Goal: Task Accomplishment & Management: Complete application form

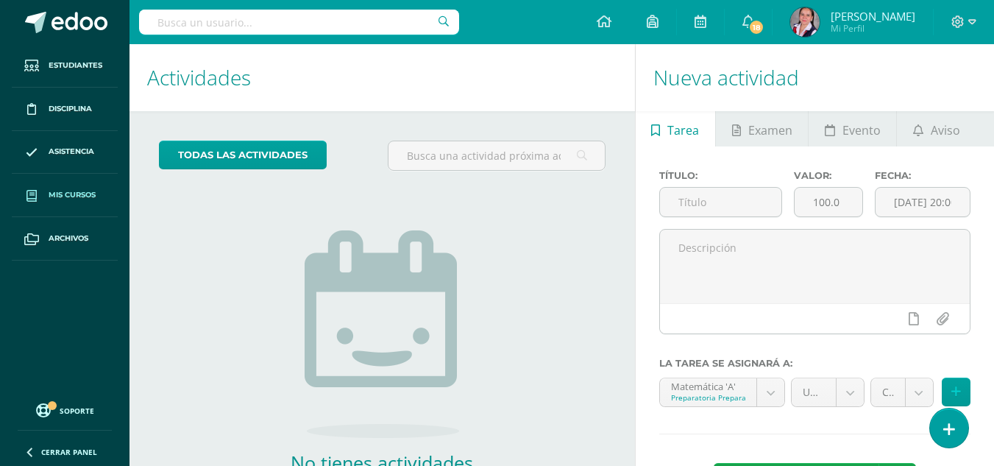
click at [72, 191] on span "Mis cursos" at bounding box center [72, 195] width 47 height 12
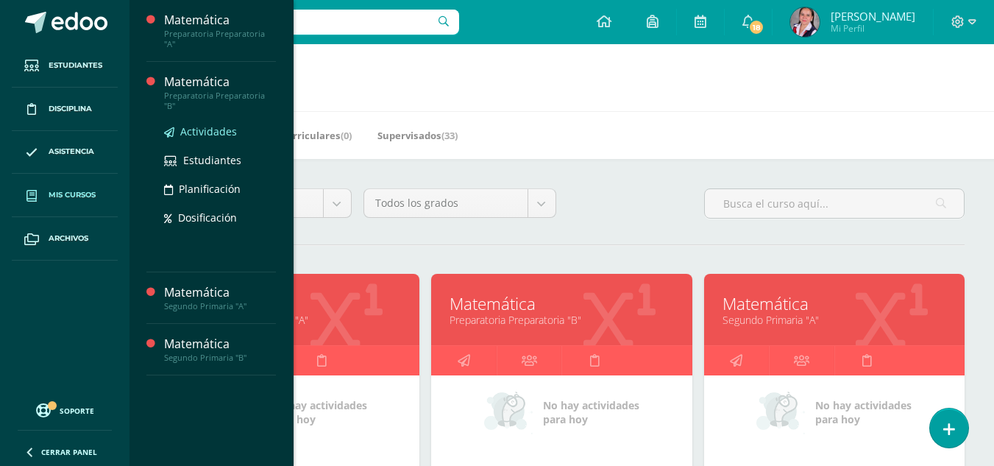
click at [210, 124] on span "Actividades" at bounding box center [208, 131] width 57 height 14
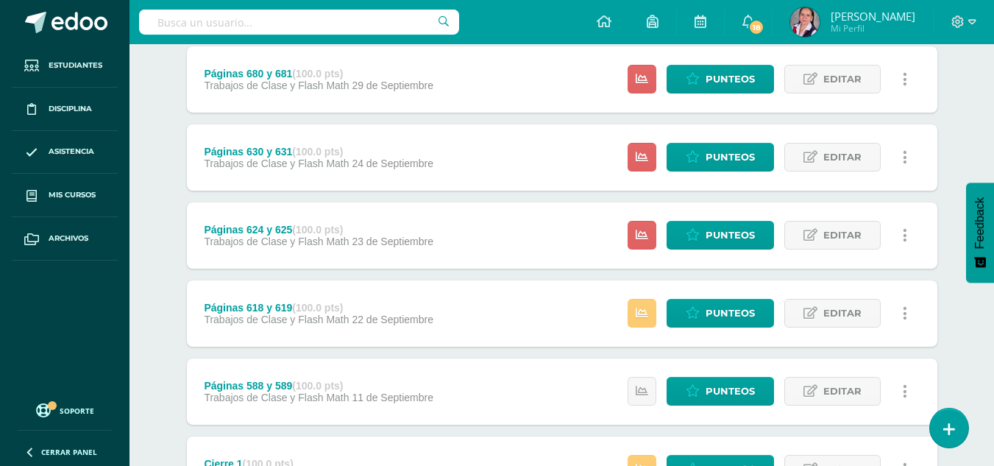
scroll to position [429, 0]
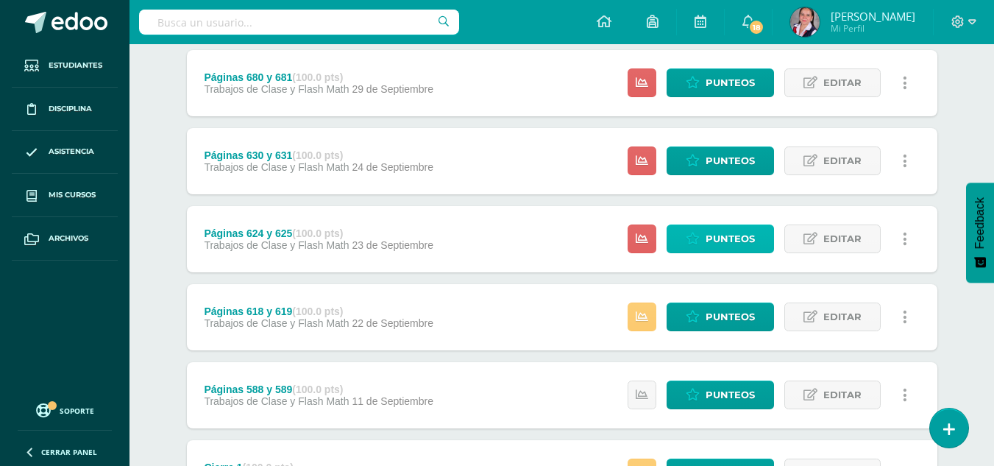
click at [736, 236] on span "Punteos" at bounding box center [729, 238] width 49 height 27
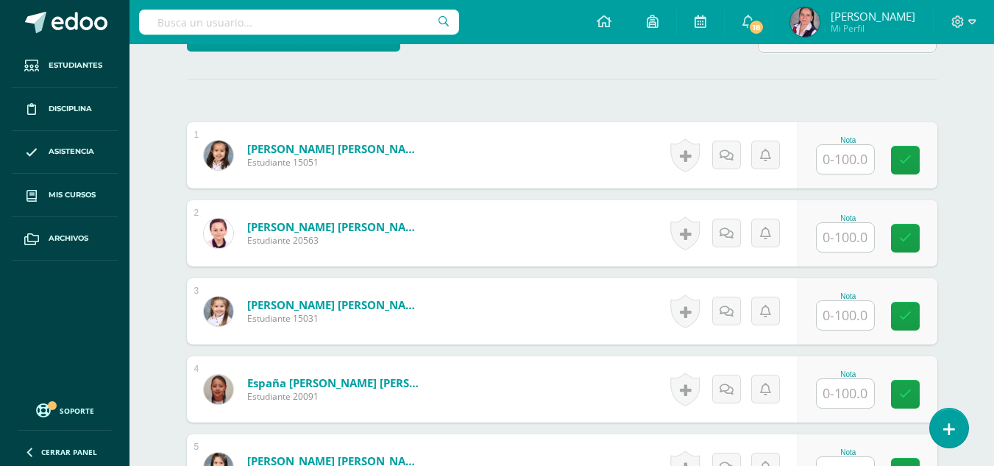
scroll to position [392, 0]
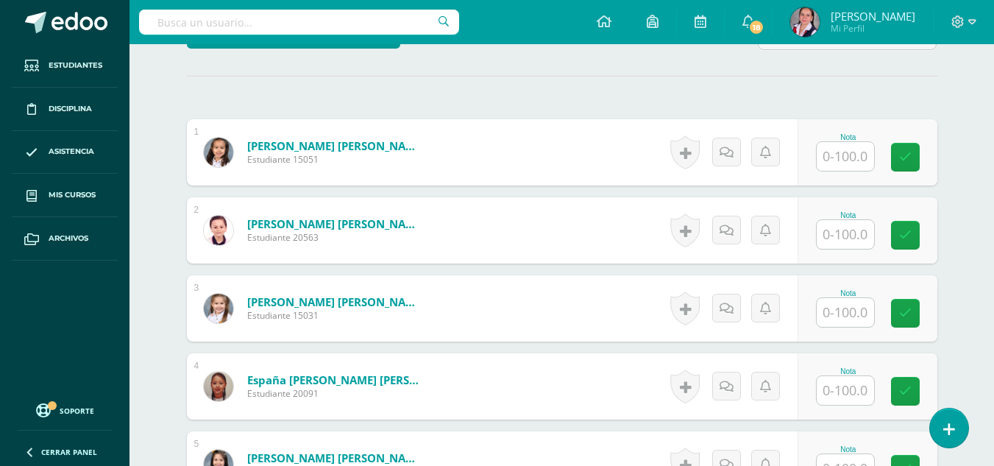
click at [838, 157] on input "text" at bounding box center [845, 156] width 57 height 29
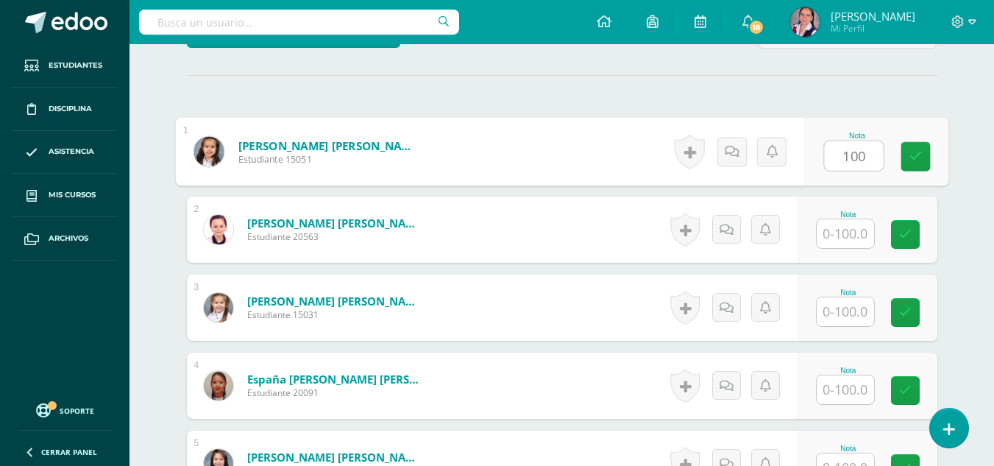
type input "100"
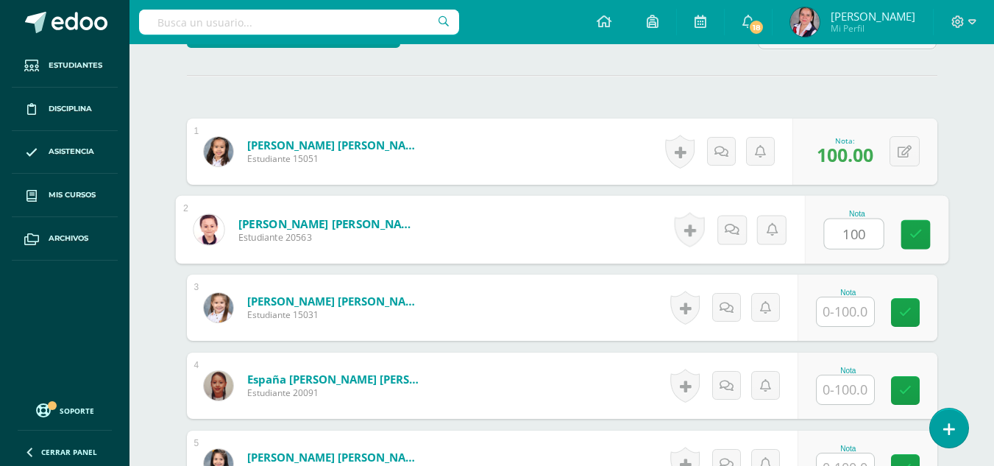
type input "100"
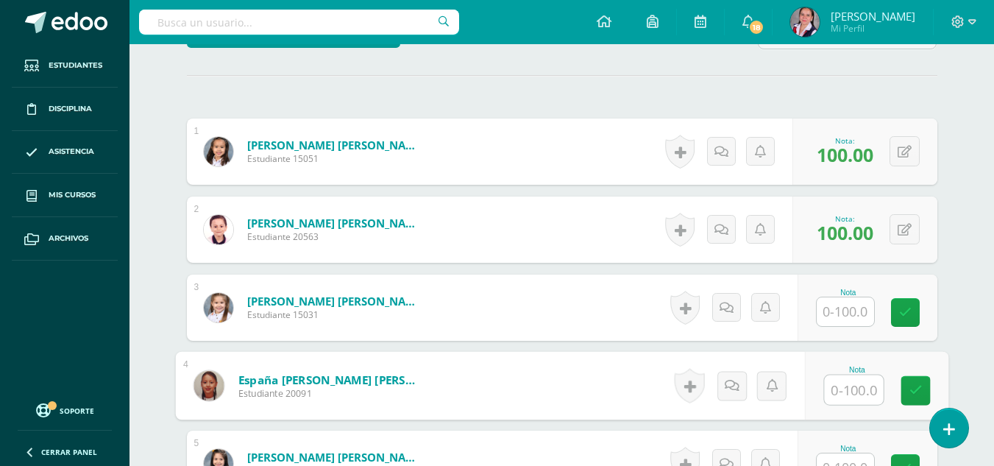
click at [847, 381] on input "text" at bounding box center [853, 389] width 59 height 29
type input "100"
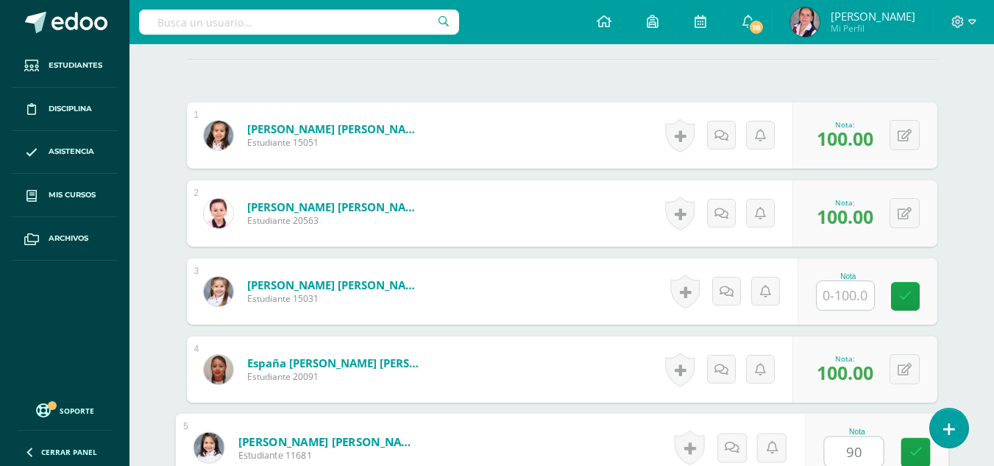
type input "90"
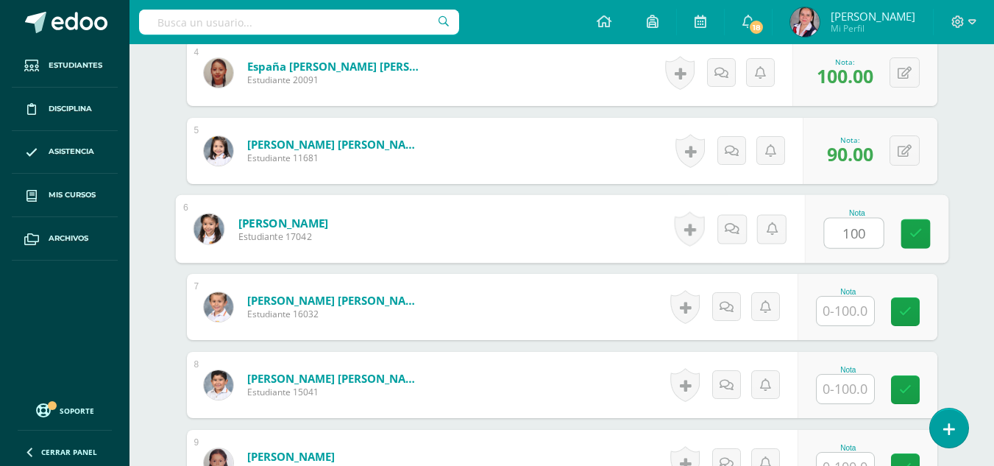
type input "100"
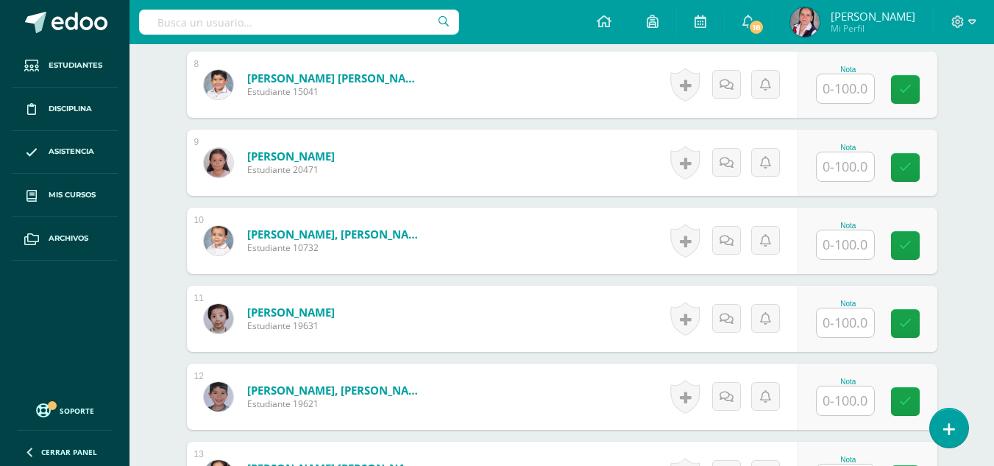
scroll to position [1016, 0]
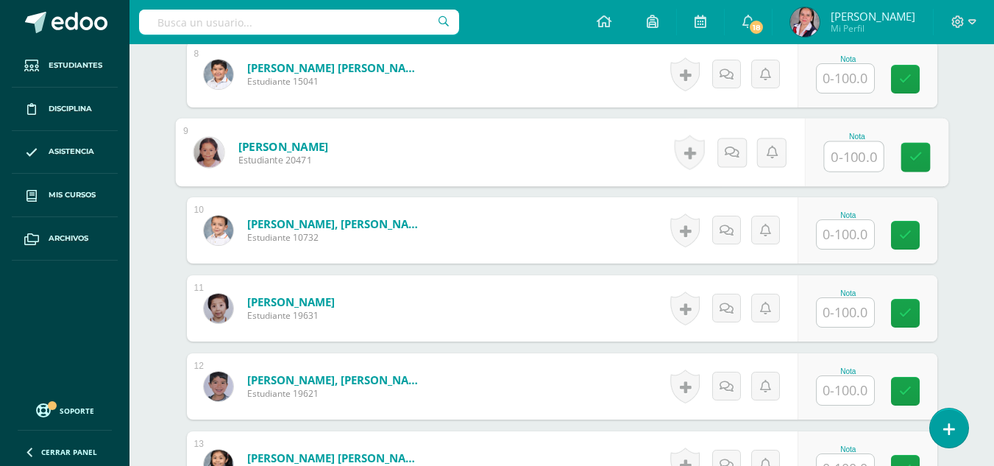
click at [856, 162] on input "text" at bounding box center [853, 156] width 59 height 29
type input "100"
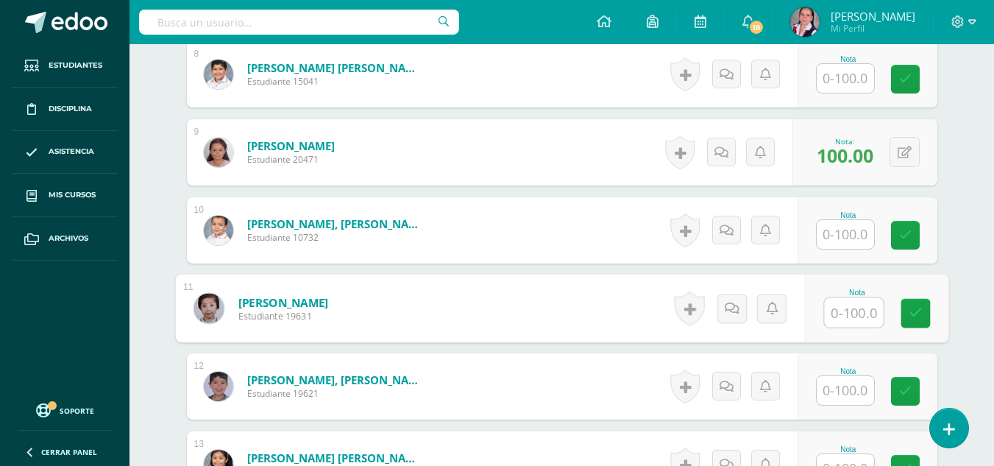
click at [841, 316] on input "text" at bounding box center [853, 312] width 59 height 29
type input "100"
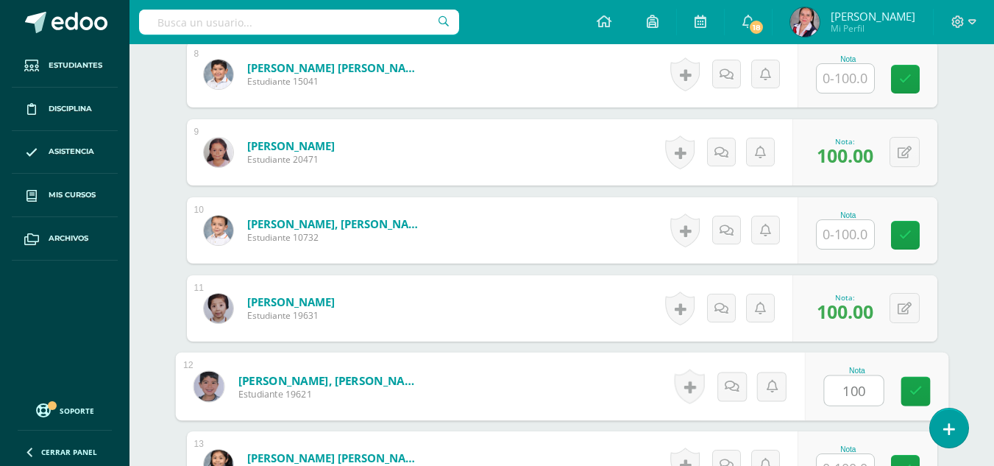
type input "100"
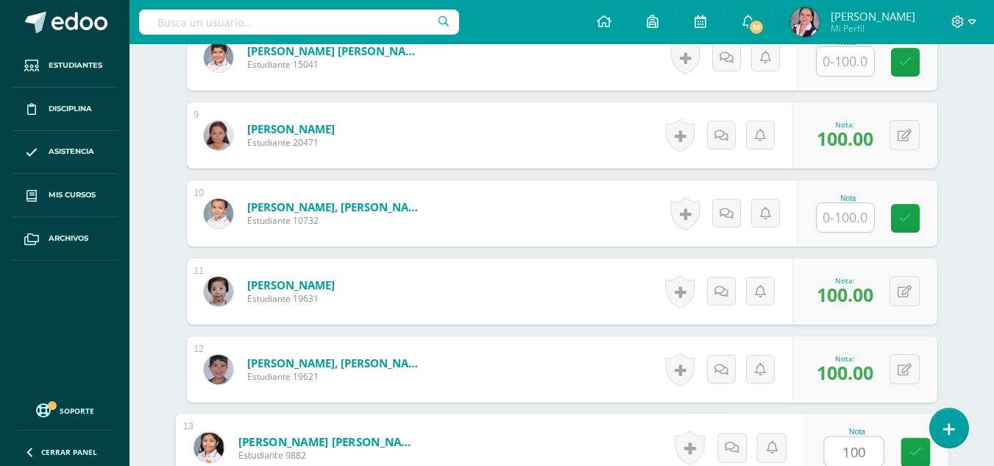
type input "100"
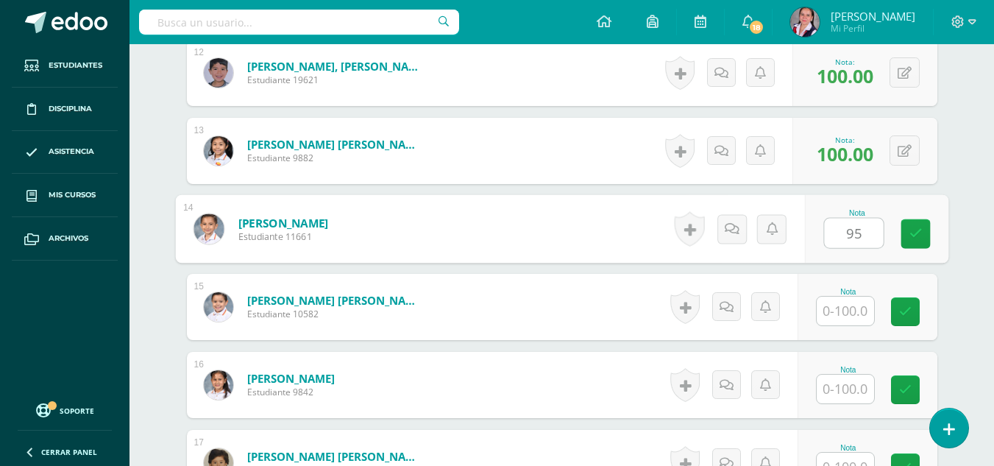
type input "95"
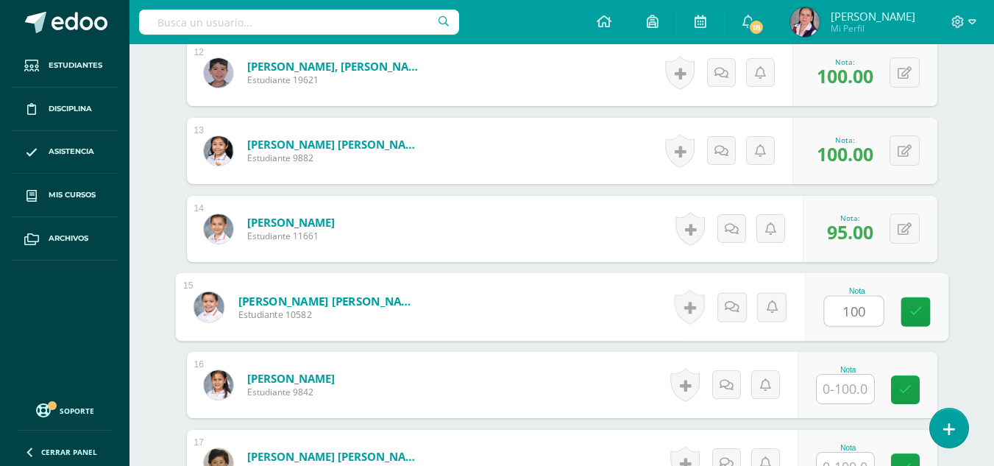
type input "100"
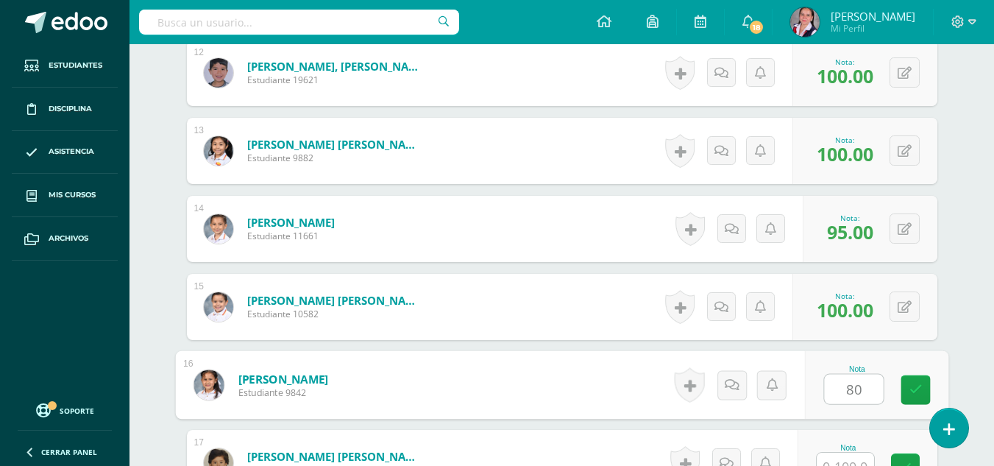
type input "80"
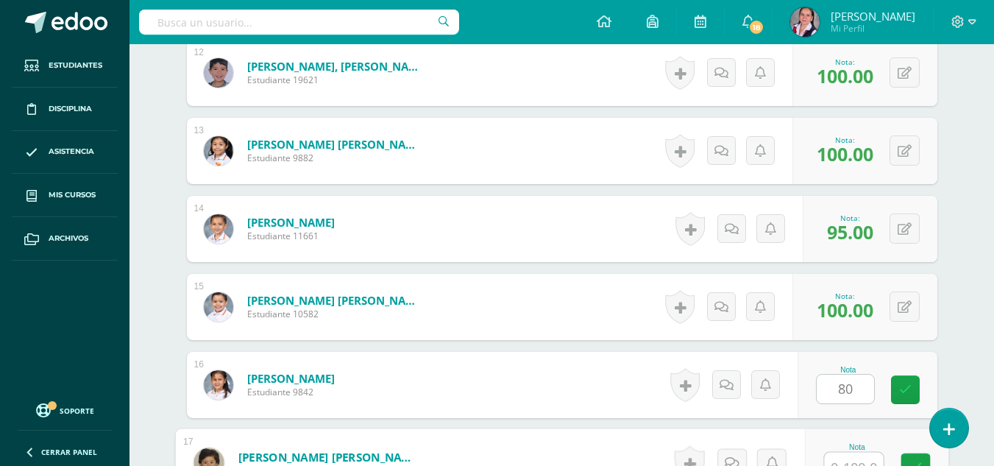
scroll to position [1345, 0]
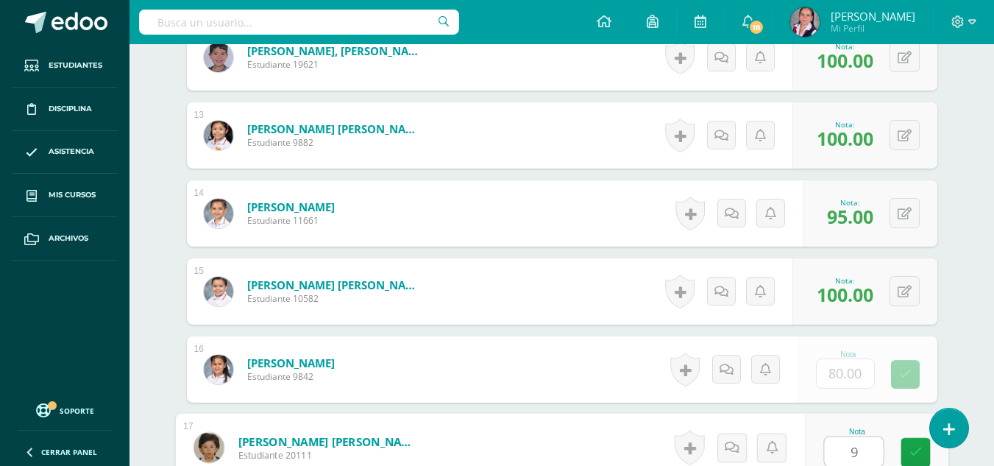
type input "95"
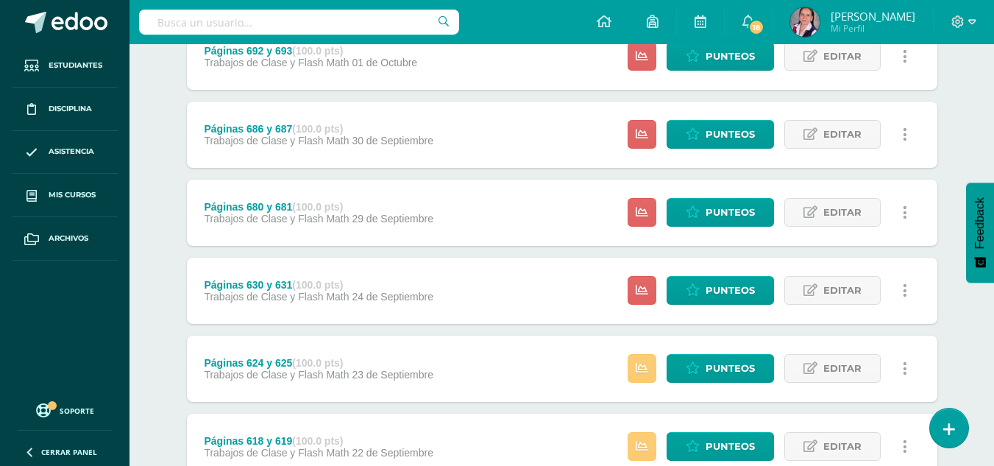
scroll to position [327, 0]
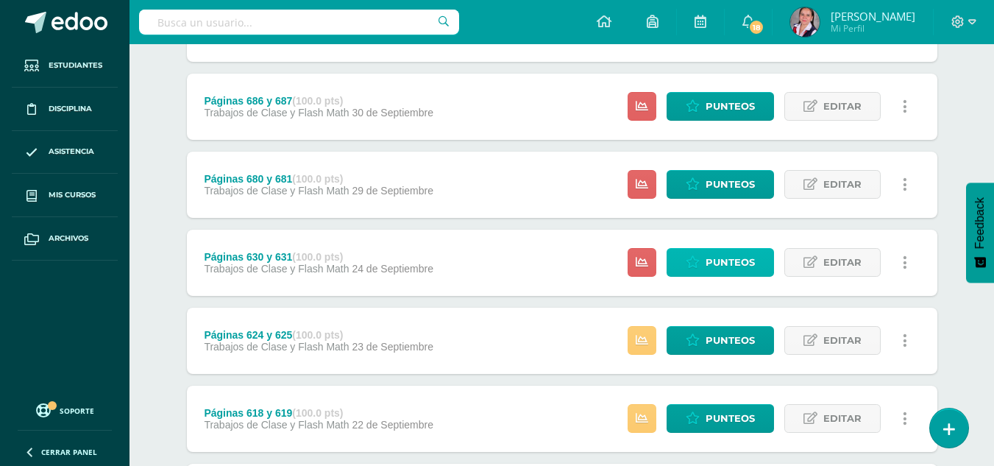
click at [713, 261] on span "Punteos" at bounding box center [729, 262] width 49 height 27
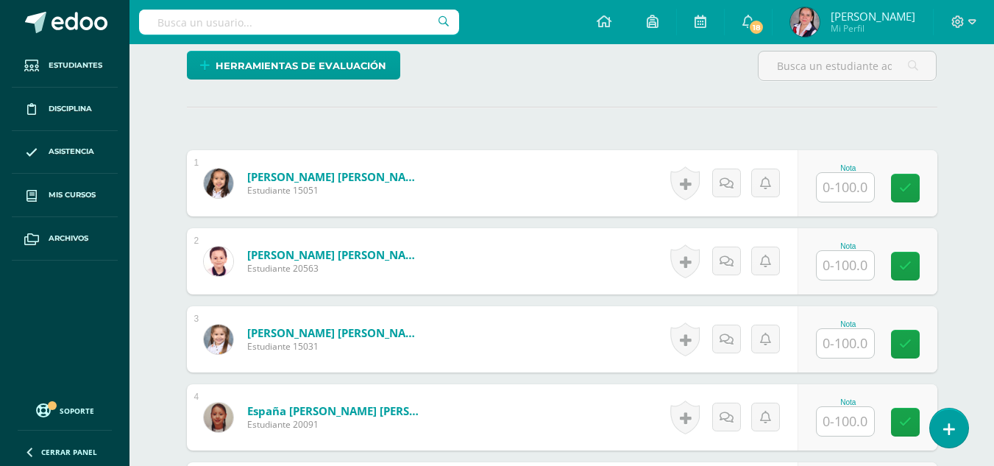
scroll to position [381, 0]
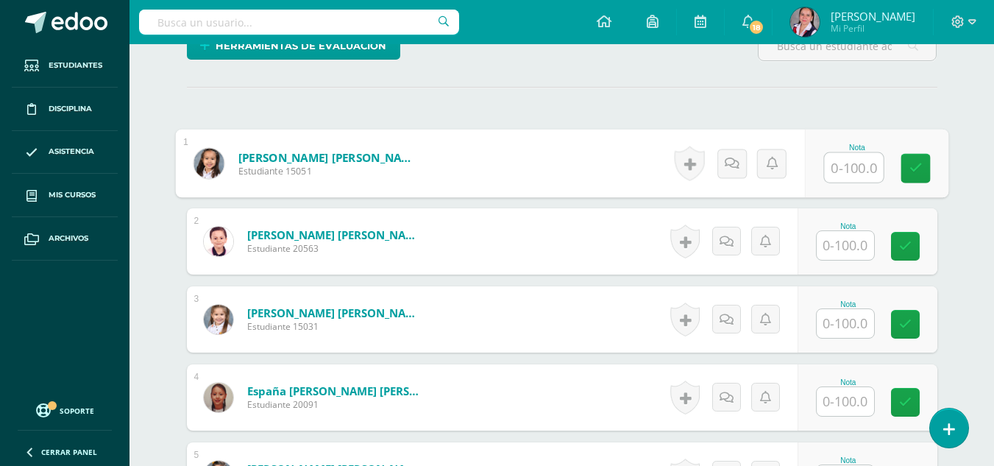
click at [856, 174] on input "text" at bounding box center [853, 167] width 59 height 29
type input "100"
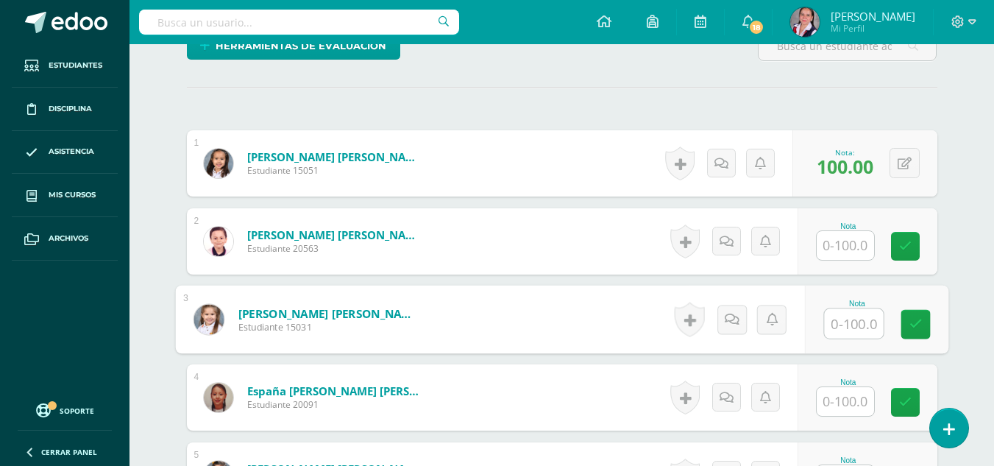
click at [837, 327] on input "text" at bounding box center [853, 323] width 59 height 29
type input "93"
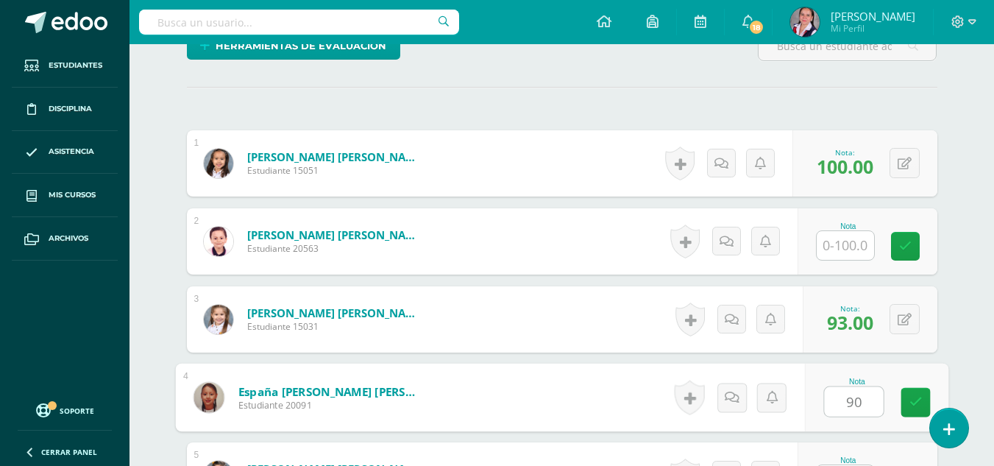
type input "90"
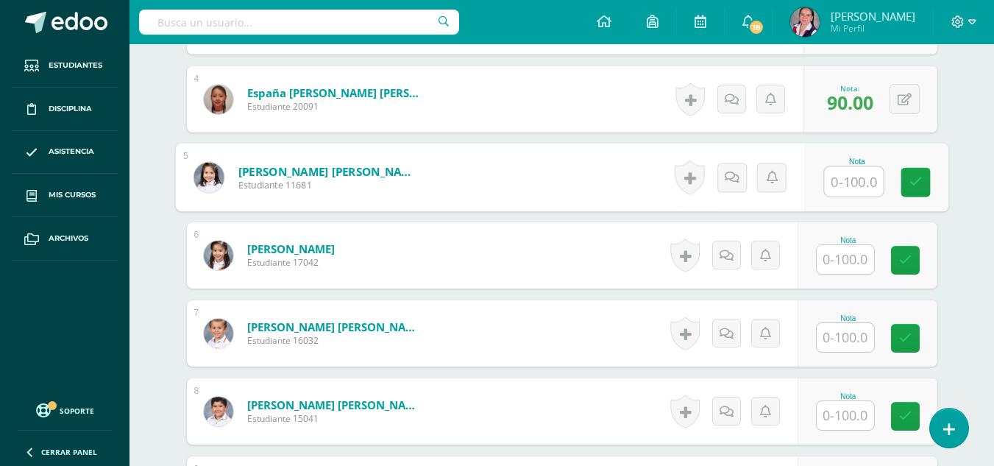
scroll to position [683, 0]
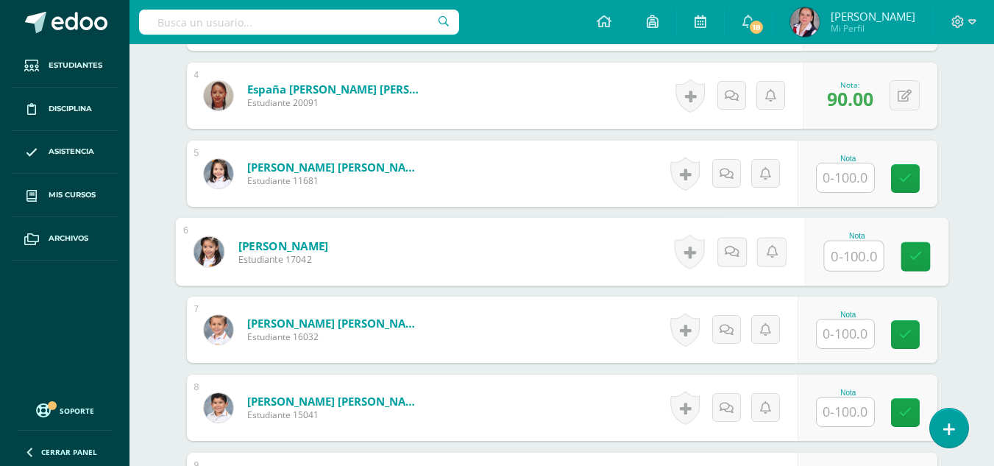
click at [839, 263] on input "text" at bounding box center [853, 255] width 59 height 29
type input "100"
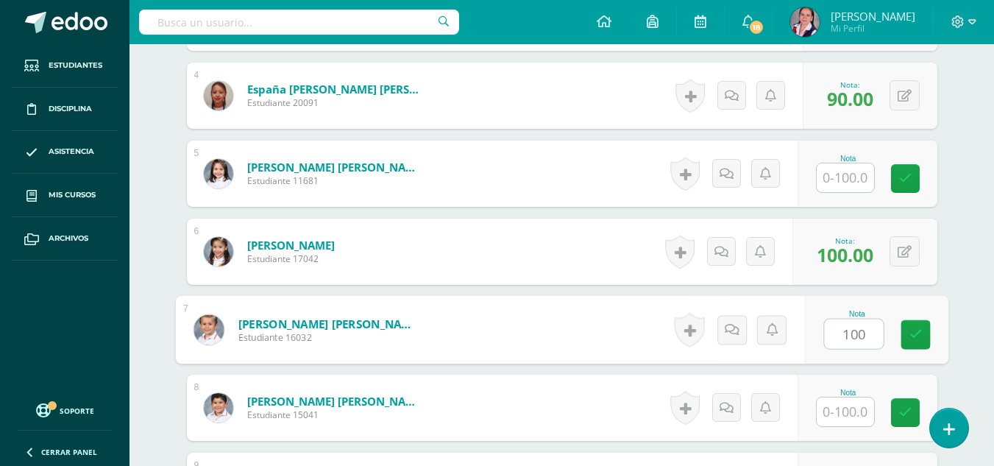
type input "100"
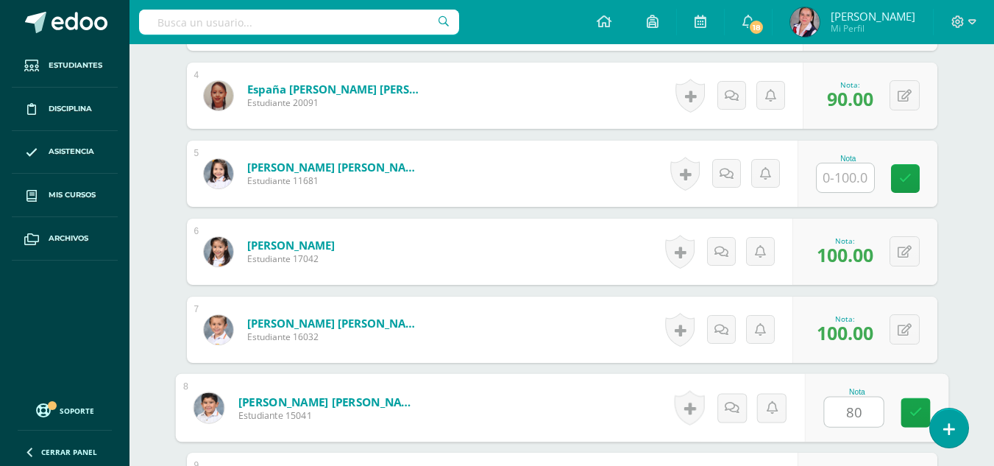
type input "80"
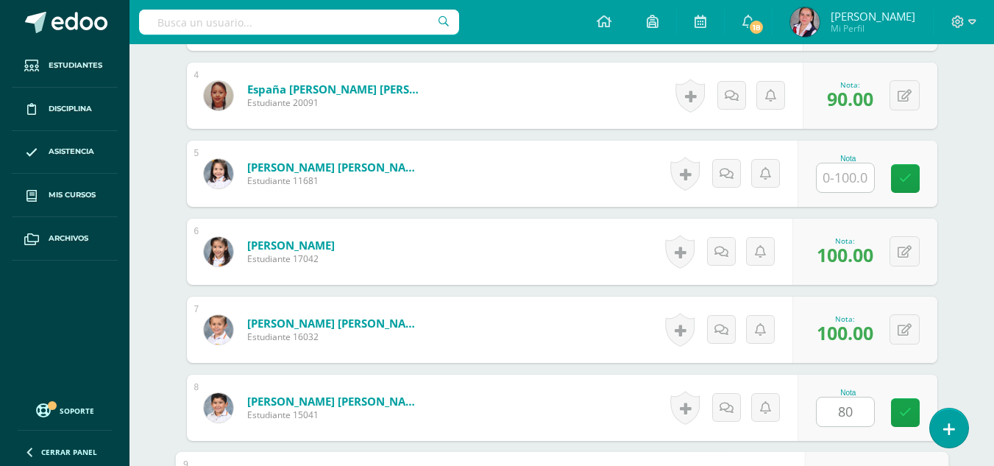
scroll to position [939, 0]
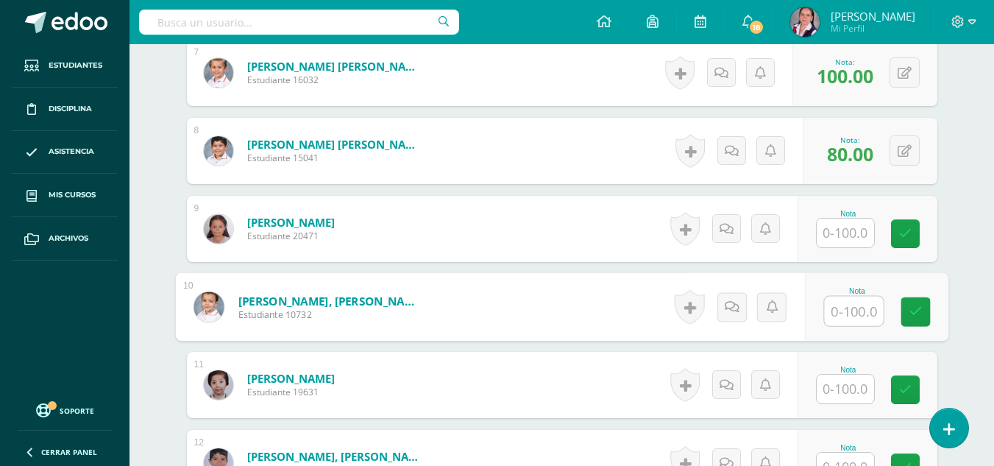
click at [853, 319] on input "text" at bounding box center [853, 310] width 59 height 29
type input "95"
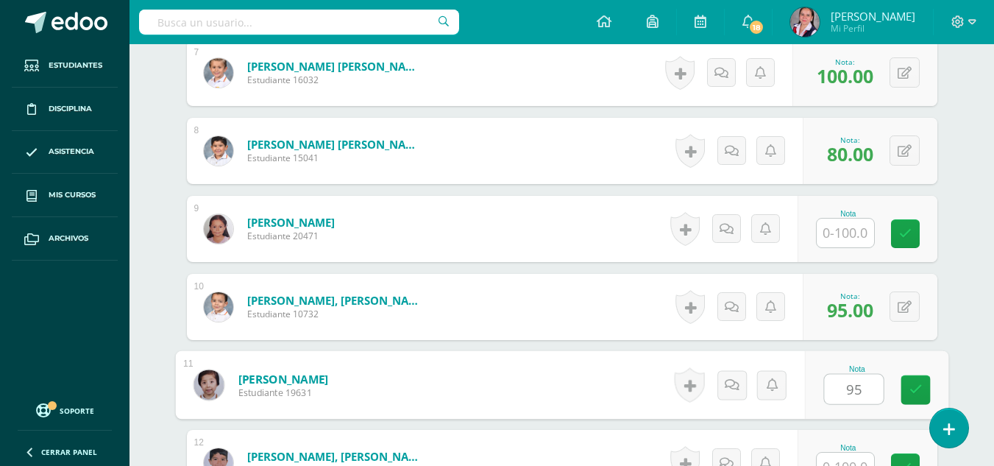
type input "95"
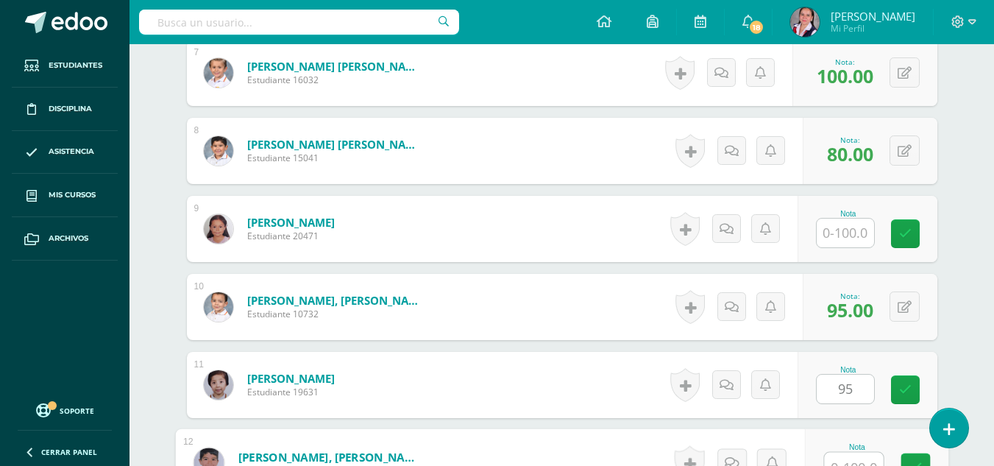
scroll to position [955, 0]
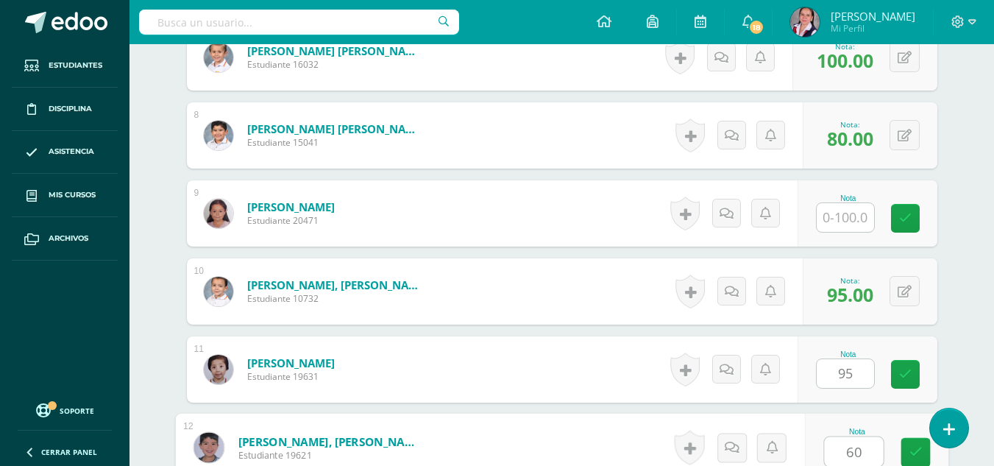
type input "60"
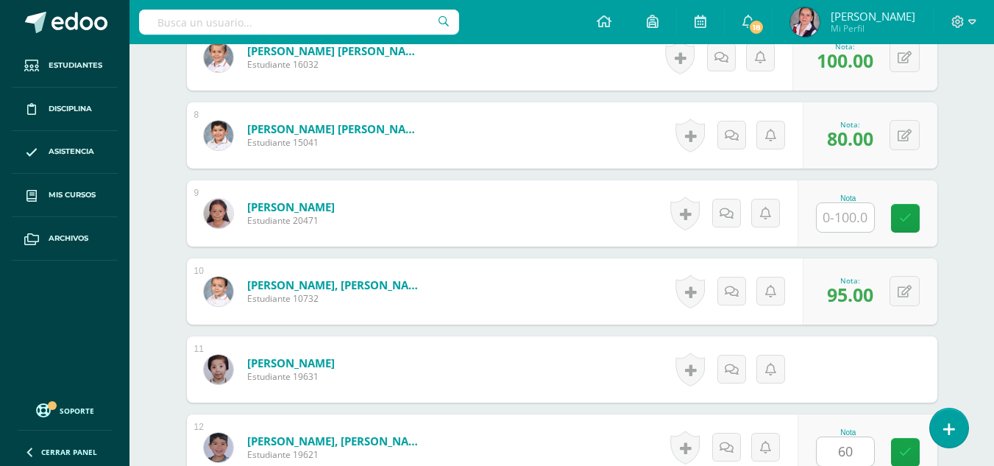
scroll to position [1251, 0]
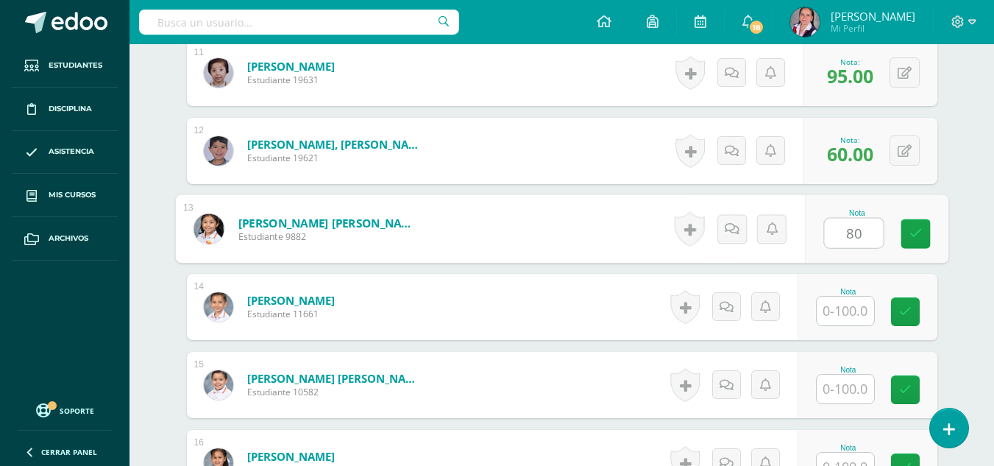
type input "80"
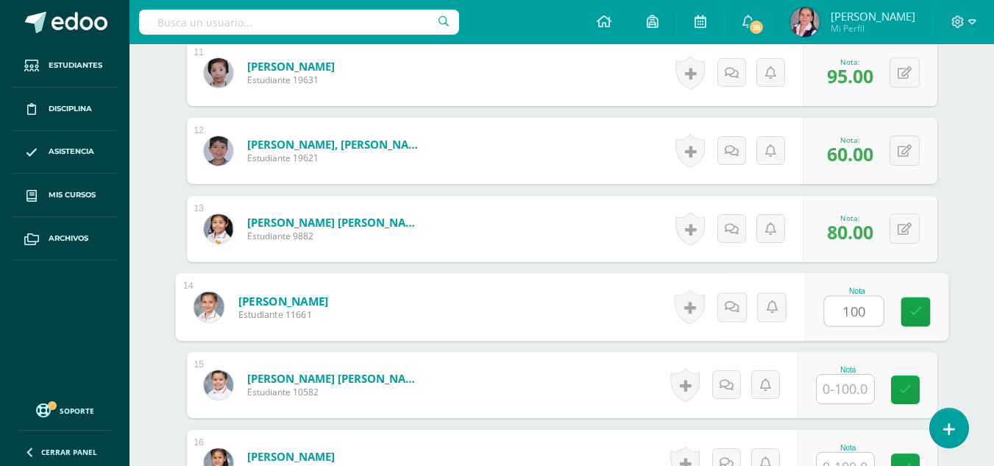
type input "100"
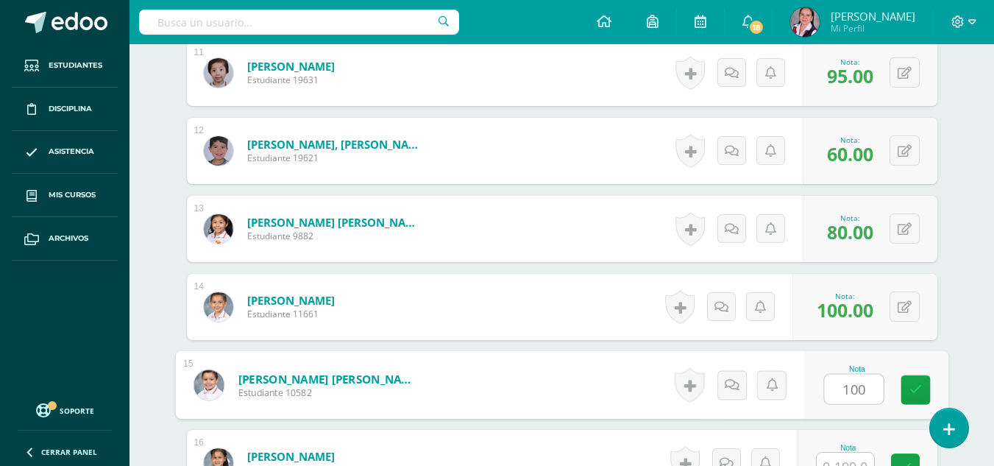
type input "100"
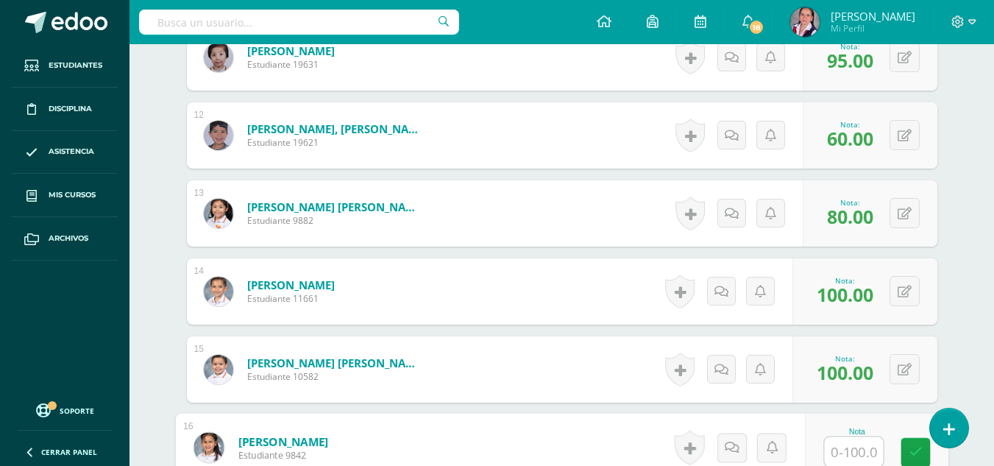
type input "1"
type input "40"
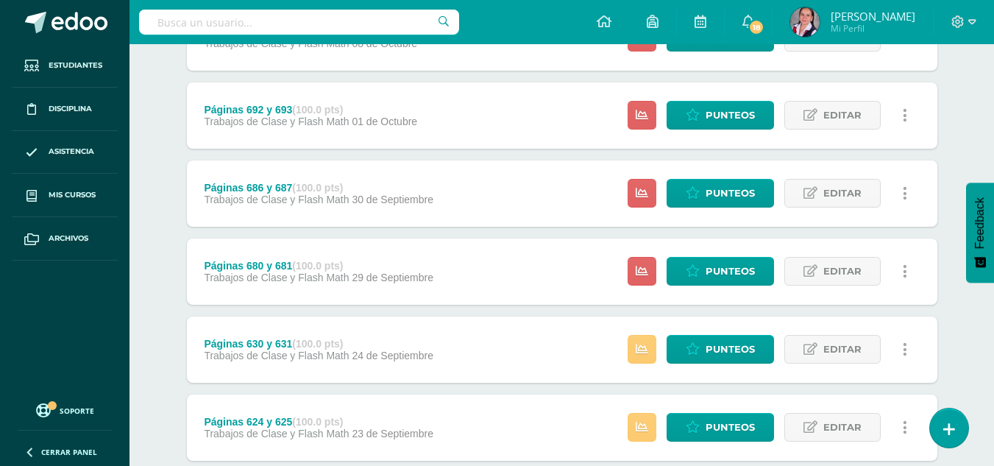
scroll to position [246, 0]
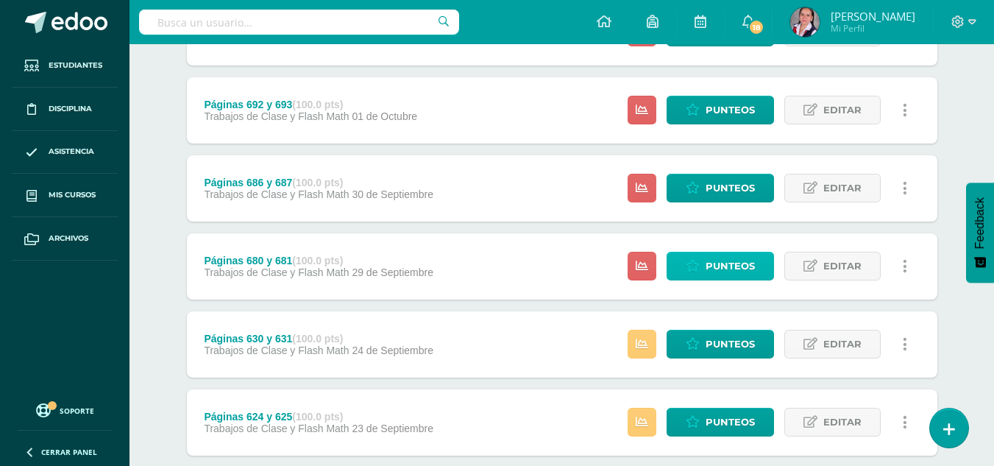
click at [707, 261] on span "Punteos" at bounding box center [729, 265] width 49 height 27
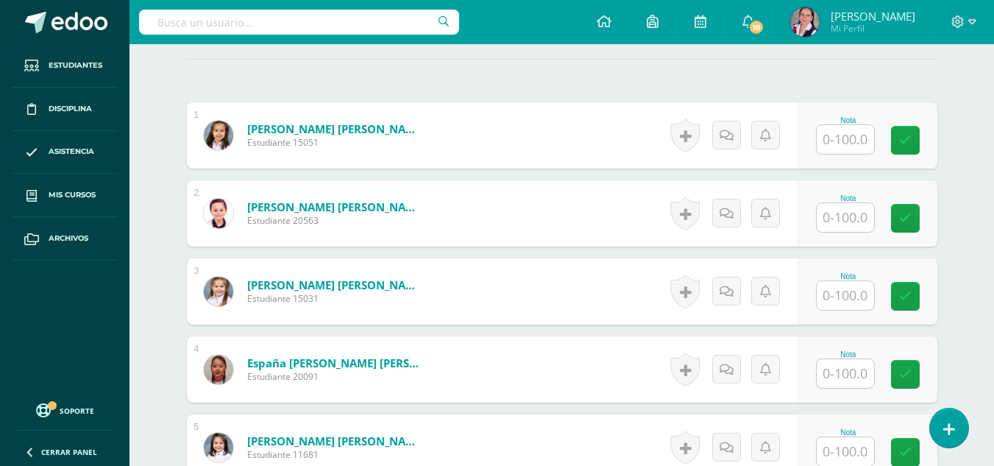
scroll to position [413, 0]
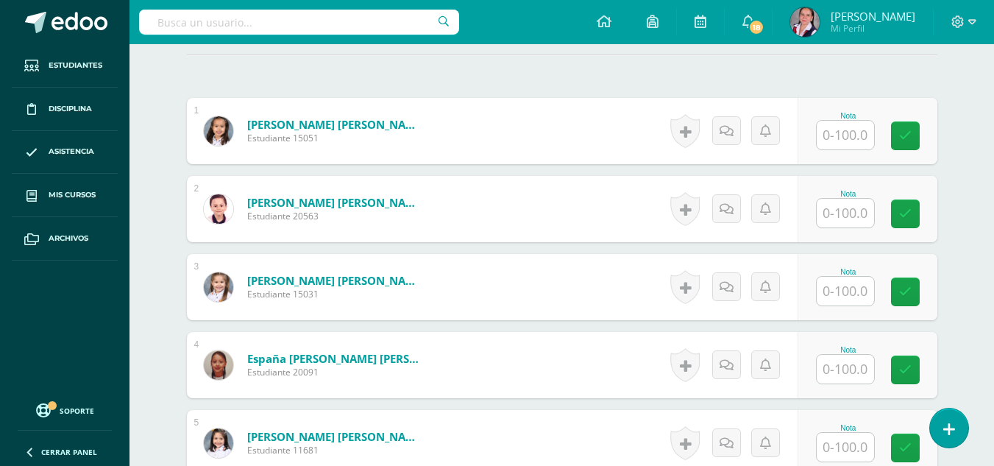
click at [851, 134] on input "text" at bounding box center [845, 135] width 57 height 29
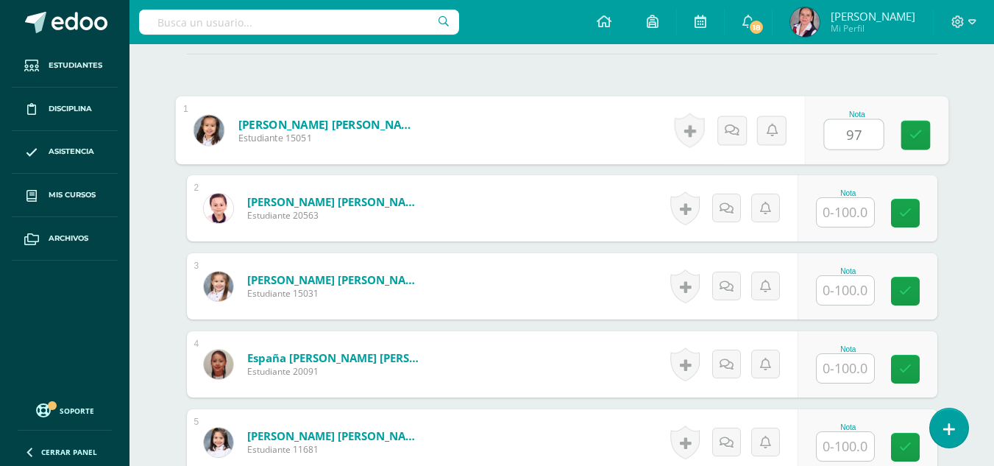
type input "97"
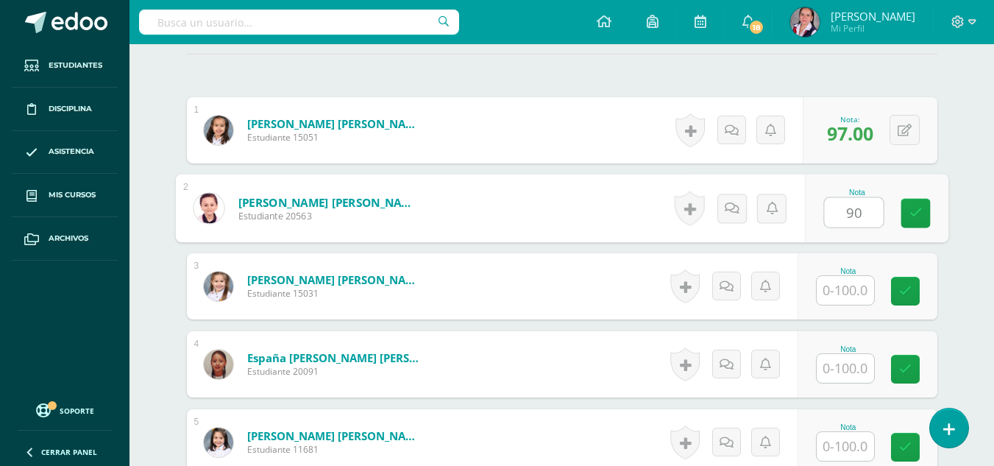
type input "90"
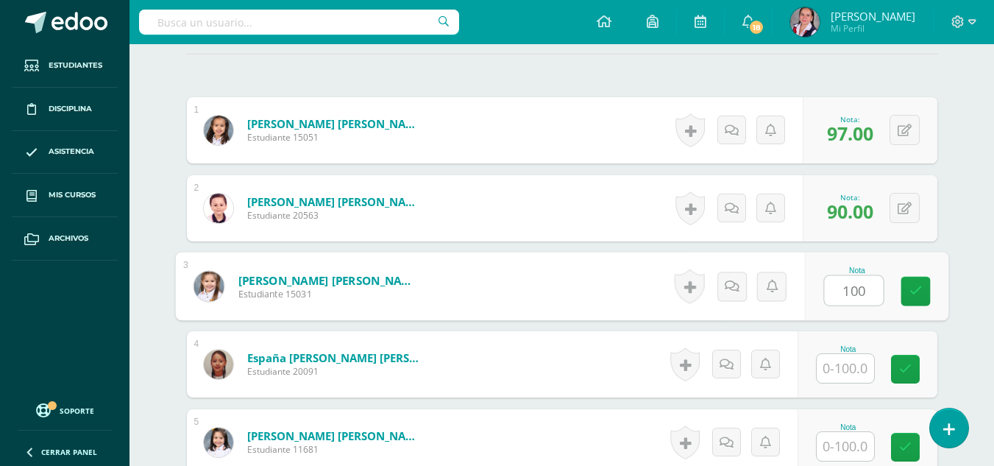
type input "100"
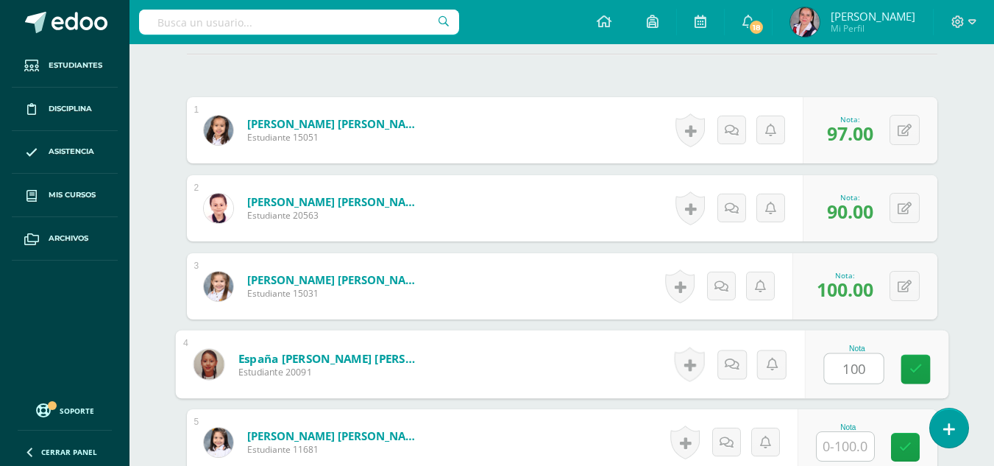
type input "100"
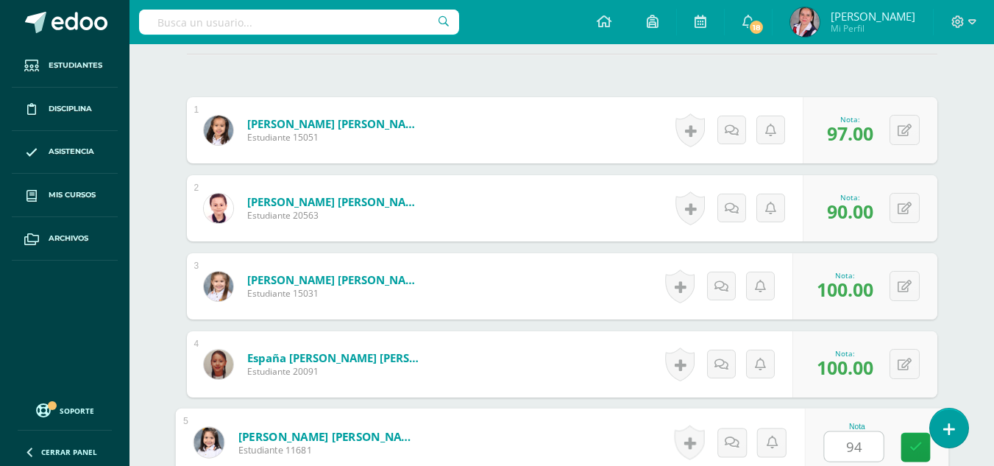
type input "94"
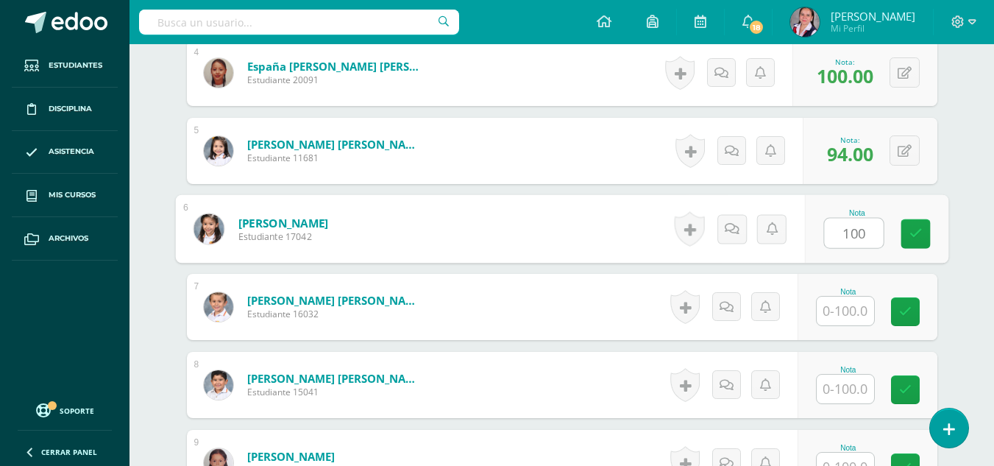
type input "100"
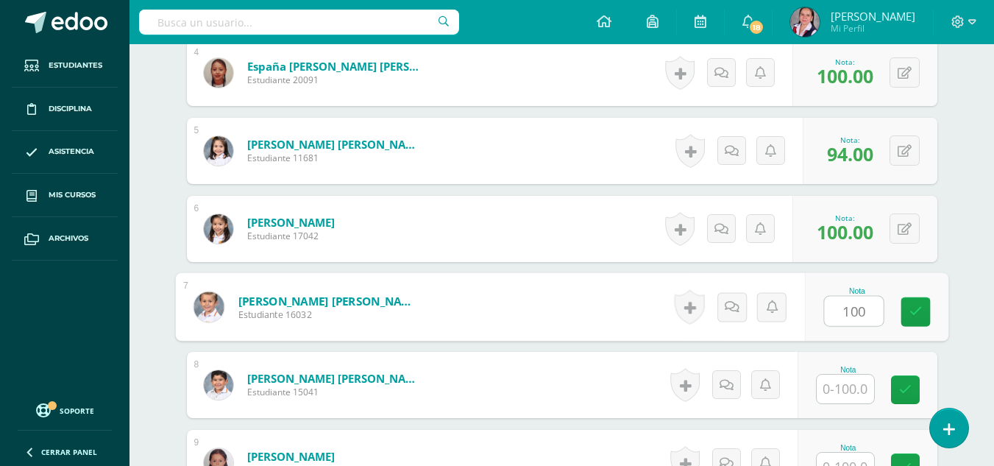
type input "100"
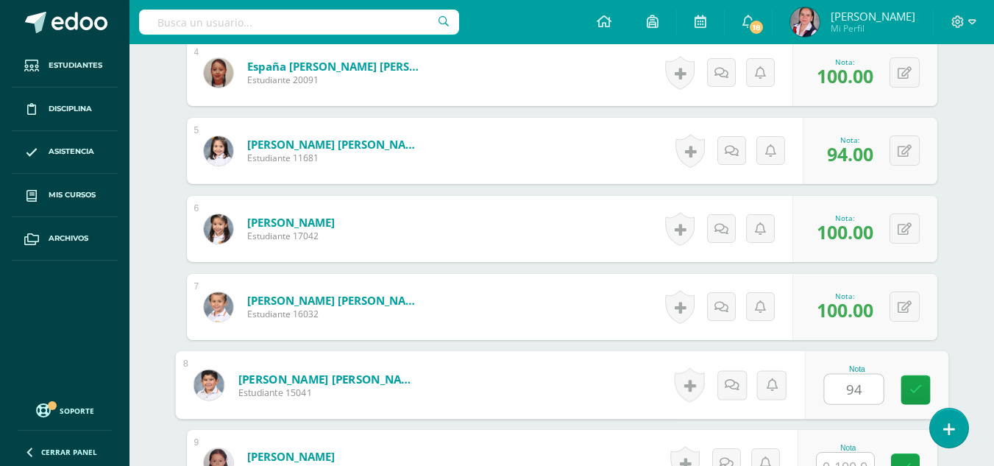
type input "94"
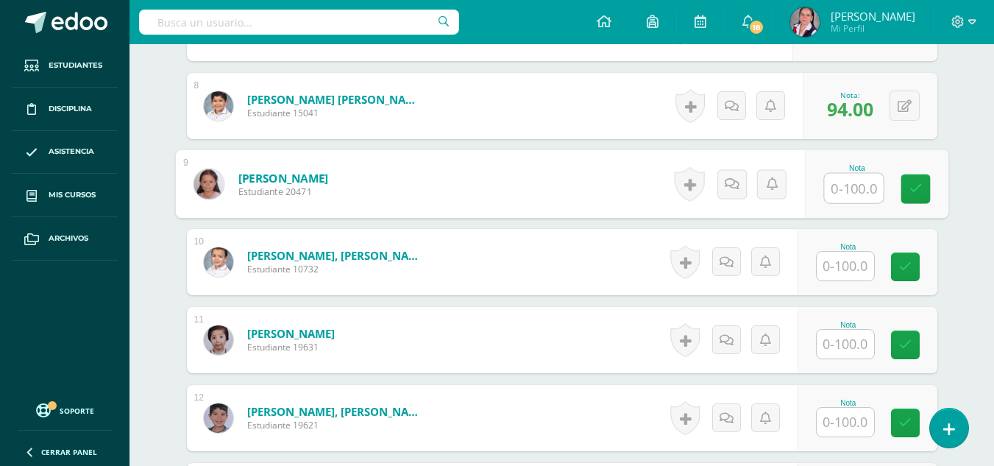
scroll to position [1001, 0]
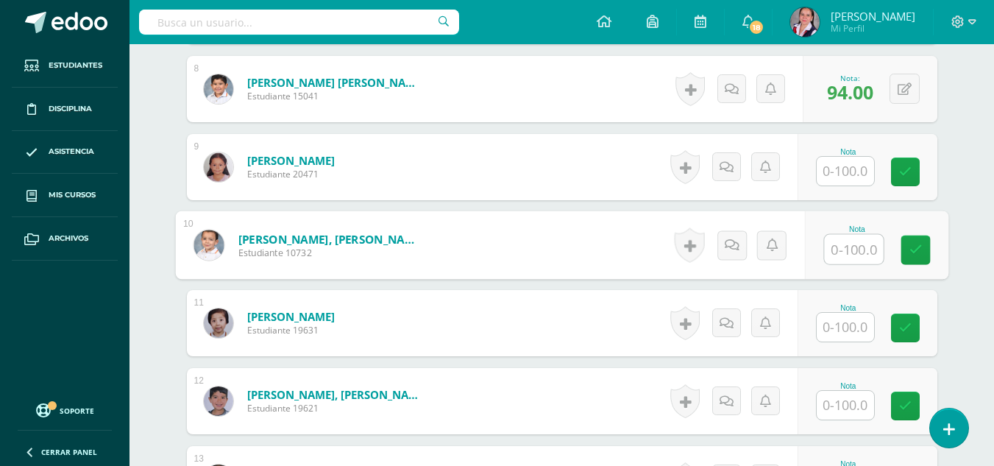
click at [833, 244] on input "text" at bounding box center [853, 249] width 59 height 29
type input "100"
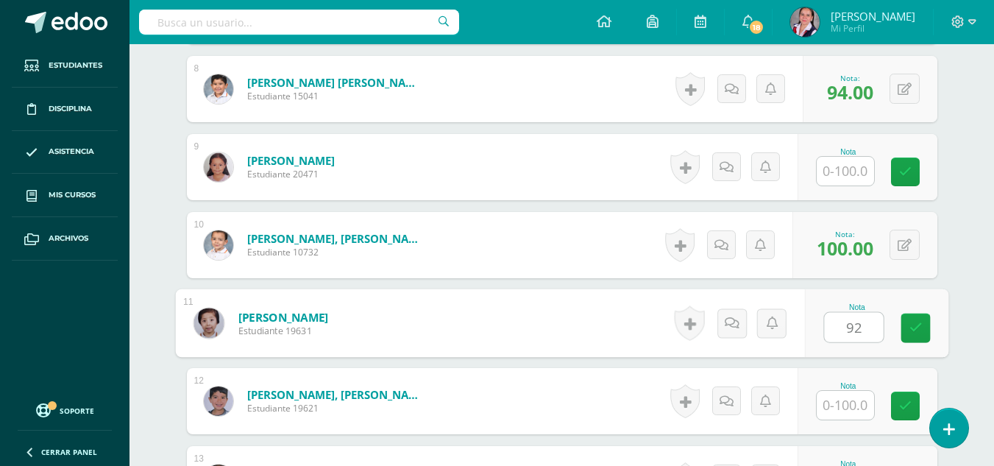
type input "92"
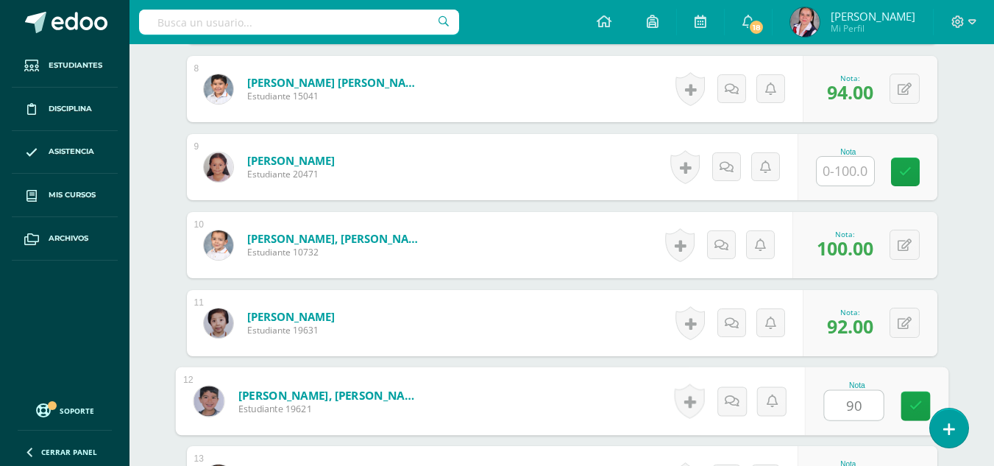
type input "90"
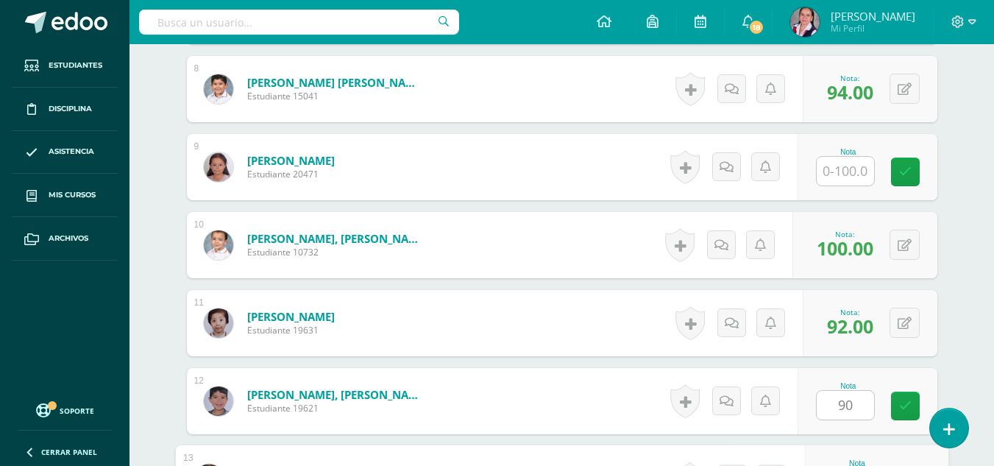
scroll to position [1251, 0]
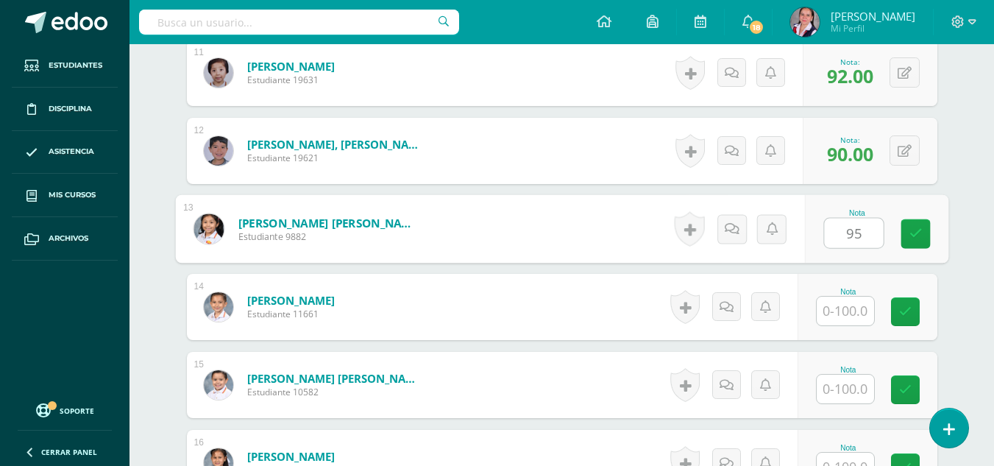
type input "95"
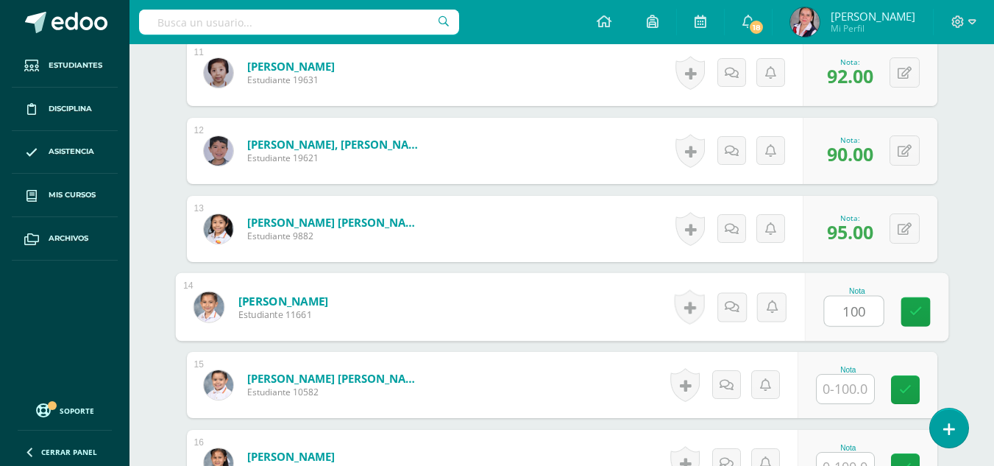
type input "100"
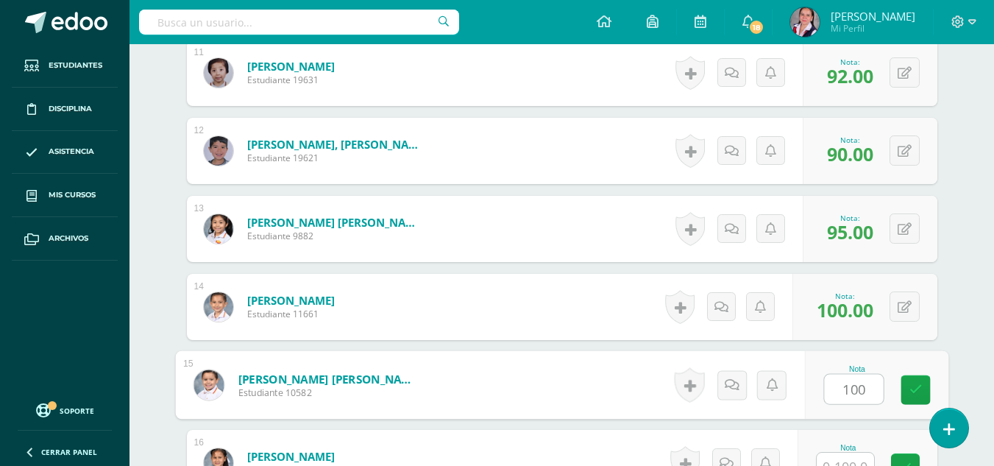
type input "100"
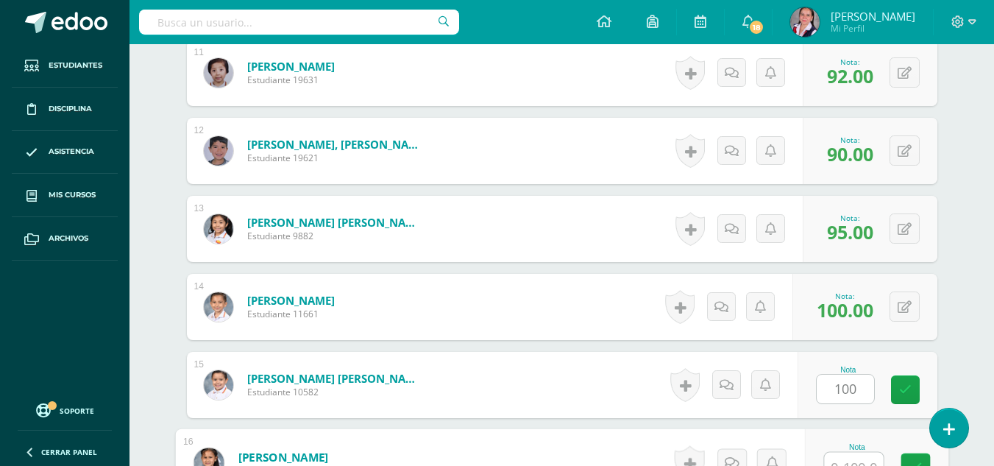
scroll to position [1267, 0]
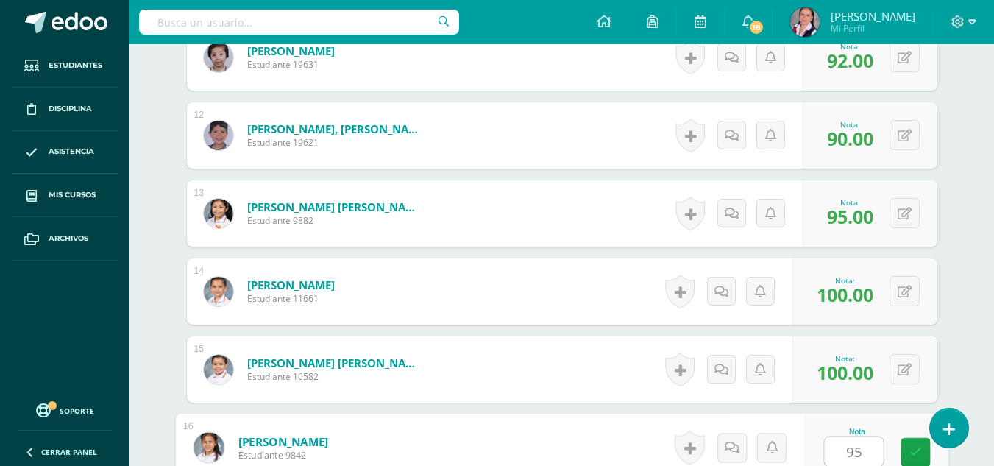
type input "95"
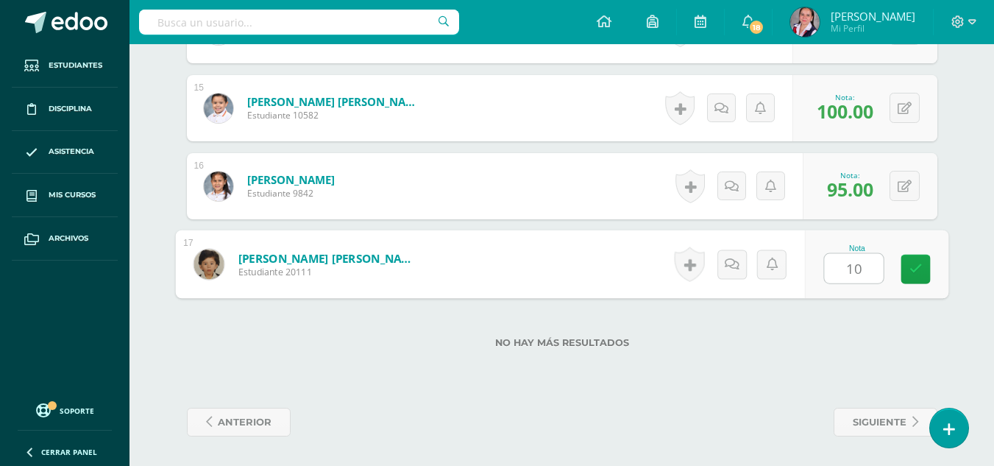
type input "100"
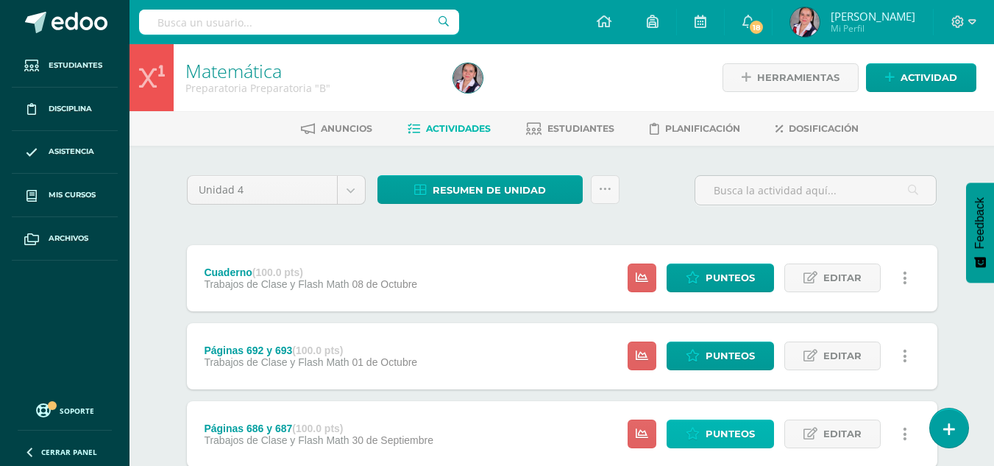
click at [718, 441] on span "Punteos" at bounding box center [729, 433] width 49 height 27
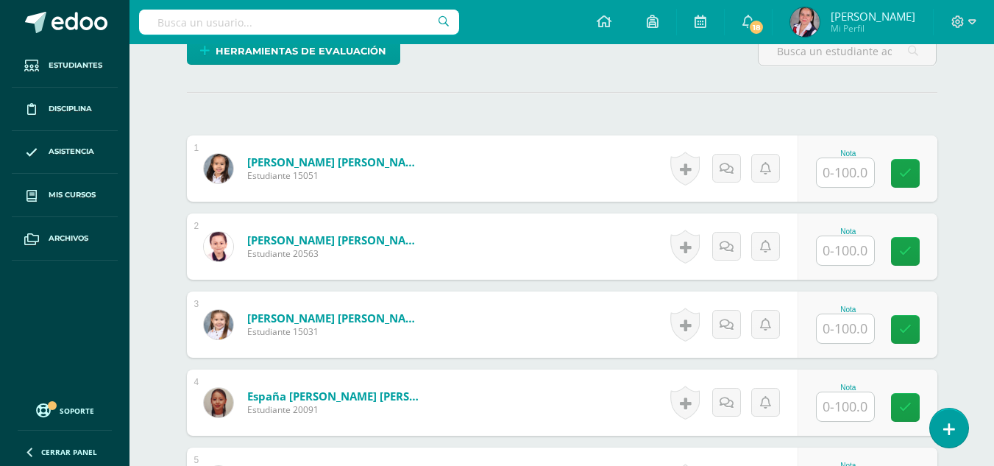
scroll to position [377, 0]
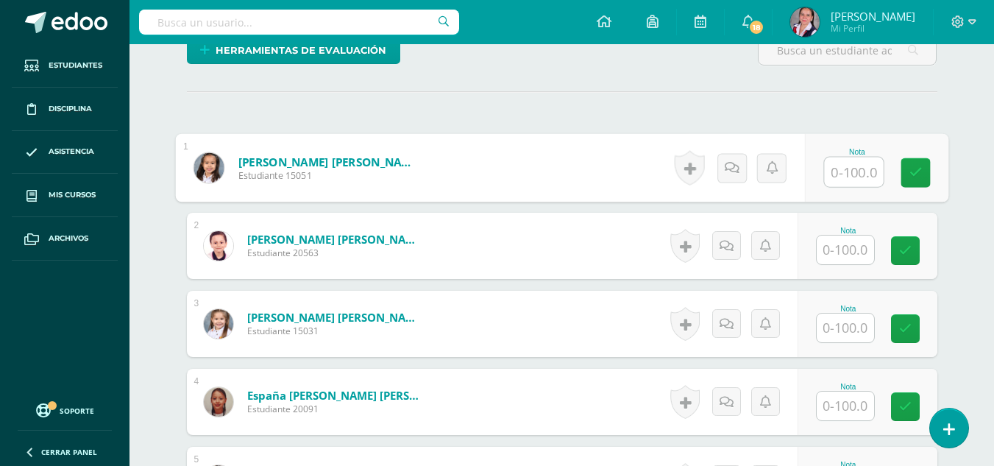
click at [850, 163] on input "text" at bounding box center [853, 171] width 59 height 29
type input "95"
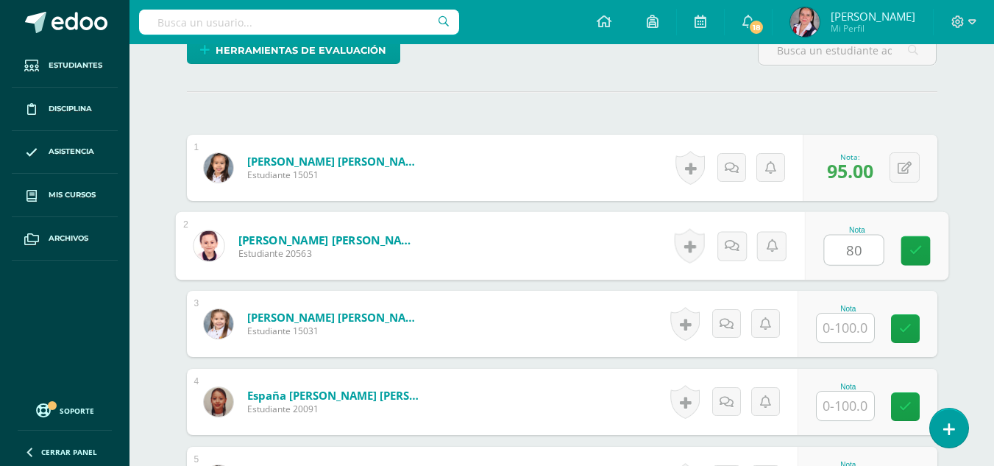
type input "80"
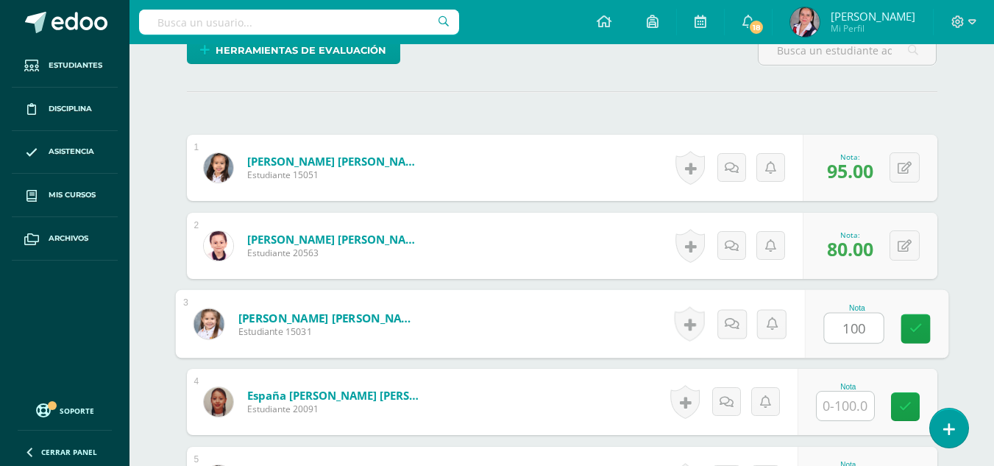
type input "100"
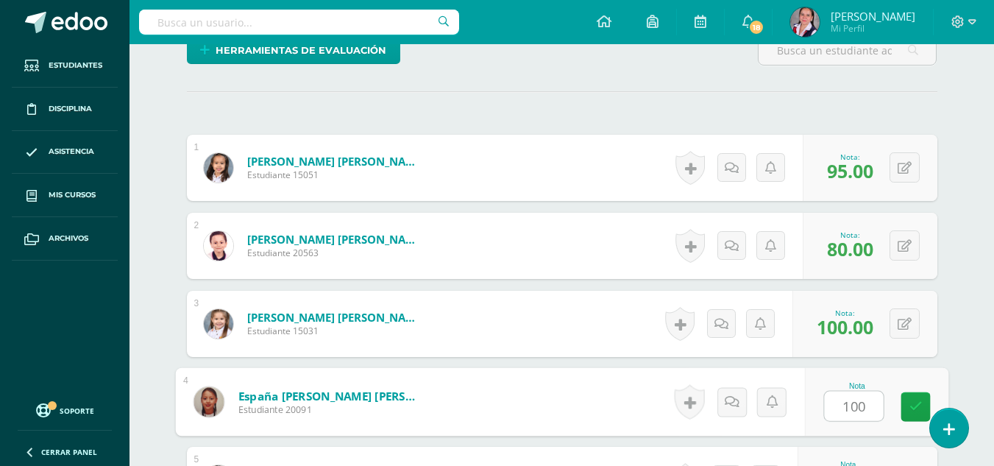
type input "100"
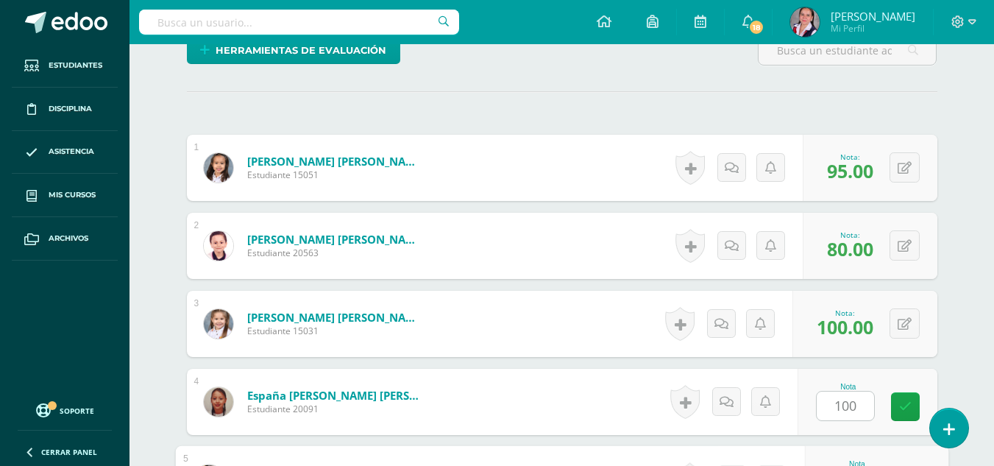
scroll to position [628, 0]
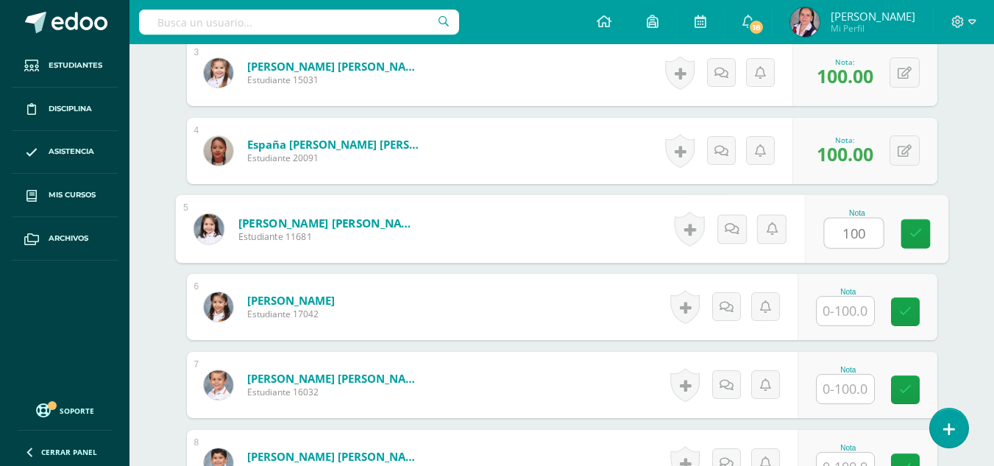
type input "100"
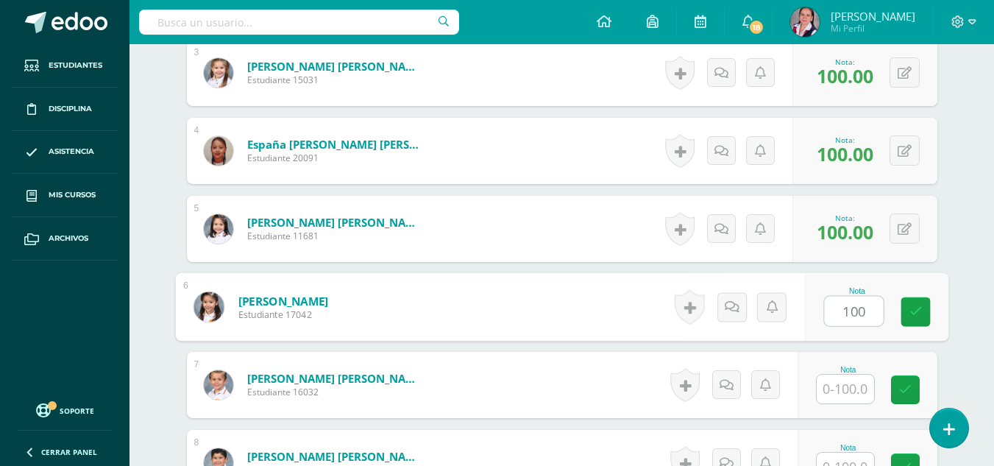
type input "100"
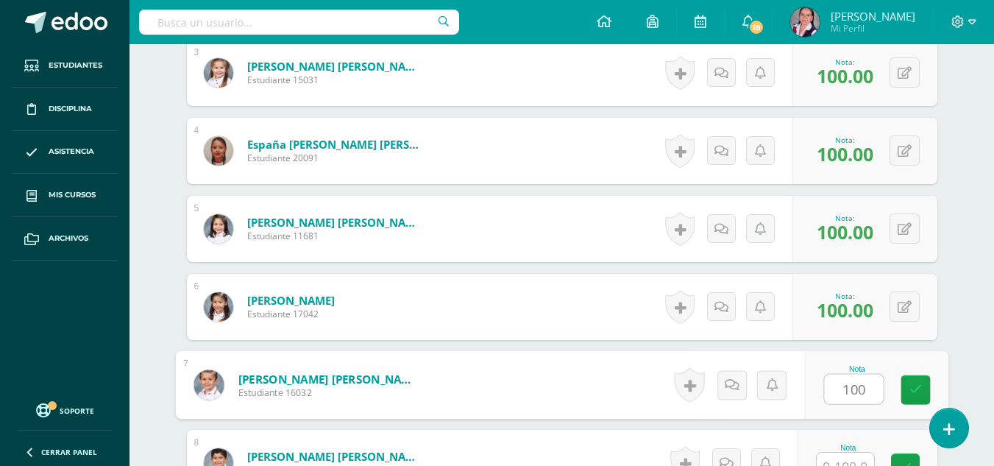
type input "100"
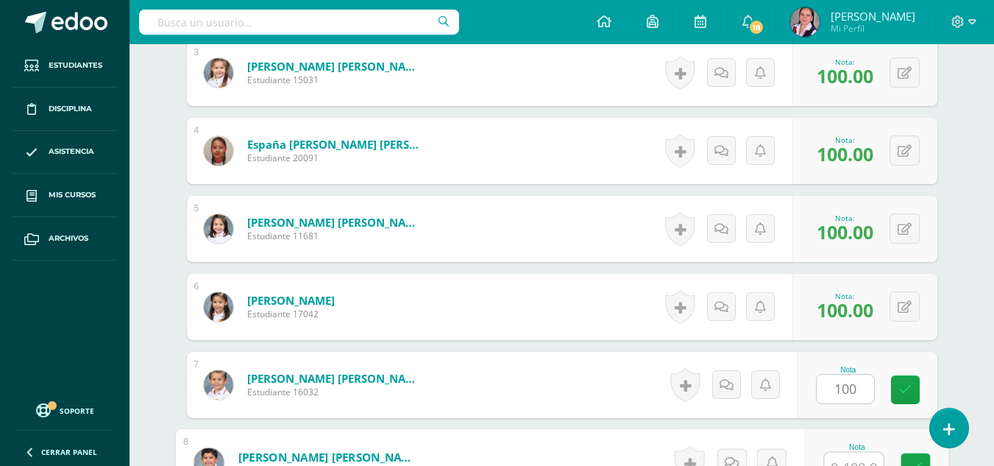
scroll to position [643, 0]
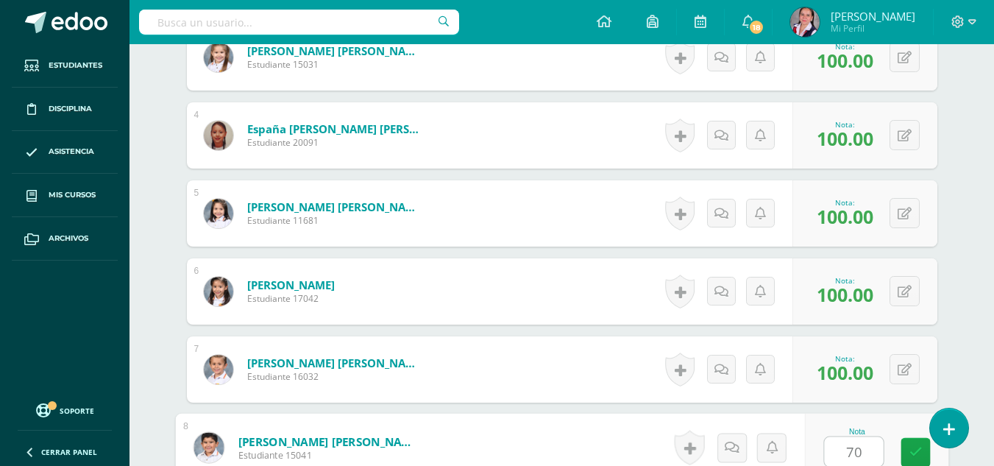
type input "70"
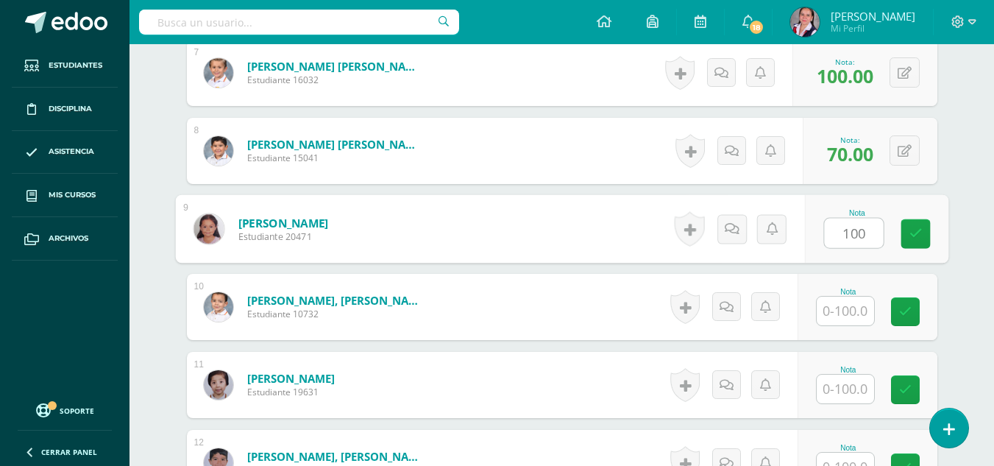
type input "100"
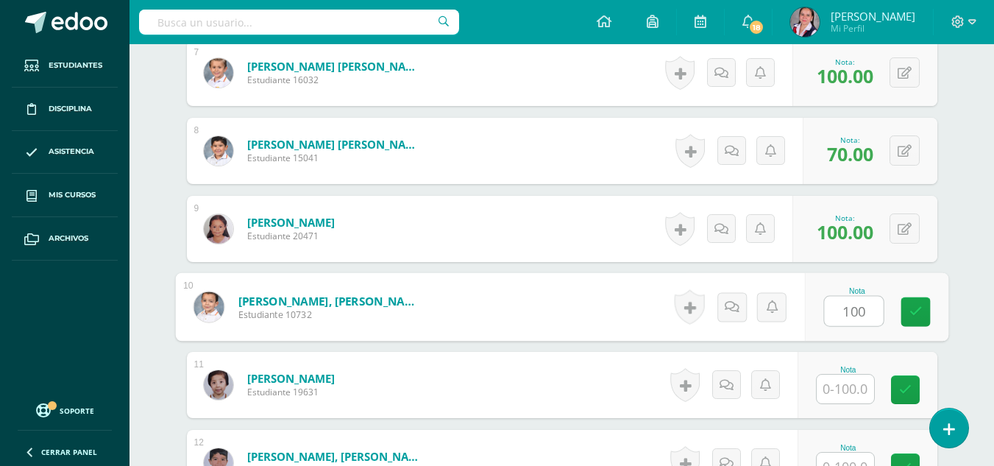
type input "100"
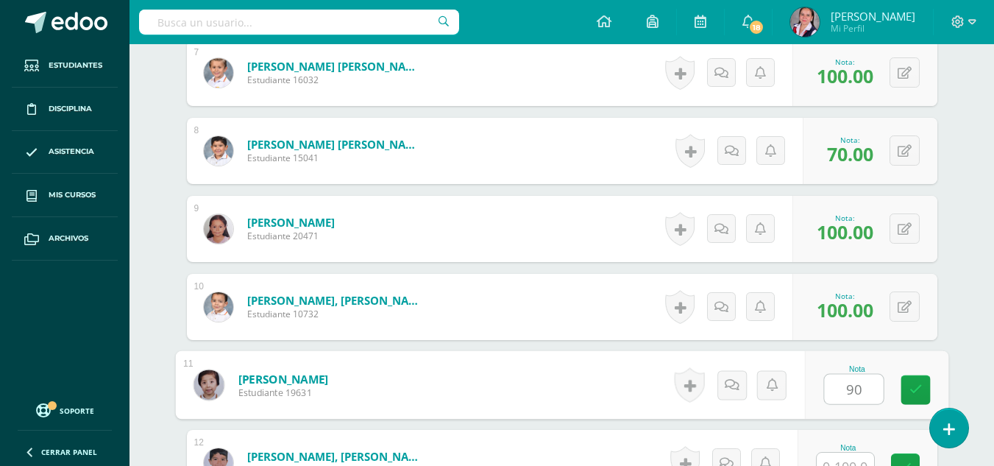
type input "90"
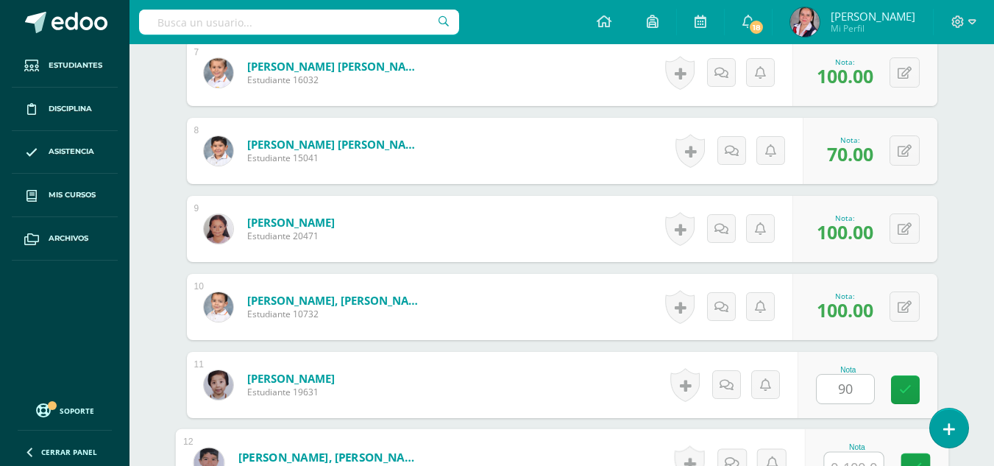
scroll to position [955, 0]
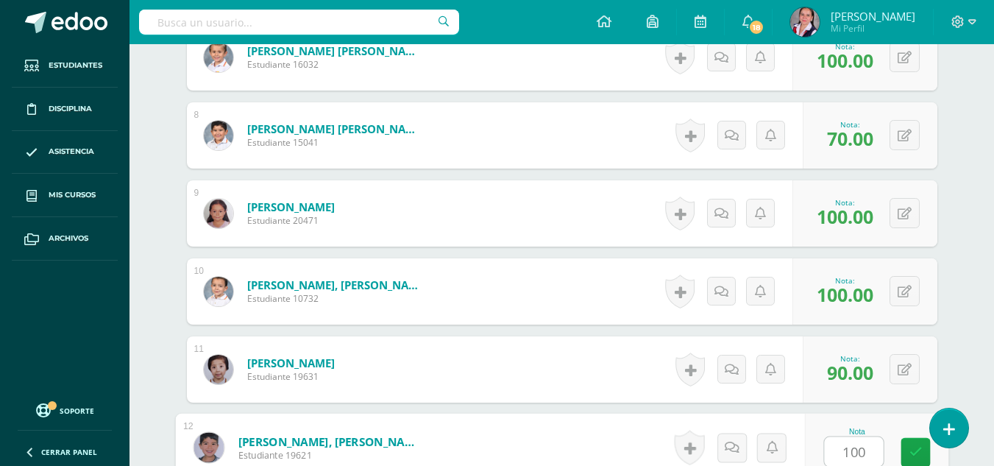
type input "100"
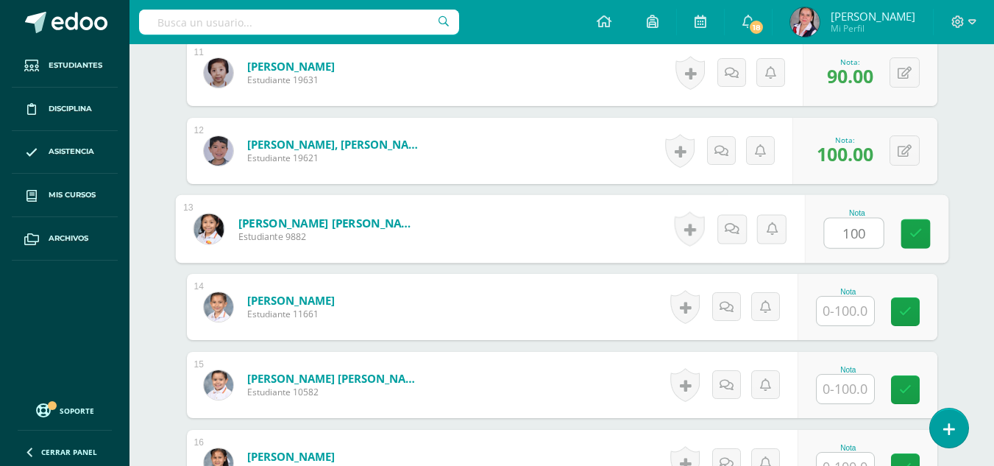
type input "100"
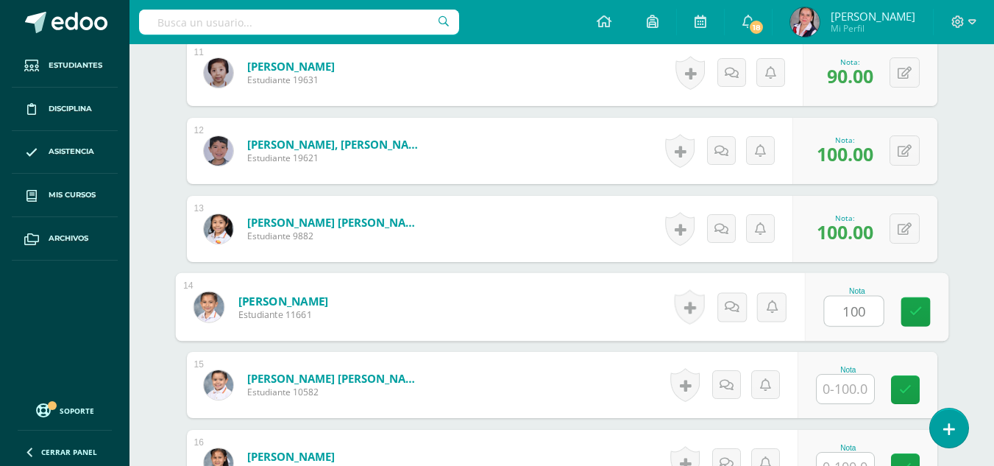
type input "100"
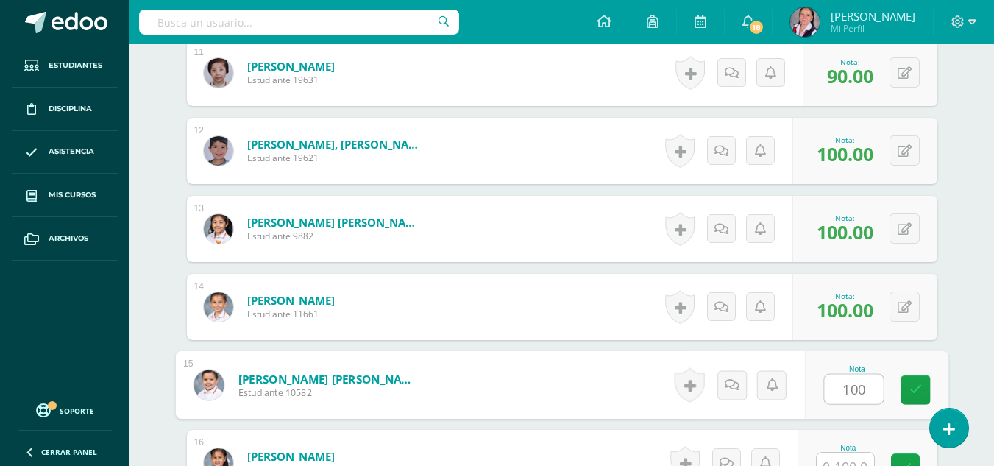
type input "100"
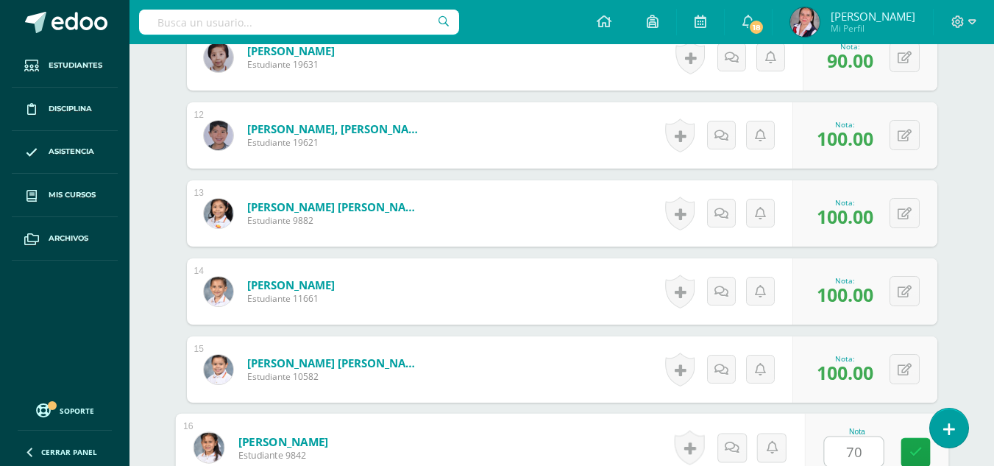
type input "70"
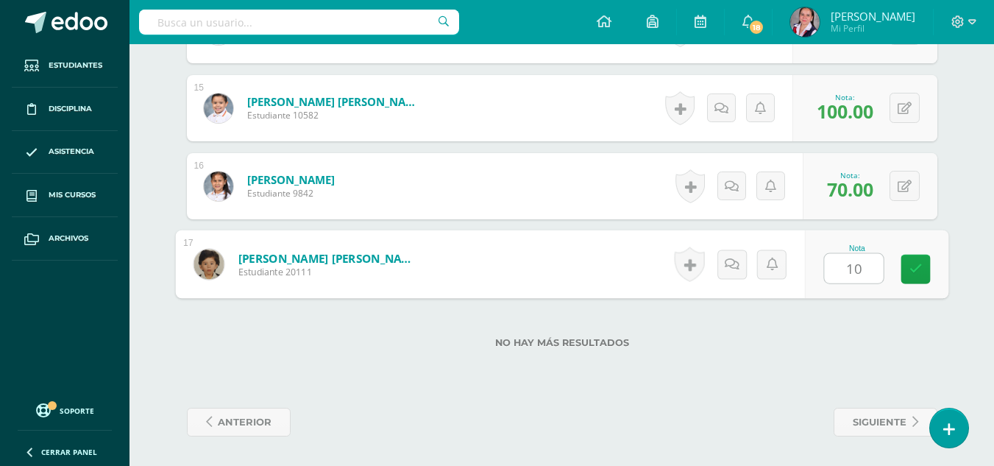
type input "100"
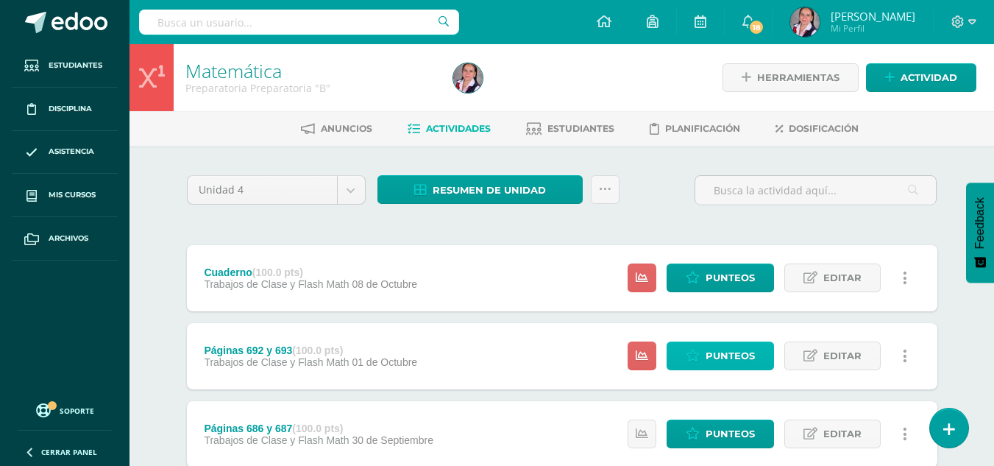
click at [710, 354] on span "Punteos" at bounding box center [729, 355] width 49 height 27
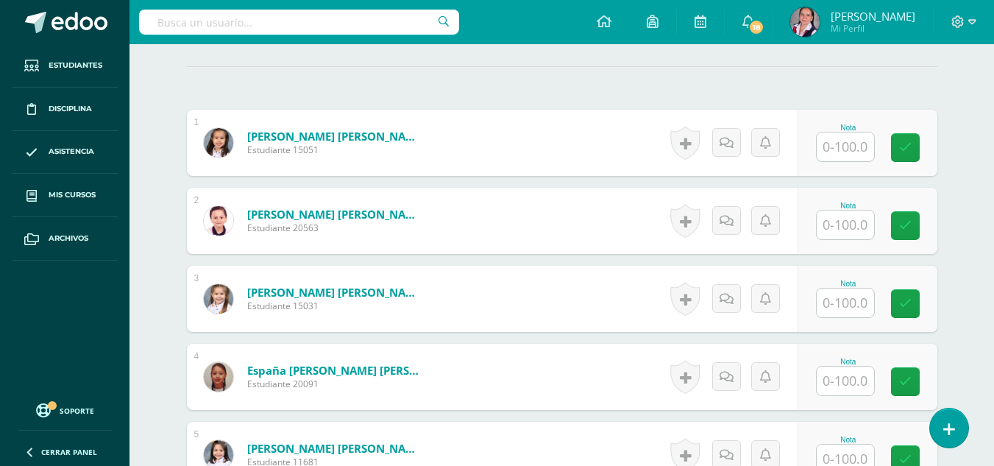
scroll to position [411, 0]
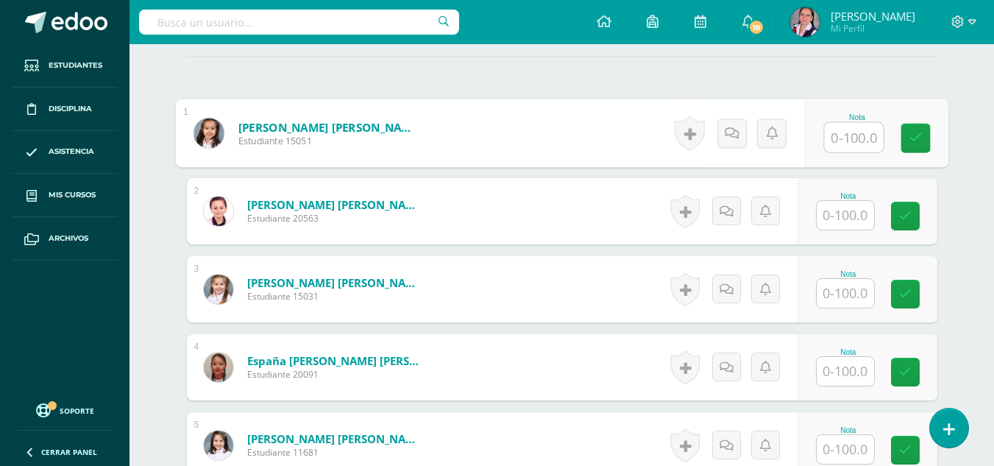
click at [842, 144] on input "text" at bounding box center [853, 137] width 59 height 29
type input "90"
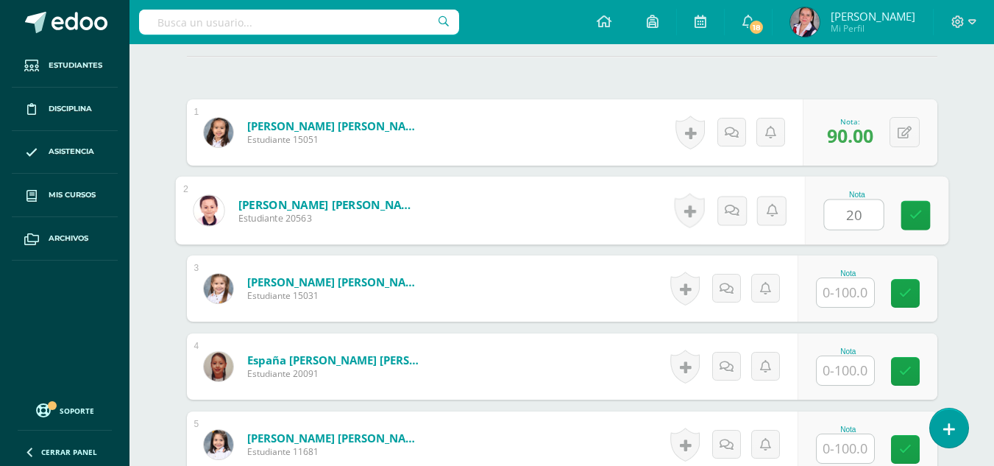
type input "20"
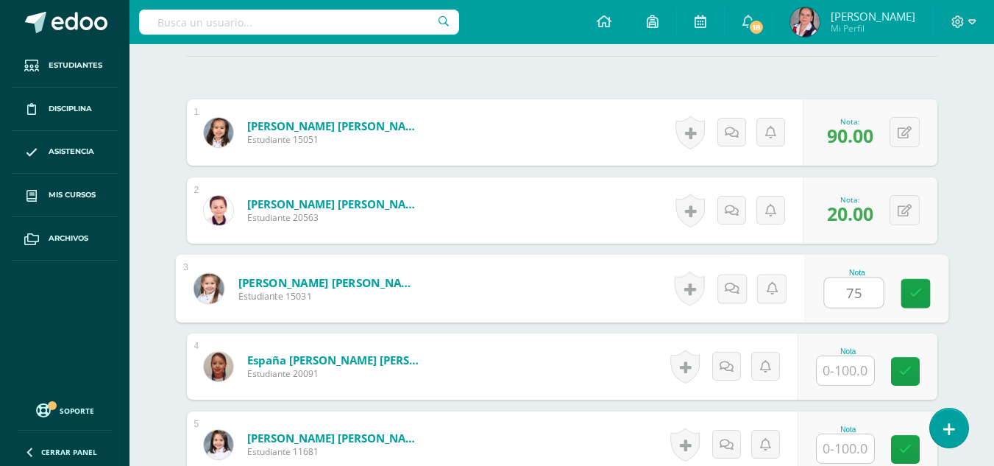
type input "75"
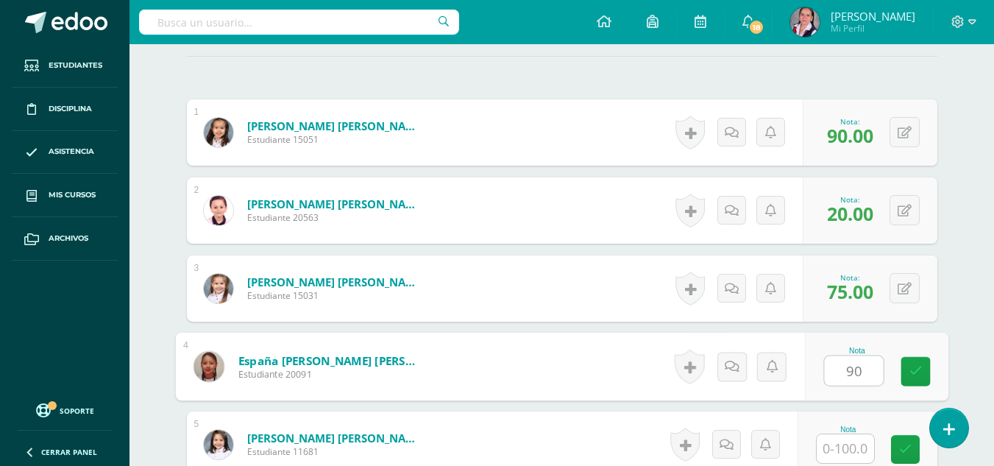
type input "90"
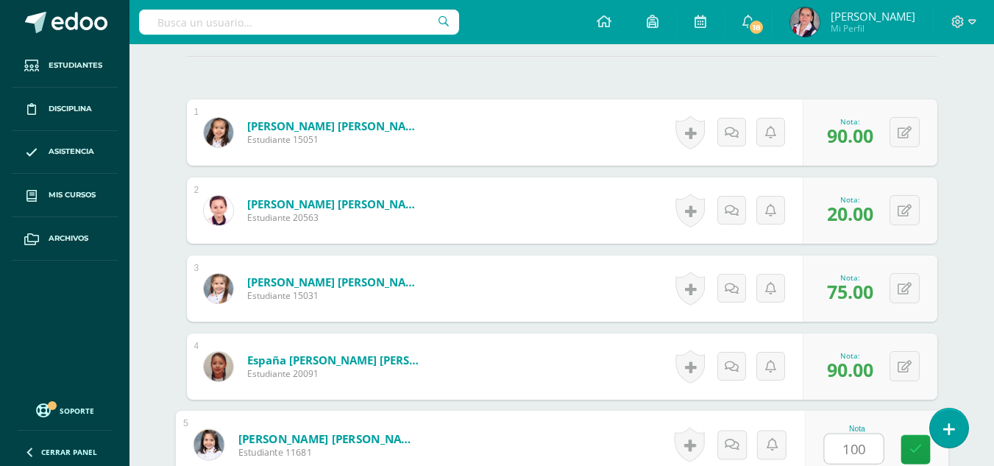
type input "100"
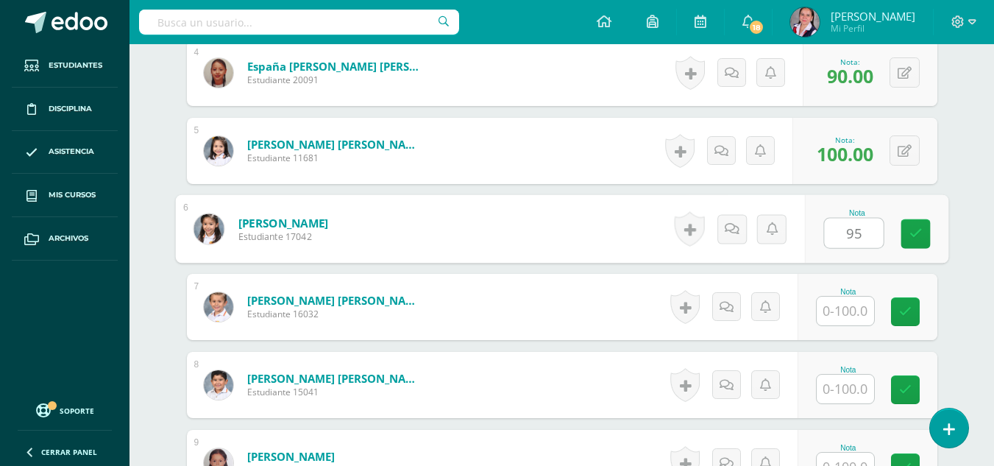
type input "95"
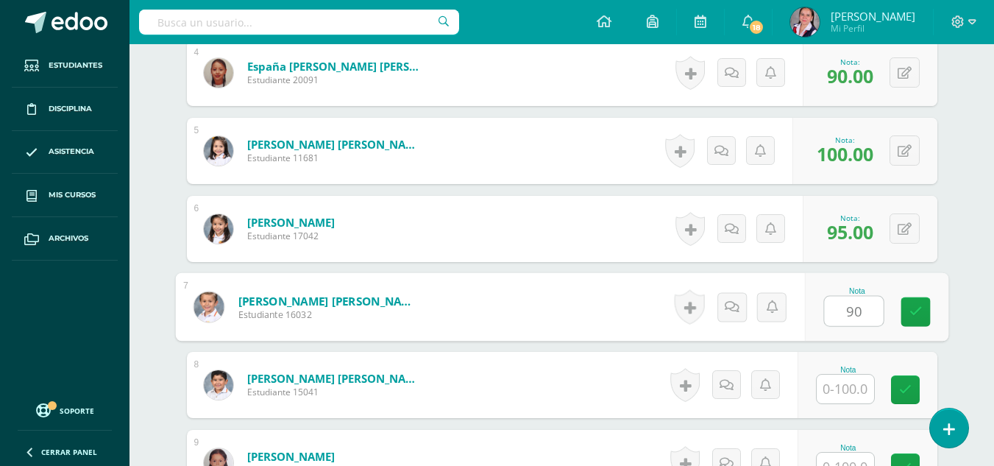
type input "90"
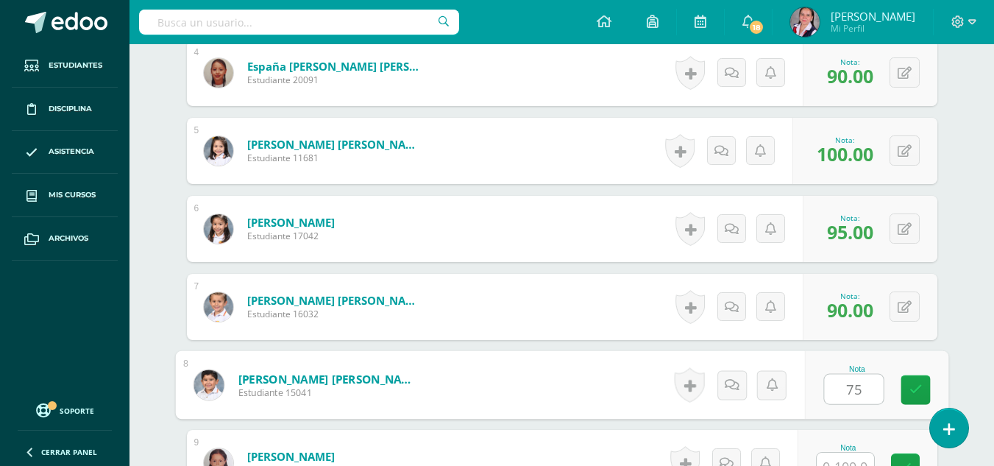
type input "75"
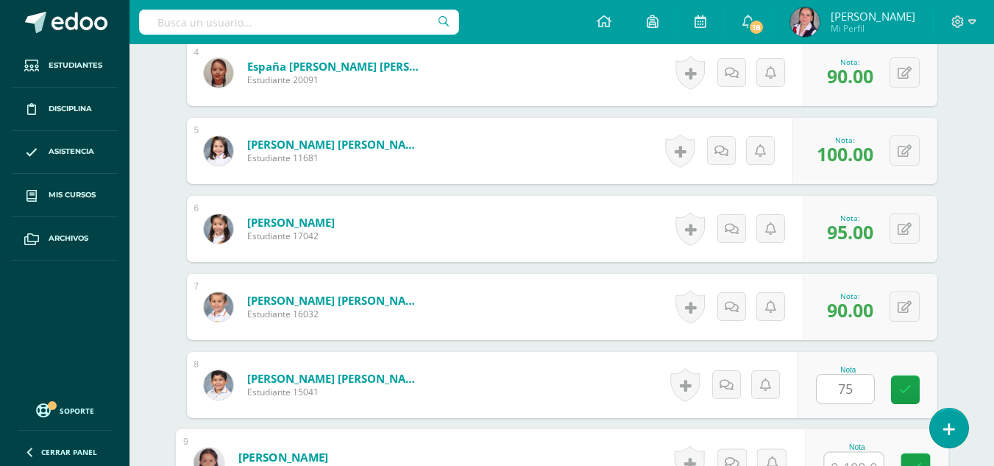
scroll to position [721, 0]
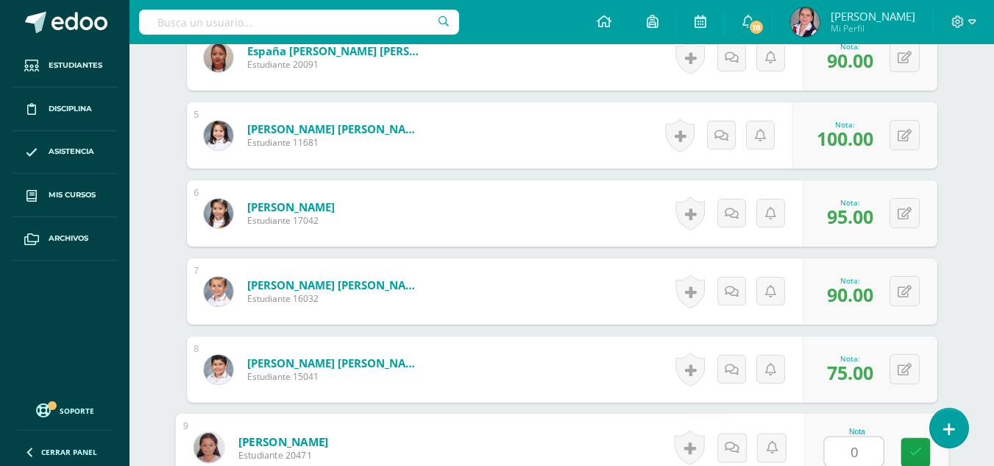
type input "0"
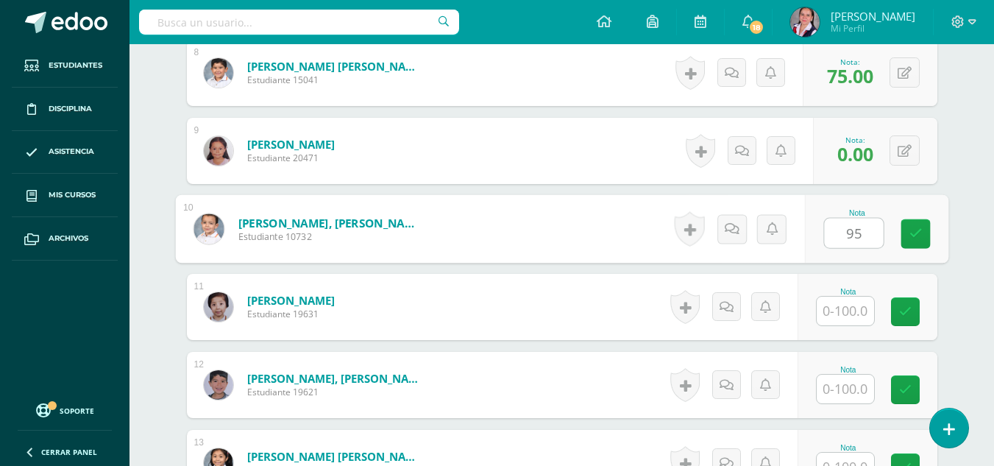
type input "95"
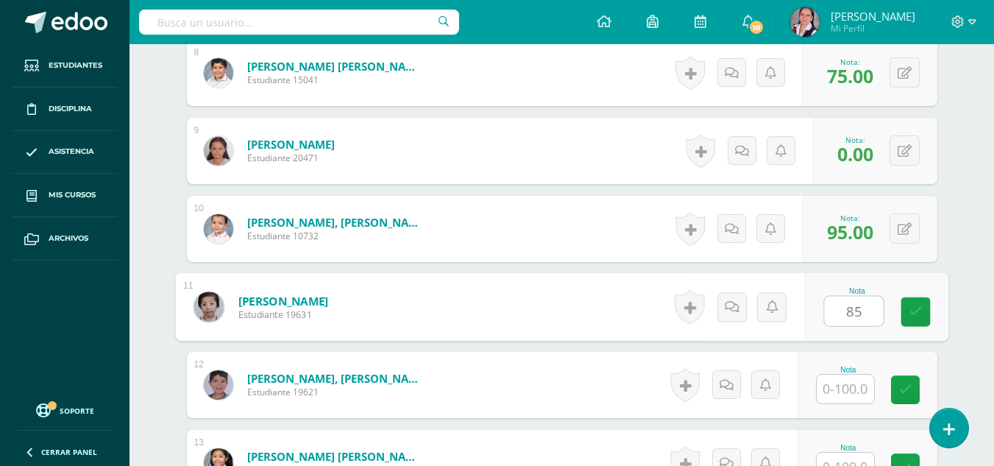
type input "85"
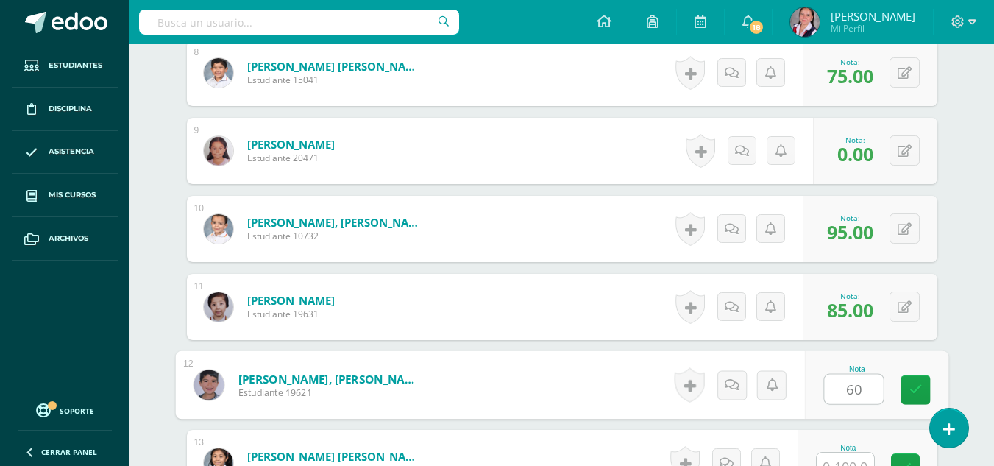
type input "60"
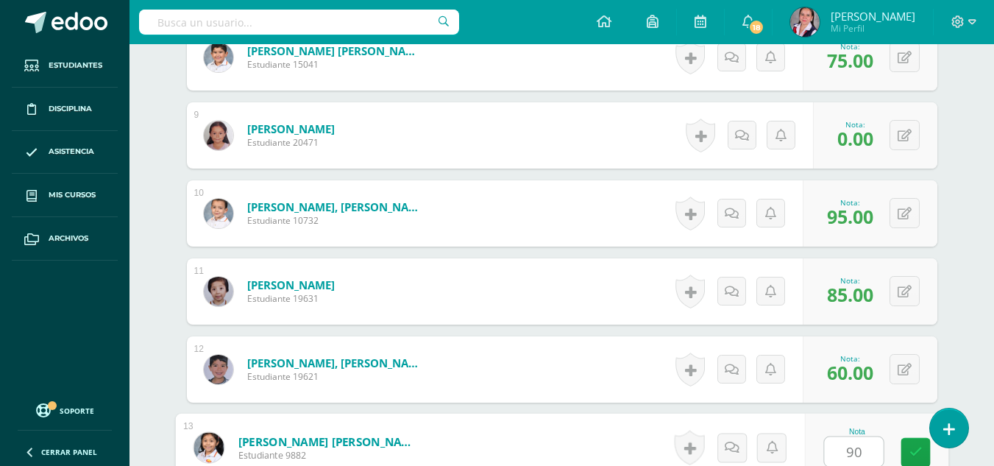
type input "90"
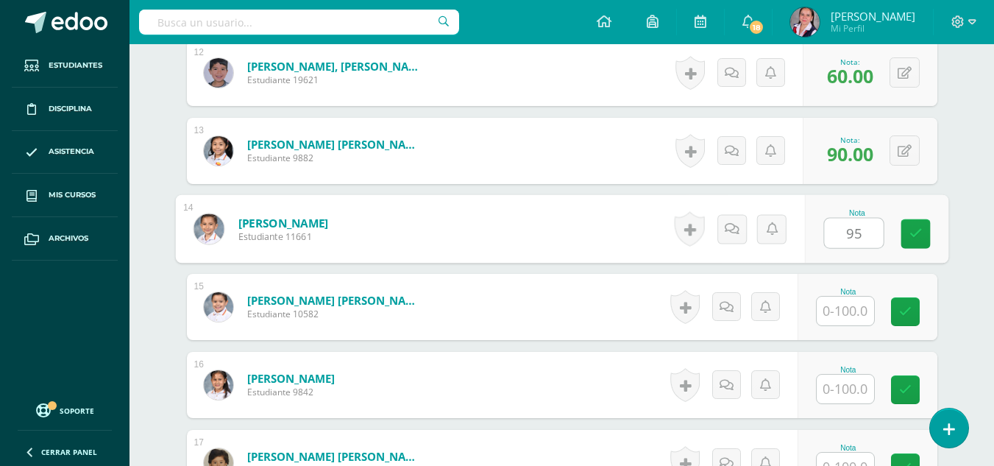
type input "95"
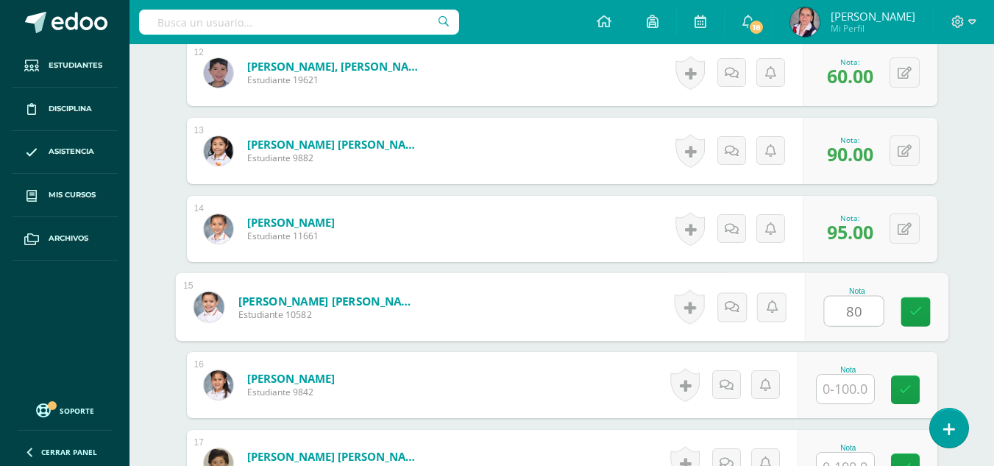
type input "80"
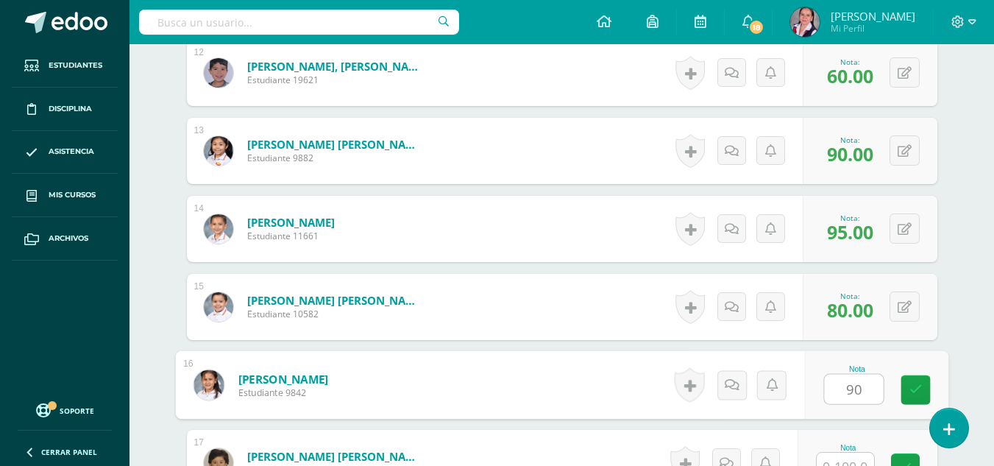
type input "90"
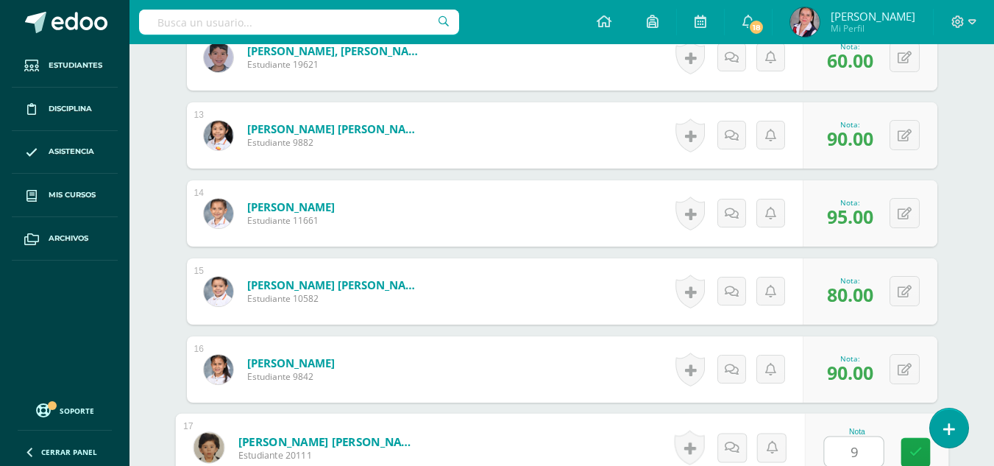
type input "95"
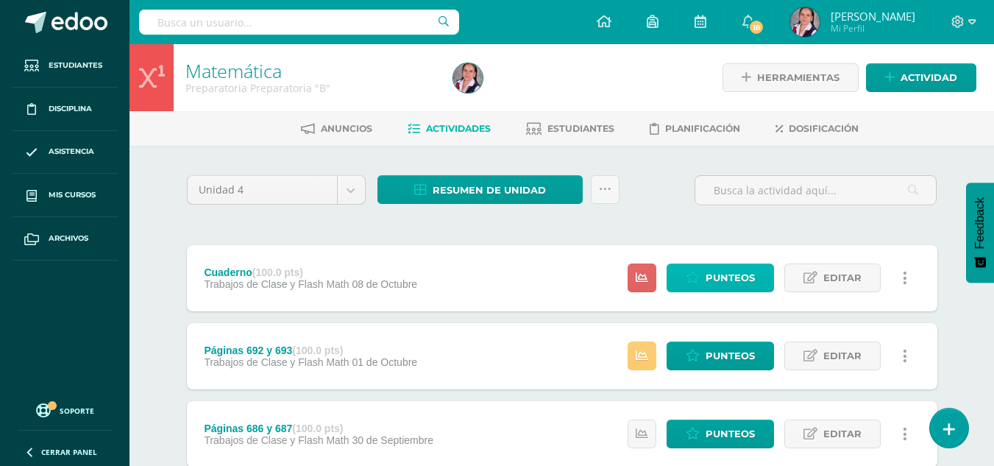
click at [707, 274] on span "Punteos" at bounding box center [729, 277] width 49 height 27
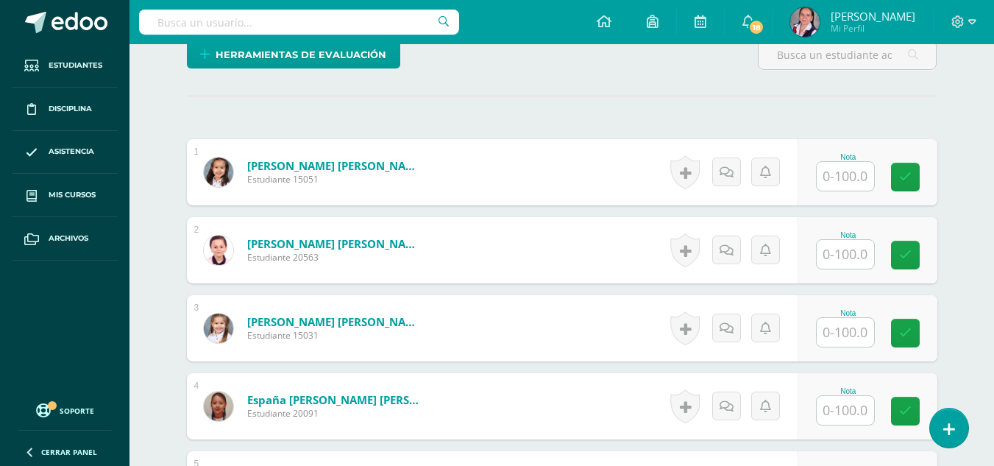
scroll to position [373, 0]
click at [864, 158] on div "Nota" at bounding box center [848, 156] width 65 height 8
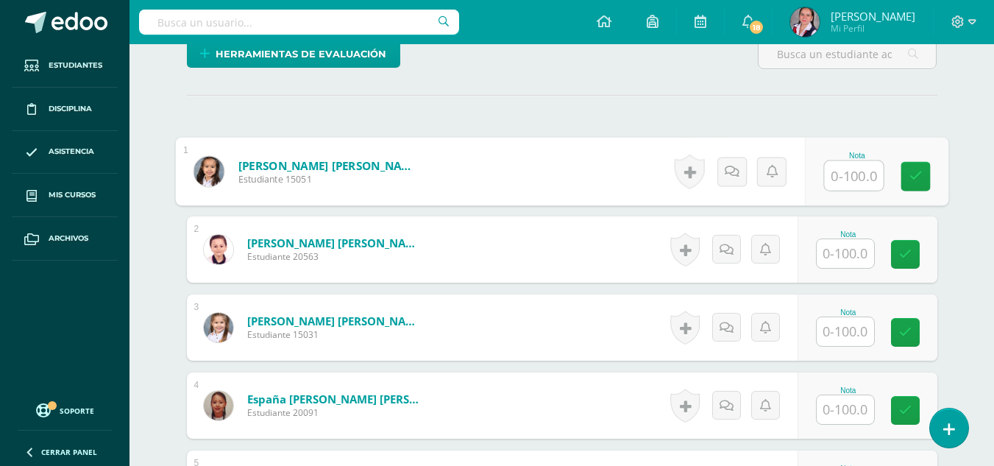
click at [848, 174] on input "text" at bounding box center [853, 175] width 59 height 29
type input "90"
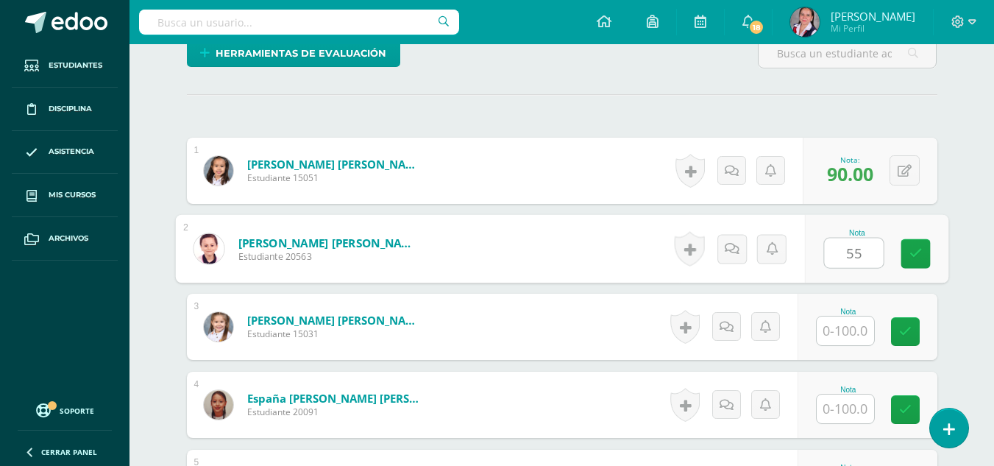
type input "55"
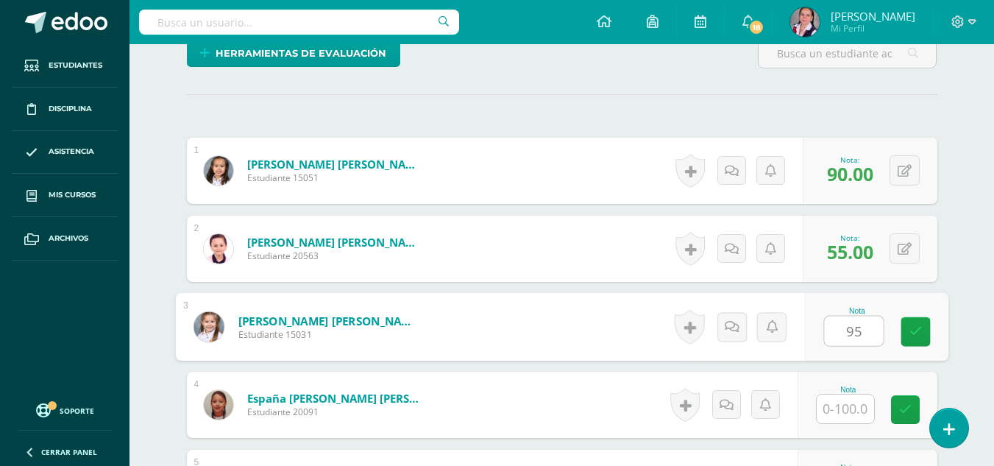
type input "95"
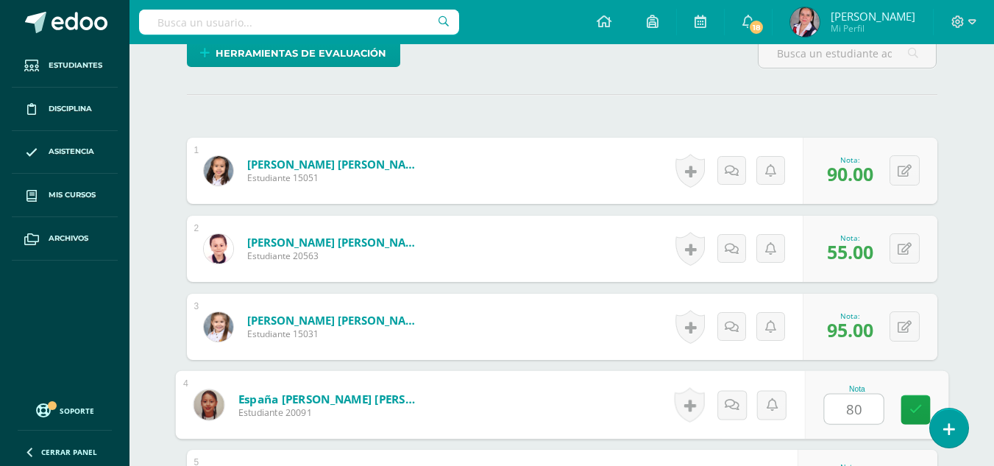
type input "80"
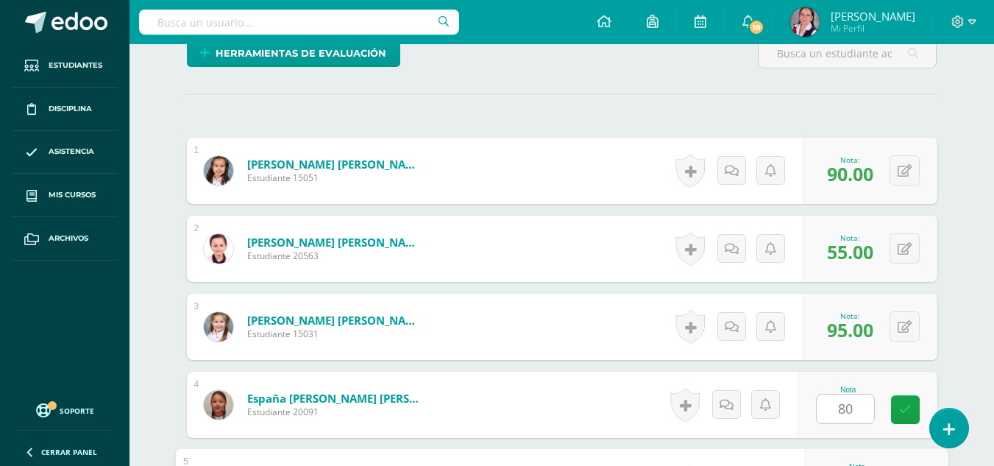
scroll to position [628, 0]
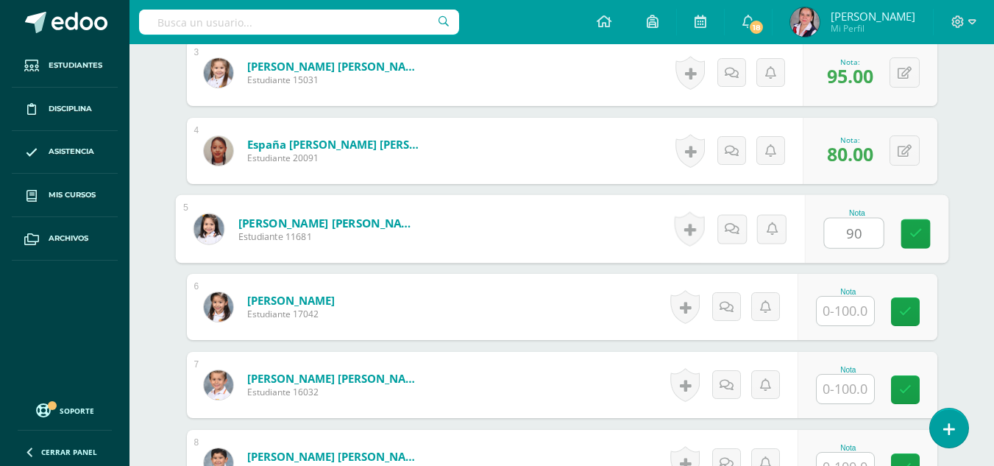
type input "90"
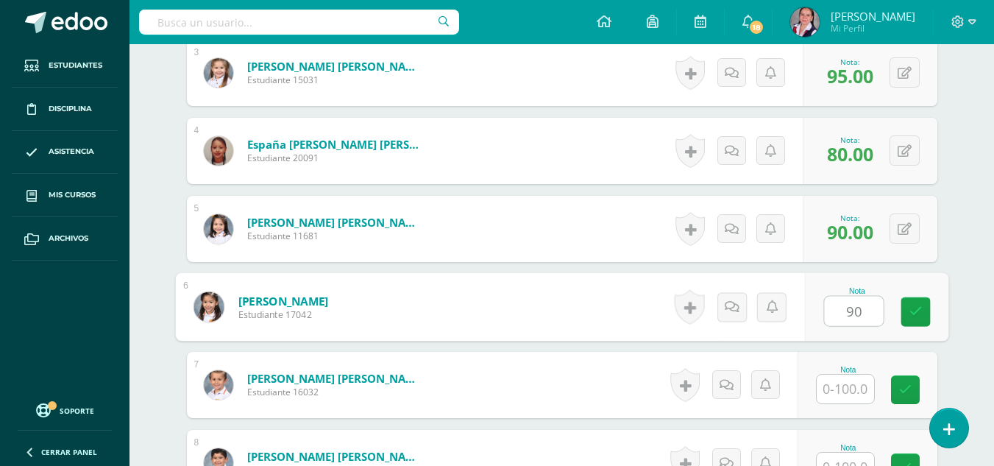
type input "90"
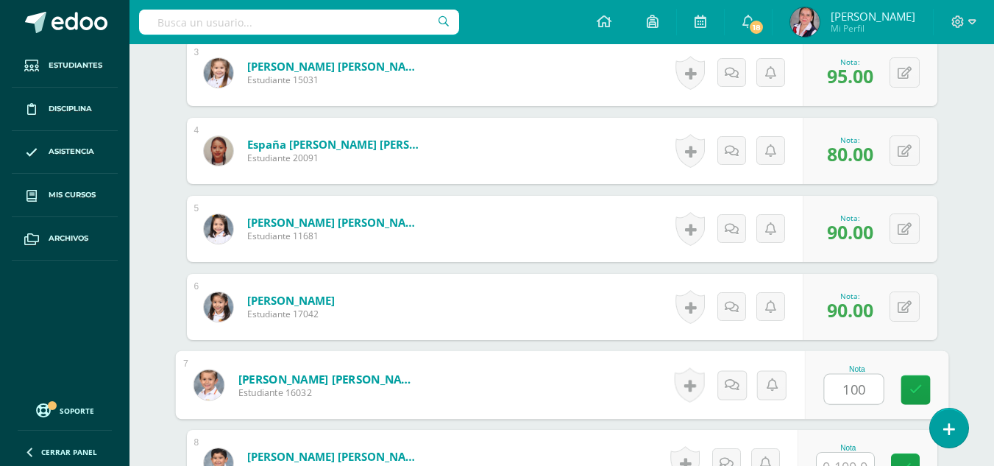
type input "100"
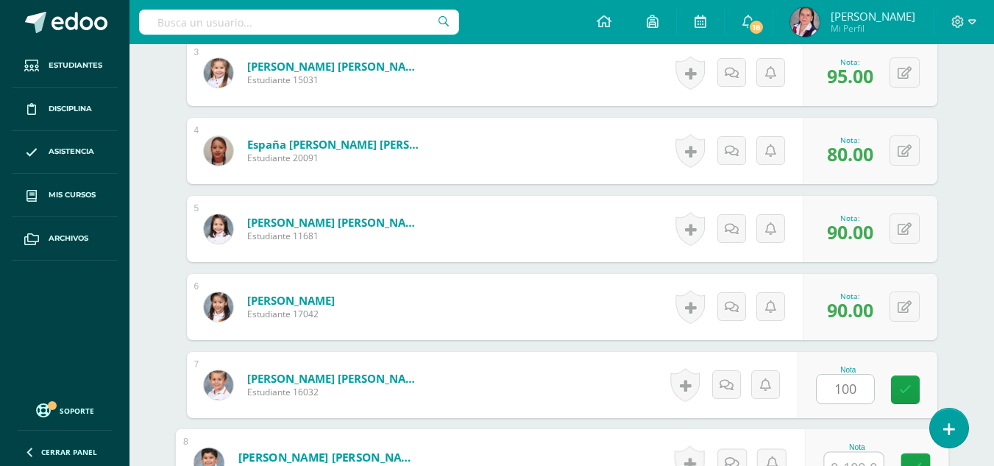
scroll to position [643, 0]
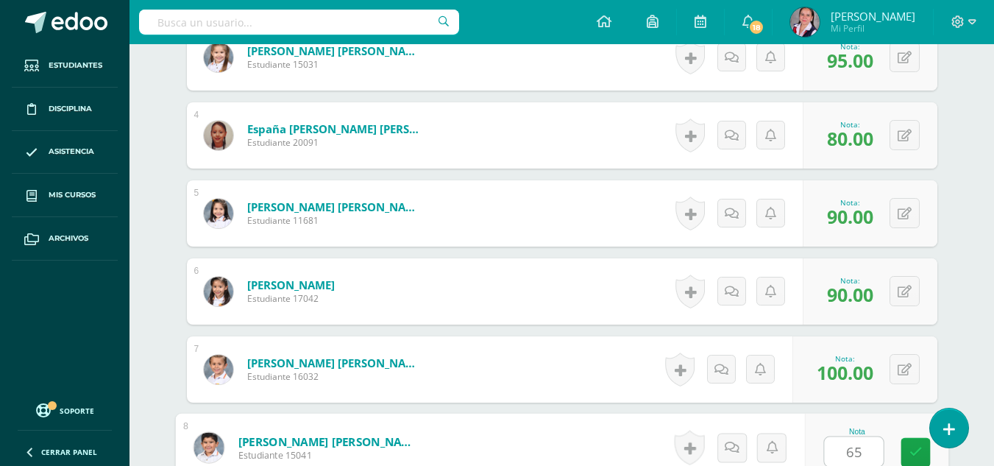
type input "65"
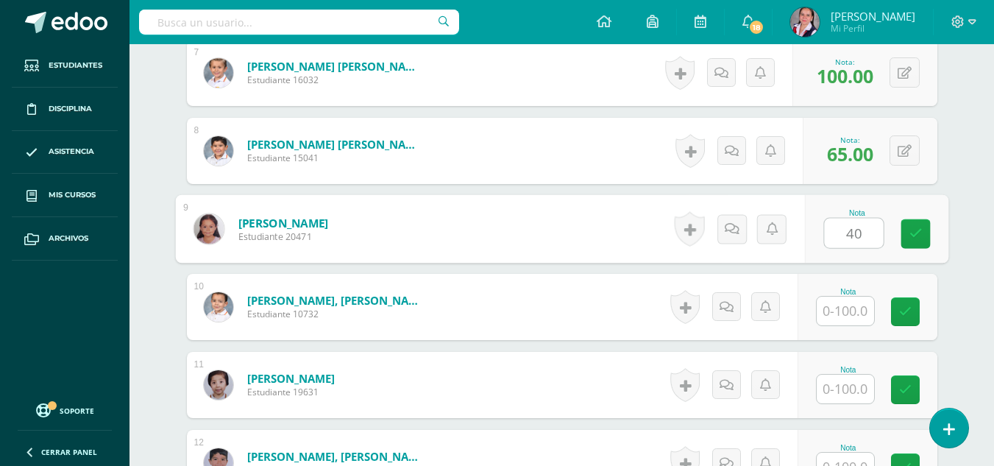
type input "40"
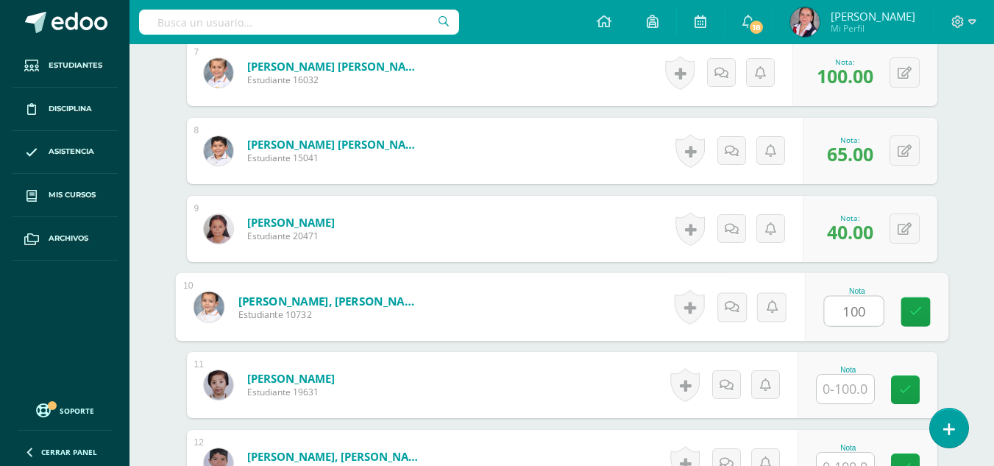
type input "100"
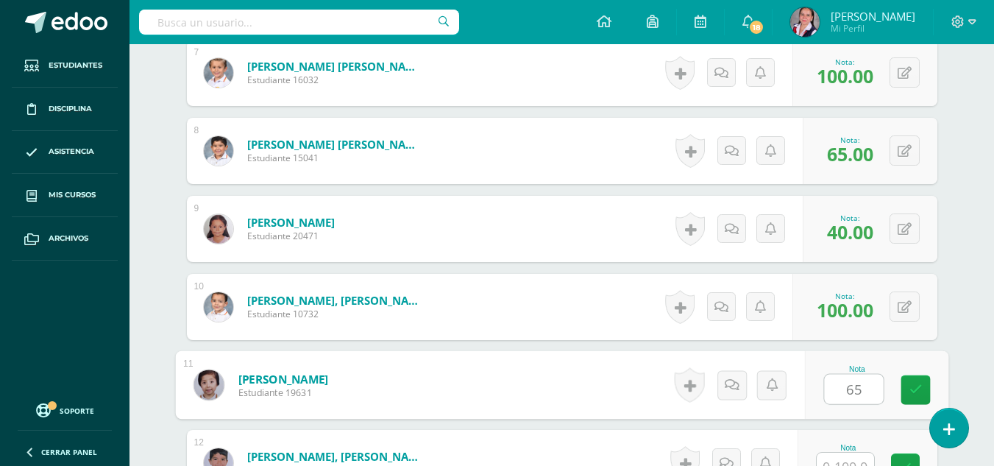
type input "65"
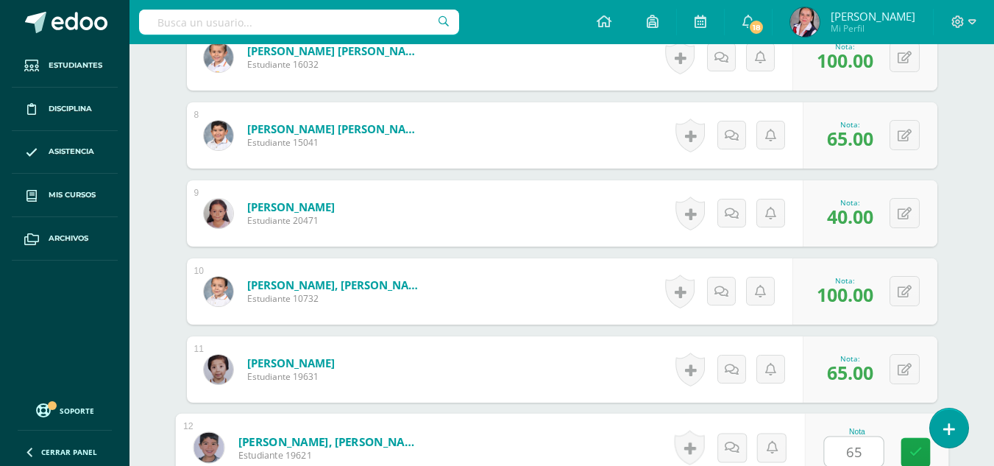
type input "65"
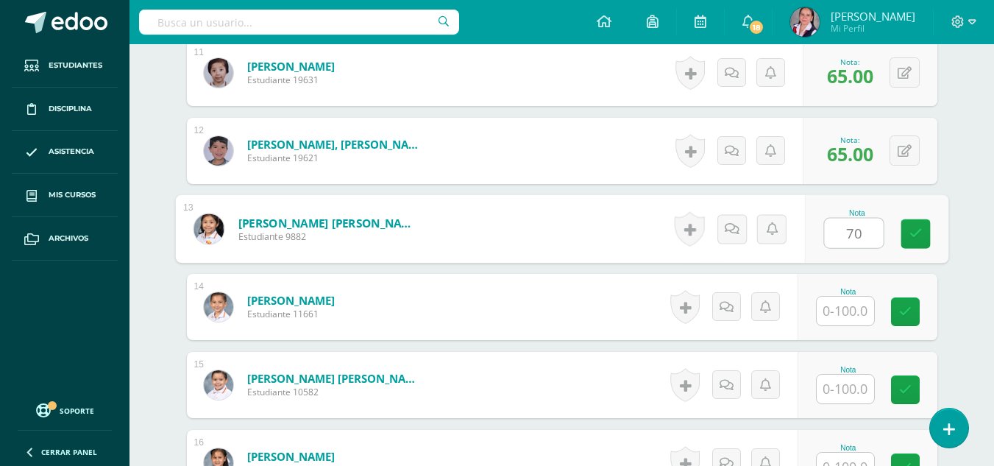
type input "70"
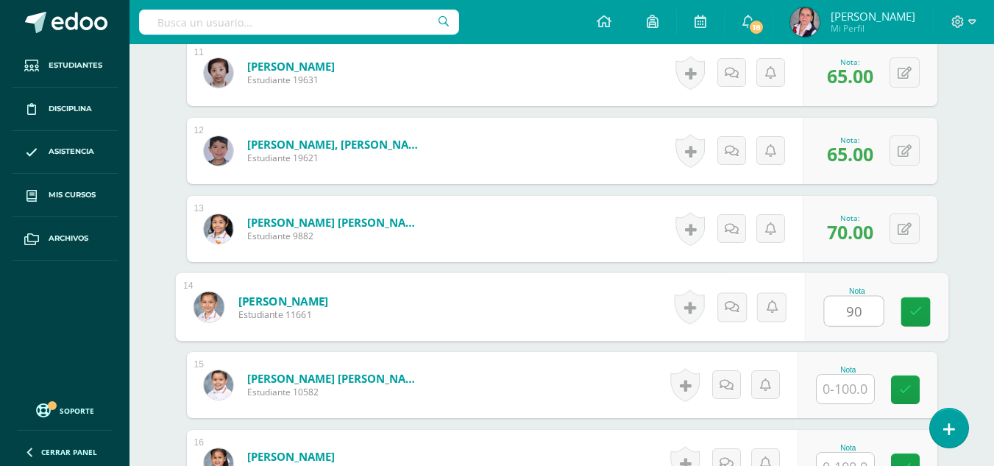
type input "90"
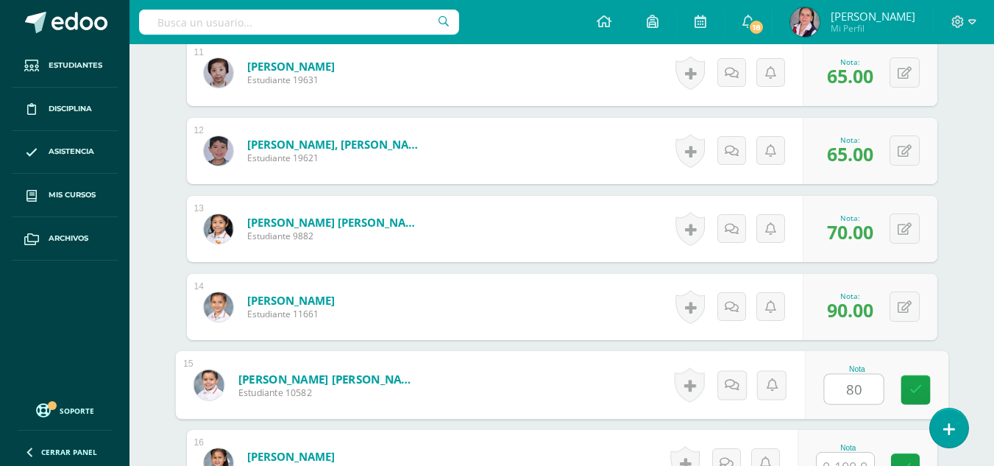
type input "80"
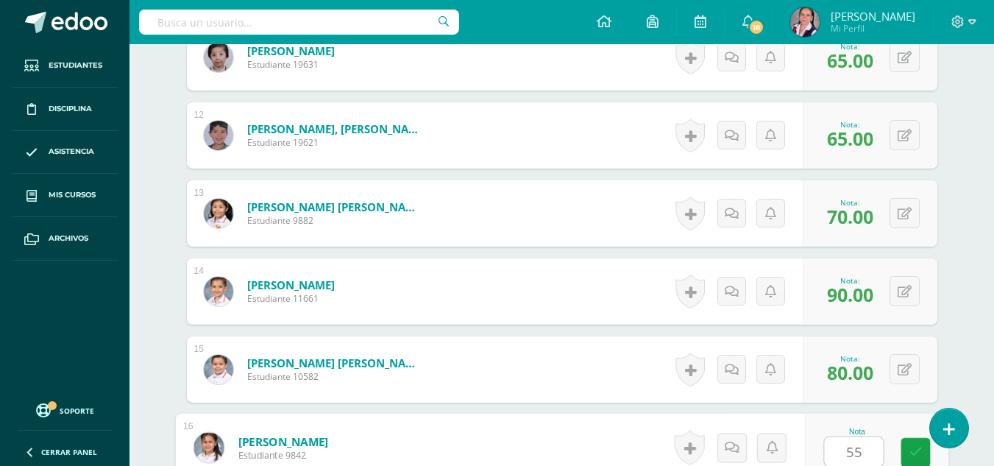
type input "55"
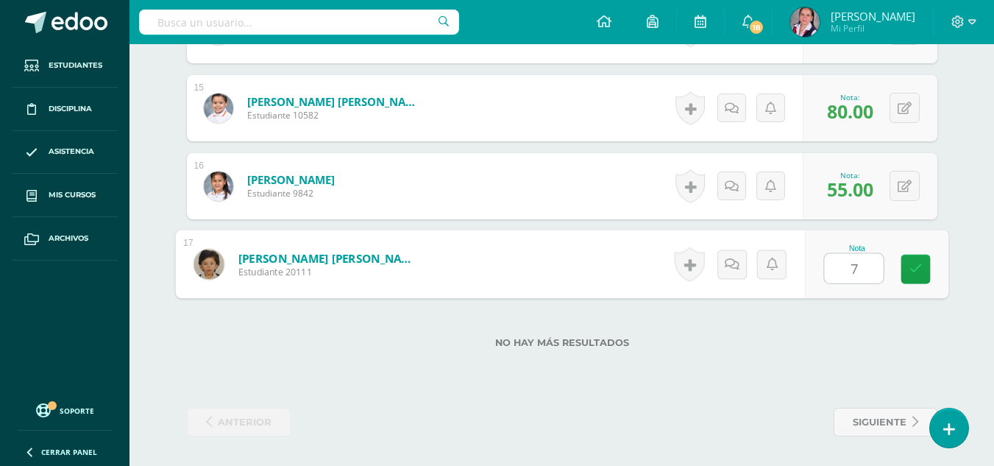
type input "70"
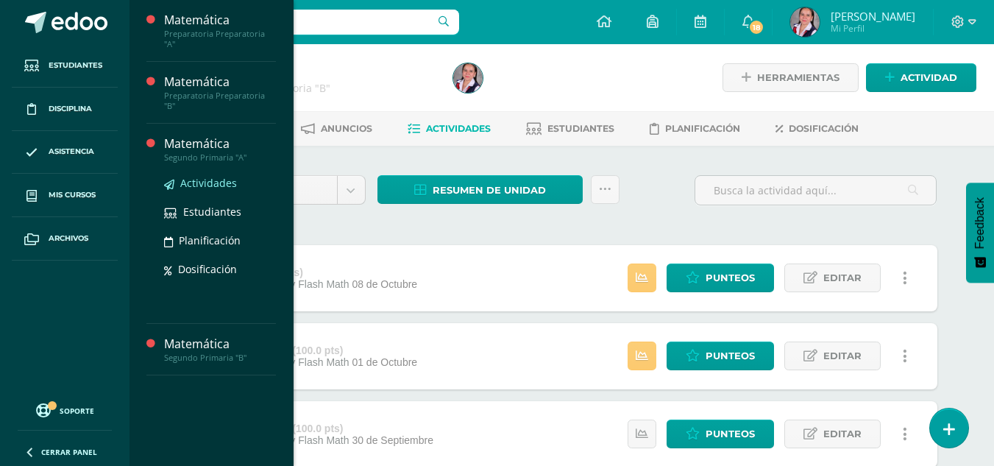
click at [185, 176] on span "Actividades" at bounding box center [208, 183] width 57 height 14
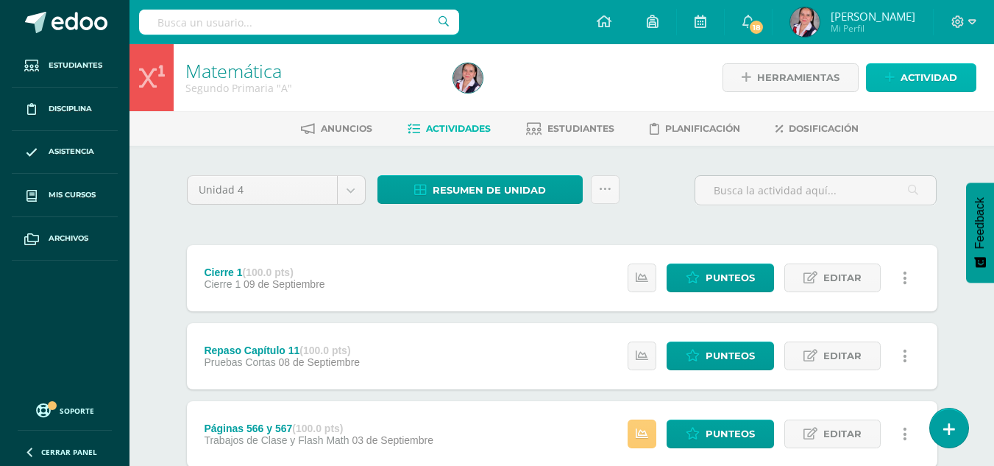
click at [917, 72] on span "Actividad" at bounding box center [928, 77] width 57 height 27
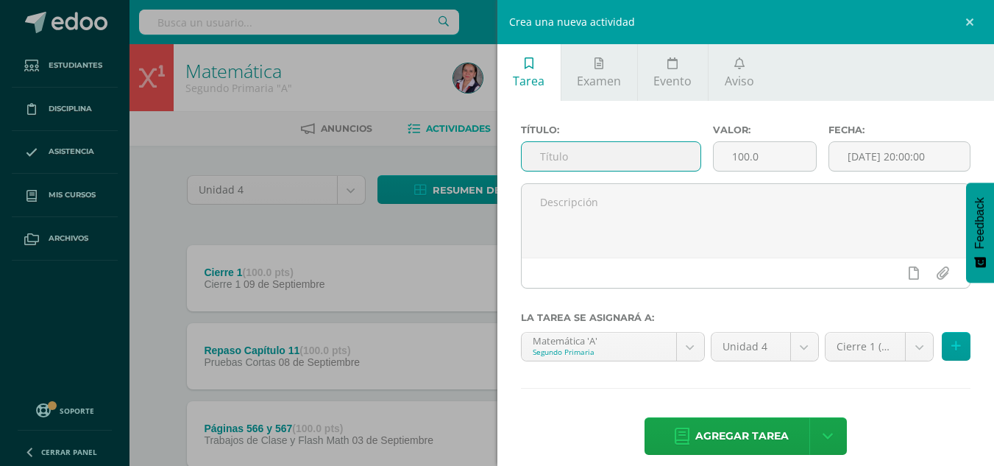
click at [565, 158] on input "text" at bounding box center [611, 156] width 179 height 29
type input "Página 587"
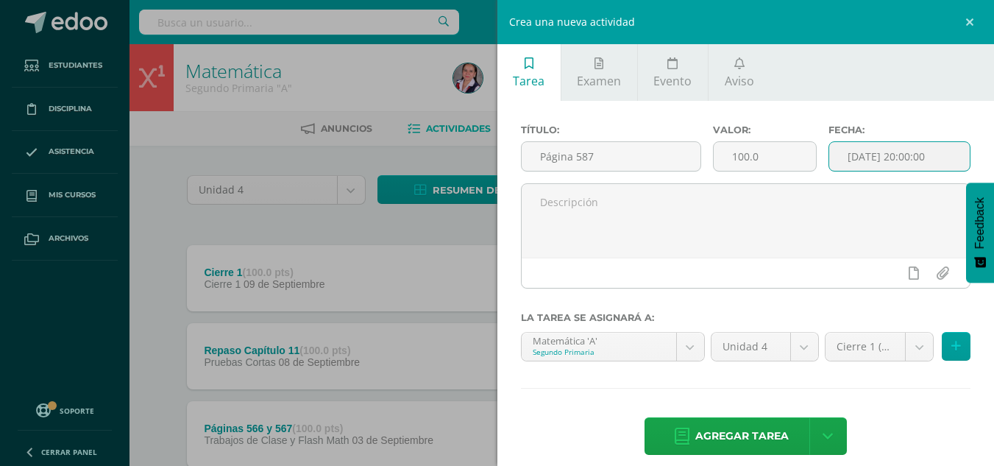
click at [883, 153] on input "[DATE] 20:00:00" at bounding box center [899, 156] width 141 height 29
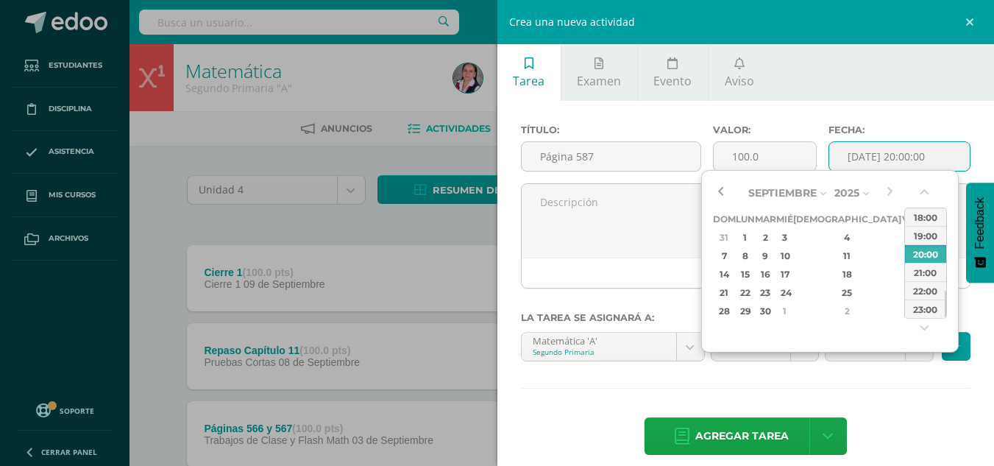
click at [719, 188] on button "button" at bounding box center [720, 193] width 15 height 22
click at [753, 293] on div "22" at bounding box center [744, 292] width 15 height 17
type input "[DATE] 20:00"
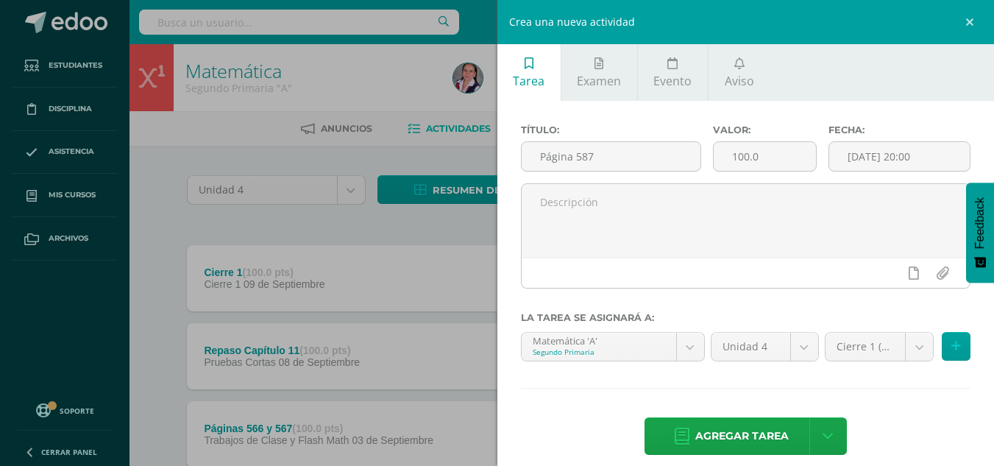
click at [888, 403] on div "Título: Página 587 Valor: 100.0 Fecha: [DATE] 20:00 La tarea se asignará a: Mat…" at bounding box center [745, 291] width 497 height 380
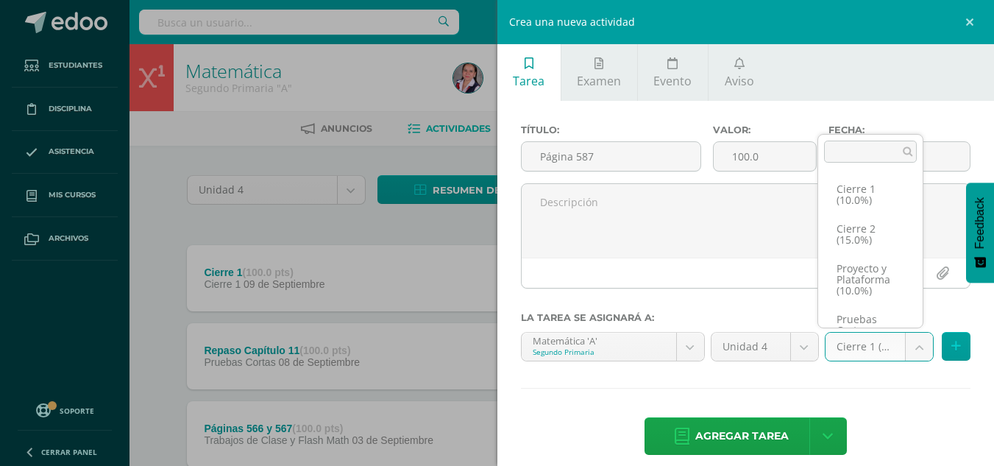
scroll to position [96, 0]
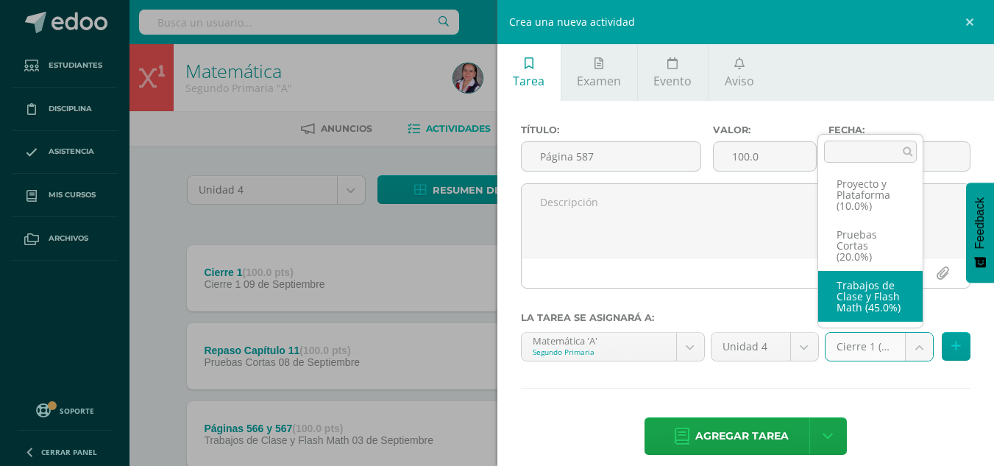
select select "233731"
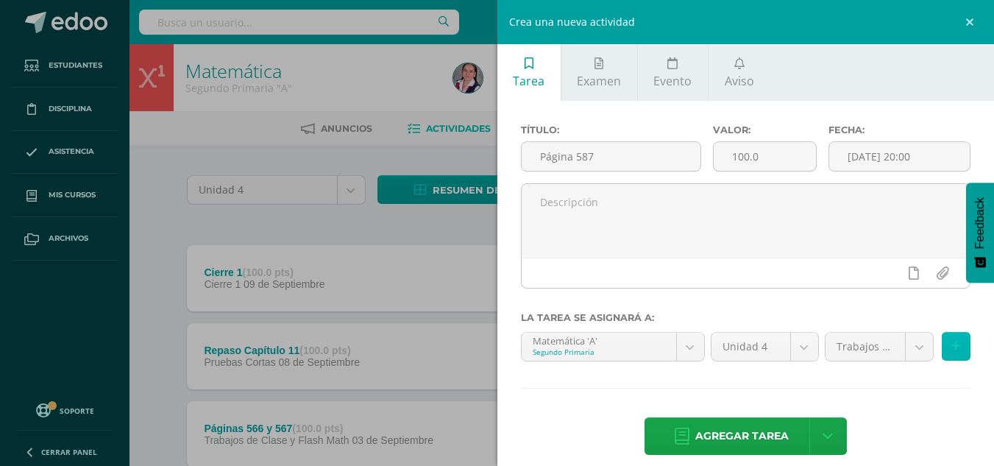
click at [950, 344] on button at bounding box center [956, 346] width 29 height 29
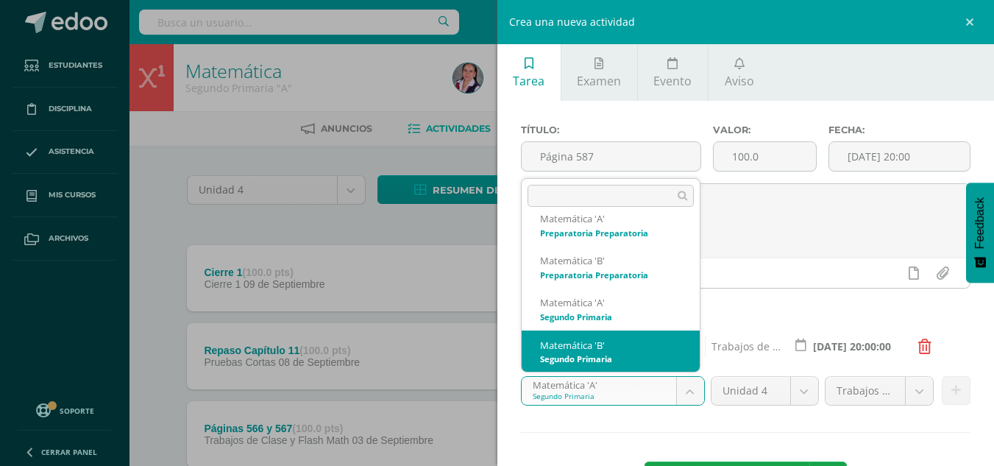
select select "212967"
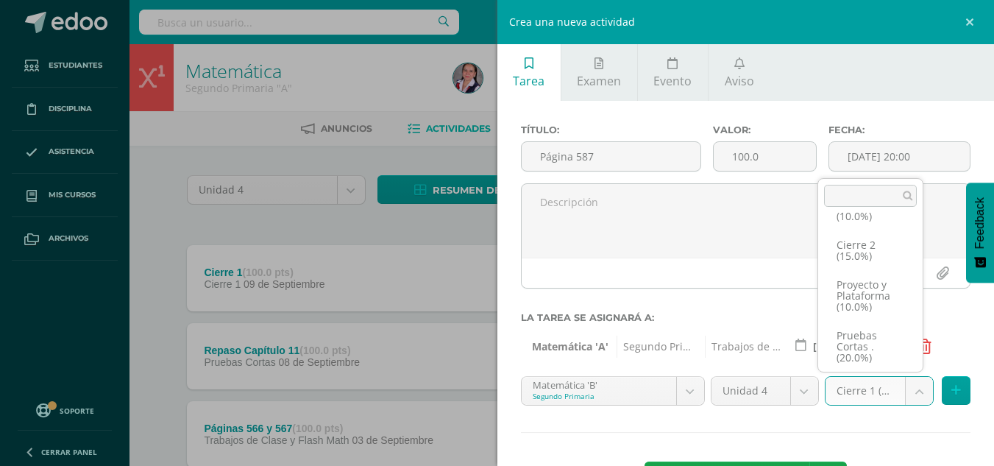
scroll to position [96, 0]
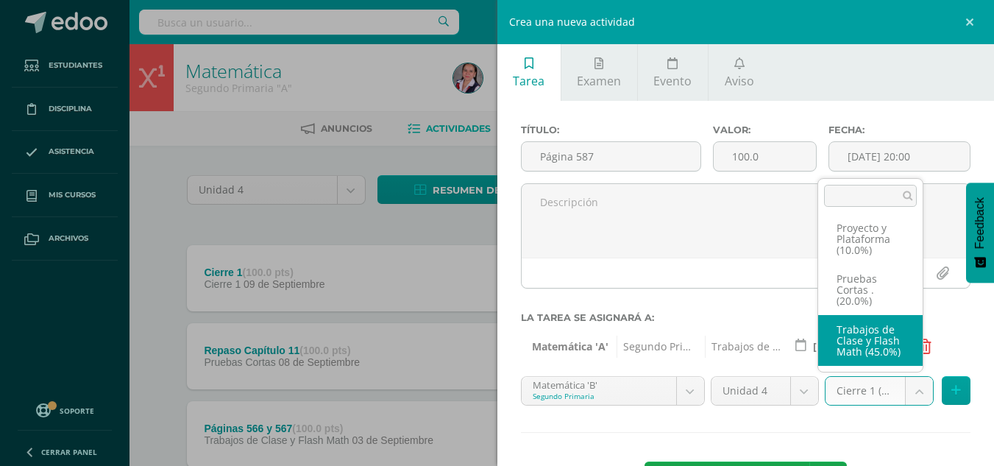
select select "233739"
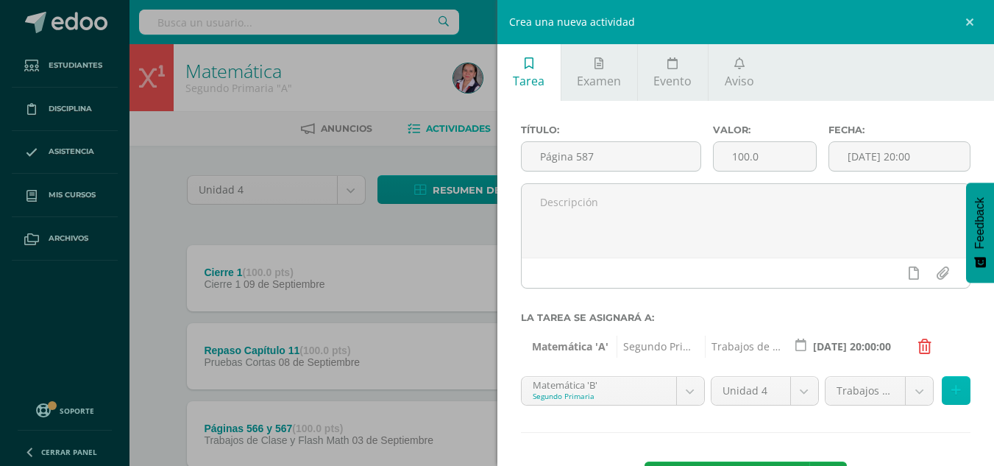
click at [942, 391] on button at bounding box center [956, 390] width 29 height 29
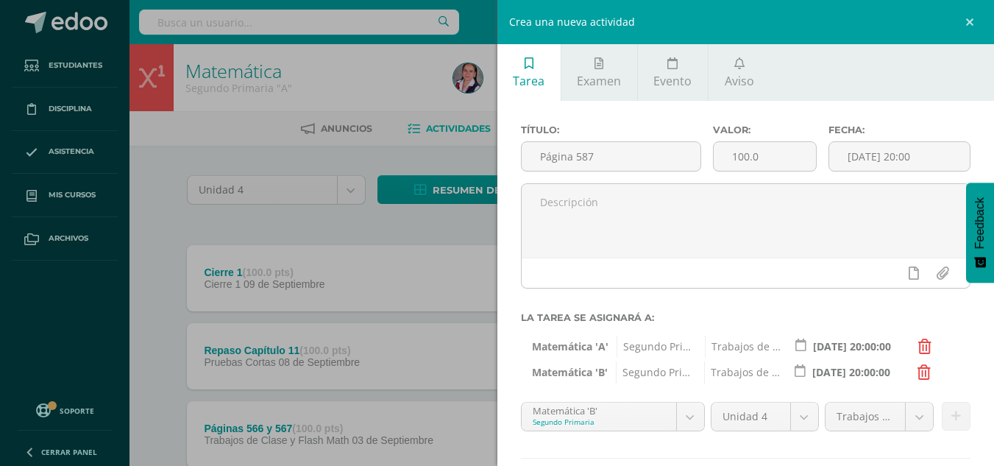
scroll to position [85, 0]
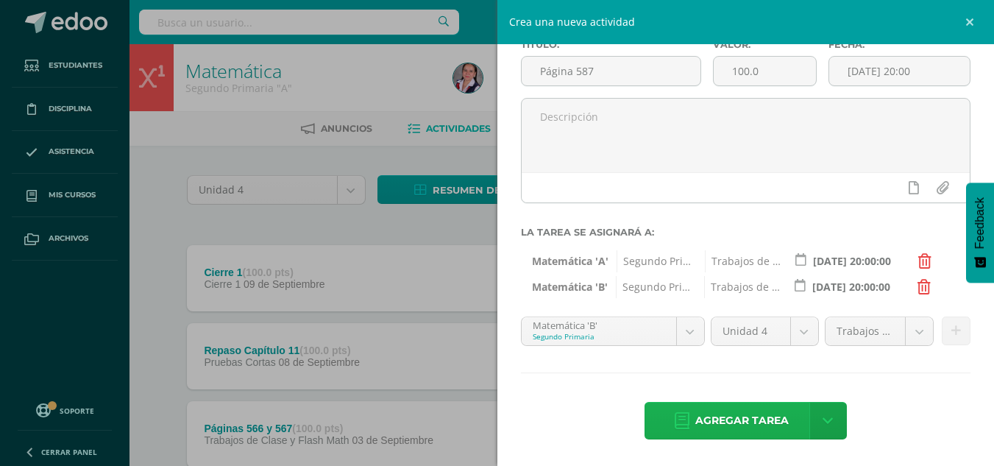
click at [700, 424] on span "Agregar tarea" at bounding box center [741, 420] width 93 height 36
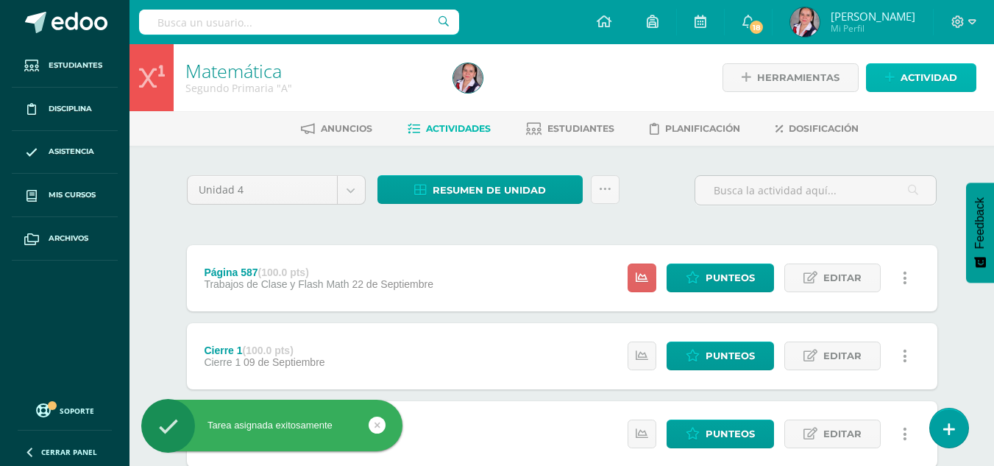
click at [914, 86] on span "Actividad" at bounding box center [928, 77] width 57 height 27
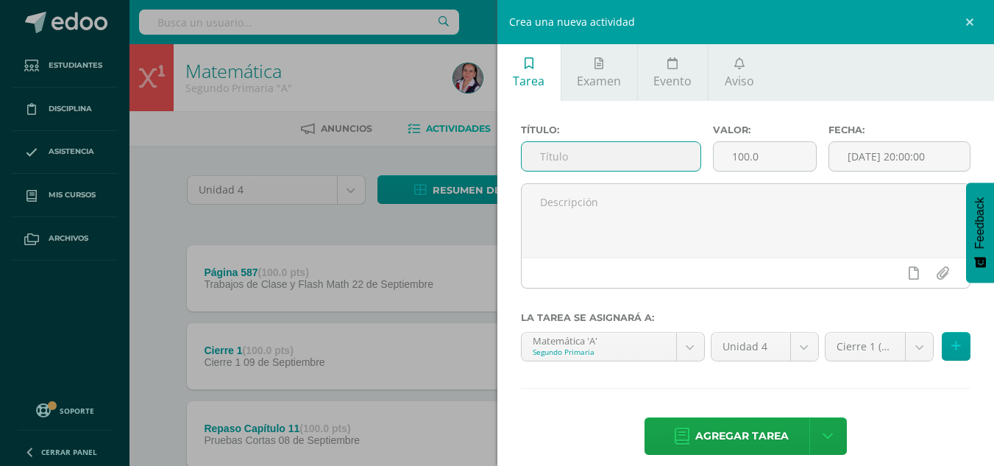
click at [619, 157] on input "text" at bounding box center [611, 156] width 179 height 29
type input "Página 592 y 593"
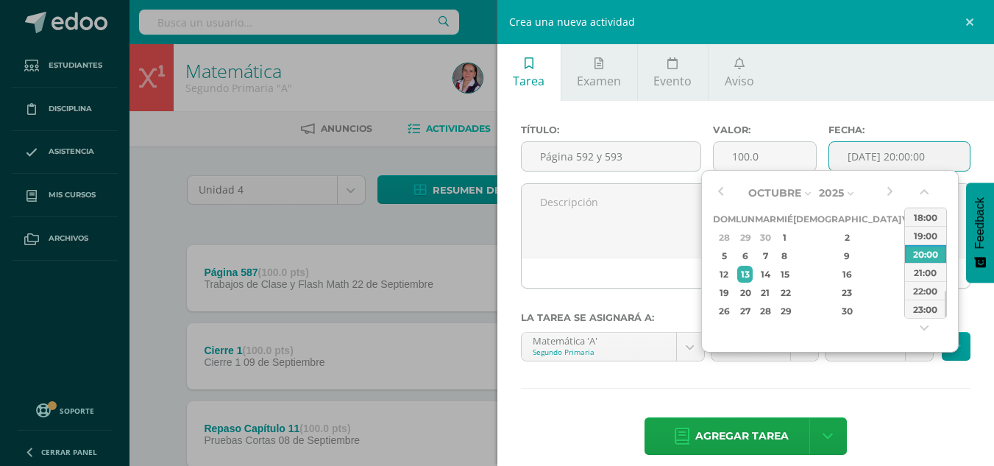
click at [878, 159] on input "[DATE] 20:00:00" at bounding box center [899, 156] width 141 height 29
click at [719, 193] on button "button" at bounding box center [720, 193] width 15 height 22
click at [774, 297] on div "23" at bounding box center [765, 292] width 17 height 17
type input "2025-09-23 20:00"
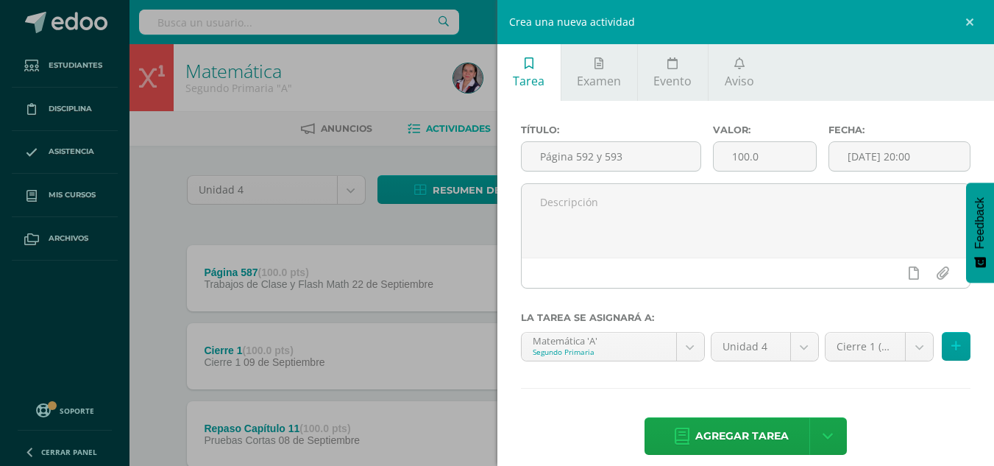
click at [862, 390] on div "Título: Página 592 y 593 Valor: 100.0 Fecha: 2025-09-23 20:00 La tarea se asign…" at bounding box center [745, 291] width 497 height 380
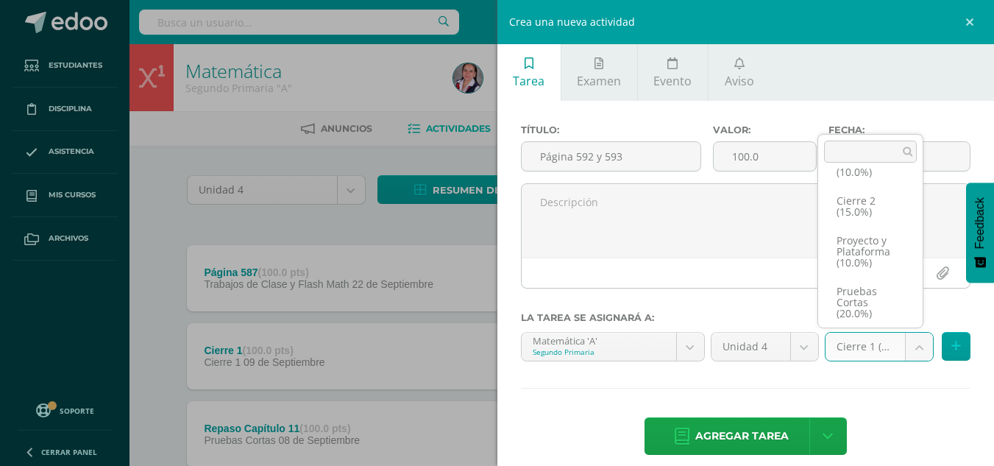
scroll to position [96, 0]
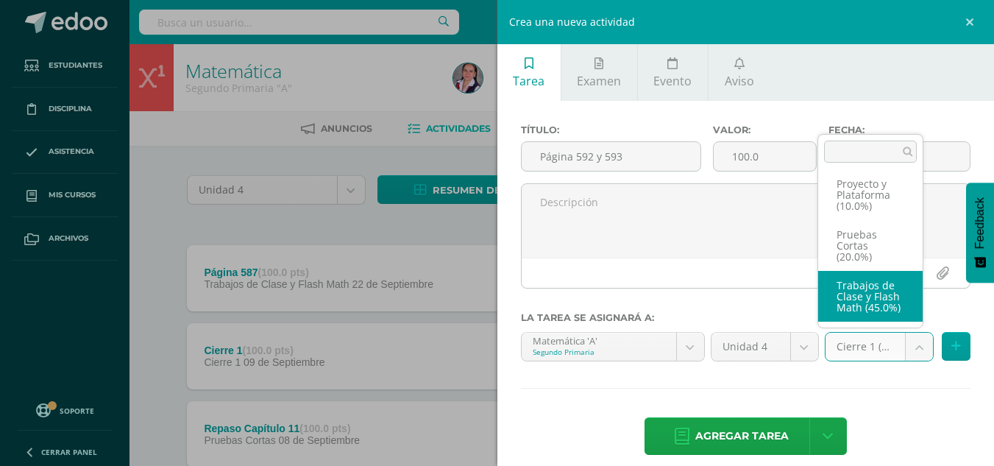
select select "233731"
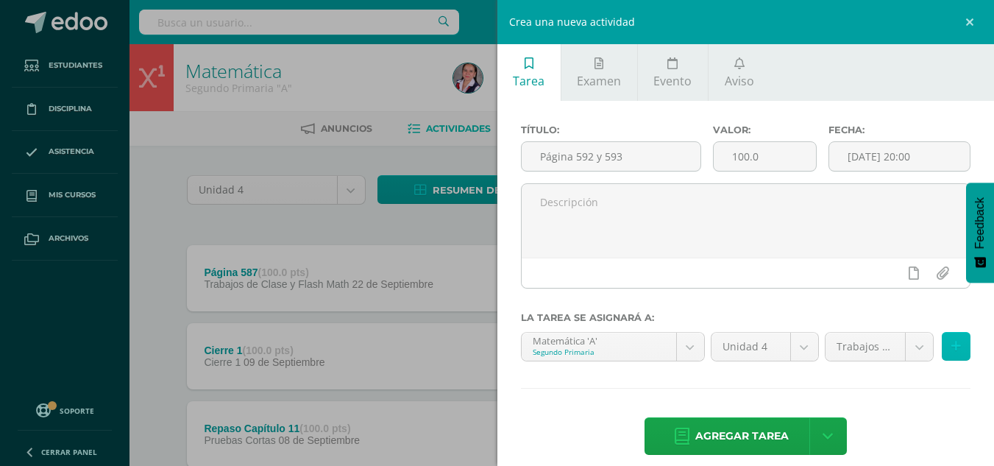
click at [956, 352] on button at bounding box center [956, 346] width 29 height 29
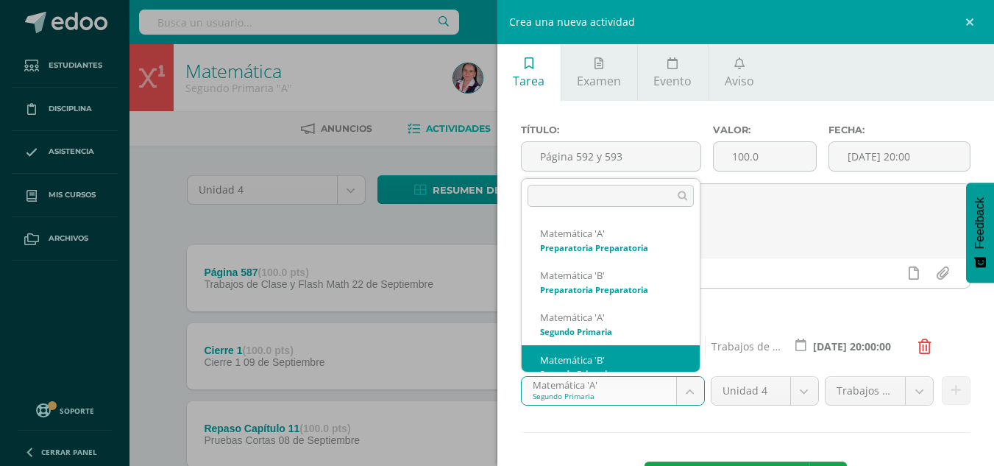
scroll to position [15, 0]
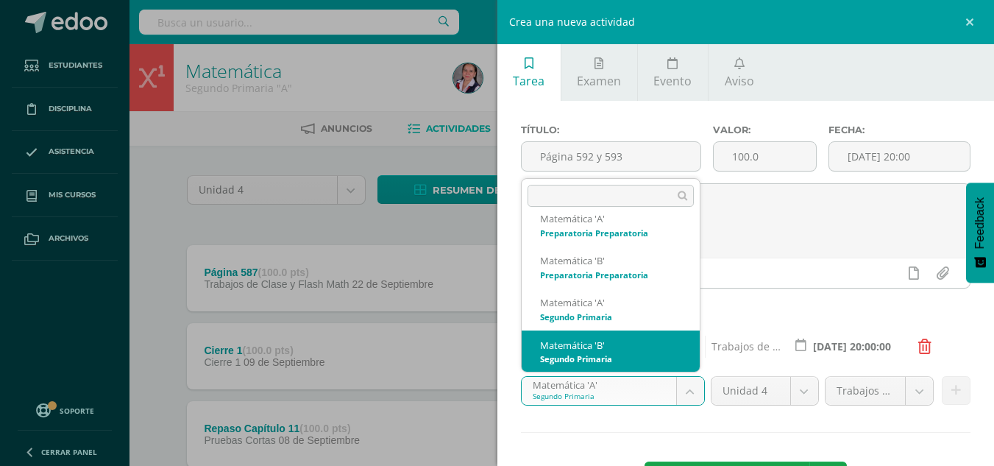
select select "212967"
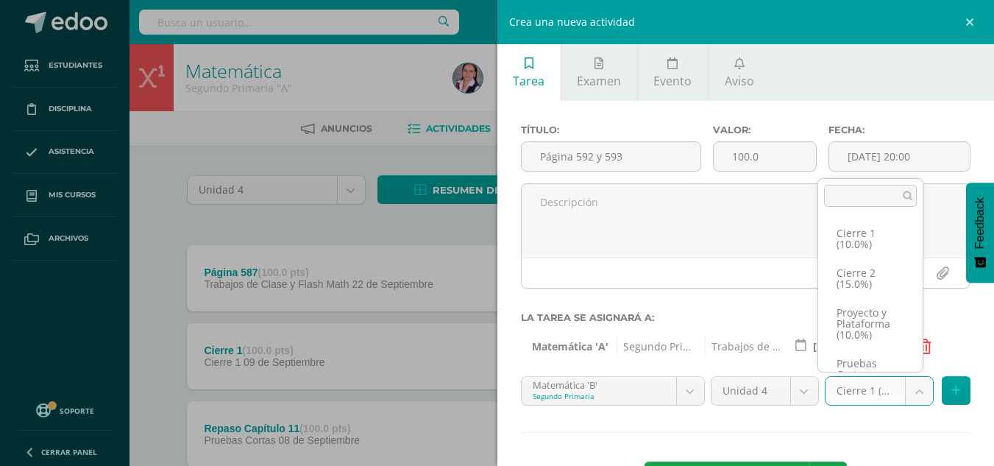
scroll to position [96, 0]
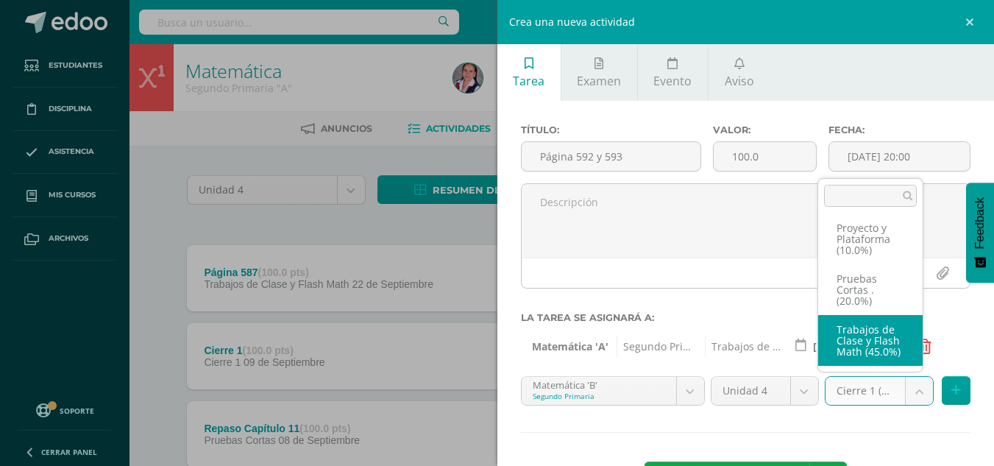
select select "233739"
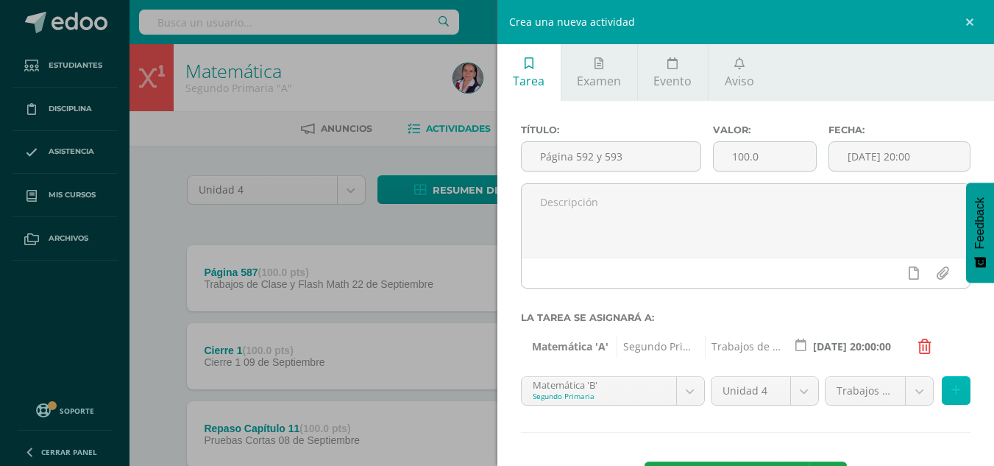
click at [951, 391] on icon at bounding box center [956, 390] width 10 height 13
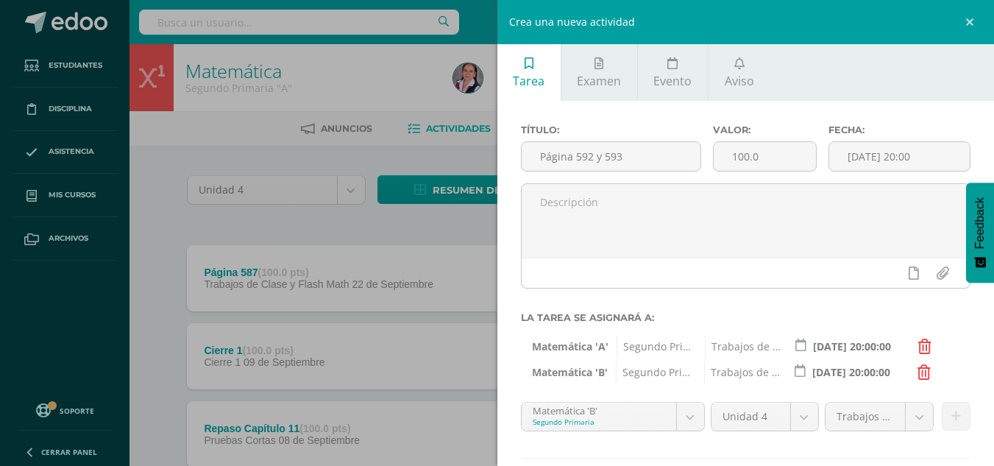
scroll to position [85, 0]
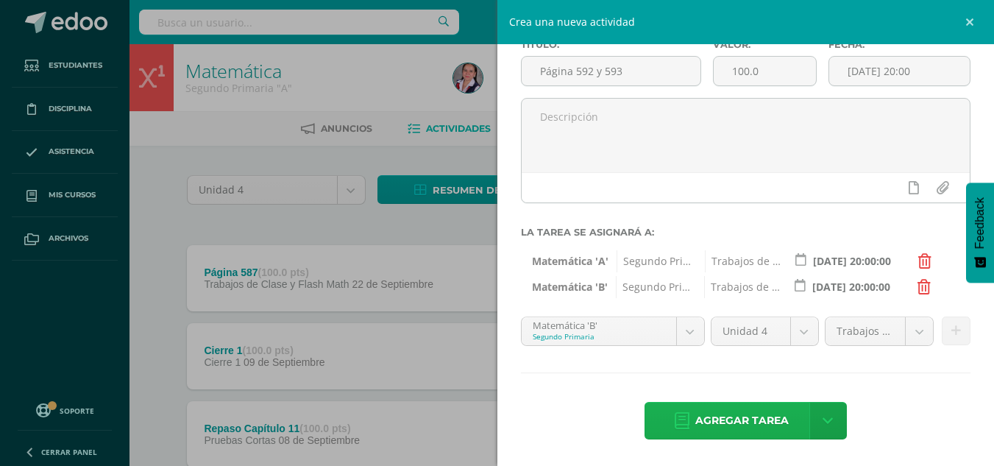
click at [743, 427] on span "Agregar tarea" at bounding box center [741, 420] width 93 height 36
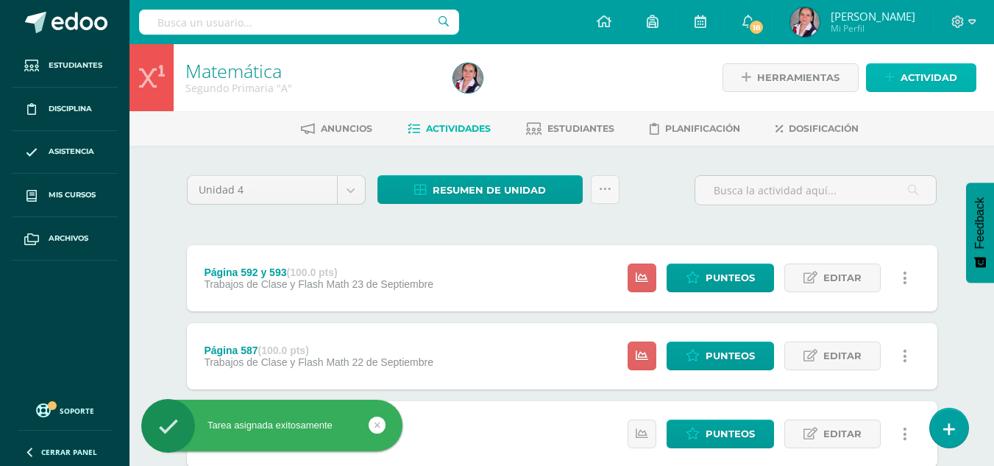
click at [911, 79] on span "Actividad" at bounding box center [928, 77] width 57 height 27
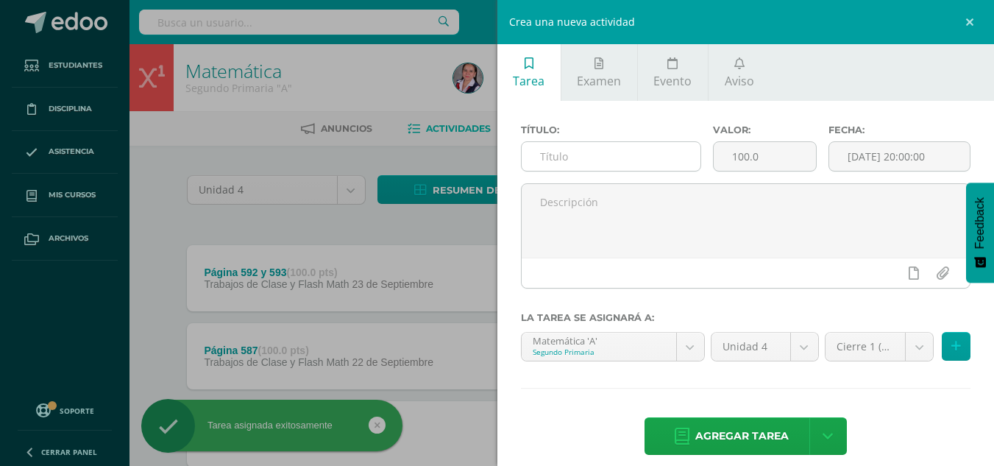
click at [594, 154] on input "text" at bounding box center [611, 156] width 179 height 29
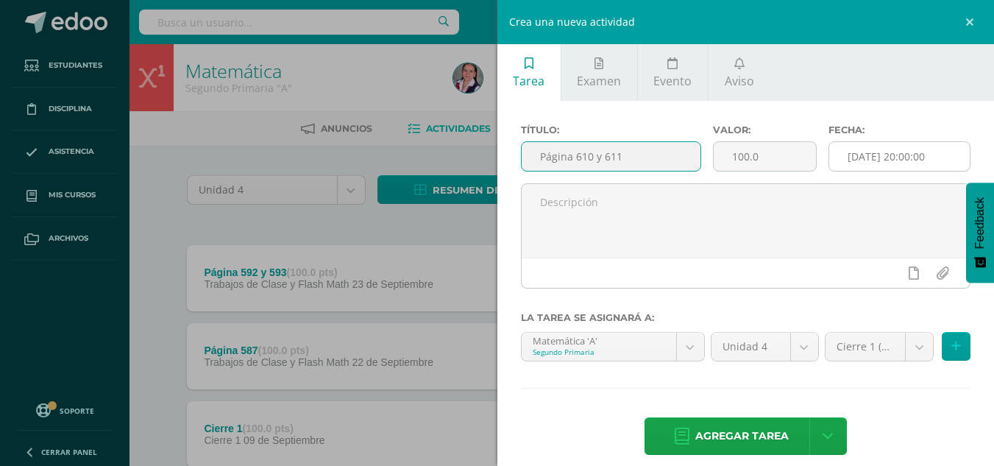
type input "Página 610 y 611"
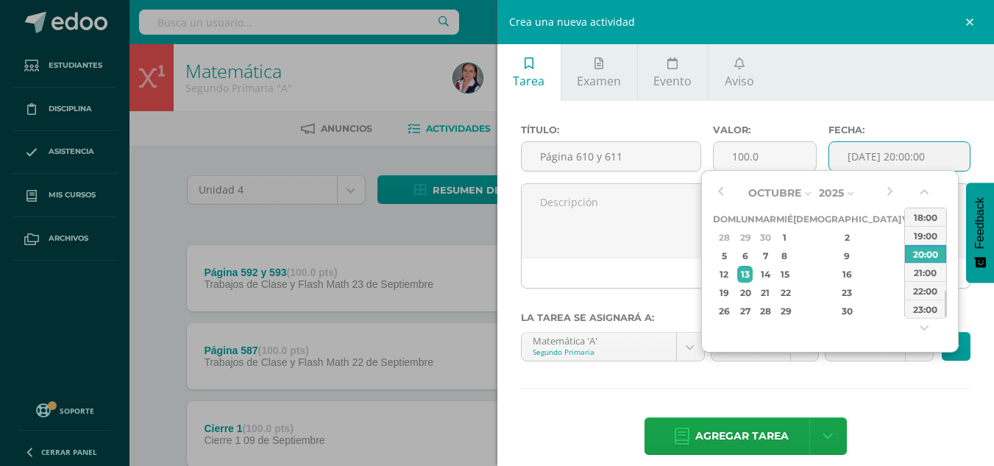
click at [895, 156] on input "[DATE] 20:00:00" at bounding box center [899, 156] width 141 height 29
click at [716, 191] on button "button" at bounding box center [720, 193] width 15 height 22
click at [791, 296] on div "24" at bounding box center [784, 292] width 13 height 17
type input "[DATE] 20:00"
click at [907, 410] on div "Título: Página 610 y 611 Valor: 100.0 Fecha: [DATE] 20:00 La tarea se asignará …" at bounding box center [745, 291] width 497 height 380
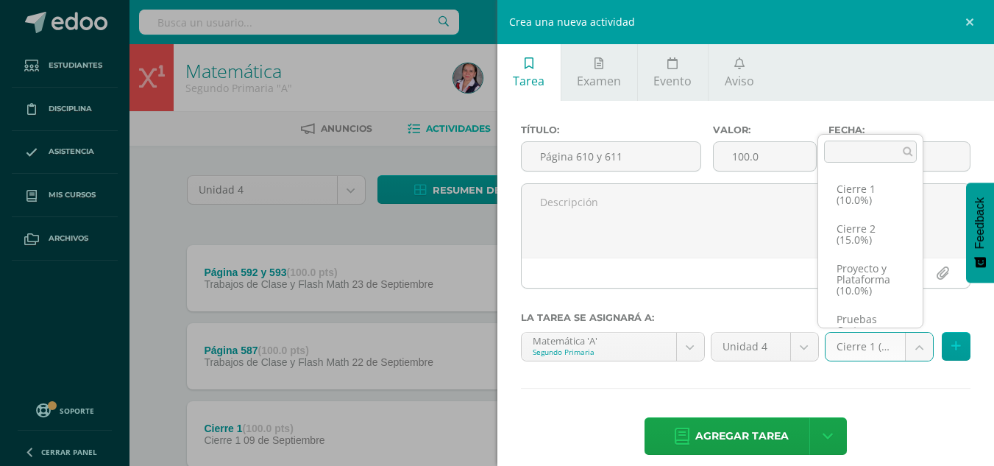
scroll to position [96, 0]
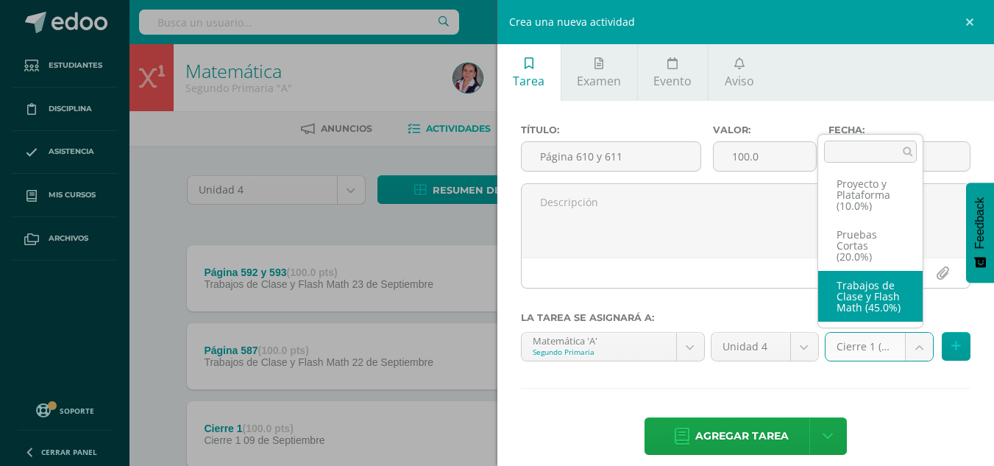
select select "233731"
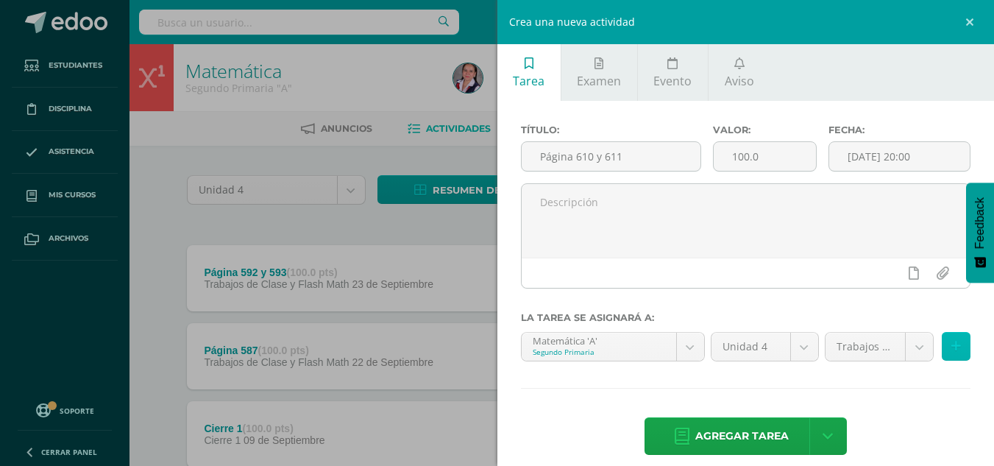
click at [951, 347] on icon at bounding box center [956, 346] width 10 height 13
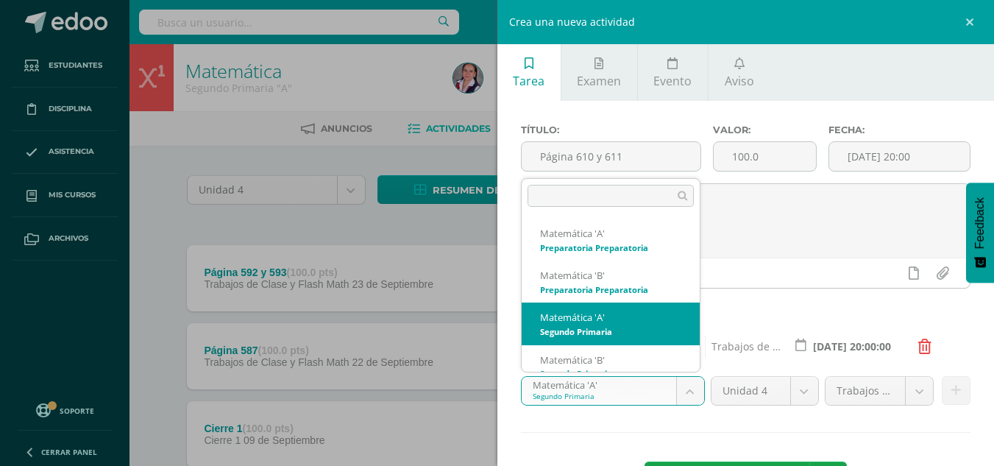
scroll to position [15, 0]
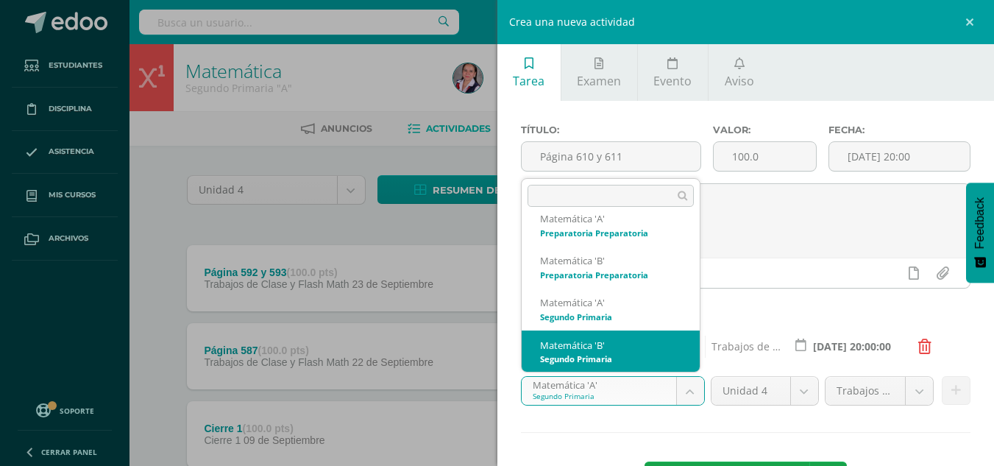
select select "212967"
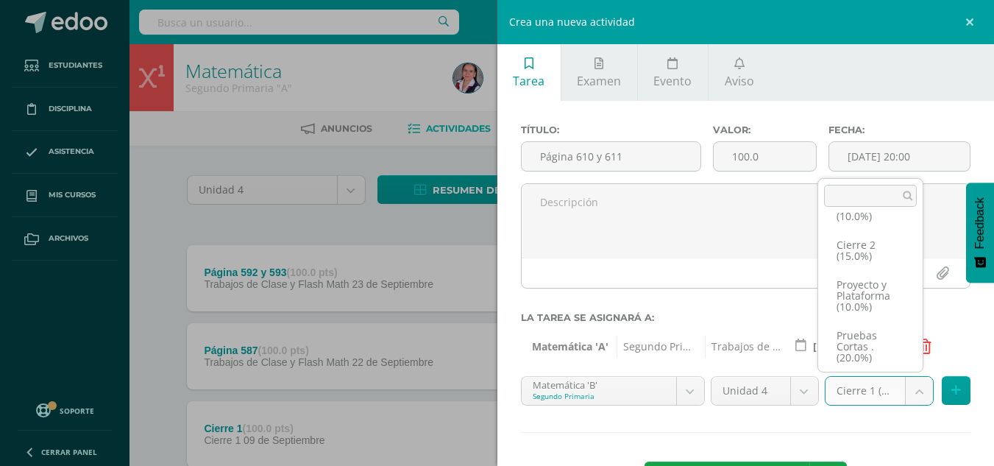
scroll to position [96, 0]
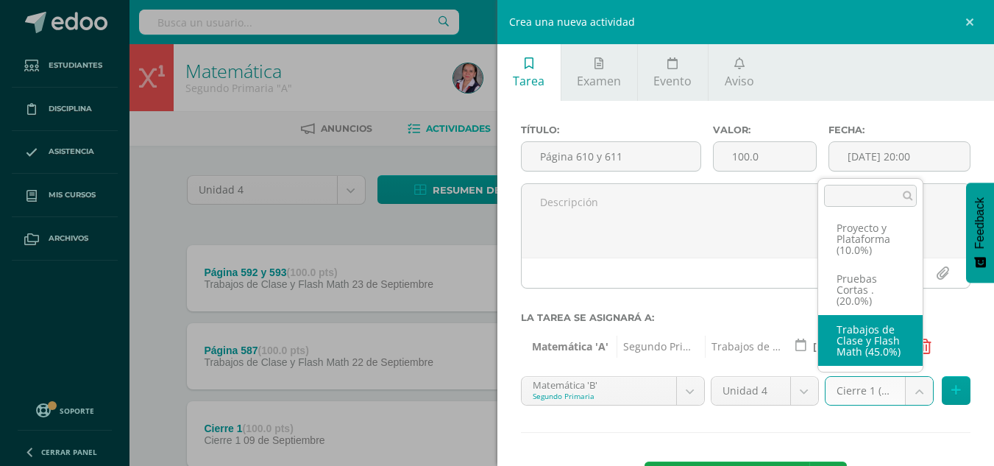
select select "233739"
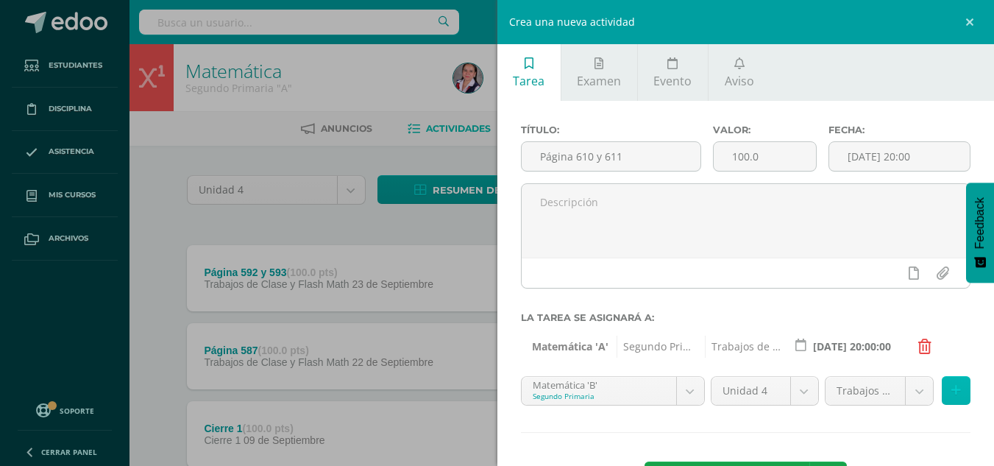
click at [951, 388] on icon at bounding box center [956, 390] width 10 height 13
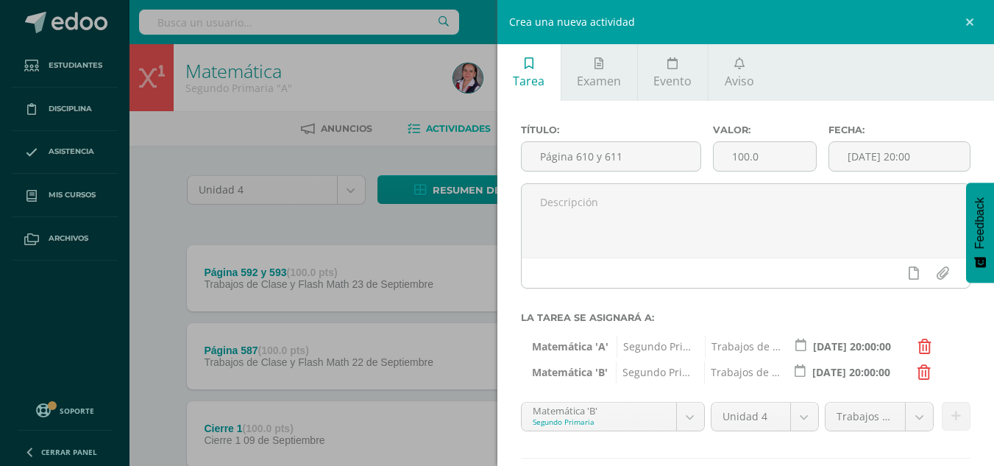
scroll to position [85, 0]
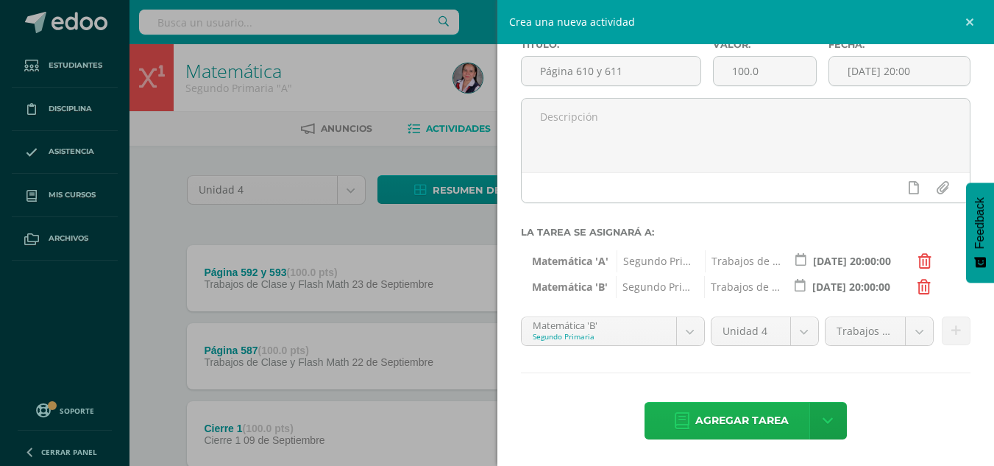
click at [740, 422] on span "Agregar tarea" at bounding box center [741, 420] width 93 height 36
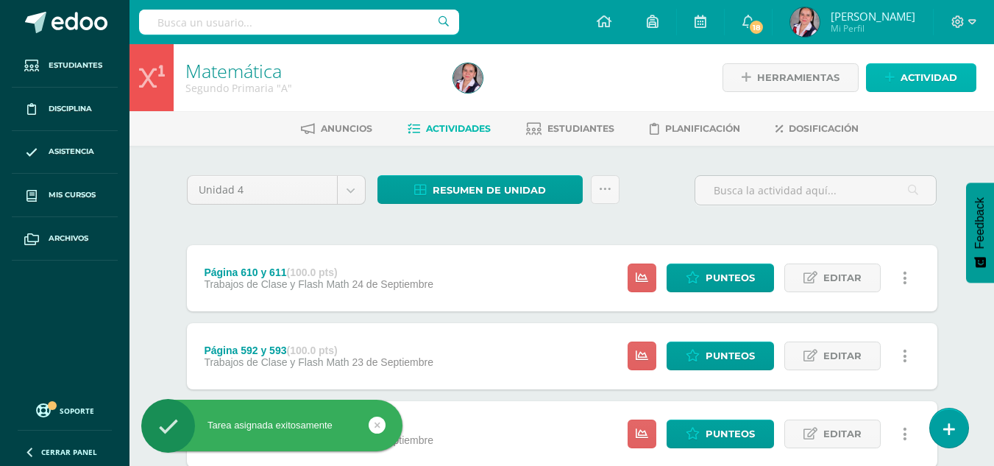
click at [926, 75] on span "Actividad" at bounding box center [928, 77] width 57 height 27
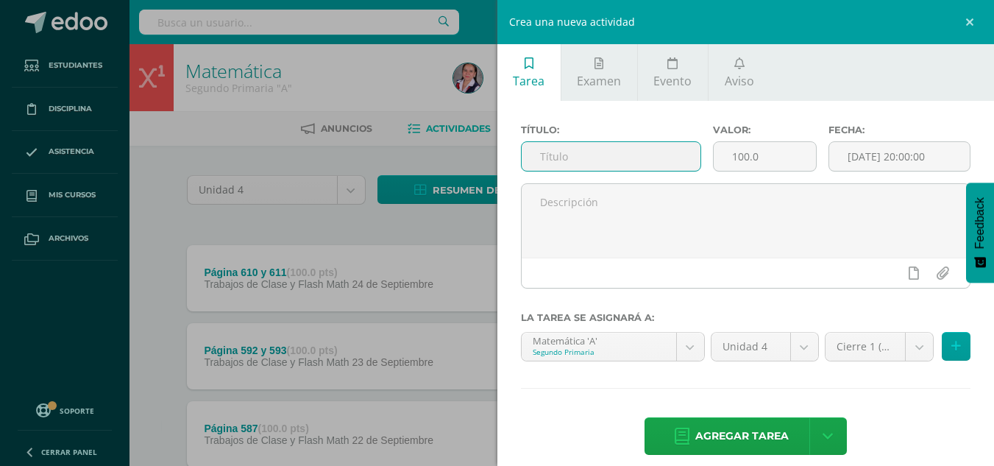
click at [591, 144] on input "text" at bounding box center [611, 156] width 179 height 29
type input "Página 682 y 683"
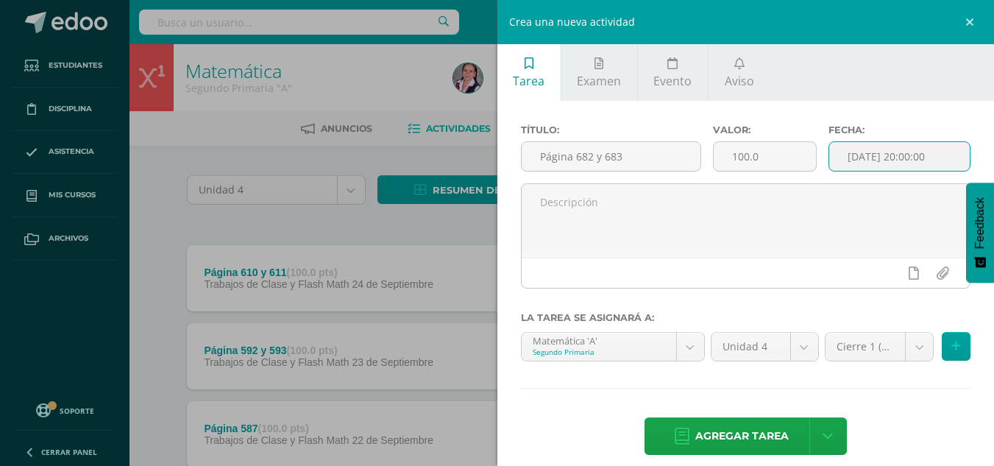
click at [854, 163] on input "[DATE] 20:00:00" at bounding box center [899, 156] width 141 height 29
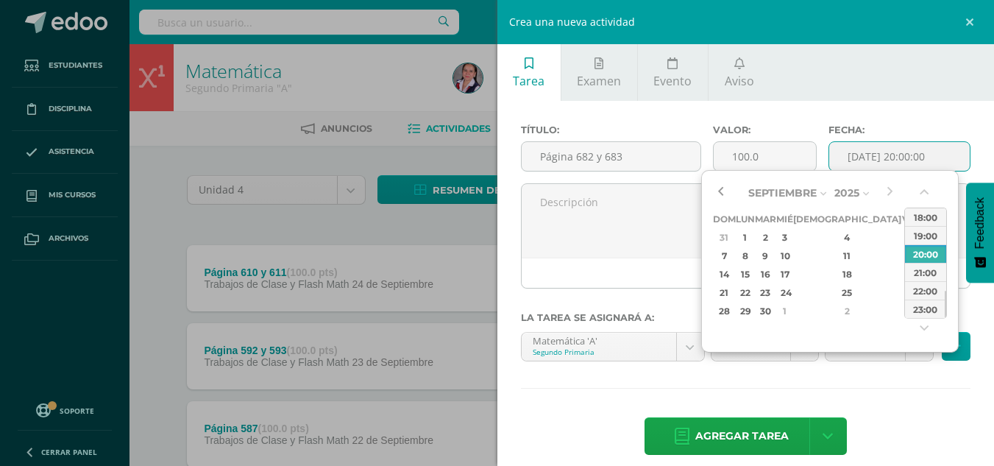
click at [718, 187] on button "button" at bounding box center [720, 193] width 15 height 22
click at [753, 313] on div "29" at bounding box center [744, 310] width 15 height 17
type input "2025-09-29 20:00"
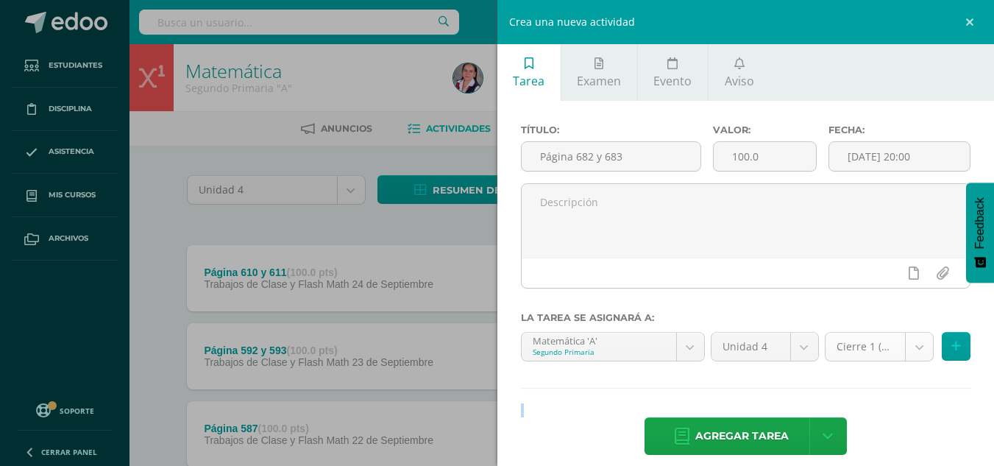
drag, startPoint x: 892, startPoint y: 450, endPoint x: 910, endPoint y: 344, distance: 107.4
click at [910, 344] on div "Título: Página 682 y 683 Valor: 100.0 Fecha: 2025-09-29 20:00 La tarea se asign…" at bounding box center [745, 291] width 497 height 380
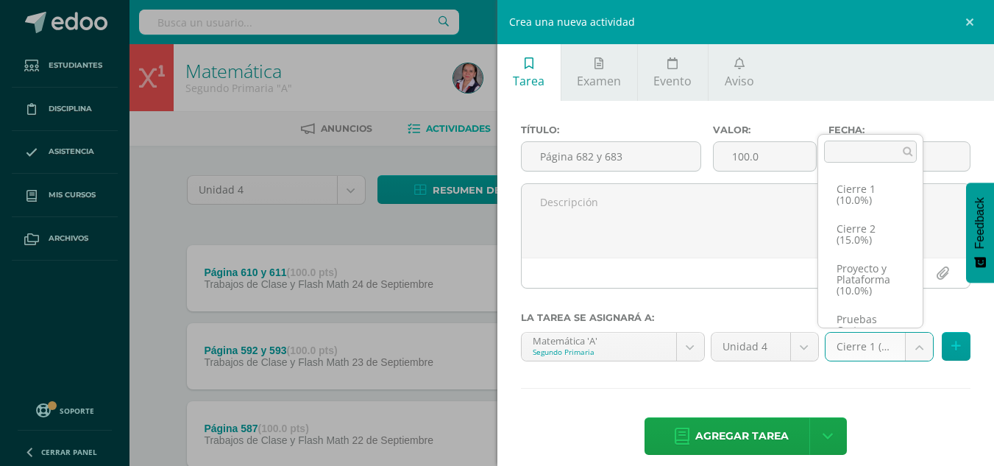
scroll to position [96, 0]
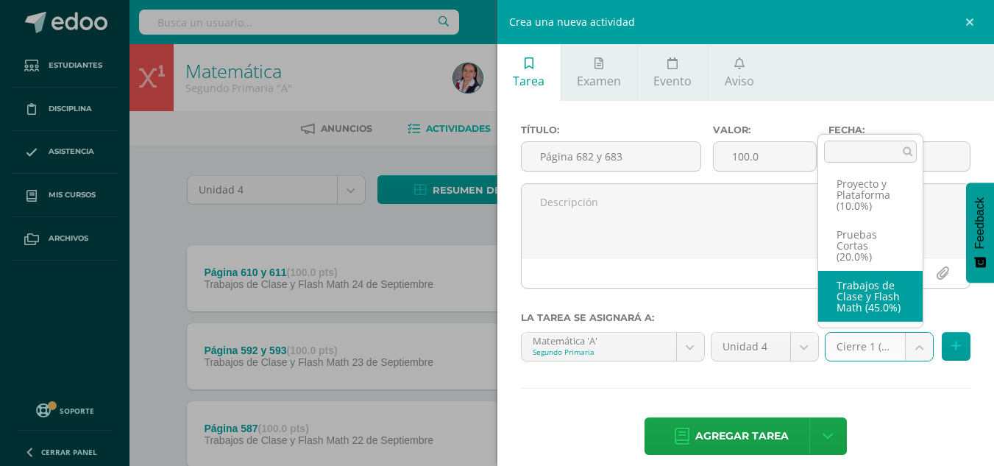
select select "233731"
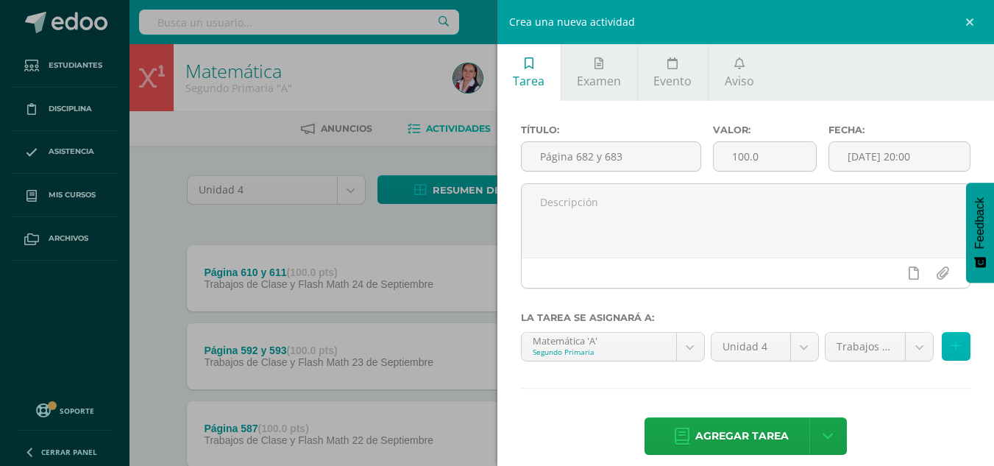
click at [953, 344] on button at bounding box center [956, 346] width 29 height 29
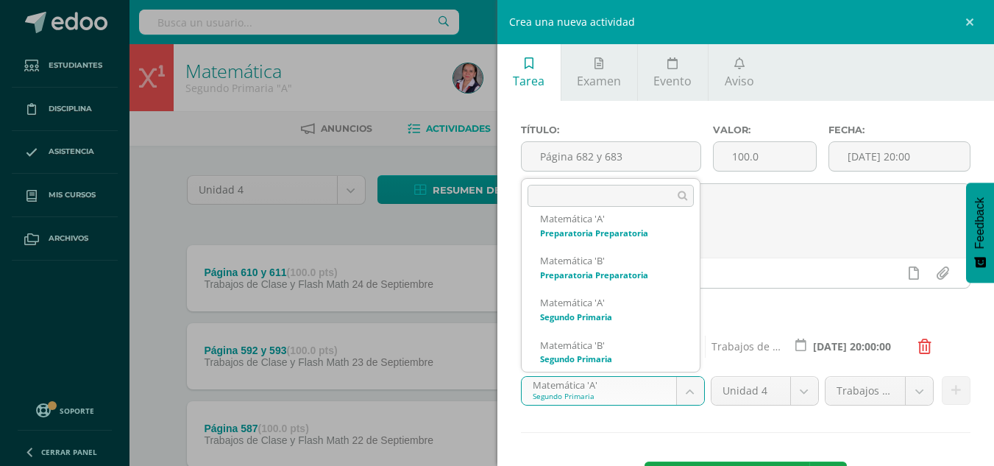
scroll to position [21, 0]
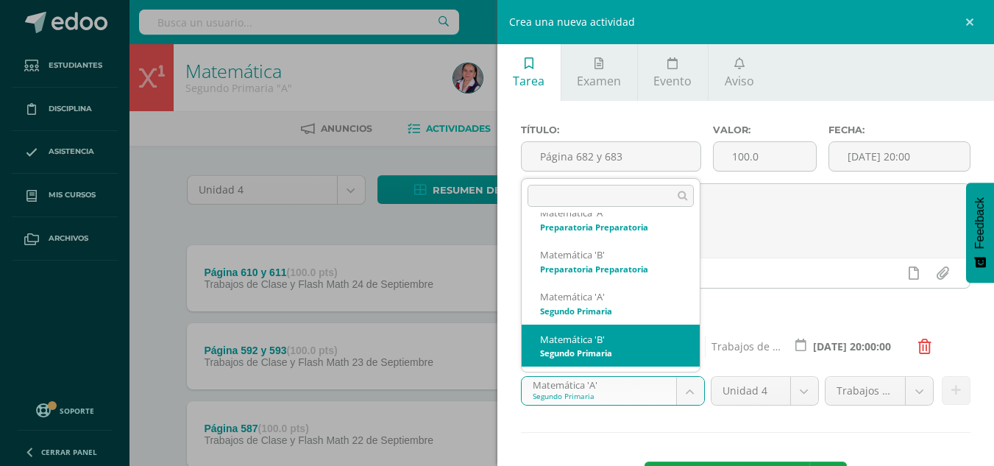
select select "212967"
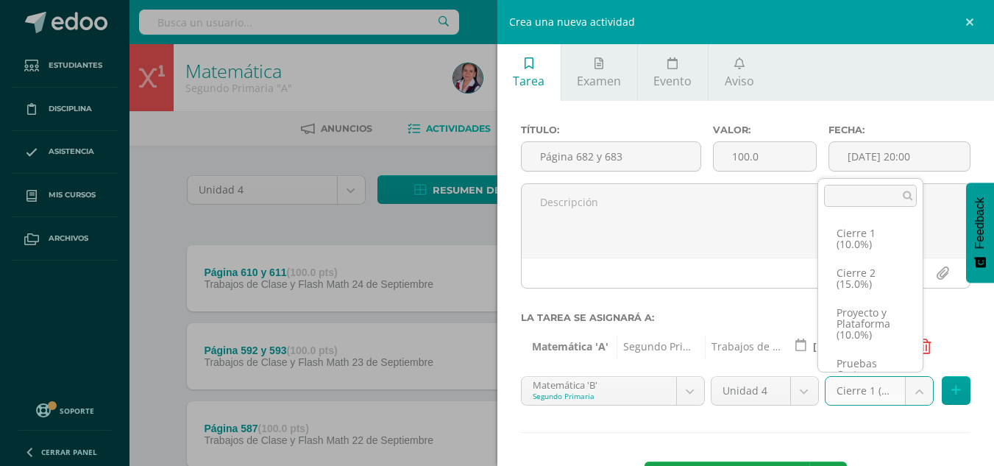
scroll to position [96, 0]
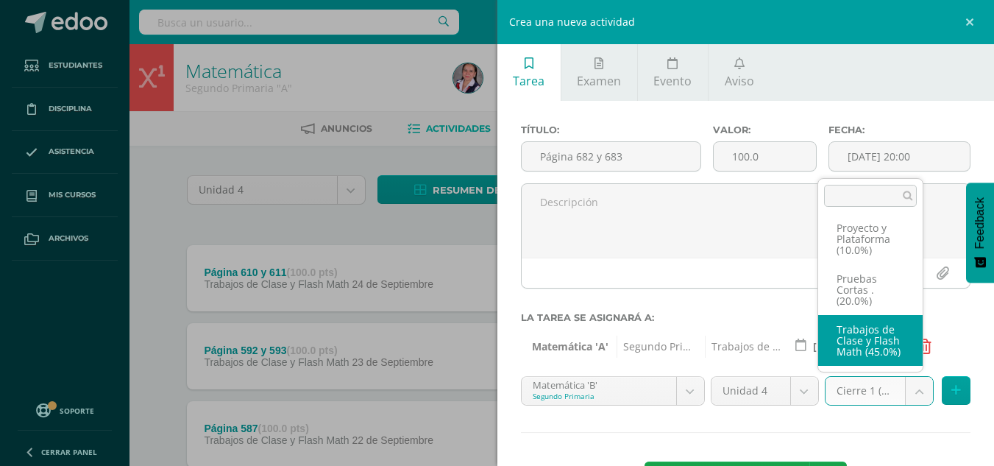
select select "233739"
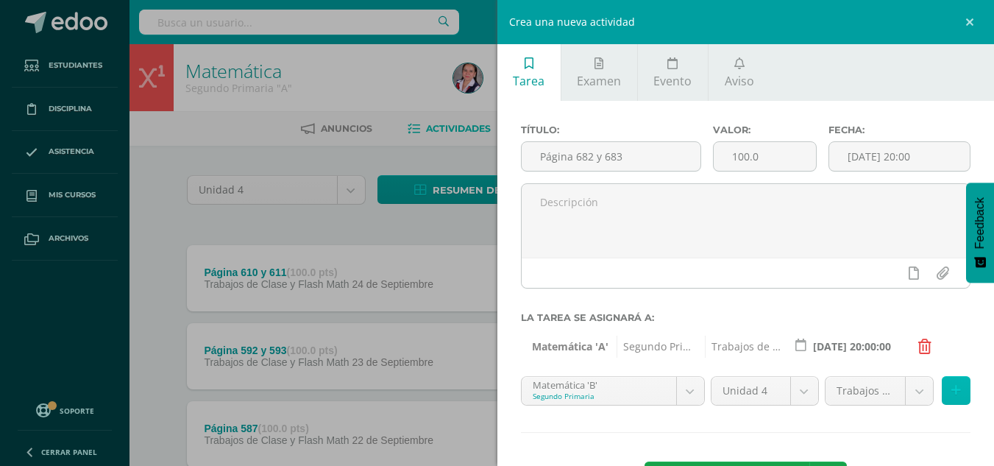
click at [942, 388] on button at bounding box center [956, 390] width 29 height 29
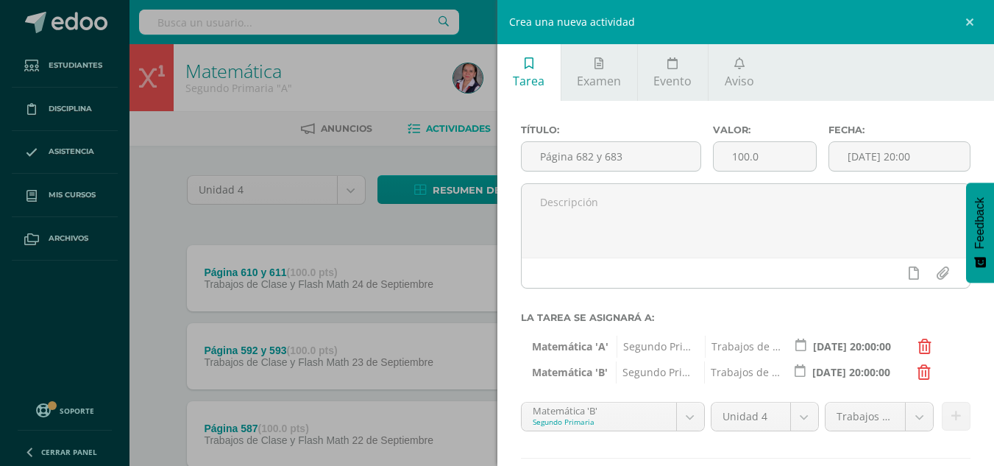
scroll to position [85, 0]
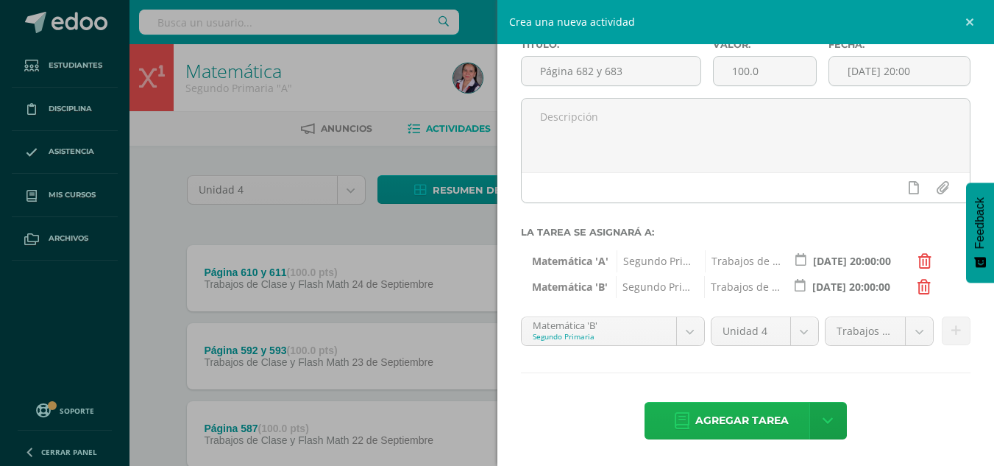
click at [719, 418] on span "Agregar tarea" at bounding box center [741, 420] width 93 height 36
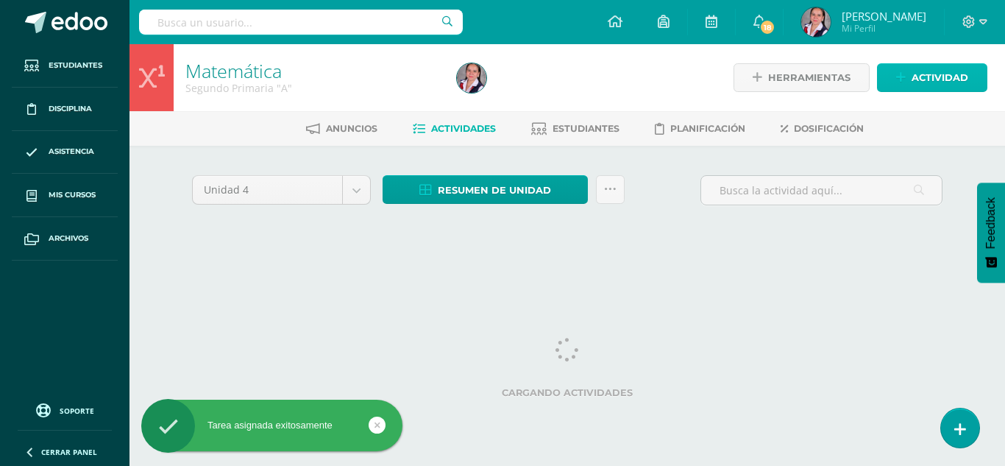
click at [920, 84] on span "Actividad" at bounding box center [939, 77] width 57 height 27
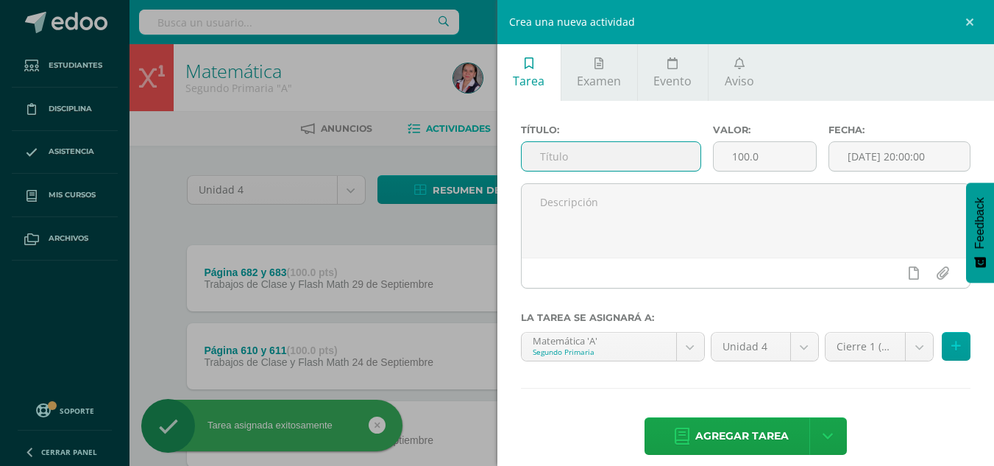
click at [605, 149] on input "text" at bounding box center [611, 156] width 179 height 29
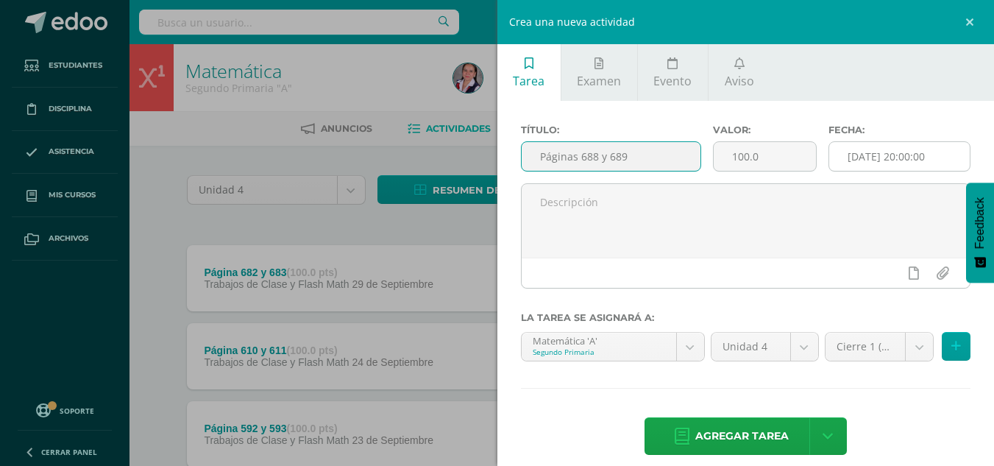
type input "Páginas 688 y 689"
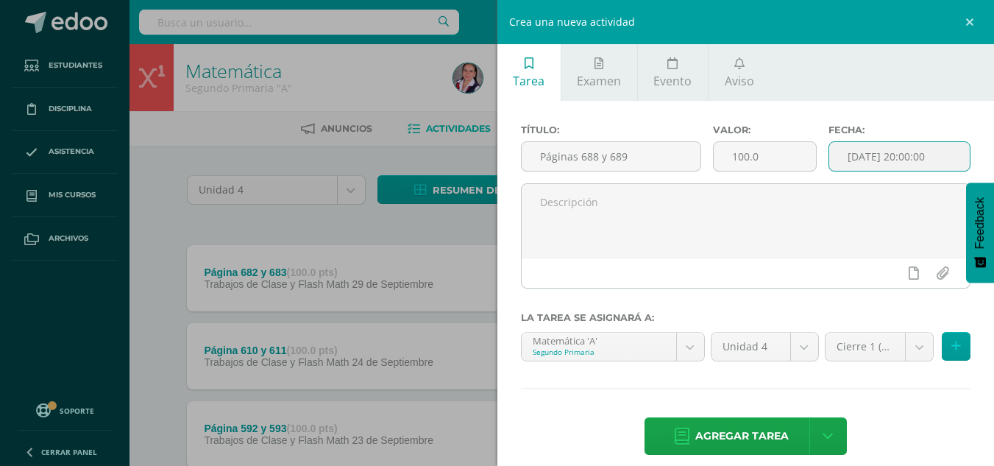
click at [864, 156] on input "[DATE] 20:00:00" at bounding box center [899, 156] width 141 height 29
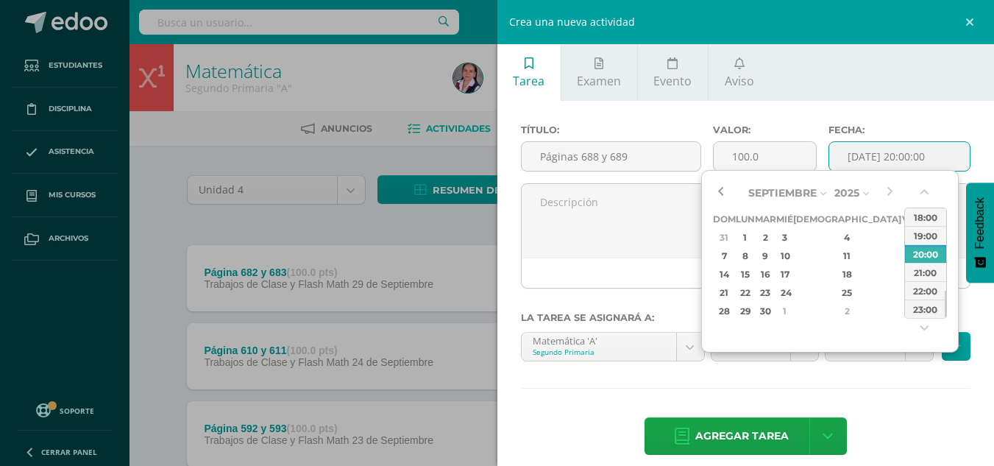
click at [722, 191] on button "button" at bounding box center [720, 193] width 15 height 22
click at [774, 311] on div "30" at bounding box center [765, 310] width 17 height 17
type input "2025-09-30 20:00"
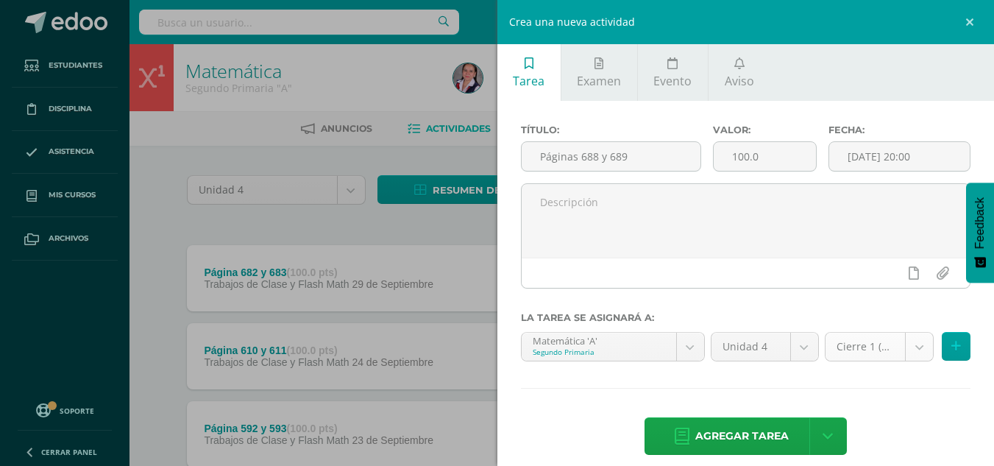
drag, startPoint x: 890, startPoint y: 402, endPoint x: 903, endPoint y: 352, distance: 51.6
click at [903, 352] on div "Título: Páginas 688 y 689 Valor: 100.0 Fecha: 2025-09-30 20:00 La tarea se asig…" at bounding box center [745, 291] width 497 height 380
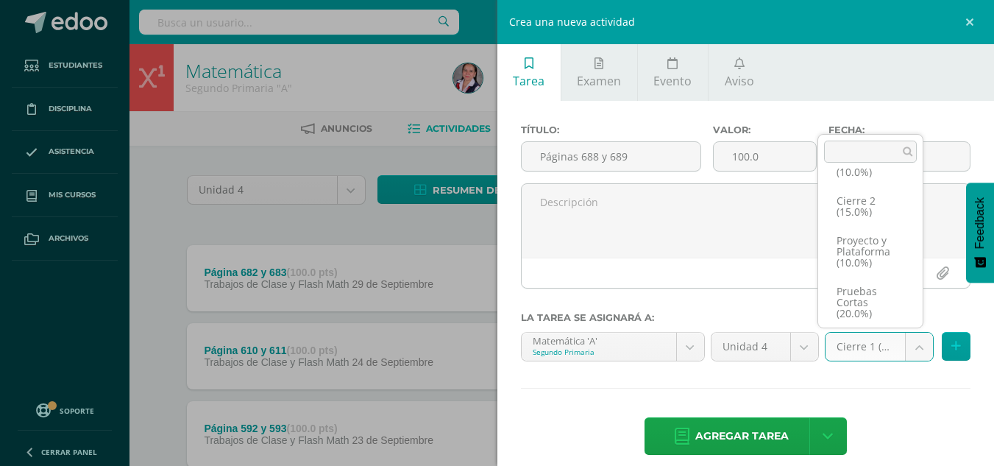
scroll to position [96, 0]
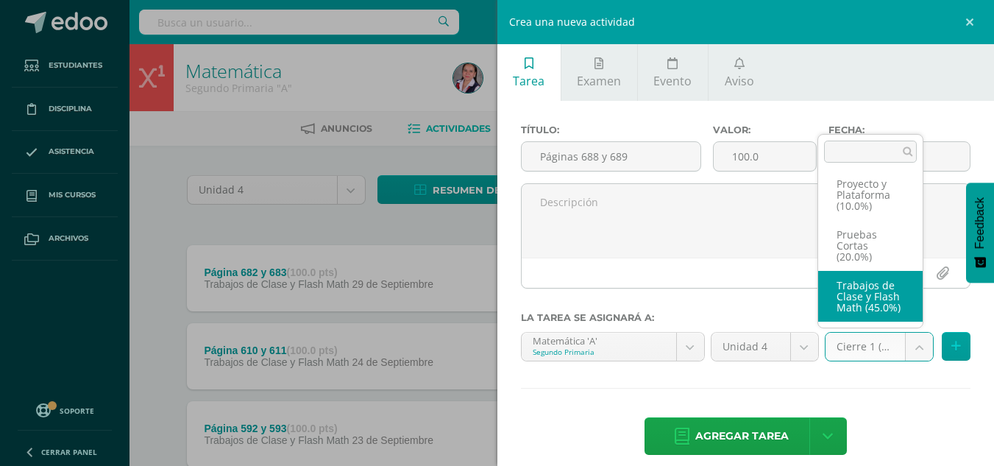
select select "233731"
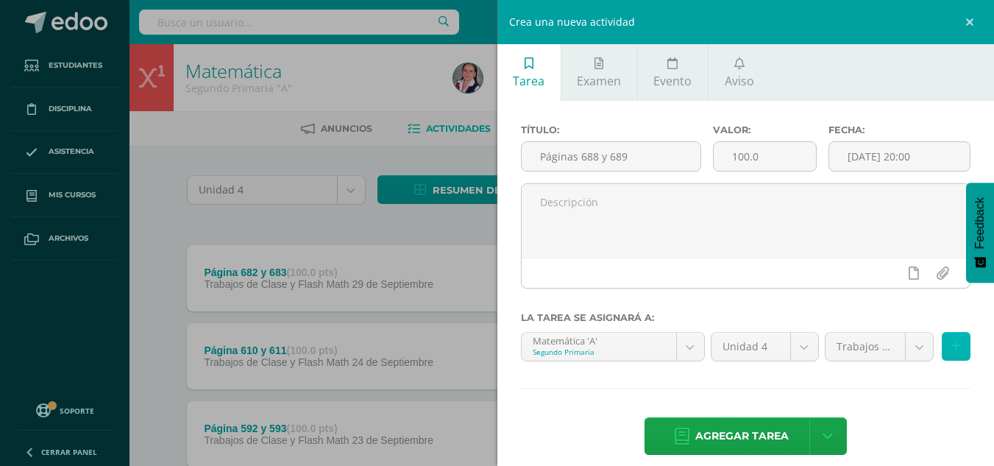
click at [951, 344] on icon at bounding box center [956, 346] width 10 height 13
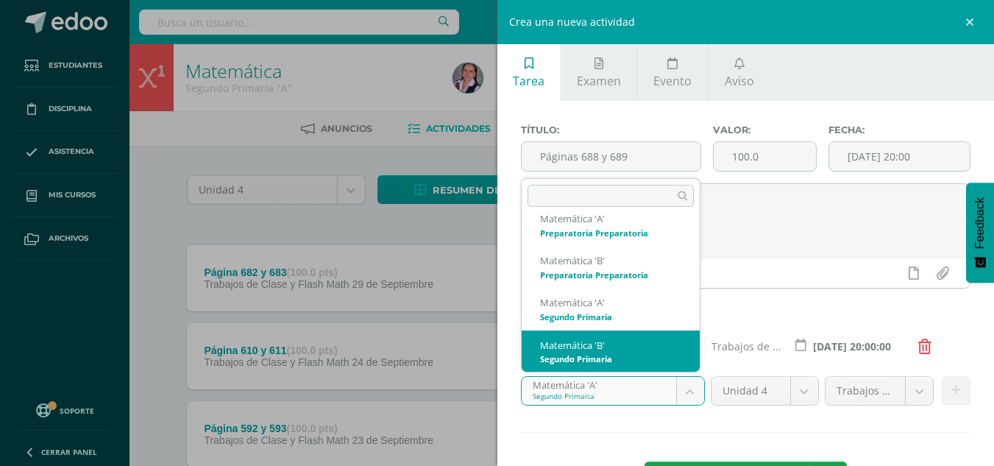
select select "212967"
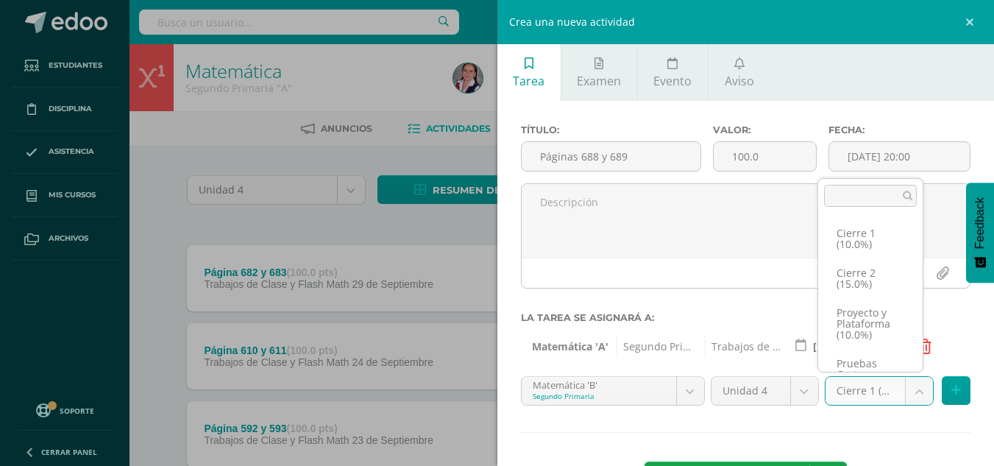
scroll to position [96, 0]
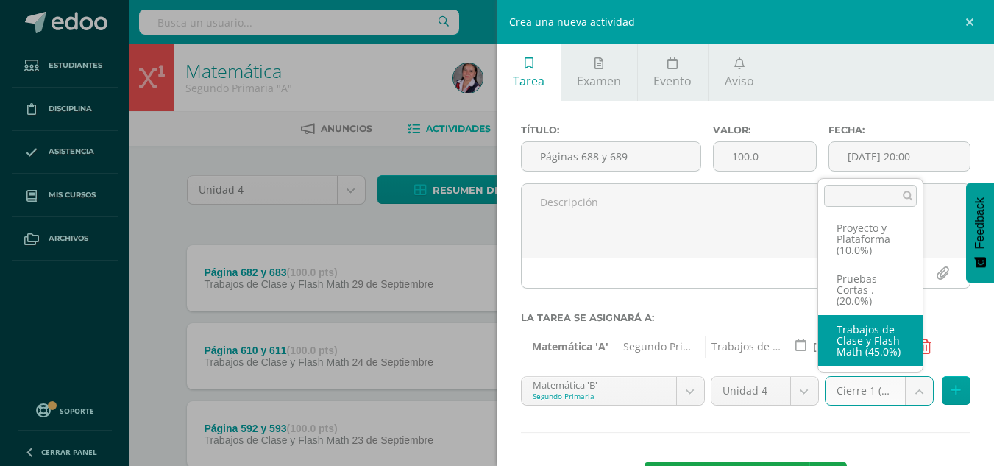
select select "233739"
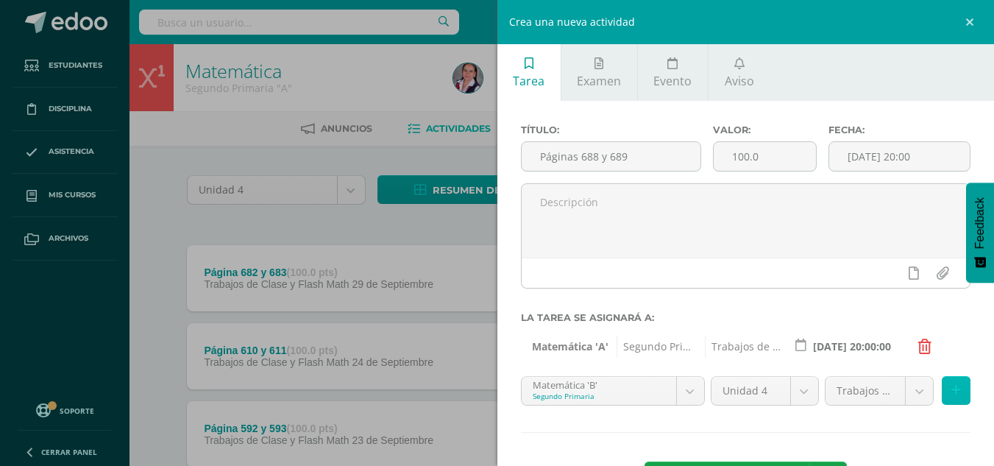
click at [951, 388] on icon at bounding box center [956, 390] width 10 height 13
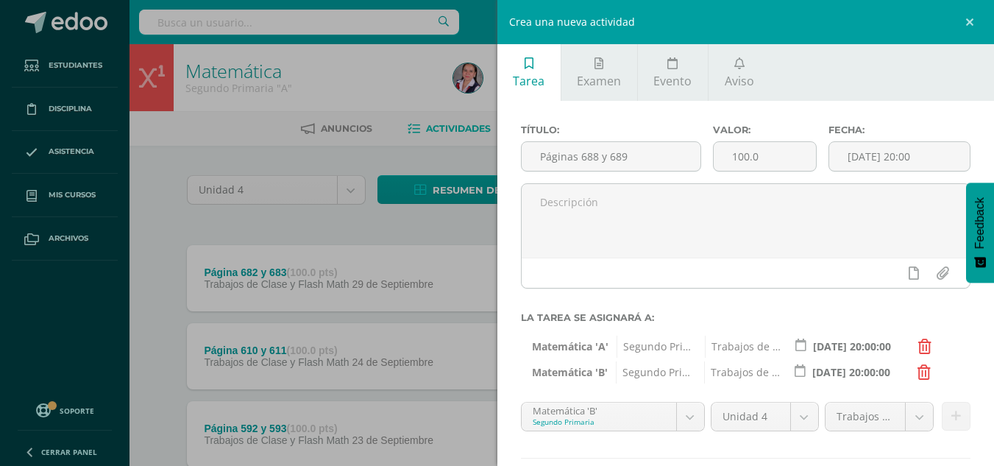
scroll to position [85, 0]
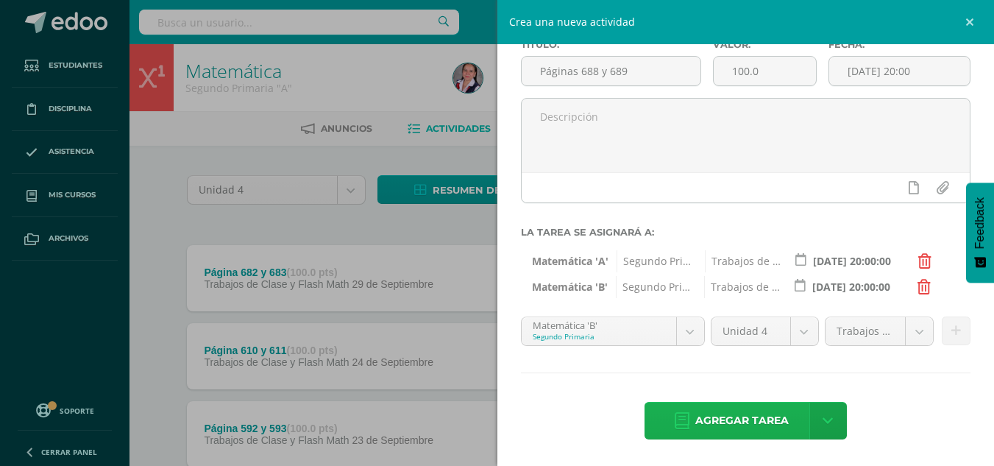
click at [721, 422] on span "Agregar tarea" at bounding box center [741, 420] width 93 height 36
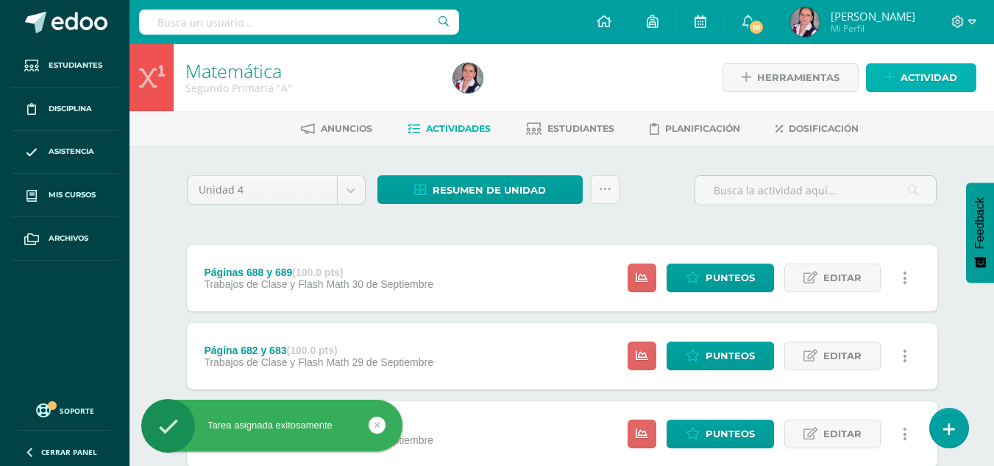
click at [901, 74] on span "Actividad" at bounding box center [928, 77] width 57 height 27
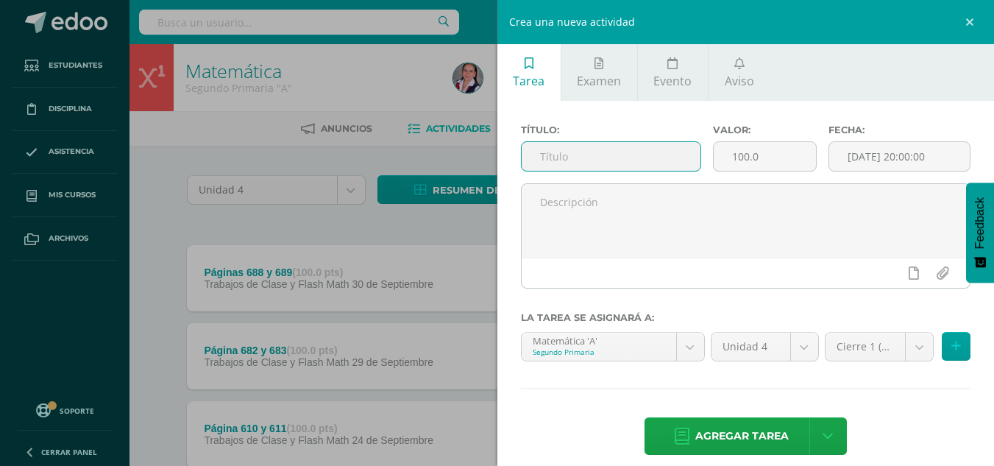
click at [611, 156] on input "text" at bounding box center [611, 156] width 179 height 29
type input "Cuaderno"
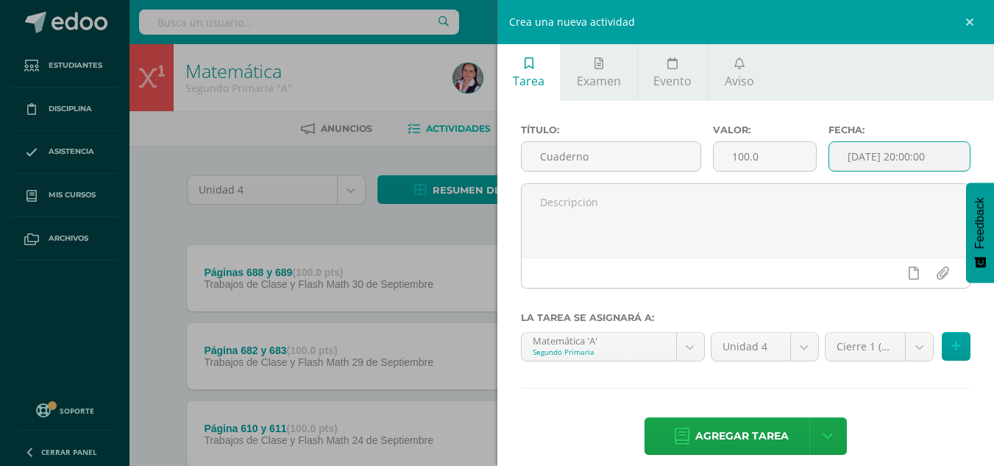
click at [879, 154] on input "[DATE] 20:00:00" at bounding box center [899, 156] width 141 height 29
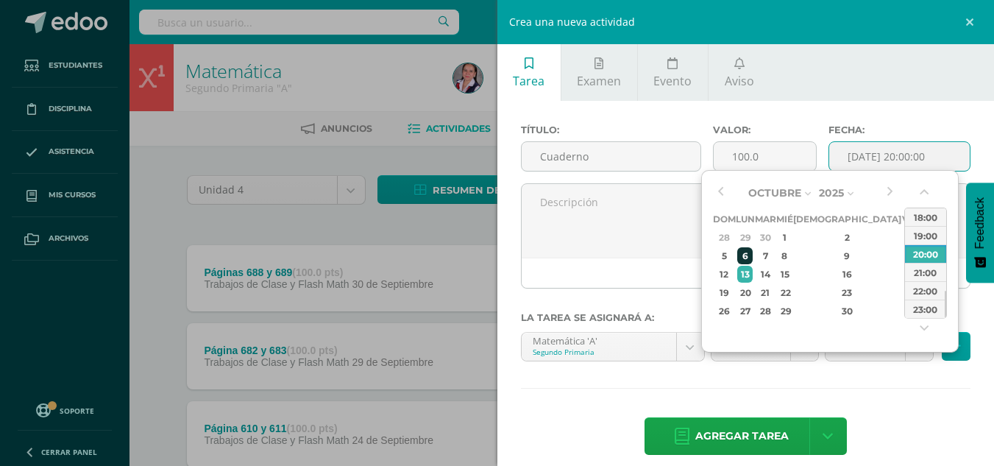
click at [751, 252] on div "6" at bounding box center [744, 255] width 15 height 17
type input "2025-10-06 20:00"
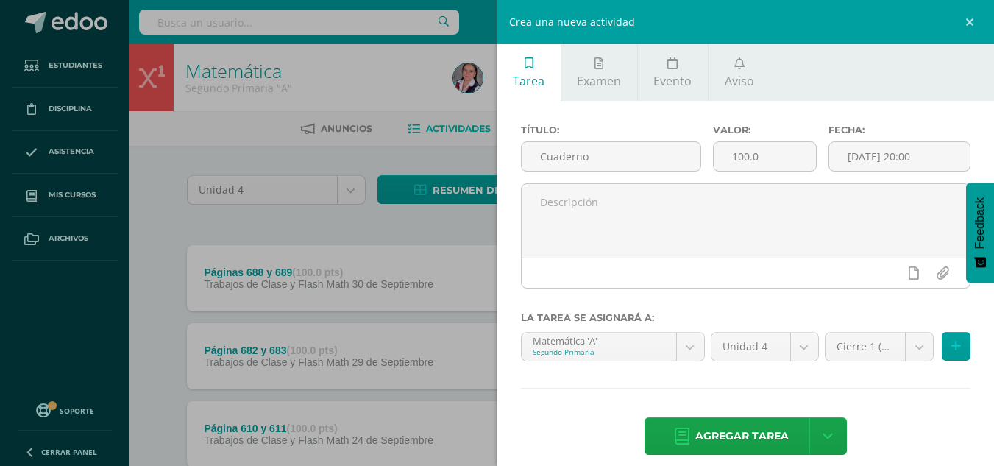
click at [830, 364] on div "Cierre 1 (10.0%) Cierre 1 (10.0%) Cierre 2 (15.0%) Proyecto y Plataforma (10.0%…" at bounding box center [898, 352] width 152 height 41
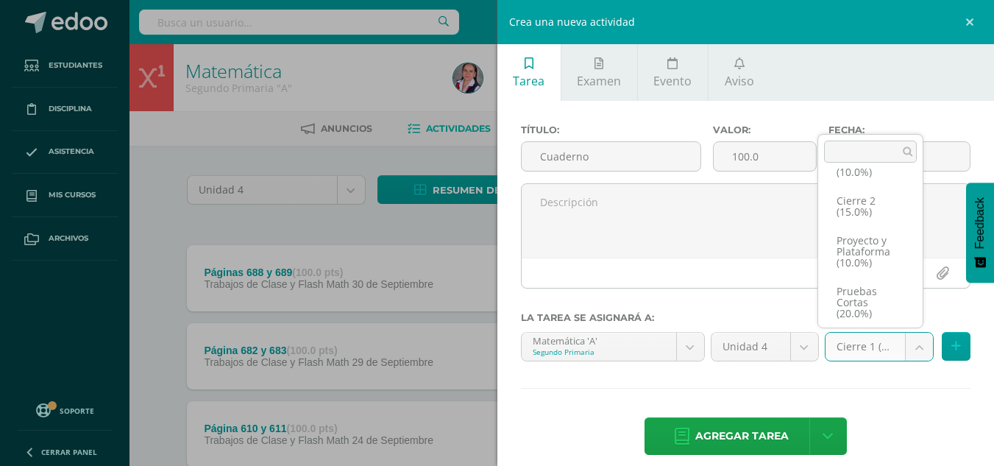
scroll to position [96, 0]
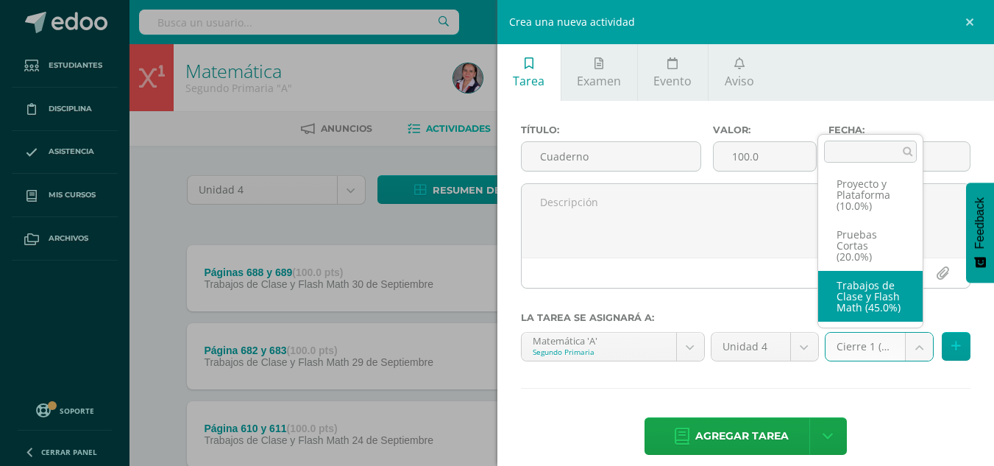
select select "233731"
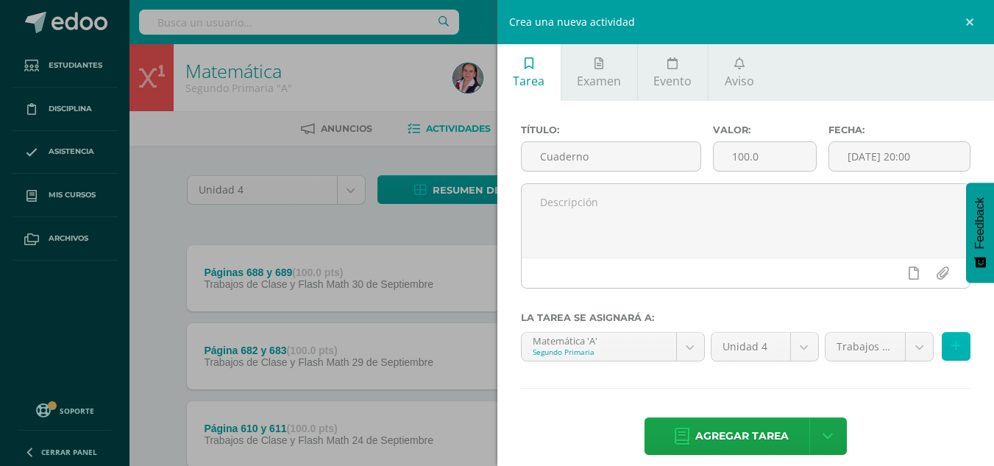
click at [951, 344] on button at bounding box center [956, 346] width 29 height 29
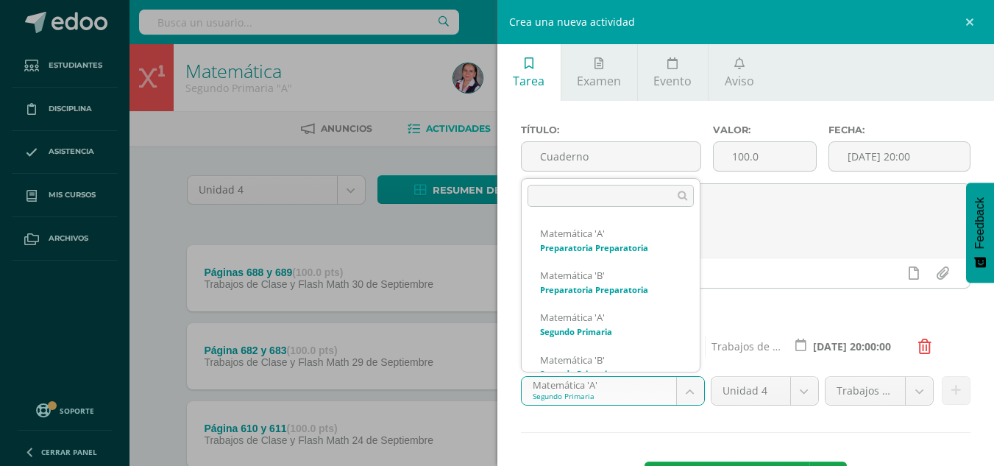
scroll to position [21, 0]
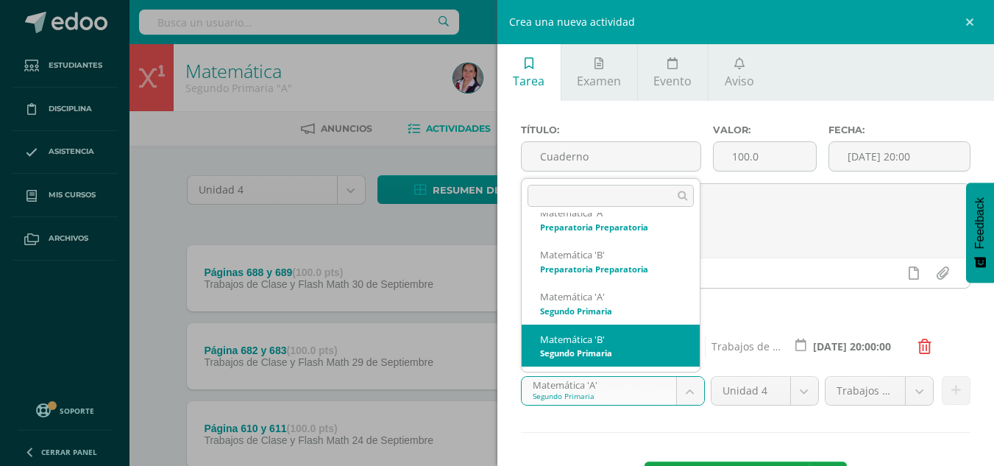
select select "212967"
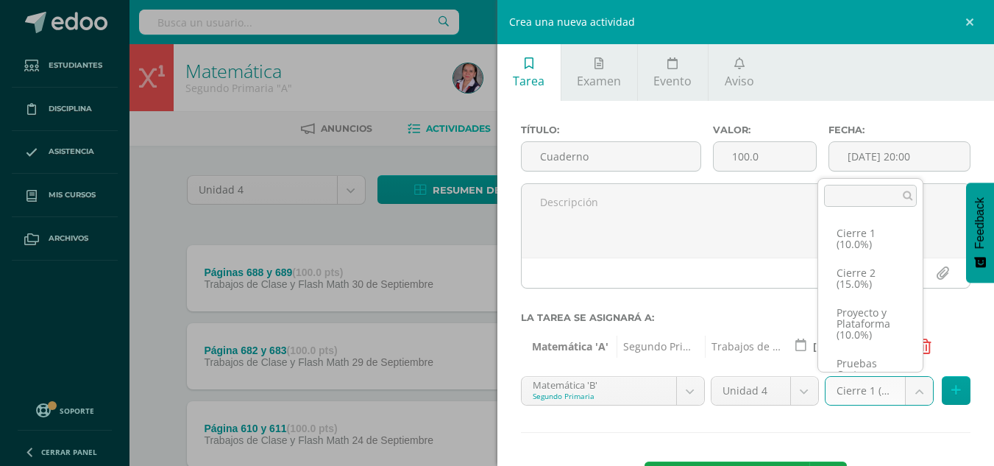
scroll to position [96, 0]
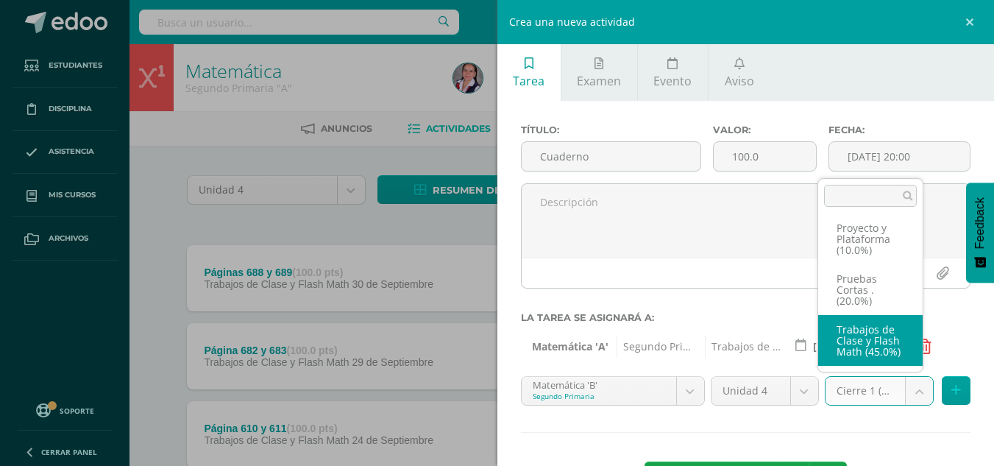
select select "233739"
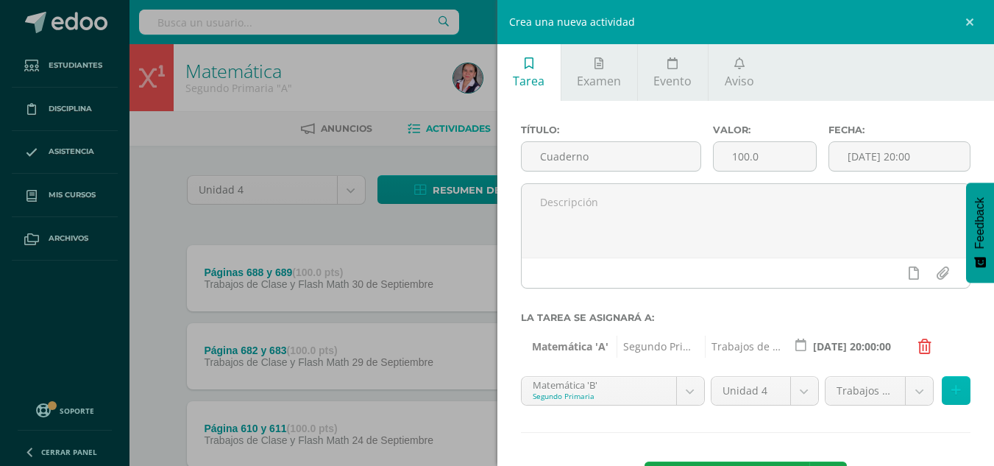
click at [944, 381] on button at bounding box center [956, 390] width 29 height 29
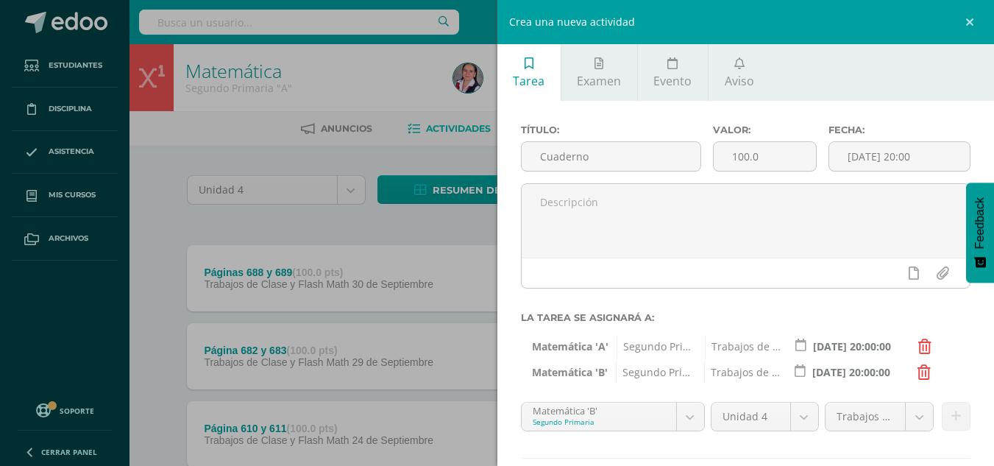
scroll to position [85, 0]
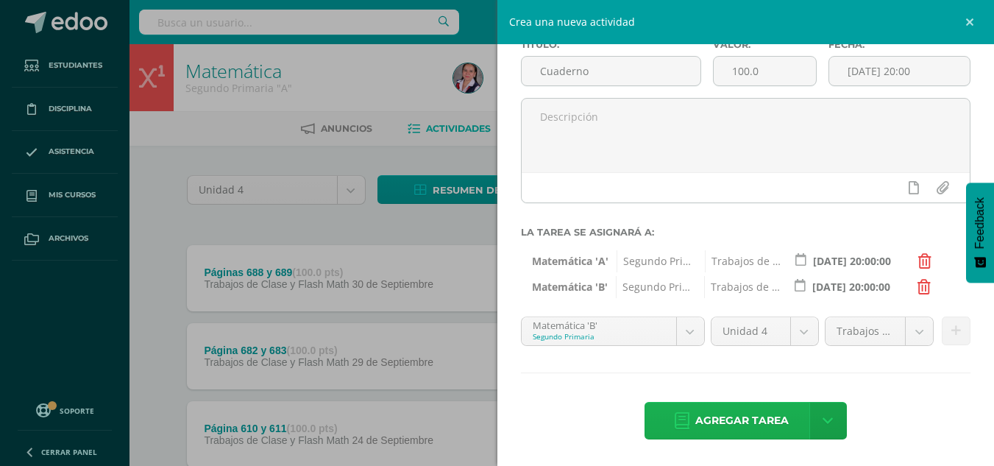
click at [742, 410] on span "Agregar tarea" at bounding box center [741, 420] width 93 height 36
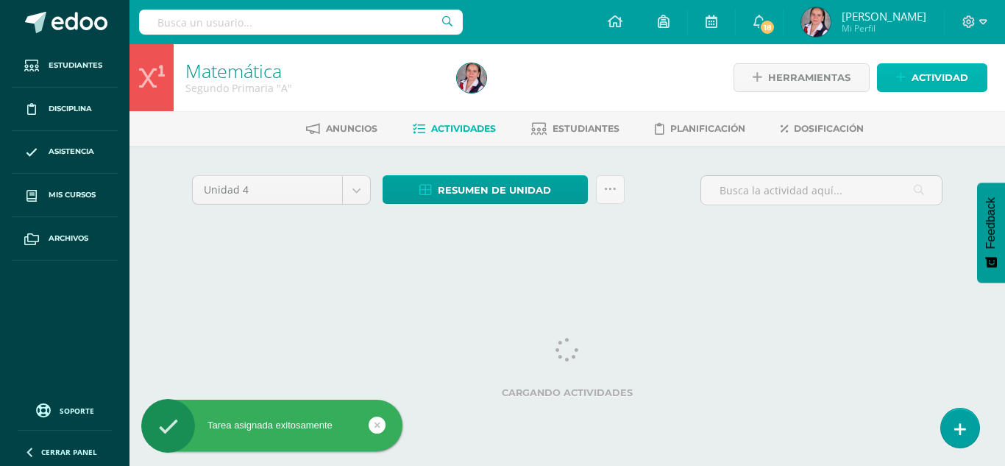
click at [933, 74] on span "Actividad" at bounding box center [939, 77] width 57 height 27
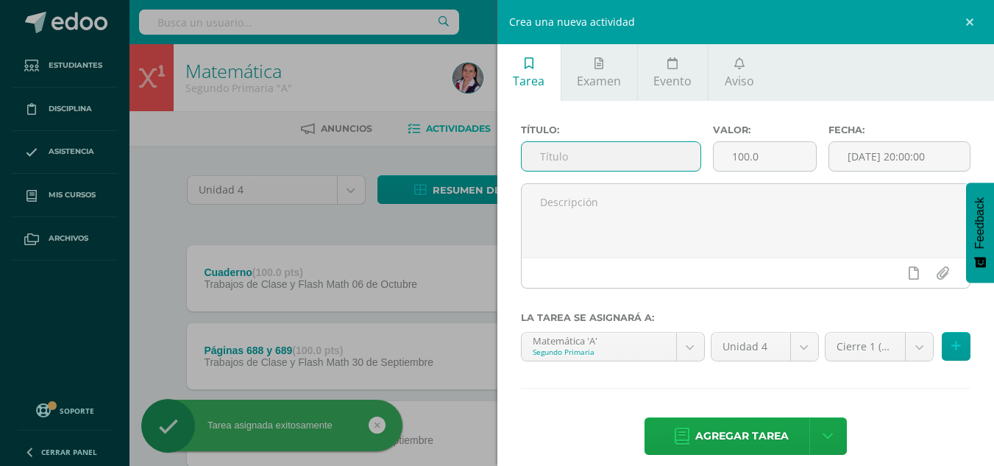
click at [631, 158] on input "text" at bounding box center [611, 156] width 179 height 29
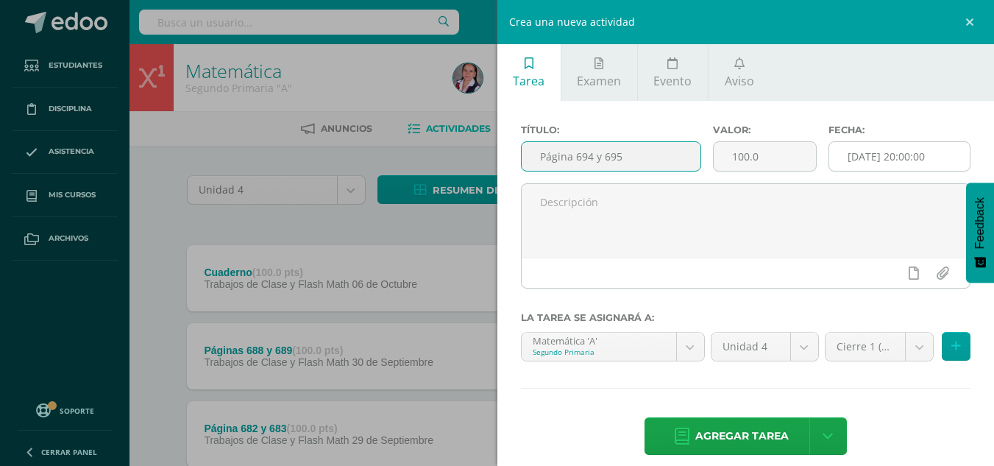
type input "Página 694 y 695"
click at [897, 154] on input "[DATE] 20:00:00" at bounding box center [899, 156] width 141 height 29
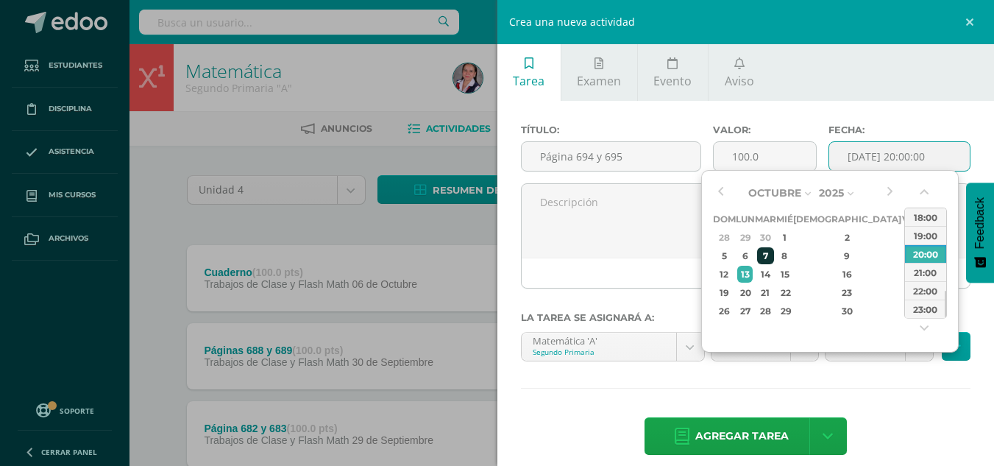
click at [774, 257] on div "7" at bounding box center [765, 255] width 17 height 17
type input "[DATE] 20:00"
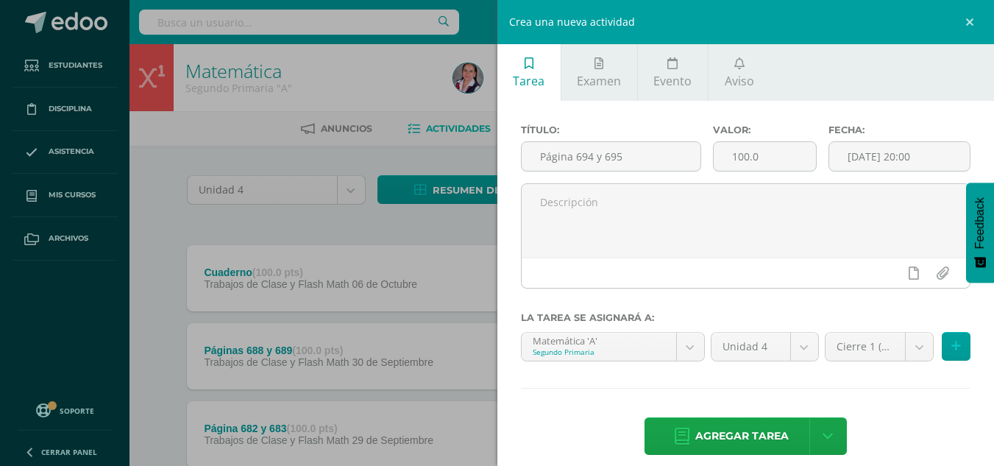
click at [881, 407] on div "Título: Página 694 y 695 Valor: 100.0 Fecha: [DATE] 20:00 La tarea se asignará …" at bounding box center [745, 291] width 497 height 380
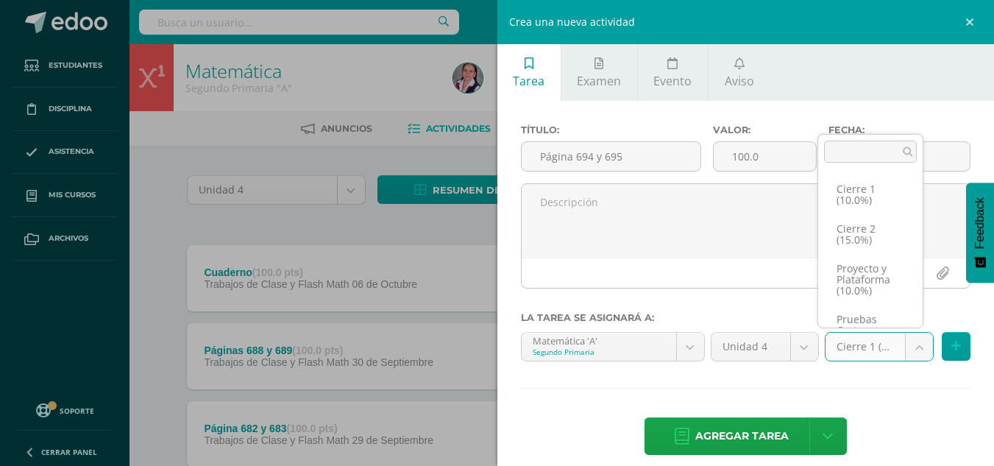
scroll to position [96, 0]
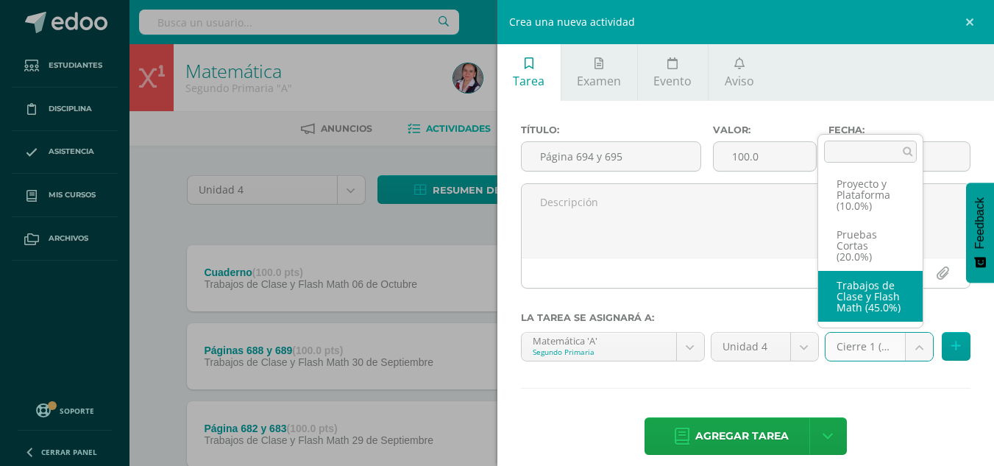
select select "233731"
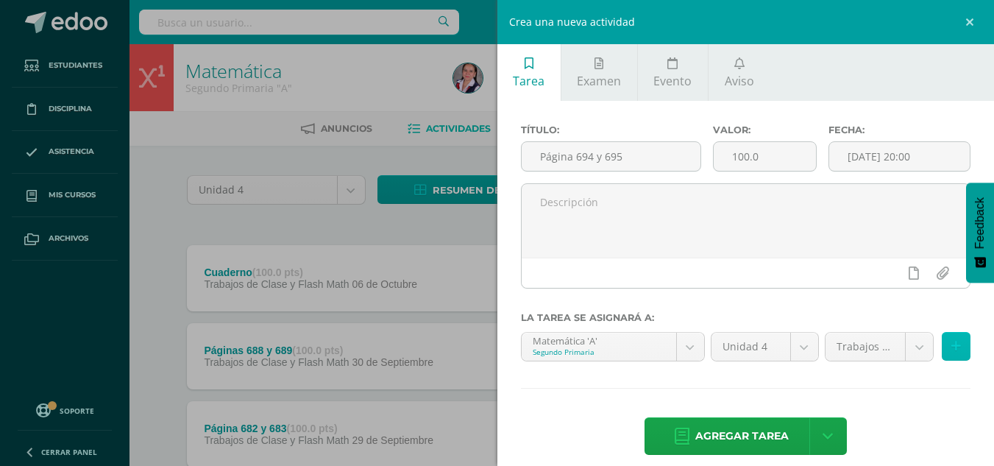
click at [951, 345] on icon at bounding box center [956, 346] width 10 height 13
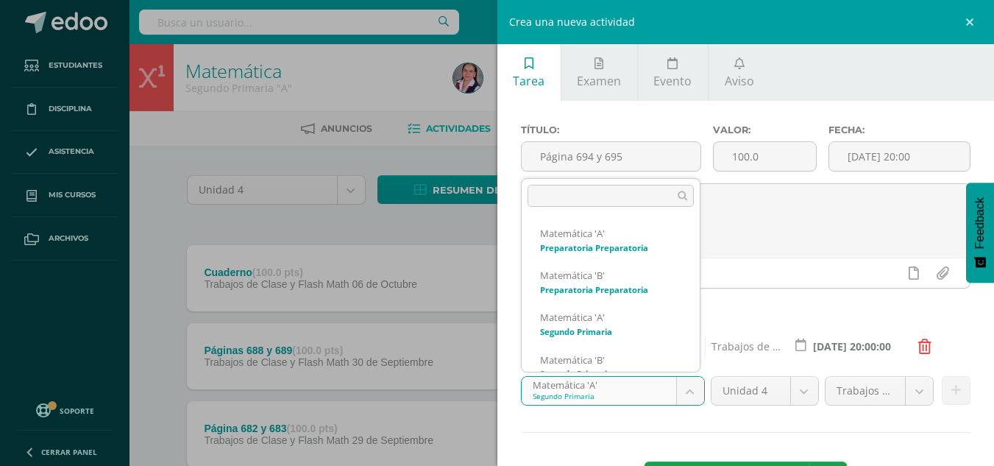
scroll to position [21, 0]
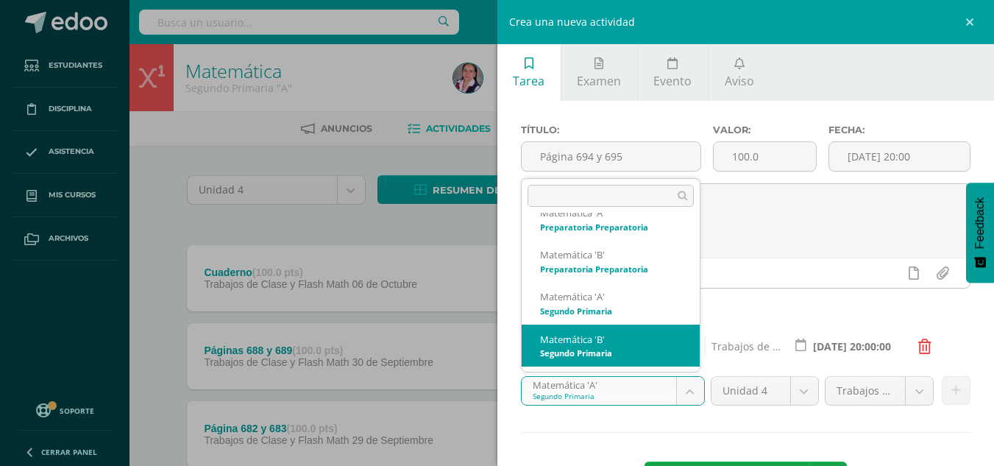
select select "212967"
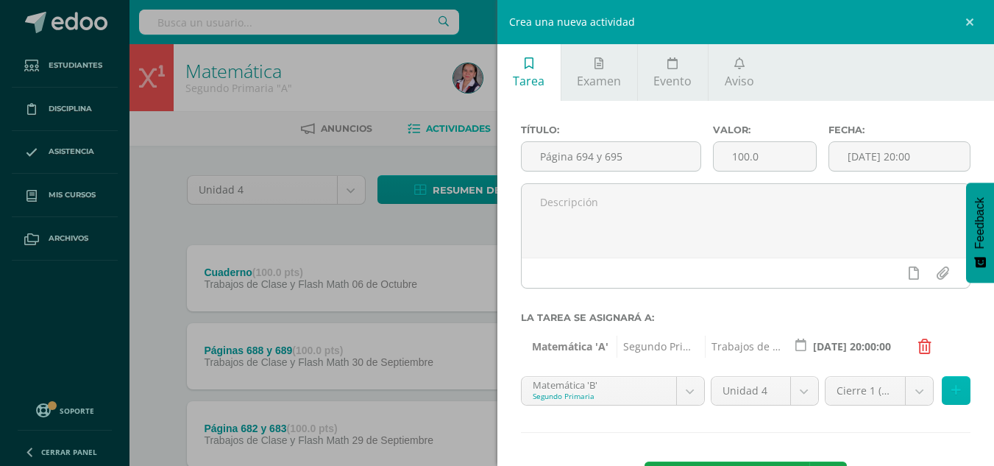
click at [951, 389] on icon at bounding box center [956, 390] width 10 height 13
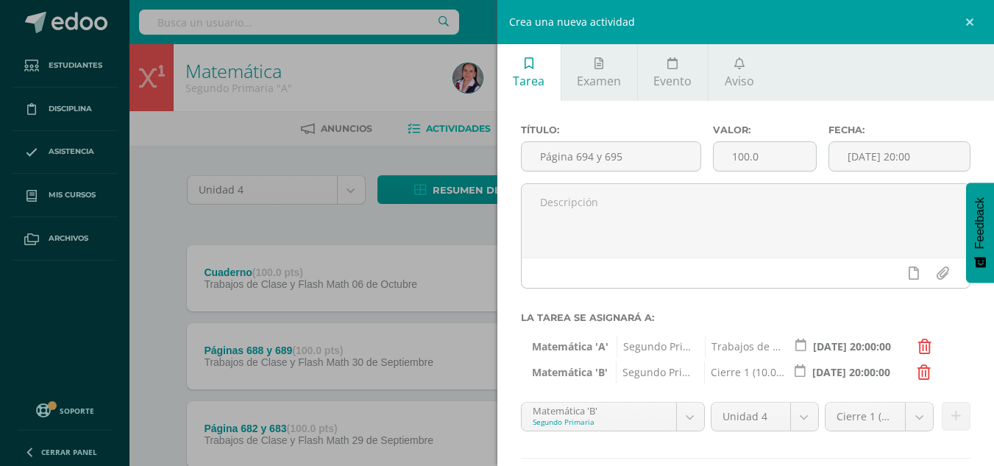
click at [920, 372] on icon at bounding box center [923, 372] width 13 height 15
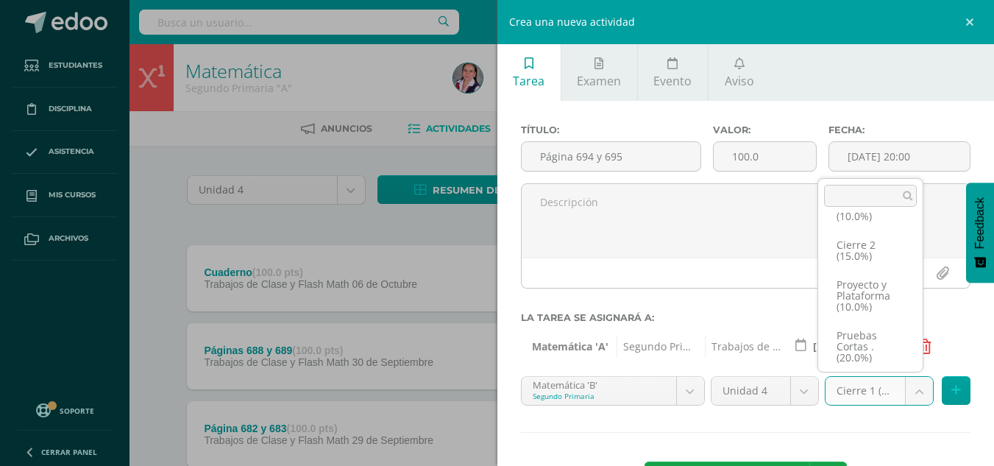
scroll to position [96, 0]
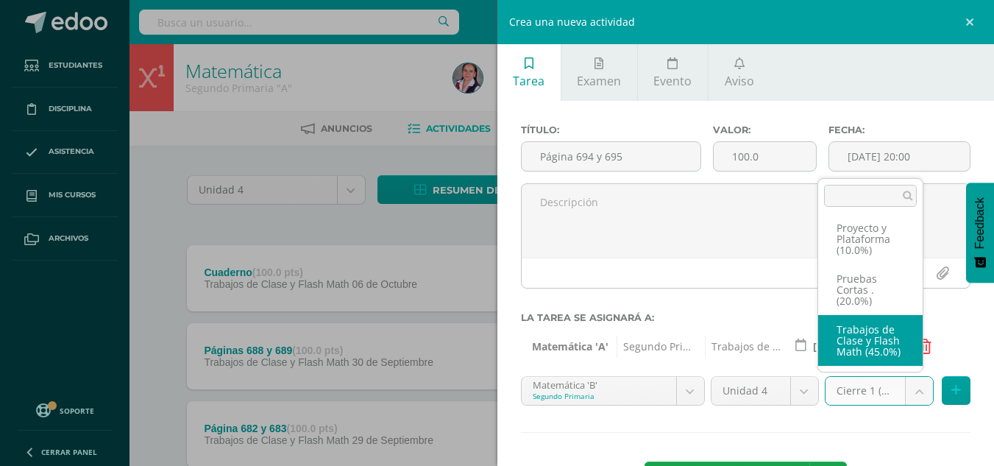
select select "233739"
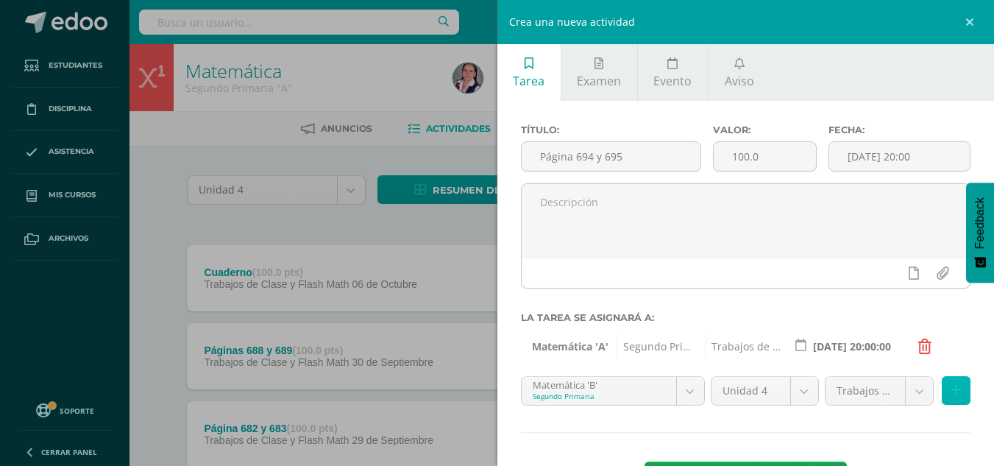
click at [953, 399] on button at bounding box center [956, 390] width 29 height 29
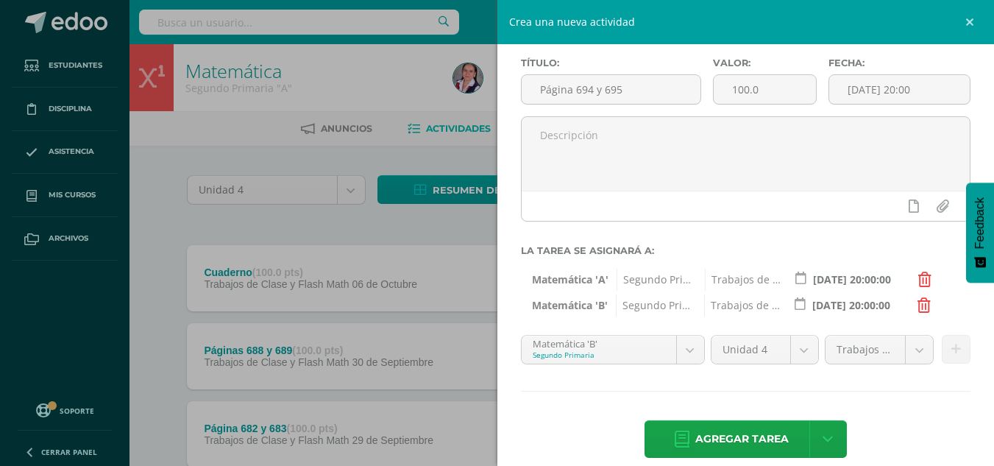
scroll to position [85, 0]
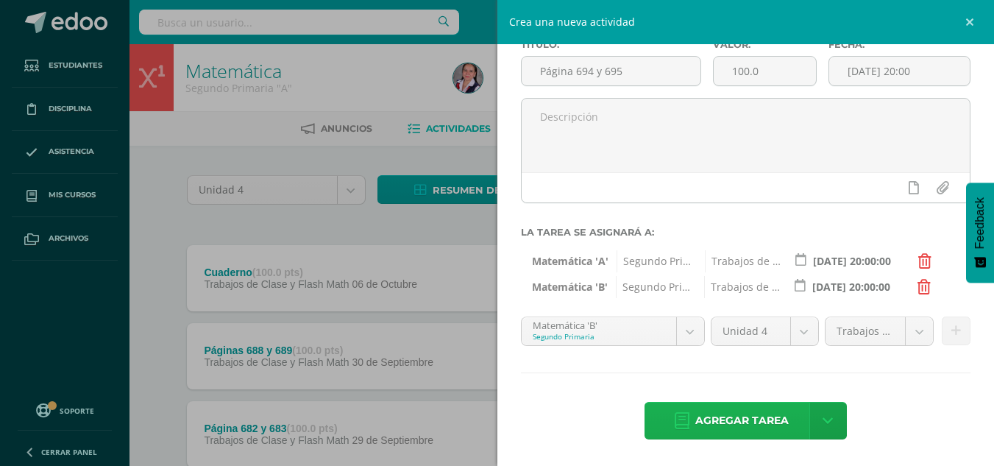
click at [719, 419] on span "Agregar tarea" at bounding box center [741, 420] width 93 height 36
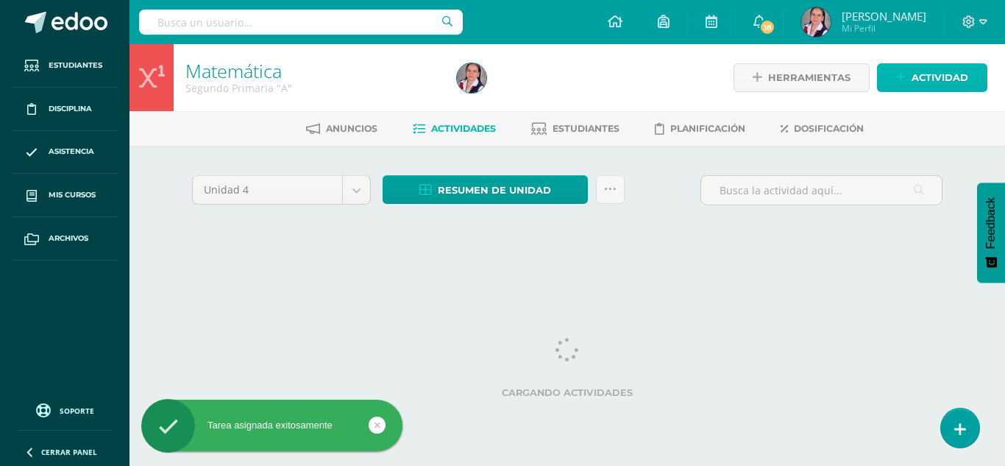
click at [923, 80] on span "Actividad" at bounding box center [939, 77] width 57 height 27
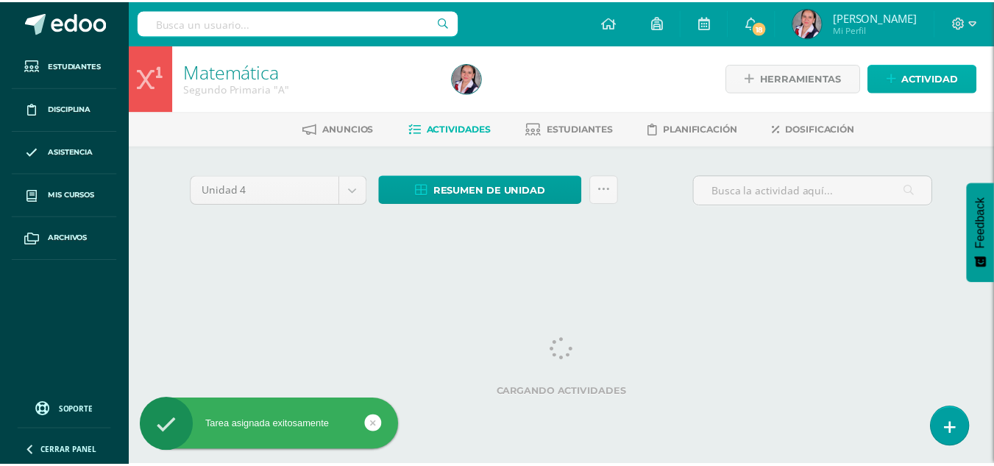
scroll to position [15, 0]
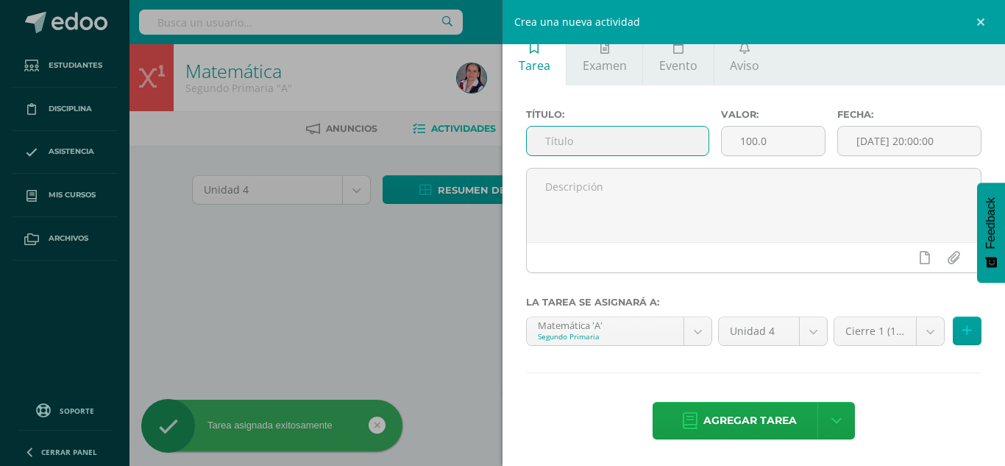
click at [616, 140] on input "text" at bounding box center [618, 141] width 182 height 29
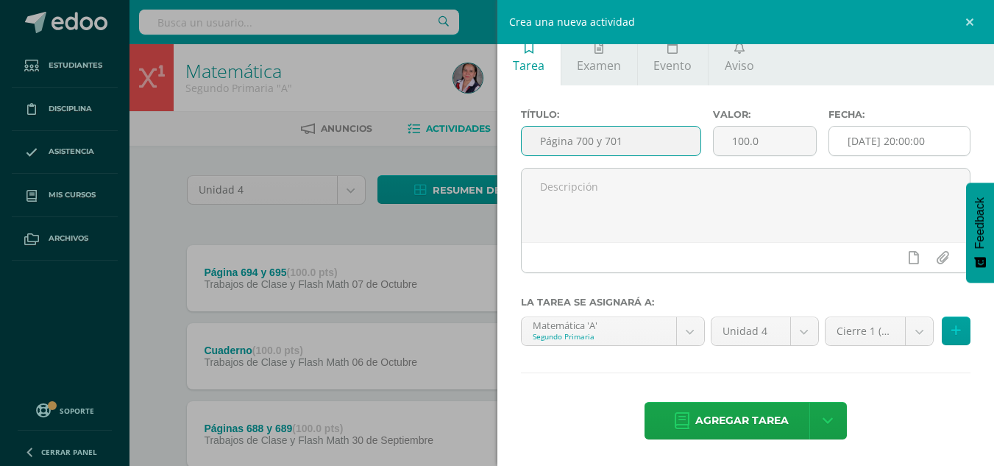
type input "Página 700 y 701"
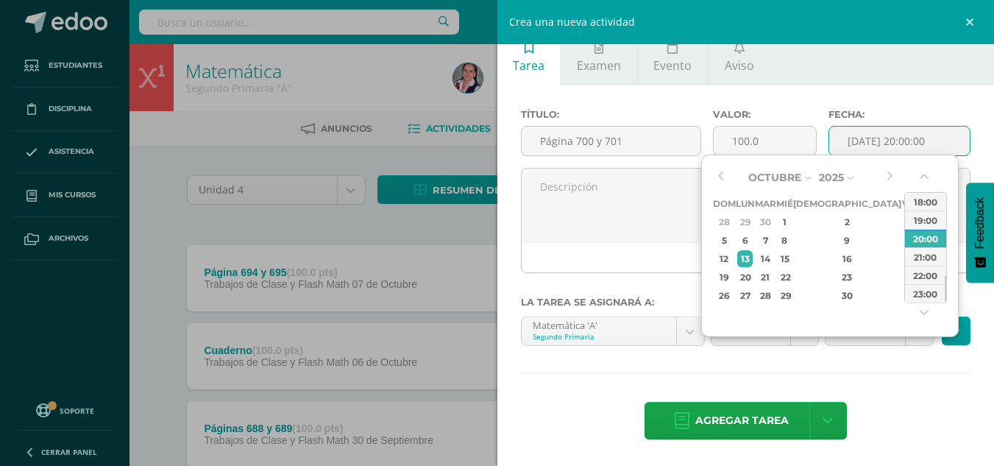
click at [855, 141] on input "[DATE] 20:00:00" at bounding box center [899, 141] width 141 height 29
click at [791, 244] on div "8" at bounding box center [784, 240] width 13 height 17
type input "2025-10-08 20:00"
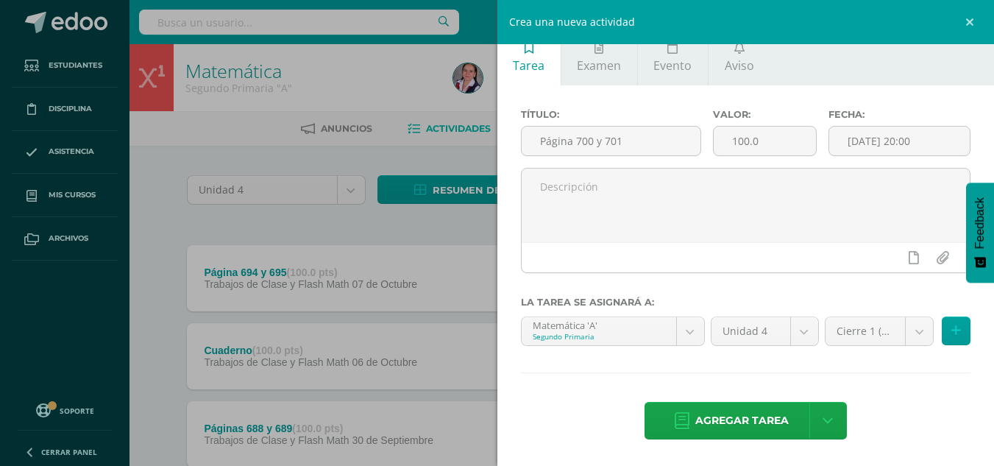
click at [909, 435] on div "Agregar tarea Agregar tarea y ocultar" at bounding box center [746, 422] width 450 height 40
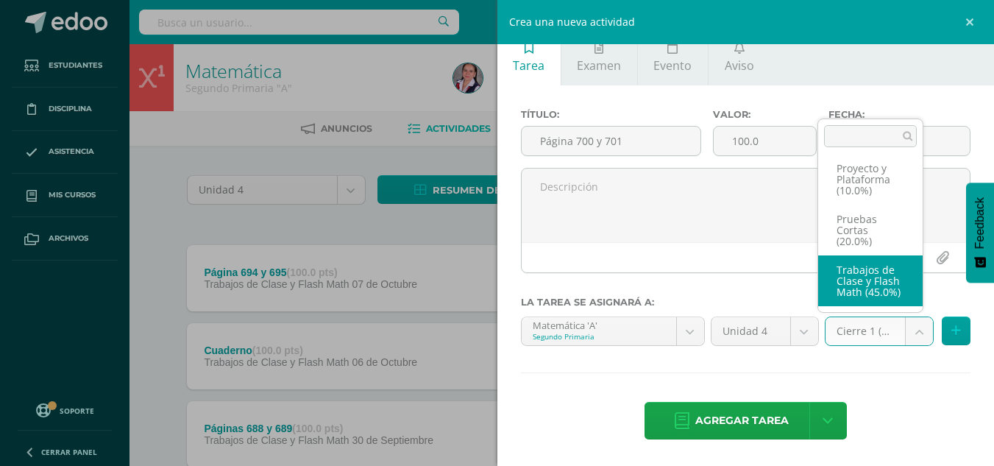
select select "233731"
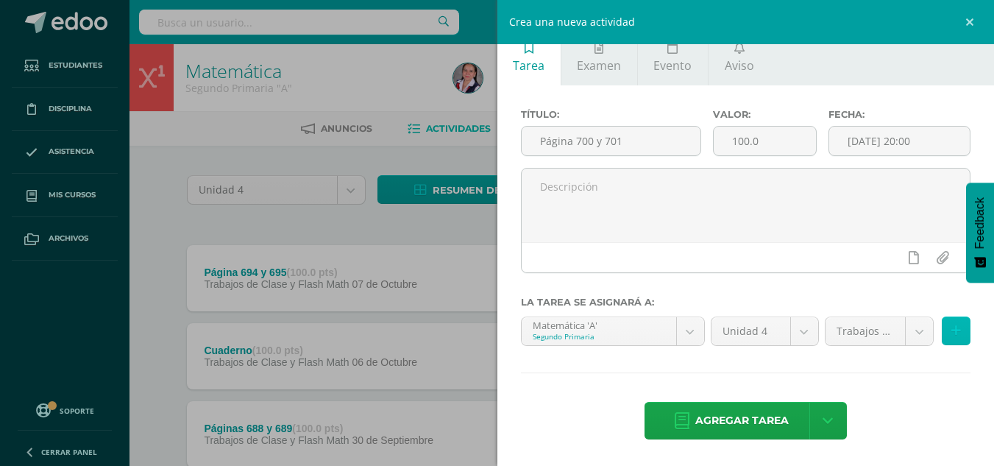
click at [951, 330] on icon at bounding box center [956, 330] width 10 height 13
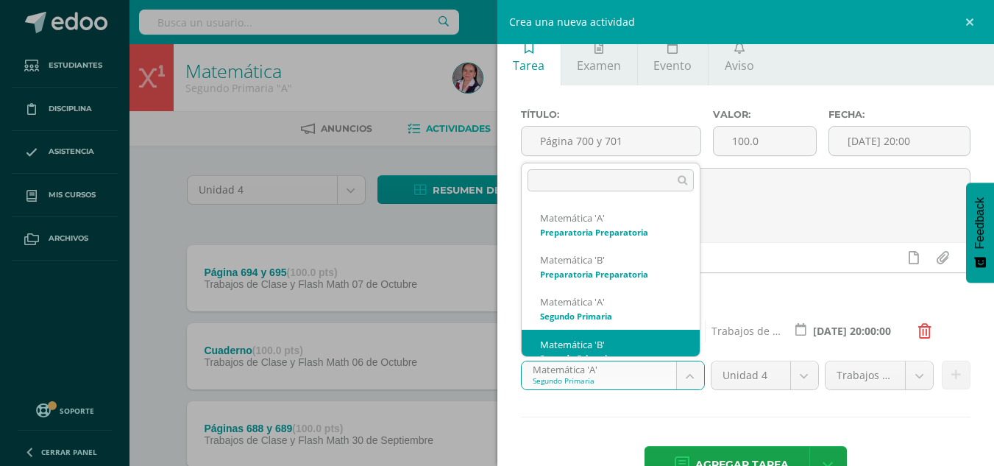
scroll to position [15, 0]
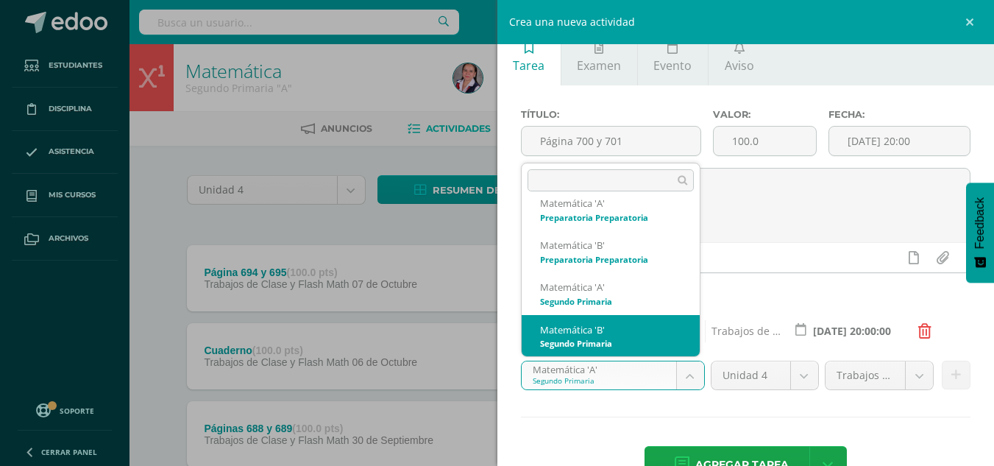
select select "212967"
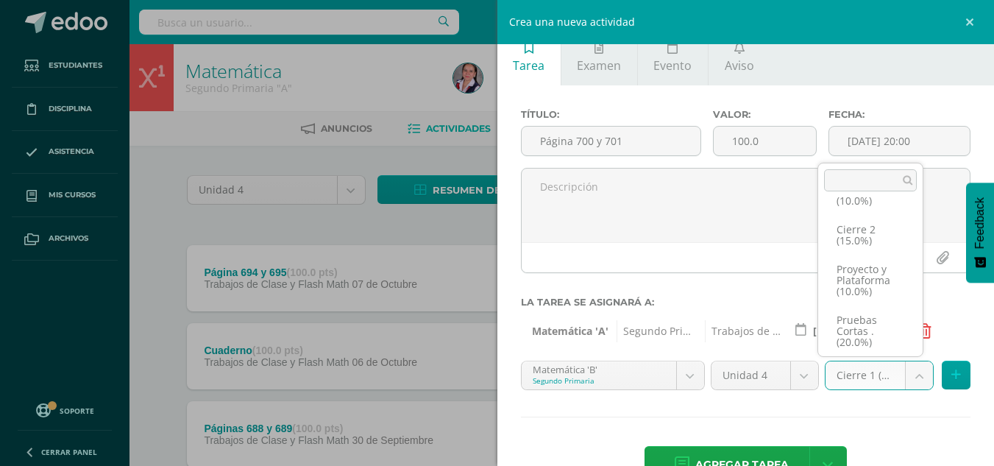
scroll to position [96, 0]
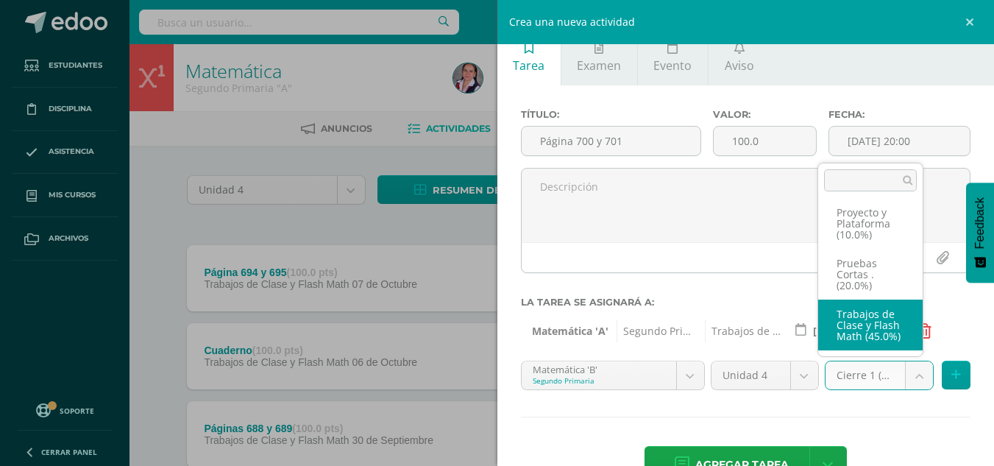
select select "233739"
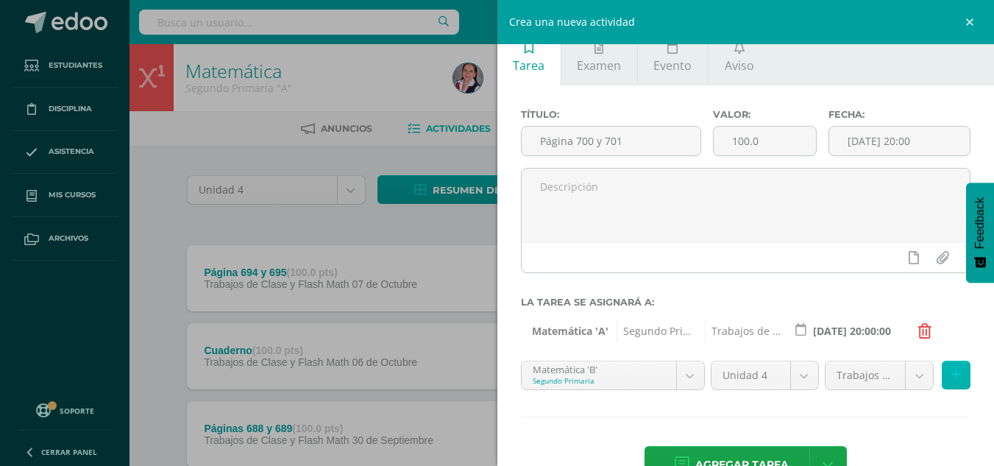
click at [951, 375] on icon at bounding box center [956, 375] width 10 height 13
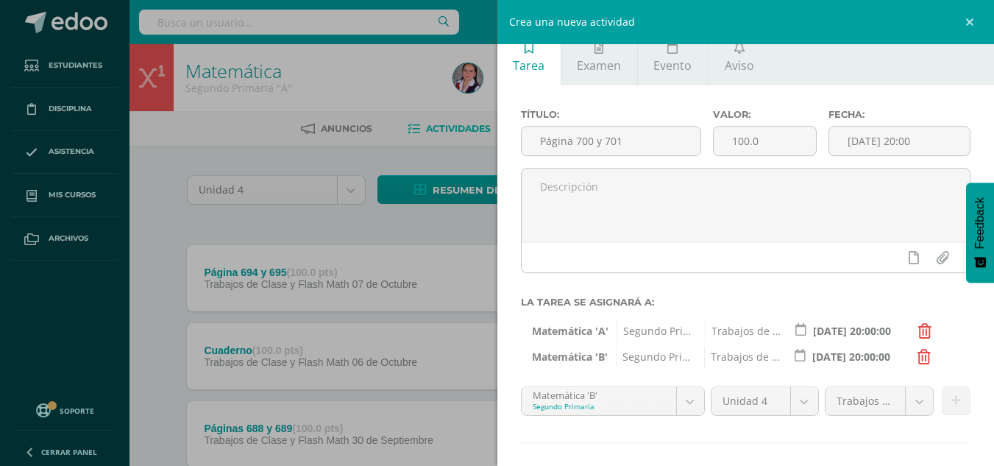
scroll to position [85, 0]
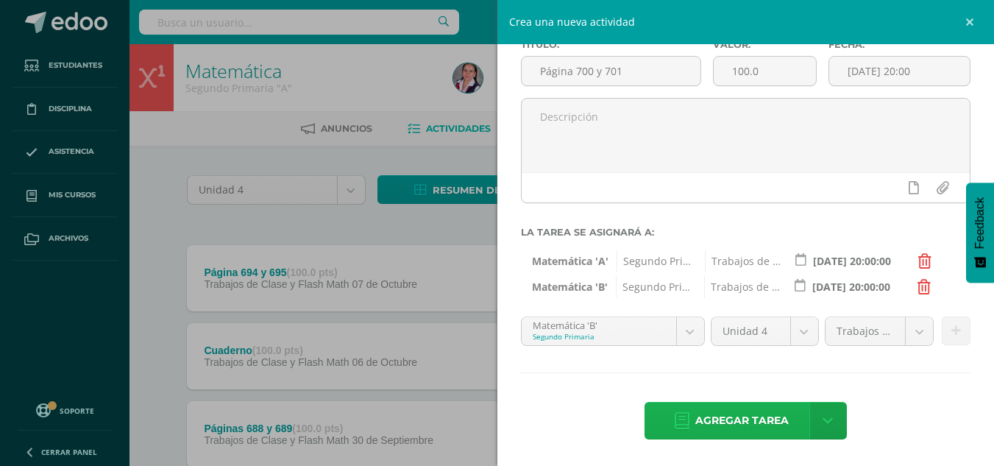
click at [702, 413] on span "Agregar tarea" at bounding box center [741, 420] width 93 height 36
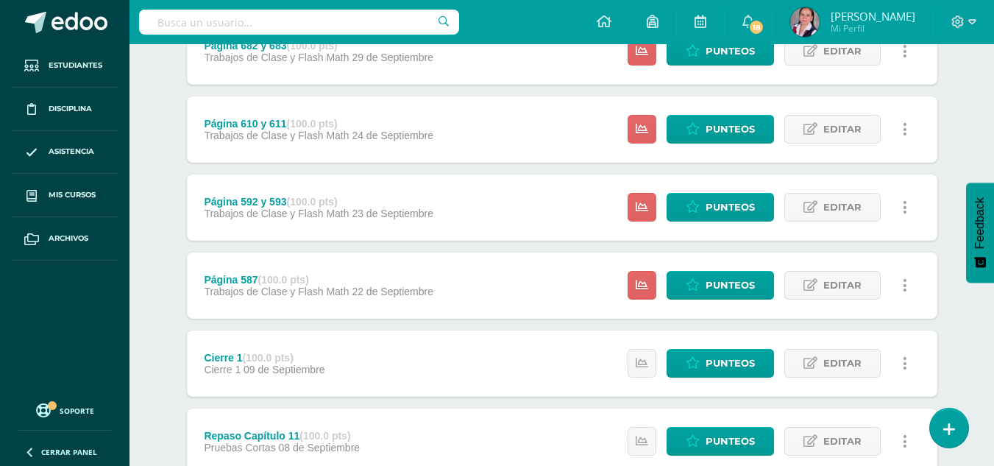
scroll to position [531, 0]
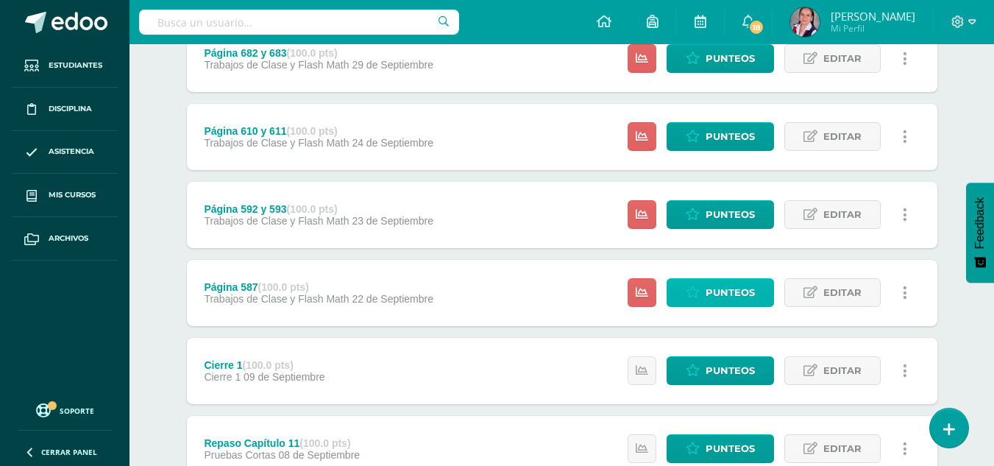
click at [695, 295] on icon at bounding box center [693, 292] width 14 height 13
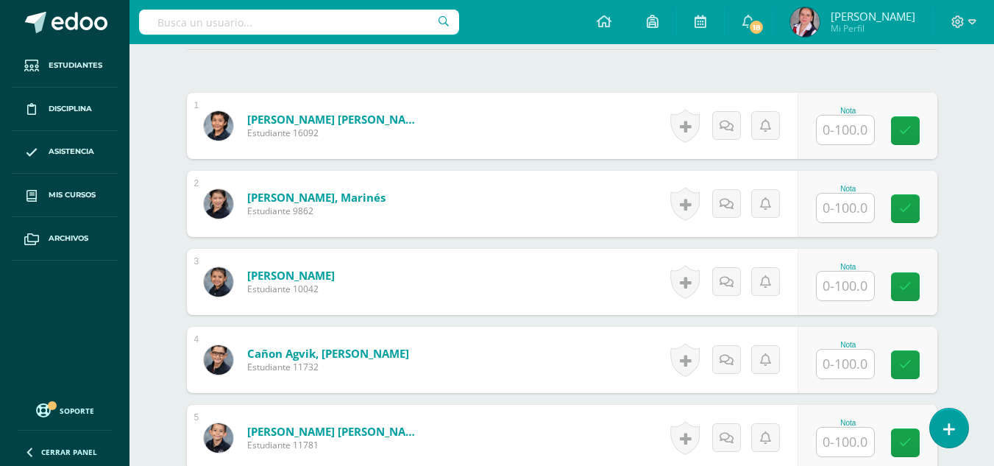
scroll to position [423, 0]
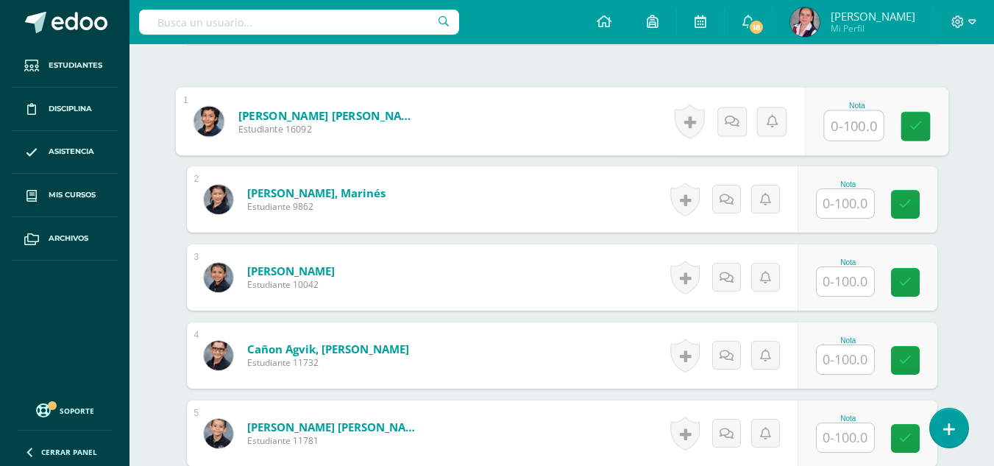
click at [845, 124] on input "text" at bounding box center [853, 125] width 59 height 29
type input "93"
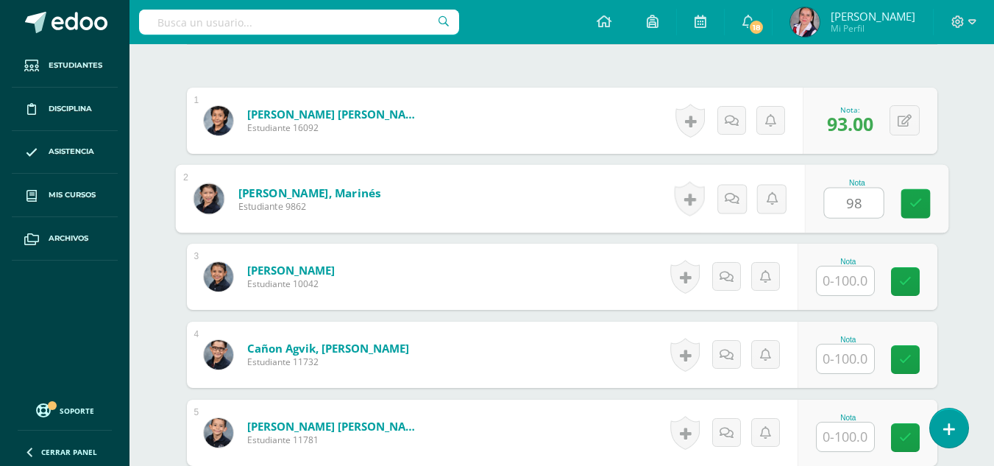
type input "98"
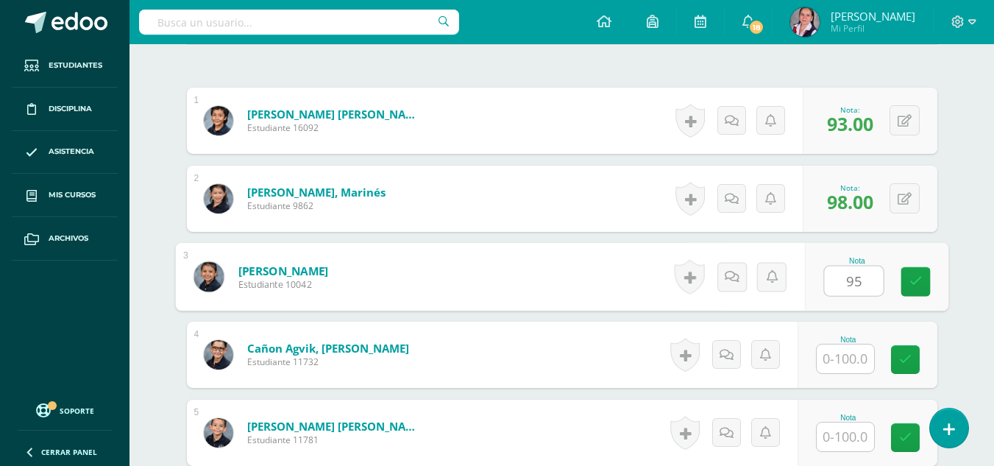
type input "95"
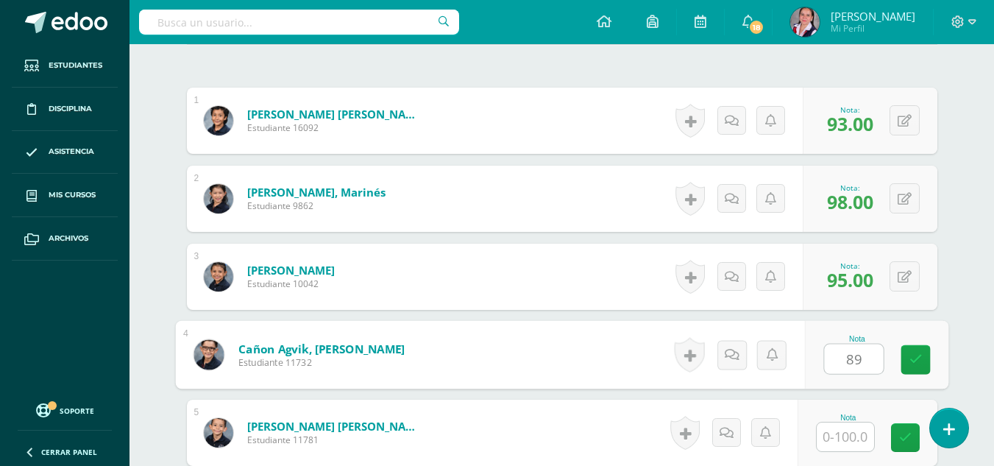
type input "89"
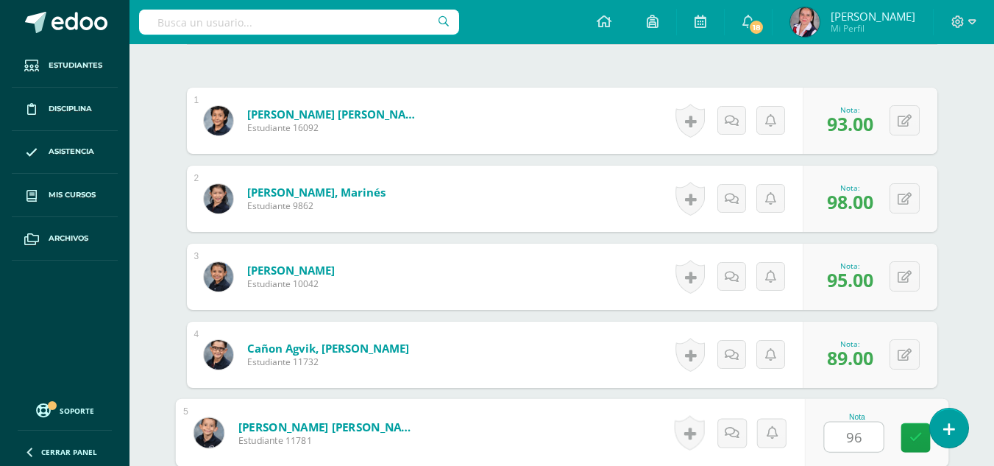
type input "96"
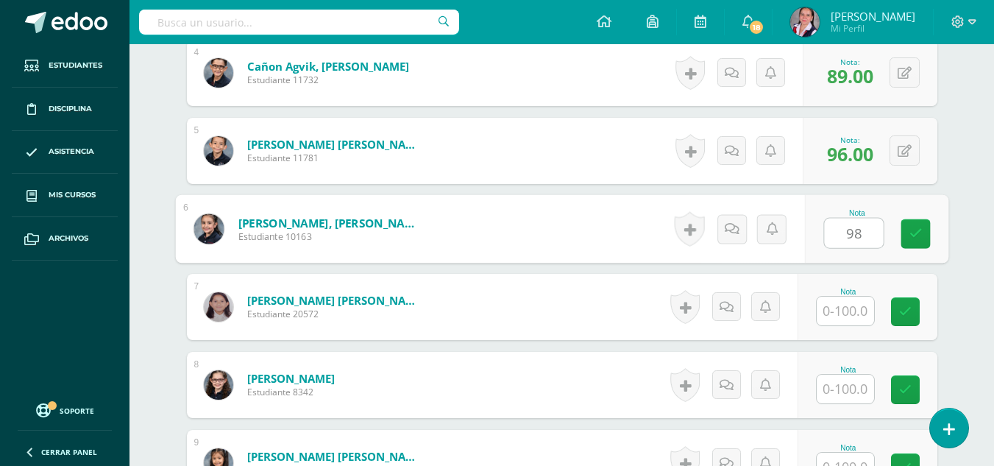
type input "98"
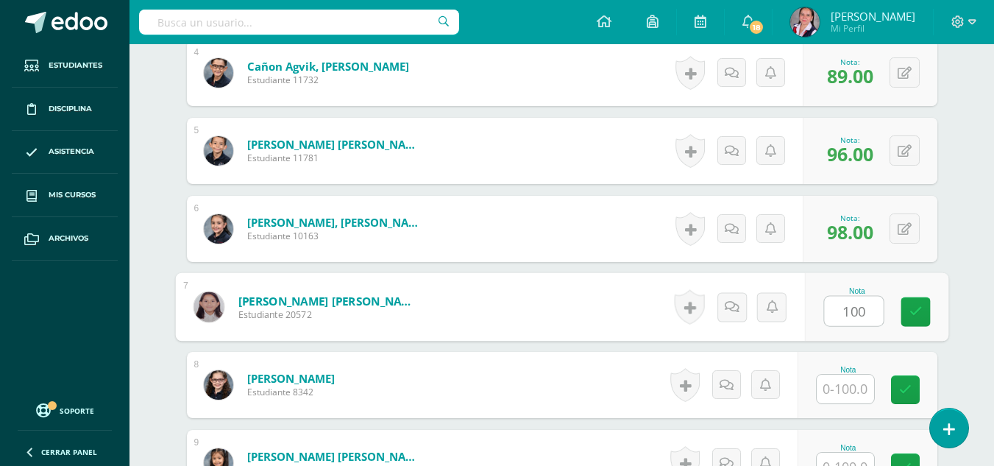
type input "100"
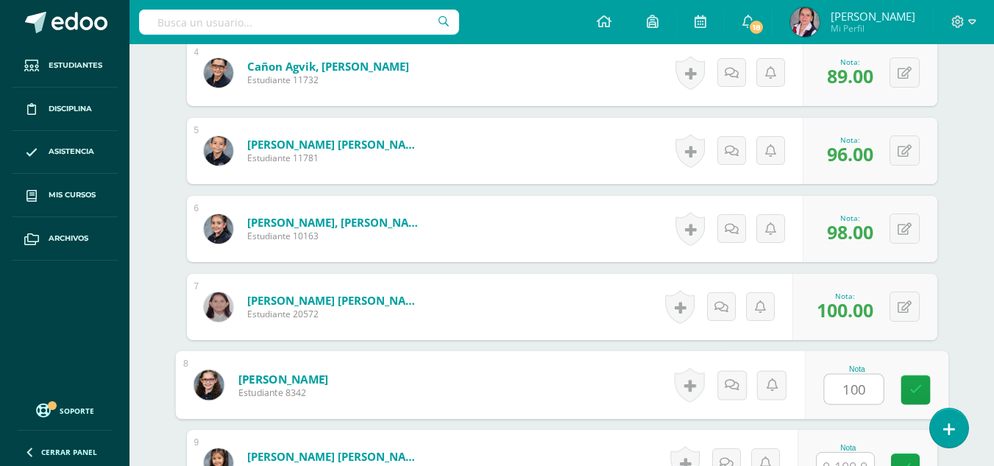
type input "100"
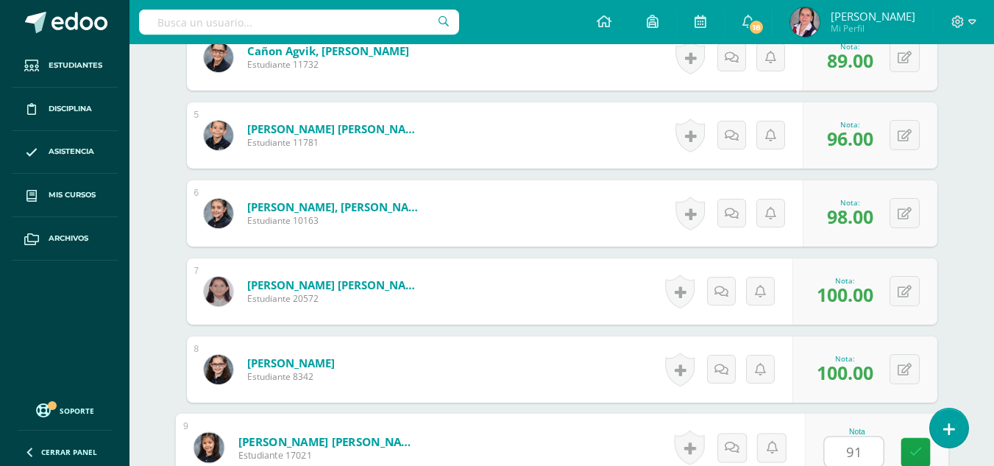
type input "91"
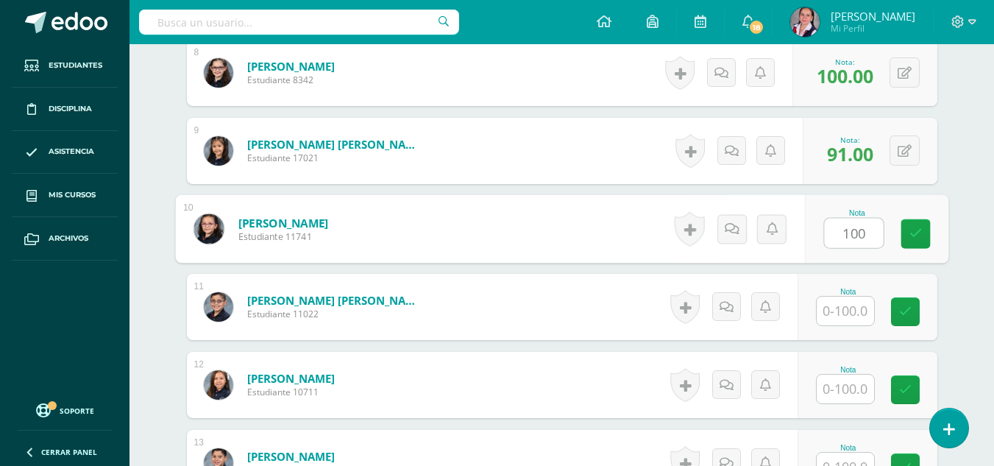
type input "100"
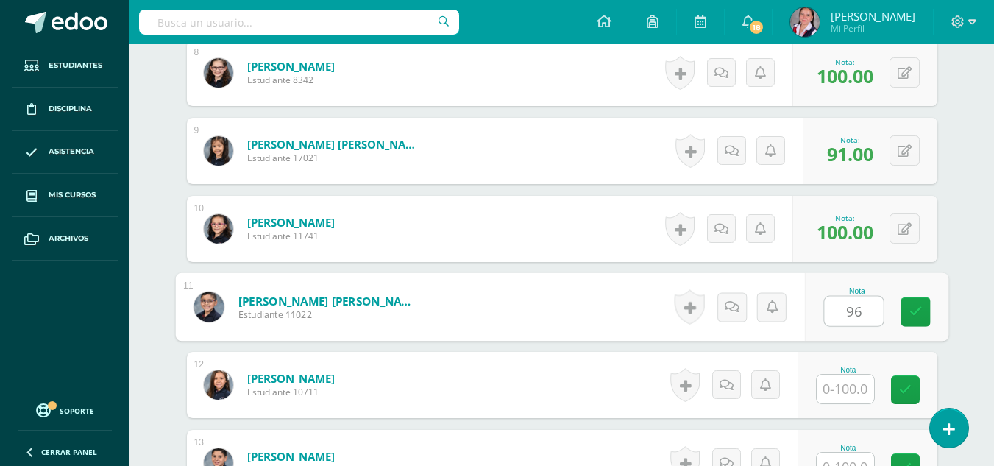
type input "96"
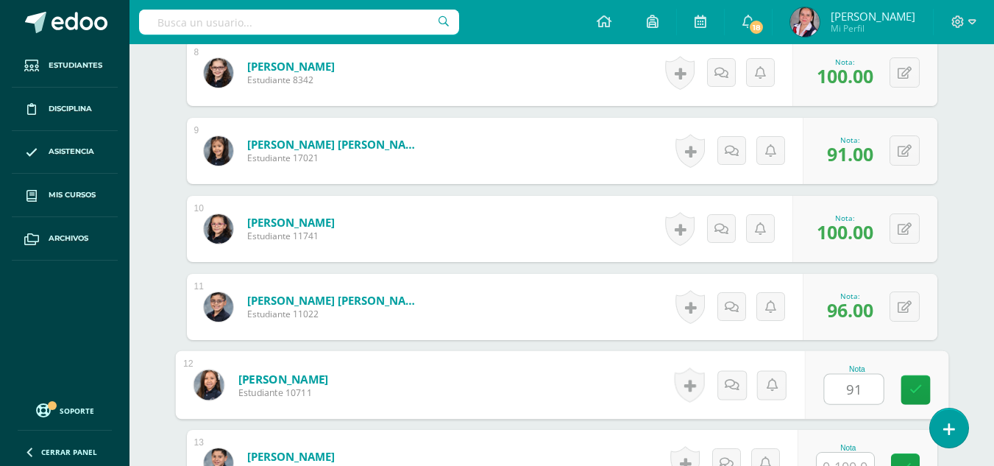
type input "91"
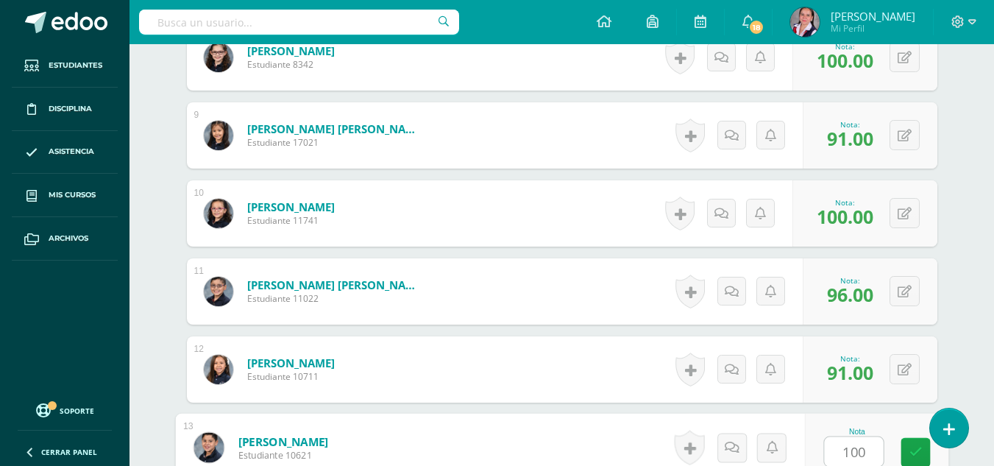
type input "100"
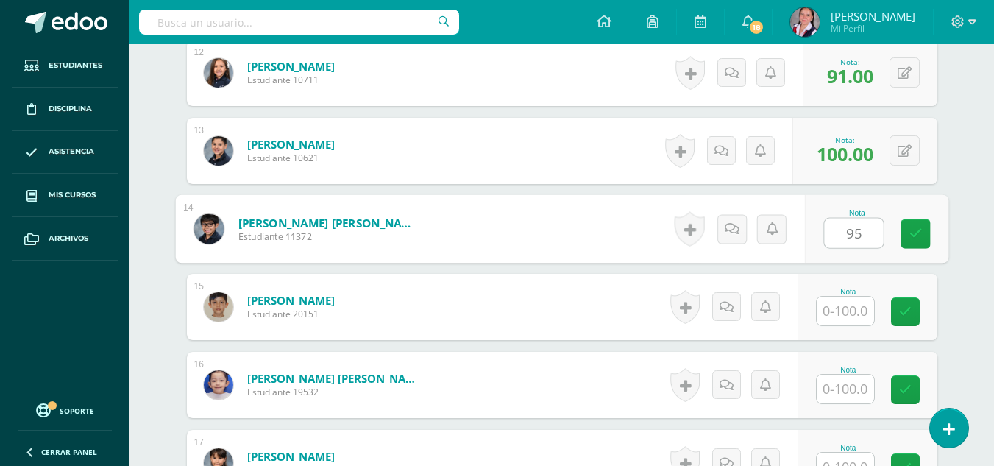
type input "95"
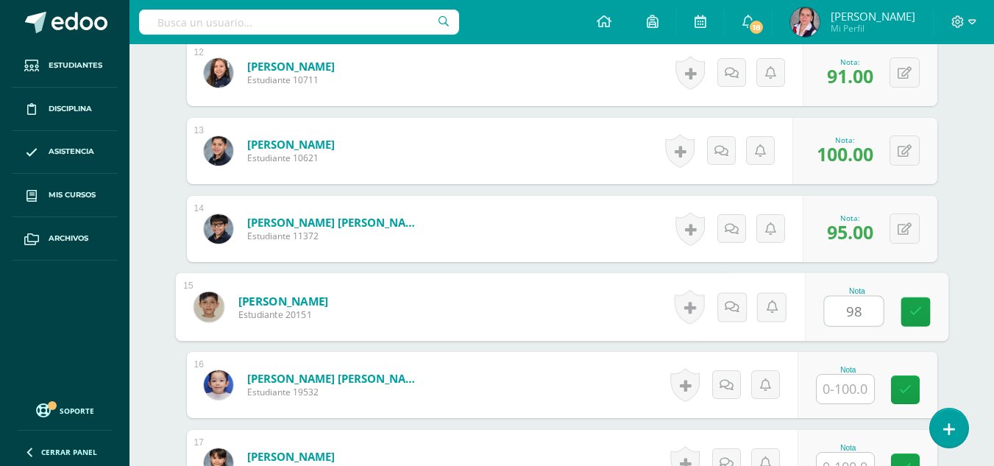
type input "98"
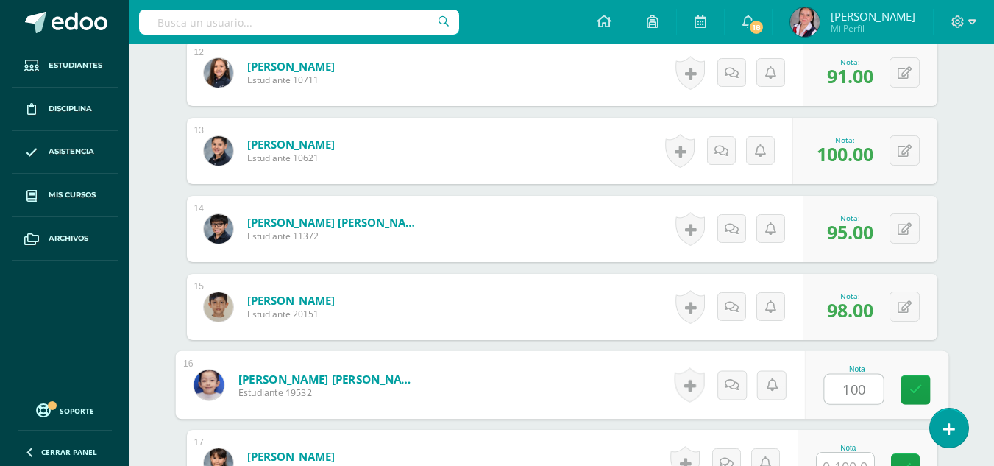
type input "100"
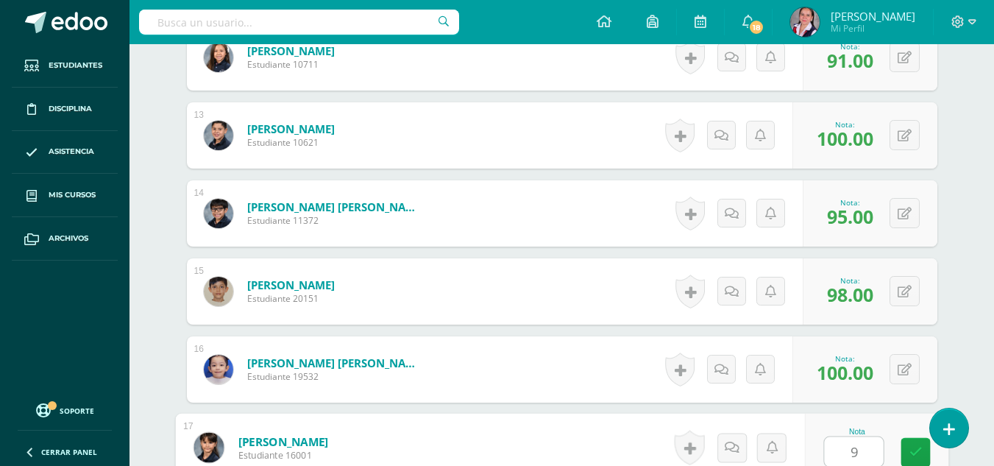
type input "95"
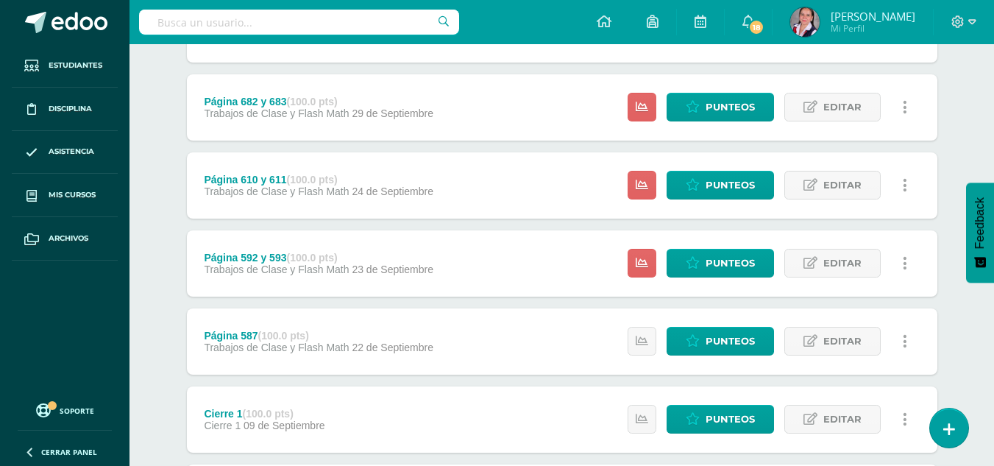
scroll to position [479, 0]
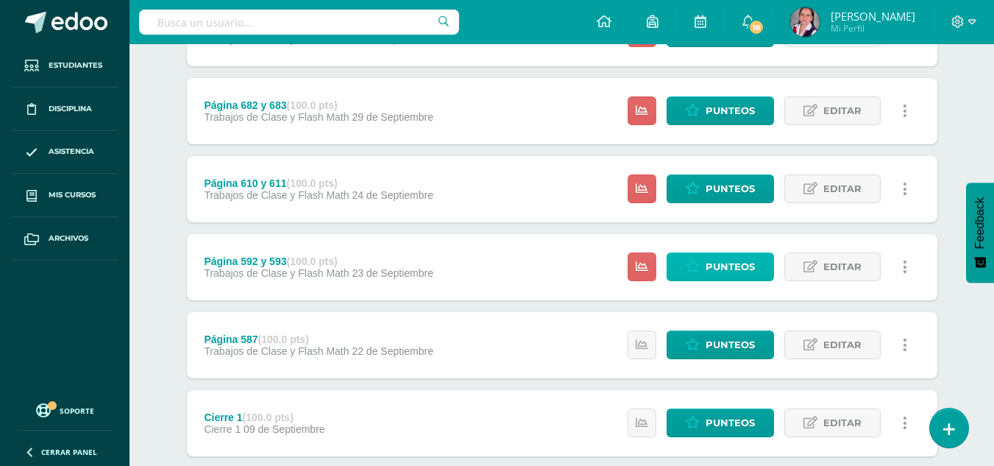
click at [705, 260] on link "Punteos" at bounding box center [720, 266] width 107 height 29
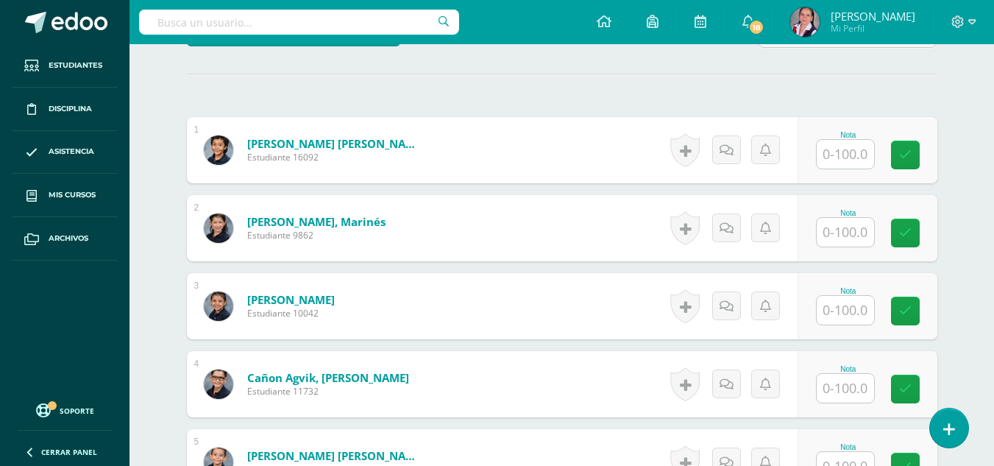
scroll to position [395, 0]
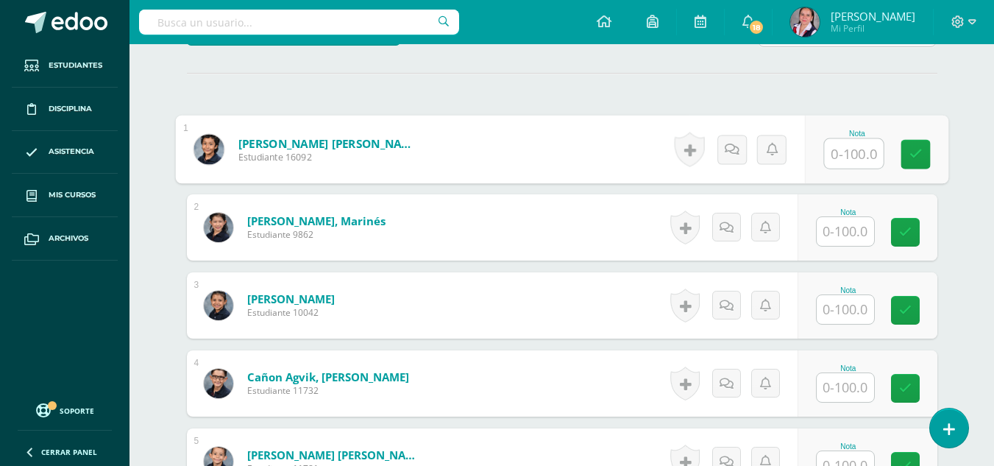
click at [840, 148] on input "text" at bounding box center [853, 153] width 59 height 29
type input "92"
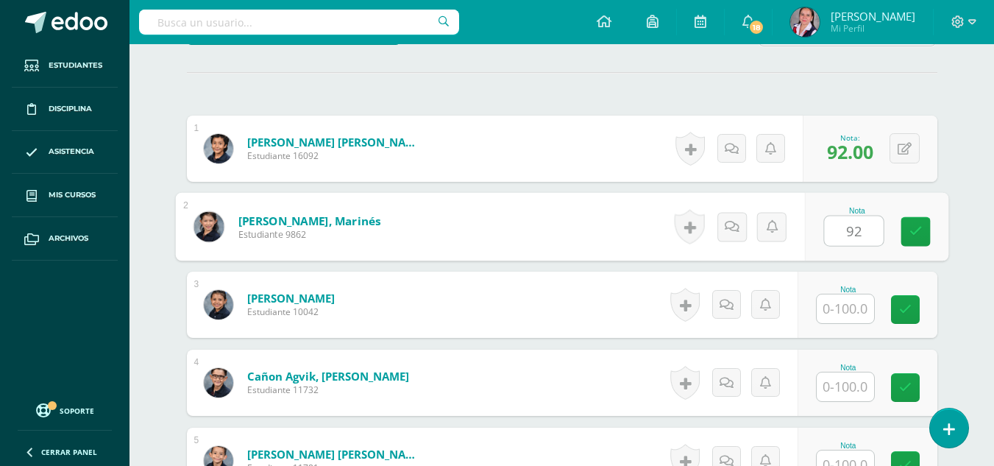
type input "92"
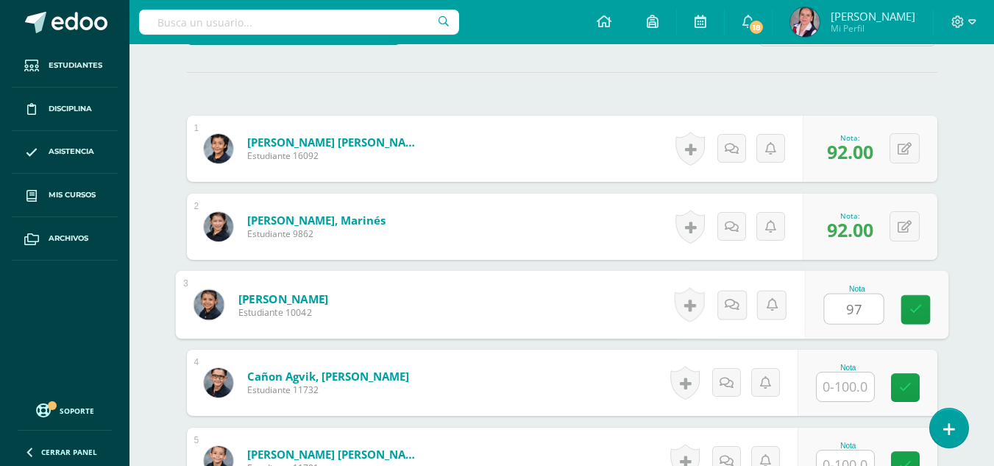
type input "97"
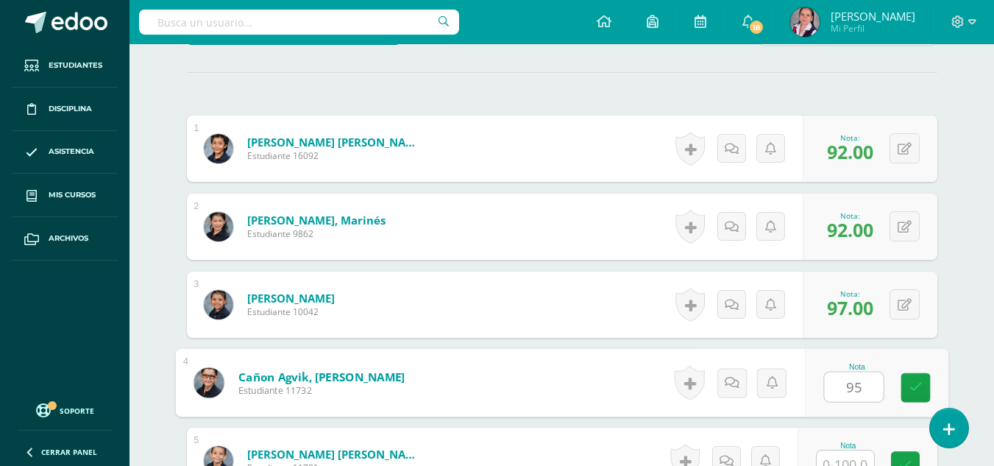
type input "95"
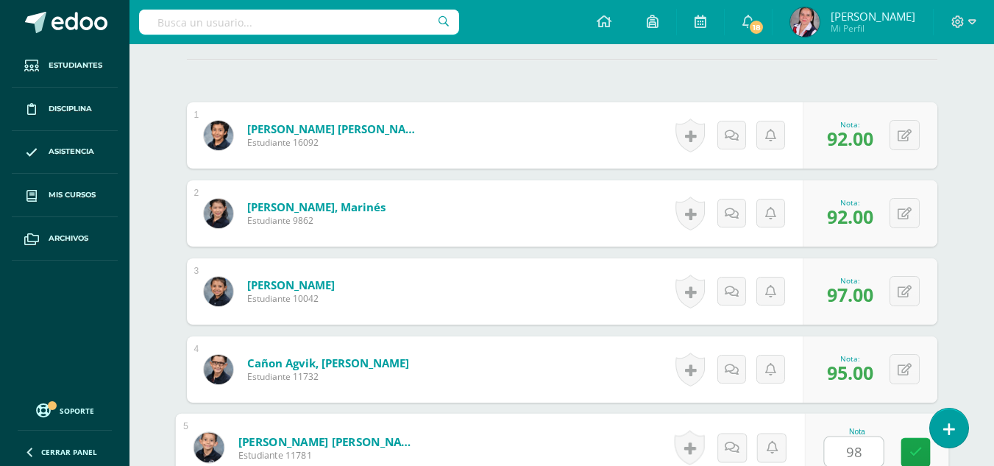
type input "98"
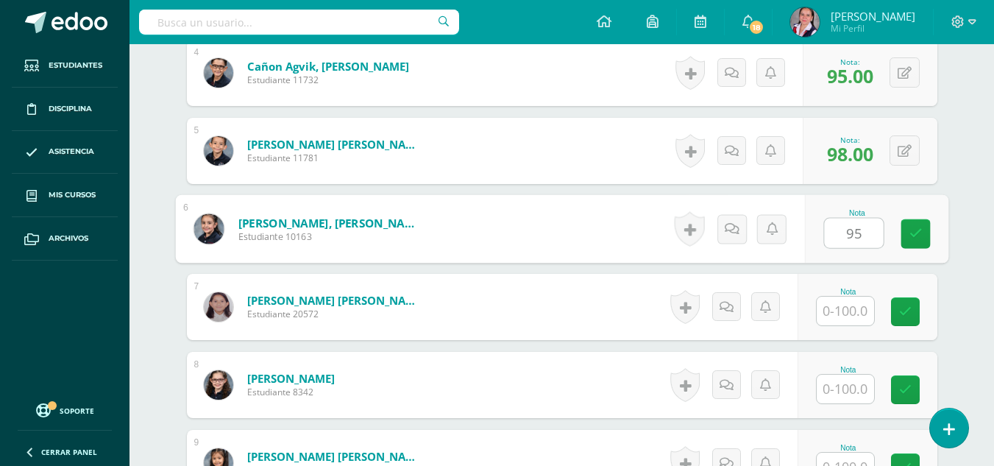
type input "95"
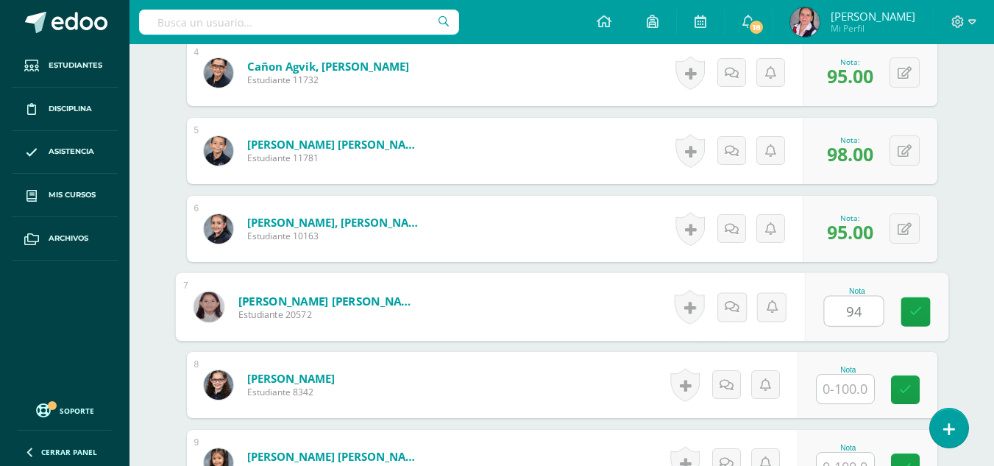
type input "94"
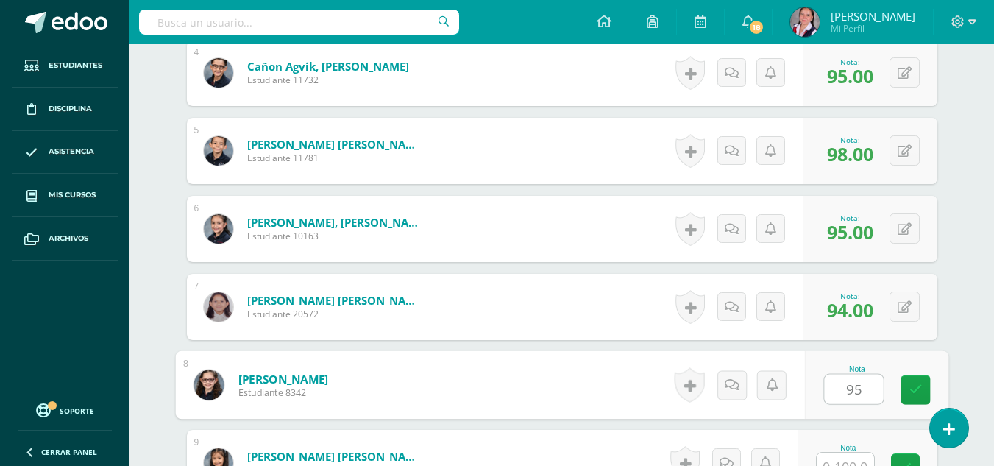
type input "95"
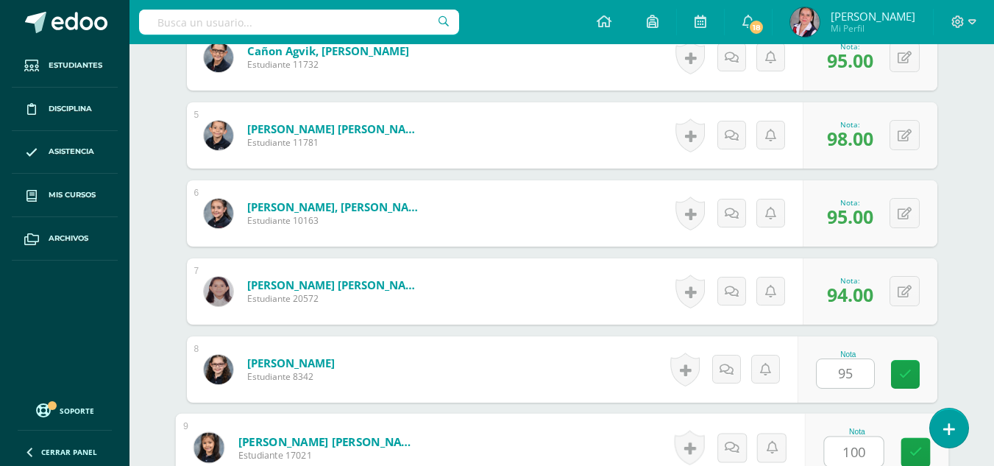
type input "100"
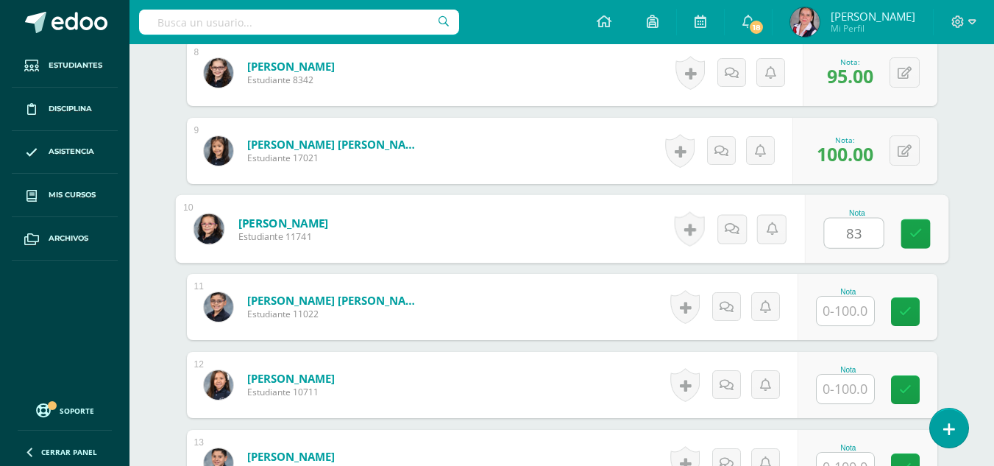
type input "83"
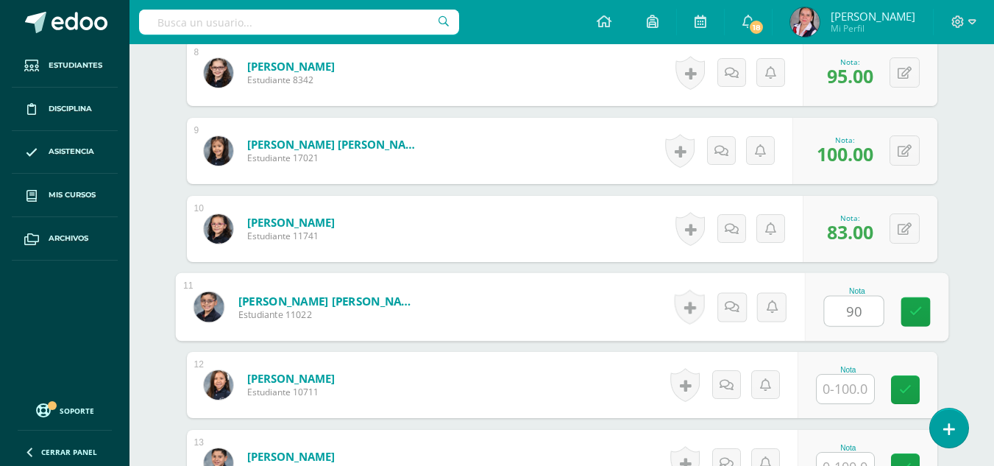
type input "90"
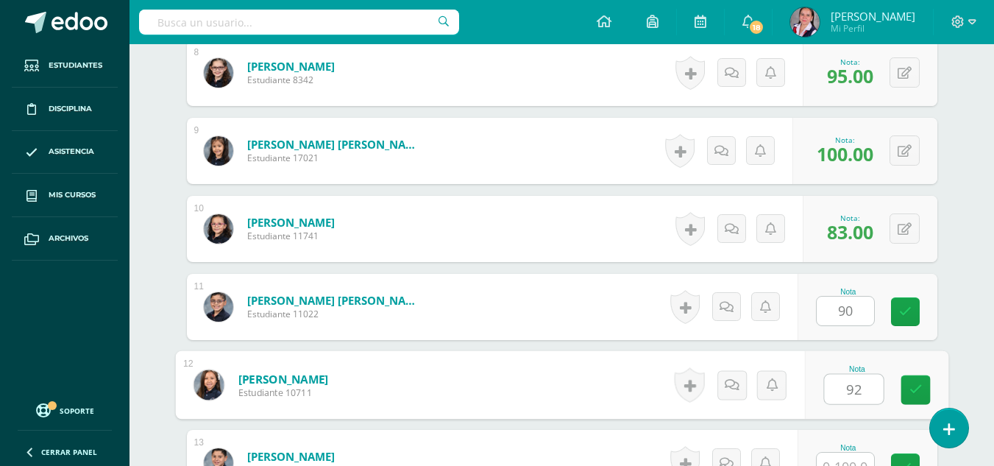
type input "92"
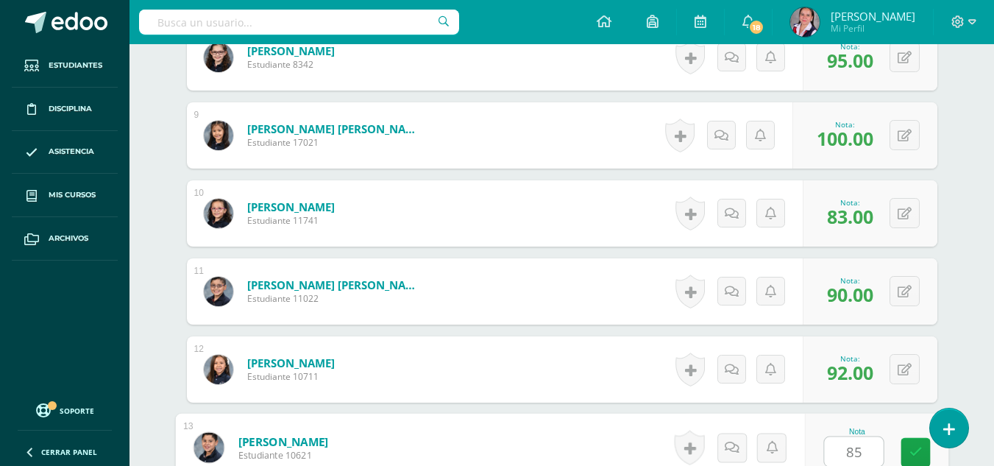
type input "85"
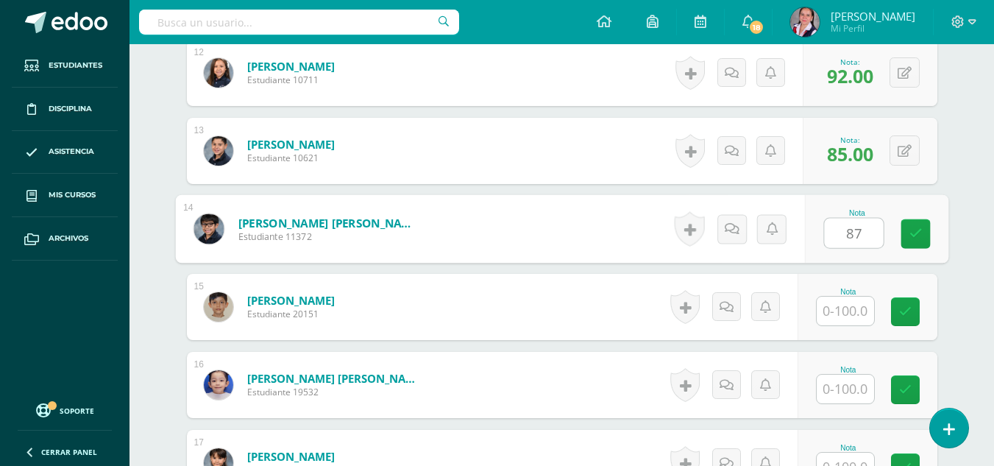
type input "87"
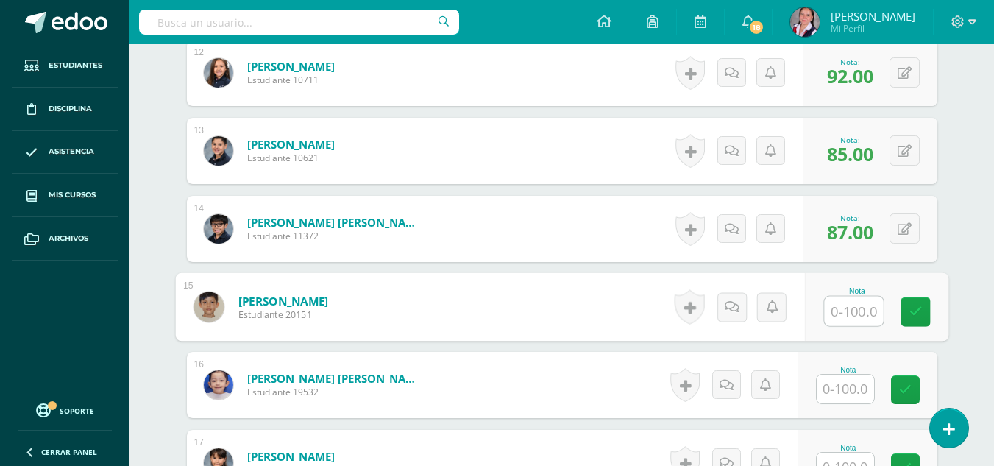
click at [847, 388] on input "text" at bounding box center [845, 388] width 57 height 29
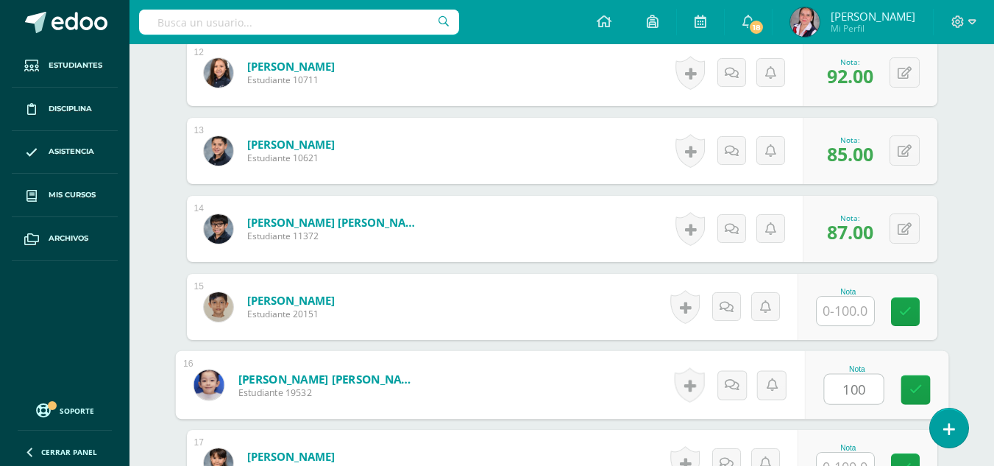
type input "100"
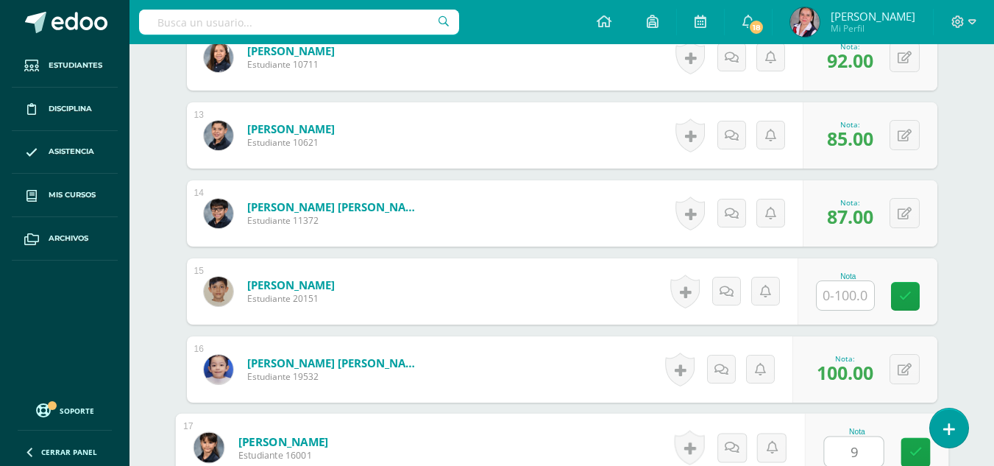
type input "97"
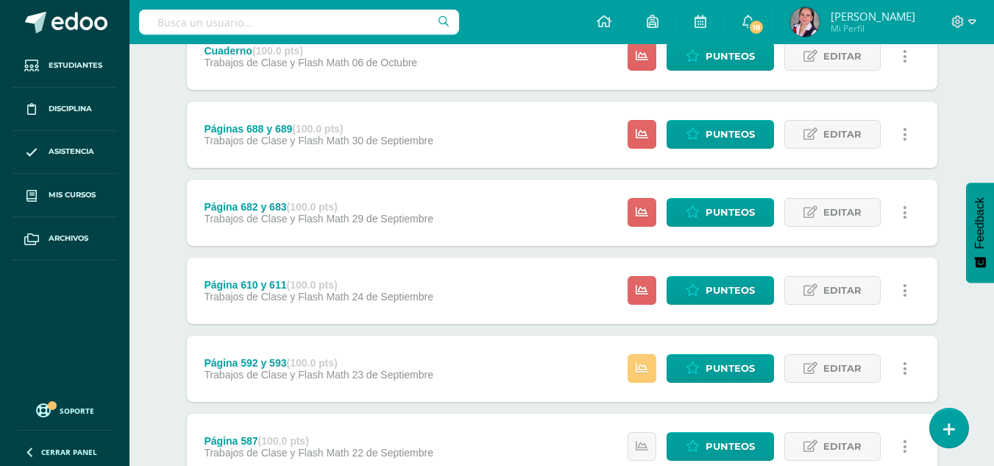
scroll to position [379, 0]
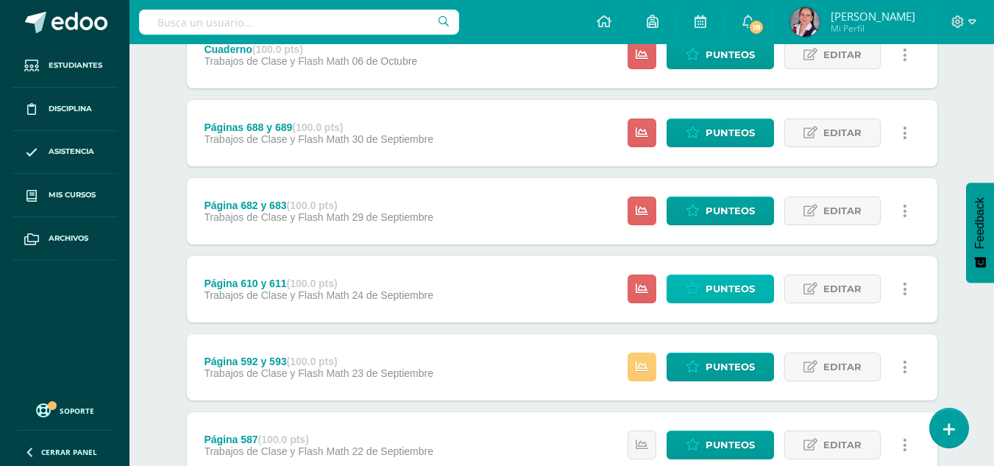
click at [714, 277] on span "Punteos" at bounding box center [729, 288] width 49 height 27
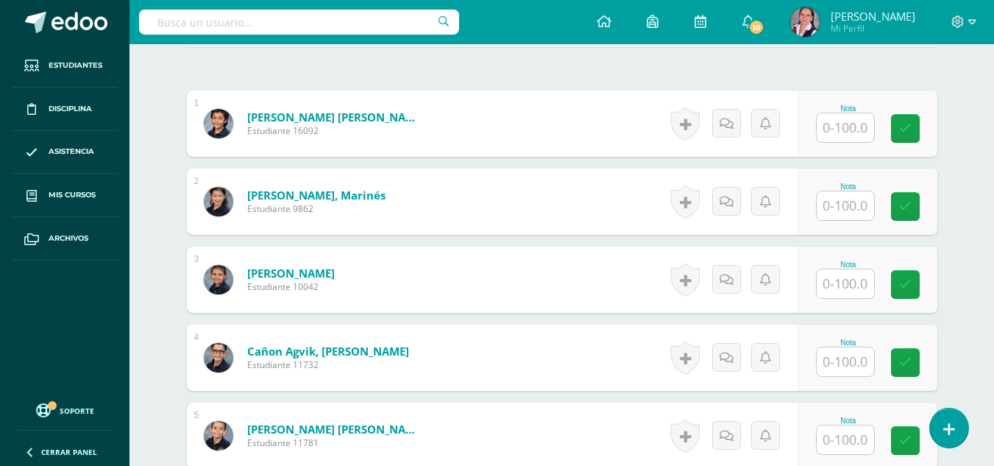
scroll to position [422, 0]
click at [849, 125] on input "text" at bounding box center [845, 127] width 57 height 29
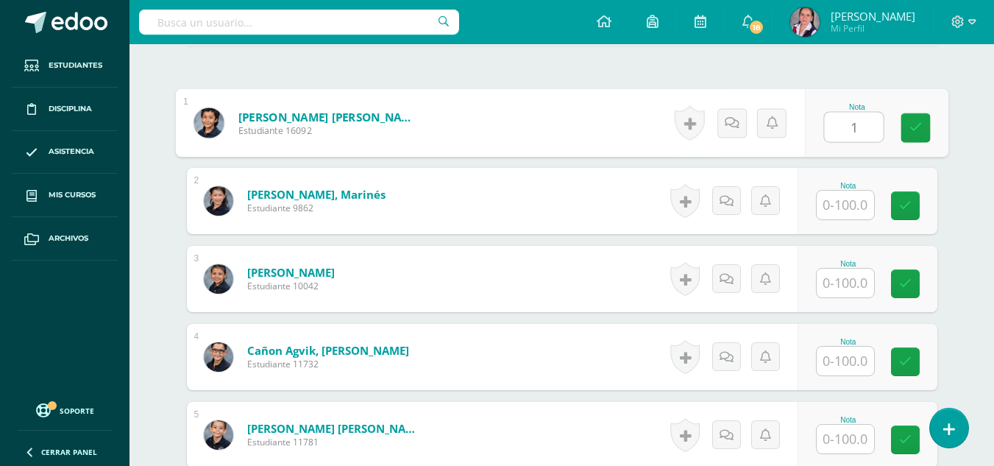
scroll to position [422, 0]
type input "100"
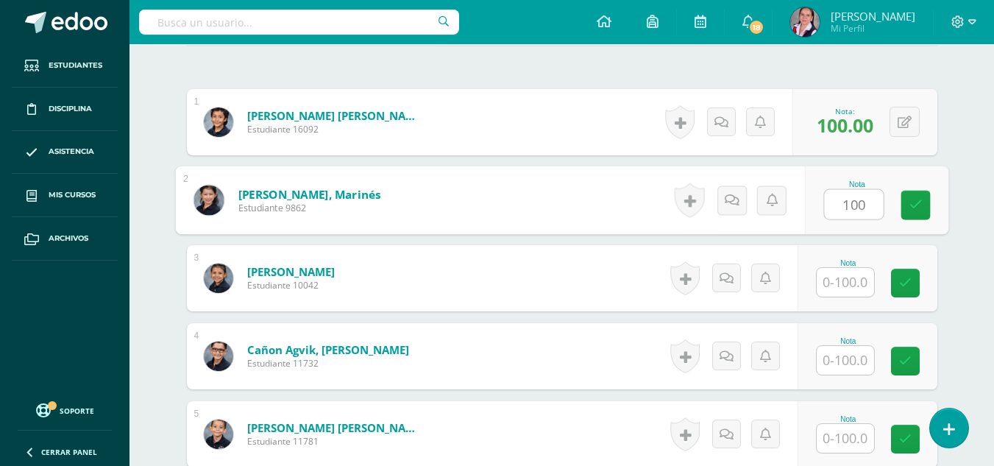
type input "100"
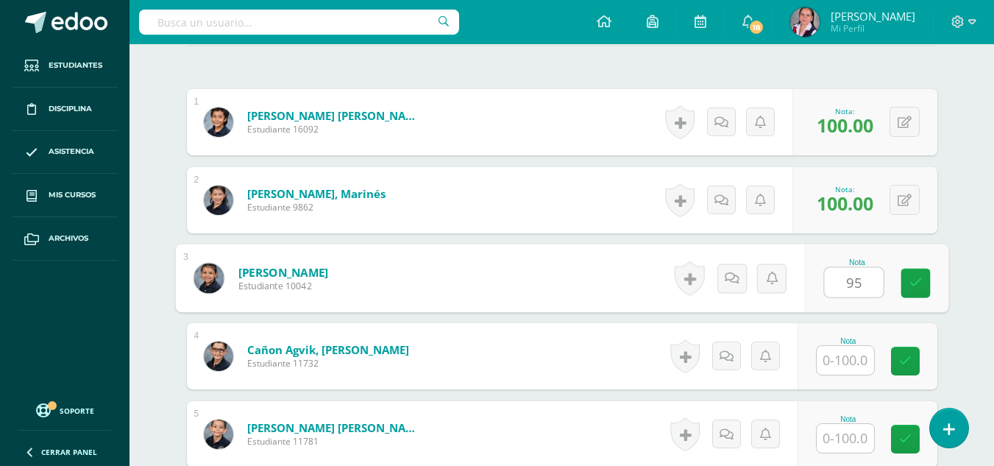
type input "95"
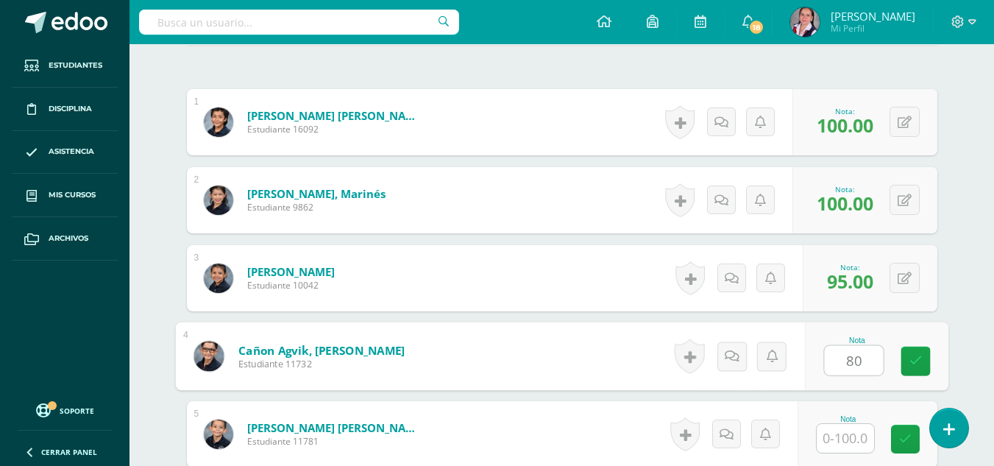
type input "80"
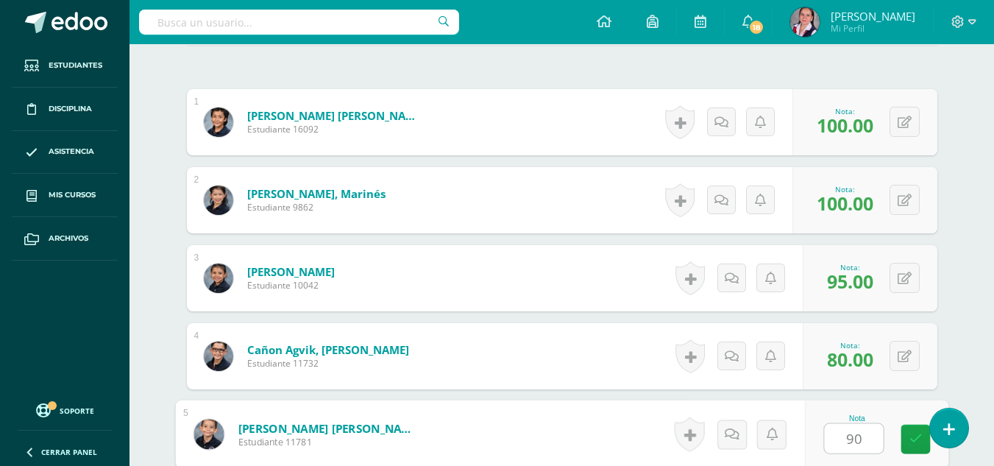
type input "90"
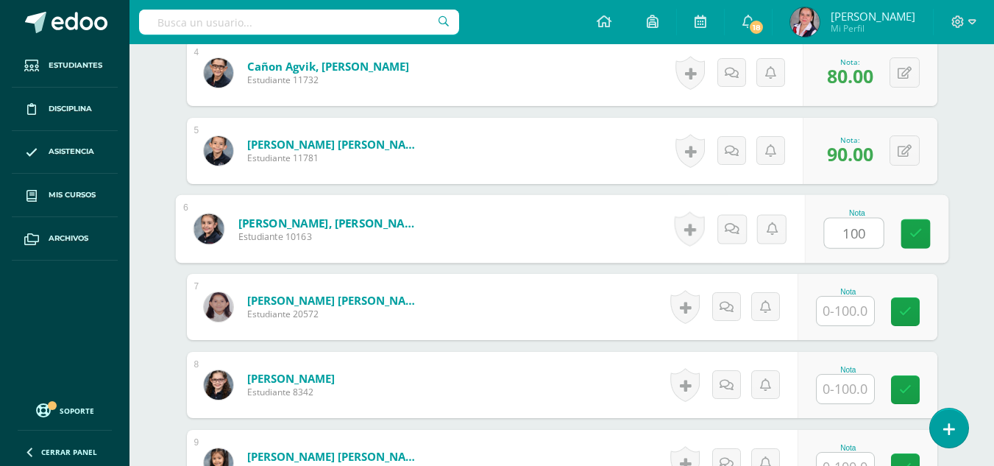
type input "100"
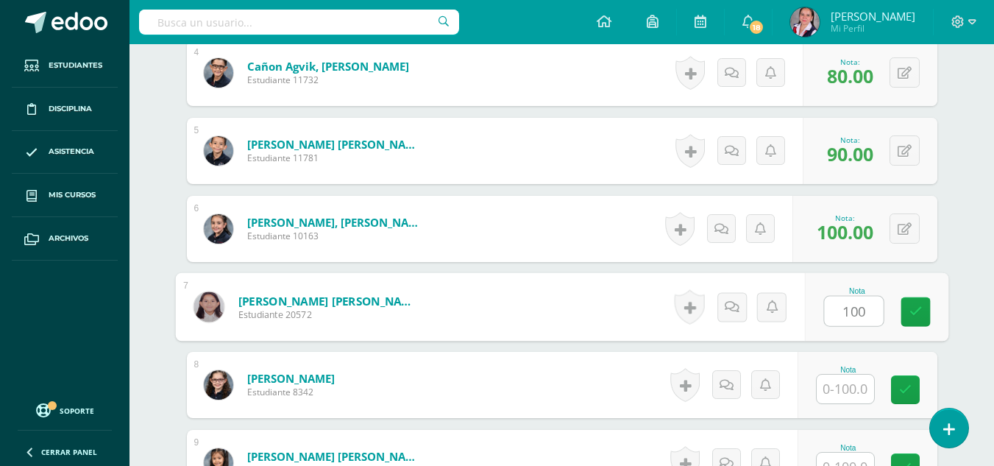
type input "100"
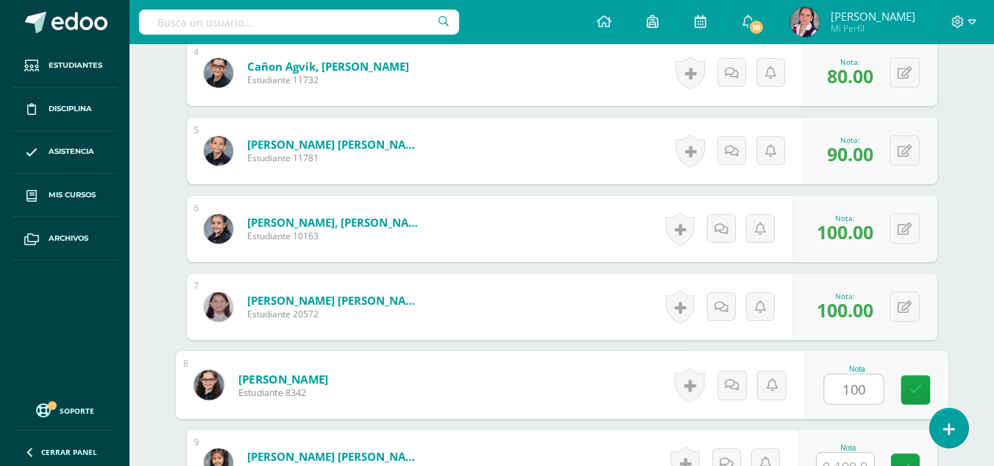
type input "100"
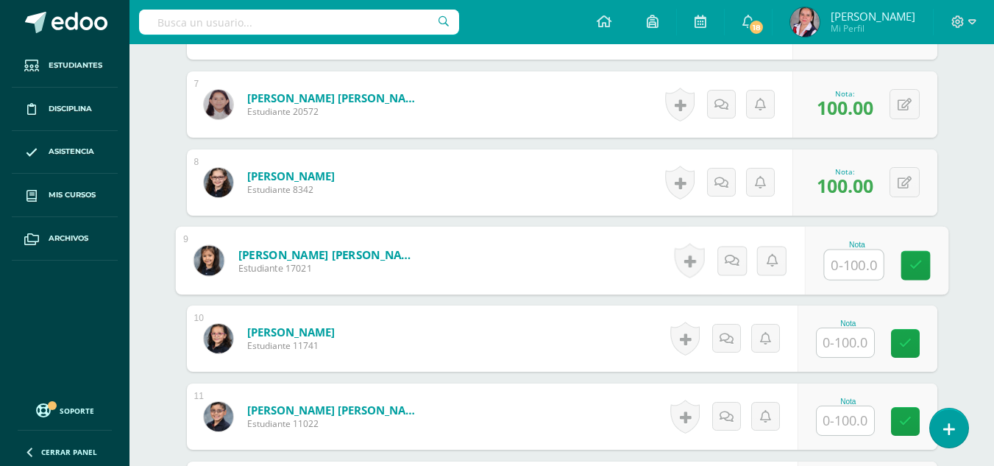
scroll to position [904, 0]
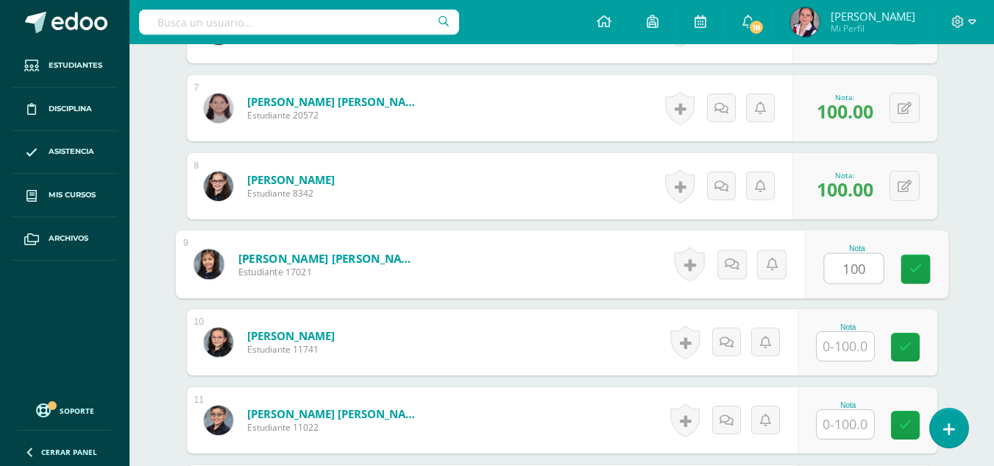
type input "100"
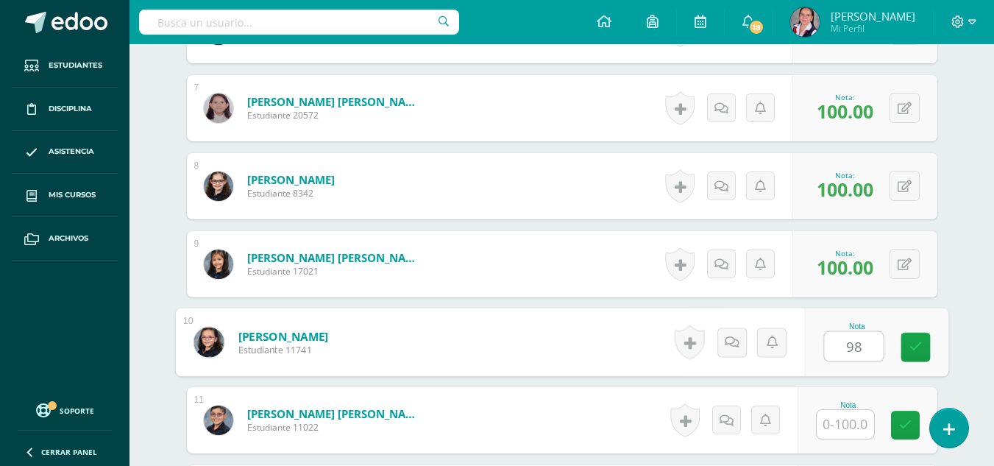
type input "98"
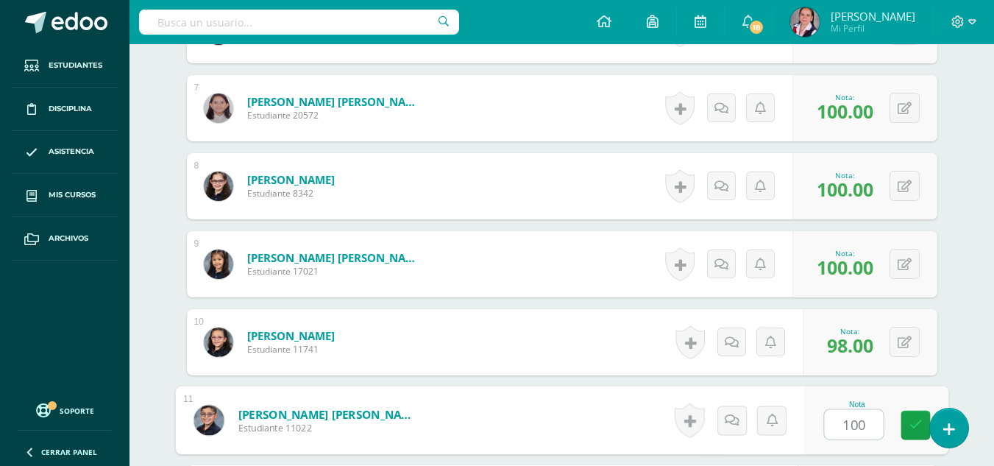
type input "100"
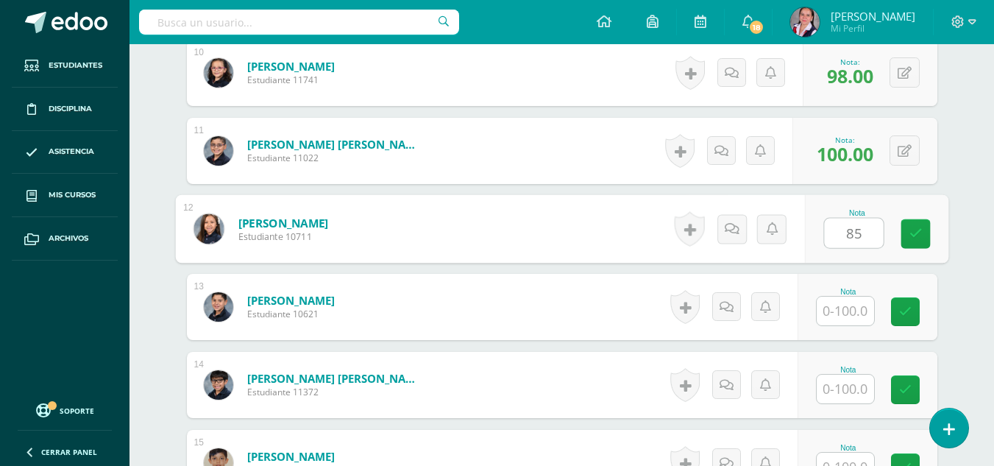
type input "85"
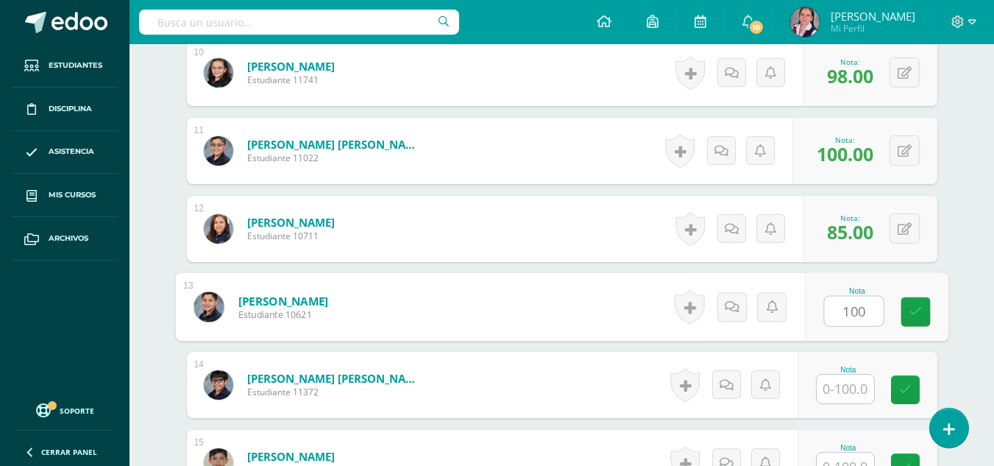
type input "100"
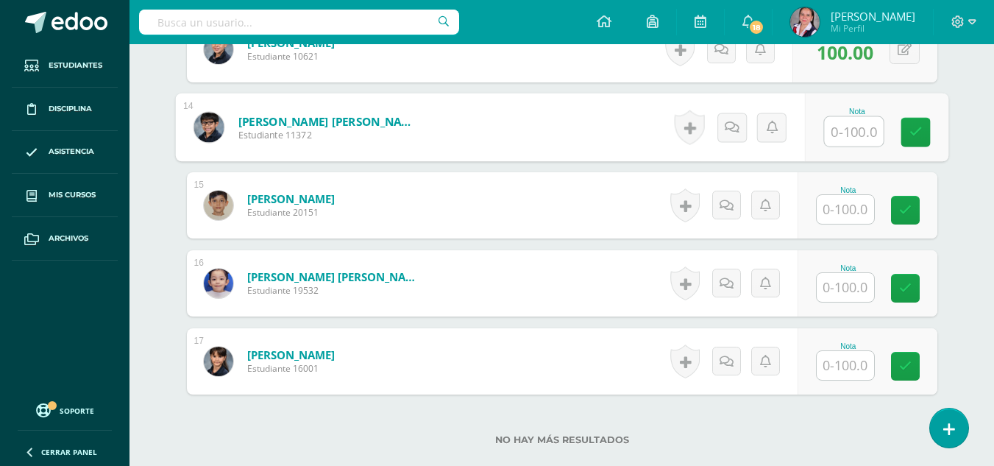
scroll to position [1434, 0]
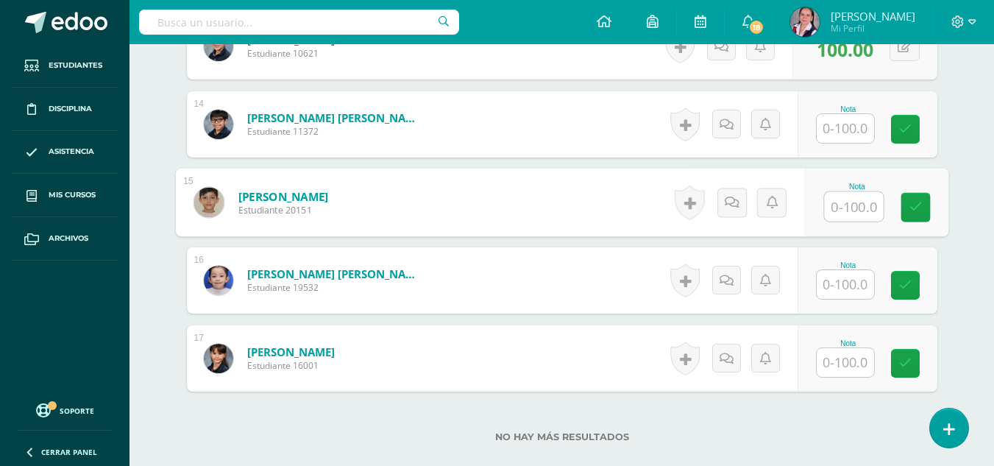
click at [844, 215] on input "text" at bounding box center [853, 206] width 59 height 29
type input "100"
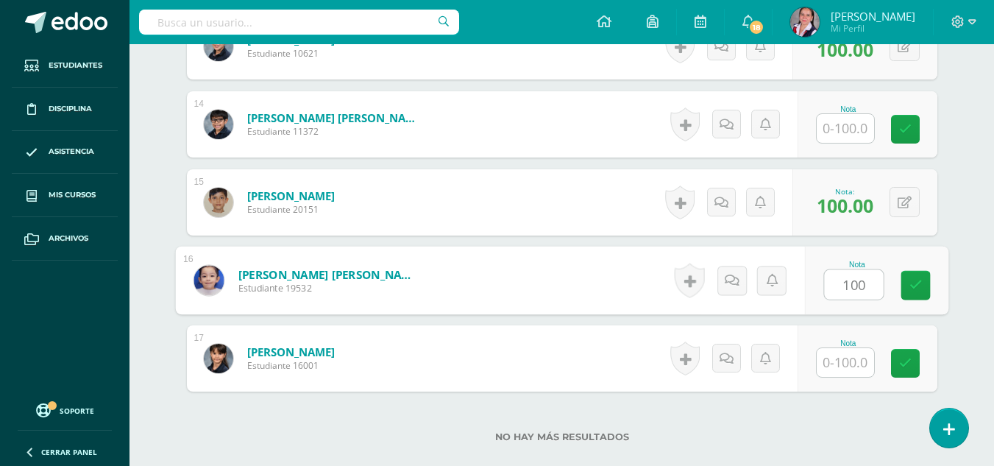
type input "100"
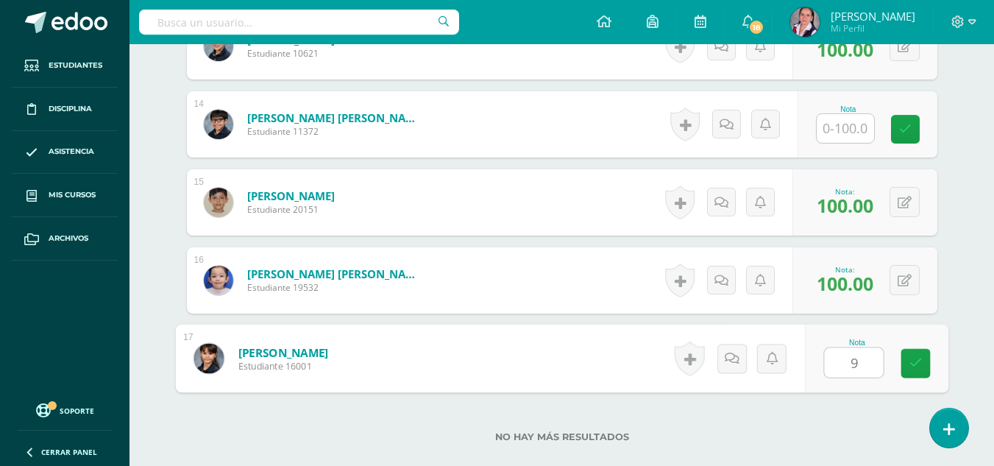
type input "95"
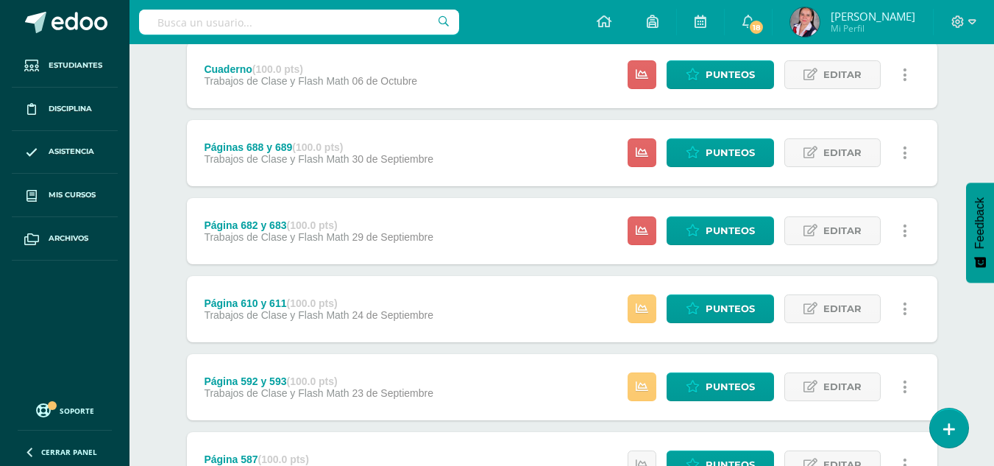
scroll to position [349, 0]
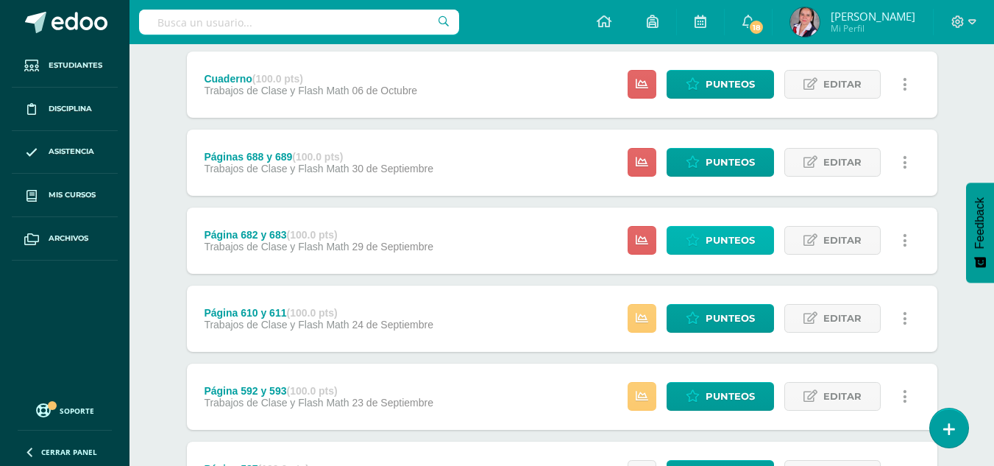
click at [714, 244] on span "Punteos" at bounding box center [729, 240] width 49 height 27
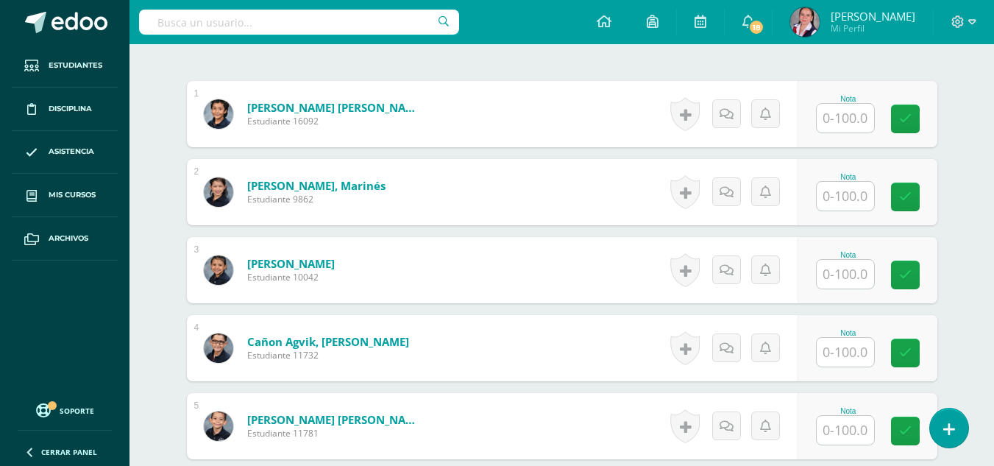
scroll to position [431, 0]
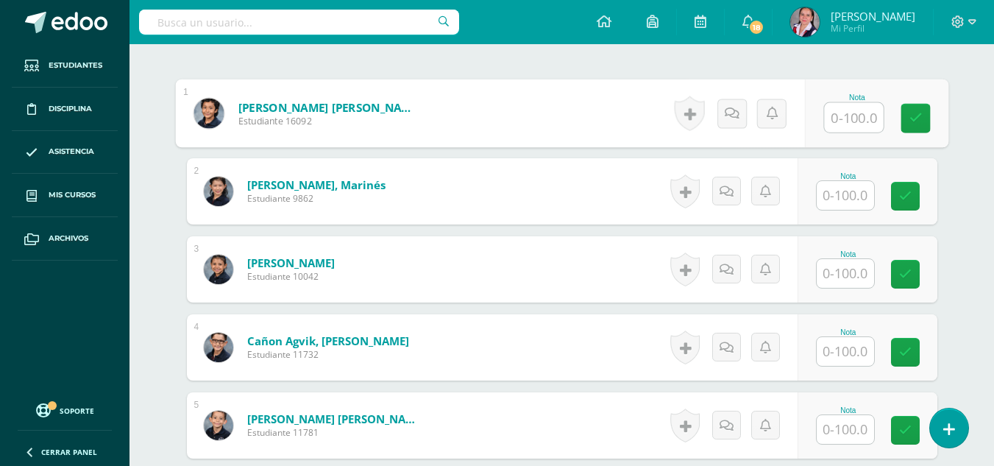
click at [848, 115] on input "text" at bounding box center [853, 117] width 59 height 29
type input "100"
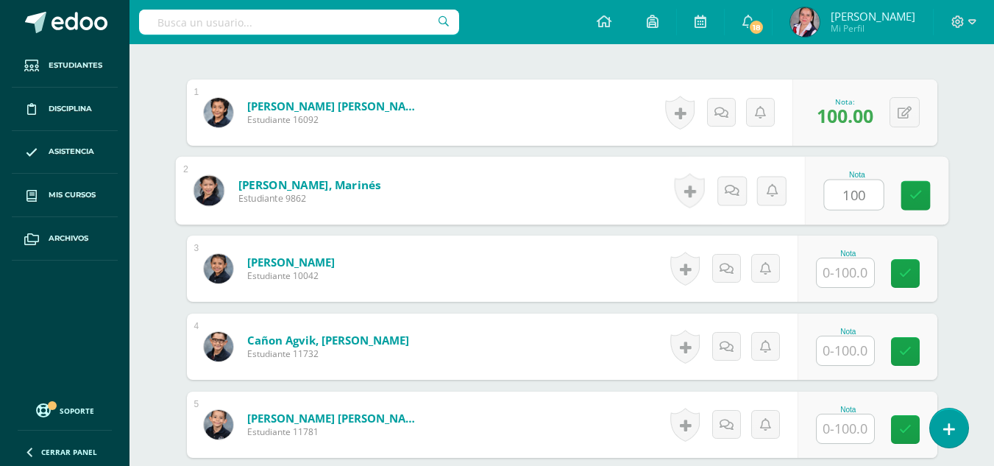
type input "100"
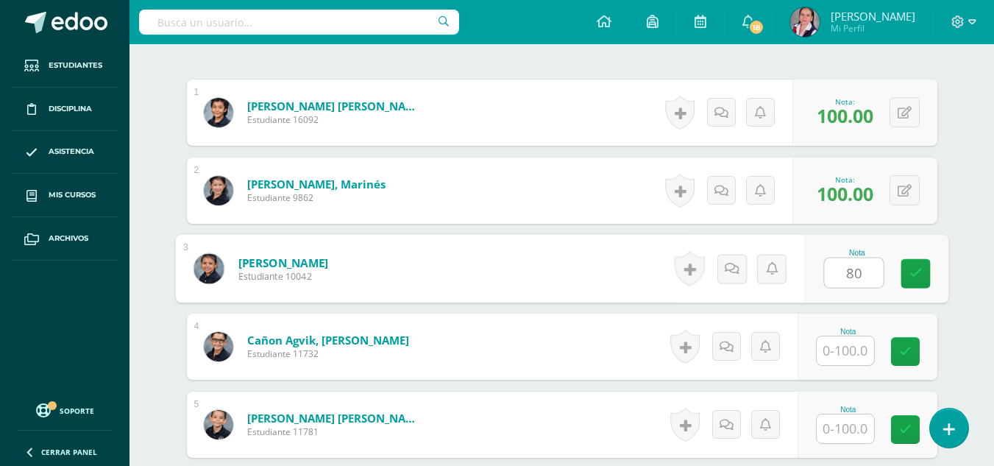
type input "80"
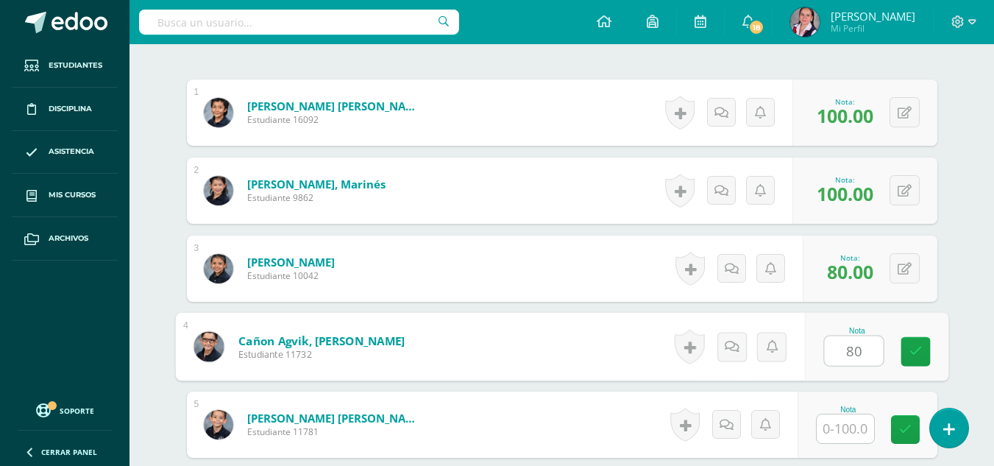
type input "80"
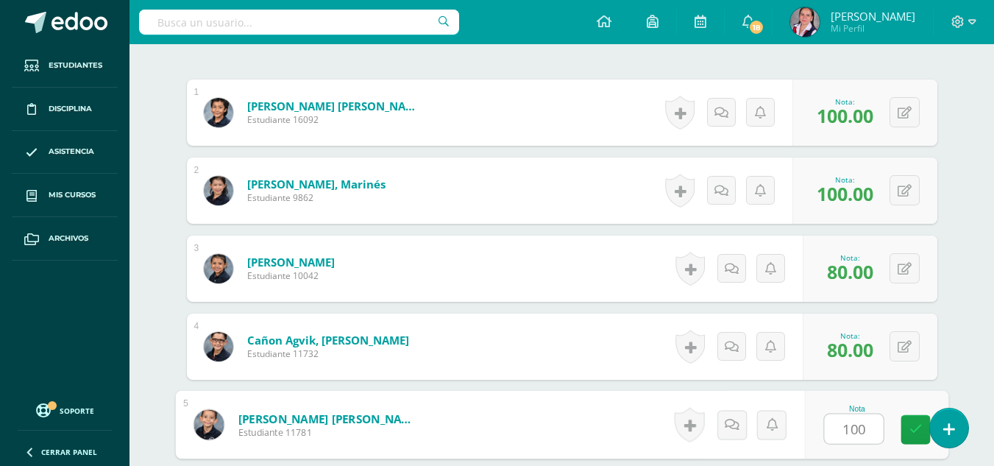
type input "100"
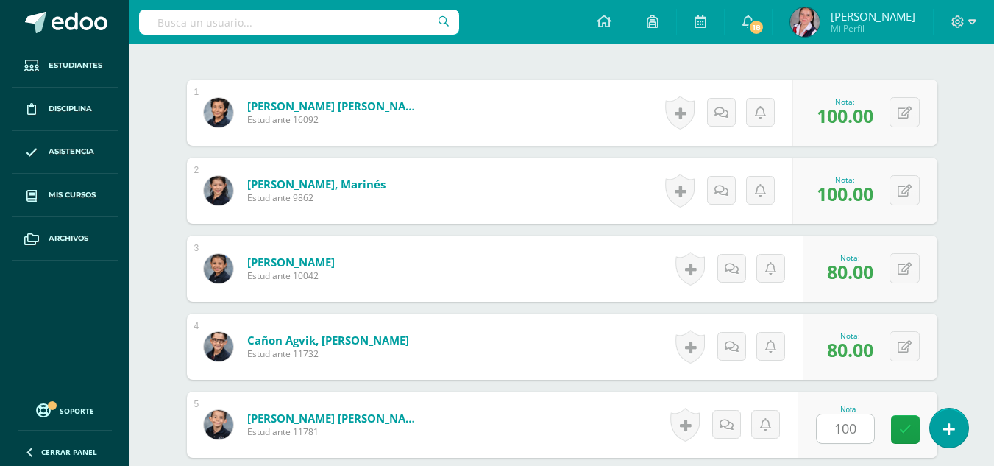
scroll to position [705, 0]
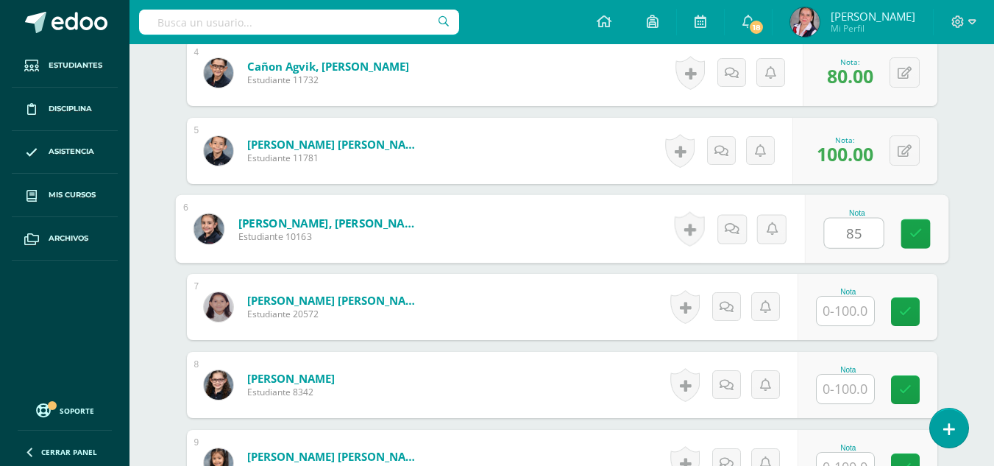
type input "85"
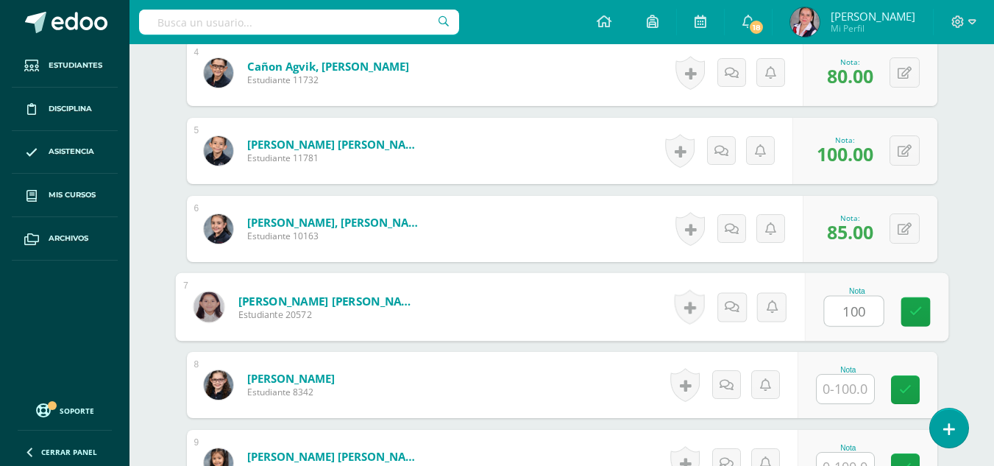
type input "100"
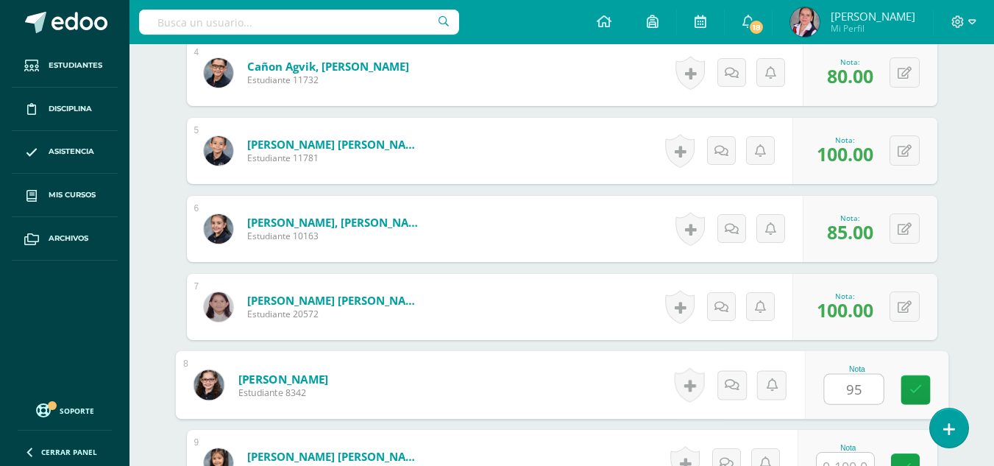
type input "95"
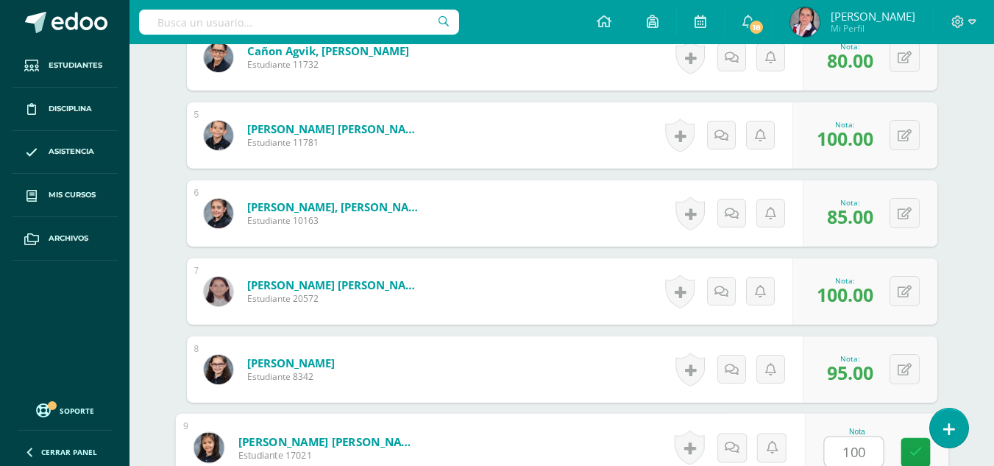
type input "100"
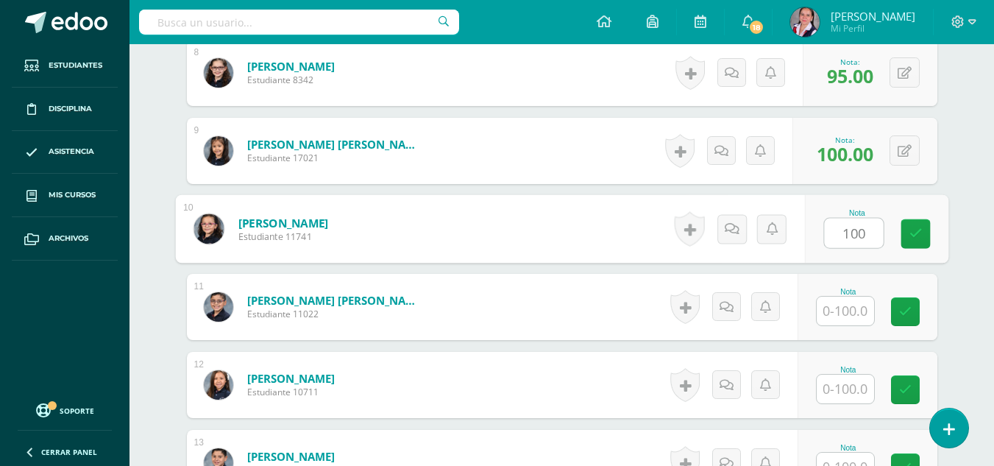
type input "100"
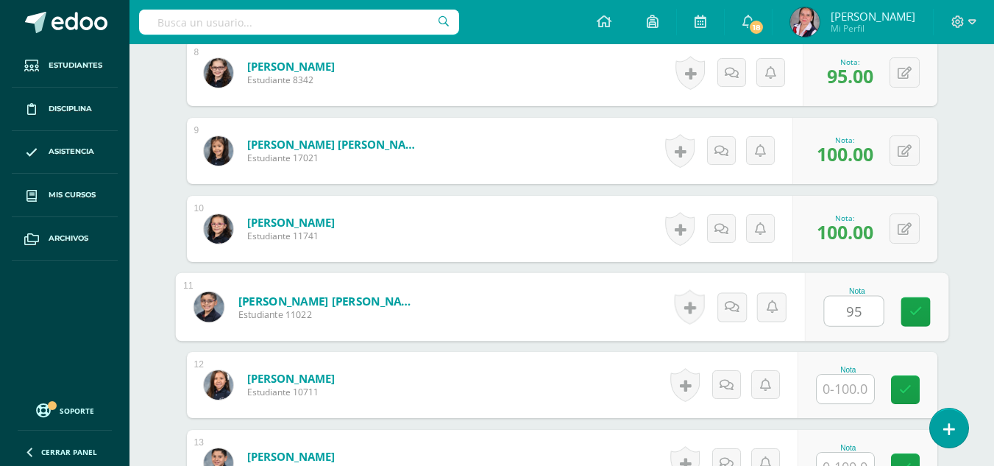
type input "95"
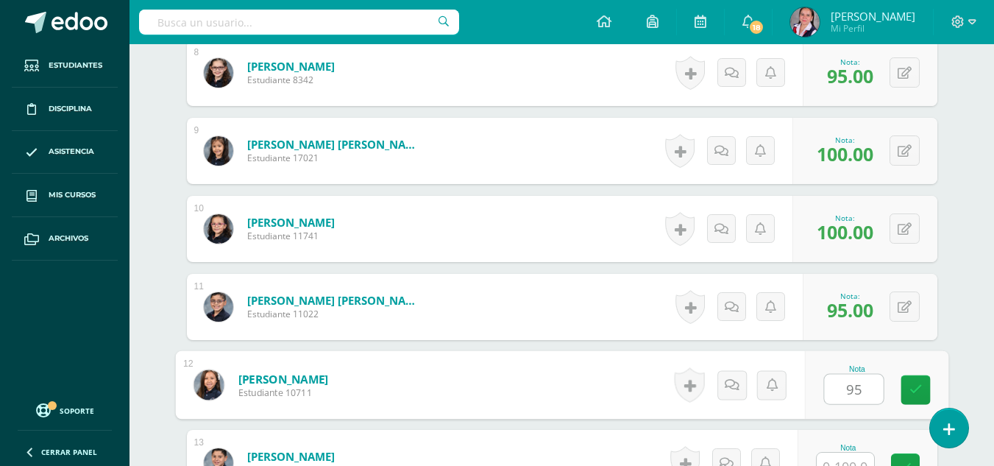
type input "95"
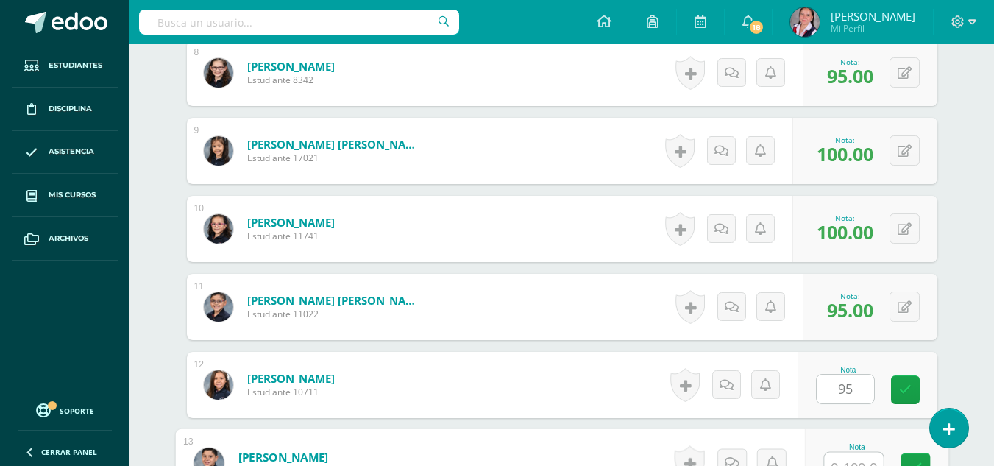
scroll to position [1033, 0]
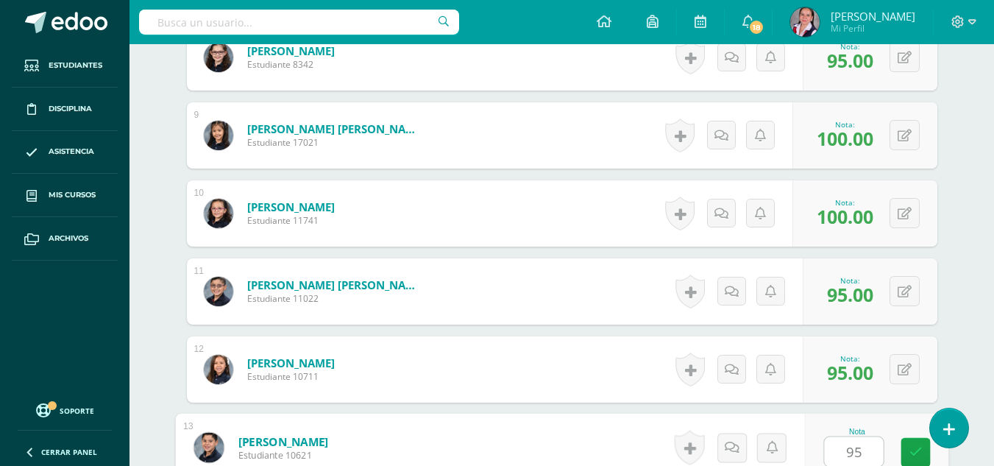
type input "95"
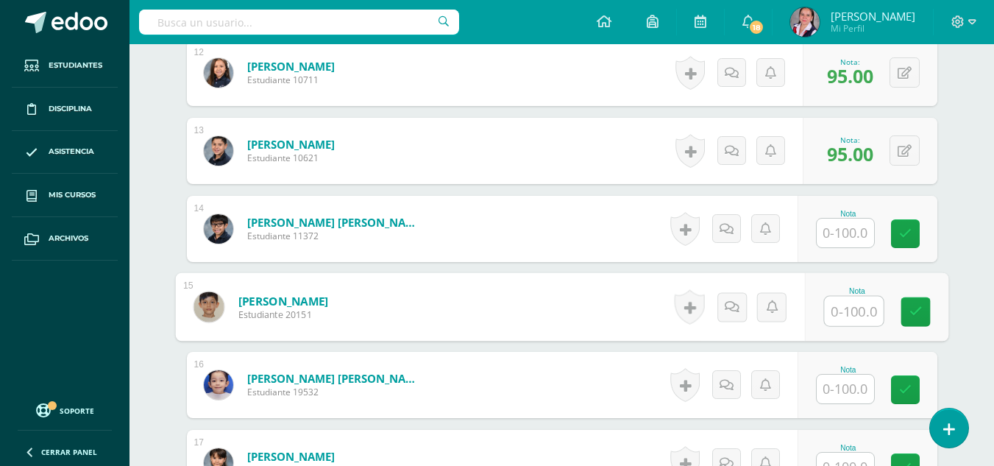
click at [850, 302] on input "text" at bounding box center [853, 310] width 59 height 29
type input "85"
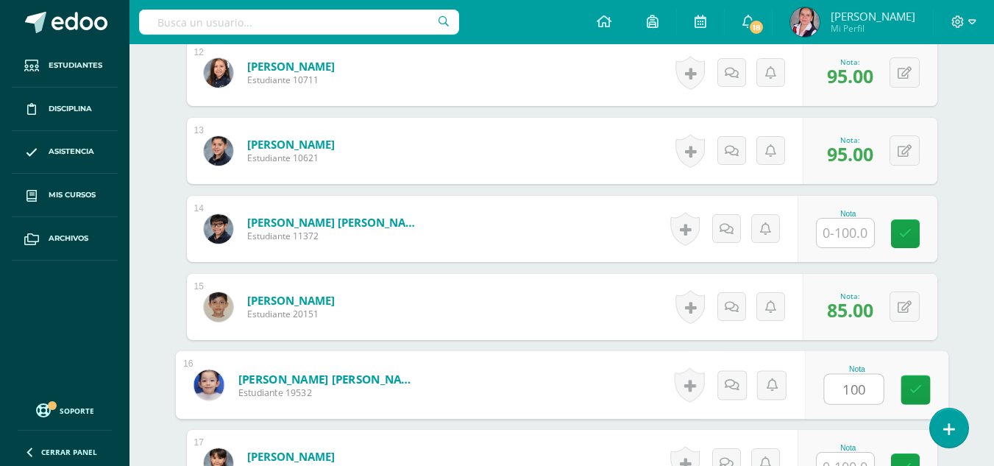
type input "100"
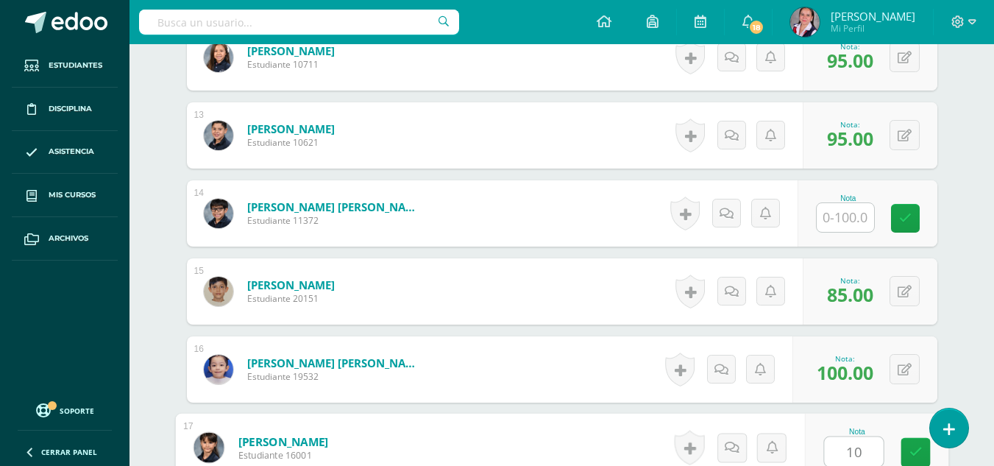
type input "100"
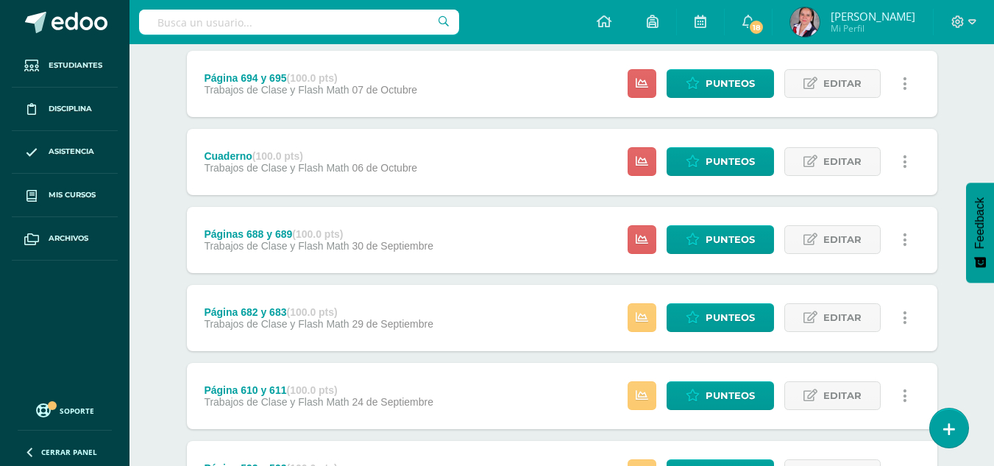
scroll to position [274, 0]
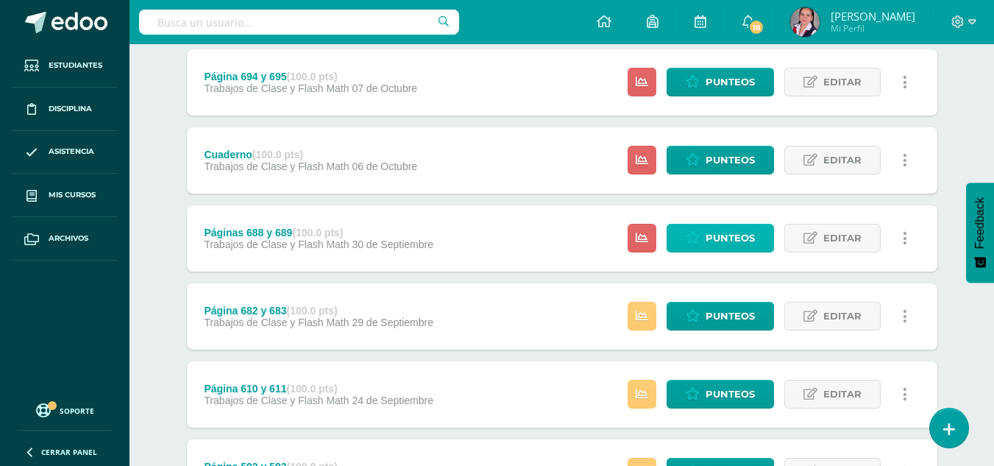
click at [704, 239] on link "Punteos" at bounding box center [720, 238] width 107 height 29
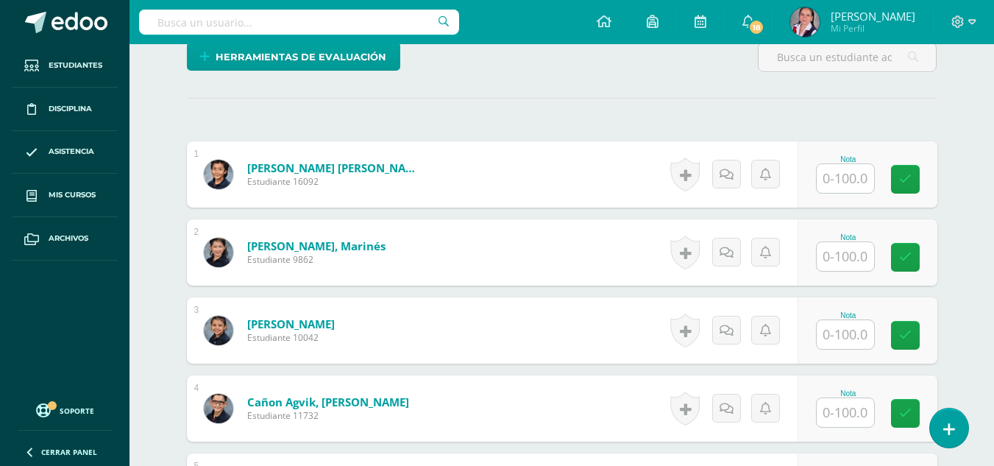
scroll to position [365, 0]
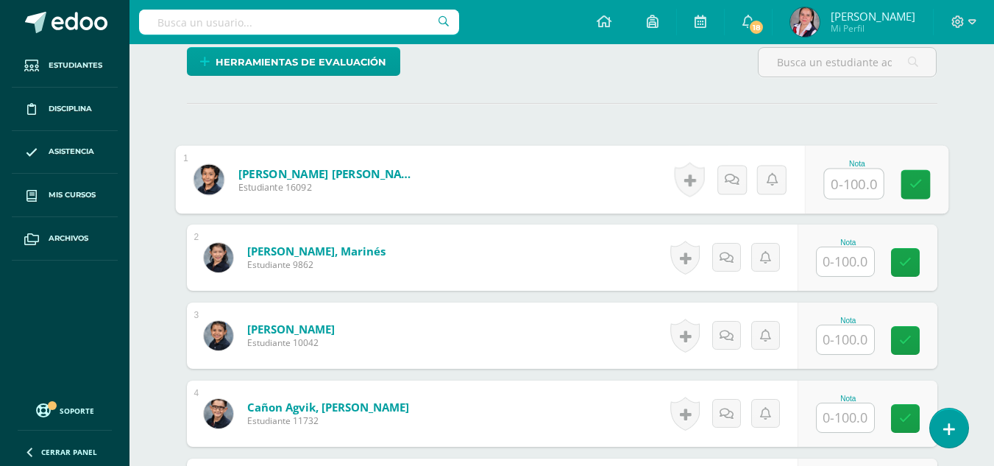
click at [846, 182] on input "text" at bounding box center [853, 183] width 59 height 29
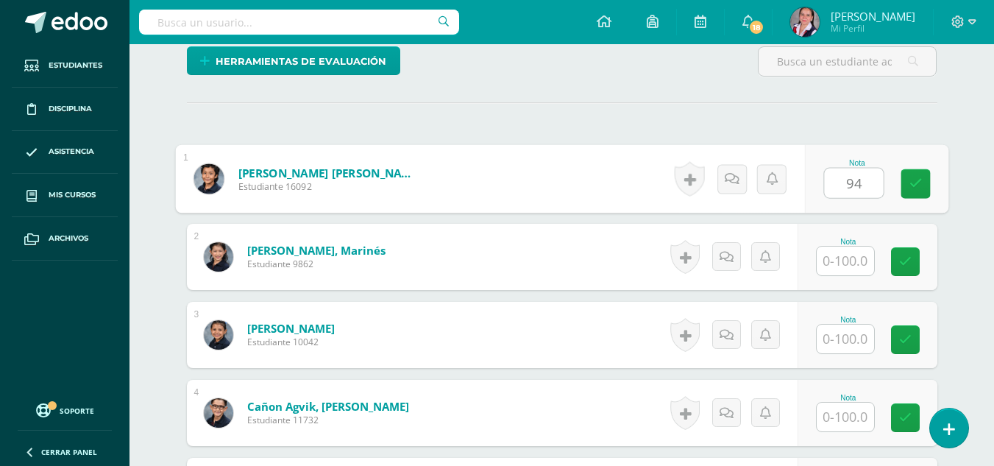
type input "94"
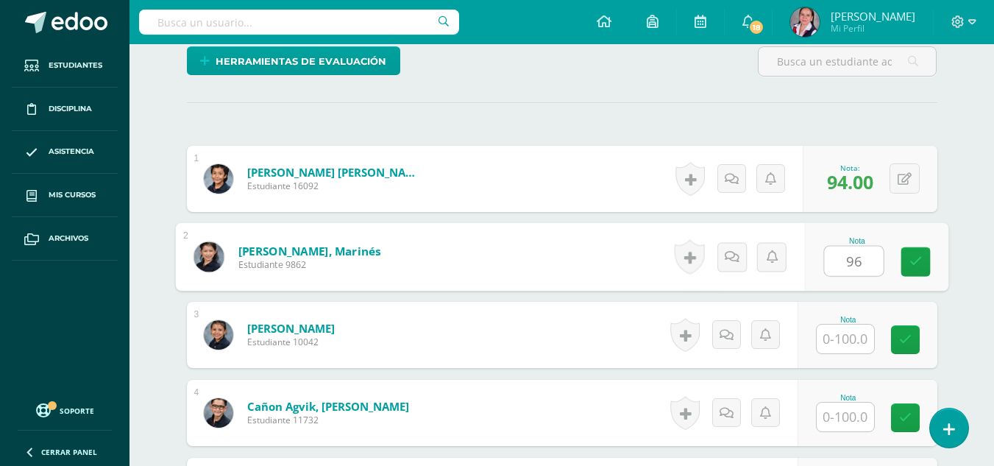
type input "96"
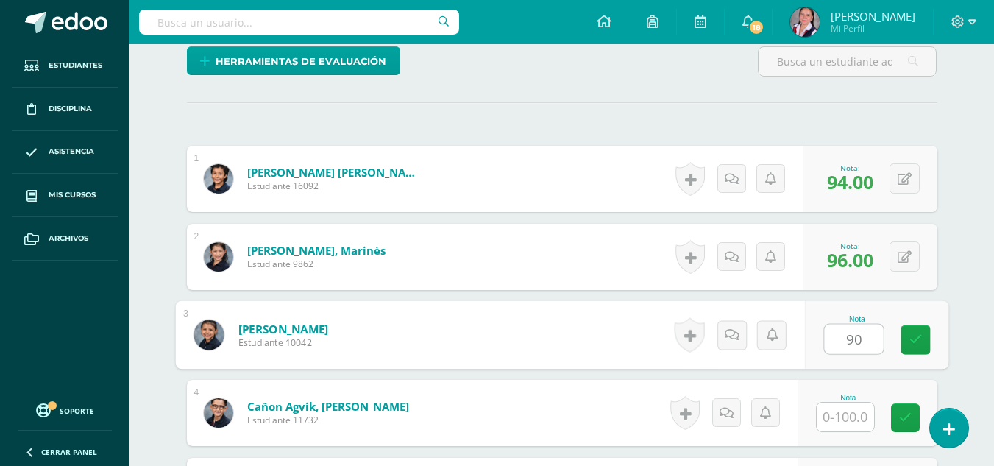
type input "90"
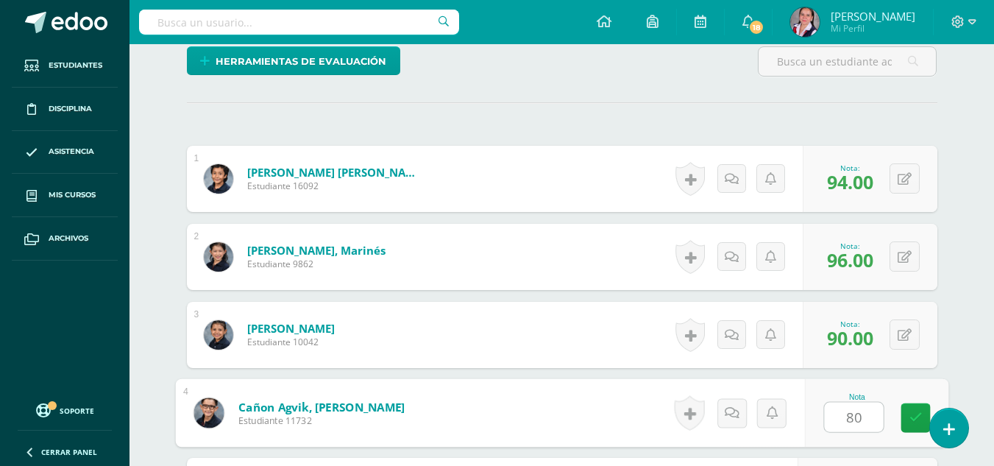
type input "80"
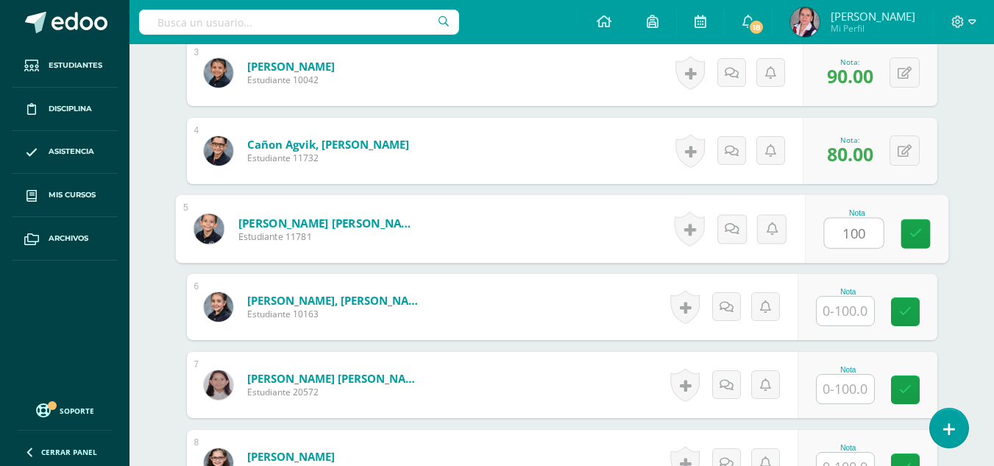
type input "100"
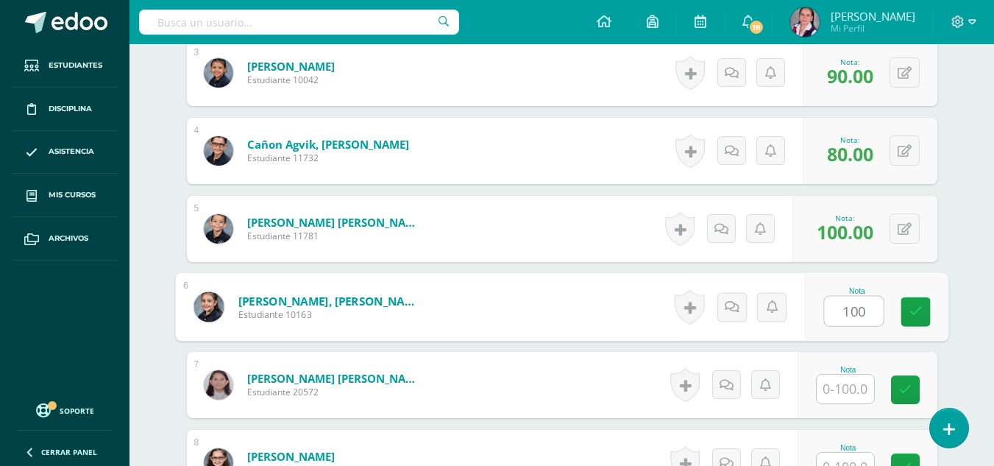
type input "100"
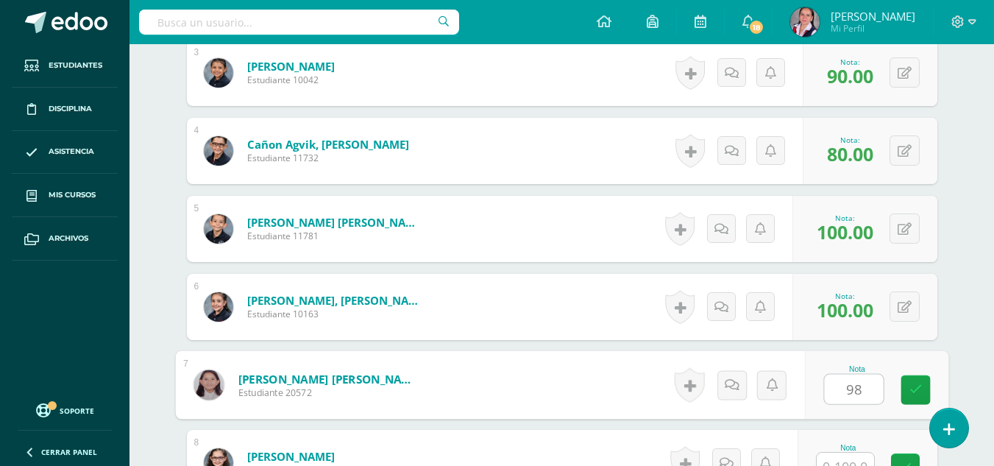
type input "98"
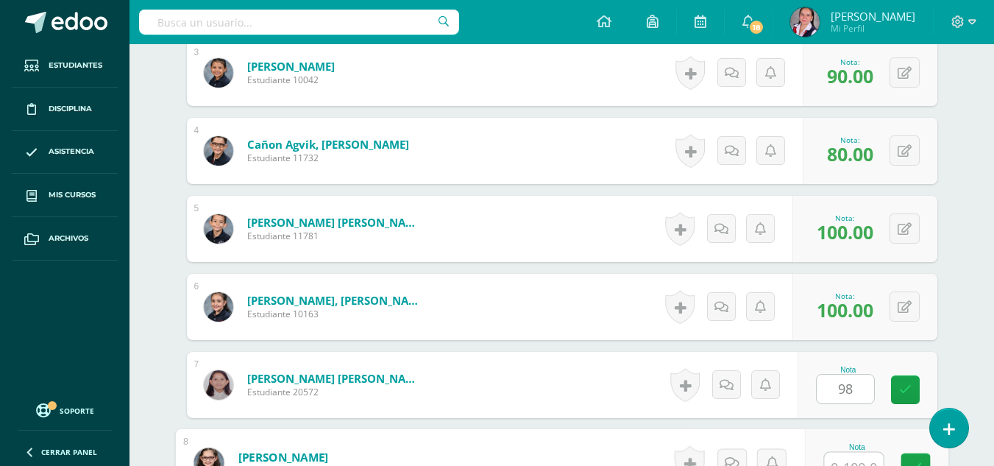
scroll to position [643, 0]
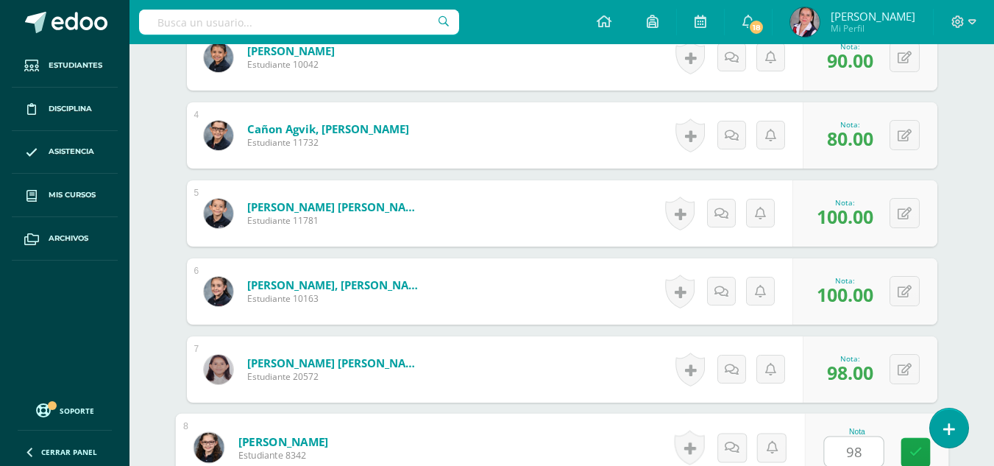
type input "98"
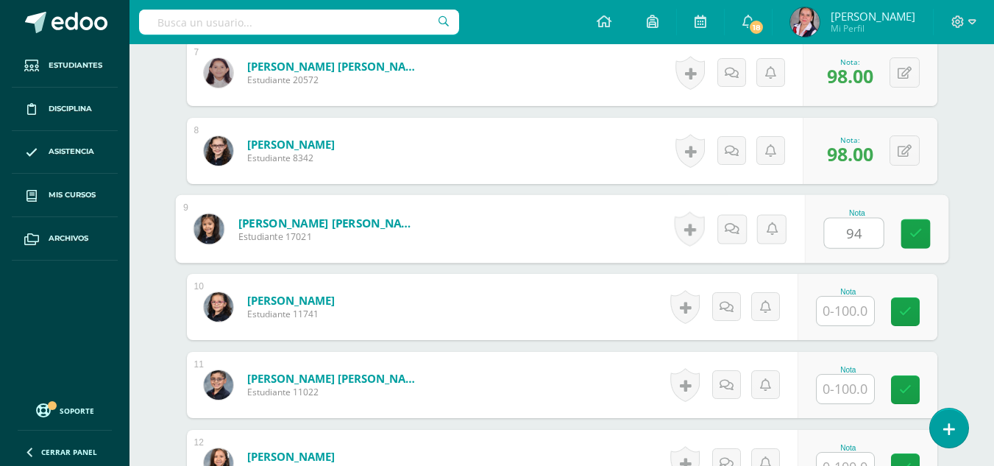
type input "94"
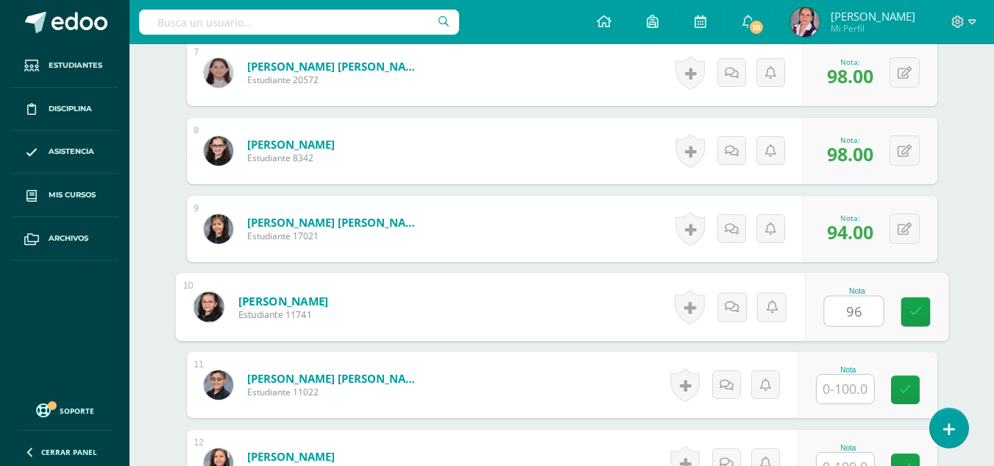
type input "96"
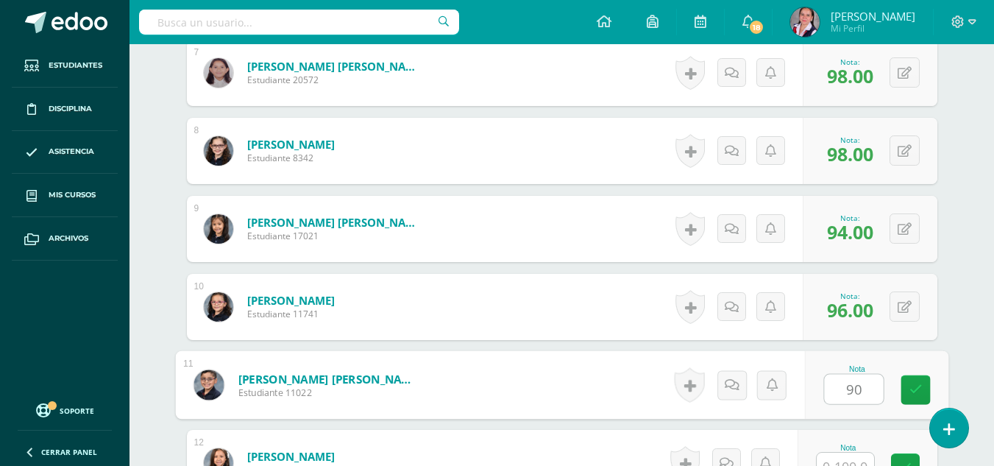
type input "90"
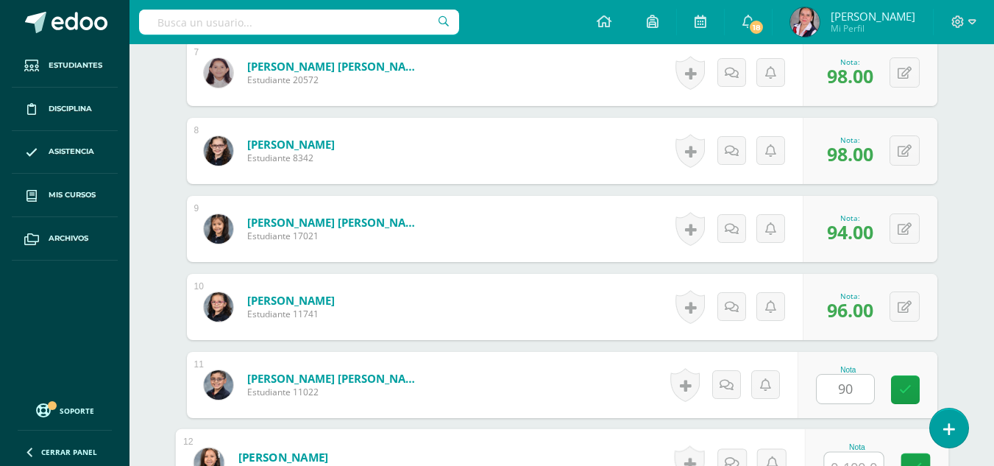
scroll to position [955, 0]
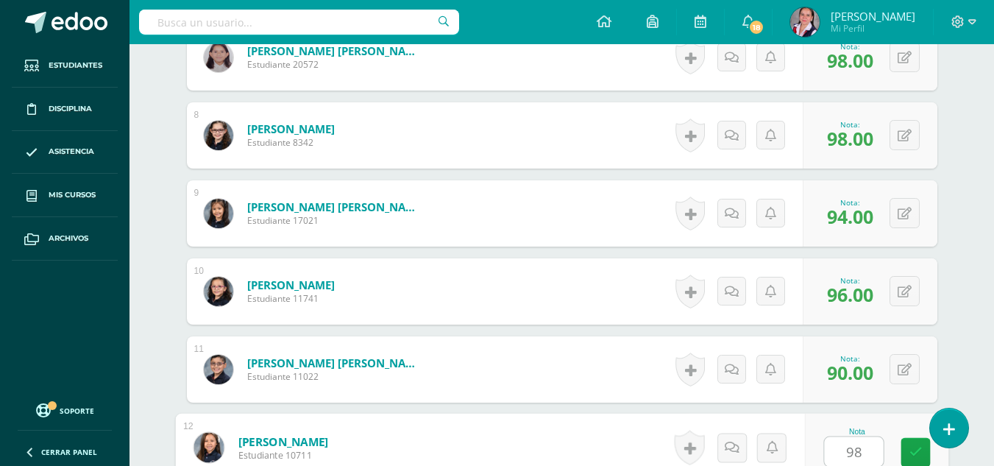
type input "98"
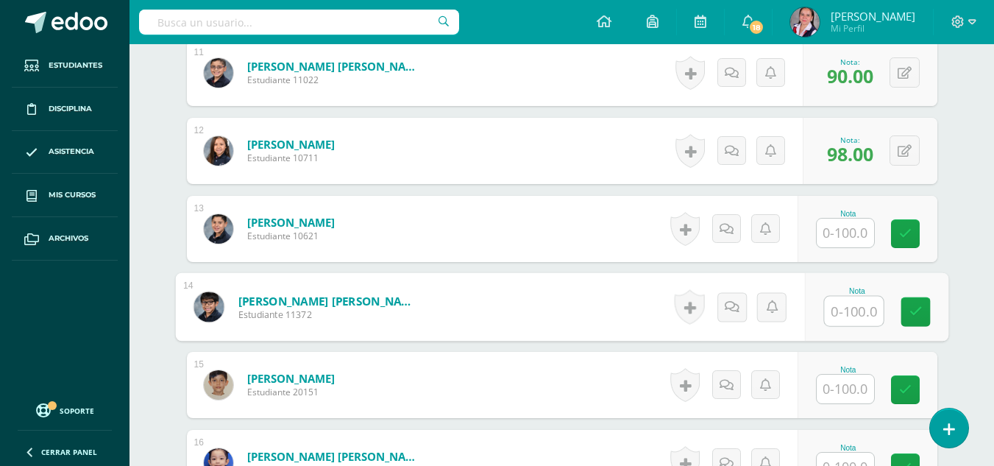
click at [837, 322] on input "text" at bounding box center [853, 310] width 59 height 29
type input "80"
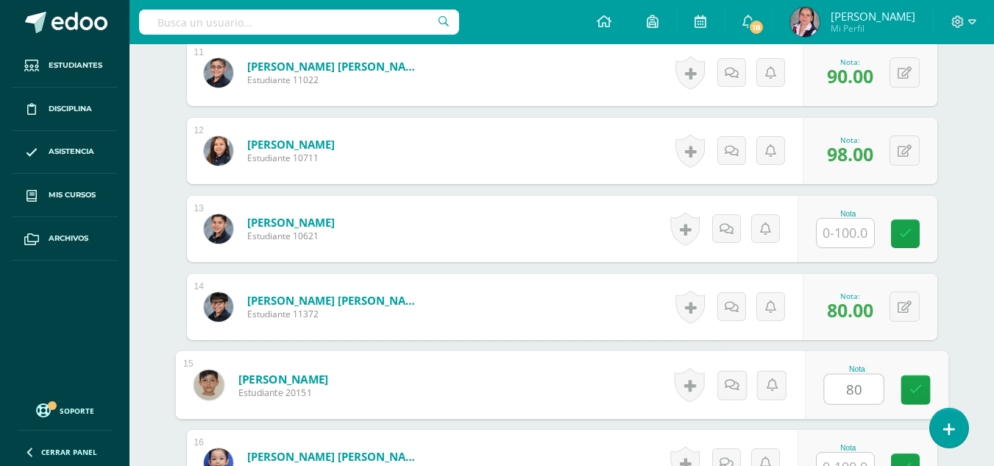
type input "80"
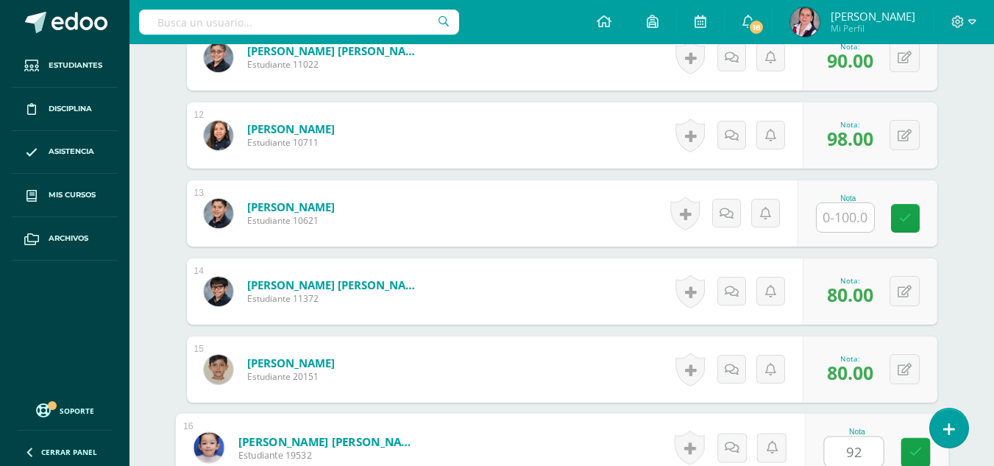
type input "92"
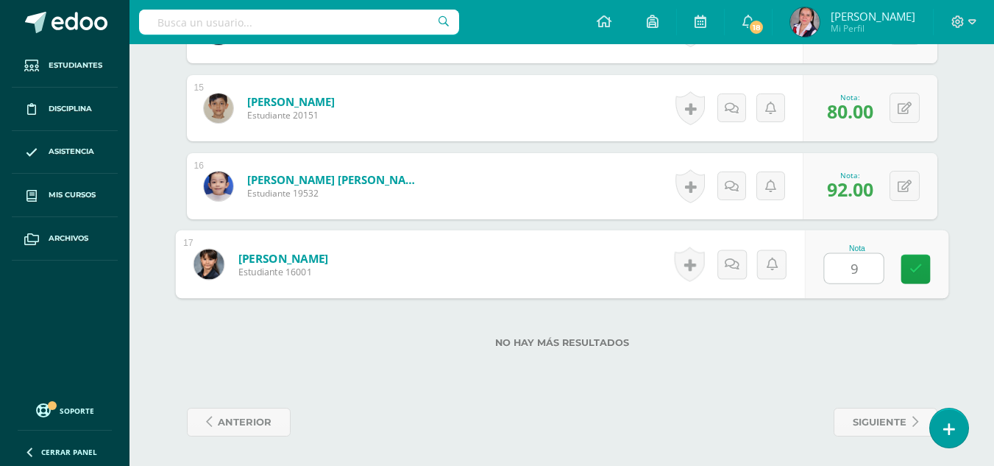
type input "98"
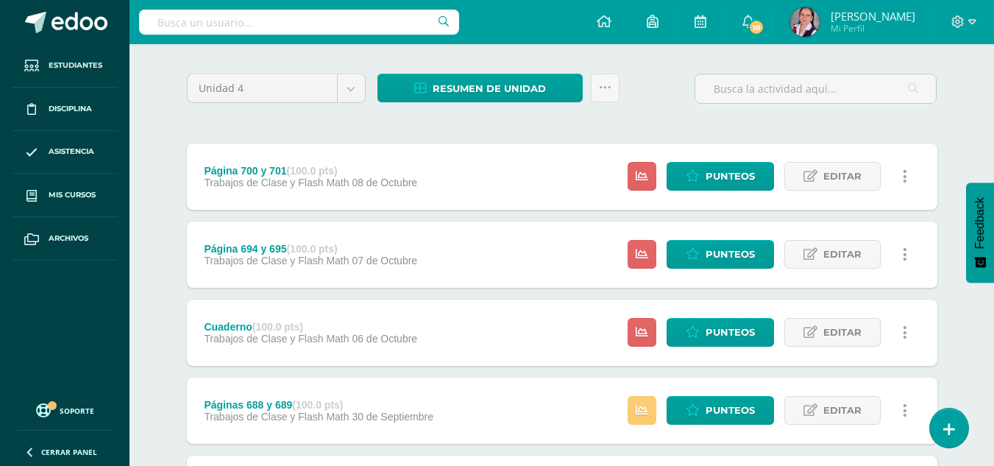
scroll to position [100, 0]
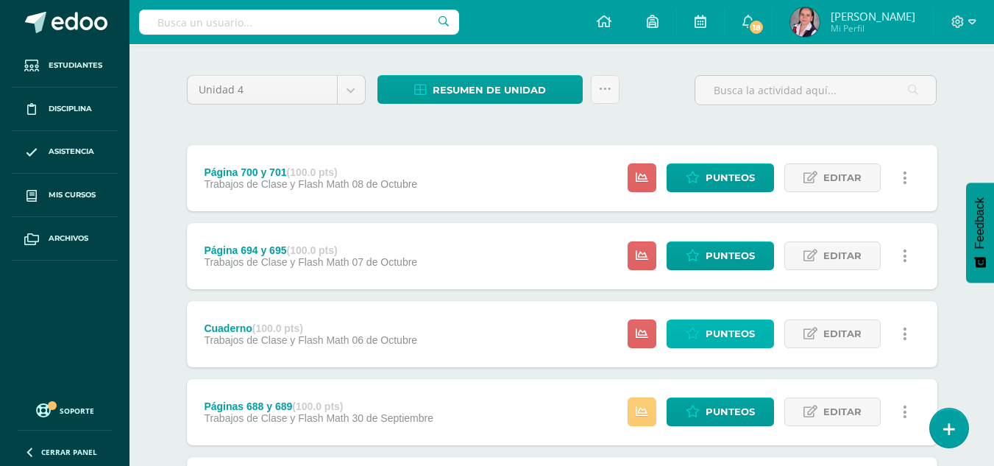
click at [694, 340] on icon at bounding box center [693, 333] width 14 height 13
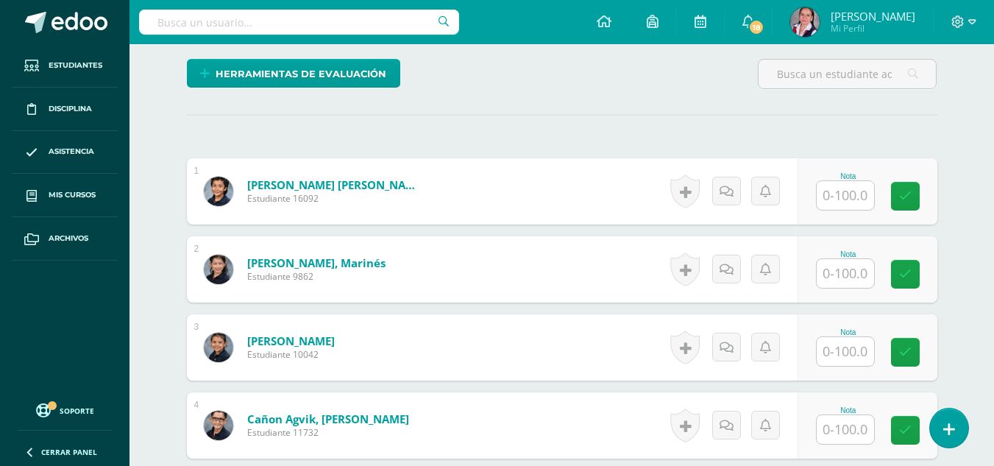
scroll to position [385, 0]
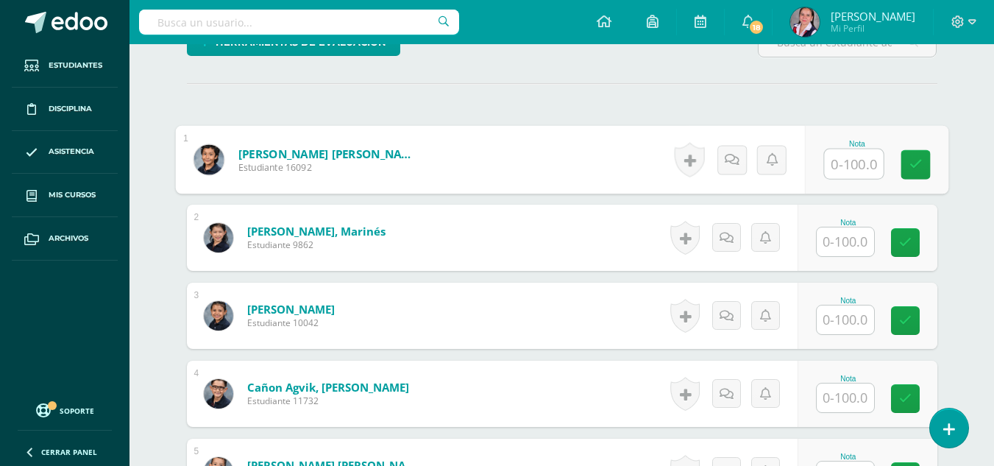
click at [842, 171] on input "text" at bounding box center [853, 163] width 59 height 29
type input "100"
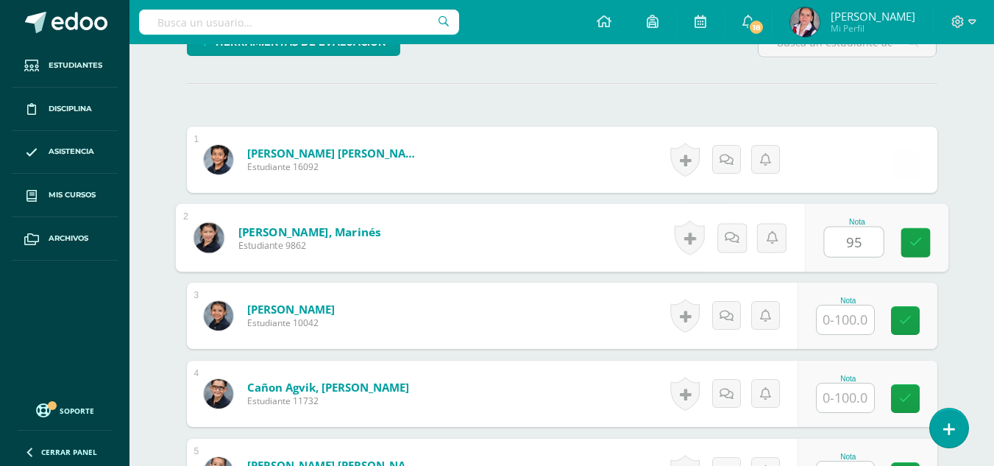
scroll to position [385, 0]
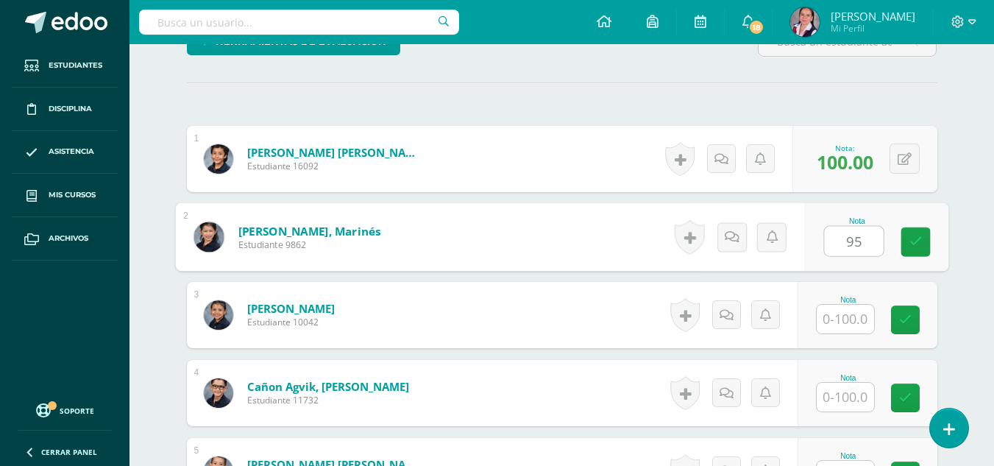
type input "95"
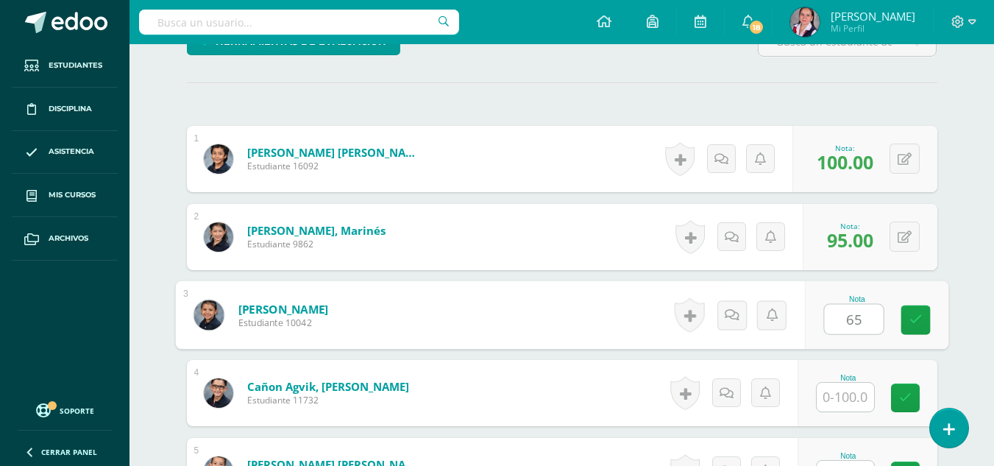
type input "65"
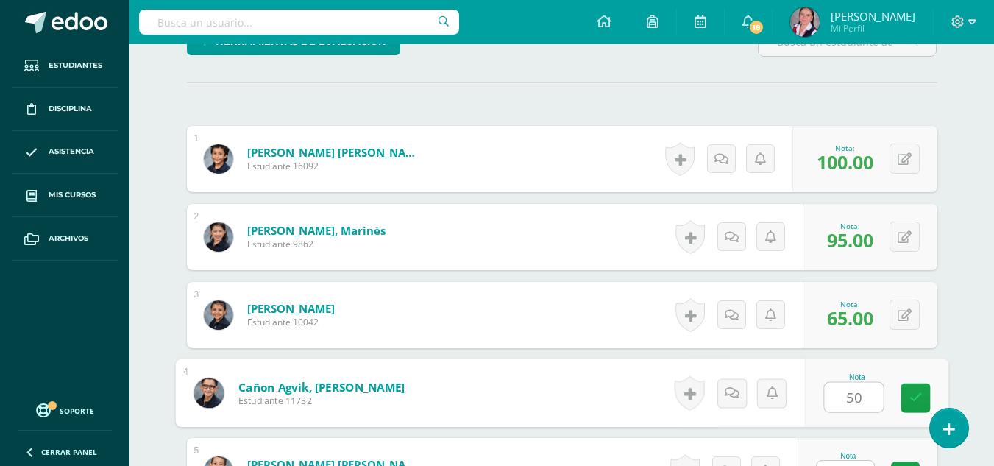
type input "50"
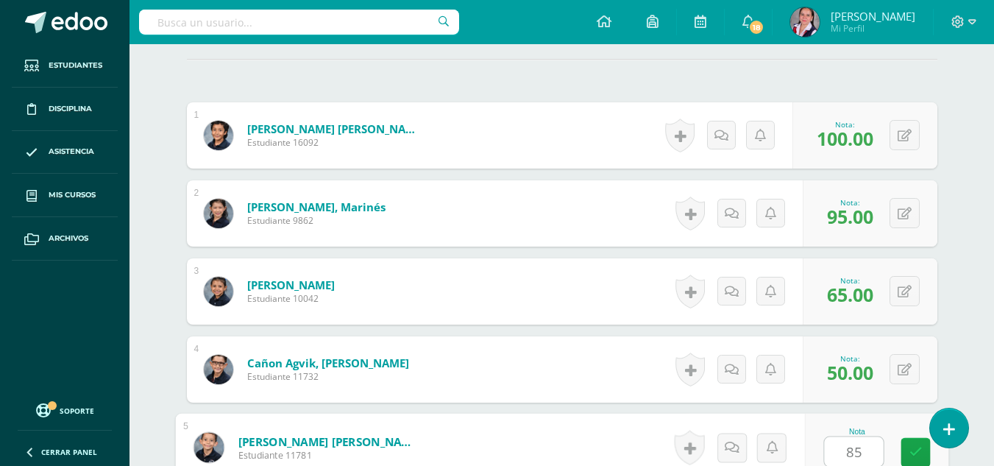
type input "85"
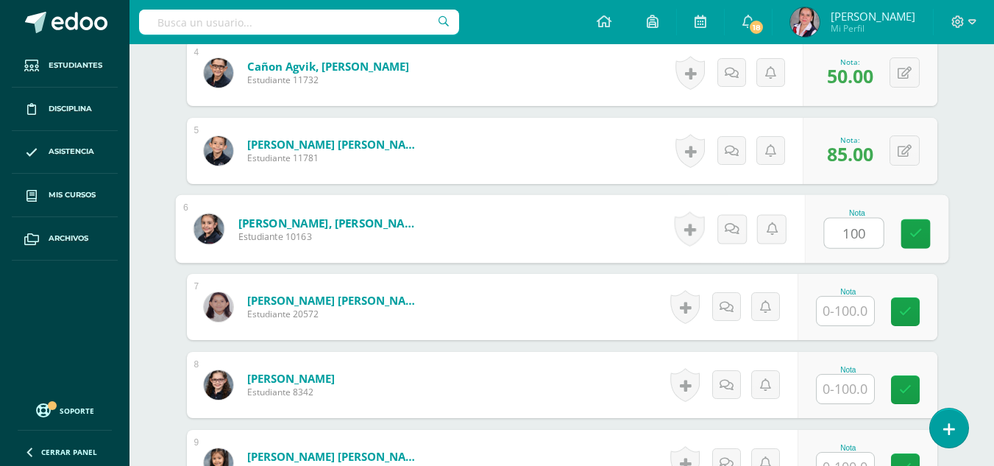
type input "100"
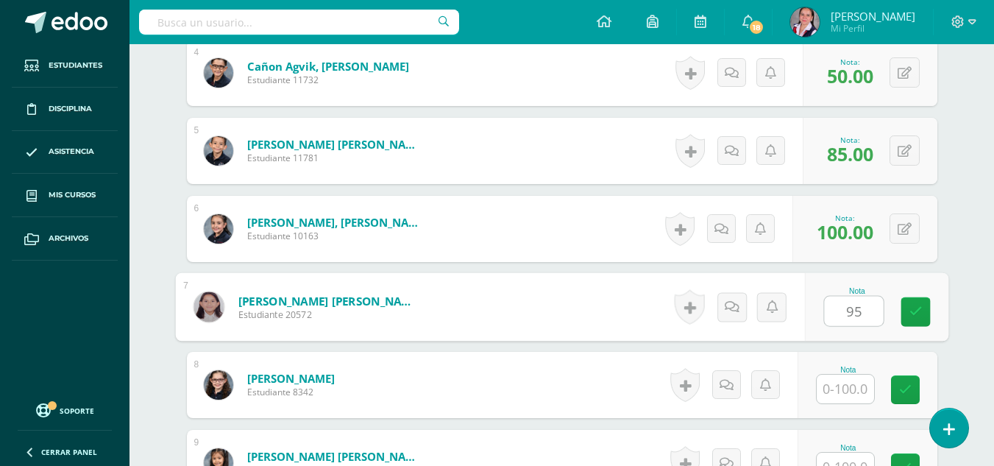
type input "95"
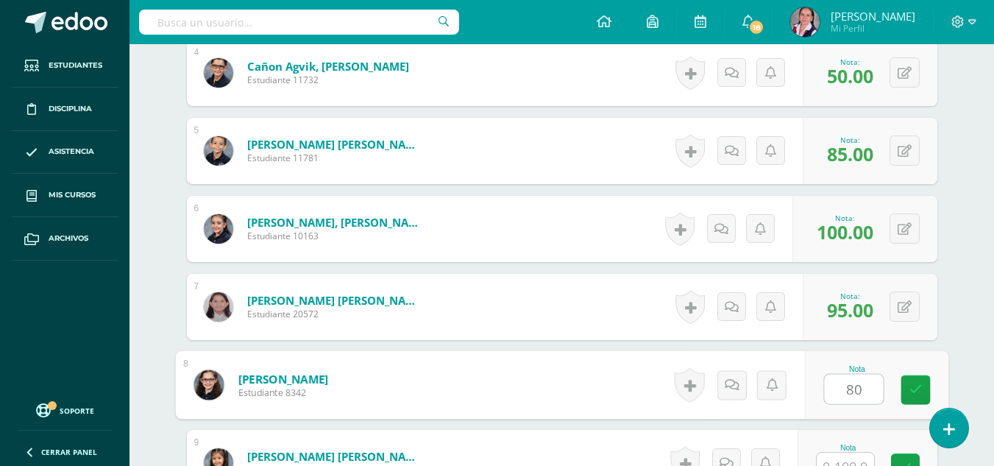
type input "80"
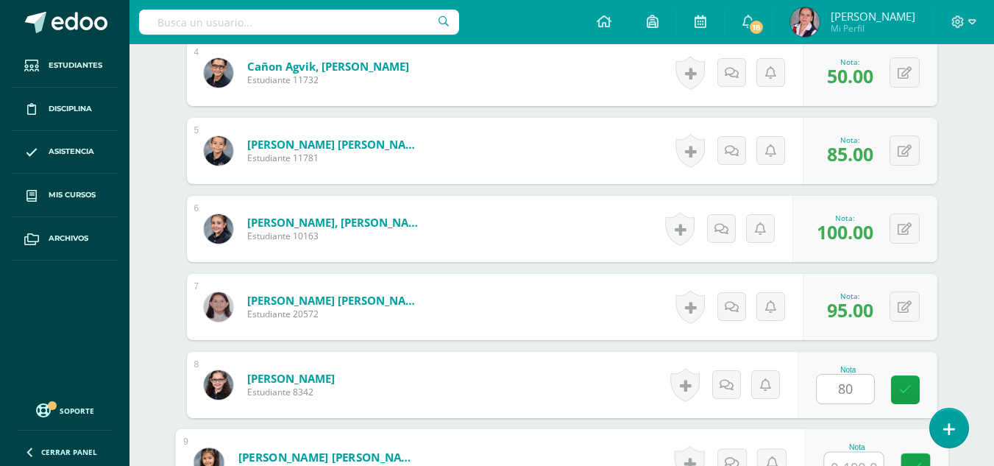
scroll to position [721, 0]
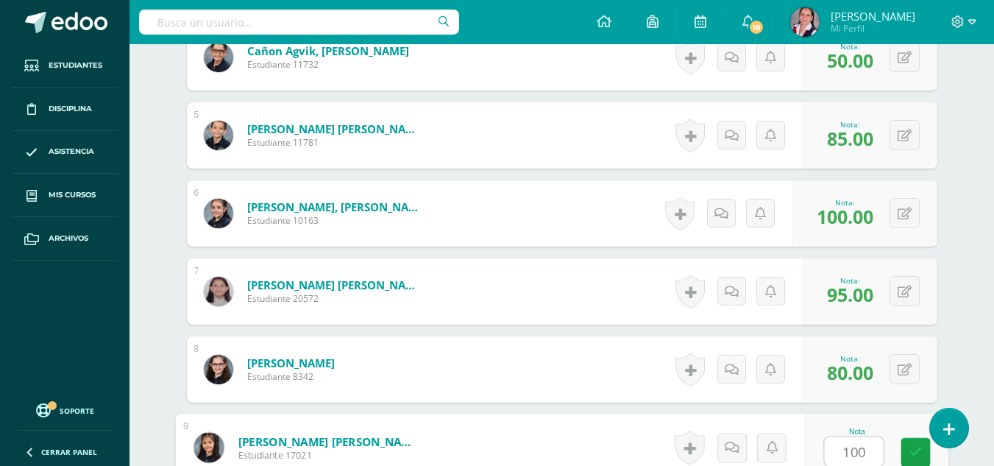
type input "100"
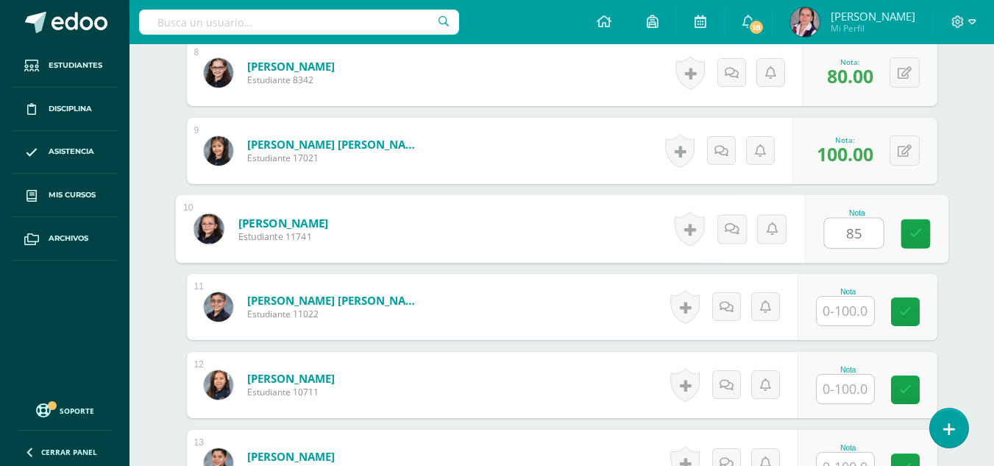
type input "85"
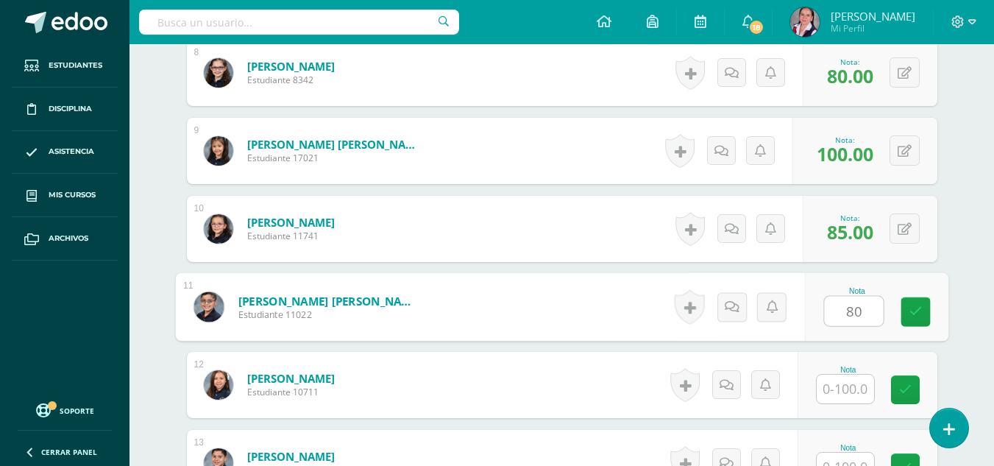
type input "80"
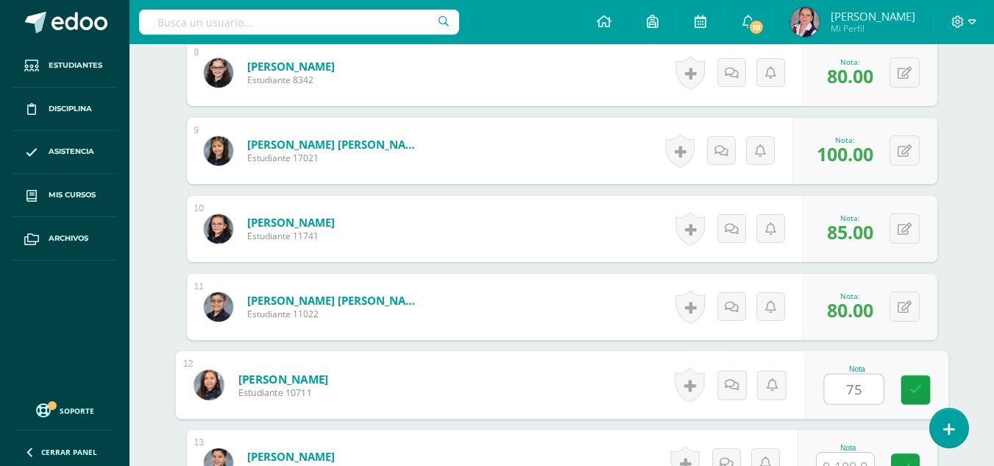
type input "75"
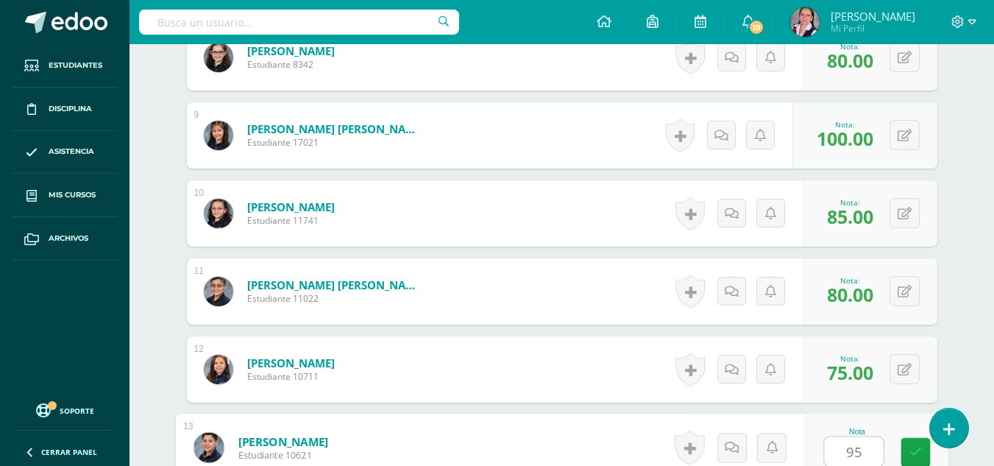
type input "95"
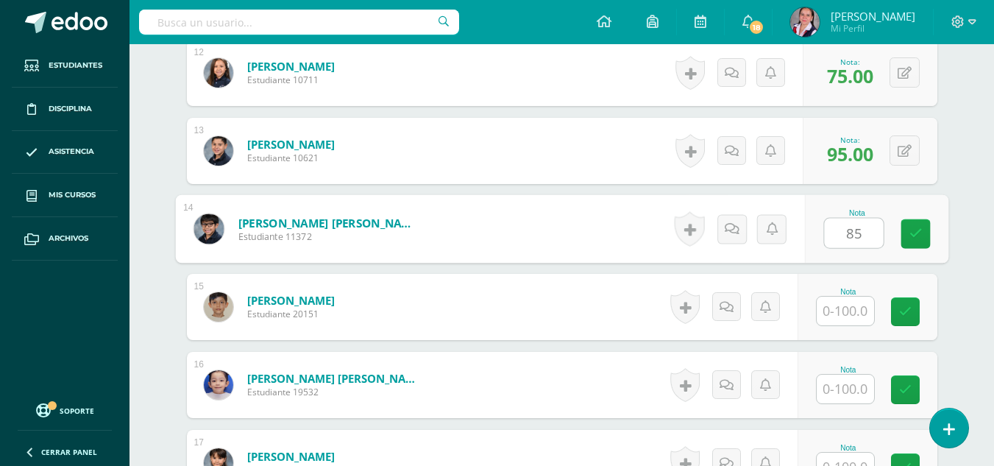
type input "85"
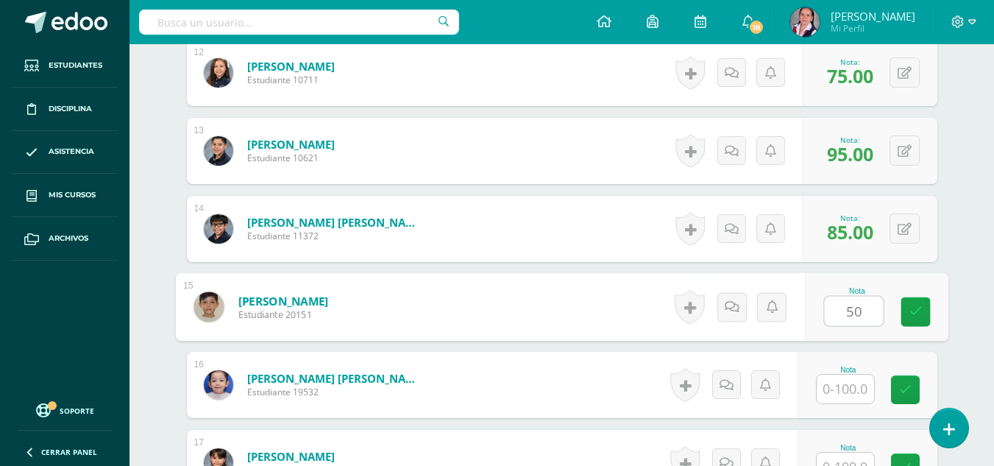
type input "50"
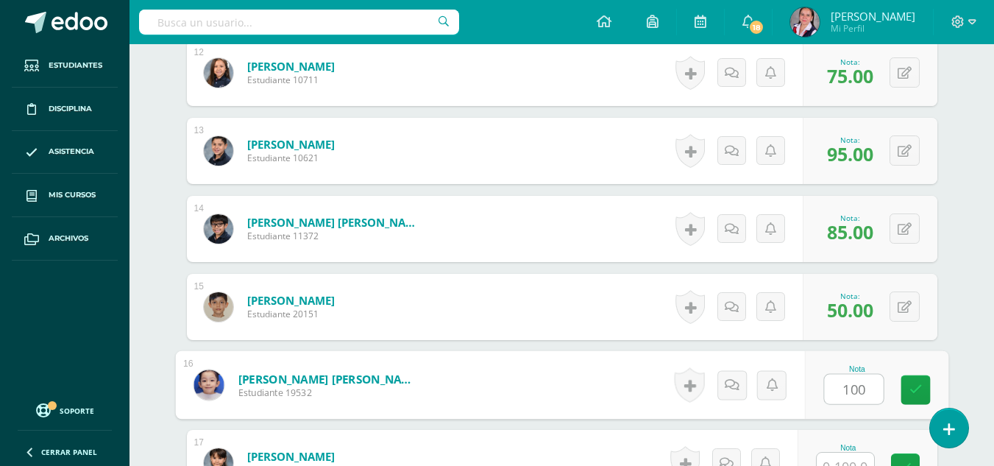
type input "100"
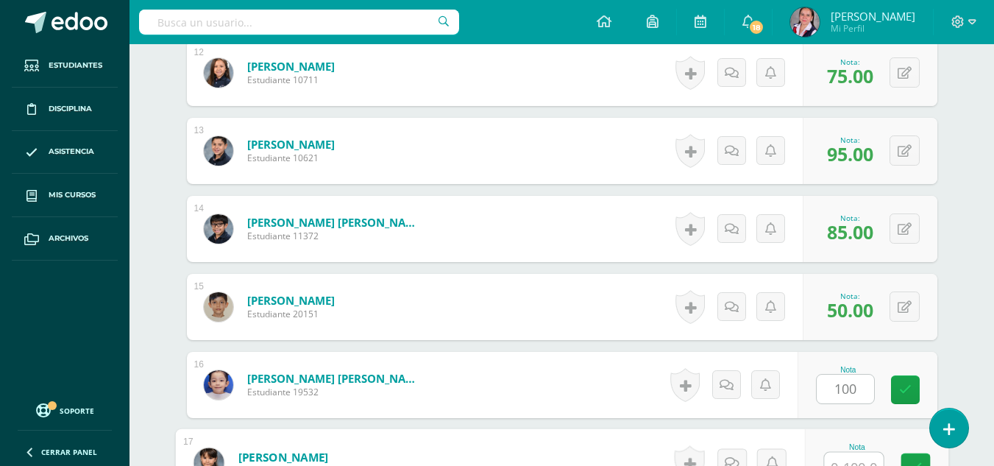
scroll to position [1345, 0]
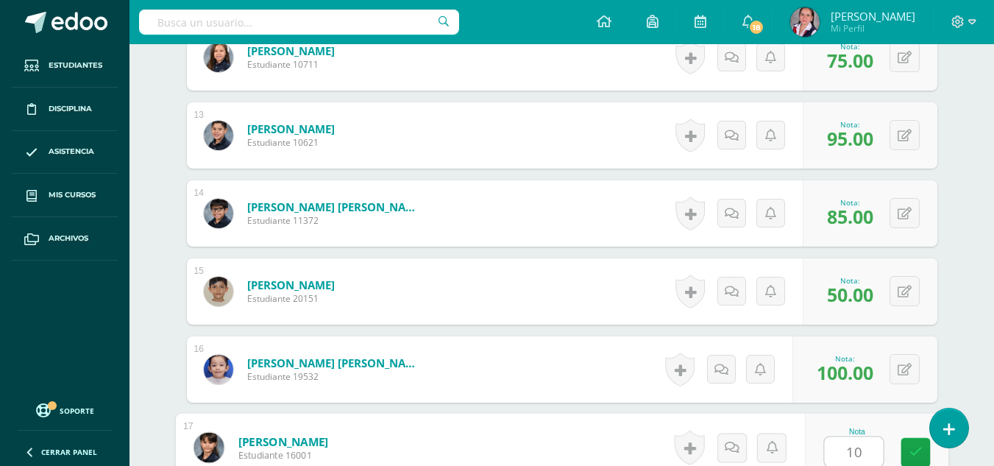
type input "100"
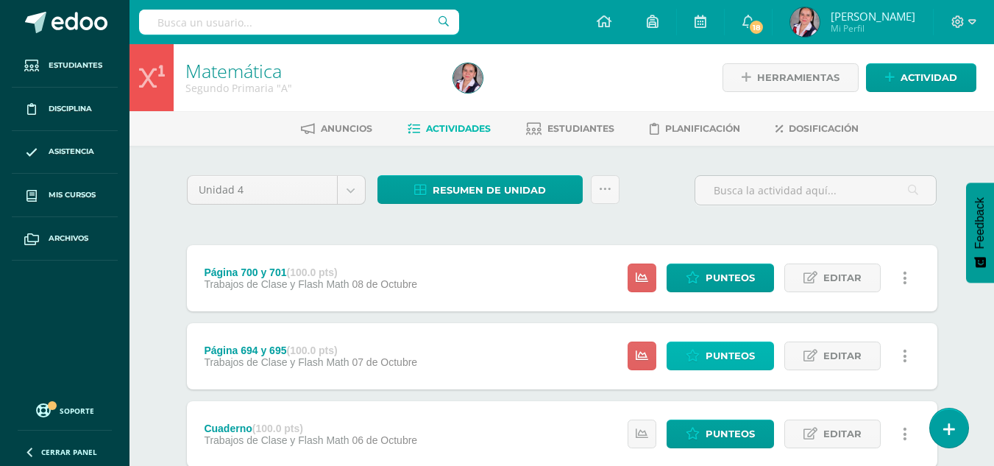
click at [722, 349] on span "Punteos" at bounding box center [729, 355] width 49 height 27
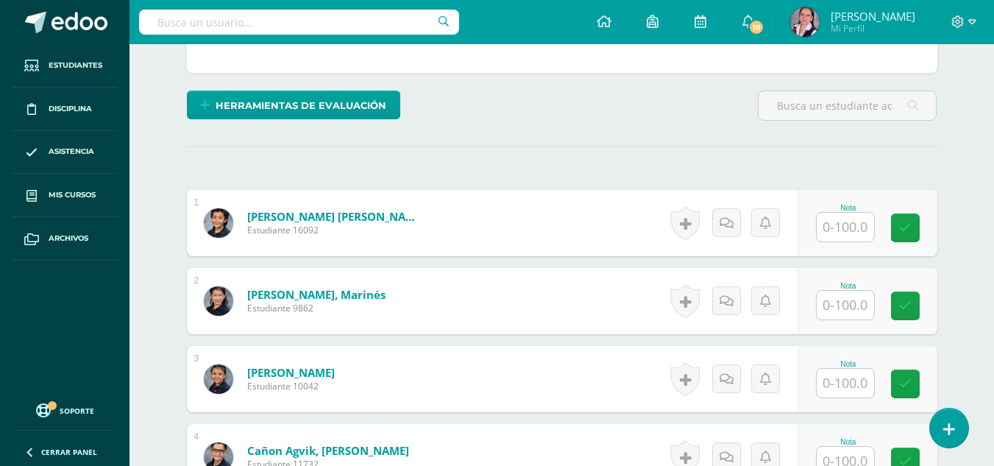
scroll to position [322, 0]
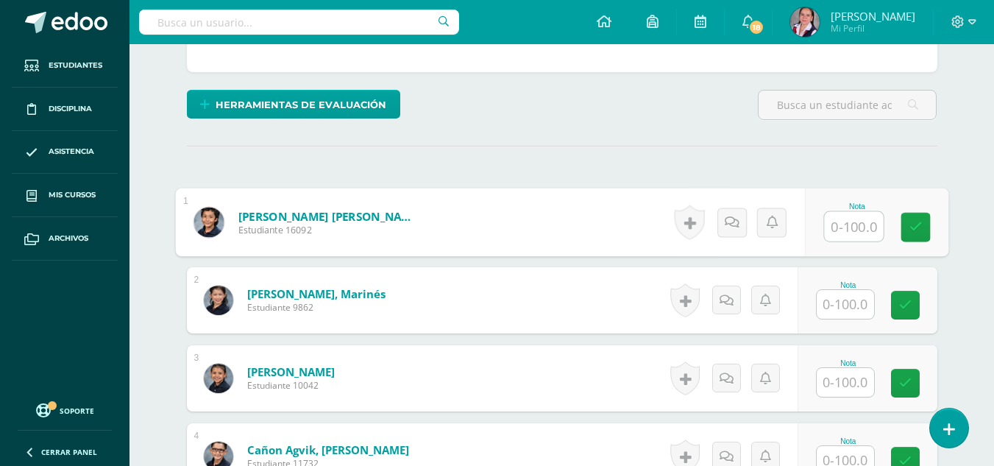
click at [833, 223] on input "text" at bounding box center [853, 226] width 59 height 29
type input "100"
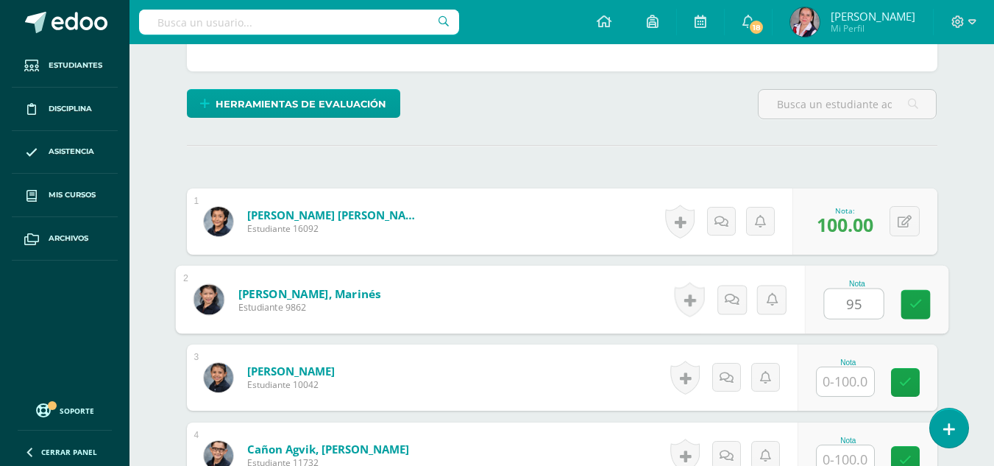
type input "95"
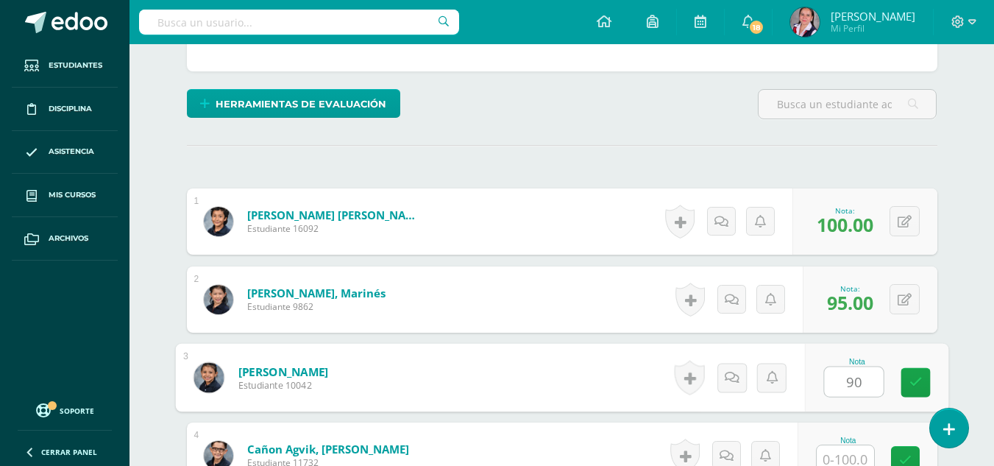
type input "90"
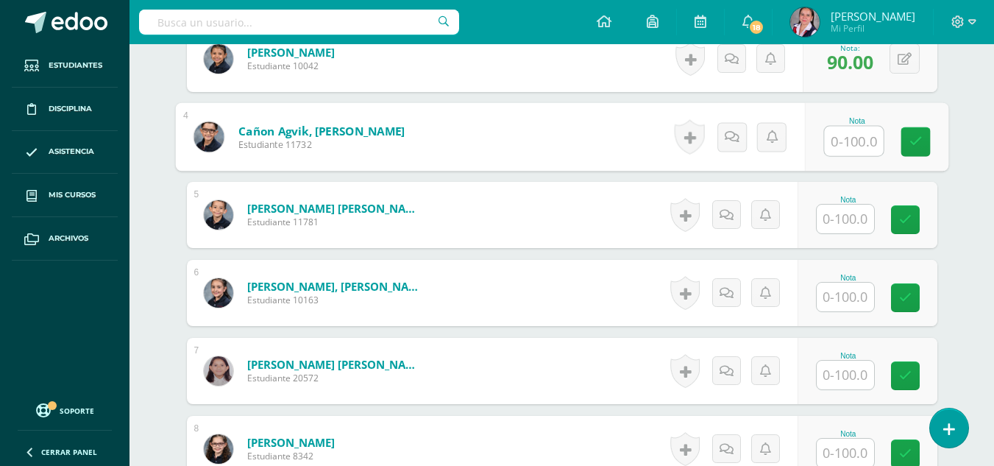
scroll to position [605, 0]
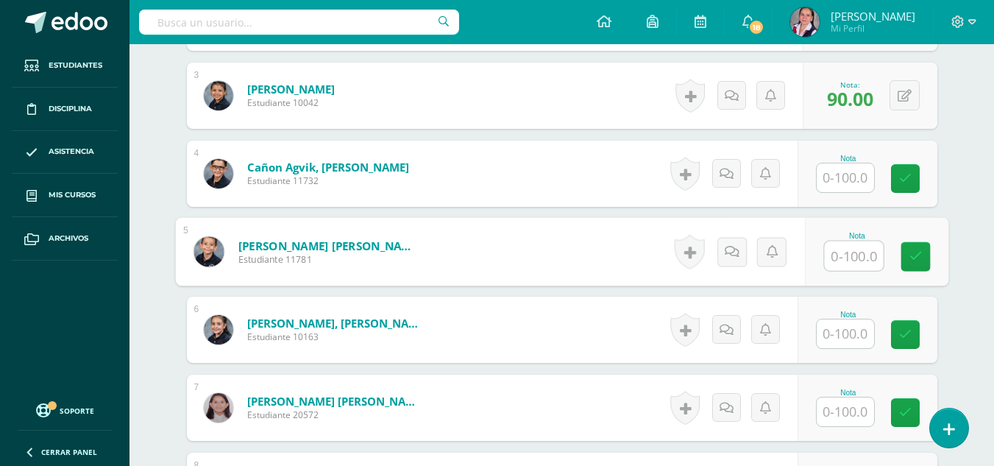
click at [844, 265] on input "text" at bounding box center [853, 255] width 59 height 29
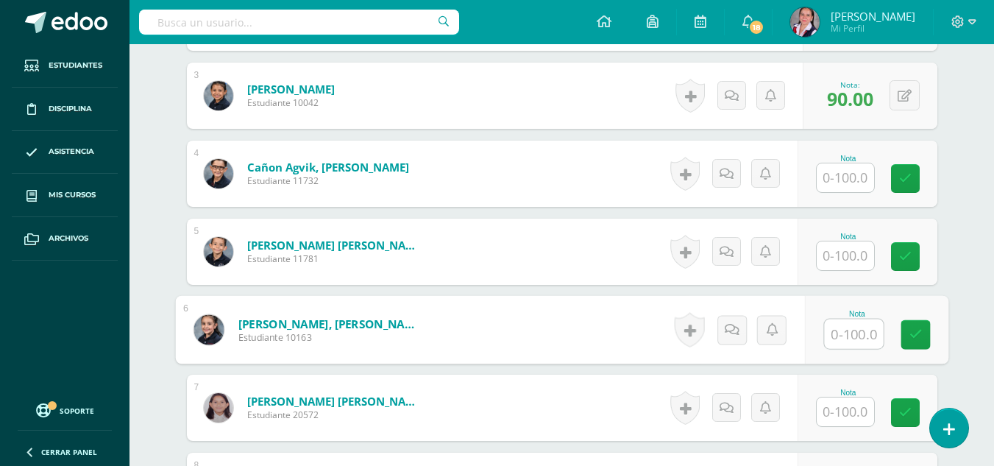
click at [842, 340] on input "text" at bounding box center [853, 333] width 59 height 29
type input "100"
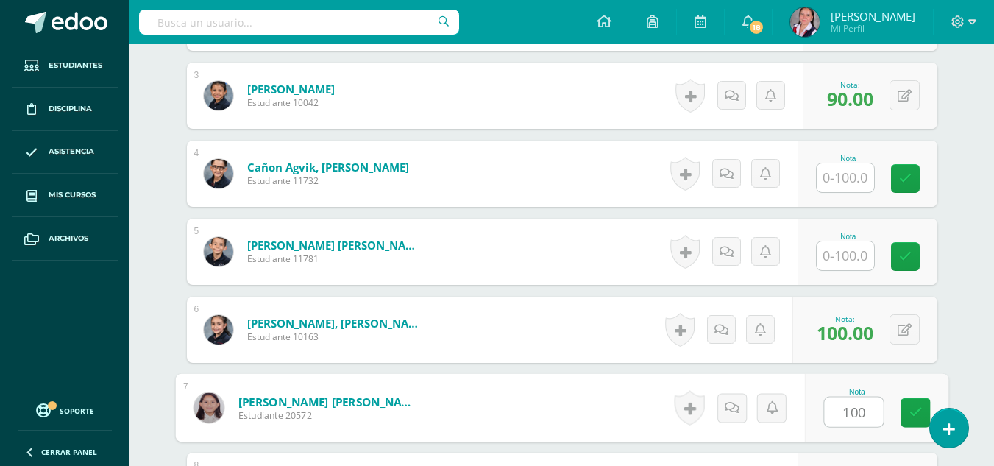
type input "100"
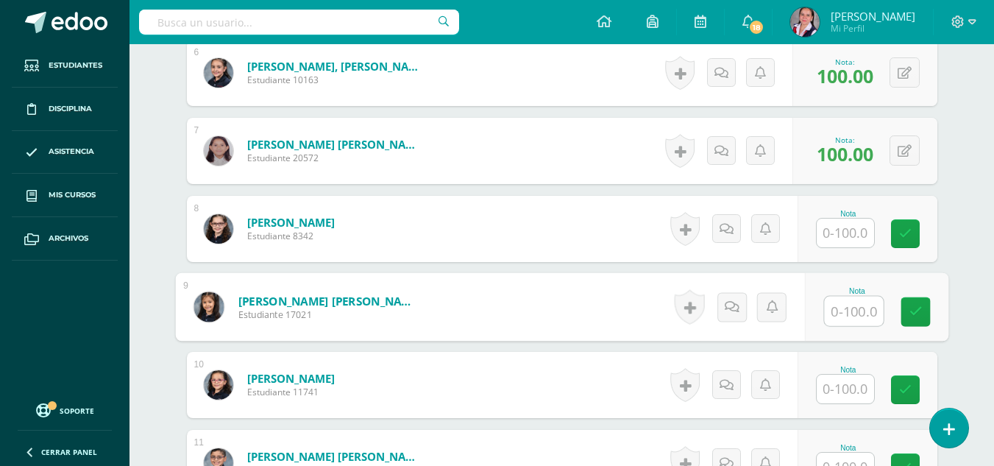
click at [844, 306] on input "text" at bounding box center [853, 310] width 59 height 29
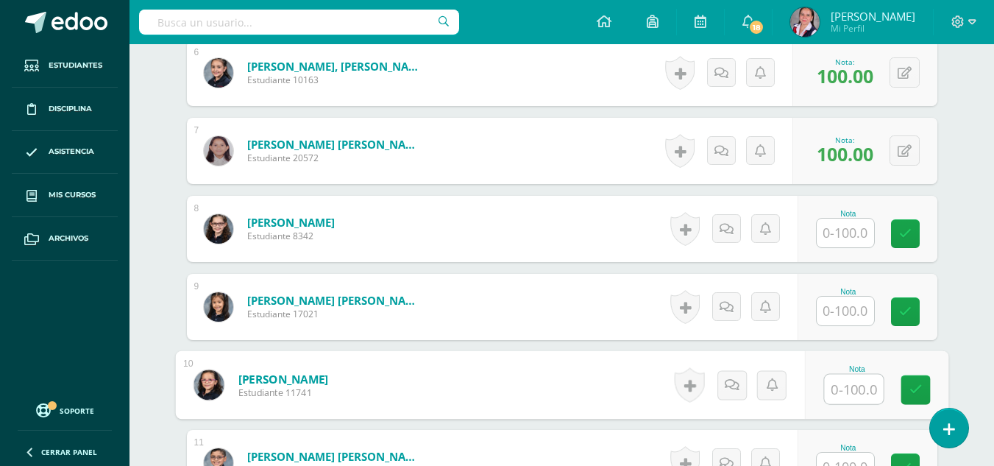
click at [852, 389] on input "text" at bounding box center [853, 388] width 59 height 29
type input "100"
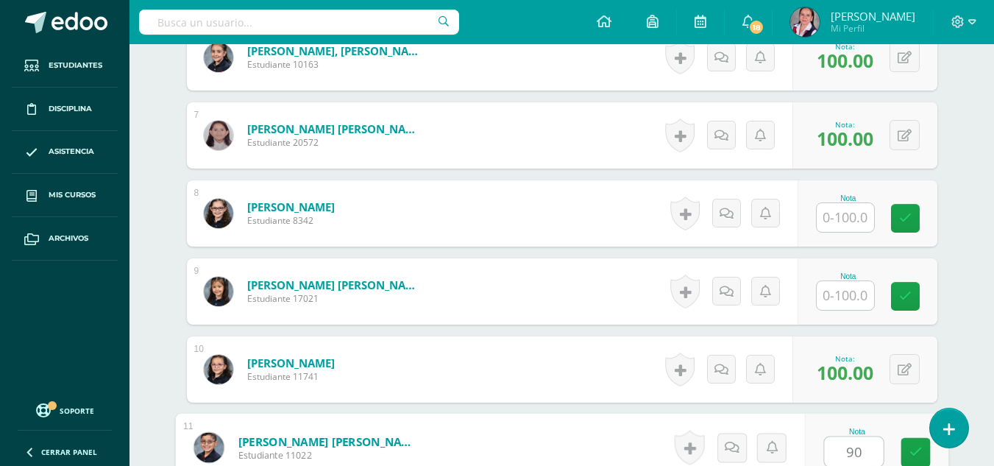
type input "90"
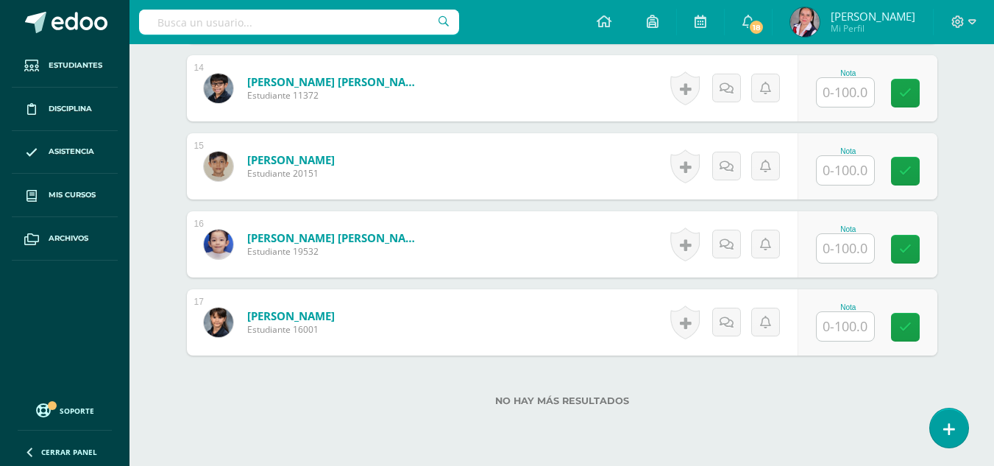
scroll to position [1528, 0]
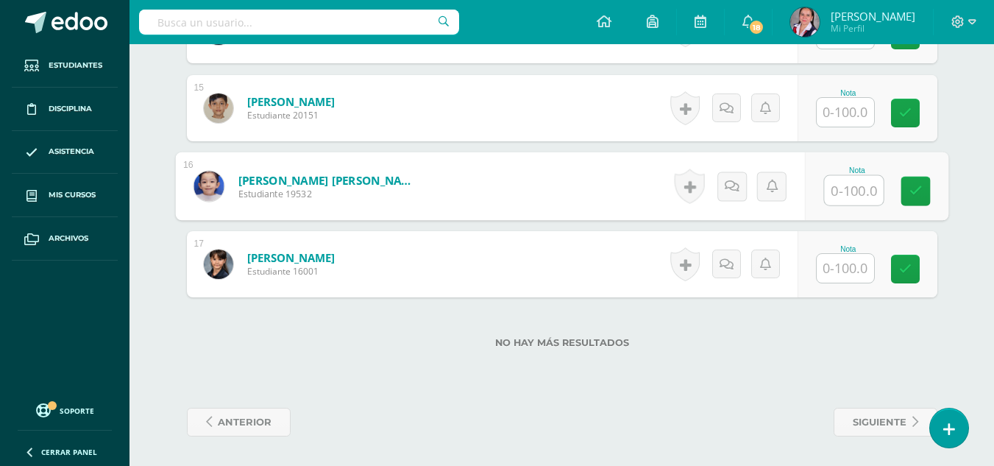
click at [849, 193] on input "text" at bounding box center [853, 190] width 59 height 29
type input "90"
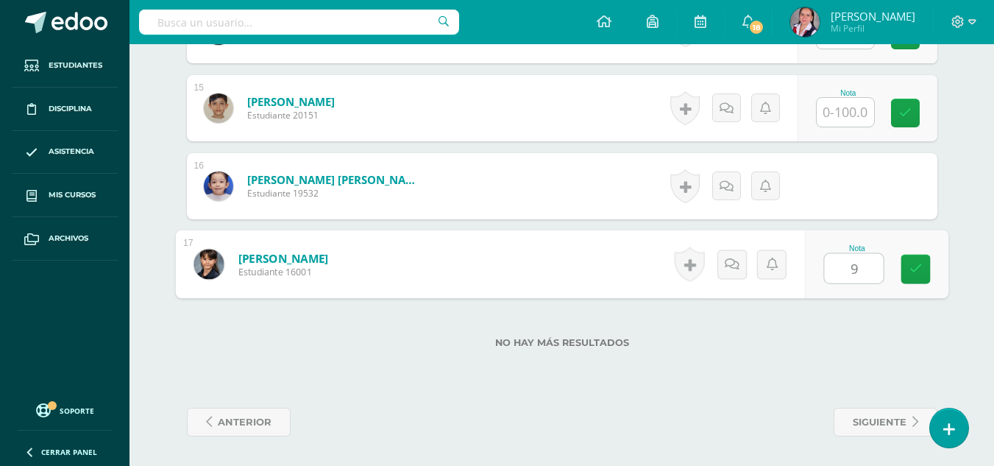
type input "95"
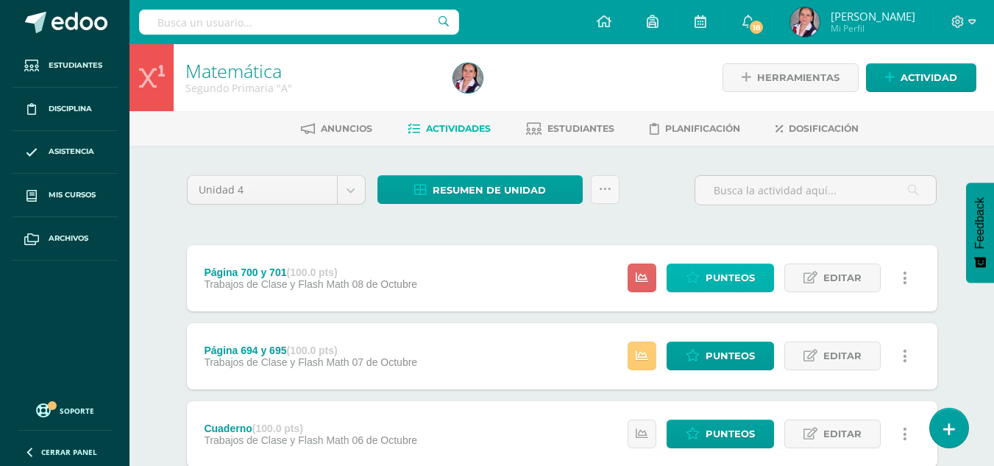
click at [733, 279] on span "Punteos" at bounding box center [729, 277] width 49 height 27
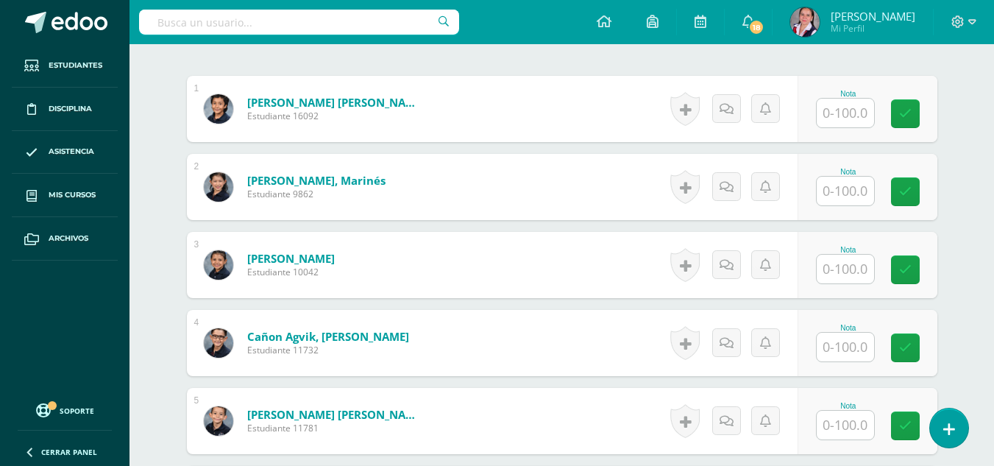
scroll to position [436, 0]
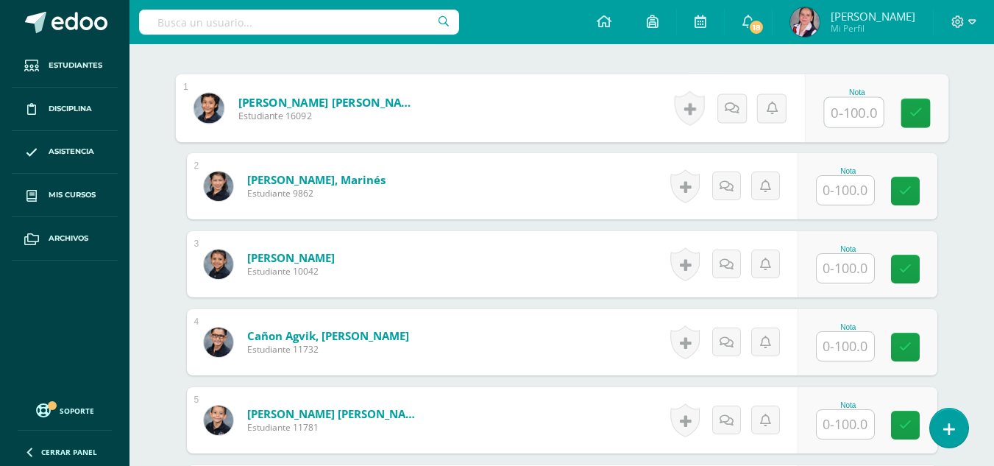
click at [859, 105] on input "text" at bounding box center [853, 112] width 59 height 29
type input "98"
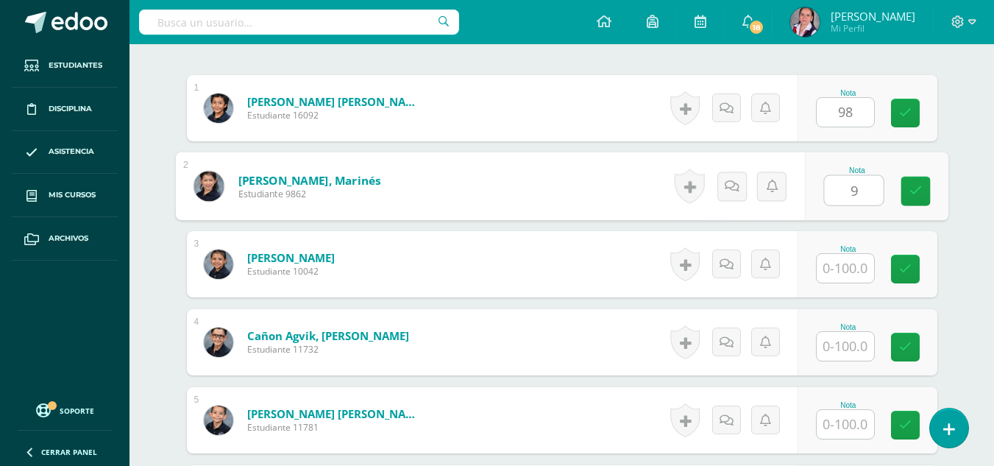
scroll to position [437, 0]
type input "94"
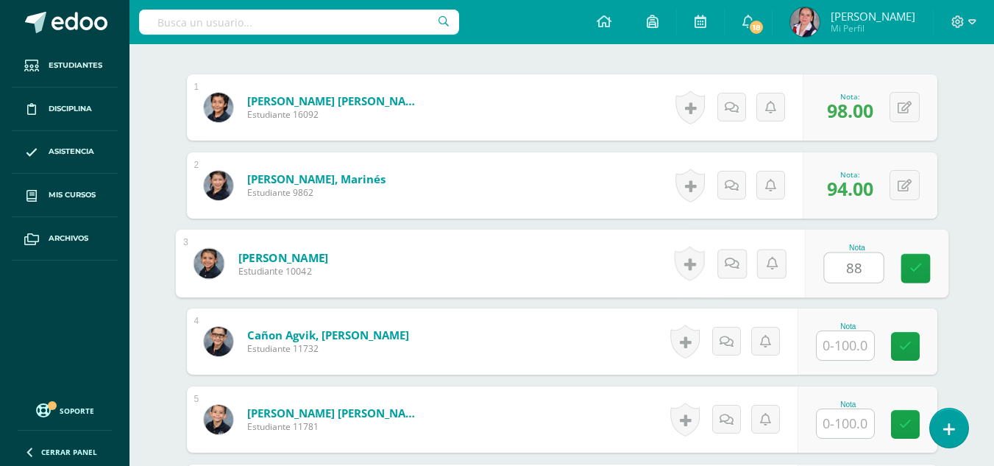
type input "88"
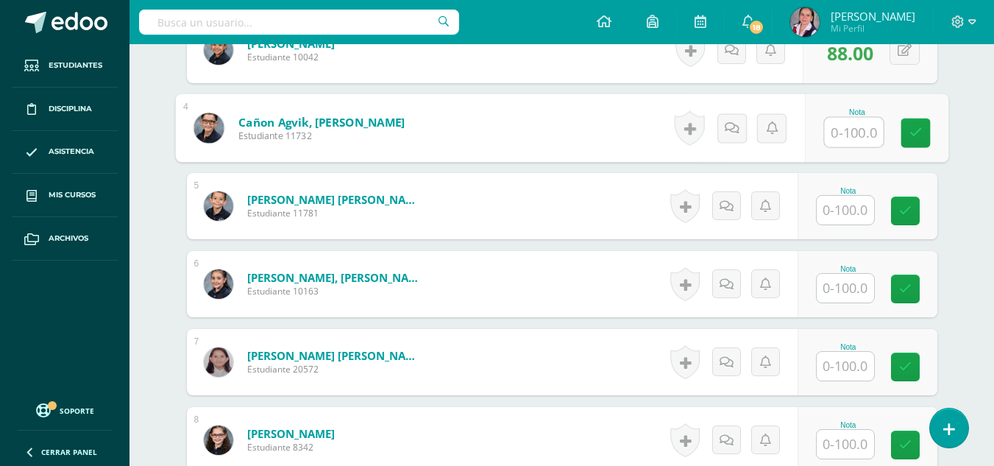
scroll to position [661, 0]
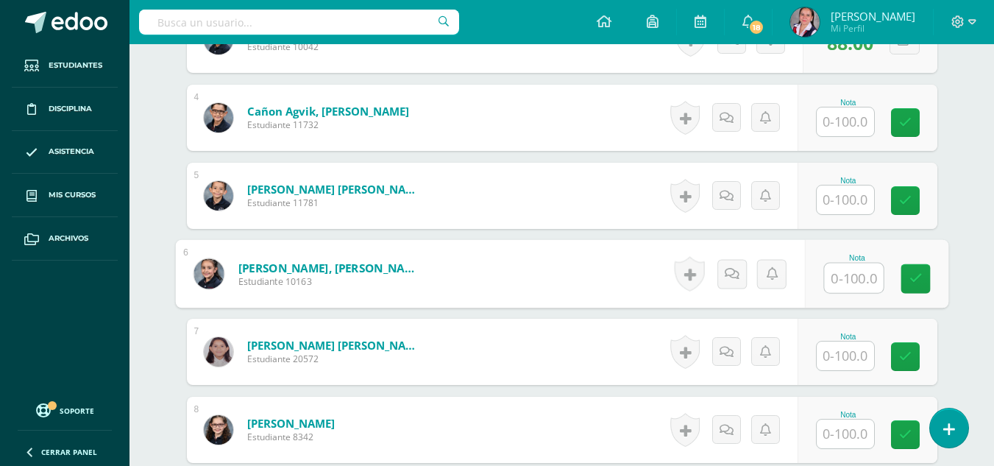
click at [848, 282] on input "text" at bounding box center [853, 277] width 59 height 29
type input "90"
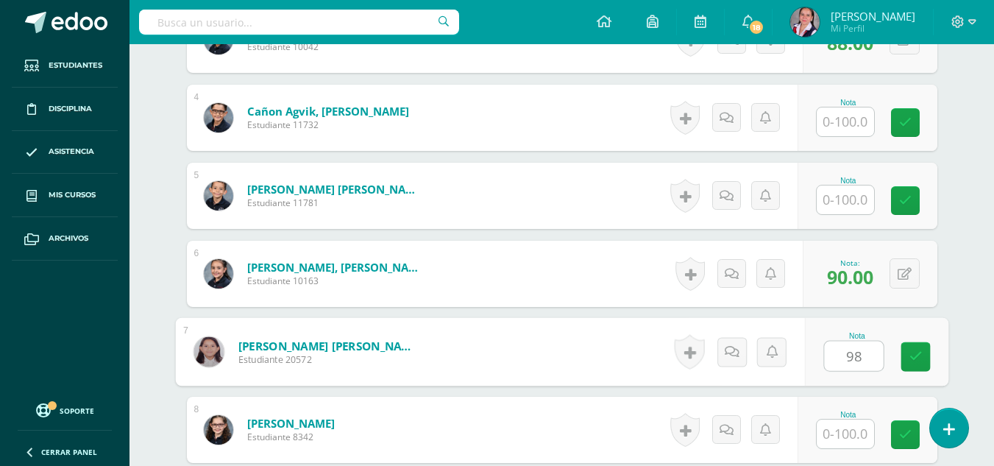
type input "98"
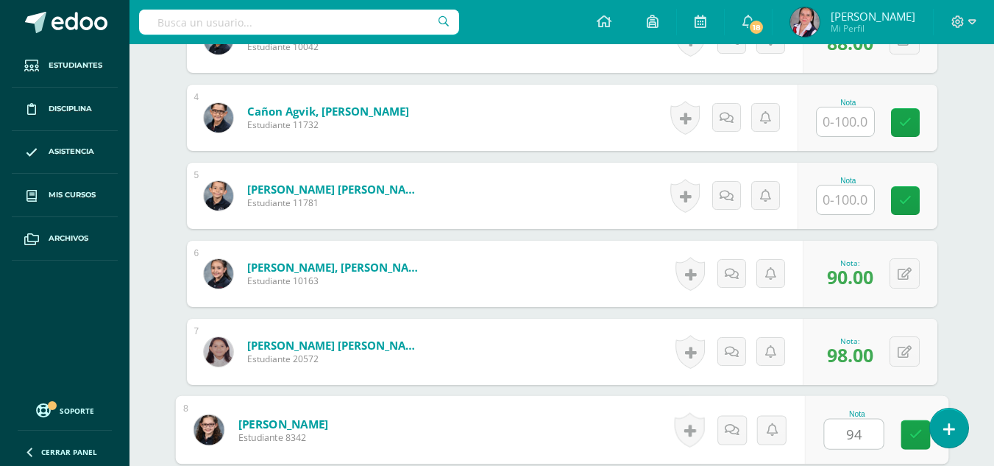
type input "94"
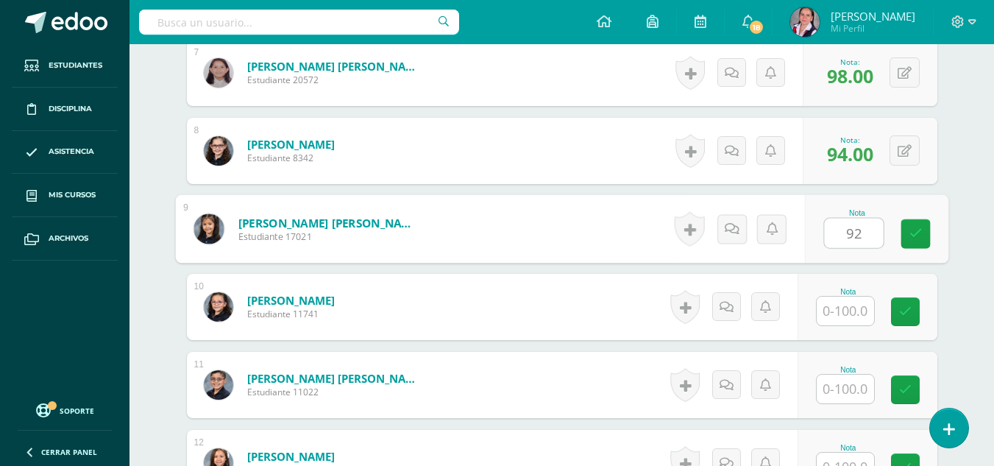
type input "92"
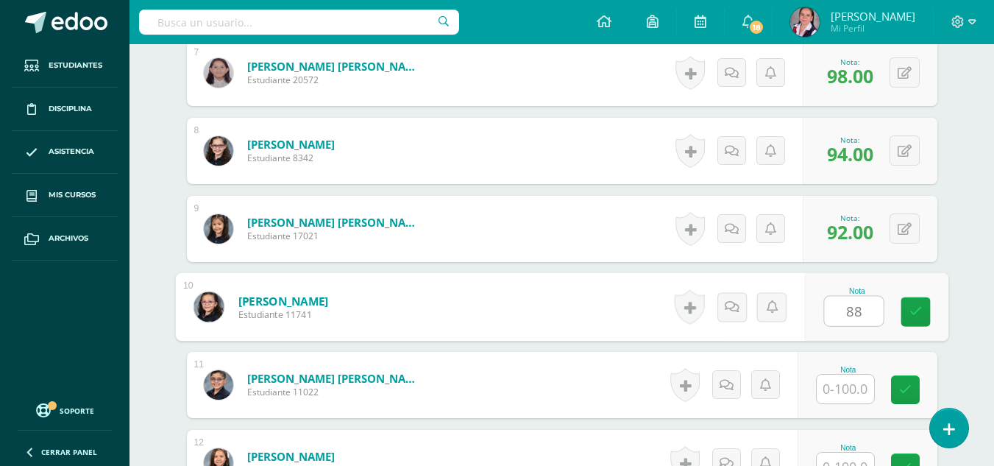
type input "88"
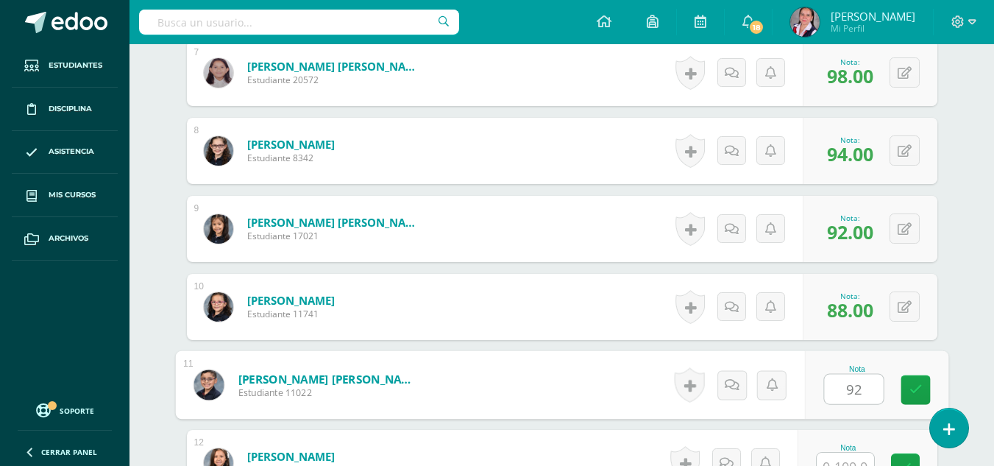
type input "92"
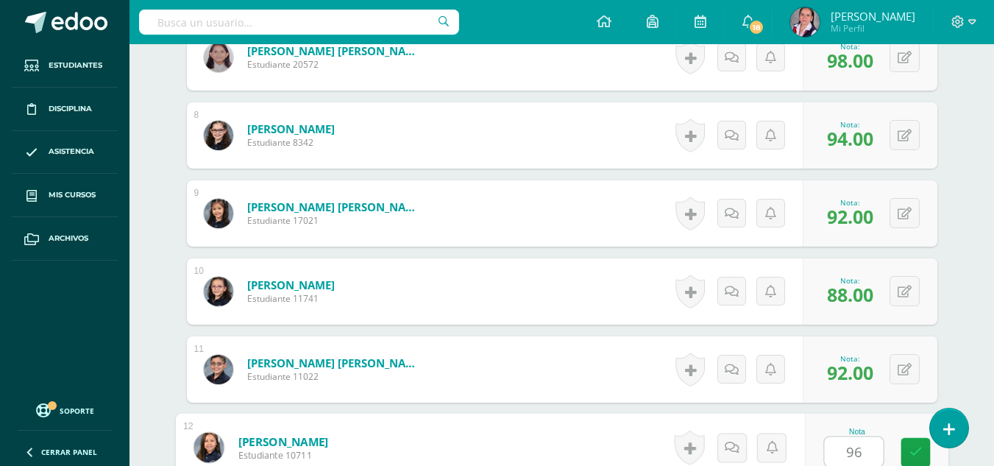
type input "96"
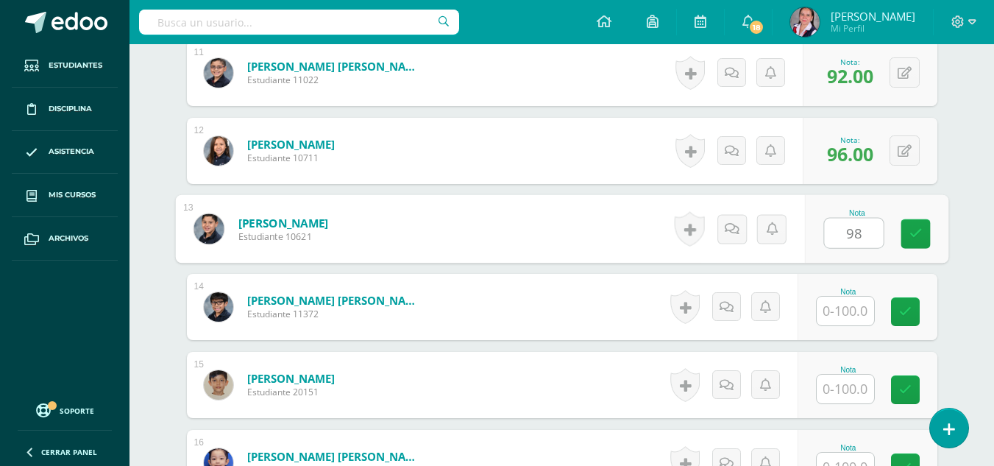
type input "98"
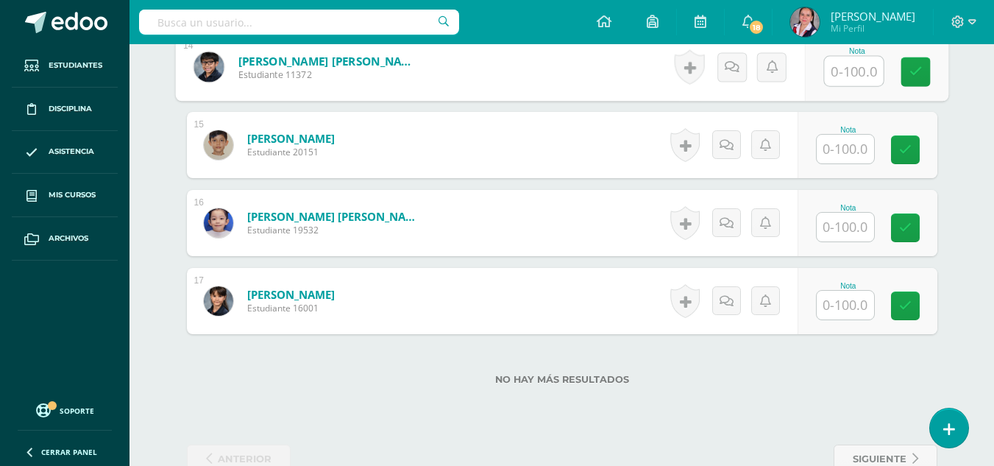
scroll to position [1528, 0]
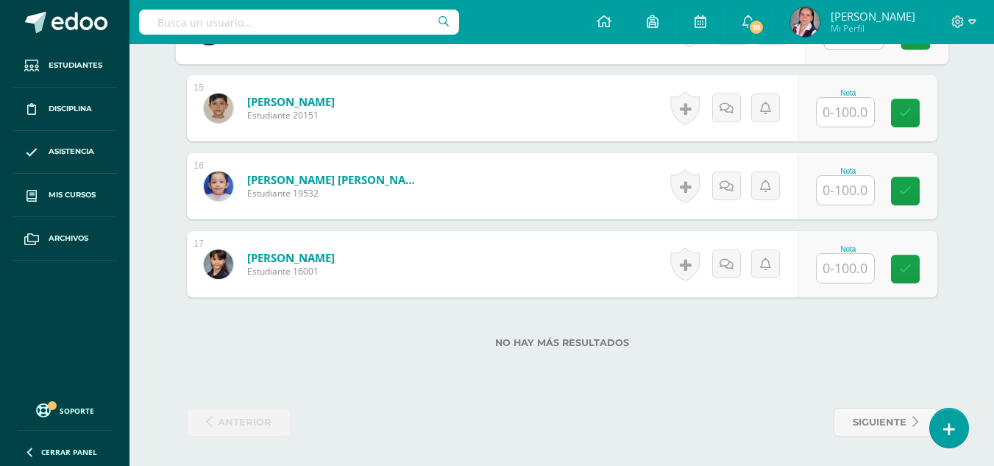
click at [840, 193] on input "text" at bounding box center [845, 190] width 57 height 29
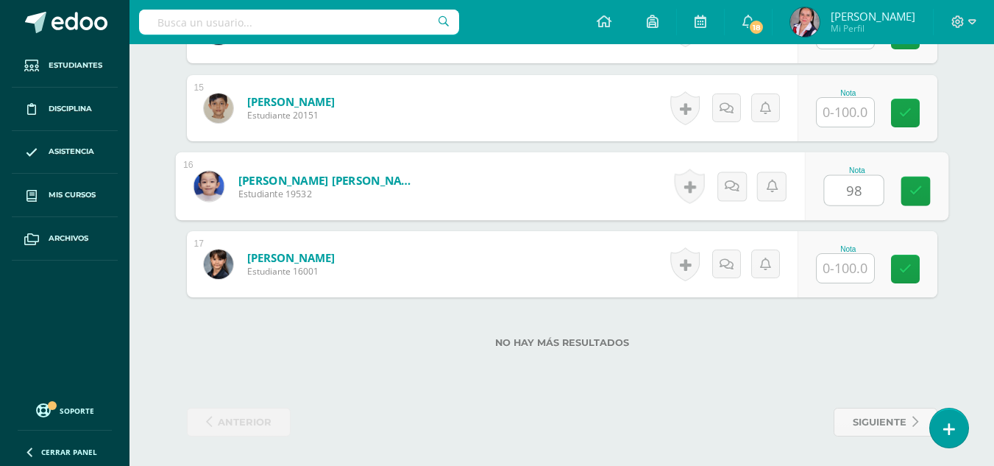
type input "98"
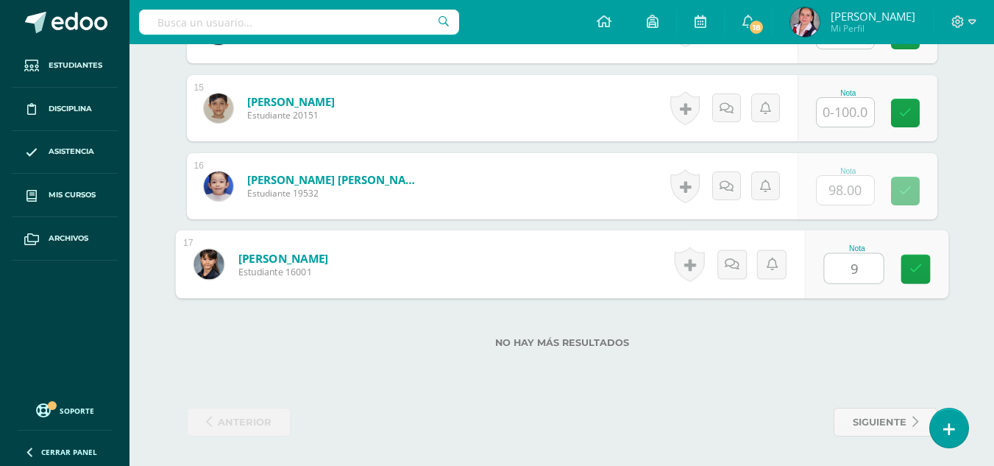
type input "96"
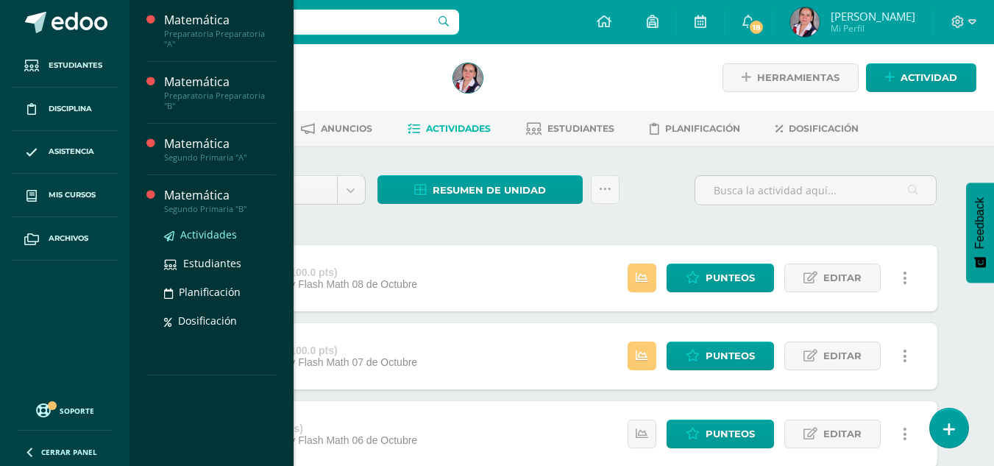
click at [185, 227] on span "Actividades" at bounding box center [208, 234] width 57 height 14
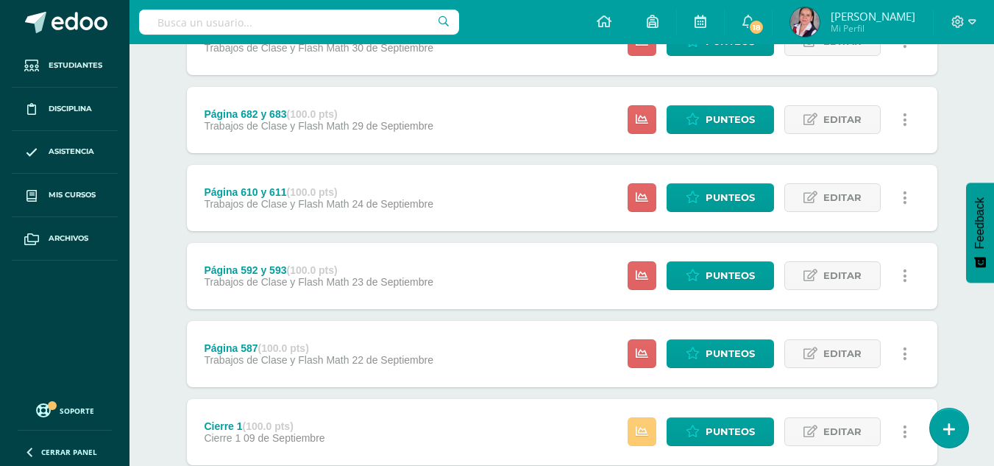
scroll to position [474, 0]
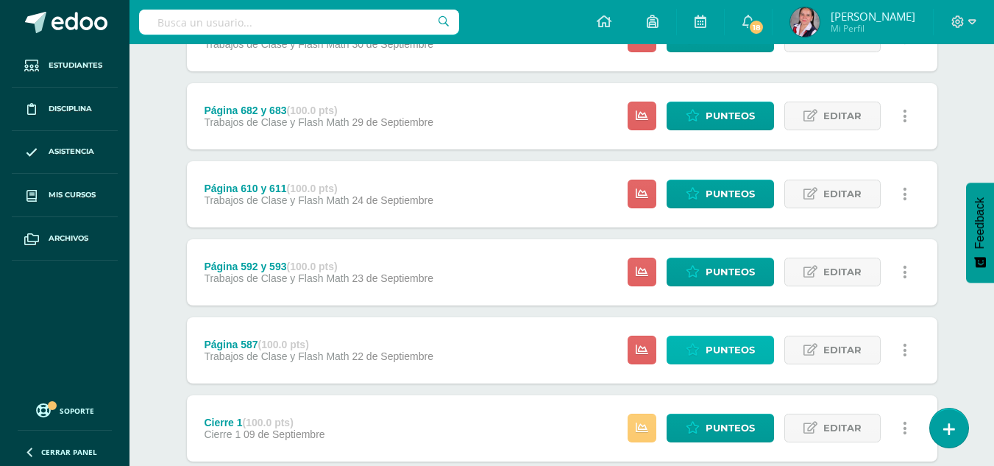
click at [723, 342] on span "Punteos" at bounding box center [729, 349] width 49 height 27
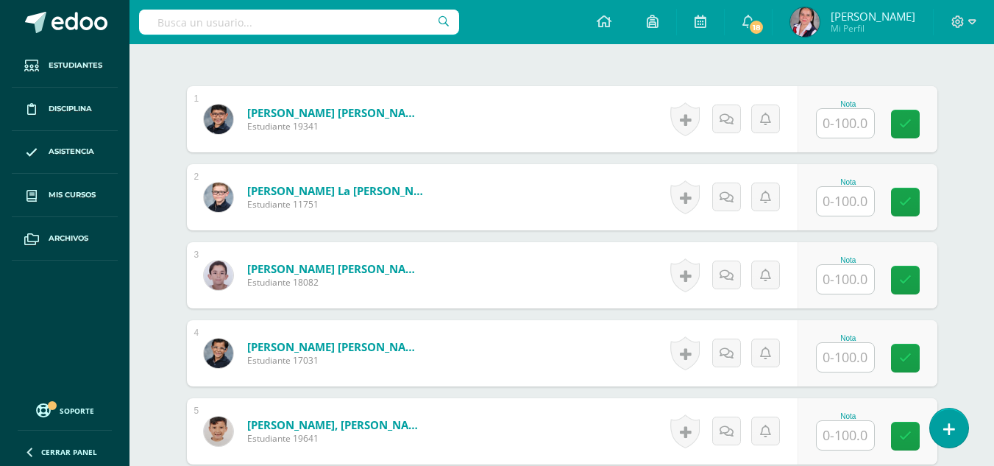
scroll to position [426, 0]
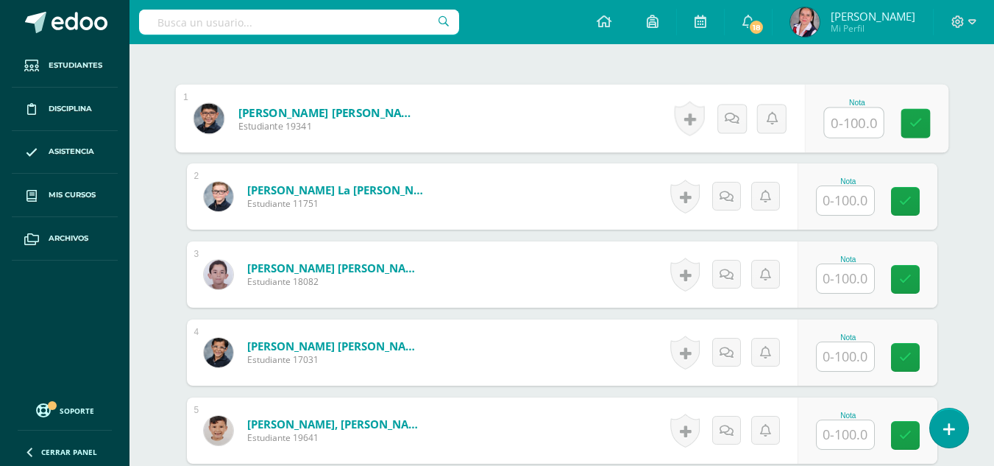
click at [845, 132] on input "text" at bounding box center [853, 122] width 59 height 29
type input "100"
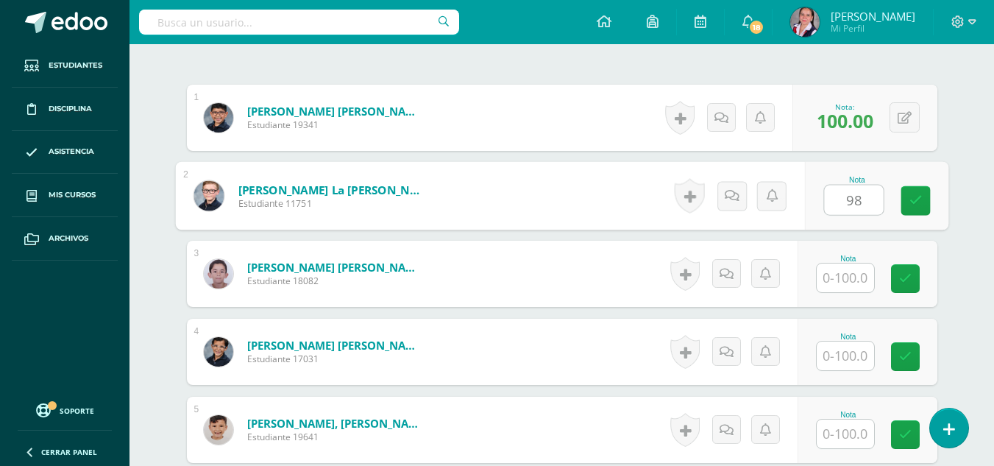
type input "98"
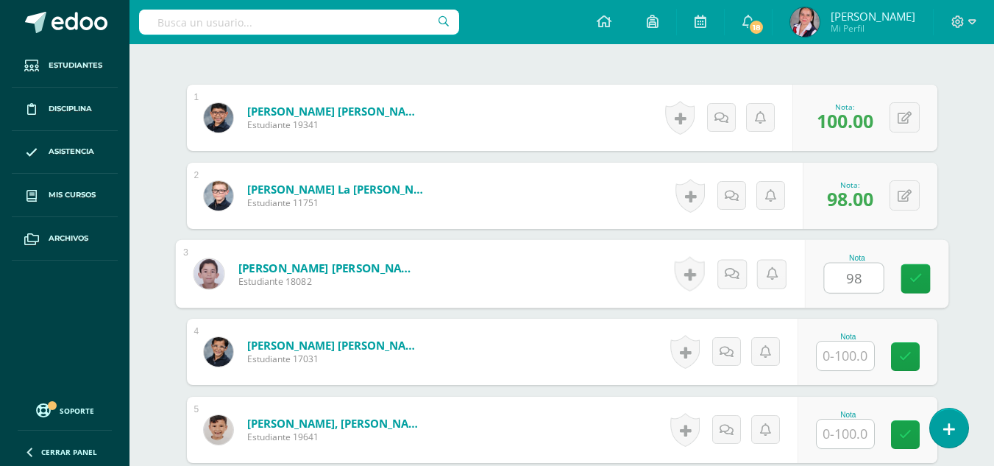
type input "98"
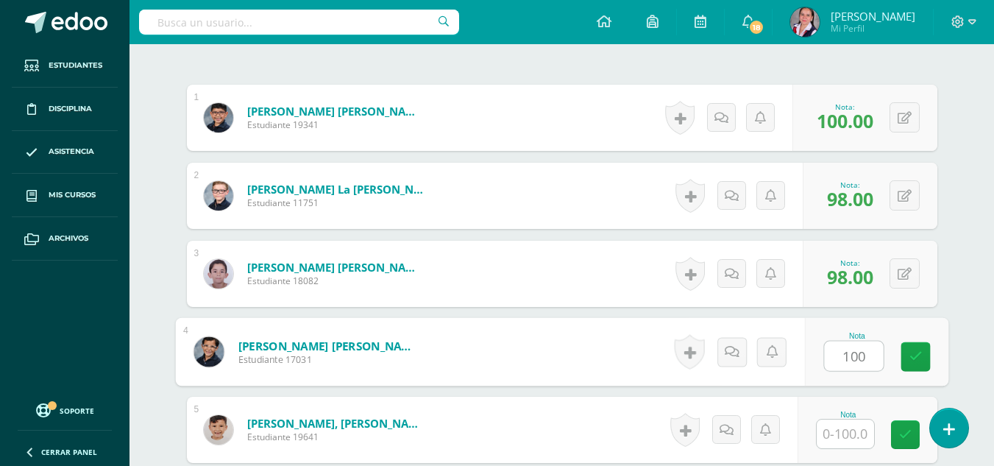
type input "100"
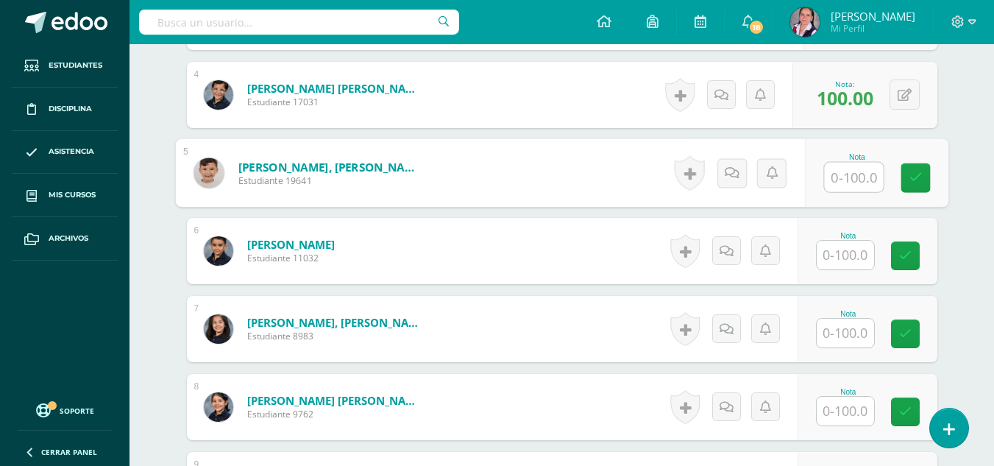
scroll to position [710, 0]
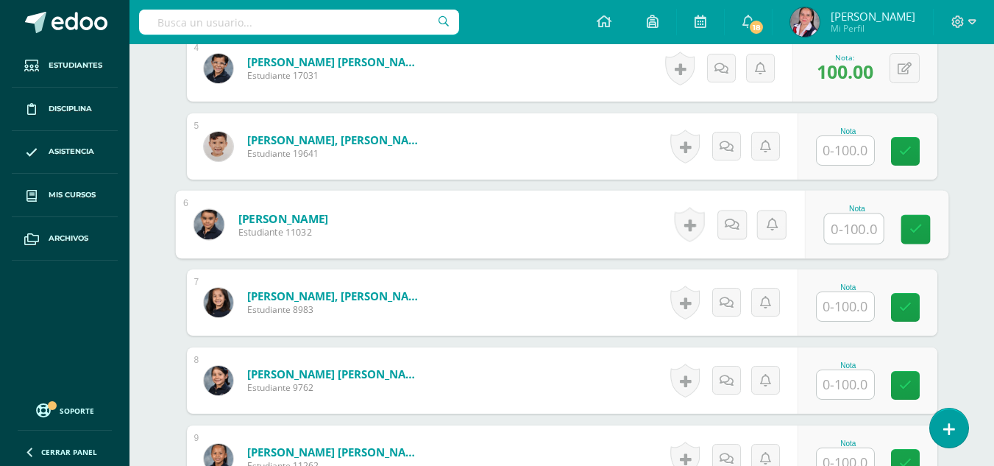
click at [852, 232] on input "text" at bounding box center [853, 228] width 59 height 29
type input "100"
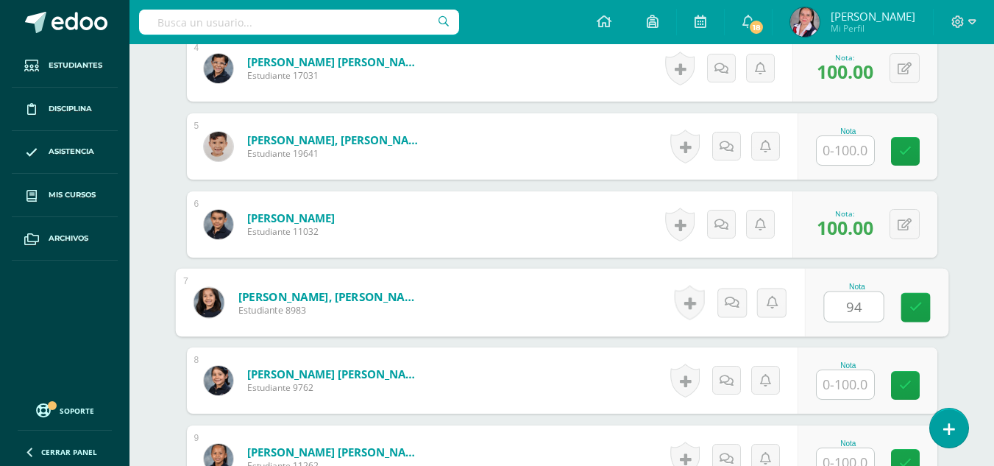
type input "94"
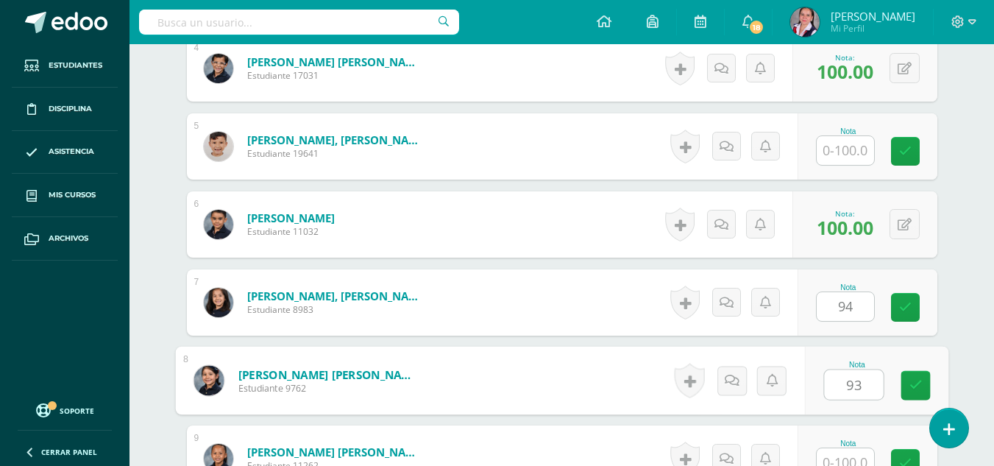
type input "93"
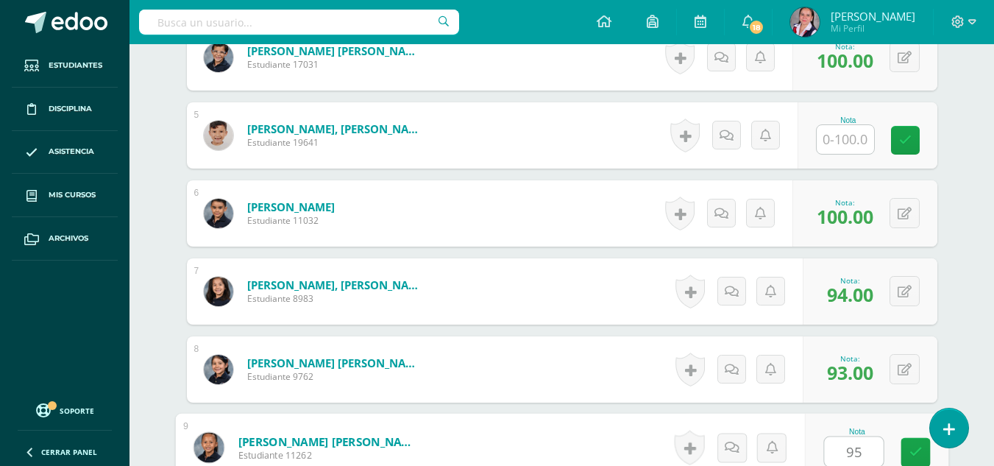
type input "95"
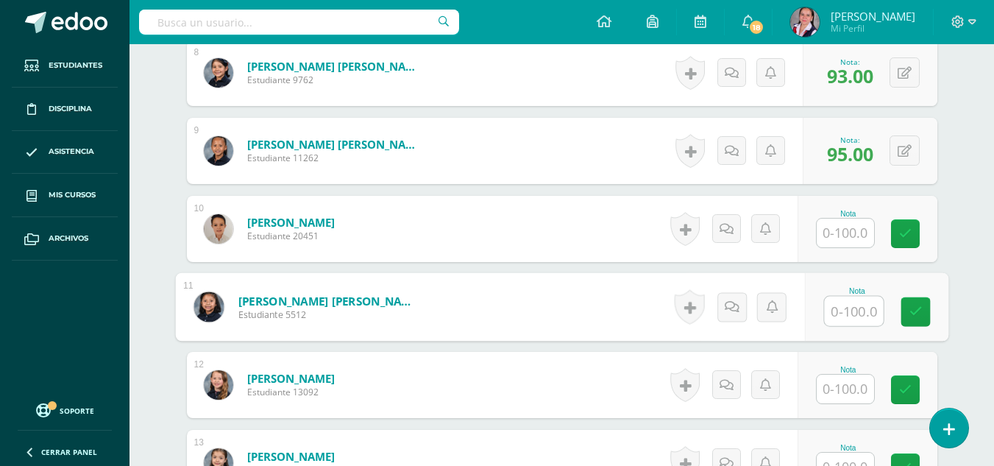
click at [845, 312] on input "text" at bounding box center [853, 310] width 59 height 29
type input "86"
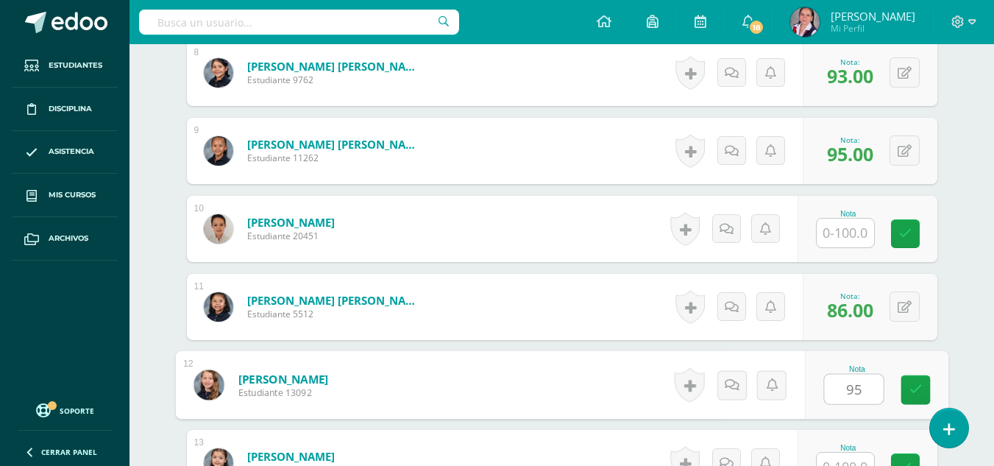
type input "95"
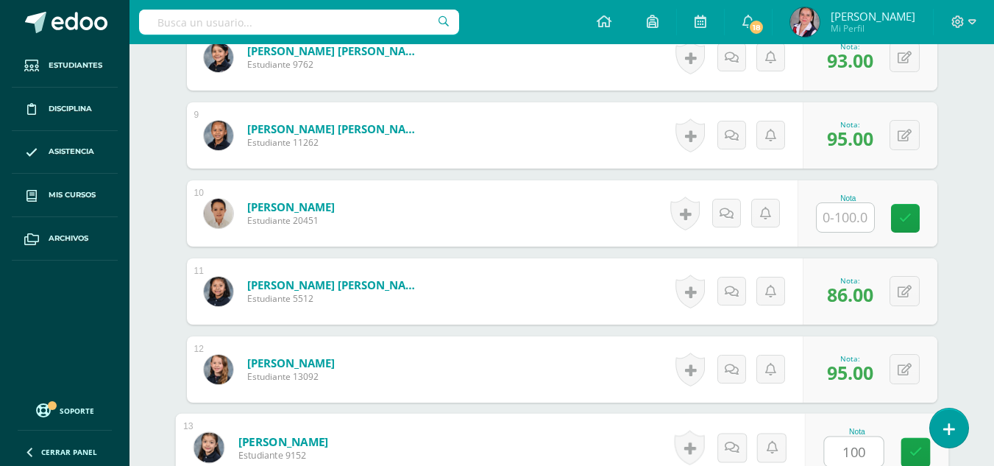
type input "100"
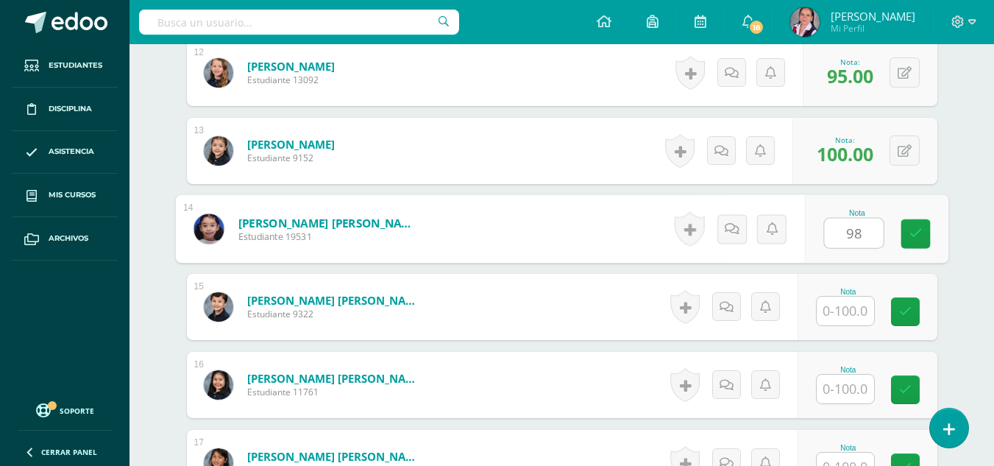
type input "98"
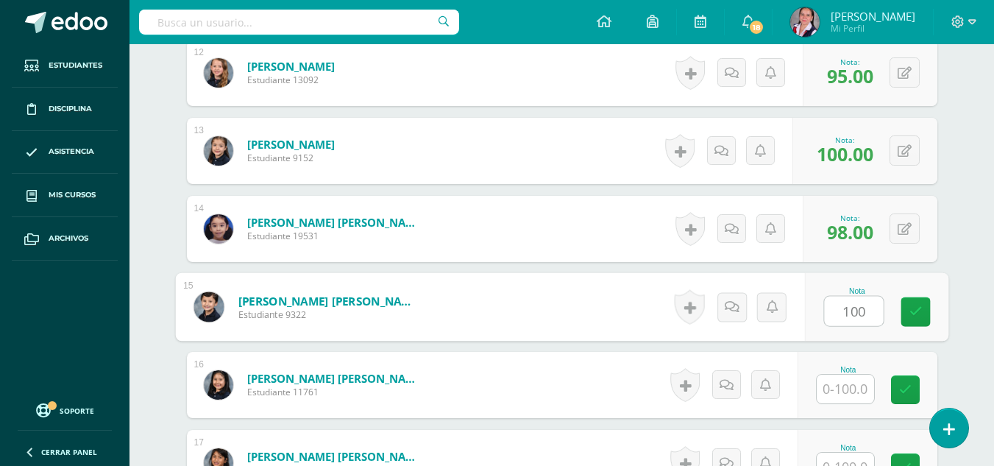
type input "100"
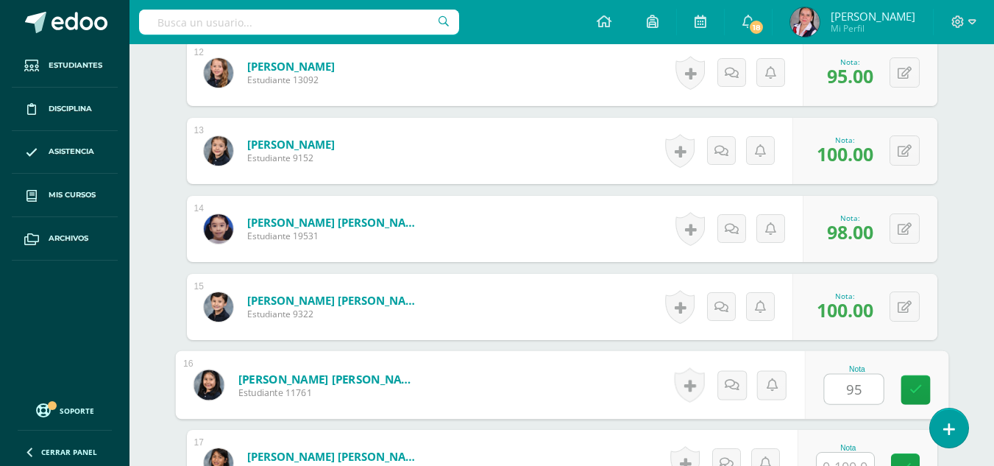
type input "95"
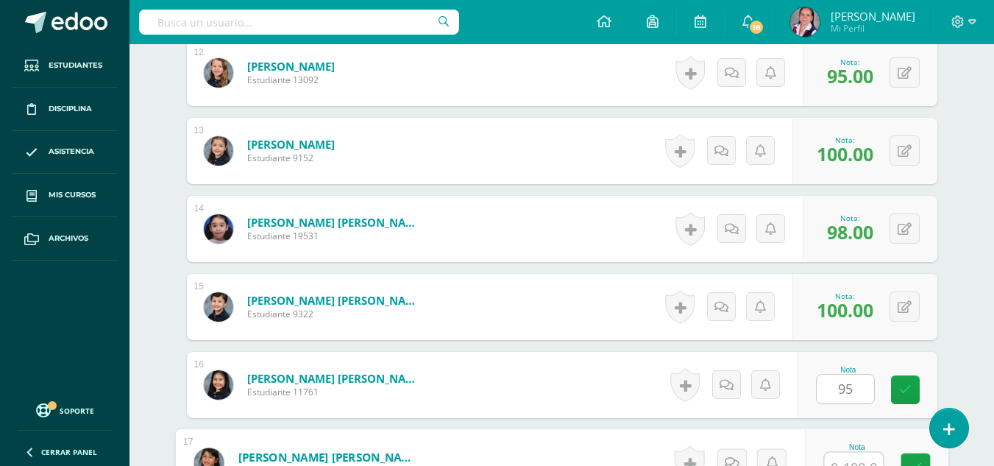
scroll to position [1345, 0]
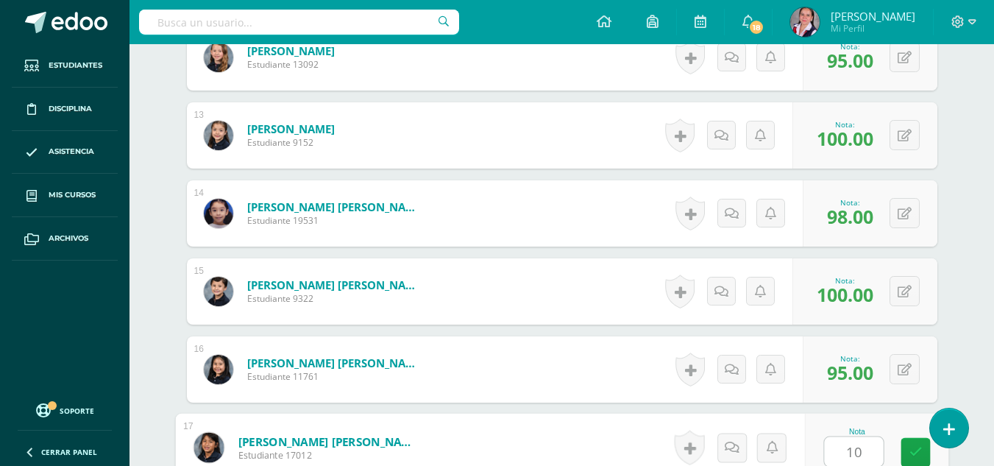
type input "100"
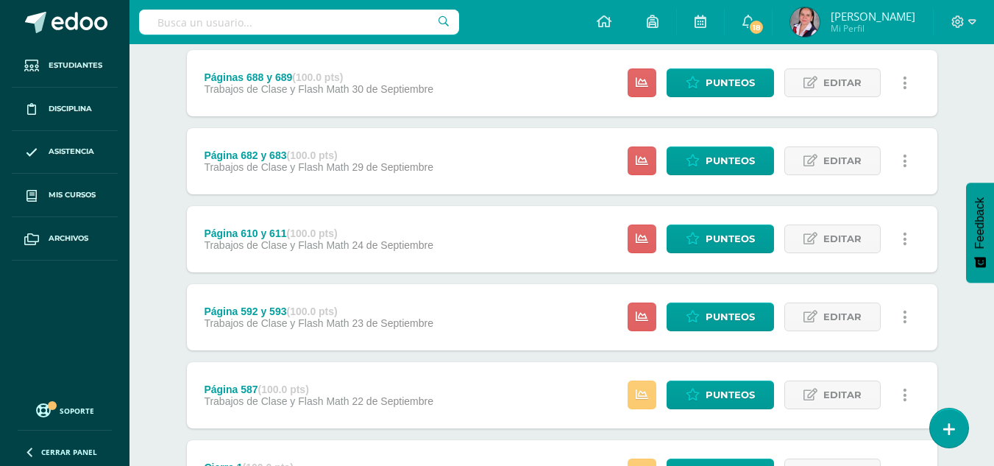
scroll to position [427, 0]
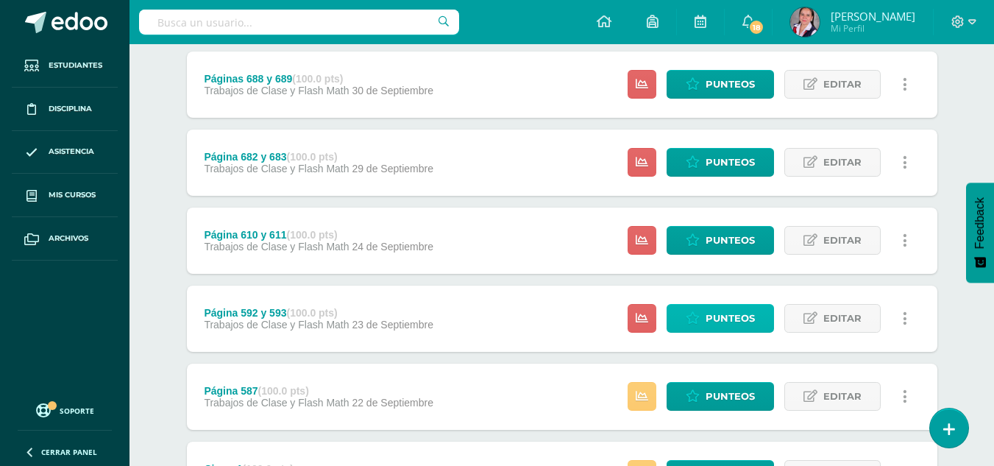
click at [698, 319] on icon at bounding box center [693, 318] width 14 height 13
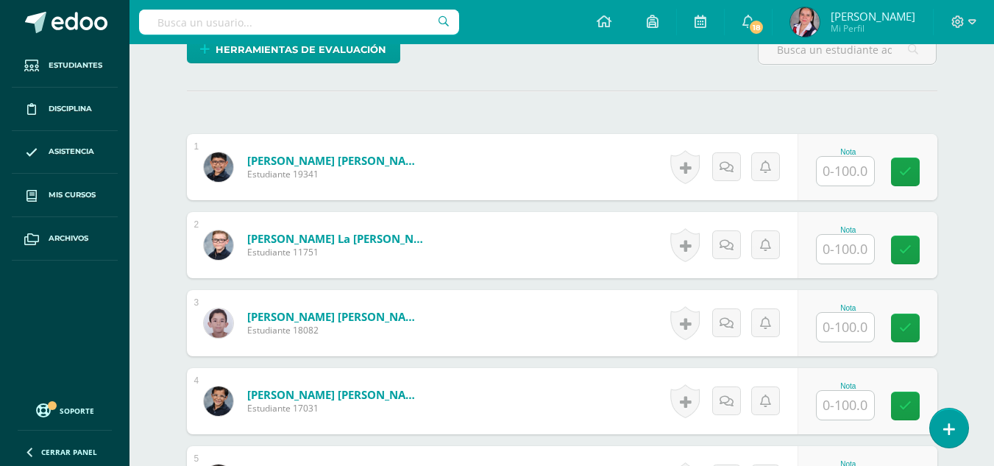
scroll to position [380, 0]
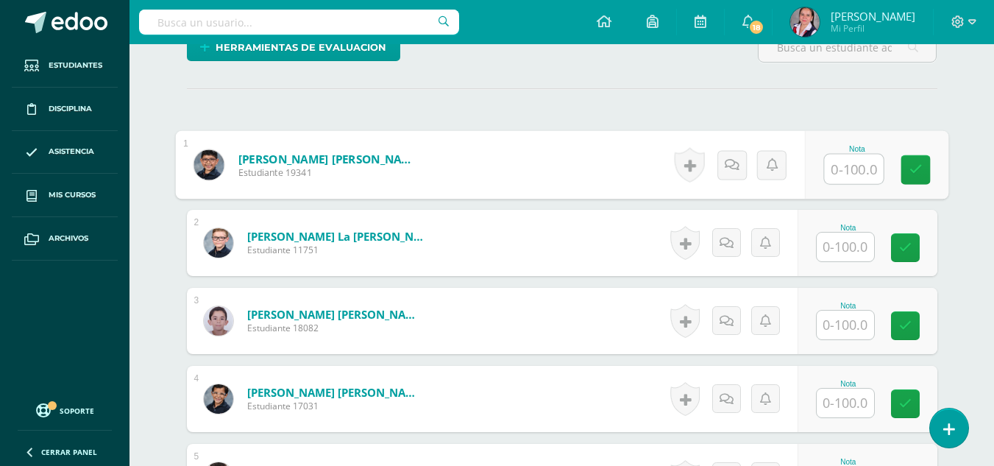
click at [856, 171] on input "text" at bounding box center [853, 168] width 59 height 29
type input "97"
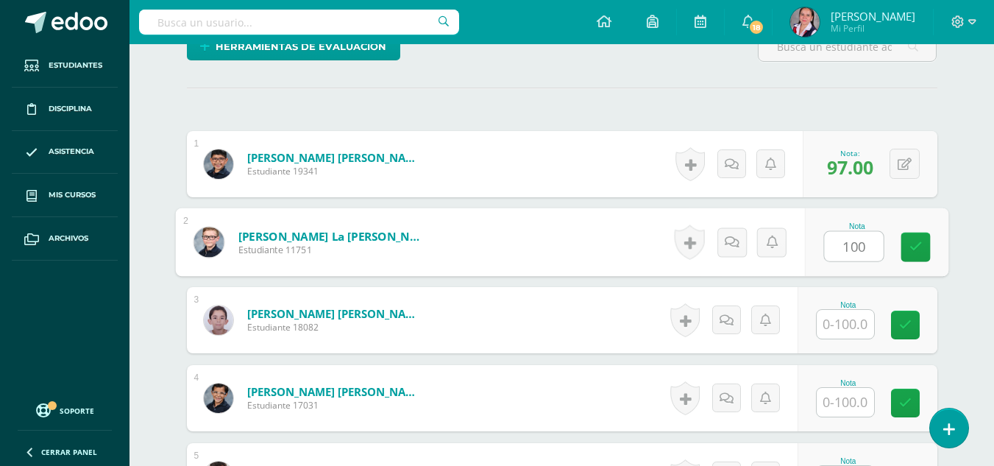
type input "100"
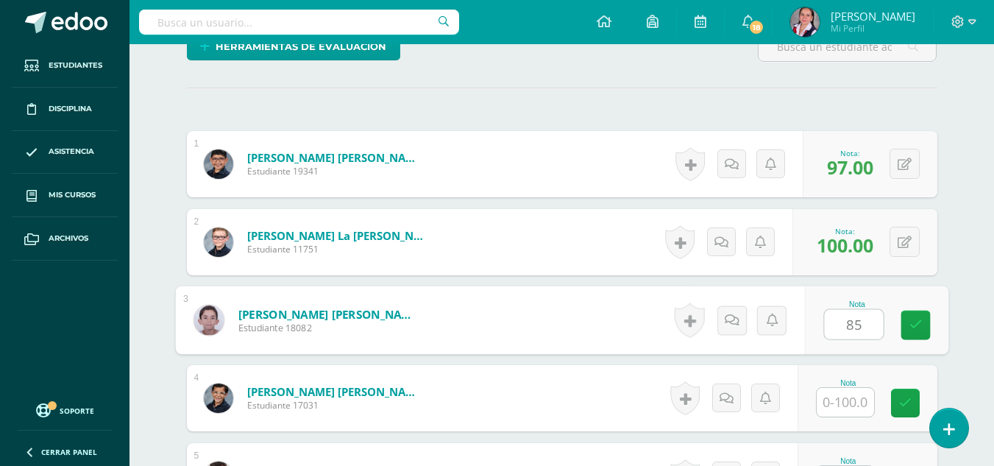
type input "85"
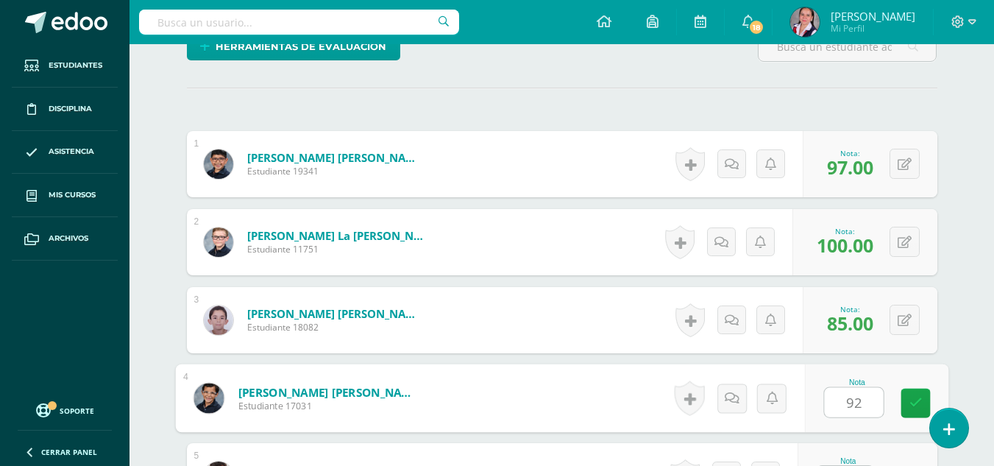
type input "92"
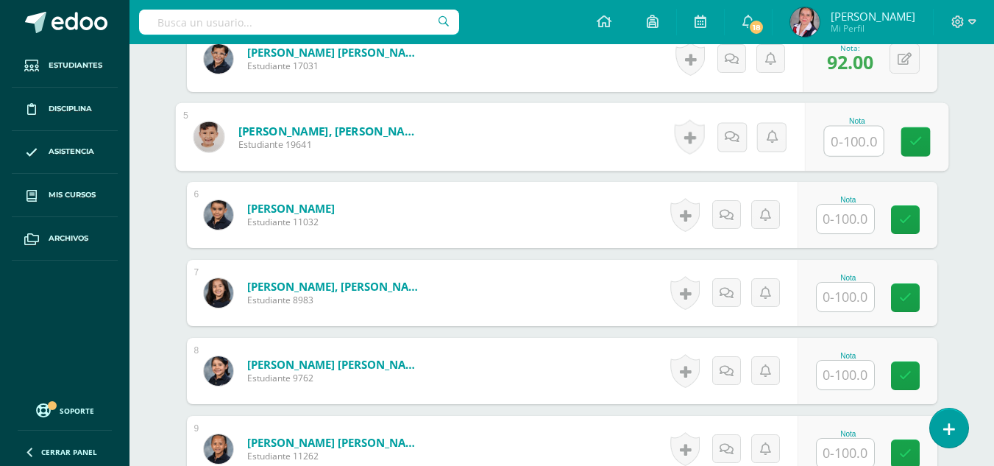
scroll to position [733, 0]
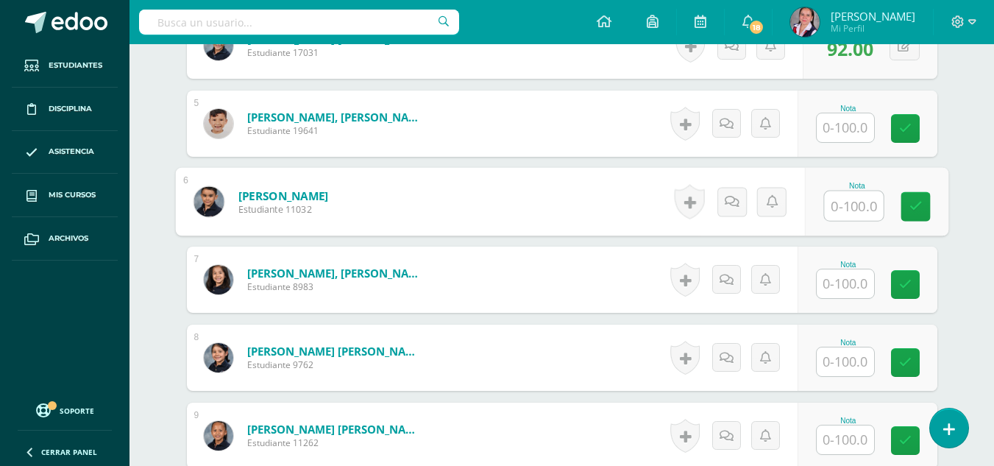
click at [845, 206] on input "text" at bounding box center [853, 205] width 59 height 29
type input "92"
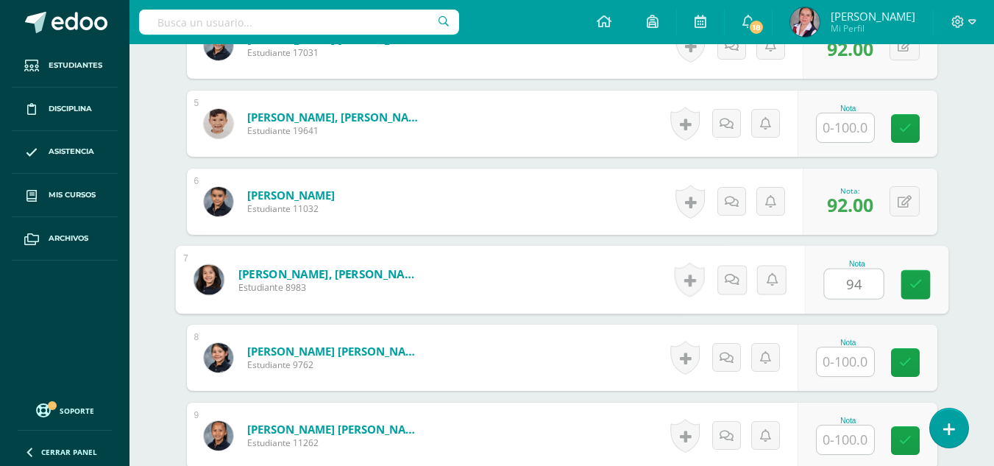
type input "94"
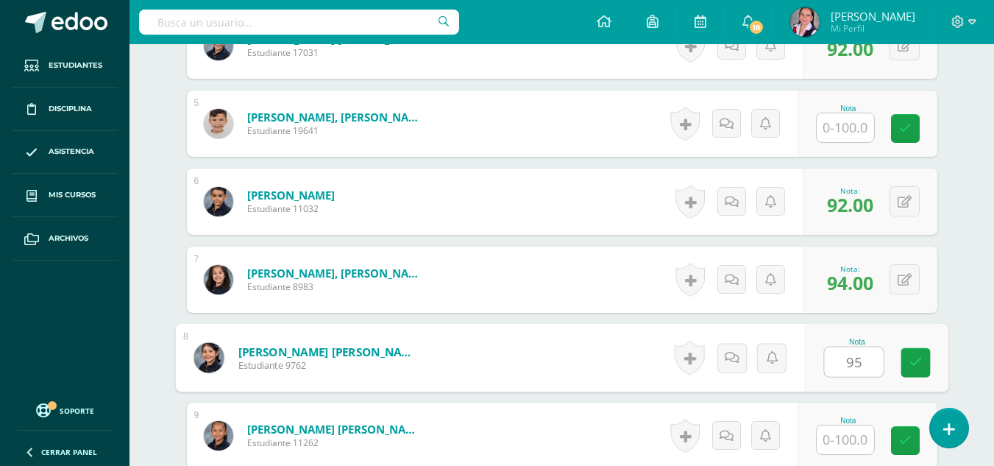
type input "95"
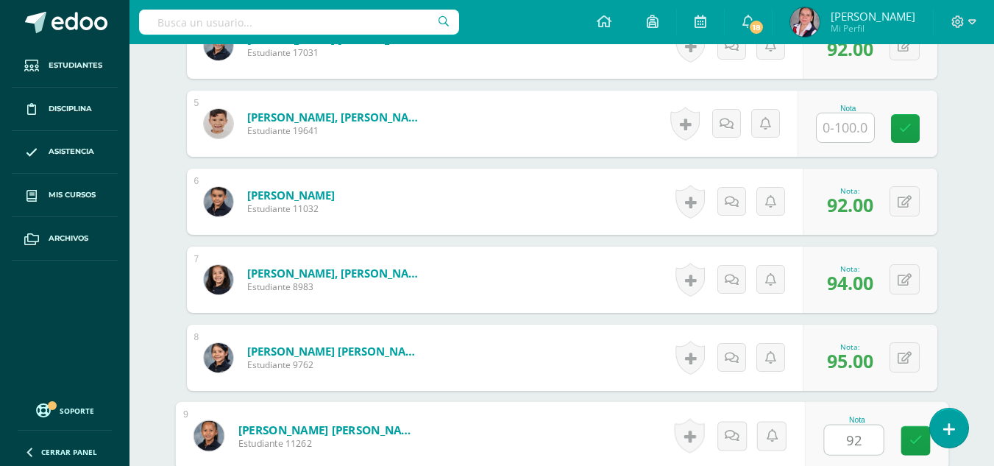
type input "92"
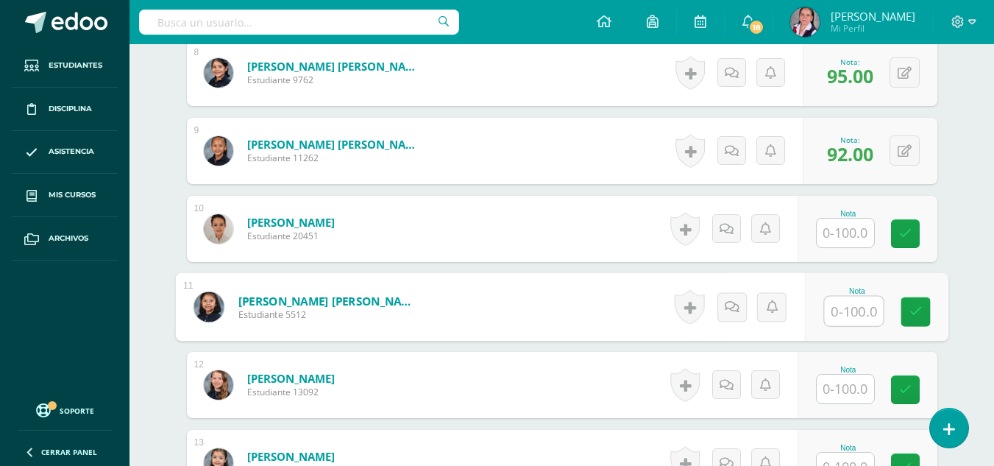
click at [851, 324] on input "text" at bounding box center [853, 310] width 59 height 29
type input "100"
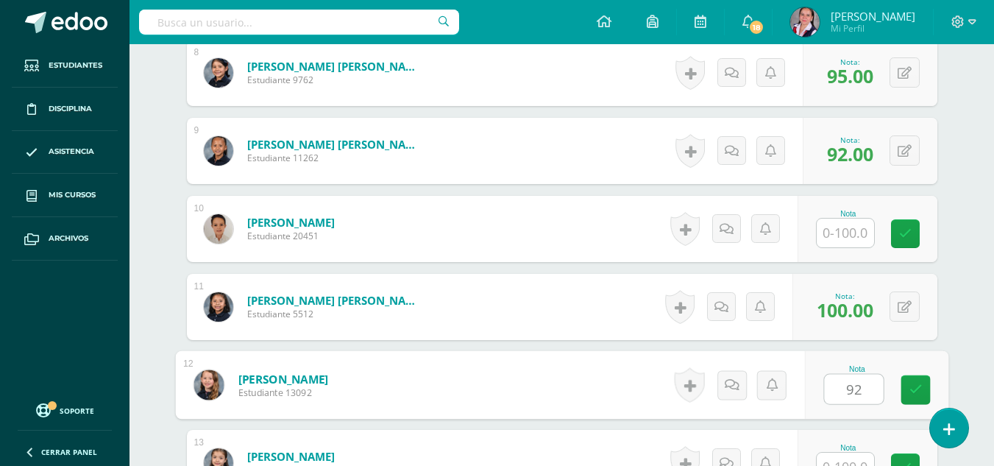
type input "92"
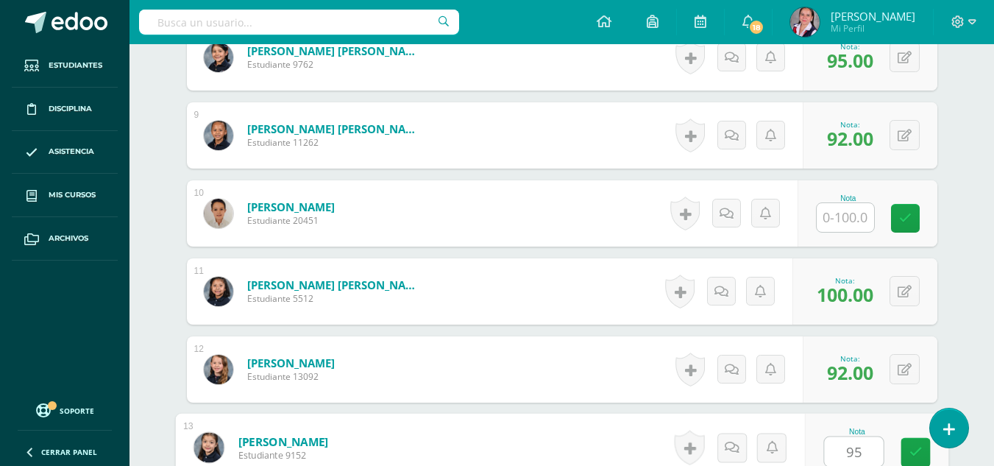
type input "95"
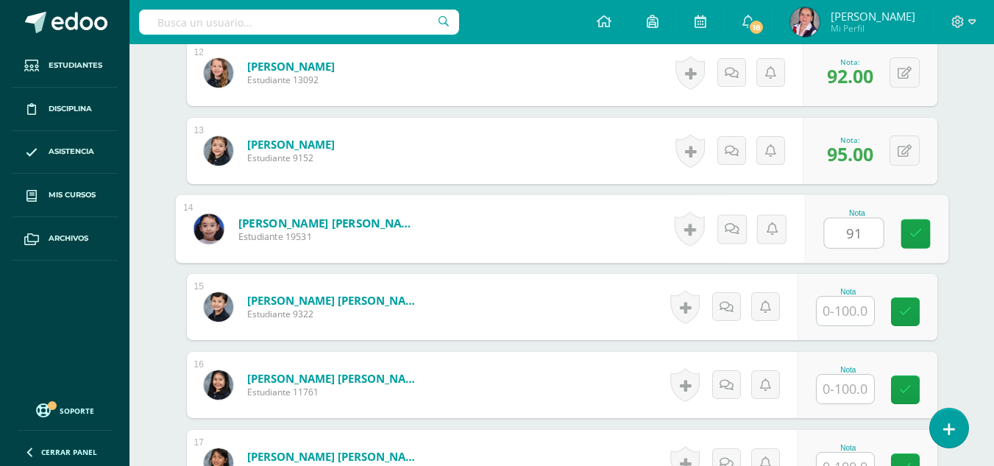
type input "91"
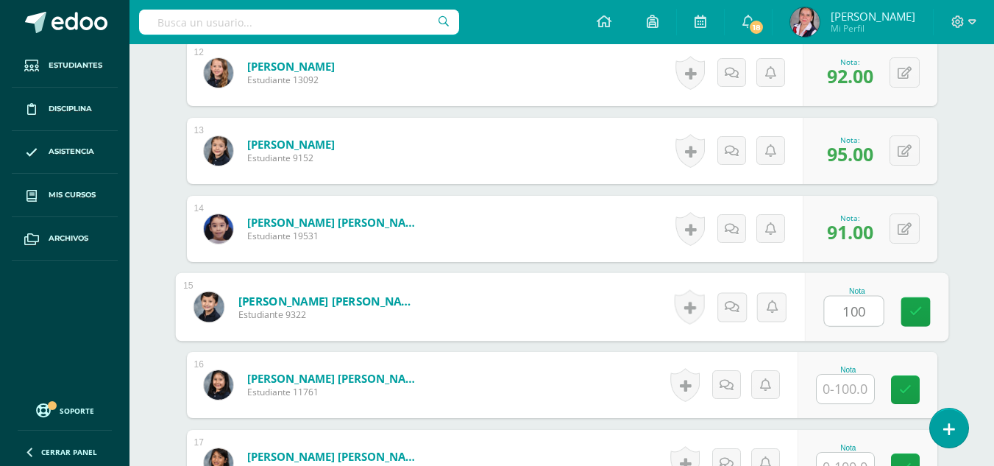
type input "100"
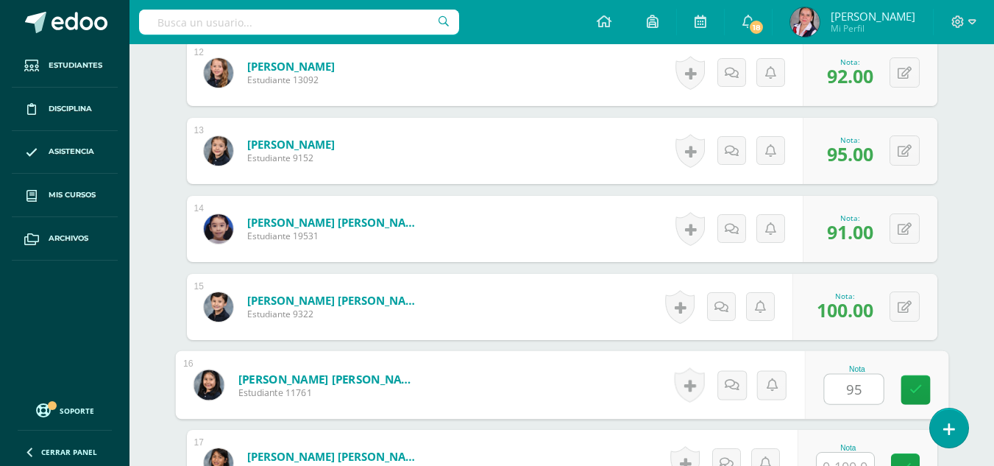
type input "95"
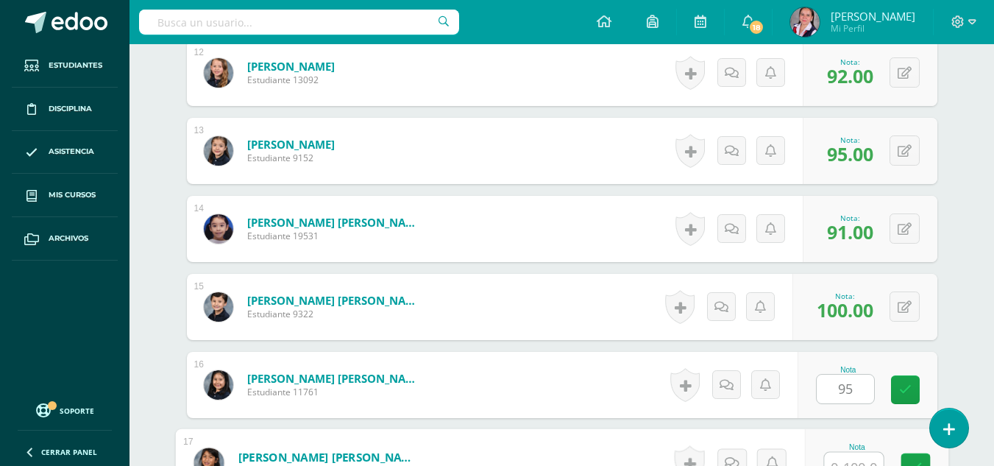
scroll to position [1345, 0]
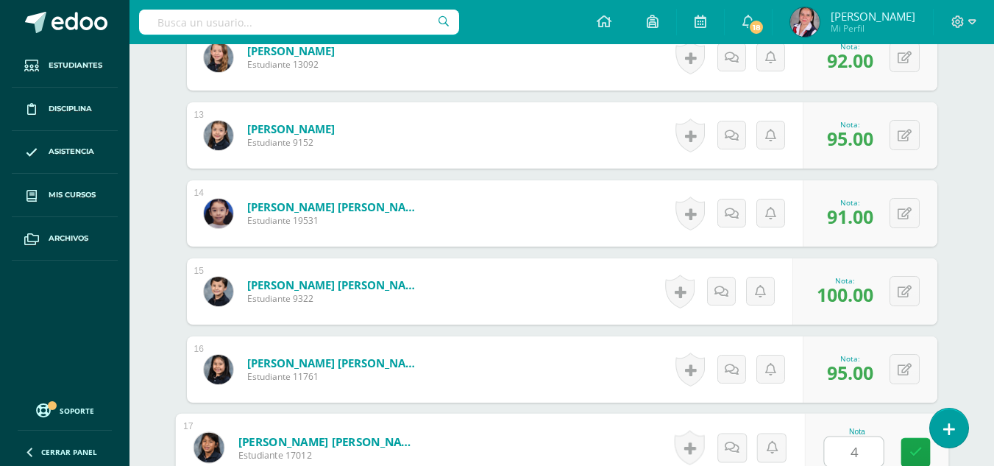
type input "40"
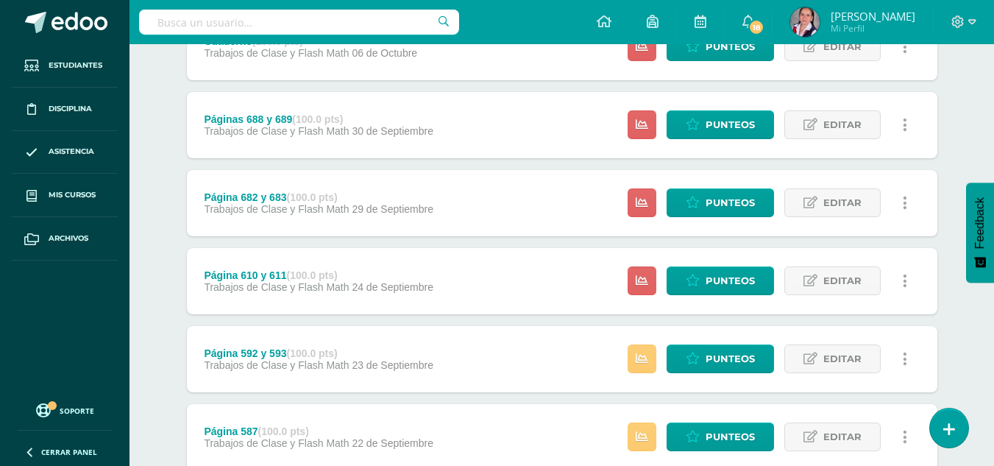
scroll to position [391, 0]
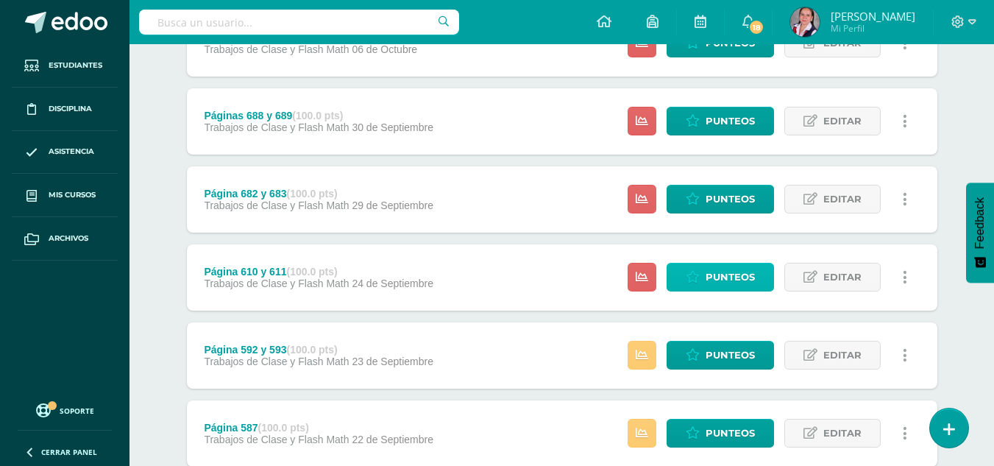
click at [731, 271] on span "Punteos" at bounding box center [729, 276] width 49 height 27
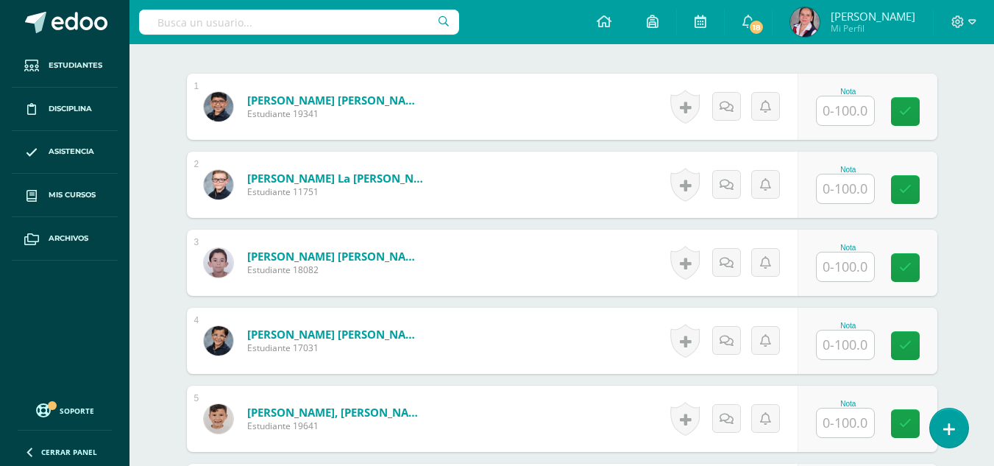
scroll to position [438, 0]
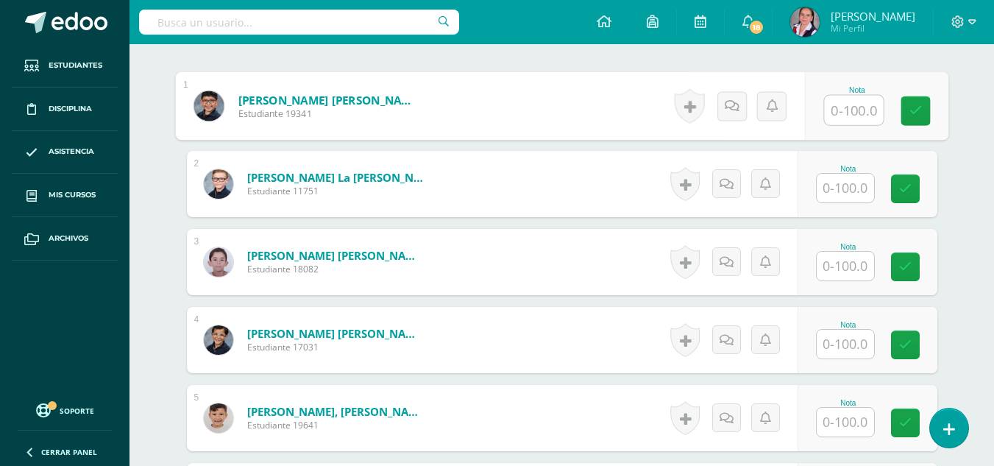
click at [846, 115] on input "text" at bounding box center [853, 110] width 59 height 29
type input "100"
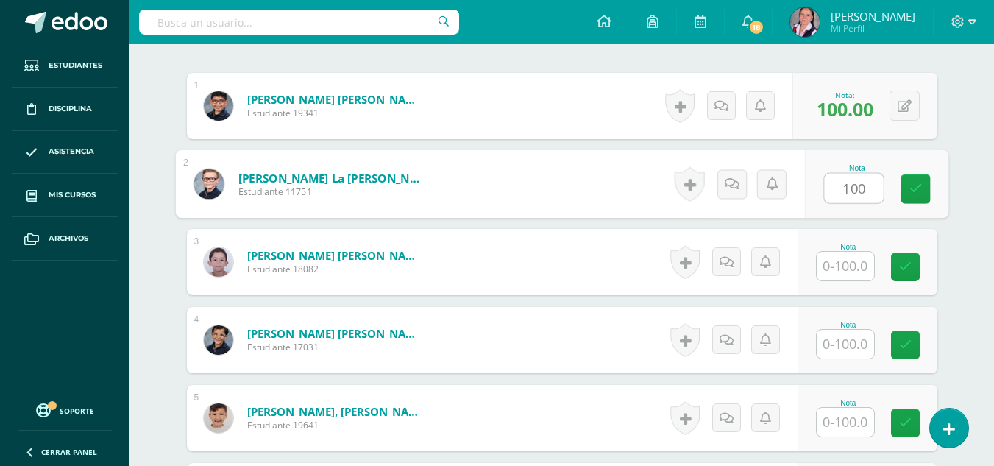
type input "100"
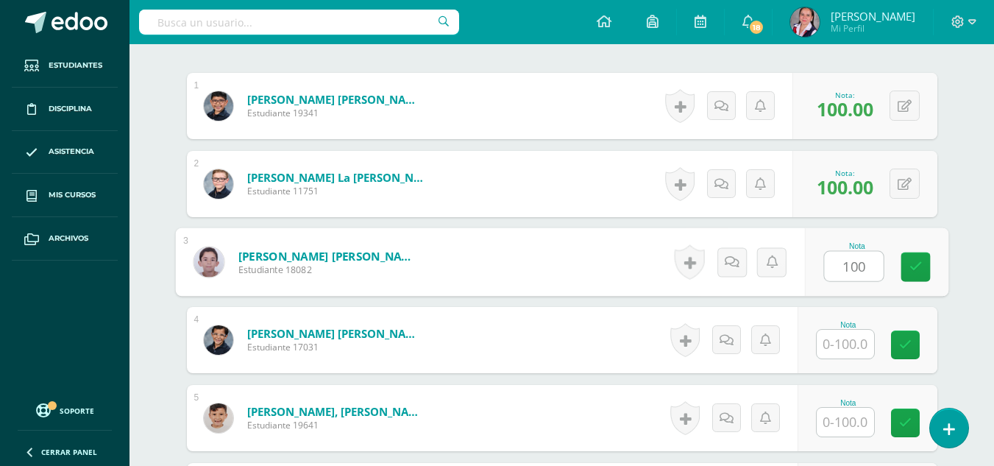
type input "100"
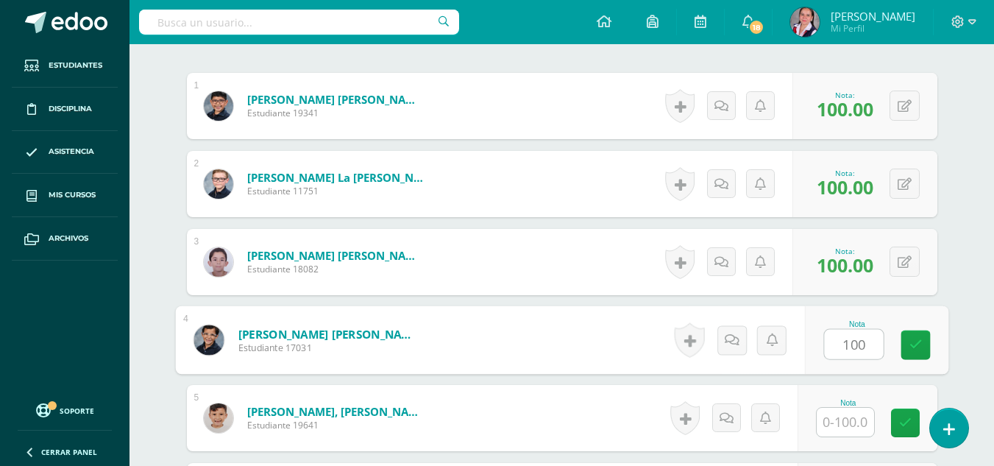
type input "100"
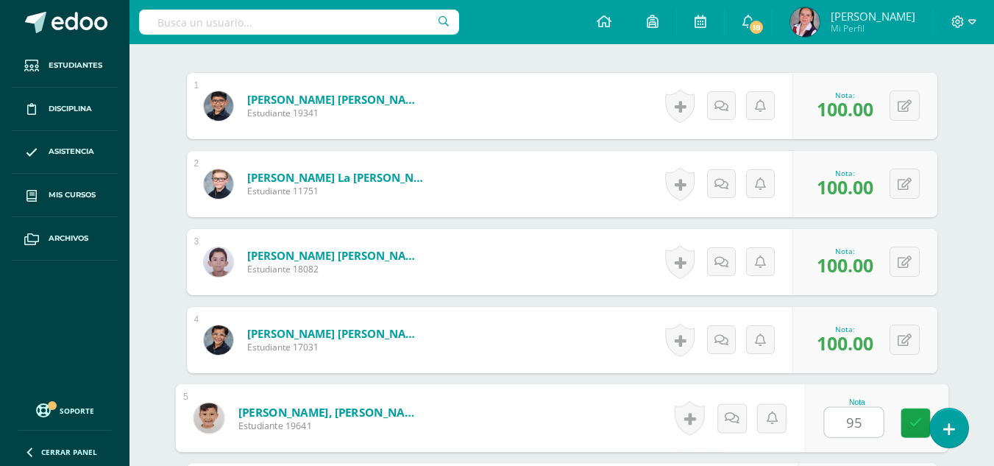
type input "95"
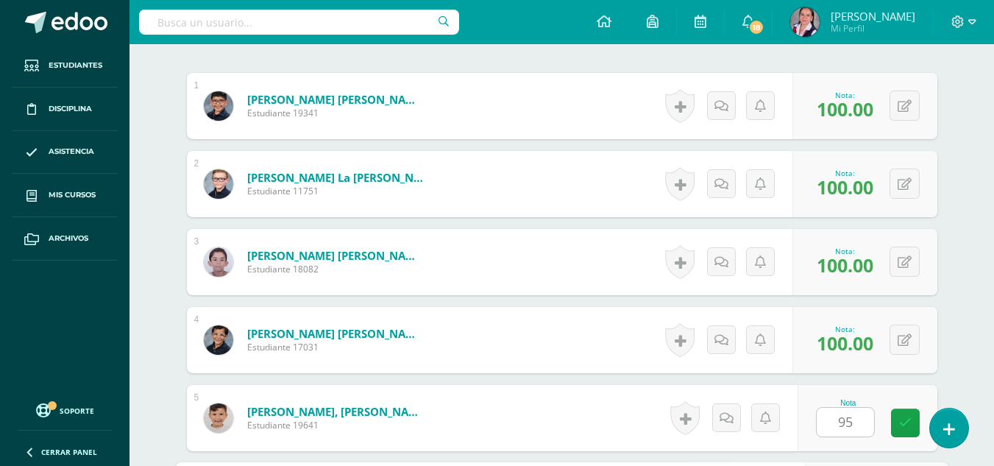
scroll to position [705, 0]
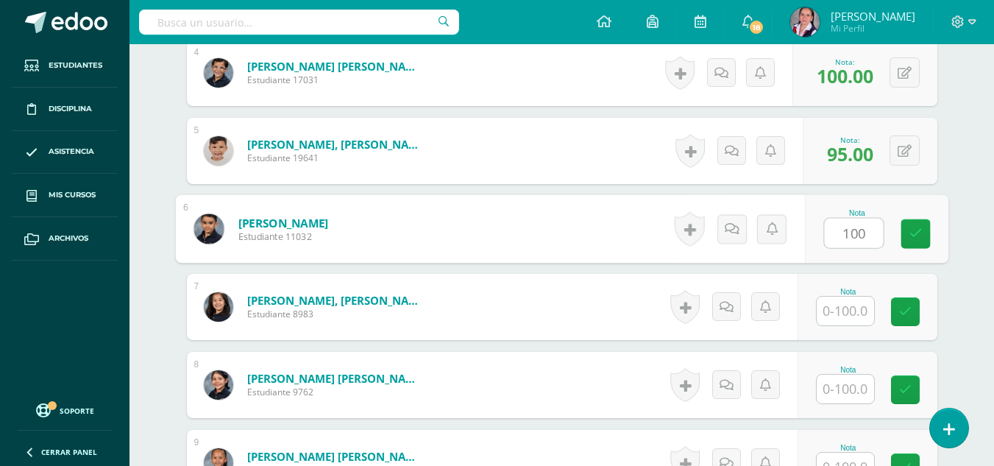
type input "100"
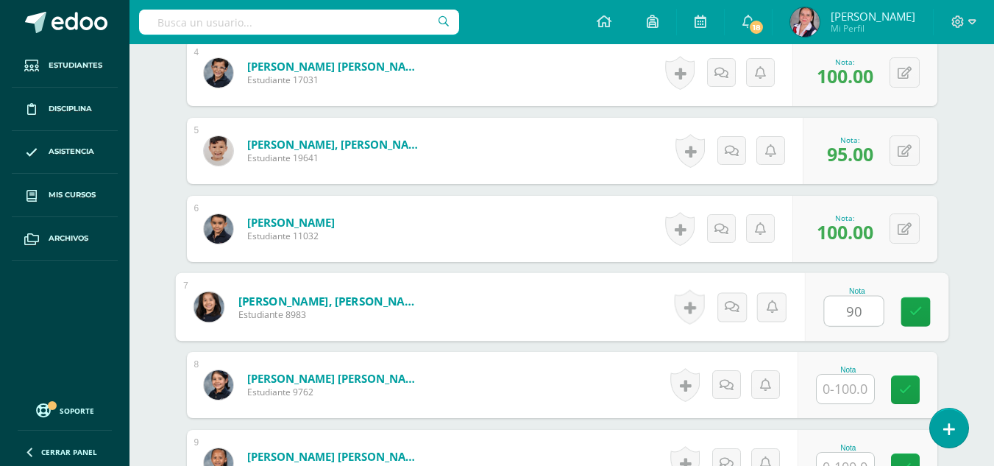
type input "90"
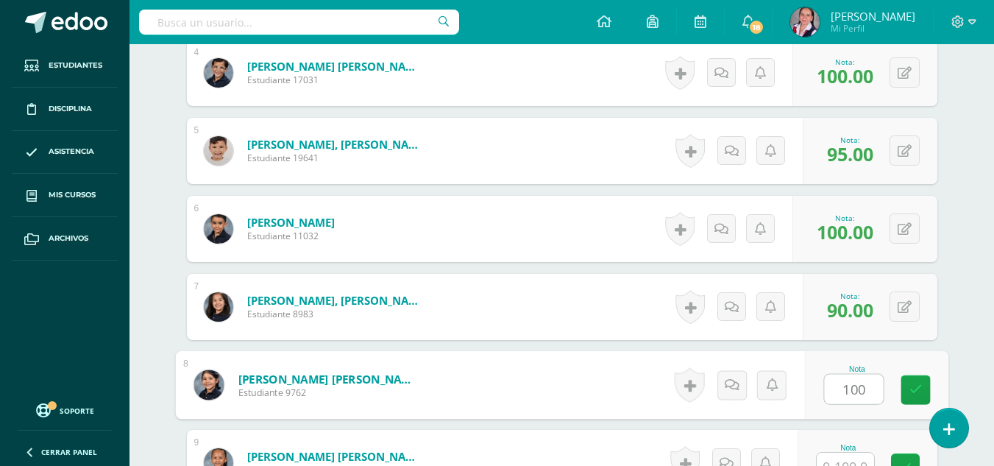
type input "100"
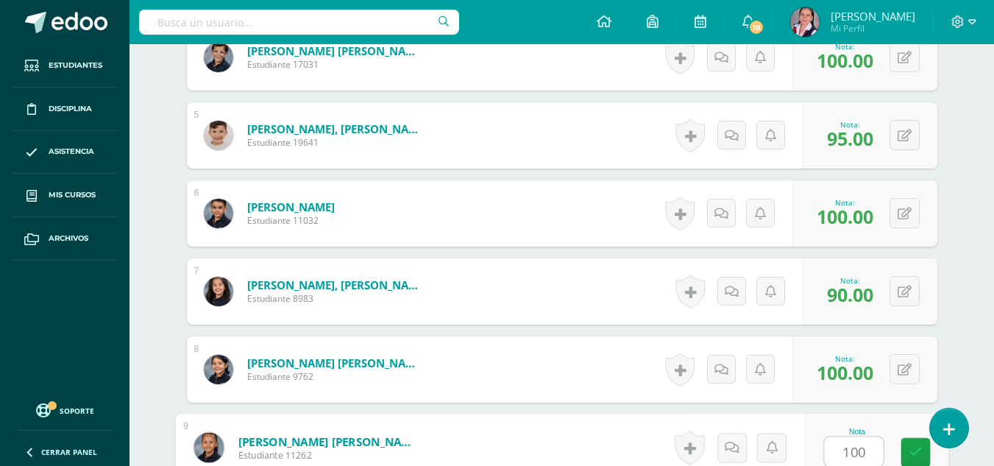
type input "100"
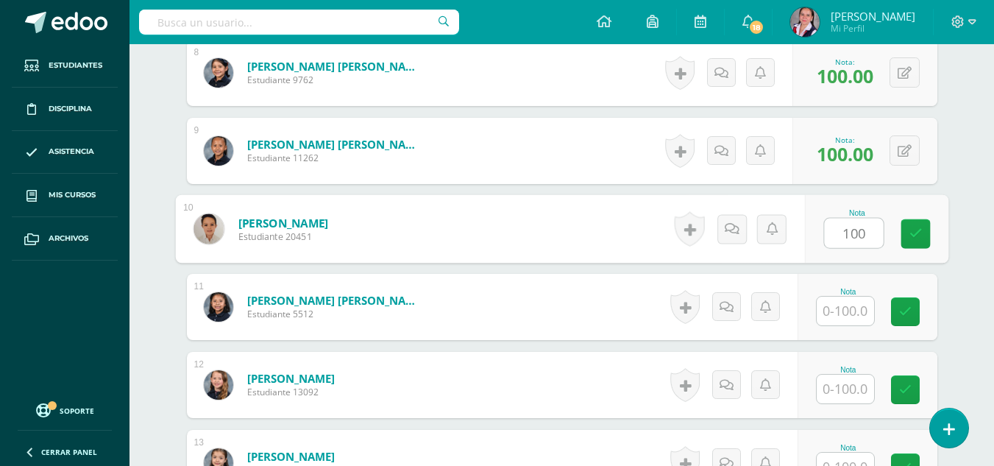
type input "100"
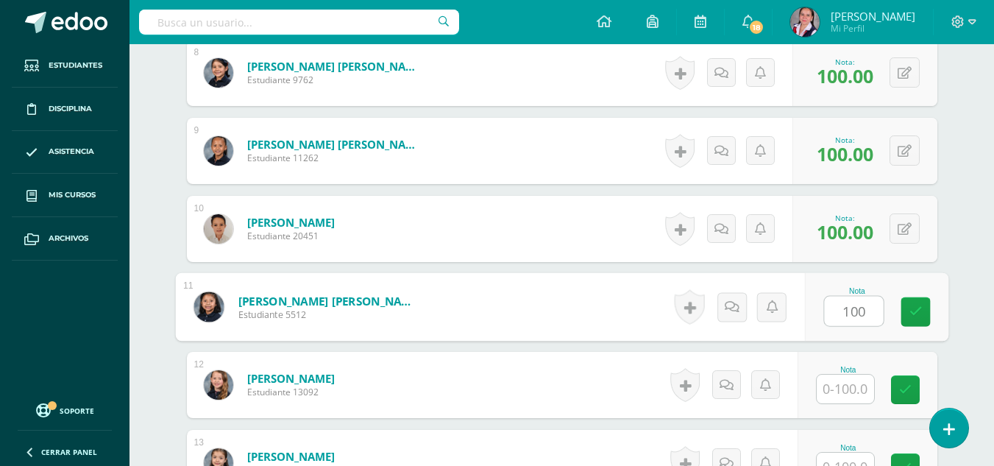
type input "100"
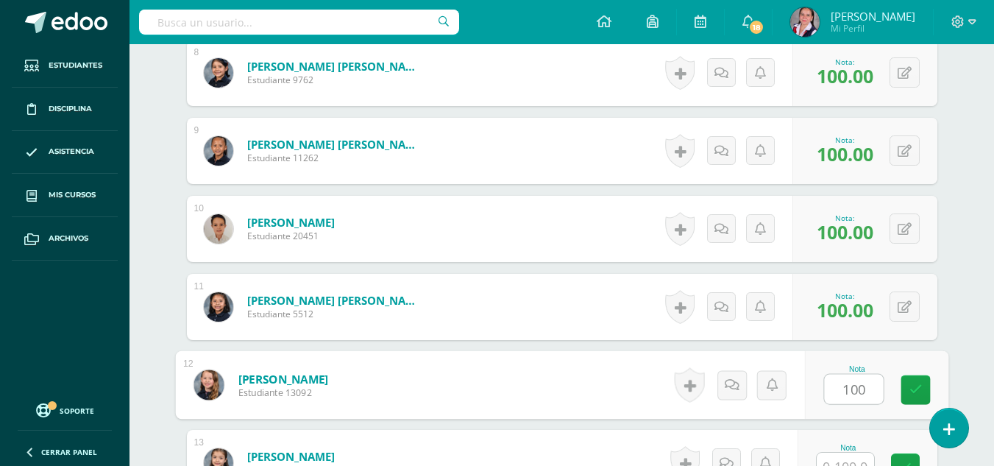
type input "100"
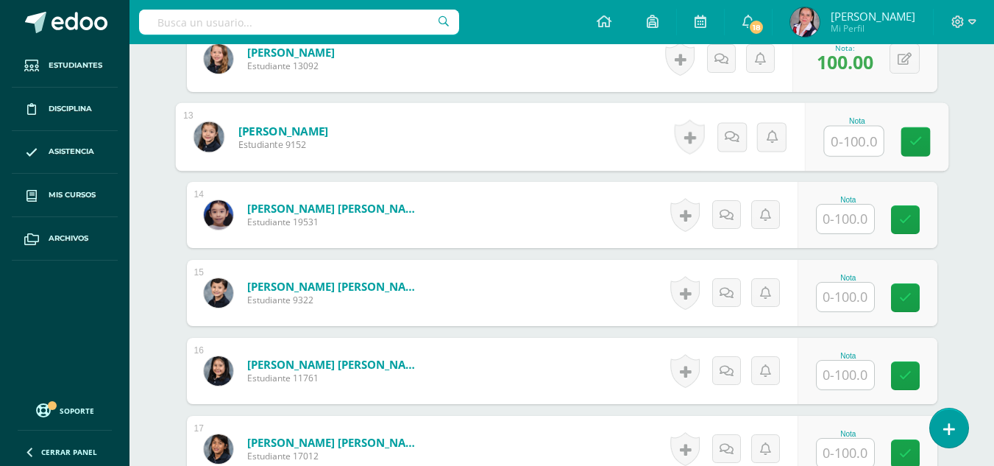
scroll to position [1346, 0]
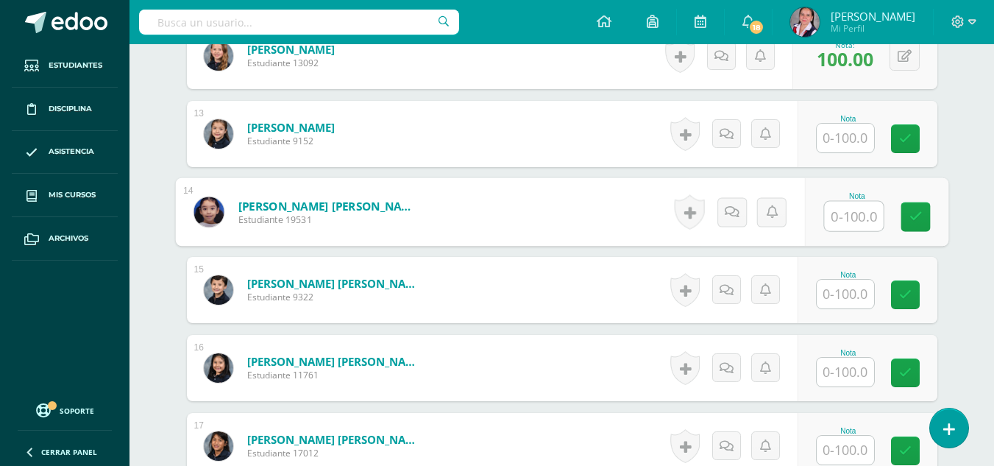
click at [839, 216] on input "text" at bounding box center [853, 216] width 59 height 29
type input "98"
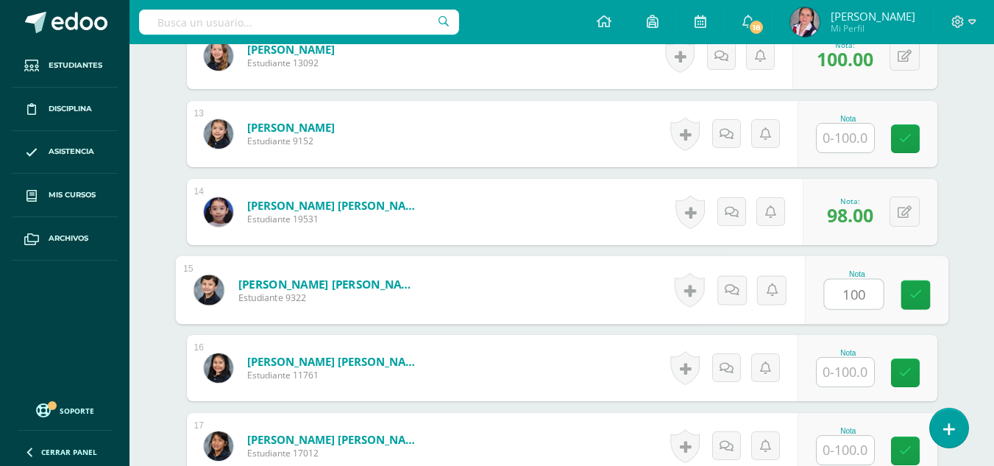
type input "100"
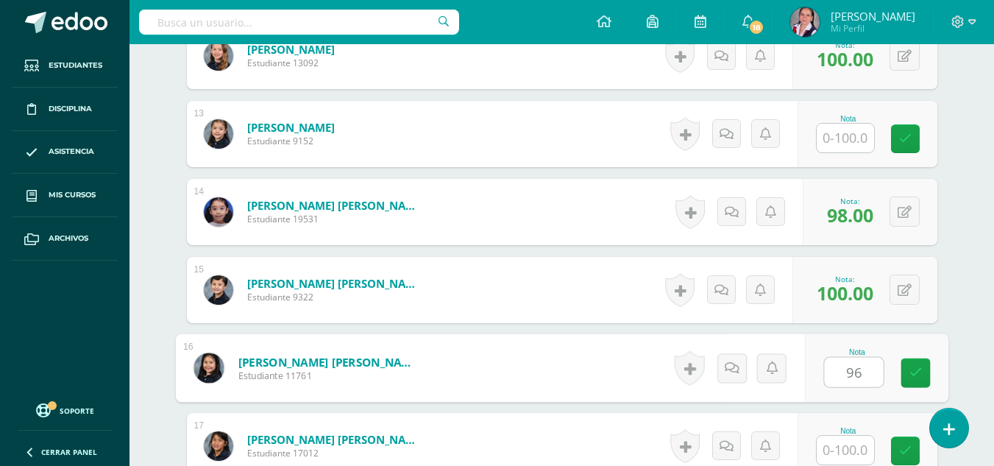
type input "96"
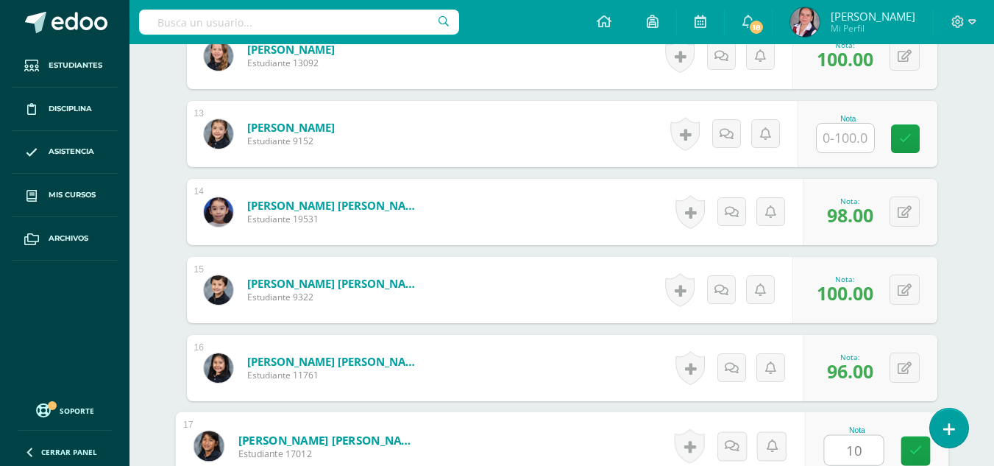
type input "100"
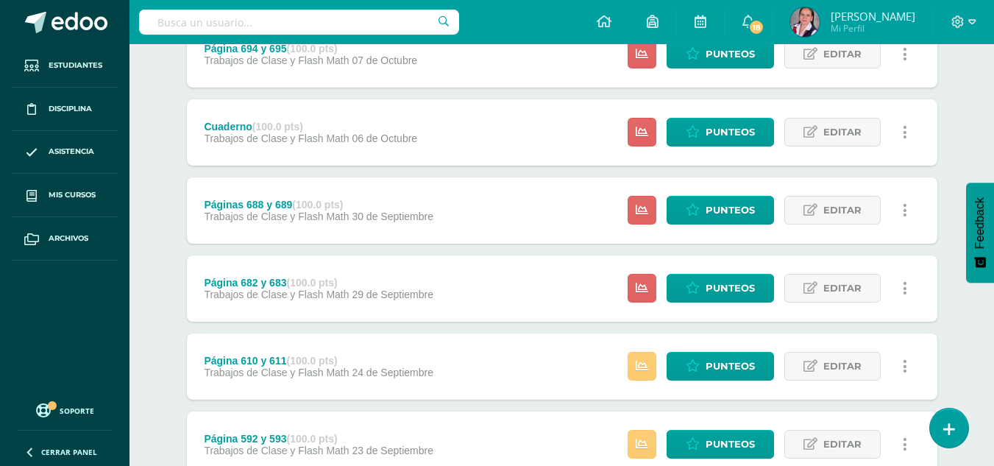
scroll to position [299, 0]
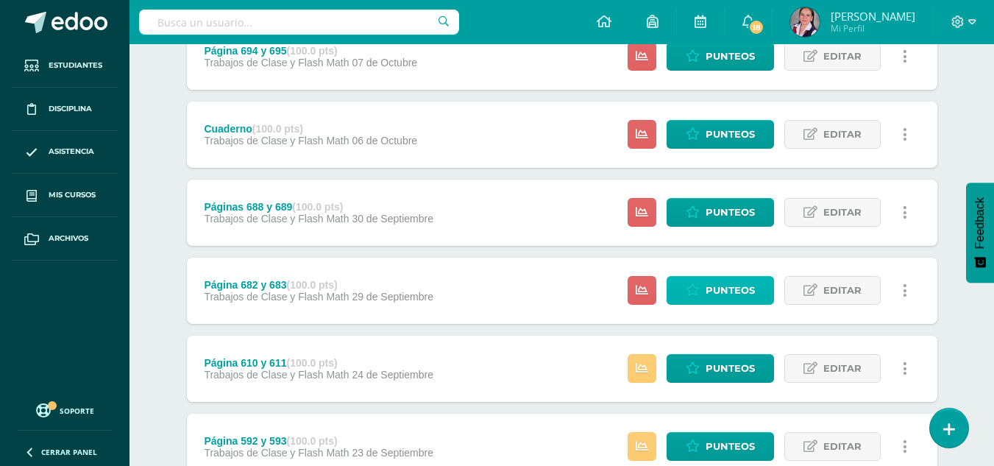
click at [693, 295] on icon at bounding box center [693, 290] width 14 height 13
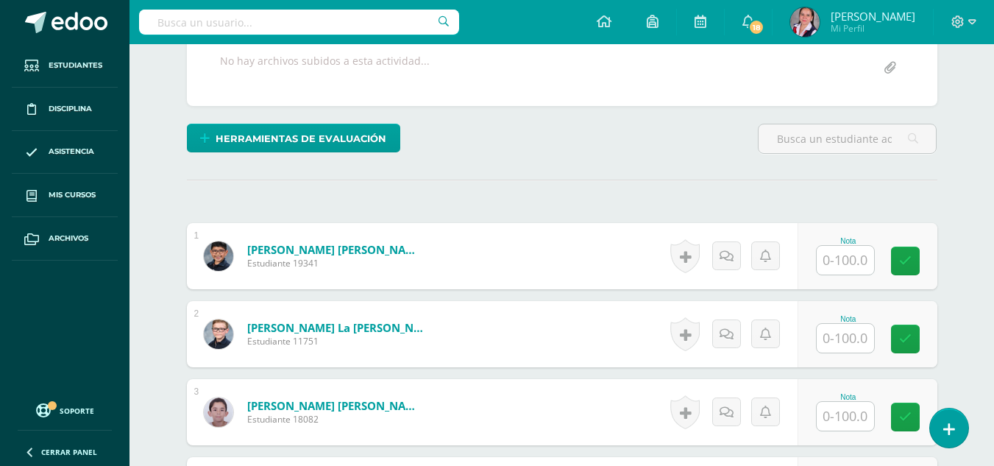
scroll to position [352, 0]
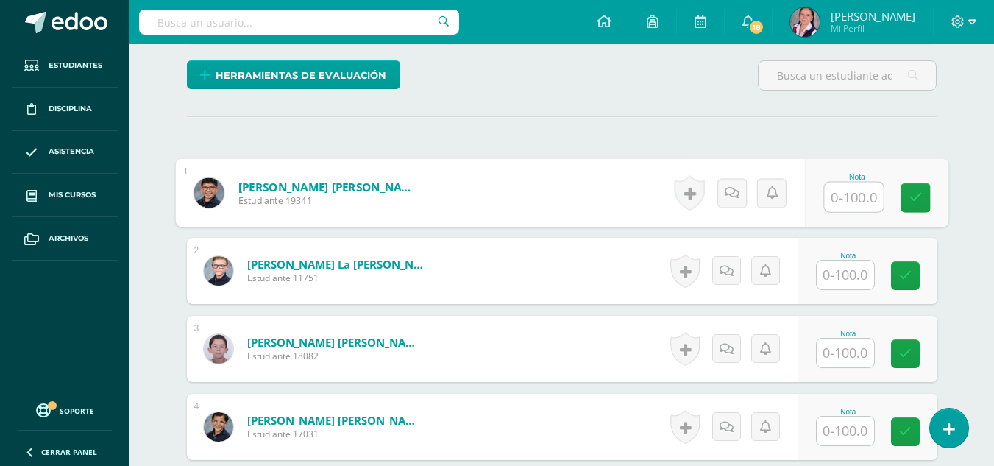
click at [839, 194] on input "text" at bounding box center [853, 196] width 59 height 29
type input "95"
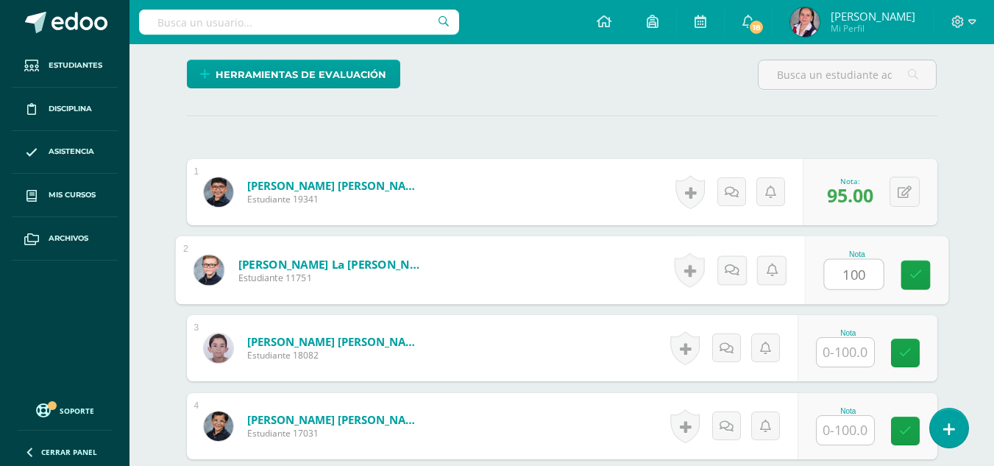
type input "100"
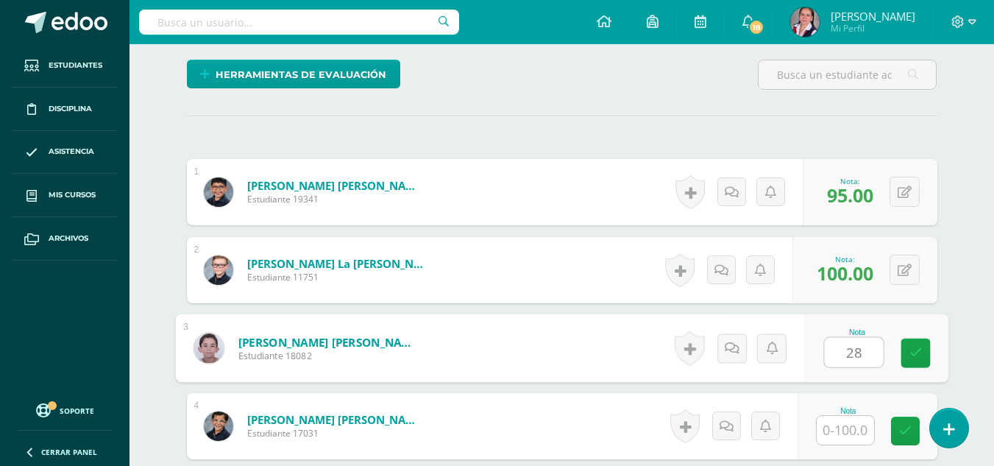
type input "28"
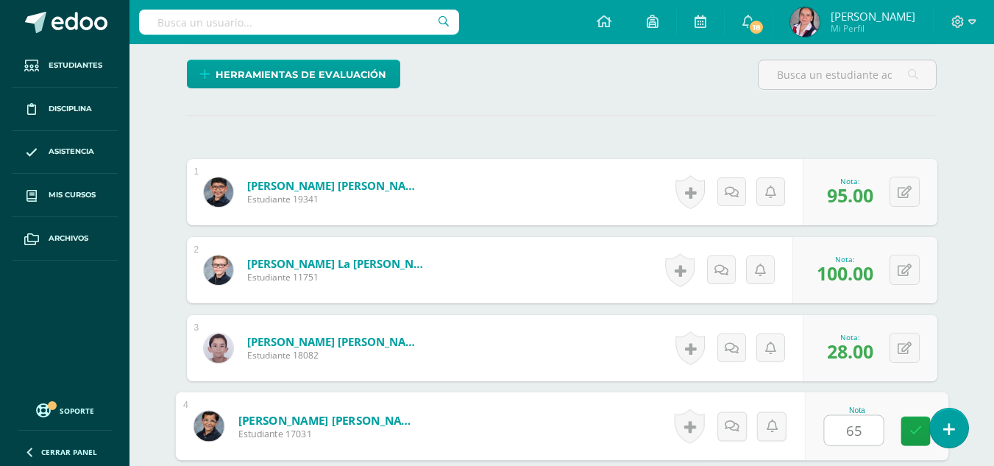
type input "65"
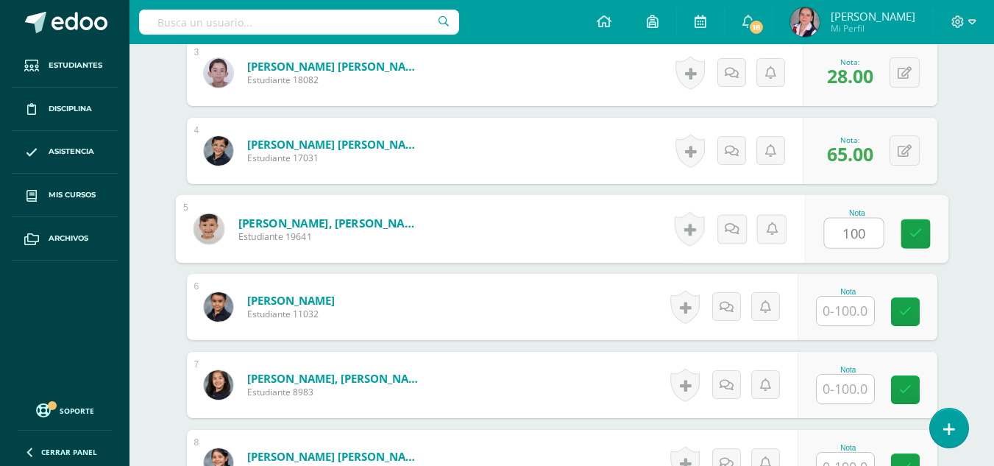
type input "100"
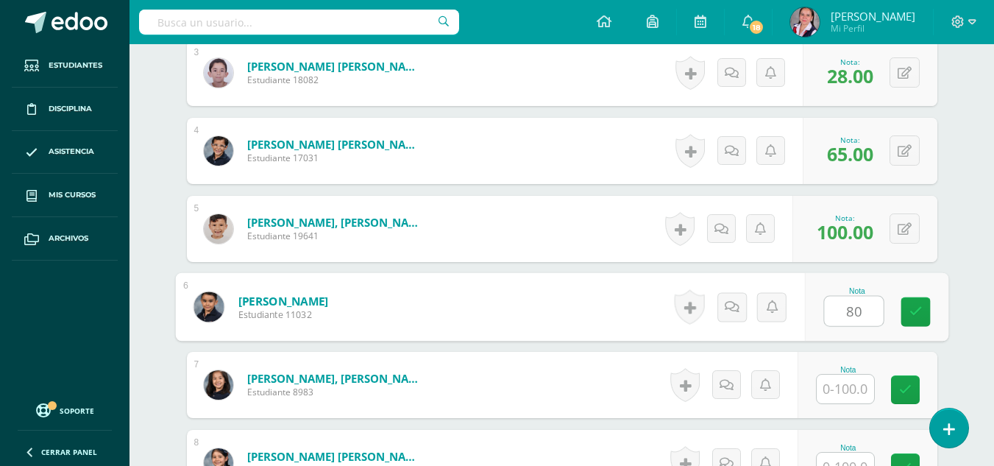
type input "80"
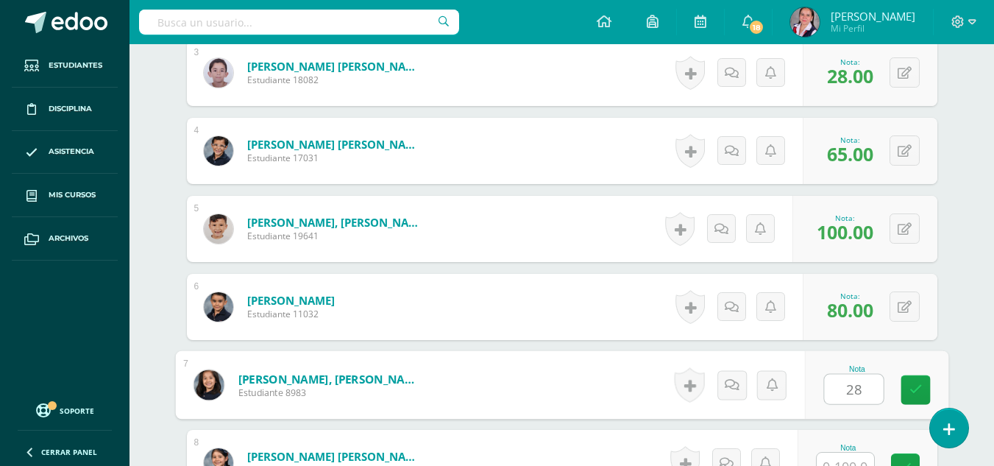
type input "28"
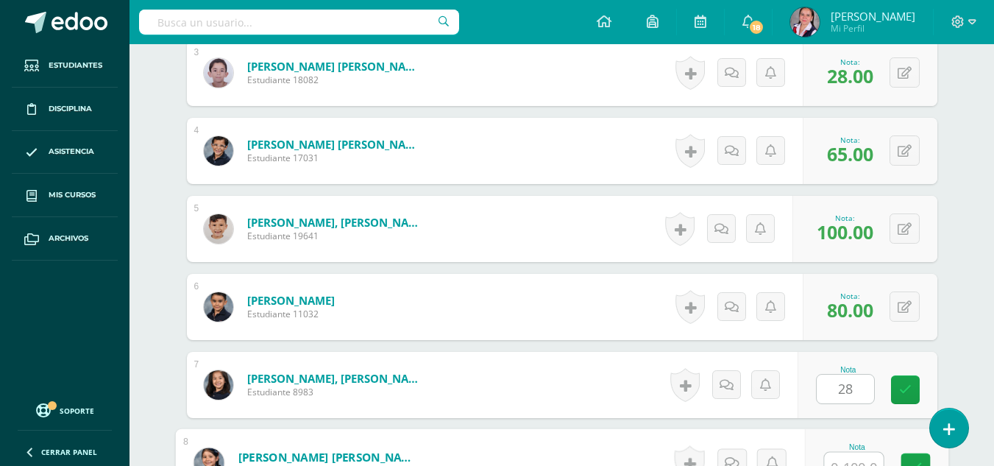
scroll to position [643, 0]
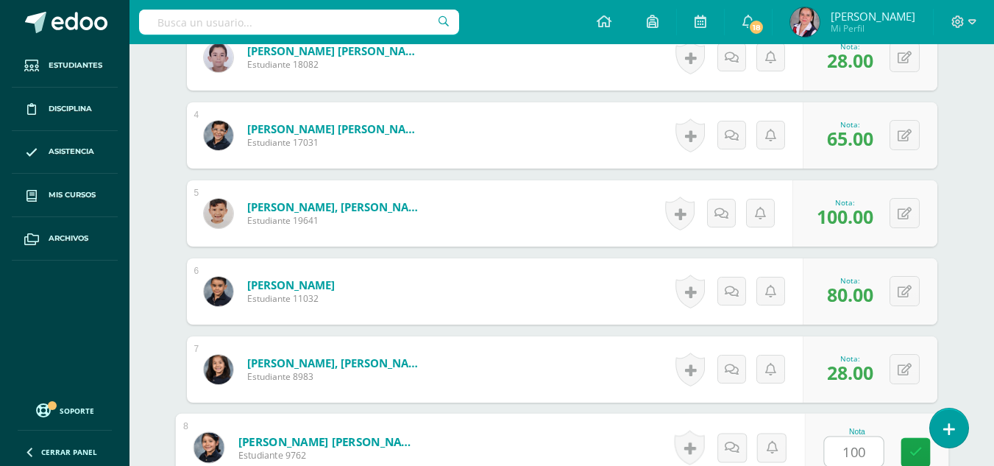
type input "100"
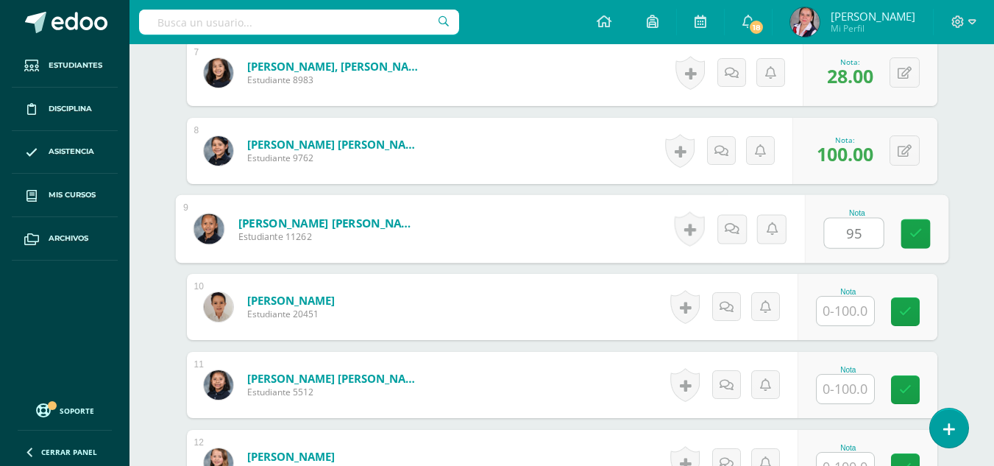
type input "95"
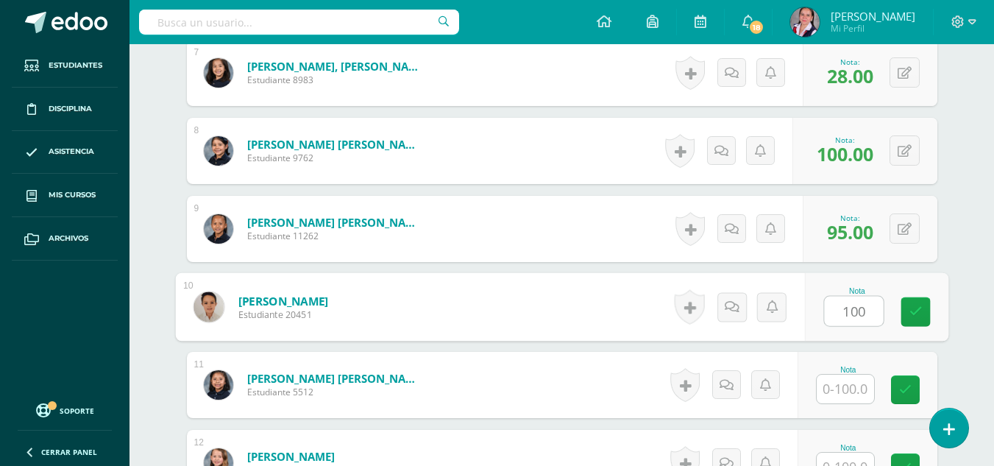
type input "100"
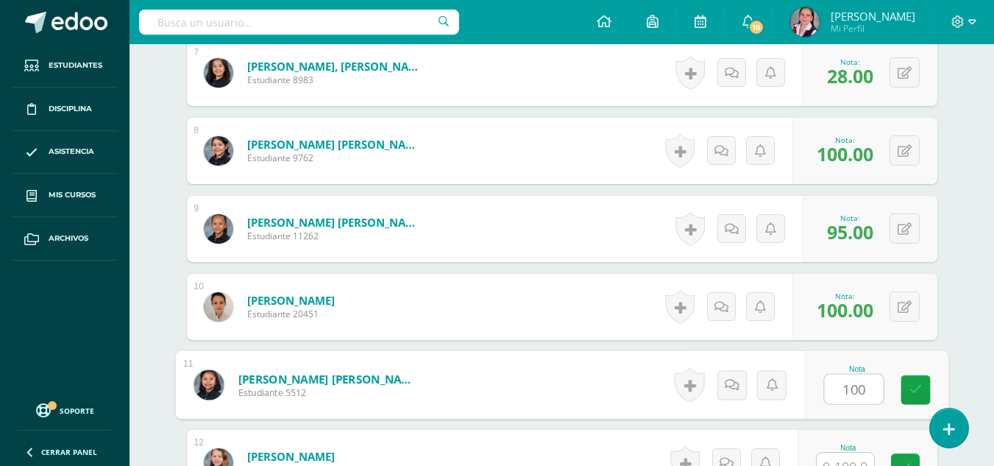
type input "100"
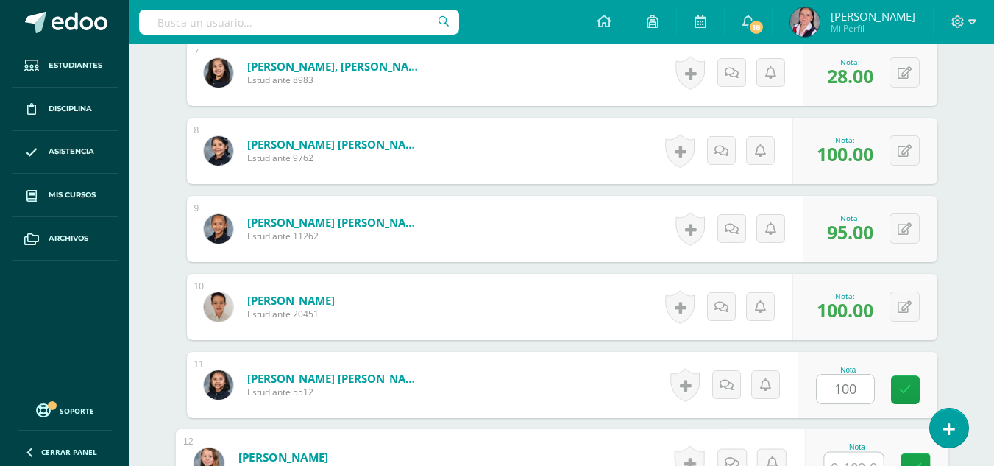
scroll to position [955, 0]
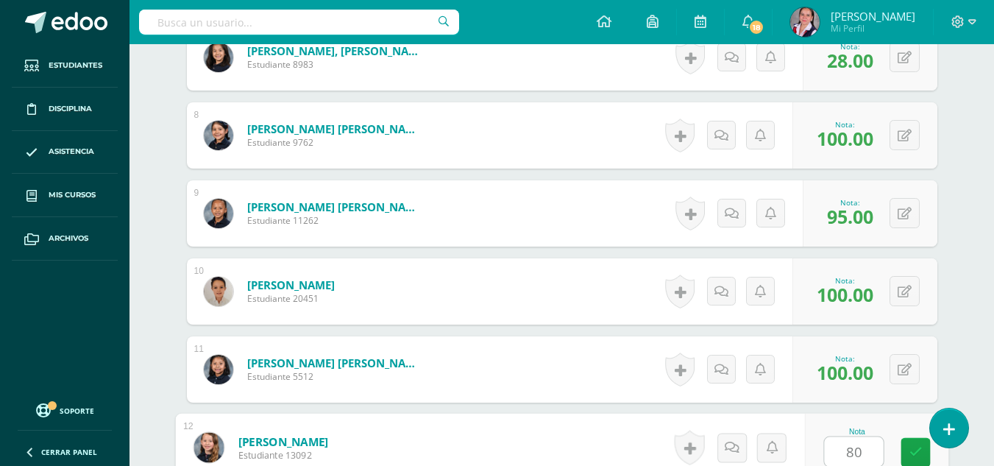
type input "80"
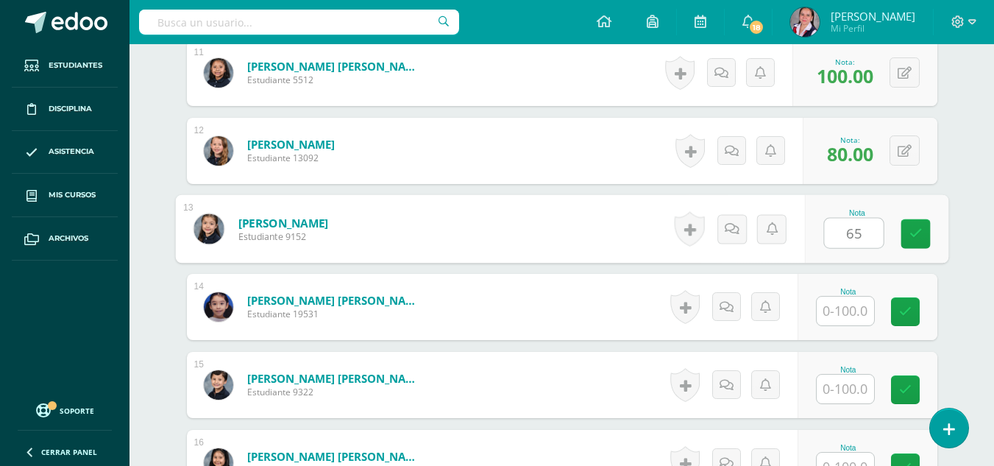
type input "65"
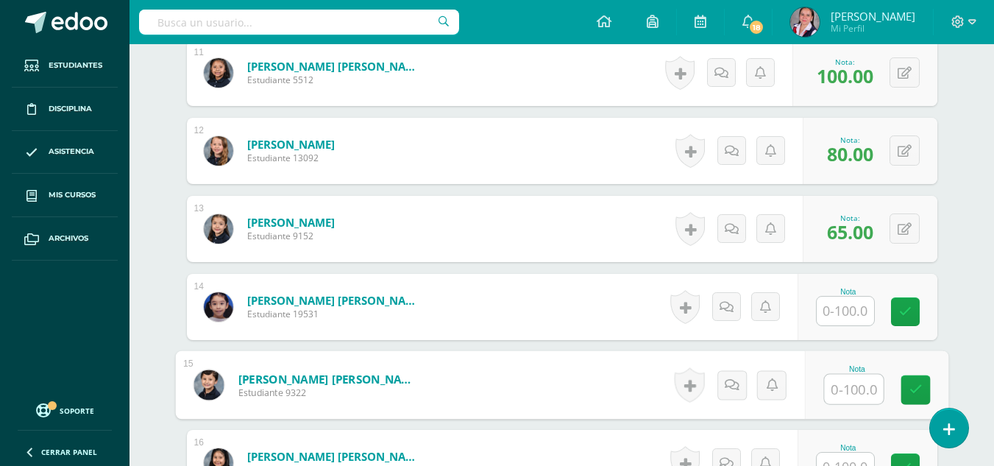
click at [855, 389] on input "text" at bounding box center [853, 388] width 59 height 29
type input "100"
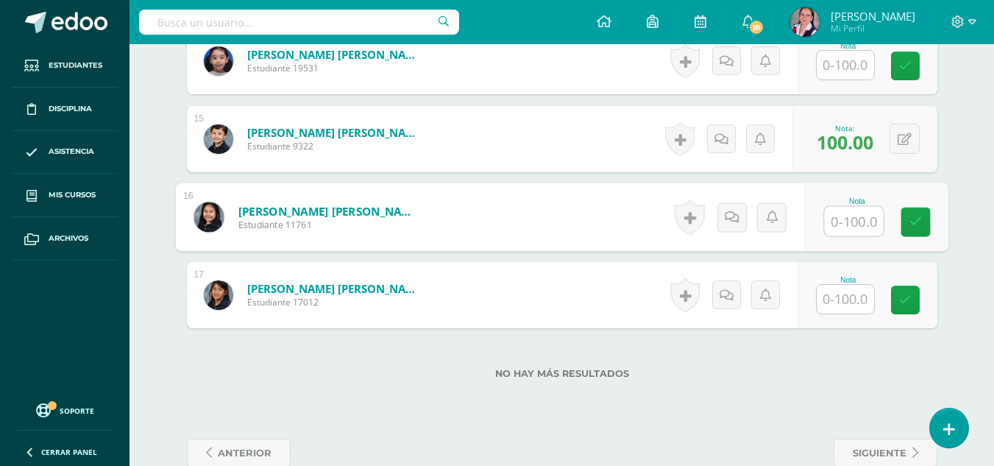
scroll to position [1487, 0]
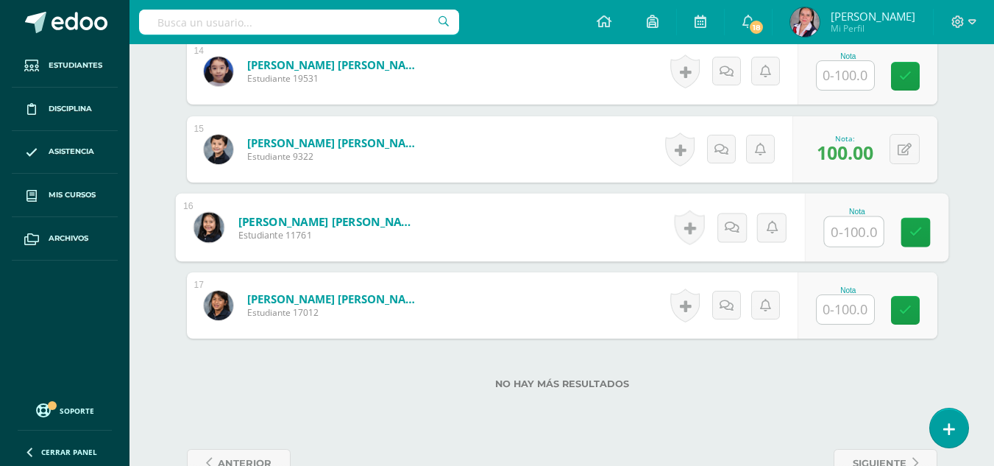
click at [837, 317] on input "text" at bounding box center [845, 309] width 57 height 29
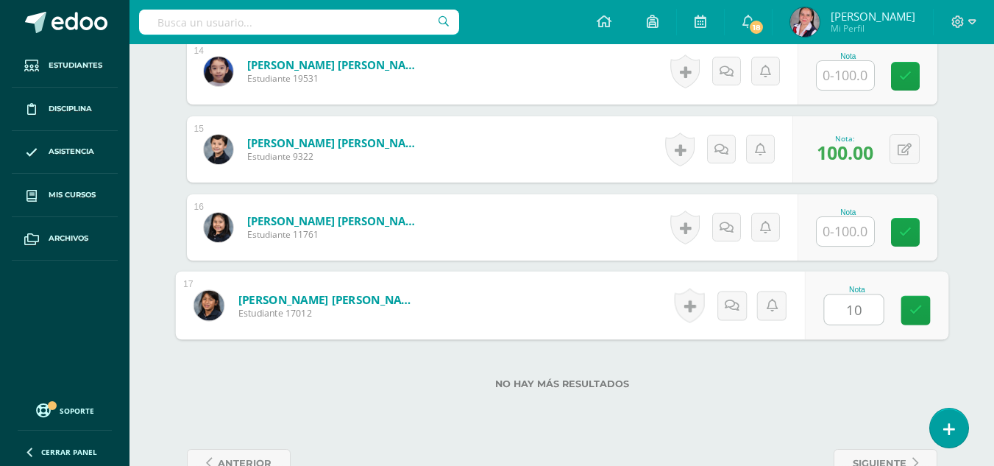
type input "100"
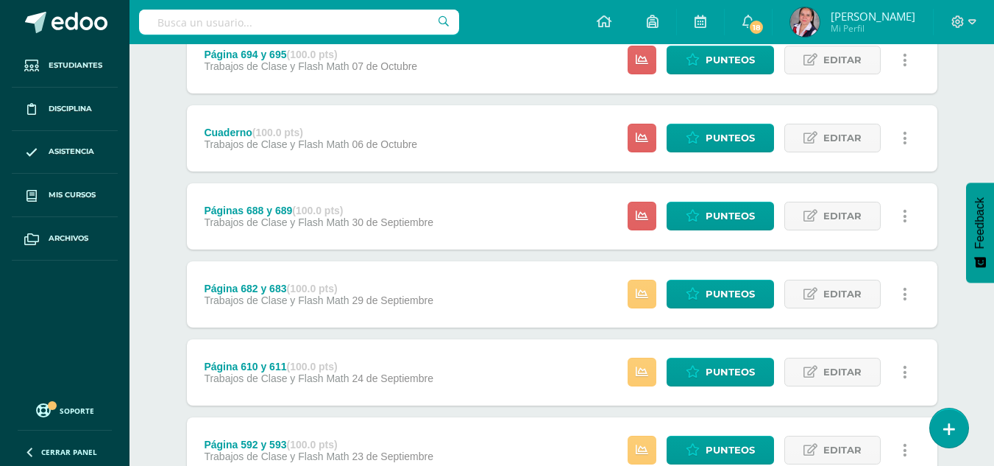
scroll to position [298, 0]
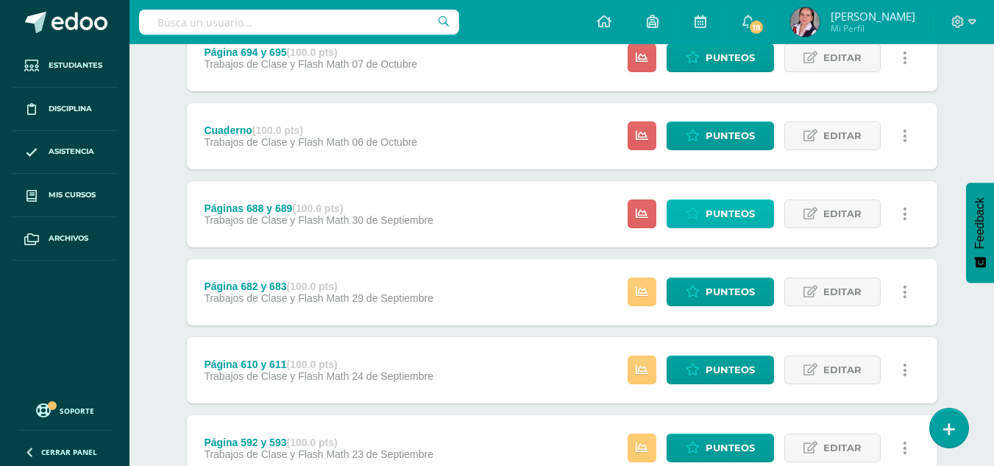
click at [703, 213] on link "Punteos" at bounding box center [720, 213] width 107 height 29
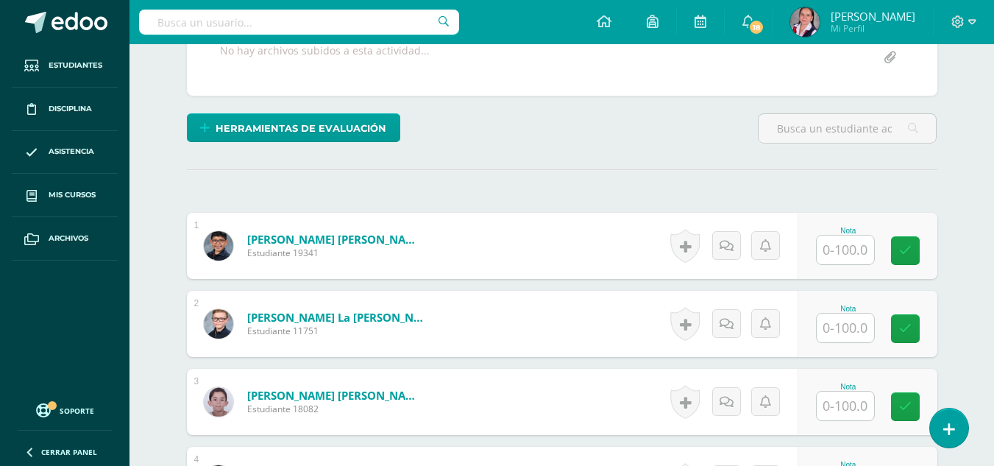
scroll to position [395, 0]
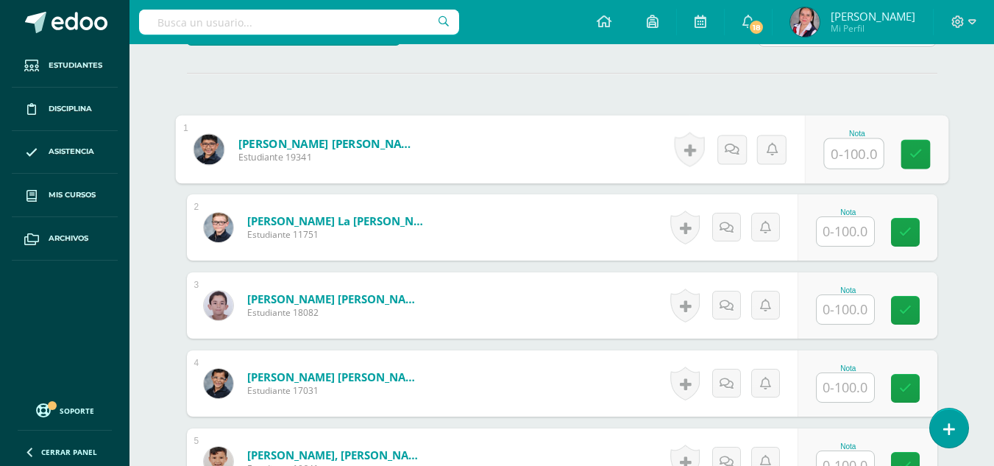
click at [826, 144] on input "text" at bounding box center [853, 153] width 59 height 29
type input "100"
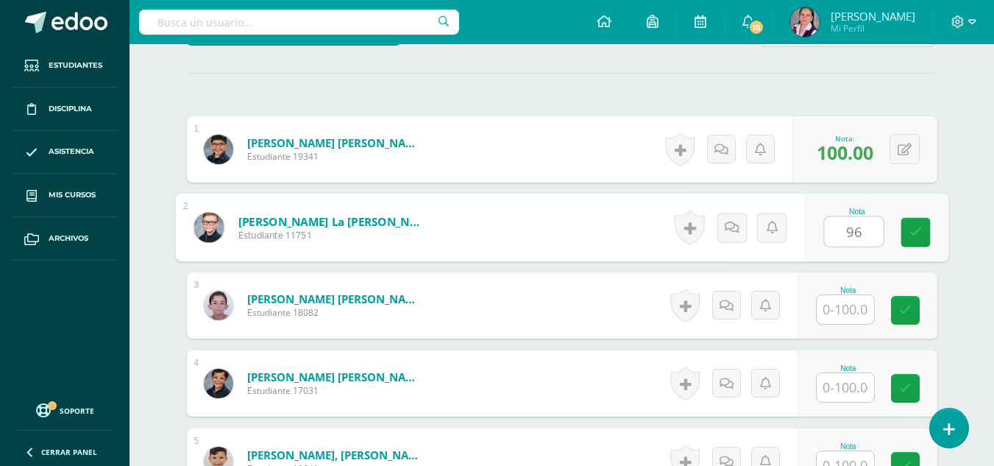
type input "96"
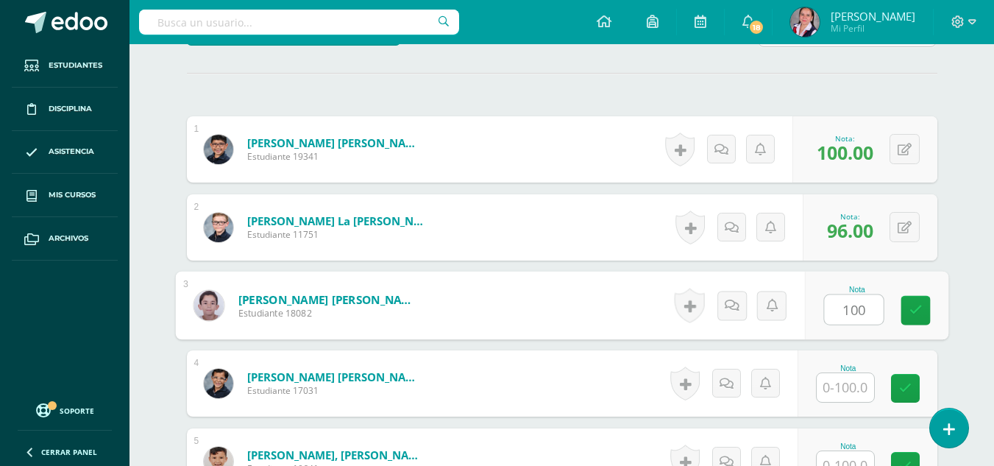
type input "100"
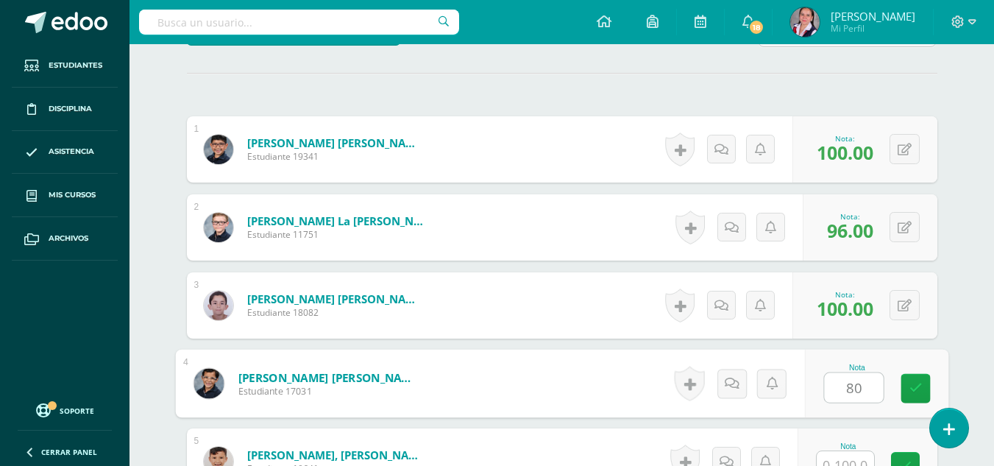
type input "80"
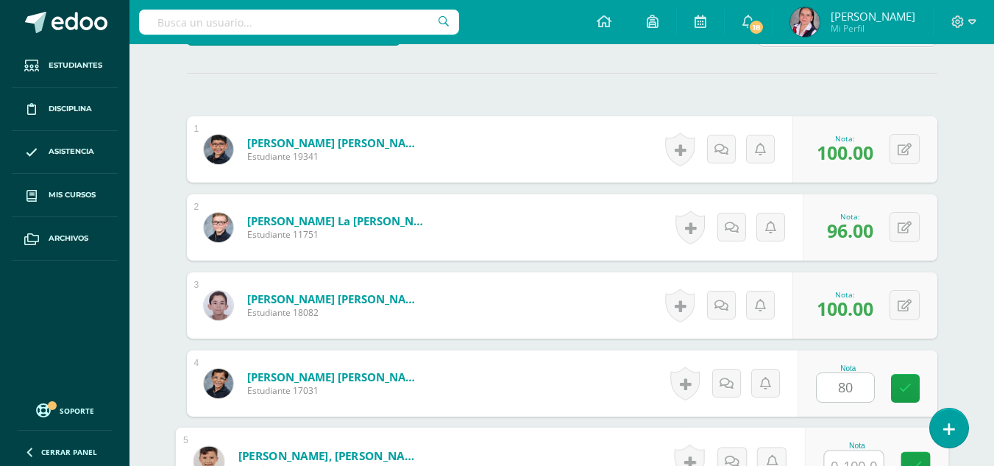
scroll to position [409, 0]
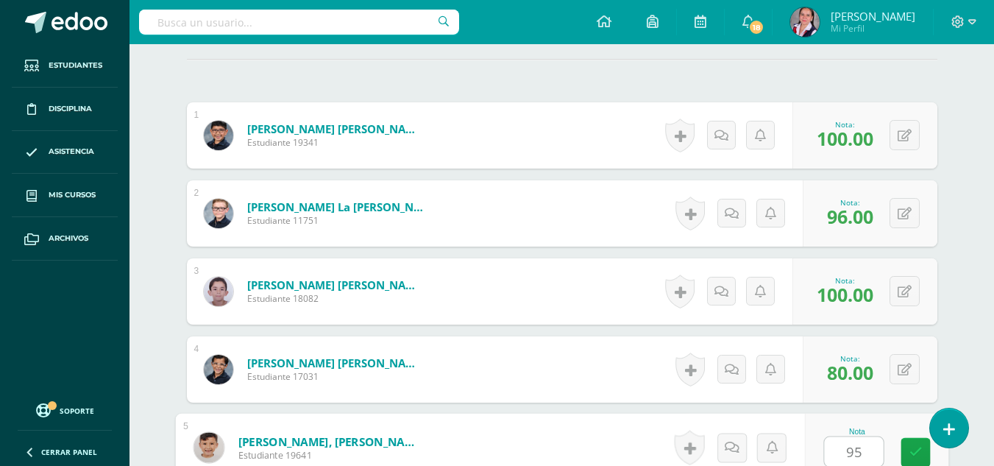
type input "95"
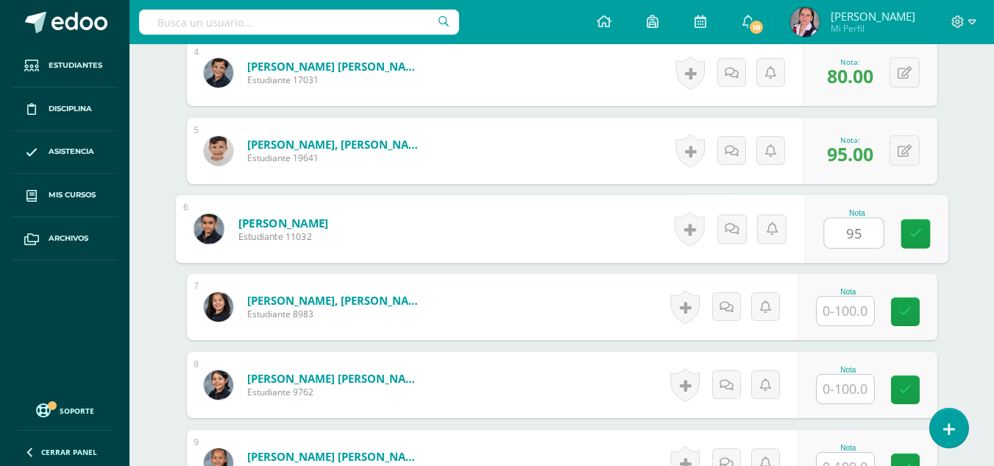
type input "95"
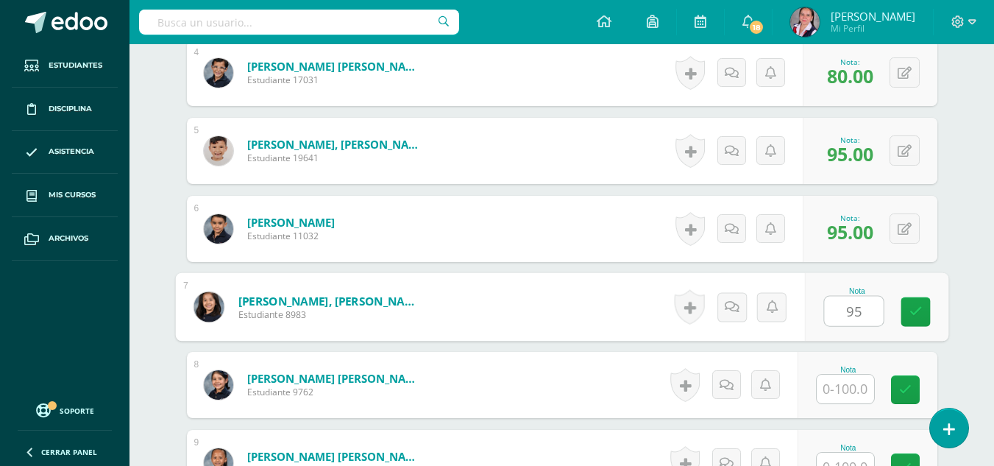
type input "95"
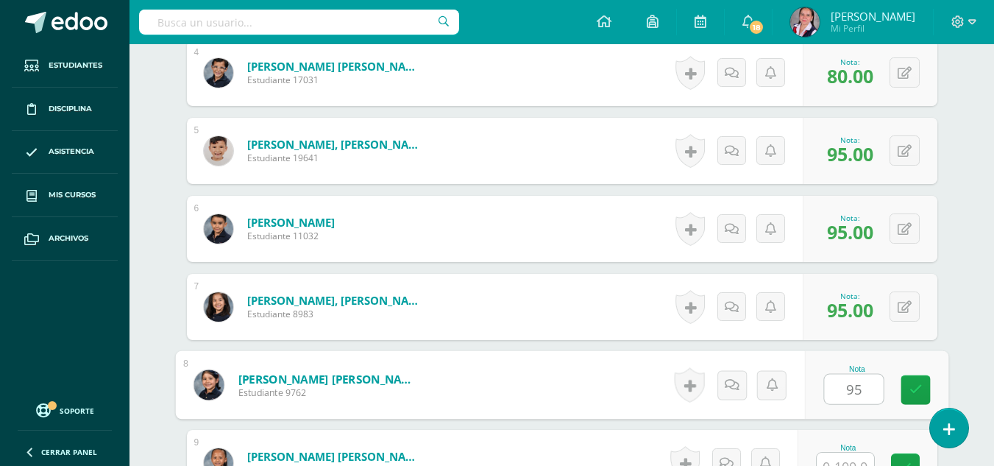
type input "95"
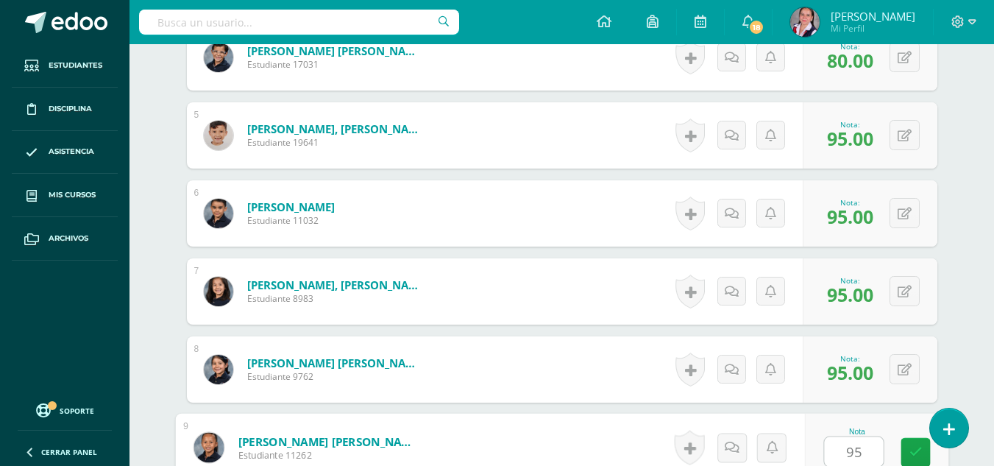
type input "95"
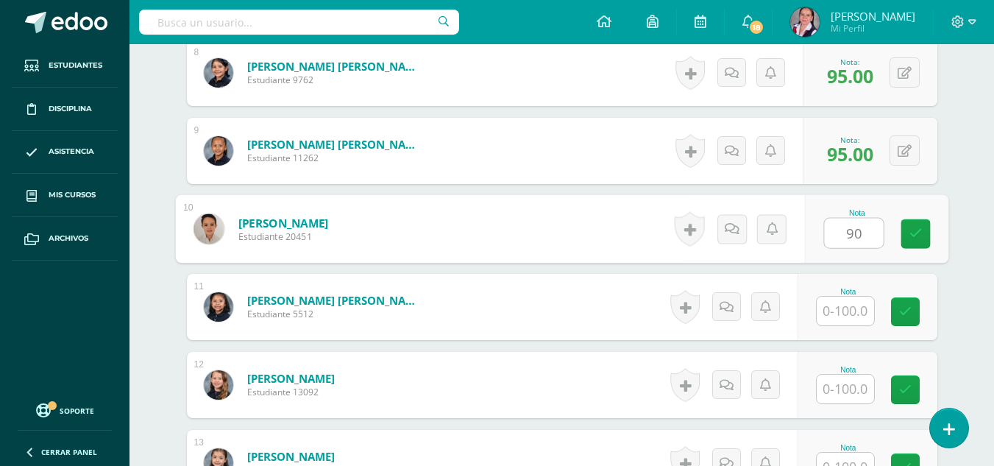
type input "90"
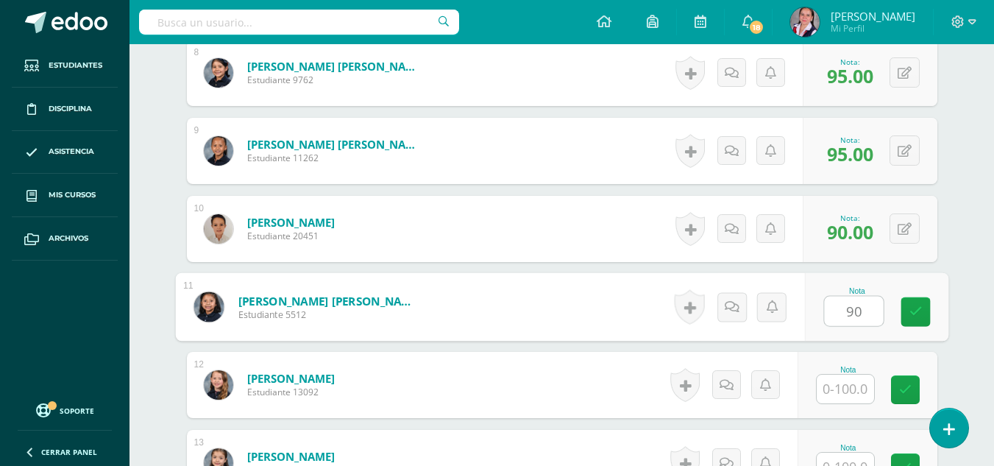
type input "90"
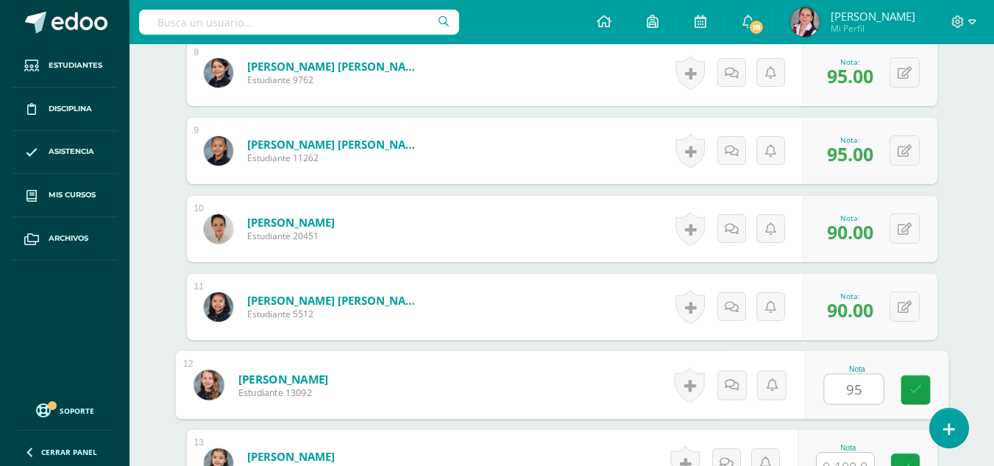
type input "95"
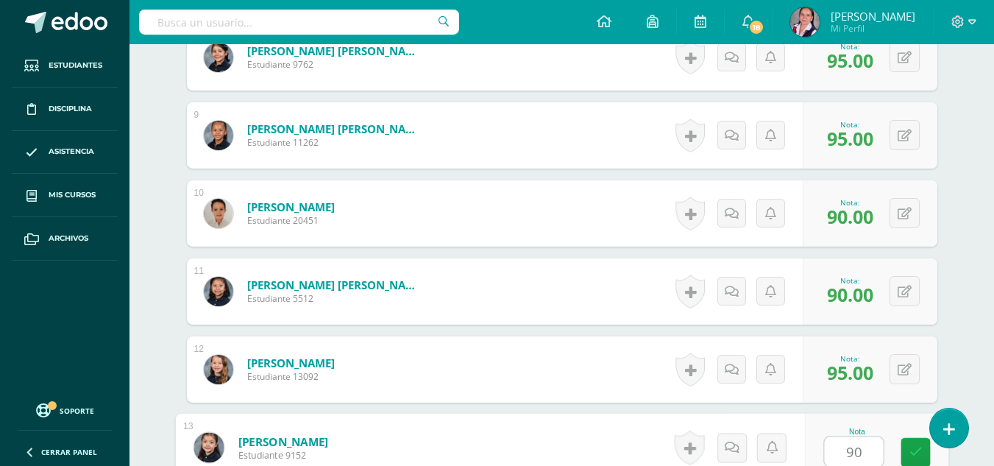
type input "90"
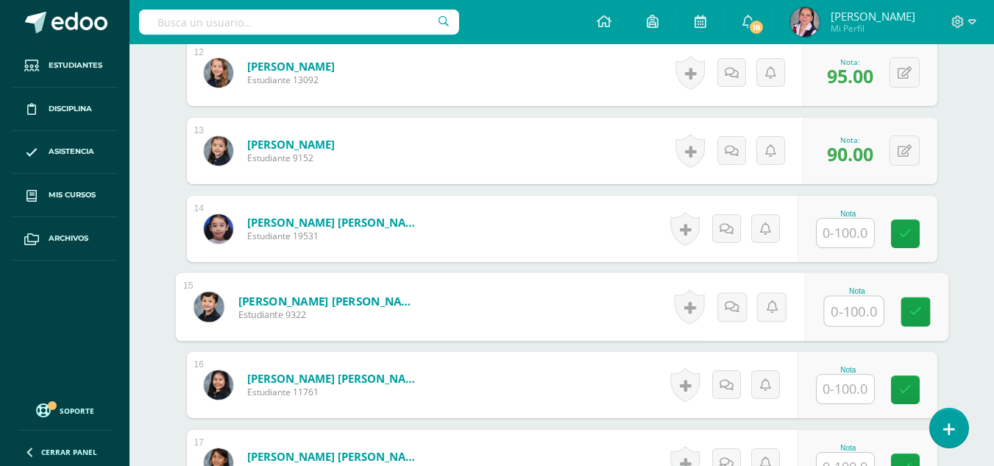
click at [849, 316] on input "text" at bounding box center [853, 310] width 59 height 29
type input "95"
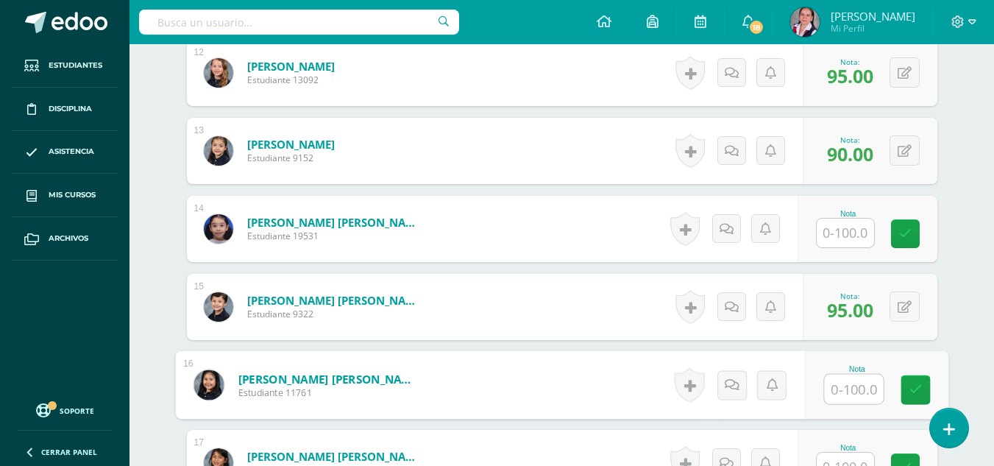
scroll to position [1528, 0]
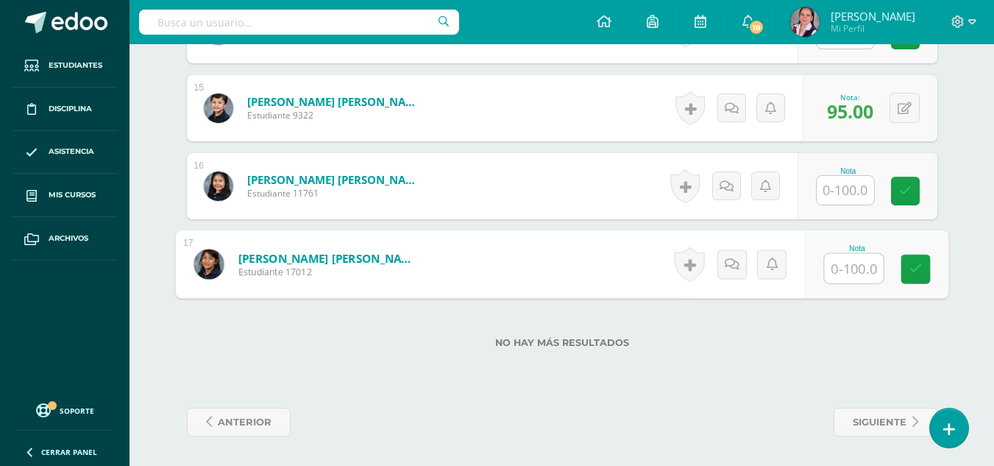
click at [848, 266] on input "text" at bounding box center [853, 268] width 59 height 29
type input "90"
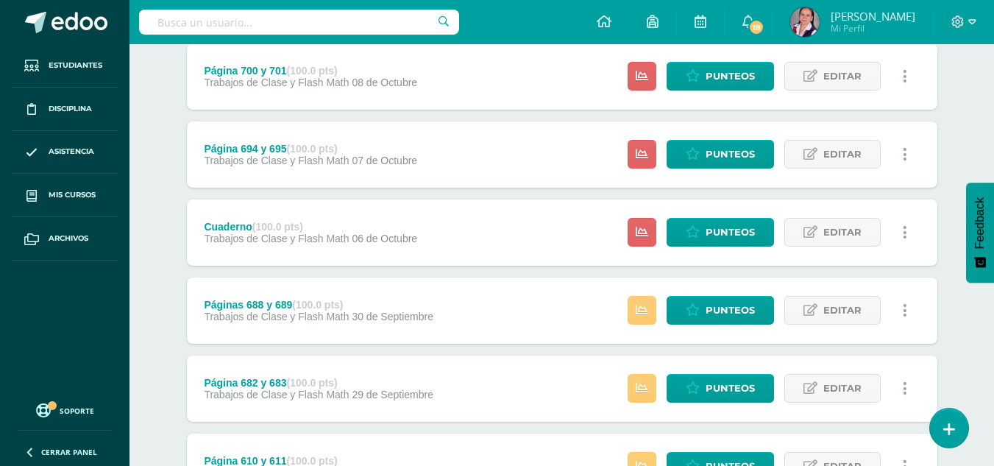
scroll to position [200, 0]
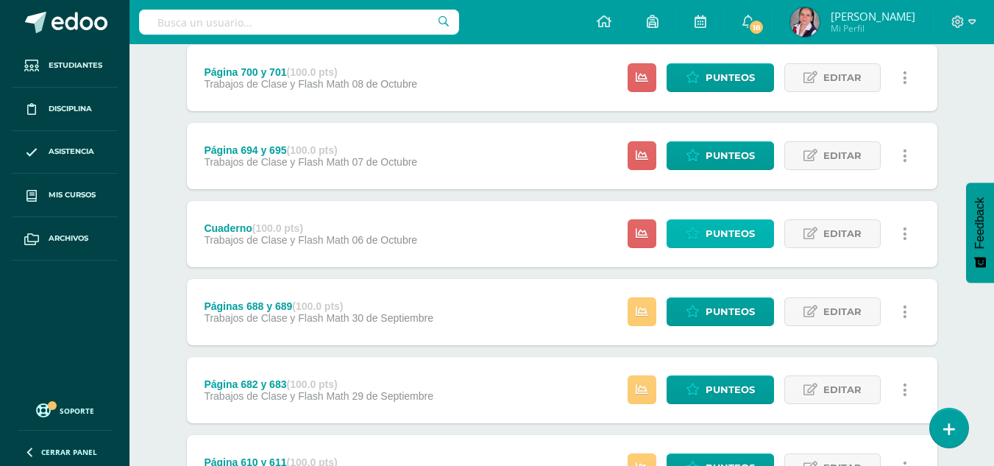
click at [726, 230] on span "Punteos" at bounding box center [729, 233] width 49 height 27
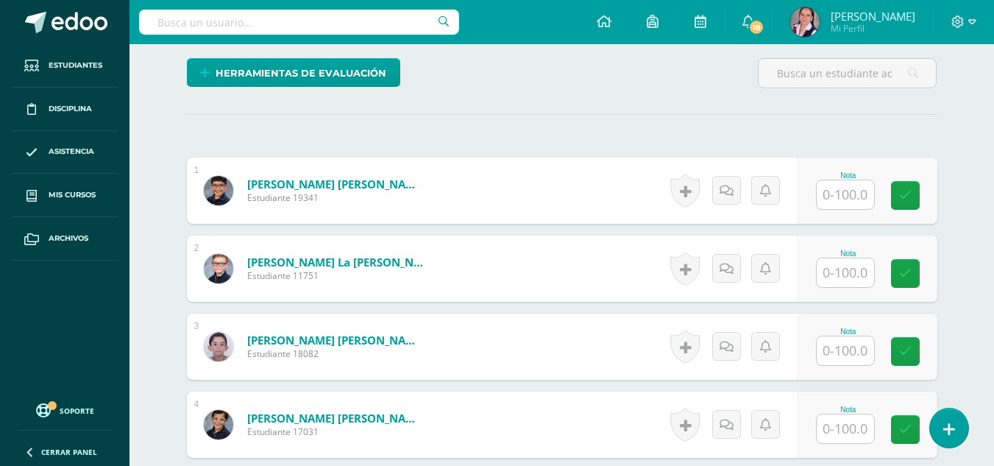
scroll to position [360, 0]
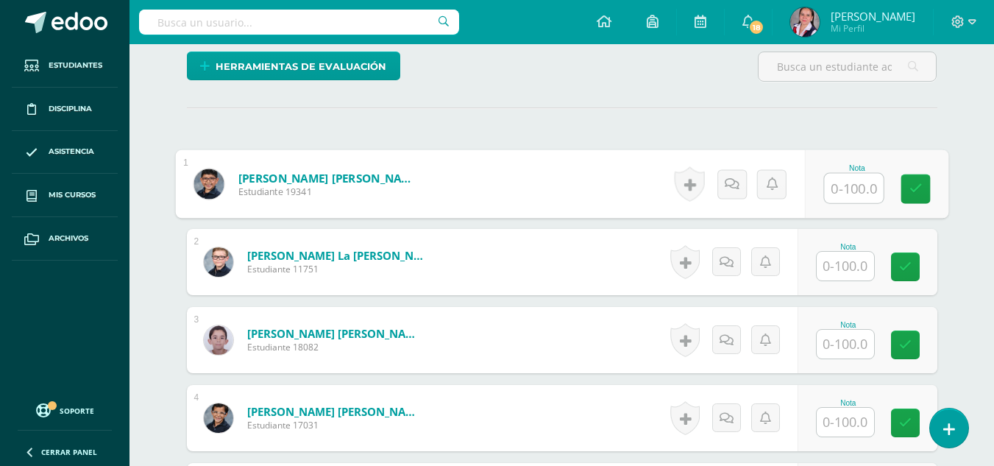
click at [860, 180] on input "text" at bounding box center [853, 188] width 59 height 29
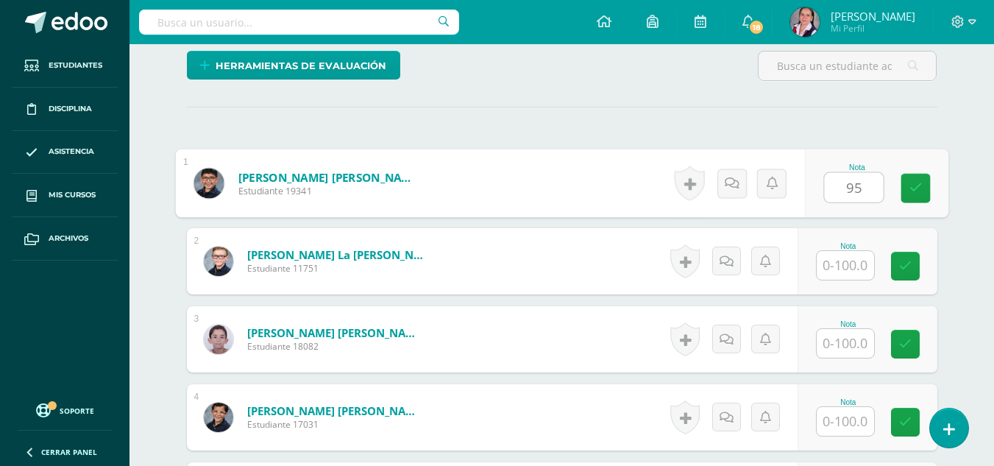
type input "95"
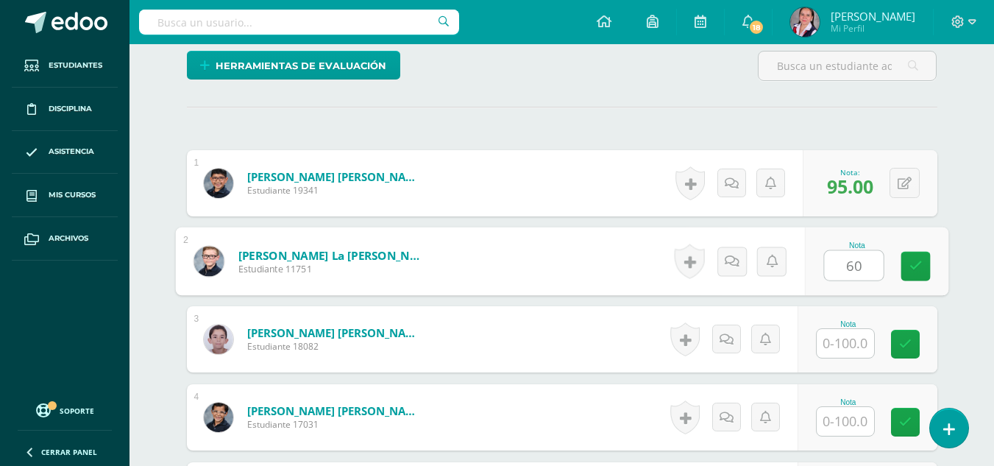
type input "60"
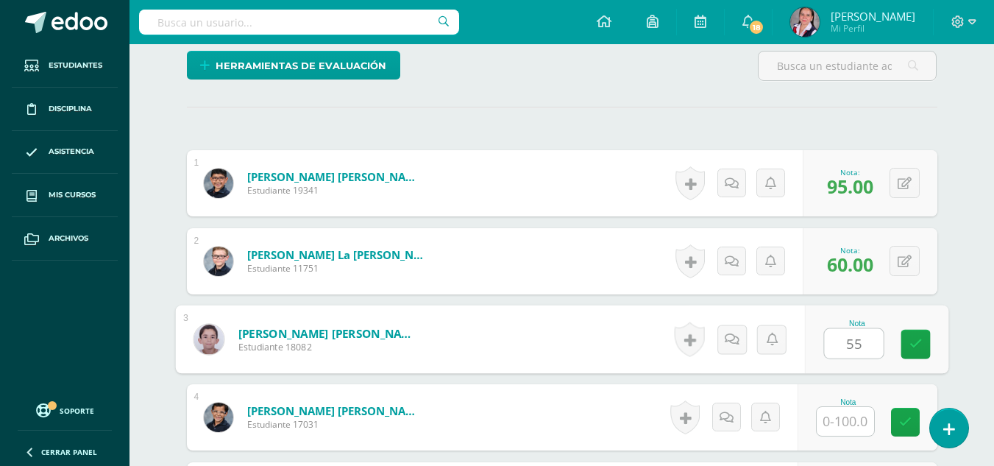
type input "55"
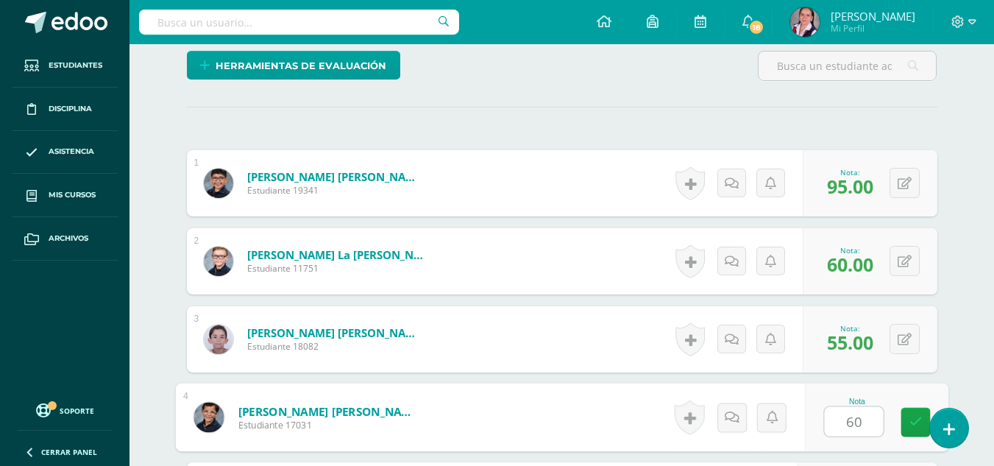
type input "60"
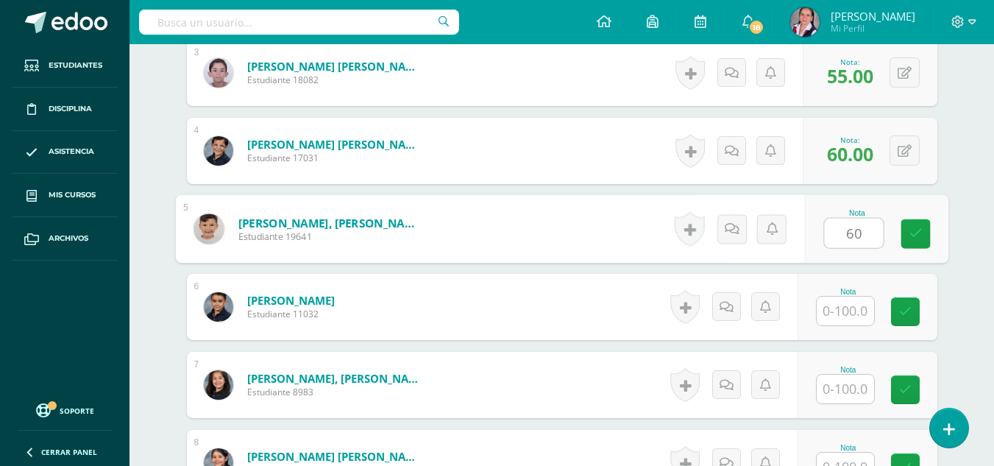
type input "60"
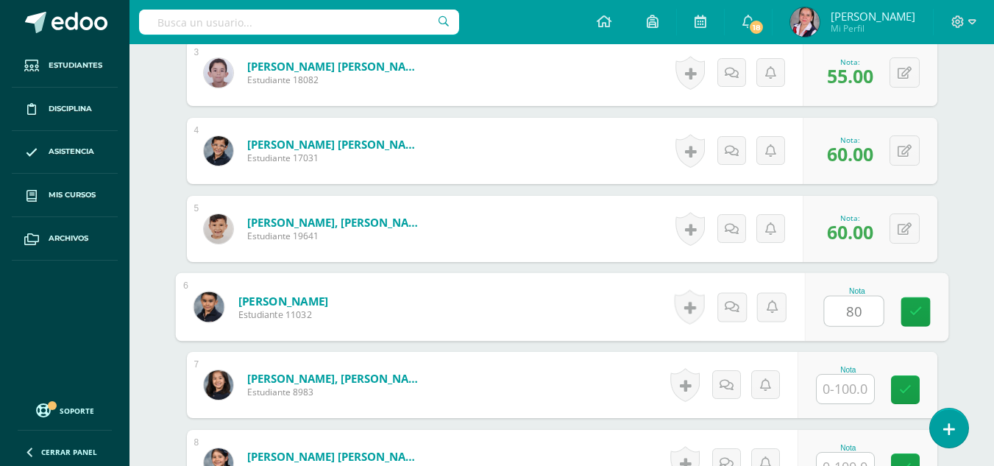
type input "80"
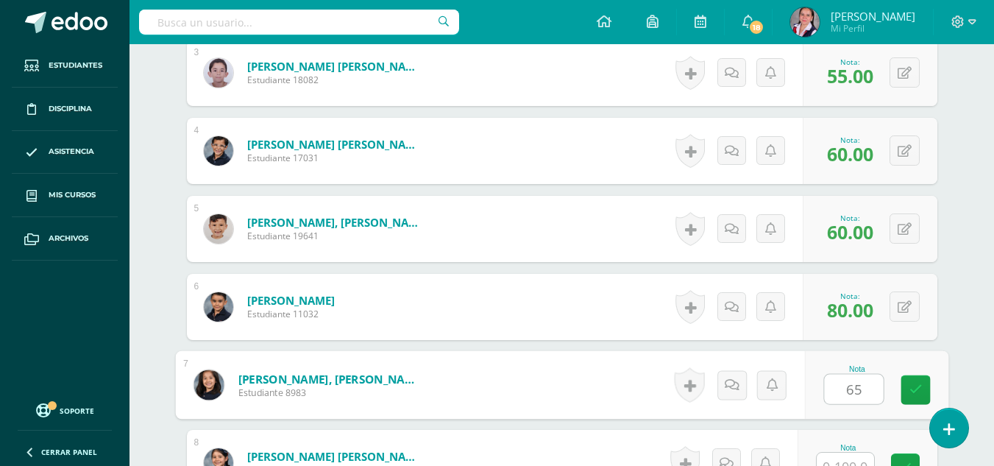
type input "65"
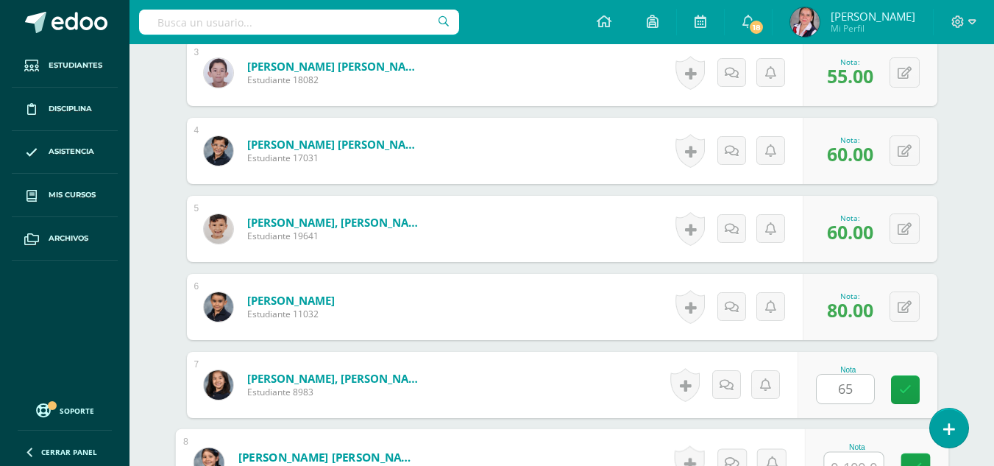
scroll to position [643, 0]
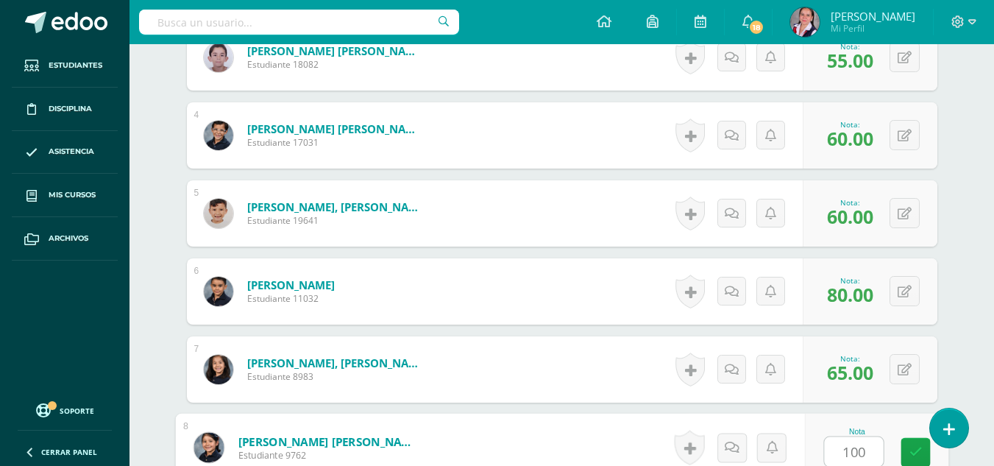
type input "100"
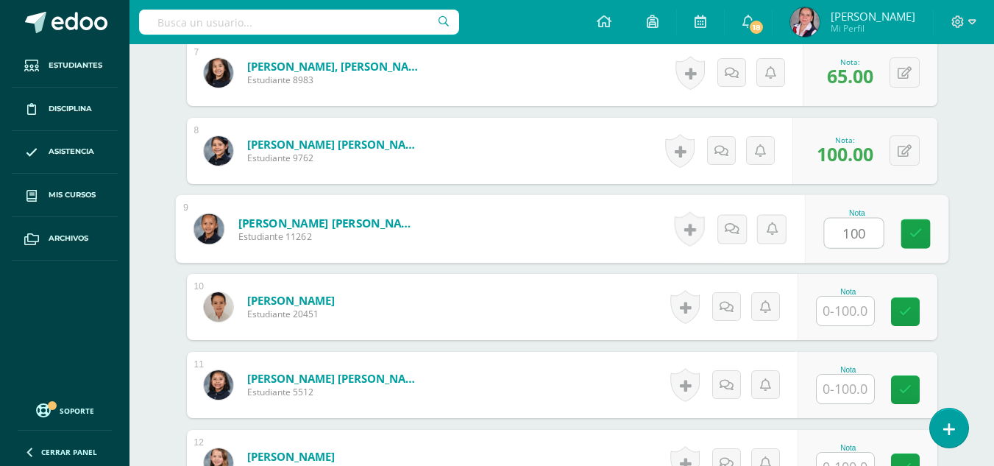
type input "100"
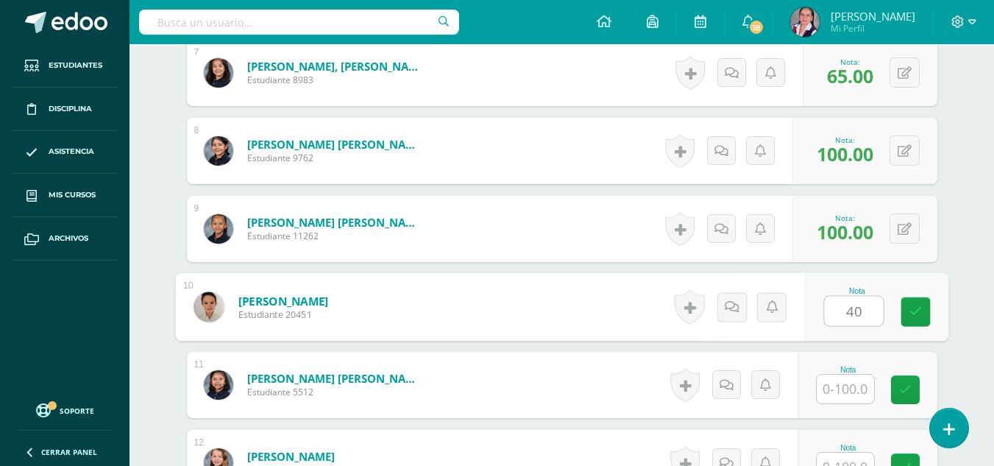
type input "40"
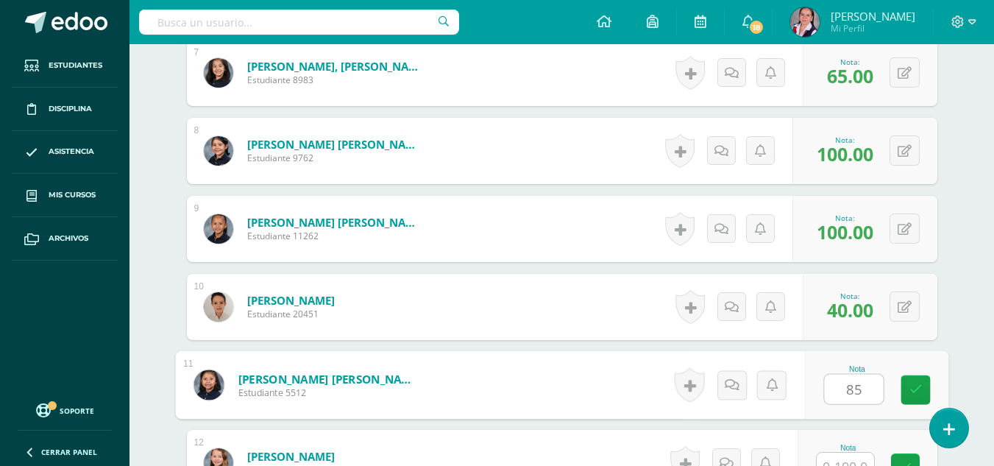
type input "85"
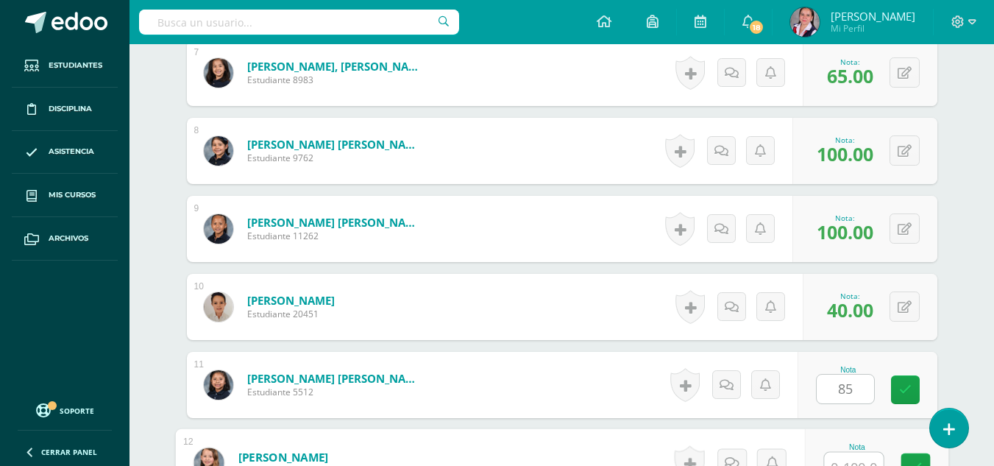
scroll to position [955, 0]
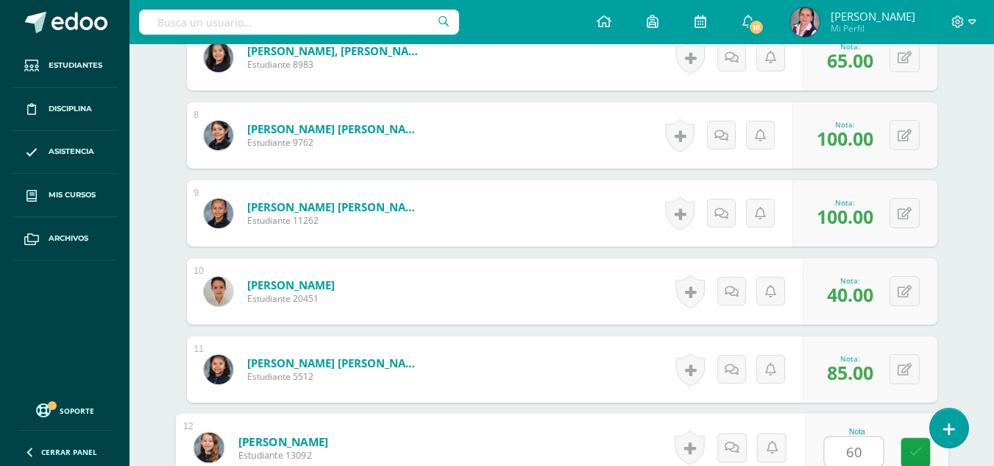
type input "60"
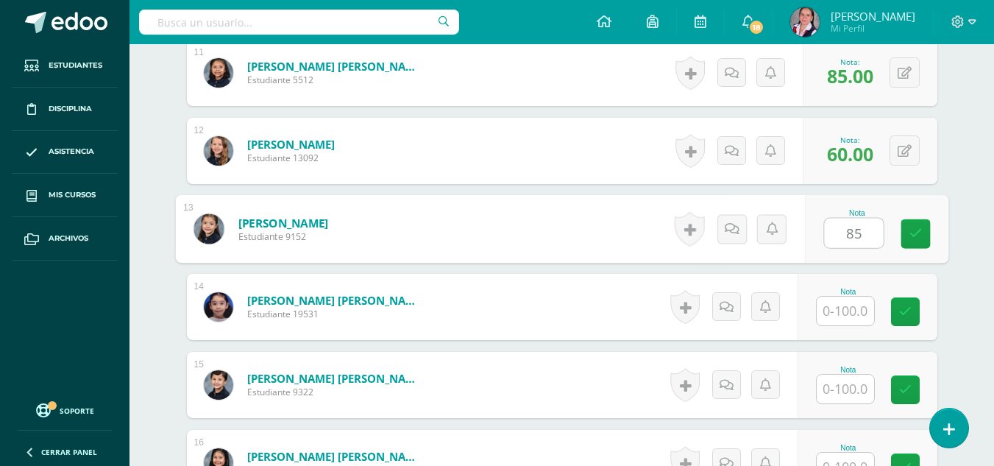
type input "85"
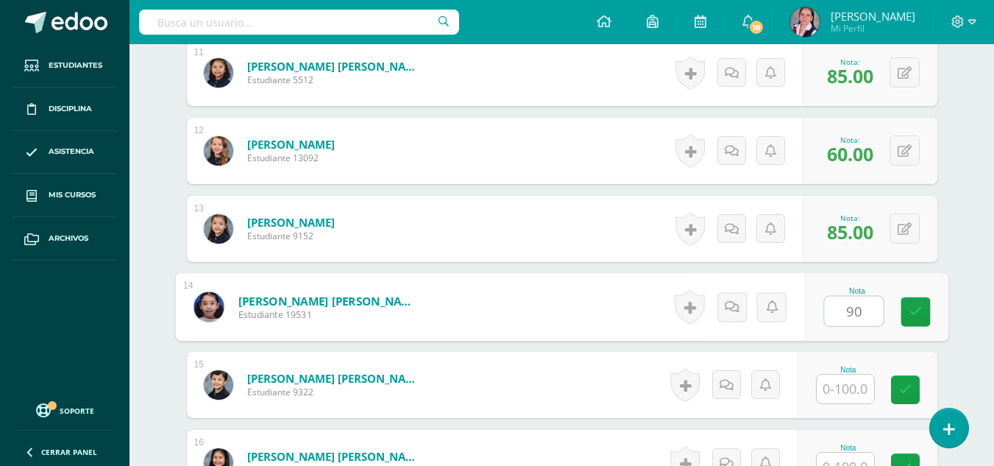
type input "90"
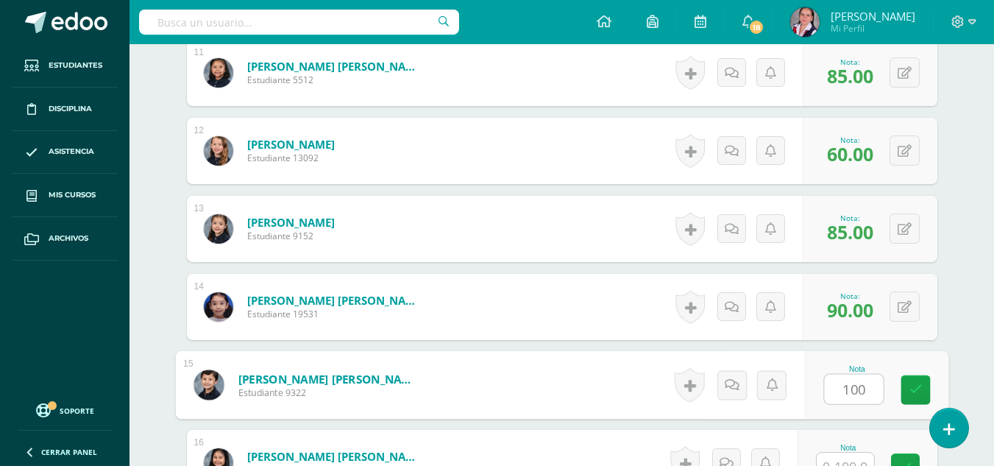
type input "100"
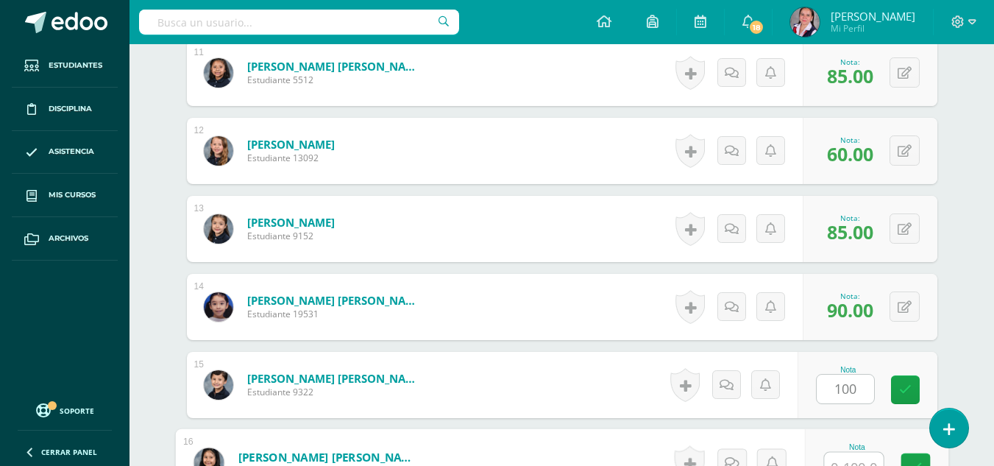
scroll to position [1267, 0]
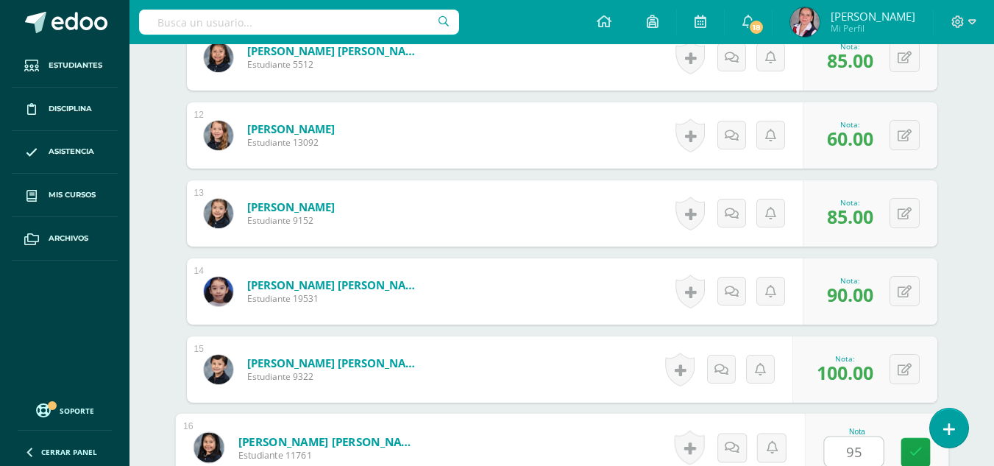
type input "95"
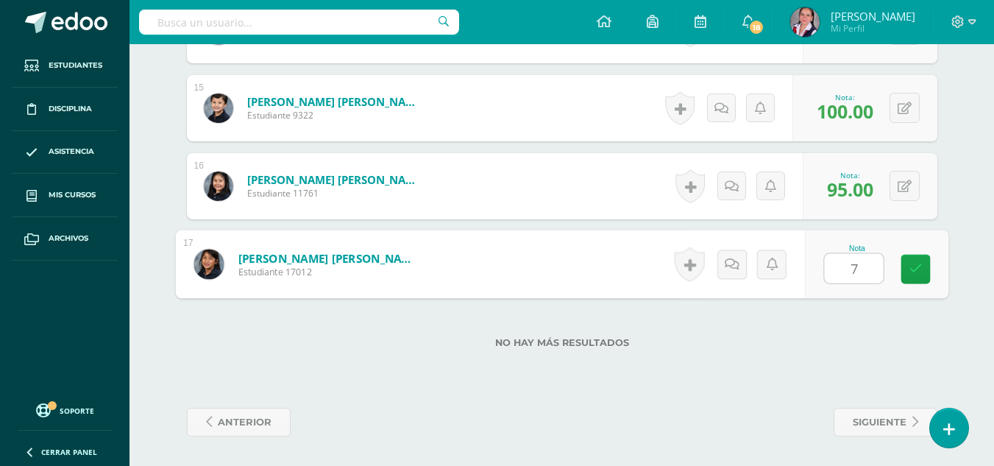
type input "75"
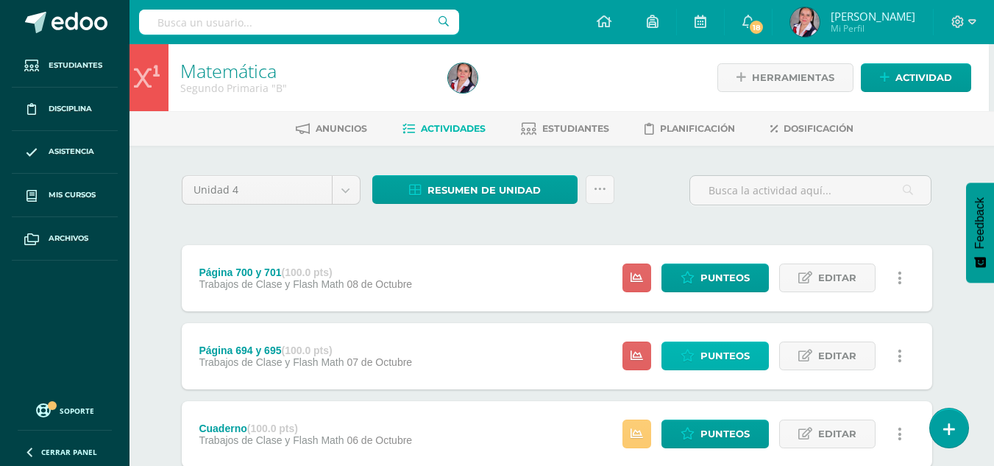
click at [733, 350] on span "Punteos" at bounding box center [724, 355] width 49 height 27
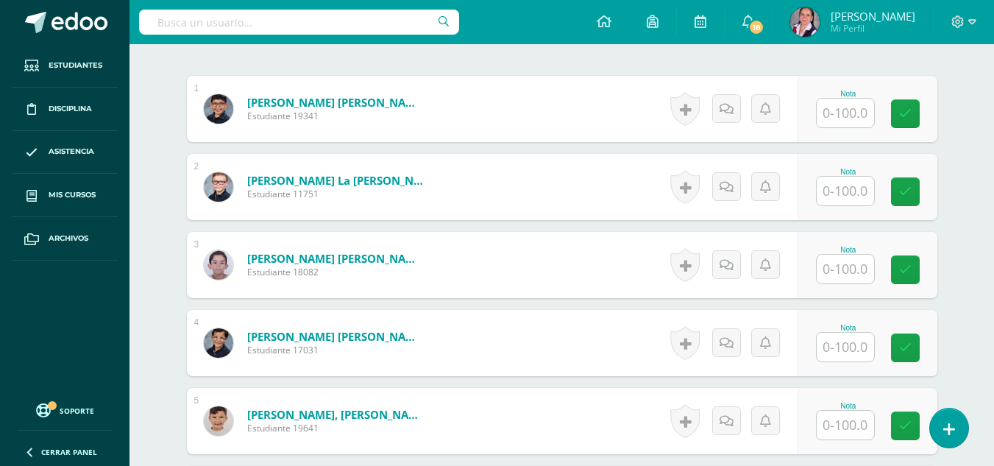
scroll to position [436, 0]
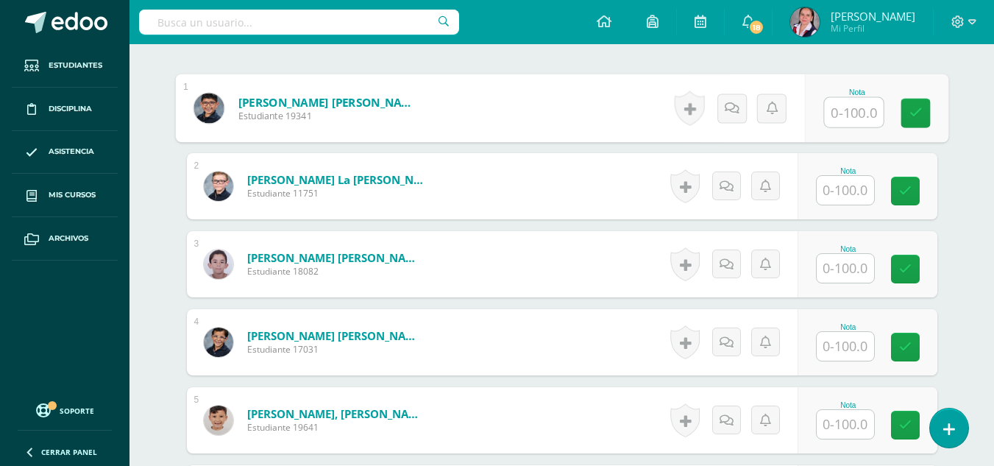
click at [846, 118] on input "text" at bounding box center [853, 112] width 59 height 29
type input "96"
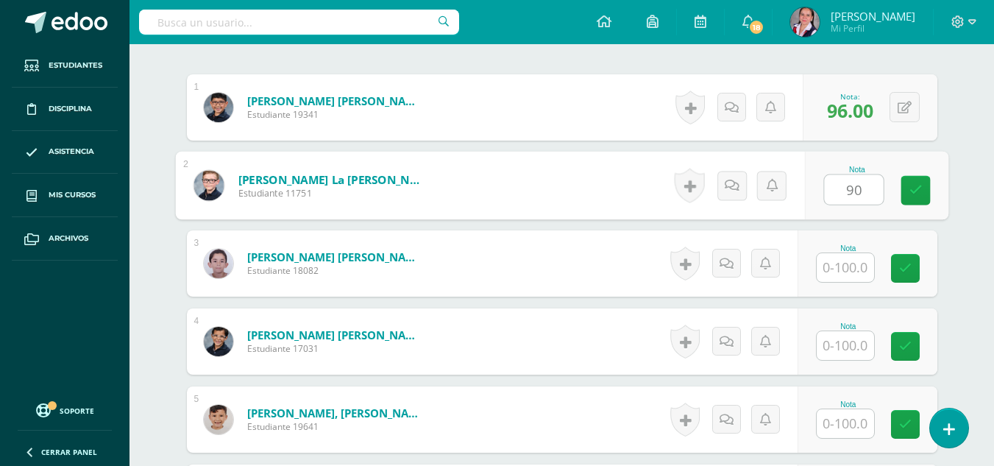
type input "90"
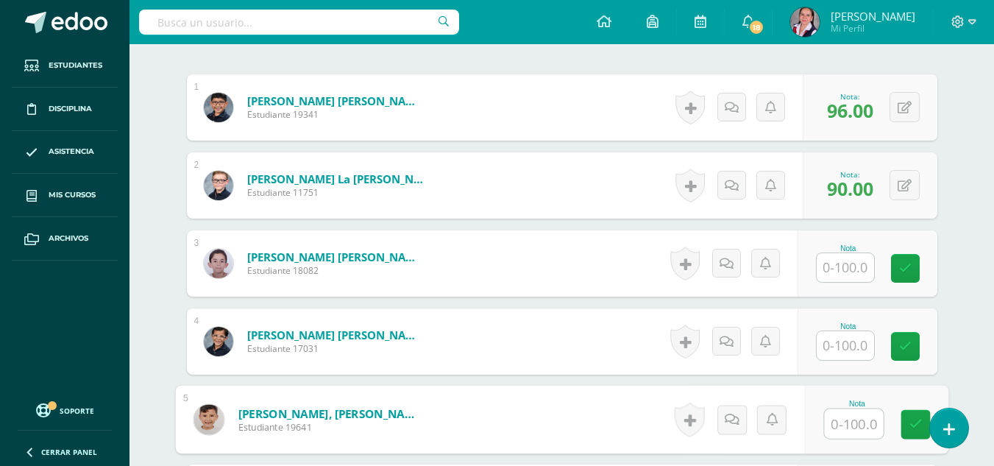
click at [850, 426] on input "text" at bounding box center [853, 423] width 59 height 29
type input "80"
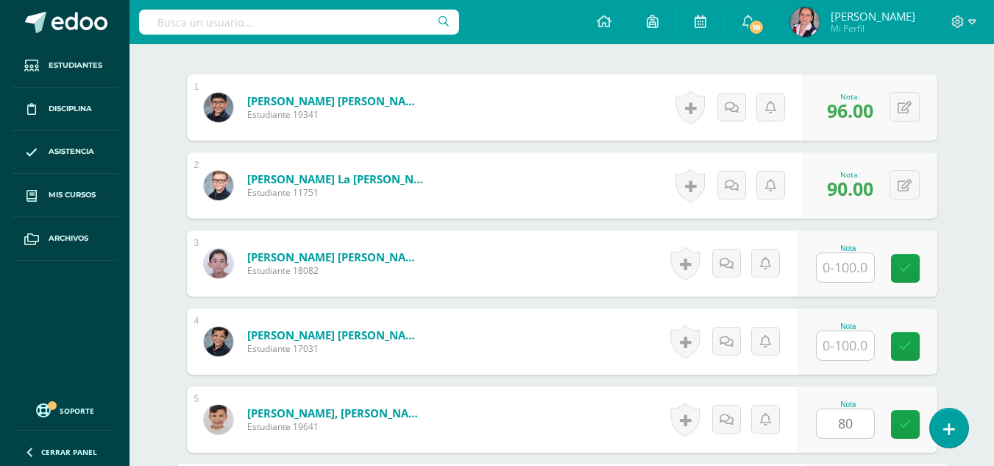
scroll to position [705, 0]
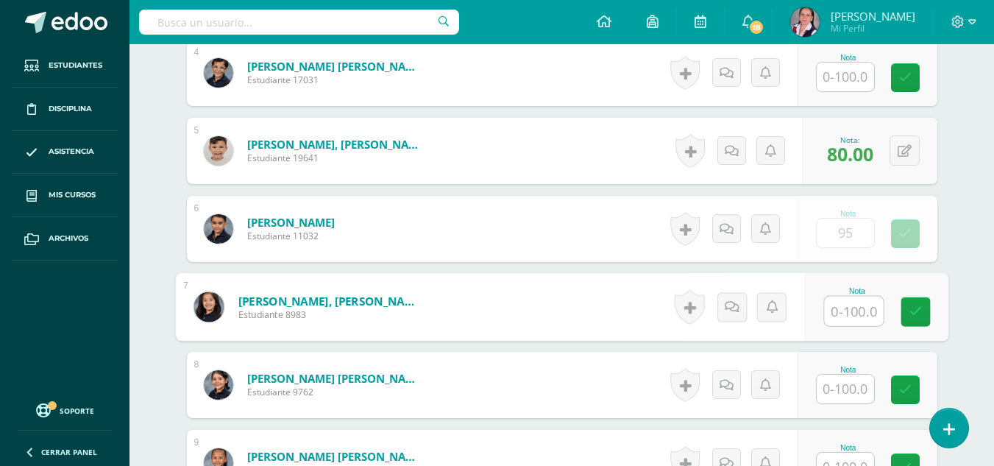
type input "95.00"
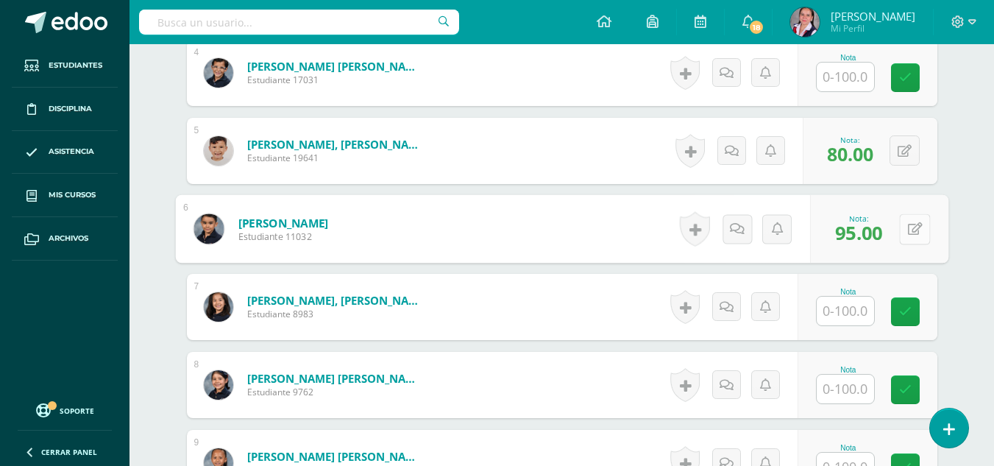
click at [910, 230] on icon at bounding box center [914, 228] width 15 height 13
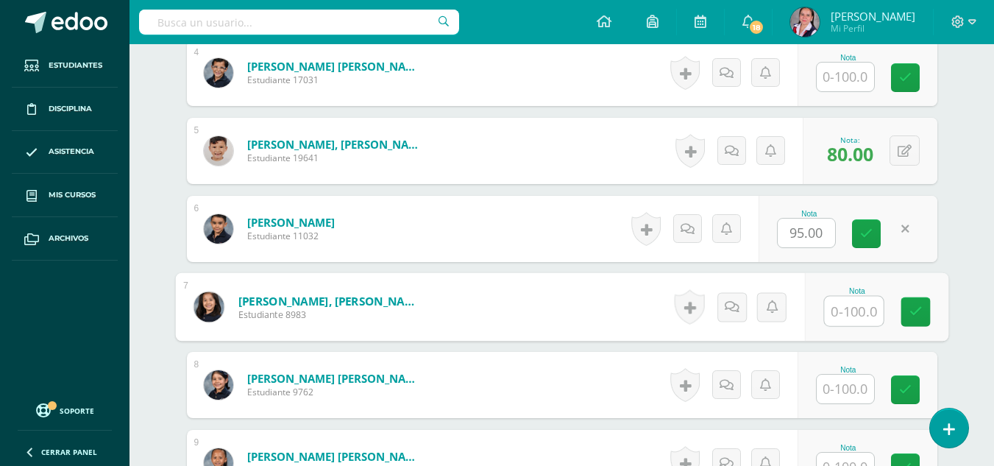
click at [831, 312] on input "text" at bounding box center [853, 310] width 59 height 29
type input "95"
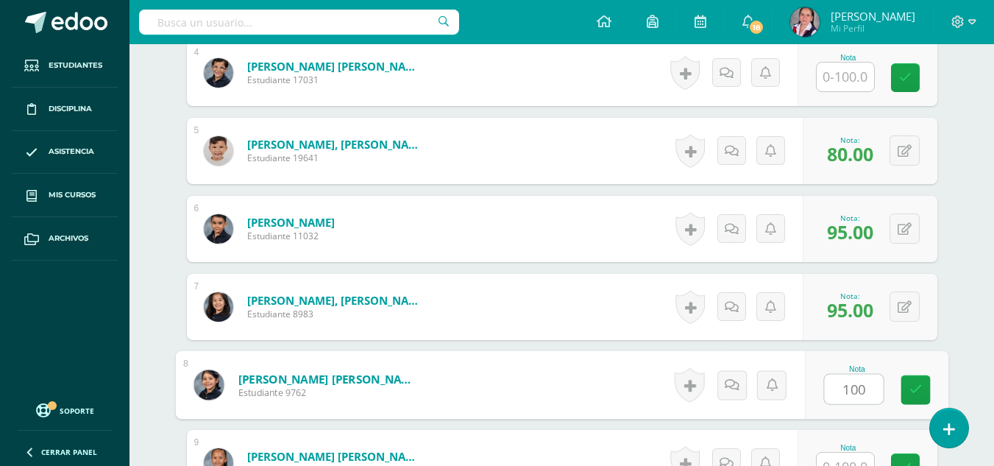
type input "100"
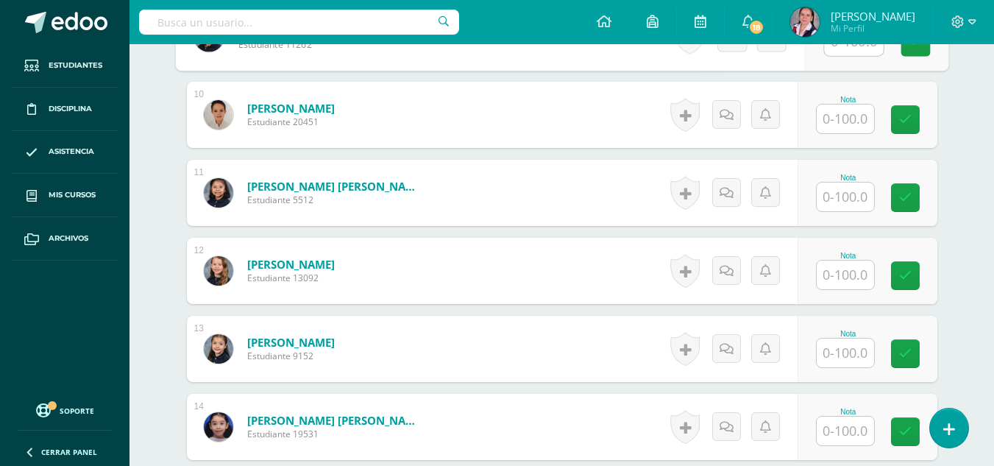
scroll to position [1138, 0]
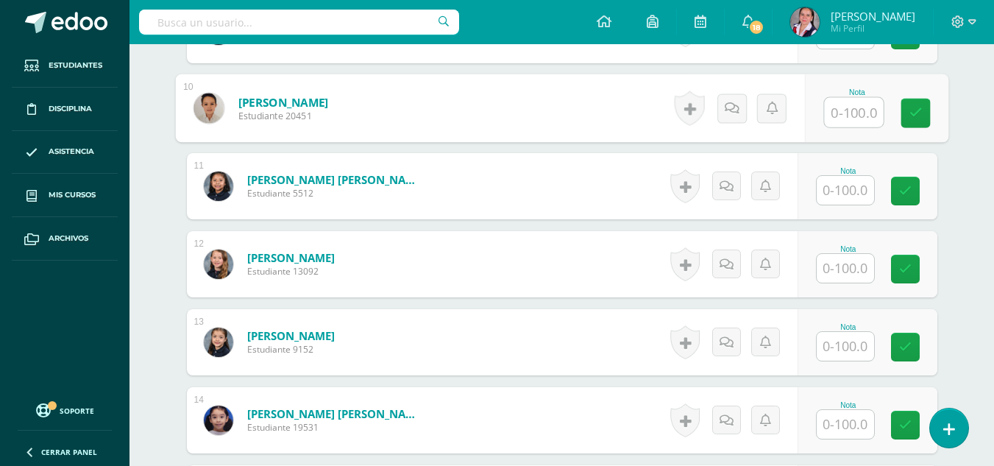
click at [848, 102] on input "text" at bounding box center [853, 112] width 59 height 29
type input "95"
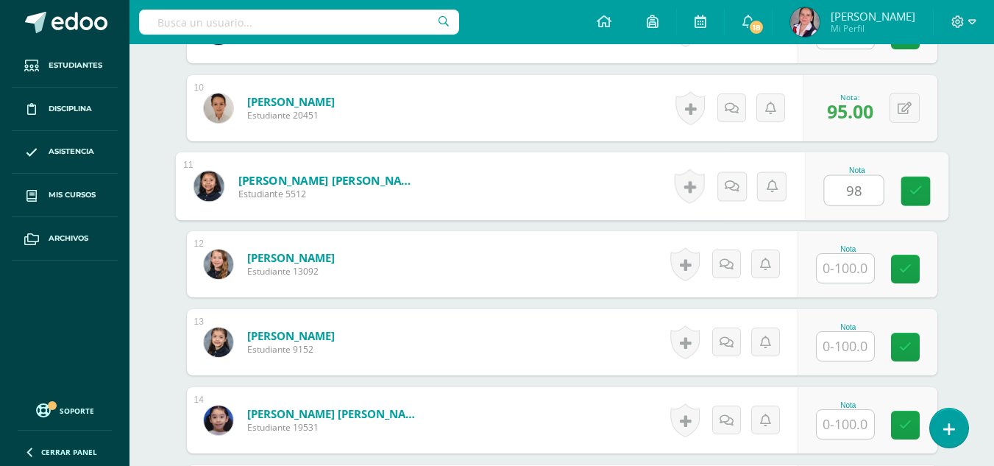
type input "98"
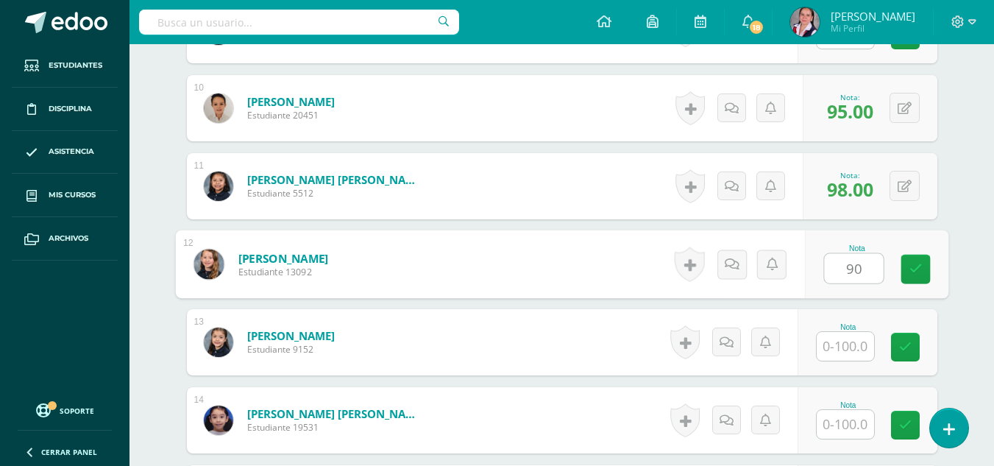
type input "90"
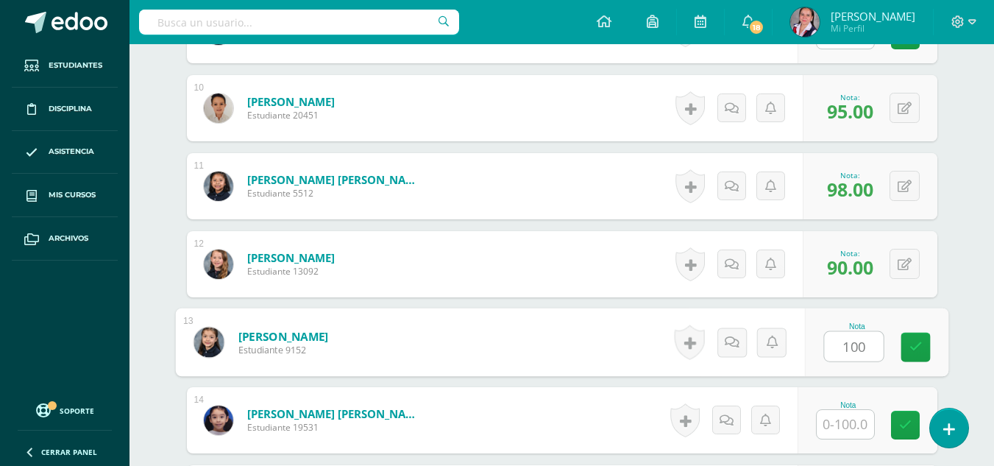
type input "100"
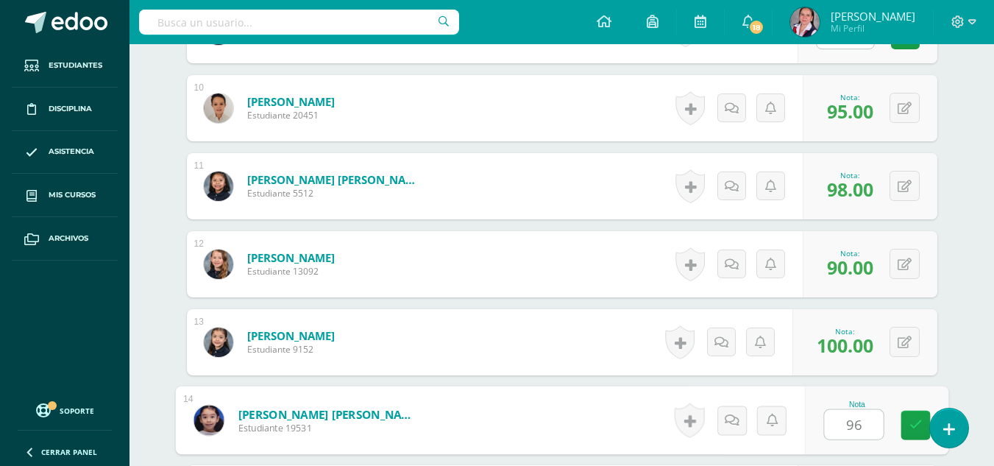
type input "96"
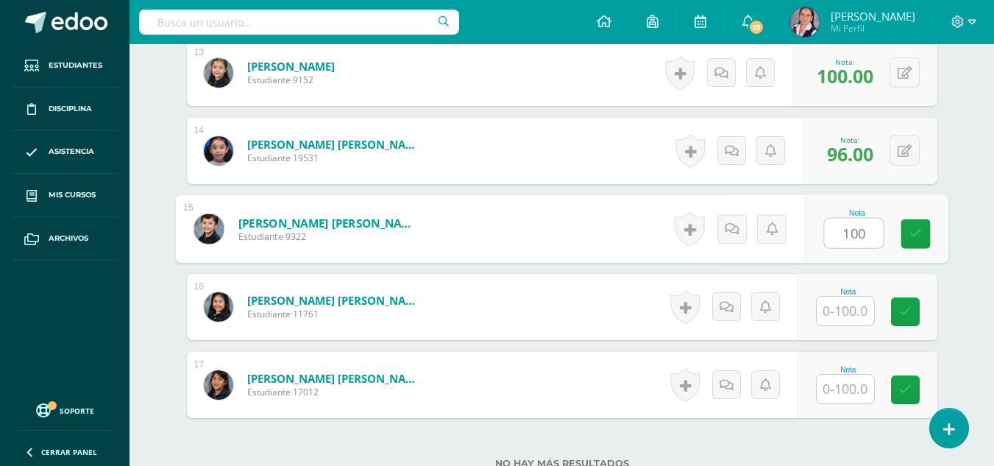
type input "100"
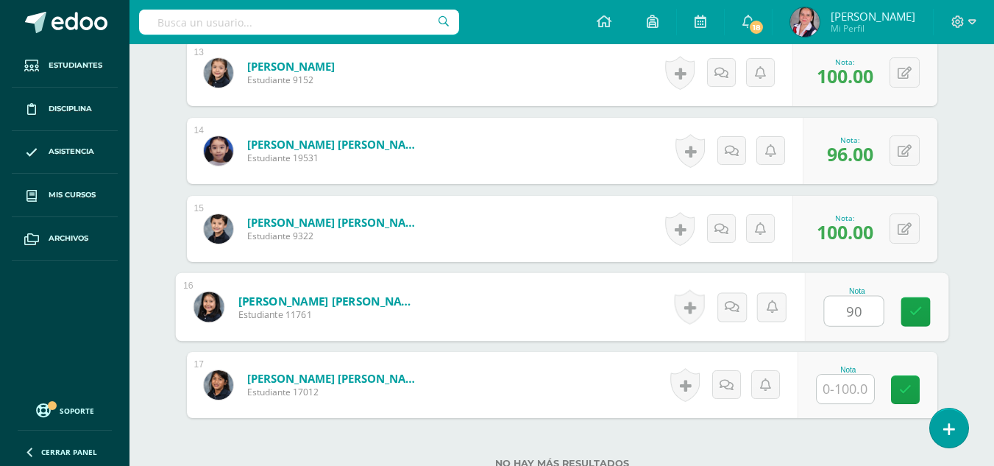
type input "90"
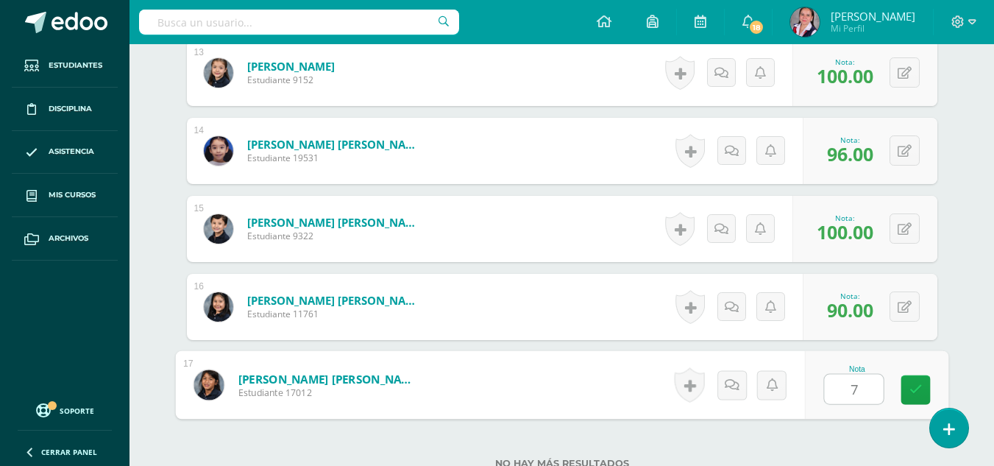
type input "70"
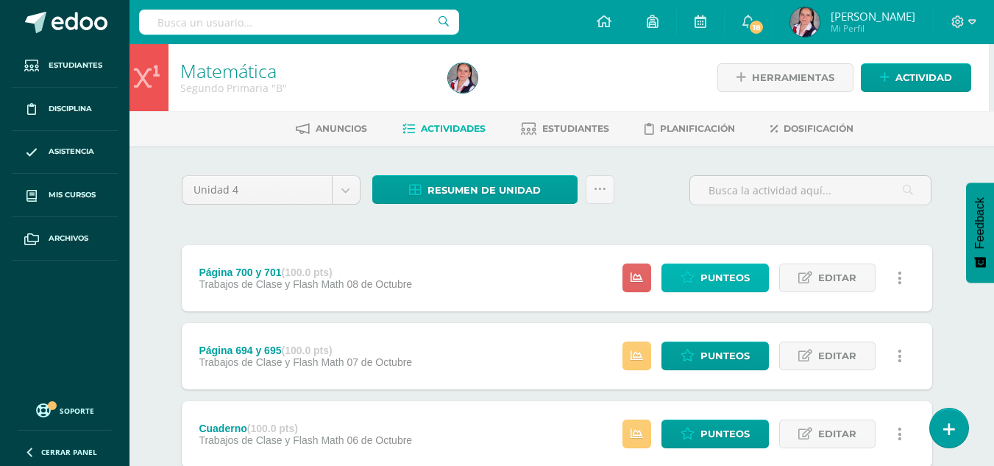
click at [706, 277] on span "Punteos" at bounding box center [724, 277] width 49 height 27
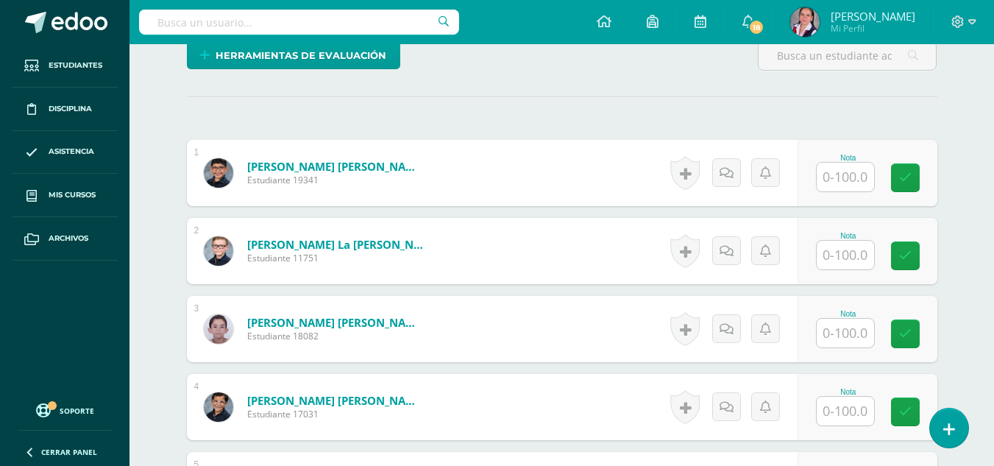
scroll to position [412, 0]
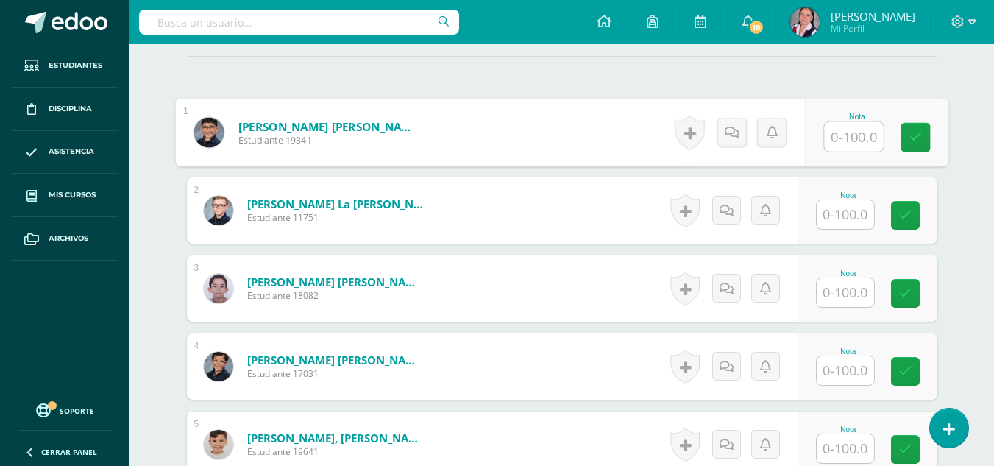
click at [837, 135] on input "text" at bounding box center [853, 136] width 59 height 29
type input "94"
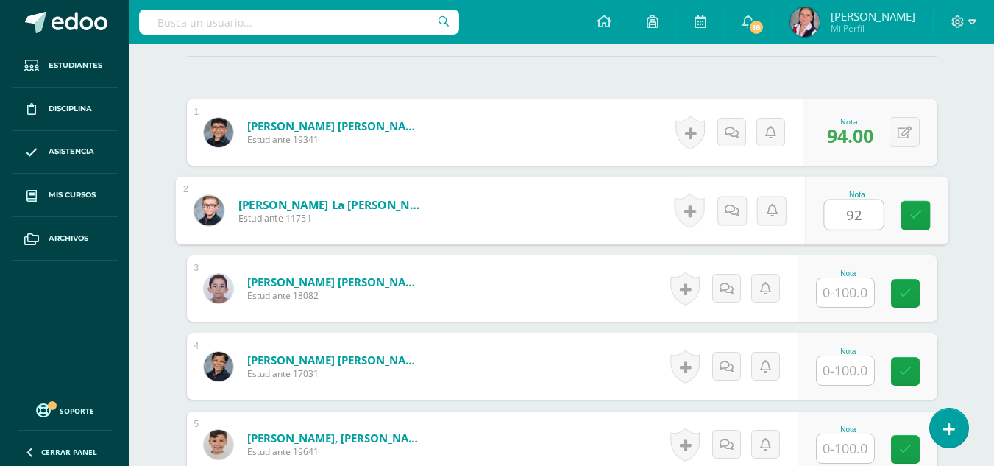
type input "92"
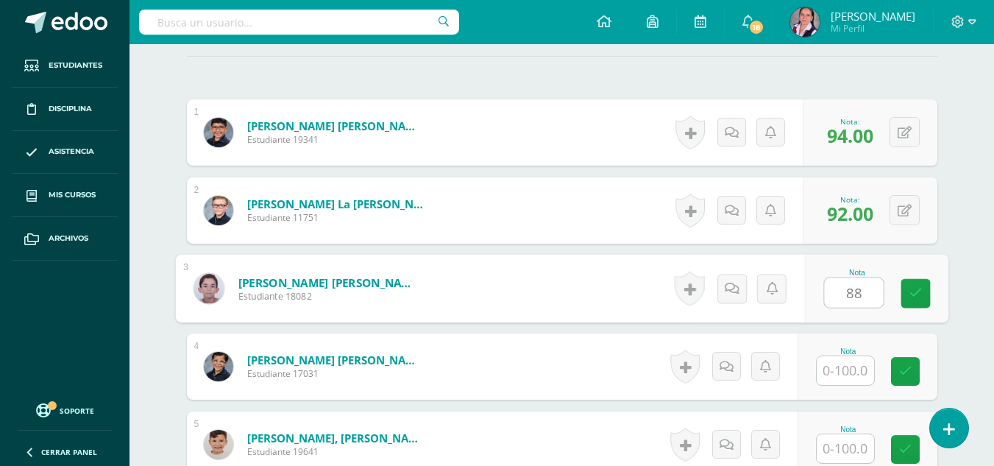
type input "88"
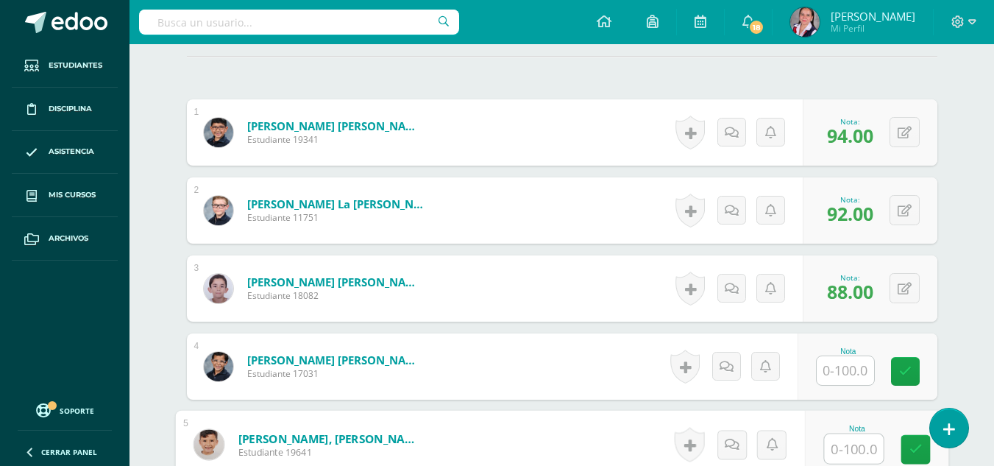
click at [847, 446] on input "text" at bounding box center [853, 448] width 59 height 29
type input "88"
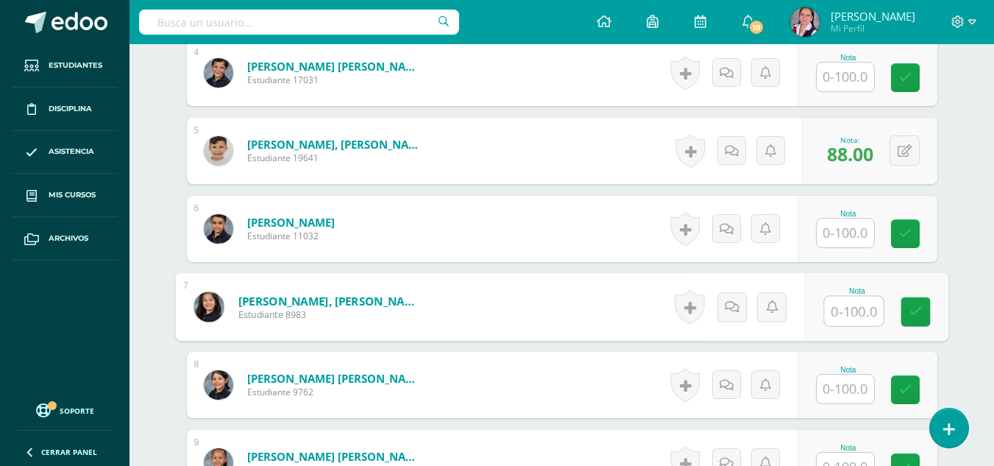
click at [834, 312] on input "text" at bounding box center [853, 310] width 59 height 29
type input "86"
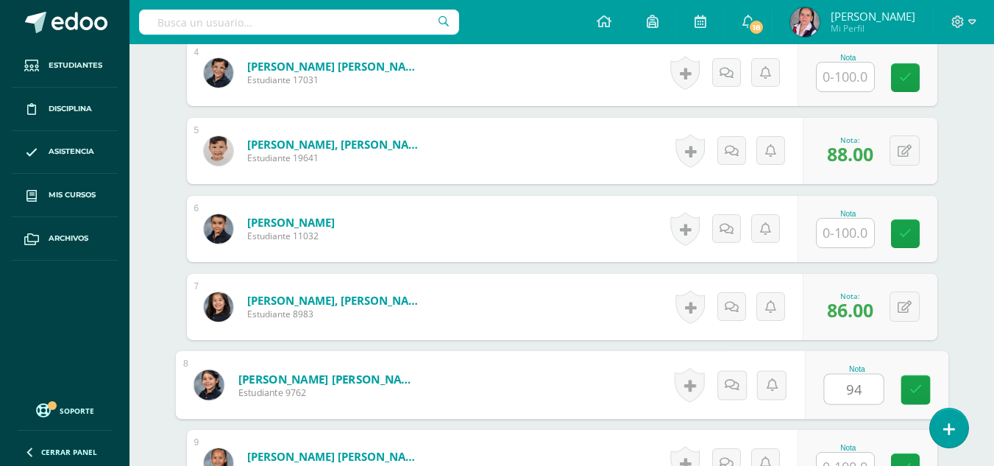
type input "94"
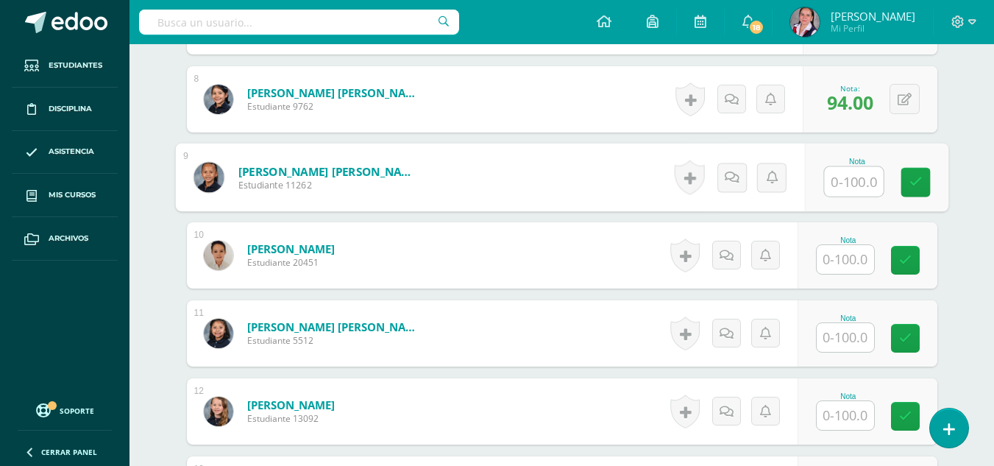
scroll to position [1001, 0]
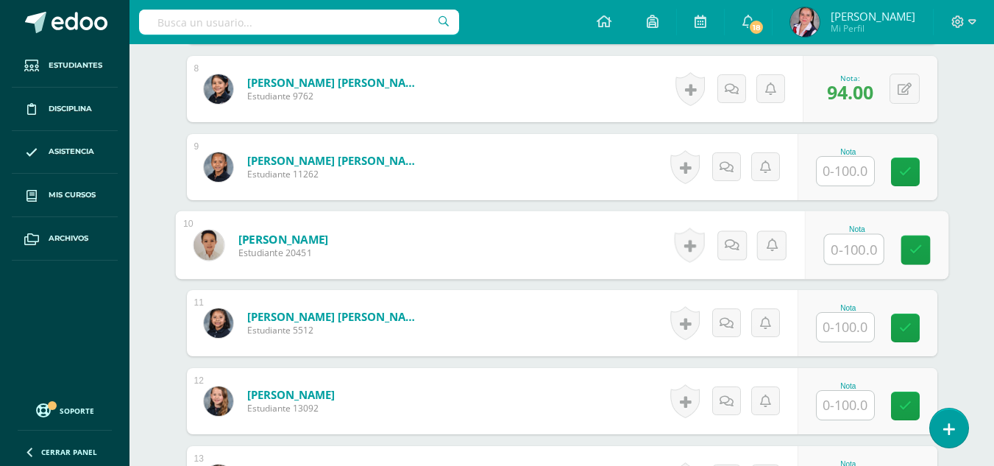
click at [856, 249] on input "text" at bounding box center [853, 249] width 59 height 29
type input "88"
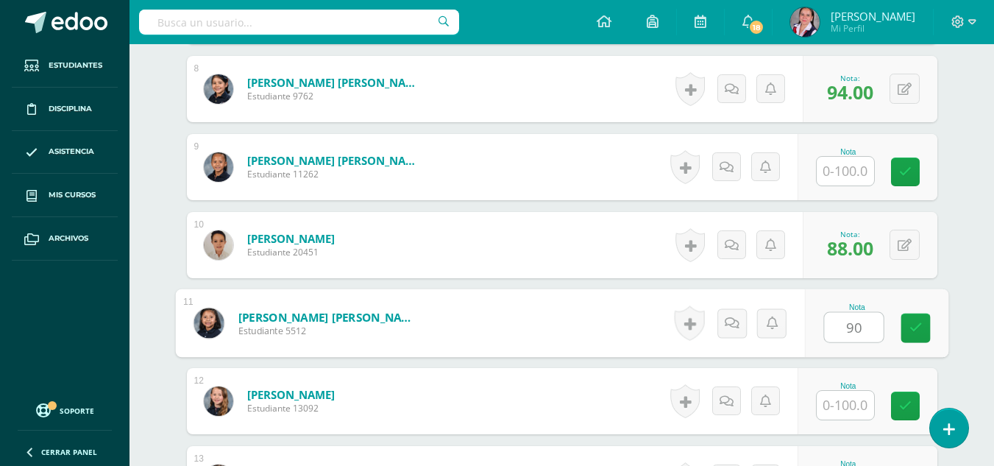
type input "90"
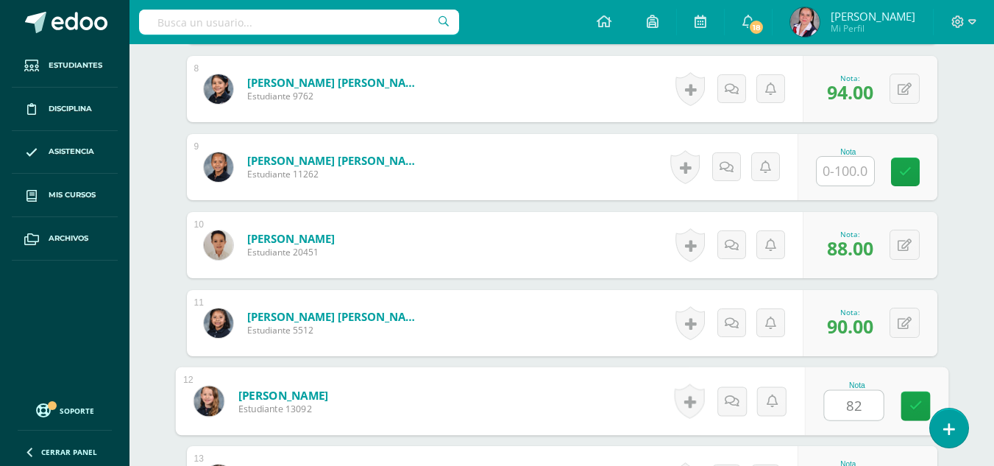
type input "82"
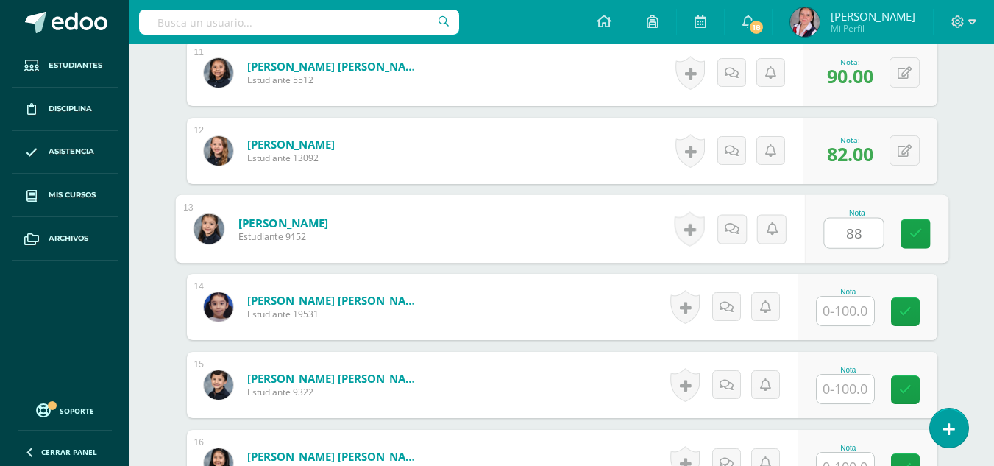
type input "88"
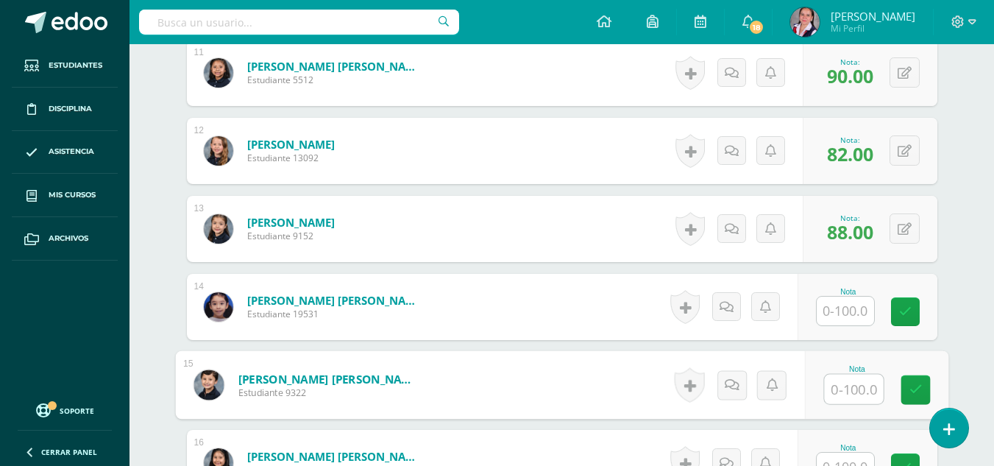
click at [840, 398] on input "text" at bounding box center [853, 388] width 59 height 29
type input "100"
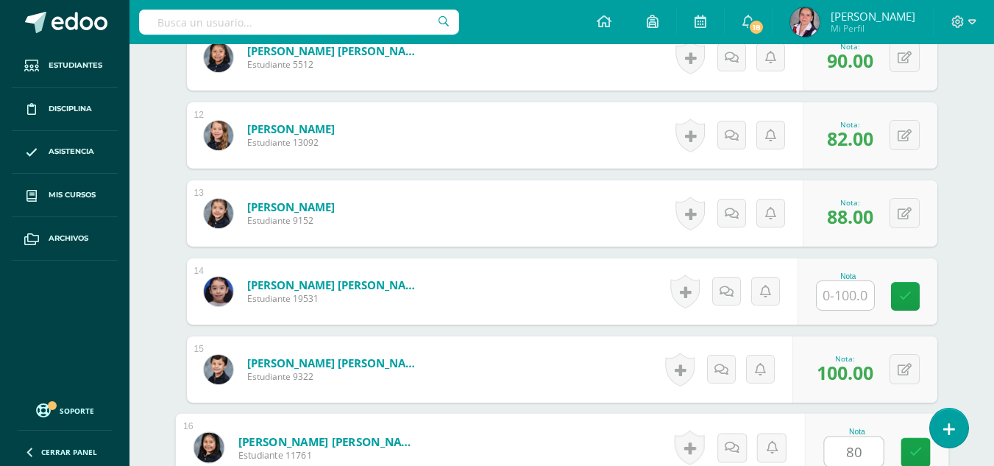
type input "80"
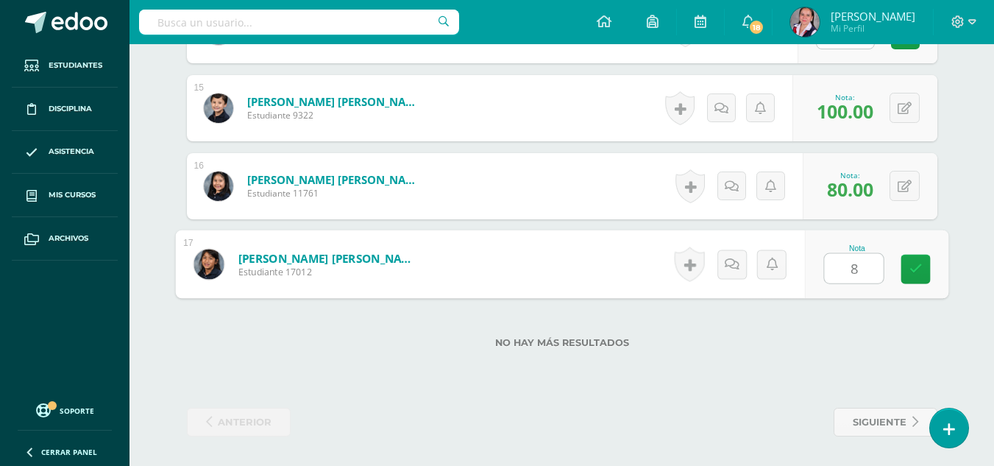
type input "86"
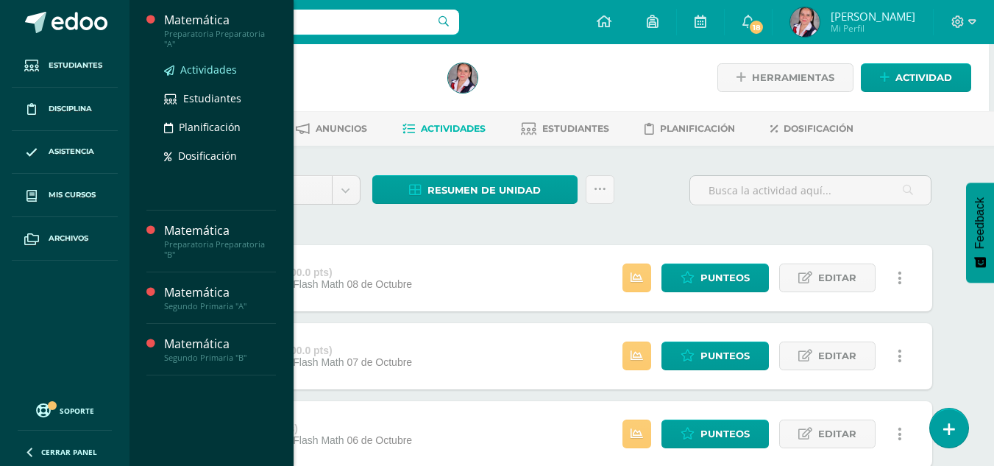
click at [204, 63] on span "Actividades" at bounding box center [208, 70] width 57 height 14
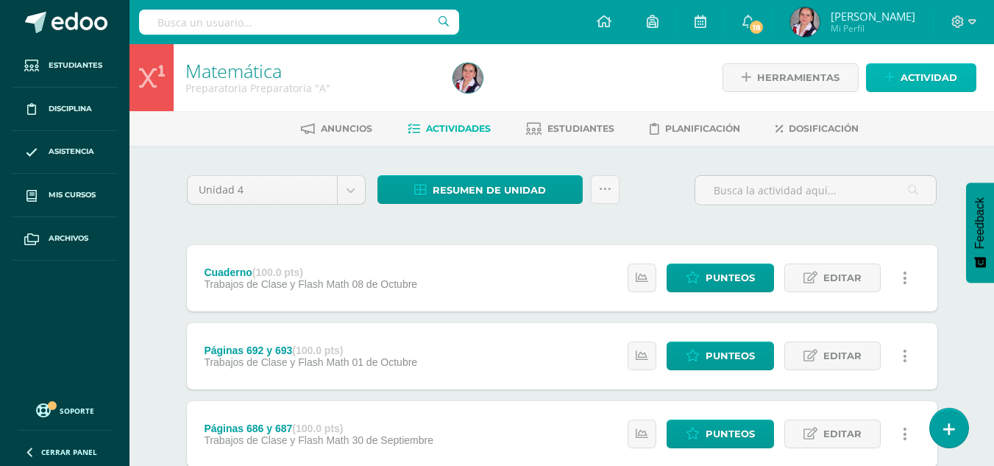
click at [936, 79] on span "Actividad" at bounding box center [928, 77] width 57 height 27
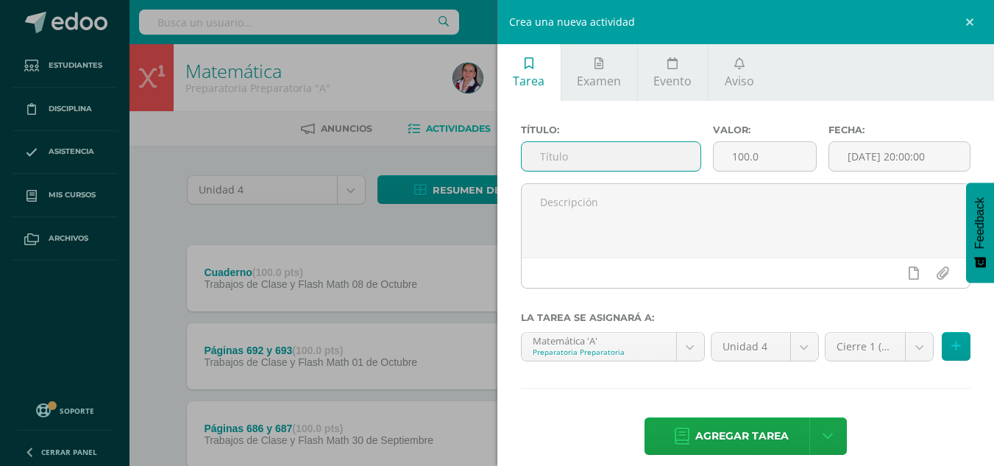
click at [619, 146] on input "text" at bounding box center [611, 156] width 179 height 29
type input "Páginas 698 y 699"
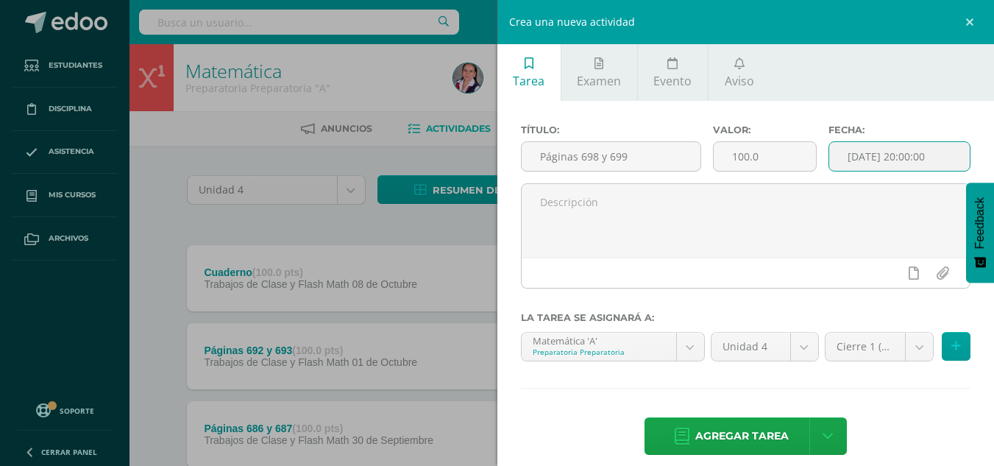
click at [876, 158] on input "[DATE] 20:00:00" at bounding box center [899, 156] width 141 height 29
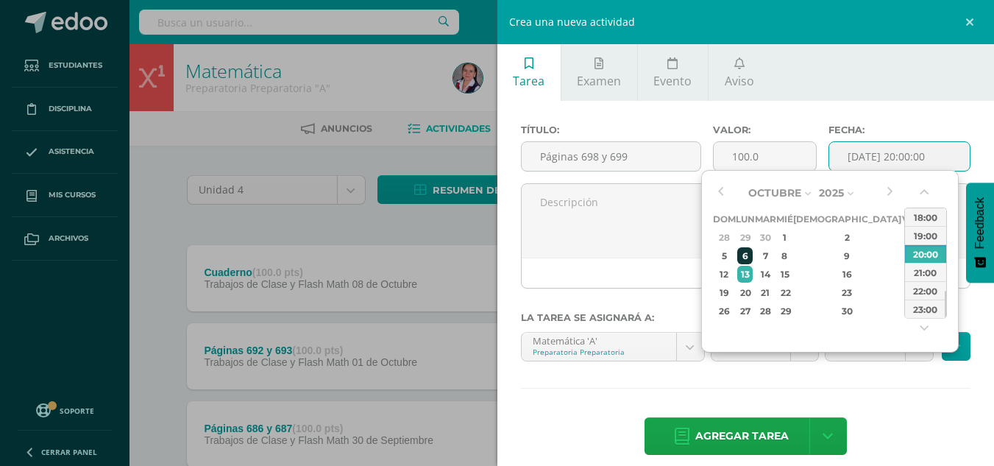
click at [744, 252] on div "6" at bounding box center [744, 255] width 15 height 17
type input "2025-10-06 20:00"
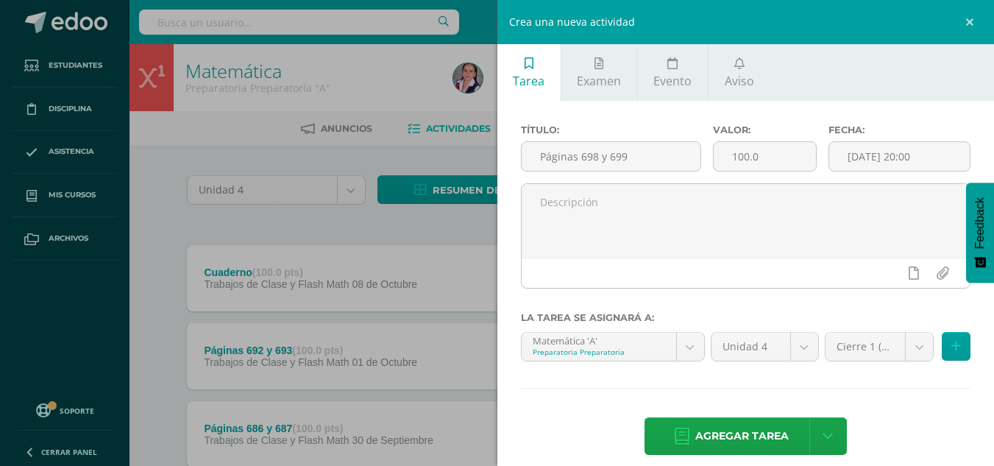
click at [872, 416] on div "Título: Páginas 698 y 699 Valor: 100.0 Fecha: 2025-10-06 20:00 La tarea se asig…" at bounding box center [745, 291] width 497 height 380
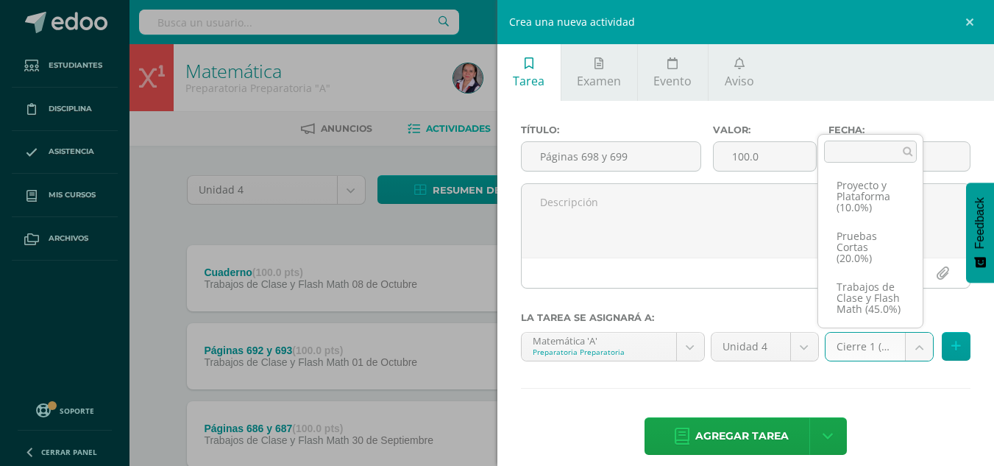
scroll to position [96, 0]
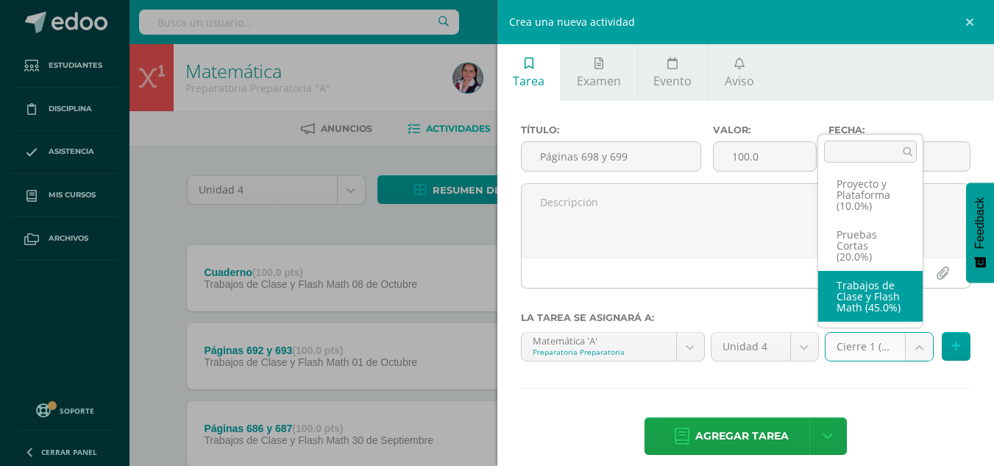
select select "233718"
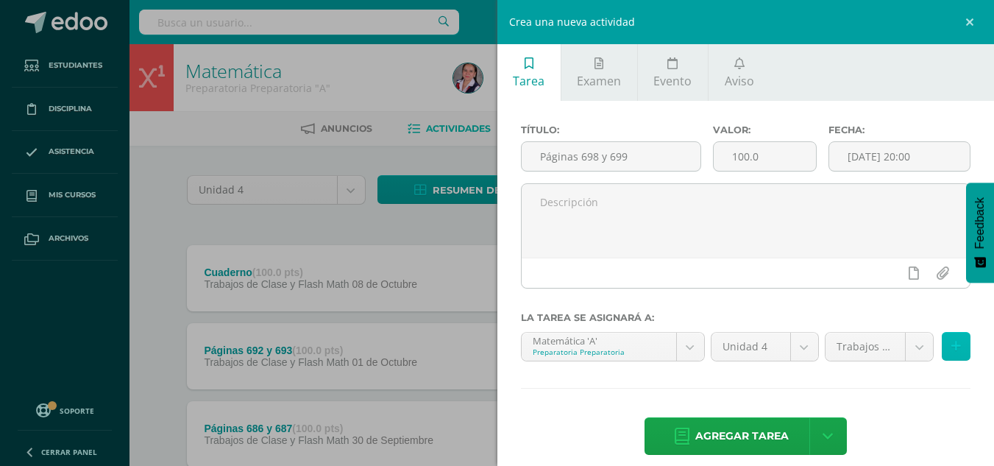
click at [951, 351] on button at bounding box center [956, 346] width 29 height 29
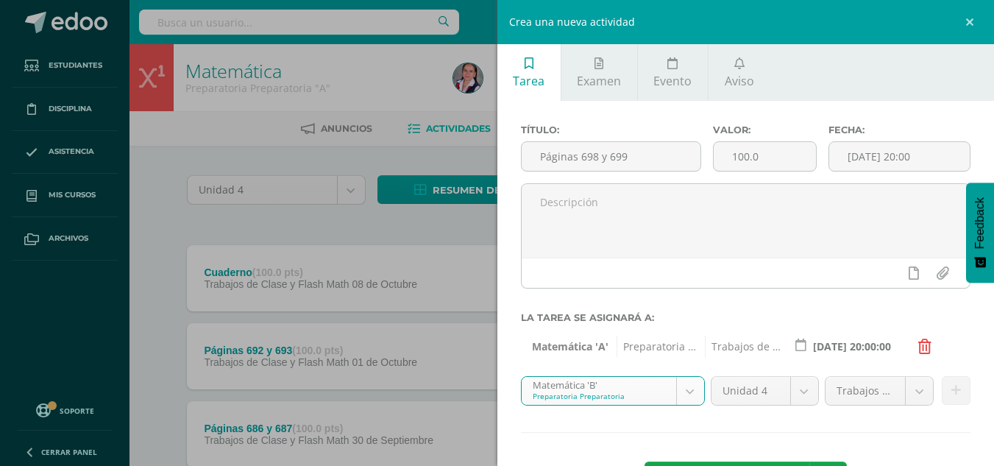
select select "210145"
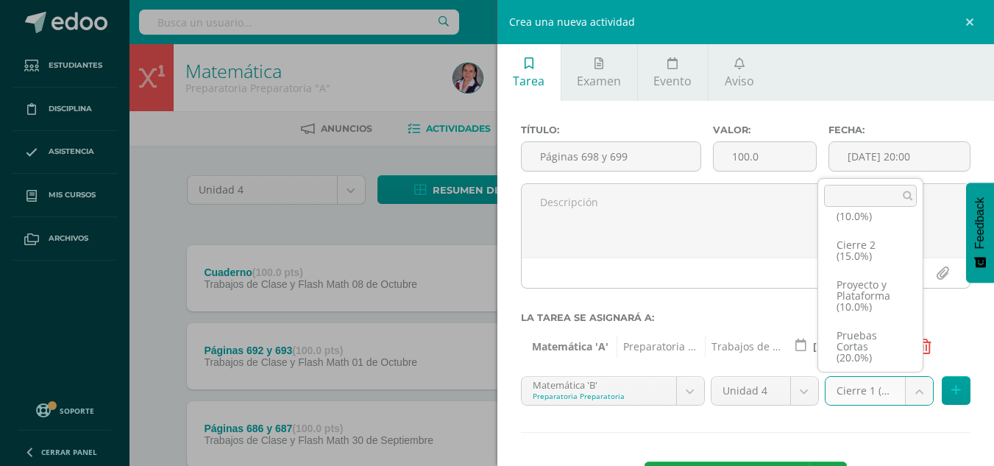
scroll to position [96, 0]
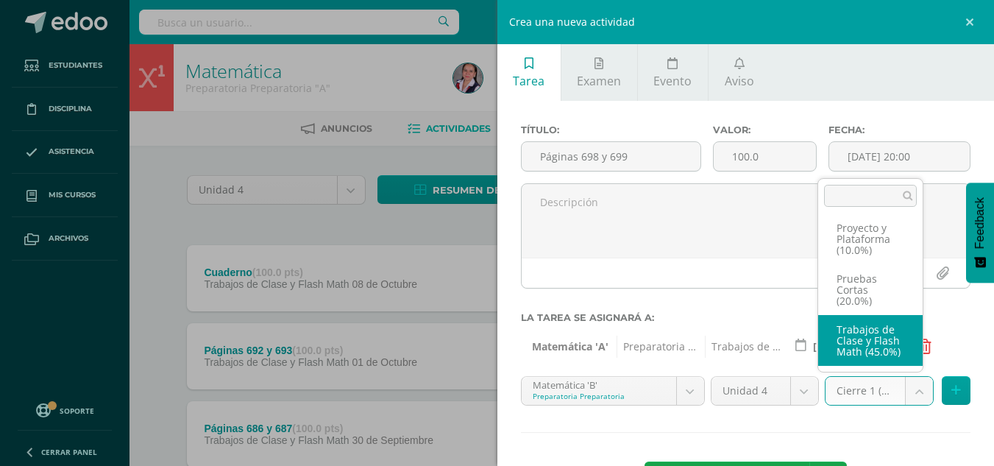
select select "233725"
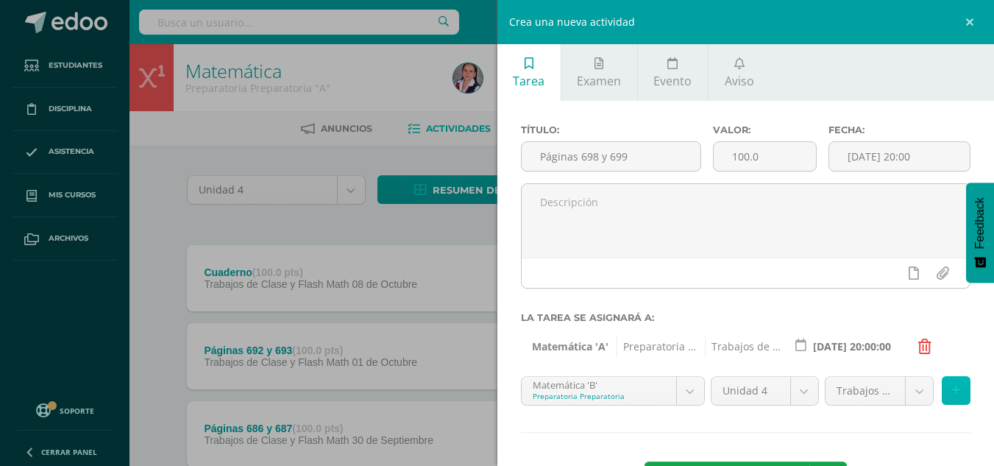
click at [942, 385] on button at bounding box center [956, 390] width 29 height 29
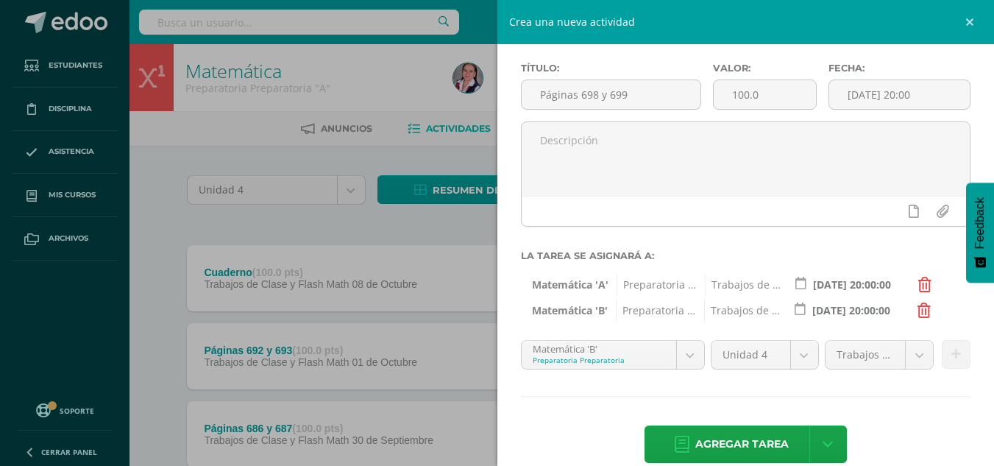
scroll to position [85, 0]
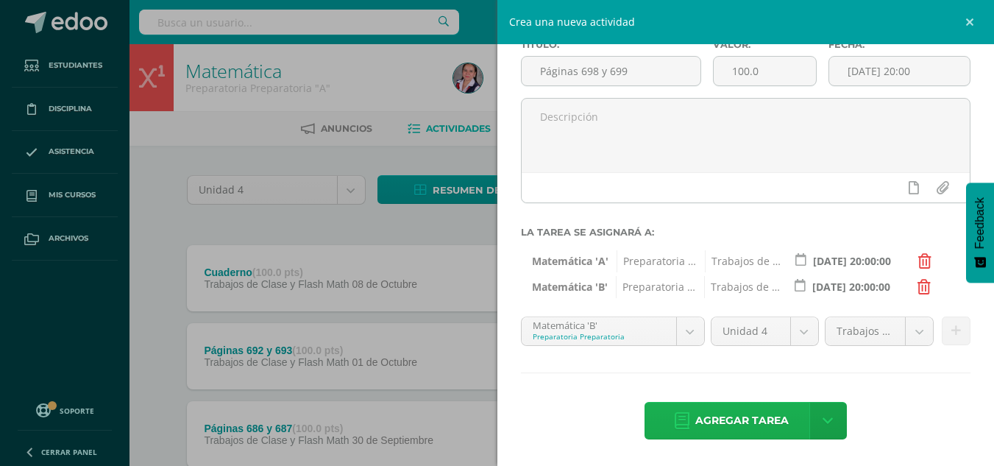
click at [746, 413] on span "Agregar tarea" at bounding box center [741, 420] width 93 height 36
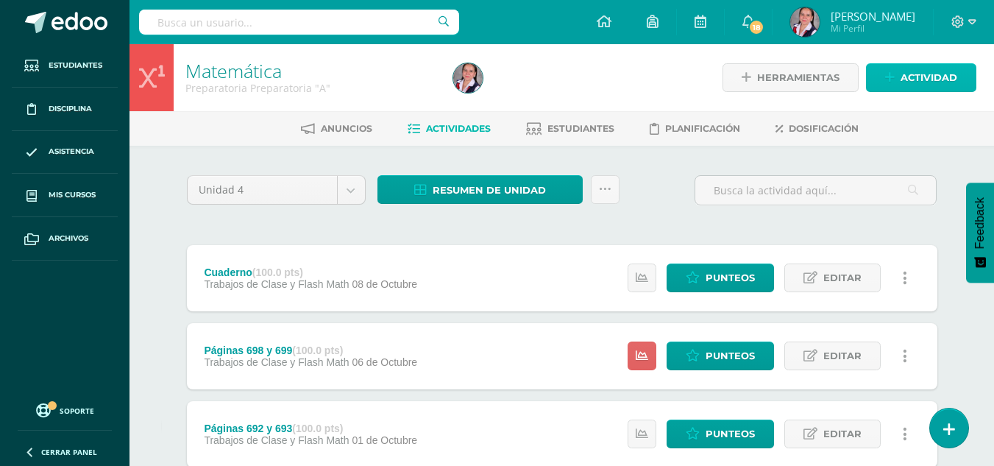
click at [922, 77] on span "Actividad" at bounding box center [928, 77] width 57 height 27
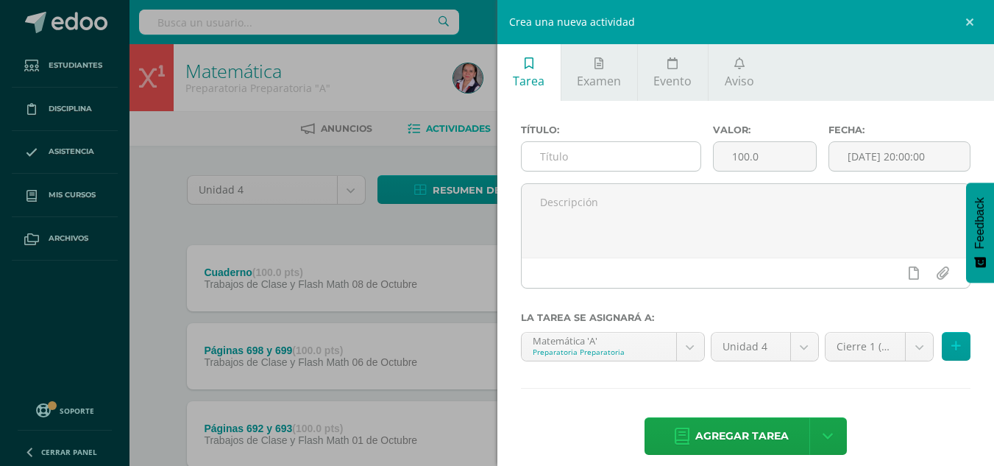
click at [622, 158] on input "text" at bounding box center [611, 156] width 179 height 29
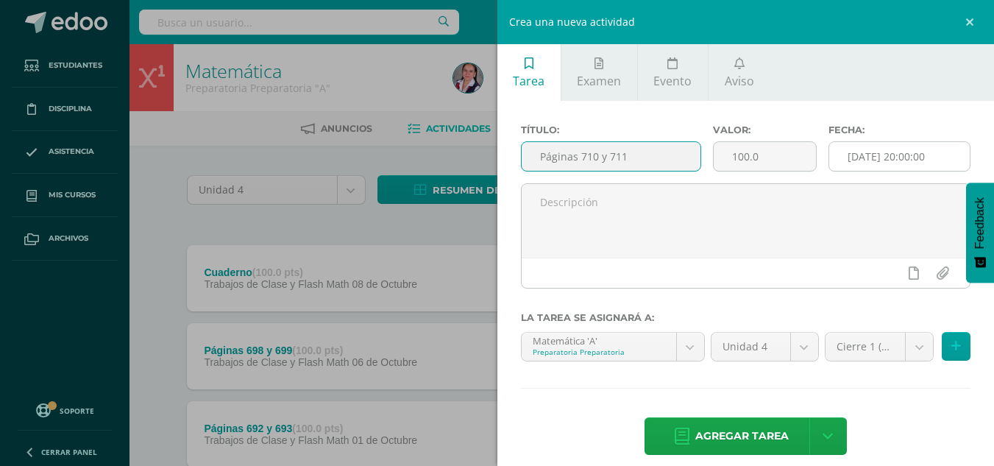
type input "Páginas 710 y 711"
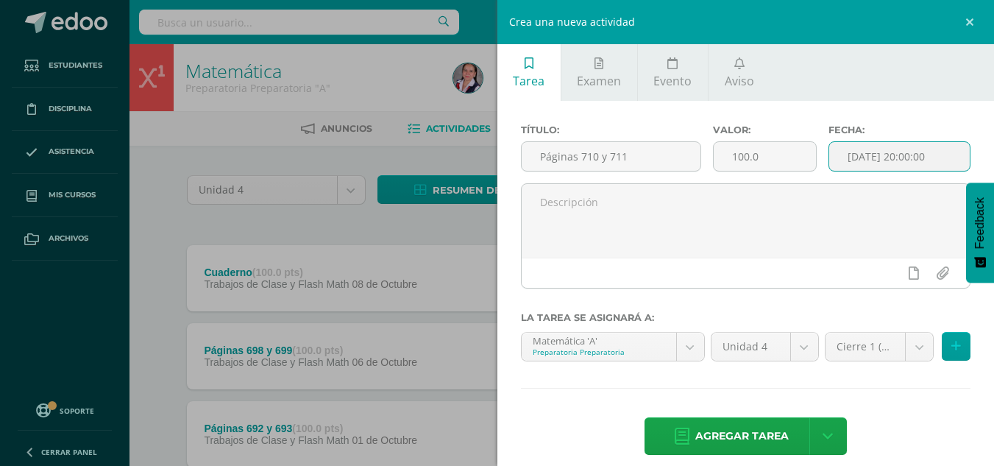
click at [885, 154] on input "[DATE] 20:00:00" at bounding box center [899, 156] width 141 height 29
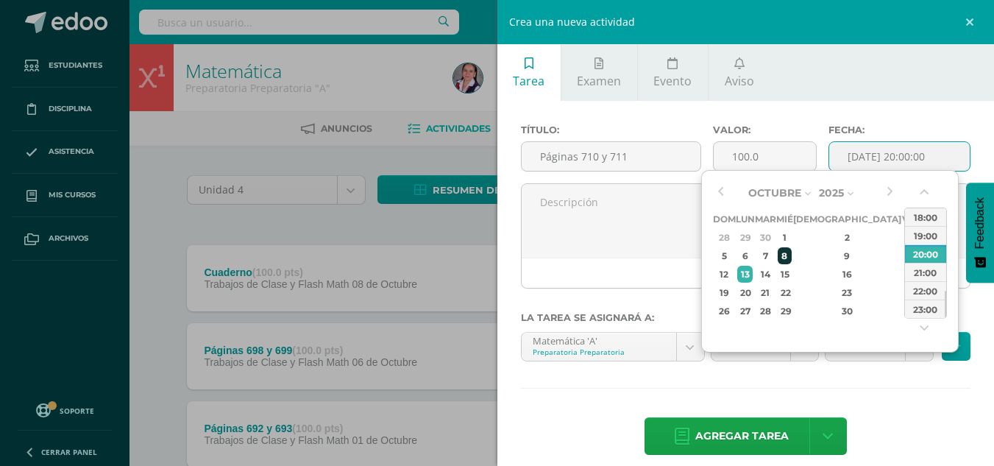
click at [791, 252] on div "8" at bounding box center [784, 255] width 13 height 17
type input "2025-10-08 20:00"
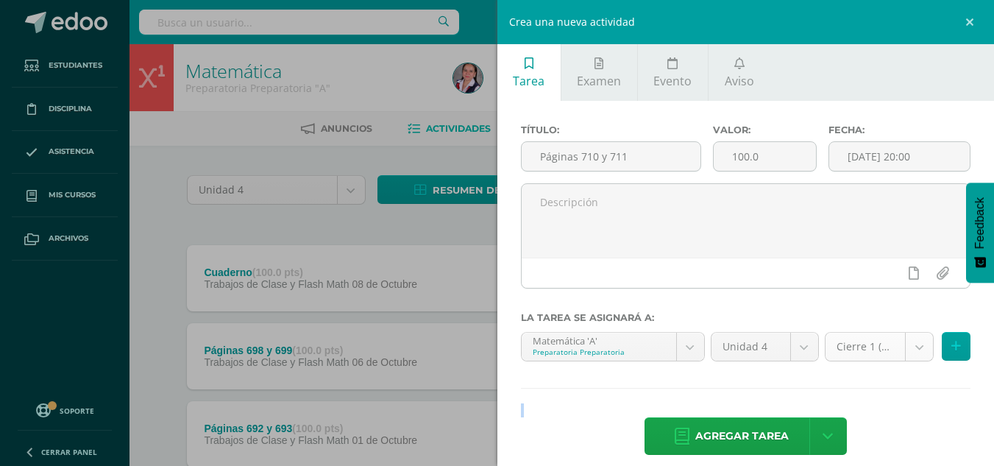
drag, startPoint x: 919, startPoint y: 444, endPoint x: 899, endPoint y: 345, distance: 100.6
click at [899, 345] on div "Título: Páginas 710 y 711 Valor: 100.0 Fecha: 2025-10-08 20:00 La tarea se asig…" at bounding box center [745, 291] width 497 height 380
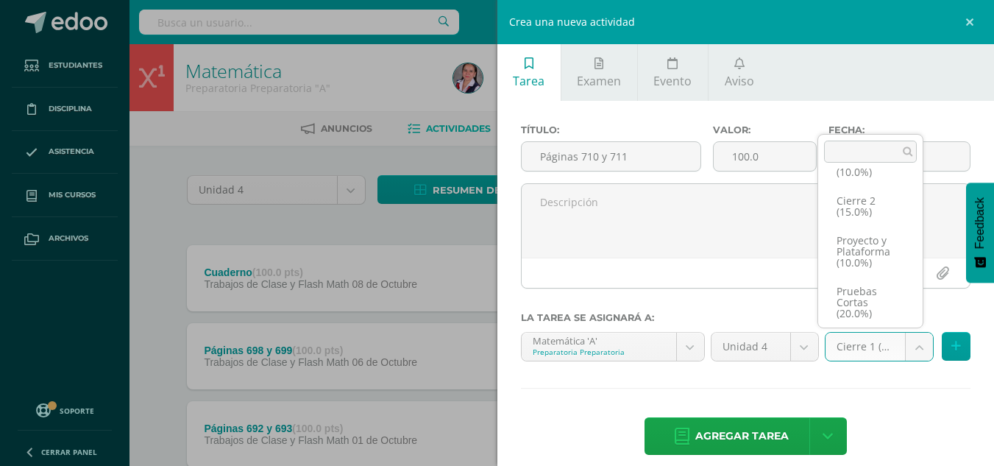
scroll to position [96, 0]
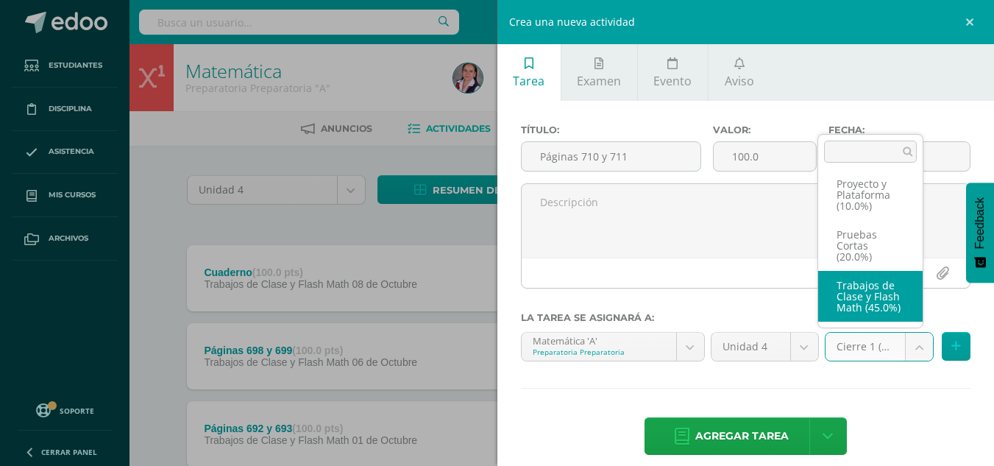
select select "233718"
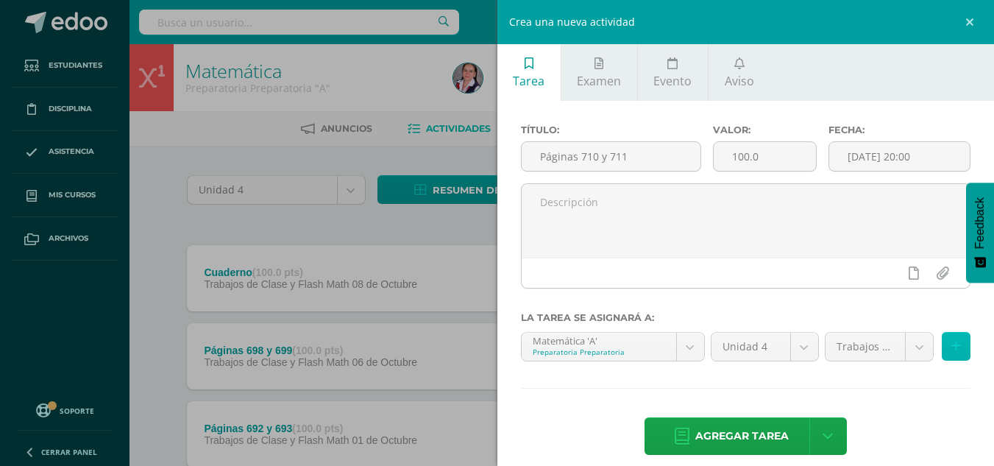
click at [951, 346] on icon at bounding box center [956, 346] width 10 height 13
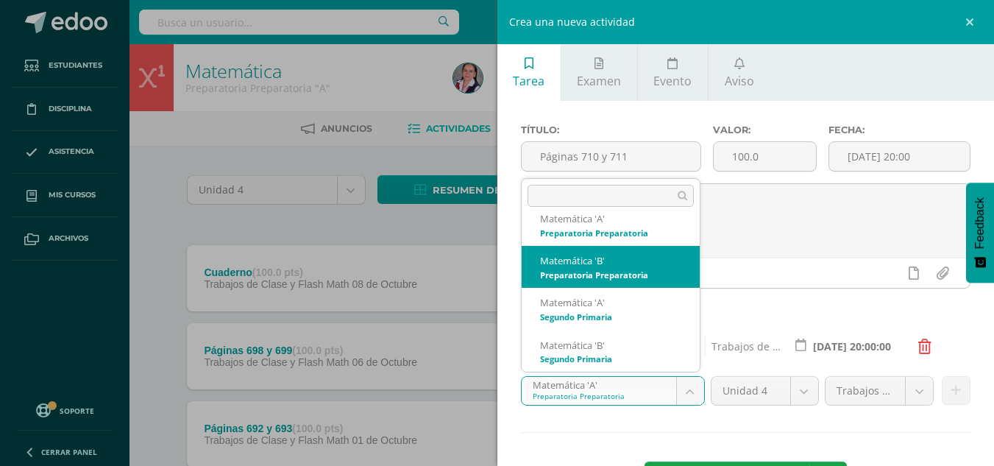
select select "210145"
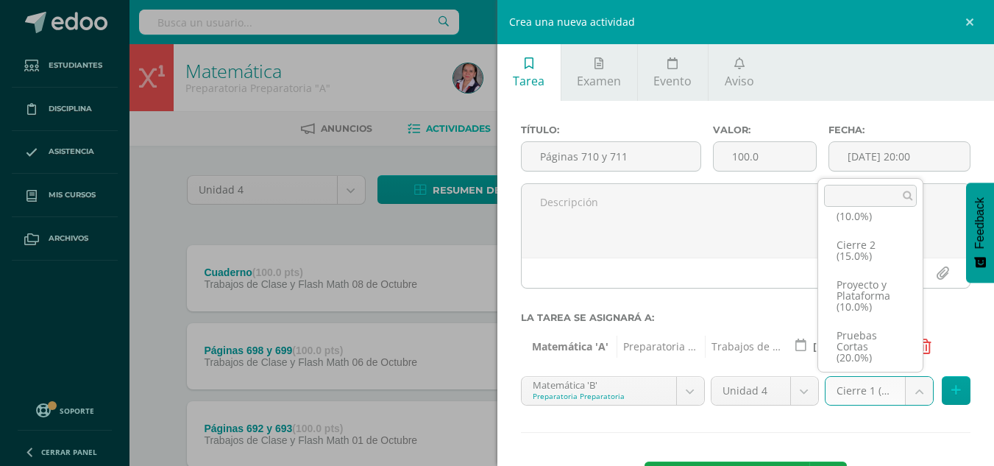
scroll to position [96, 0]
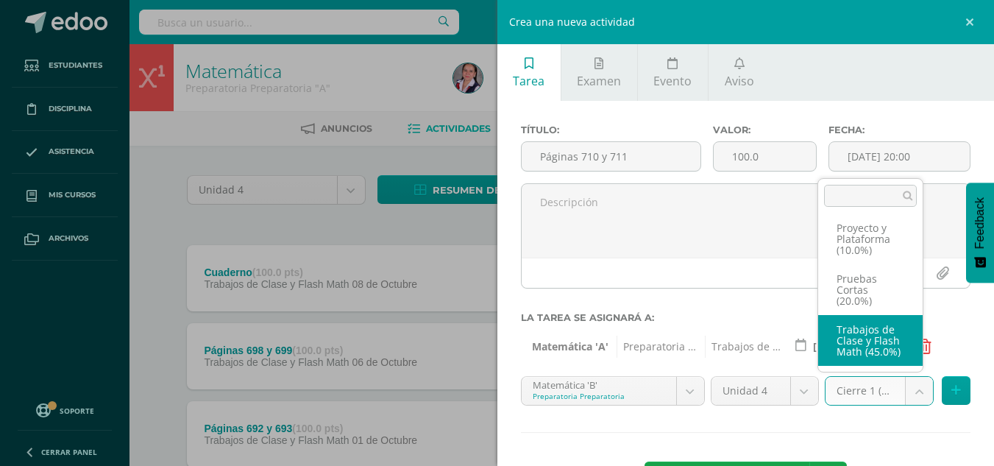
select select "233725"
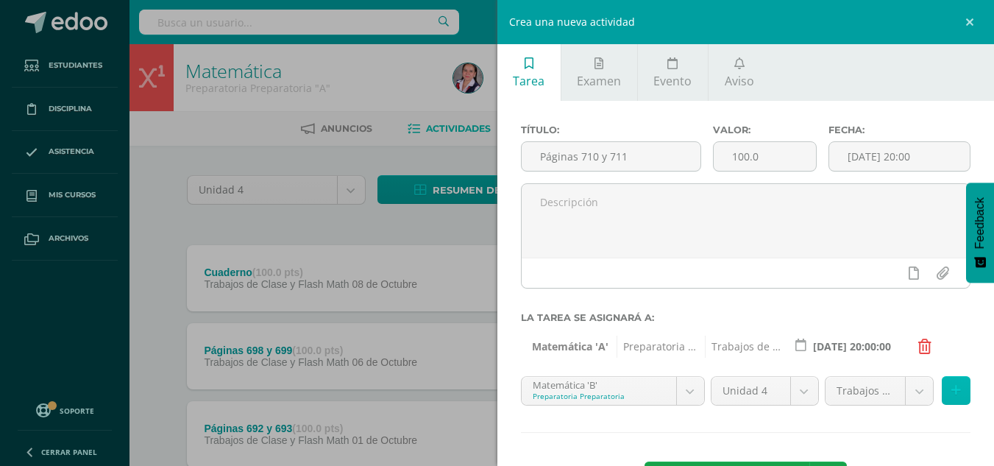
click at [951, 386] on icon at bounding box center [956, 390] width 10 height 13
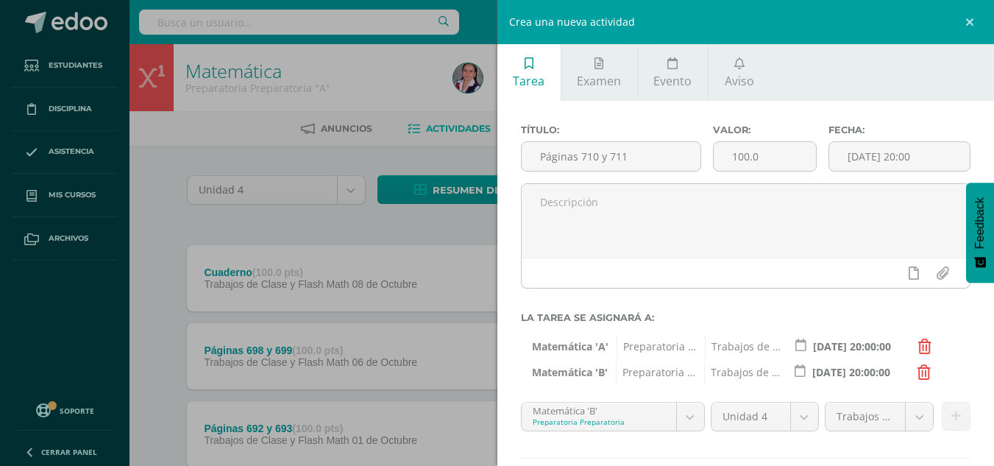
scroll to position [85, 0]
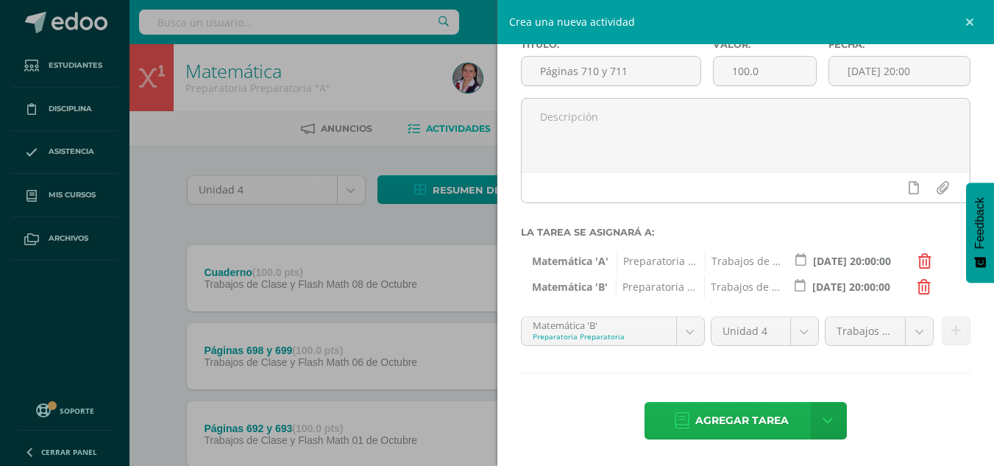
click at [699, 417] on span "Agregar tarea" at bounding box center [741, 420] width 93 height 36
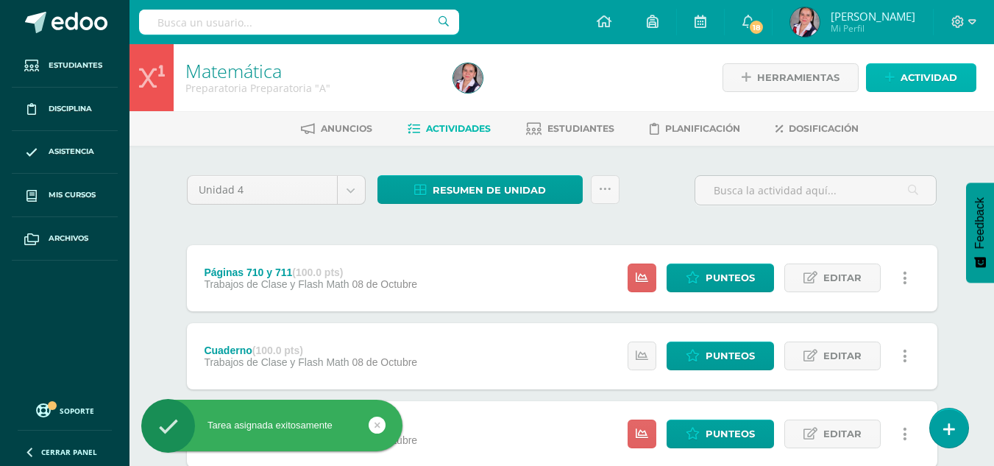
click at [933, 77] on span "Actividad" at bounding box center [928, 77] width 57 height 27
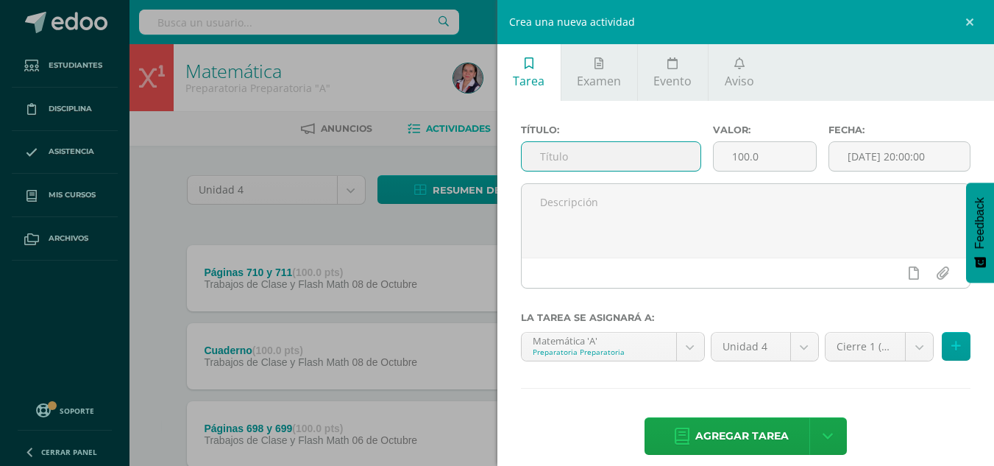
click at [577, 154] on input "text" at bounding box center [611, 156] width 179 height 29
type input "Flash Math"
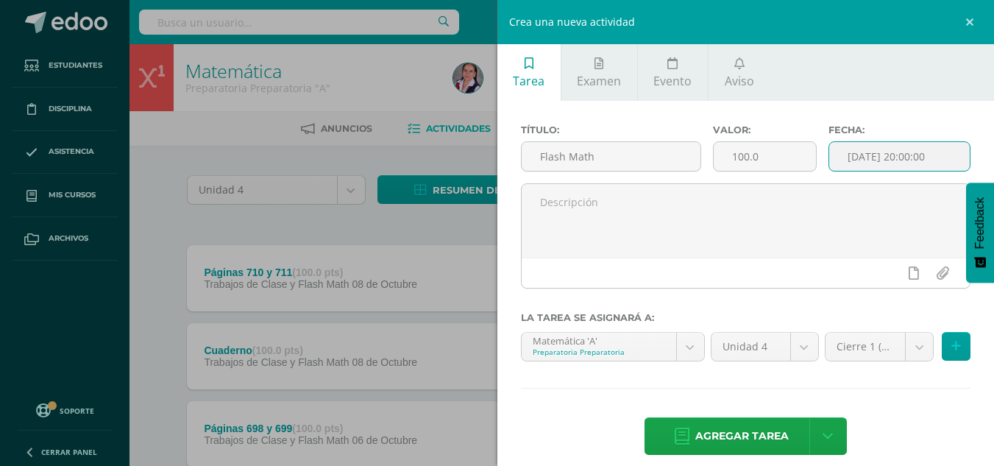
click at [884, 160] on input "[DATE] 20:00:00" at bounding box center [899, 156] width 141 height 29
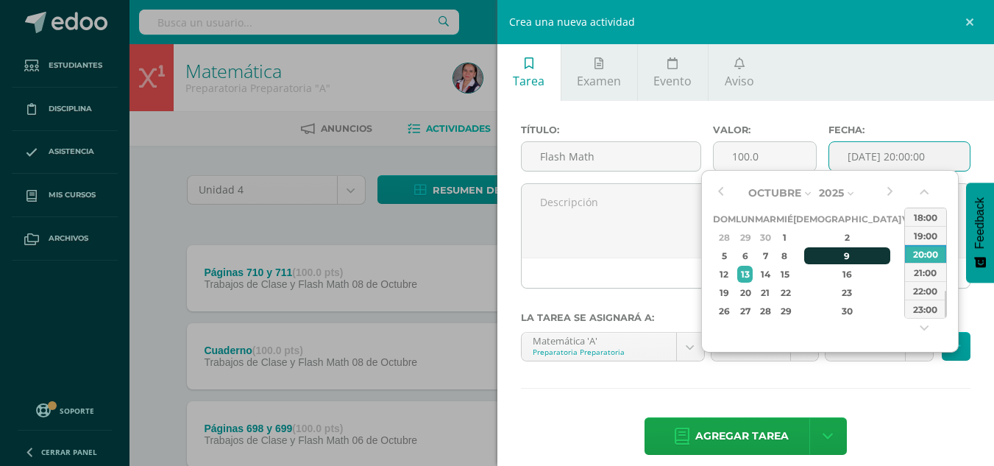
click at [825, 259] on div "9" at bounding box center [847, 255] width 87 height 17
type input "[DATE] 20:00"
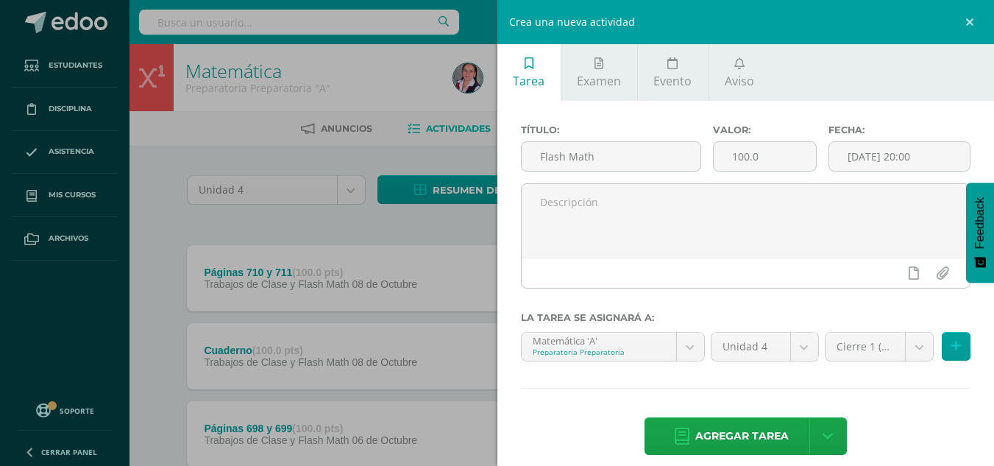
click at [924, 419] on div "Agregar tarea Agregar tarea y ocultar" at bounding box center [746, 437] width 450 height 40
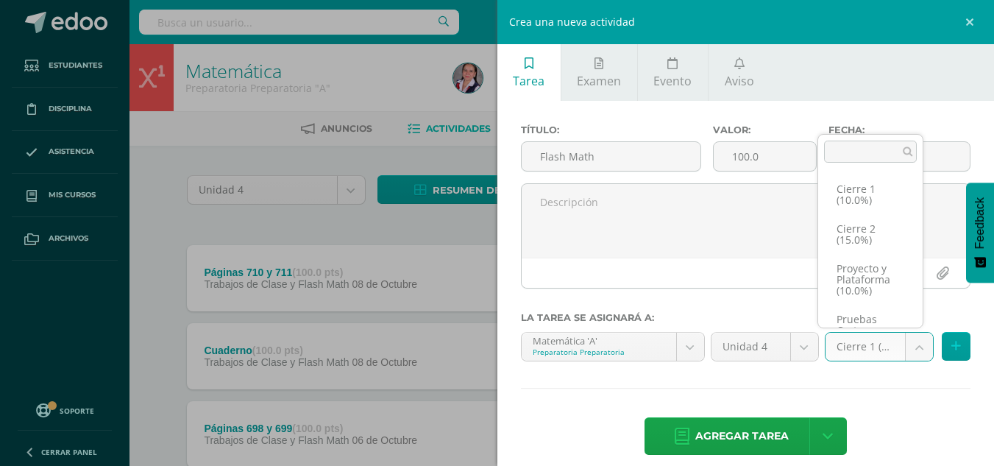
scroll to position [96, 0]
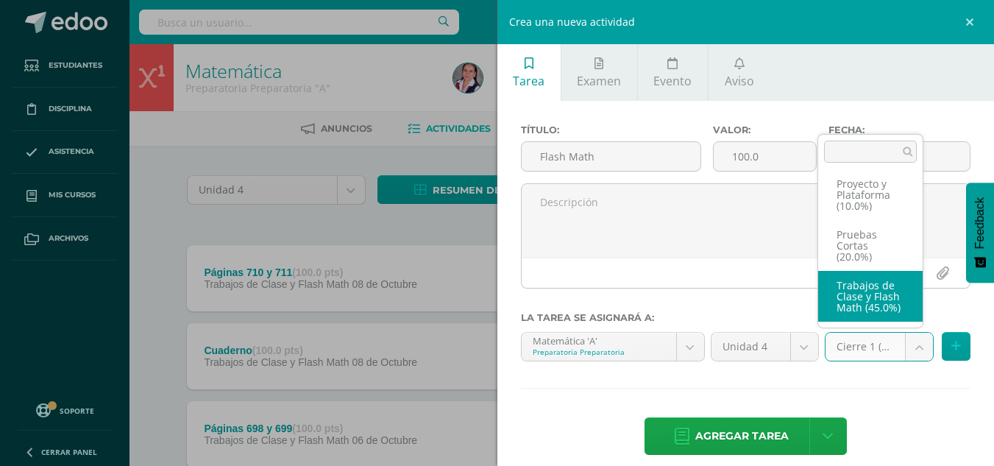
select select "233718"
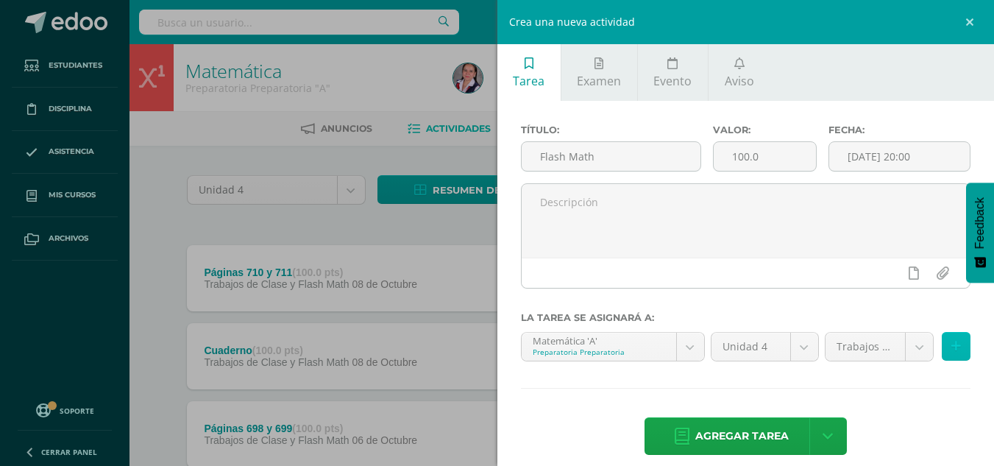
click at [954, 345] on button at bounding box center [956, 346] width 29 height 29
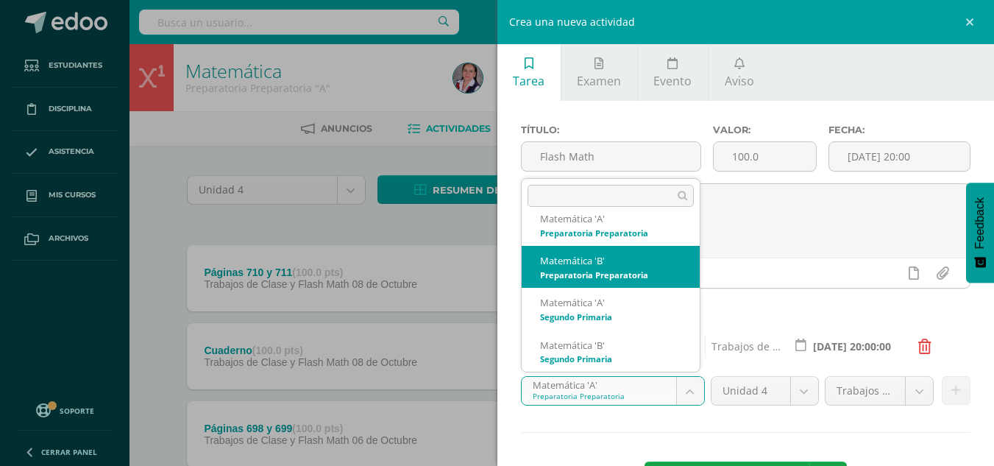
select select "210145"
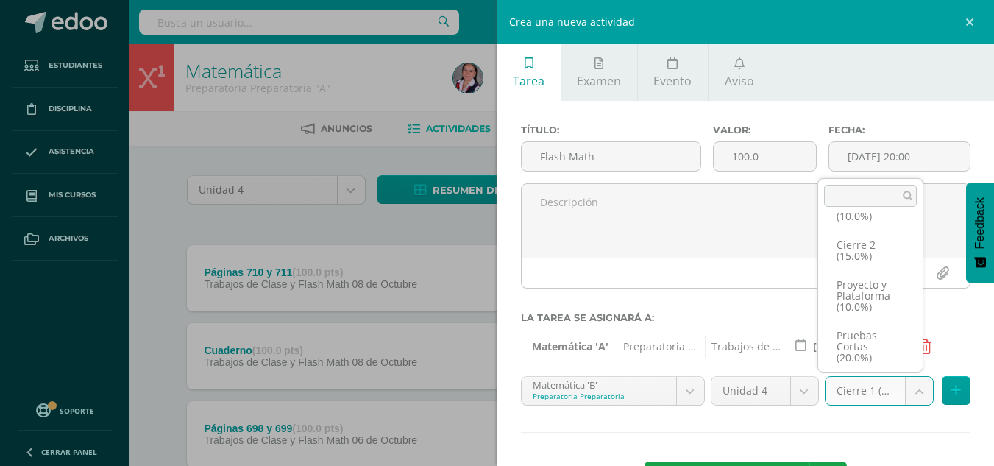
scroll to position [96, 0]
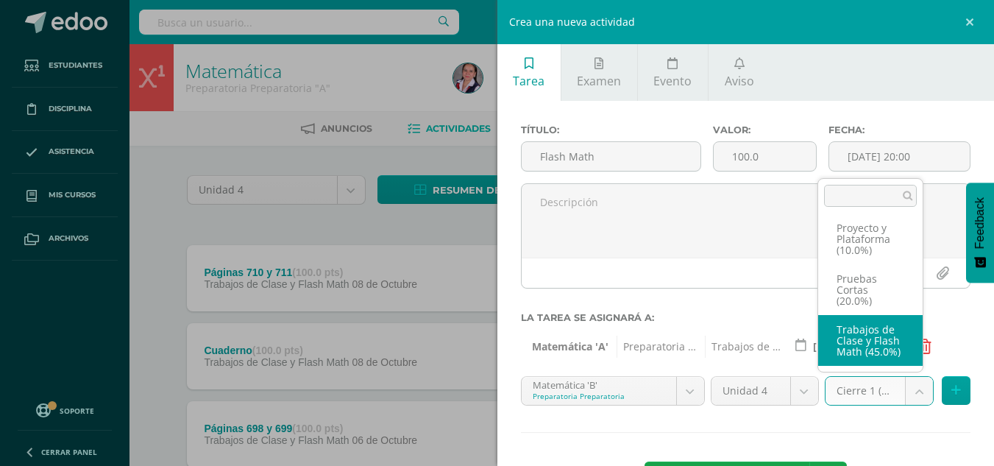
select select "233725"
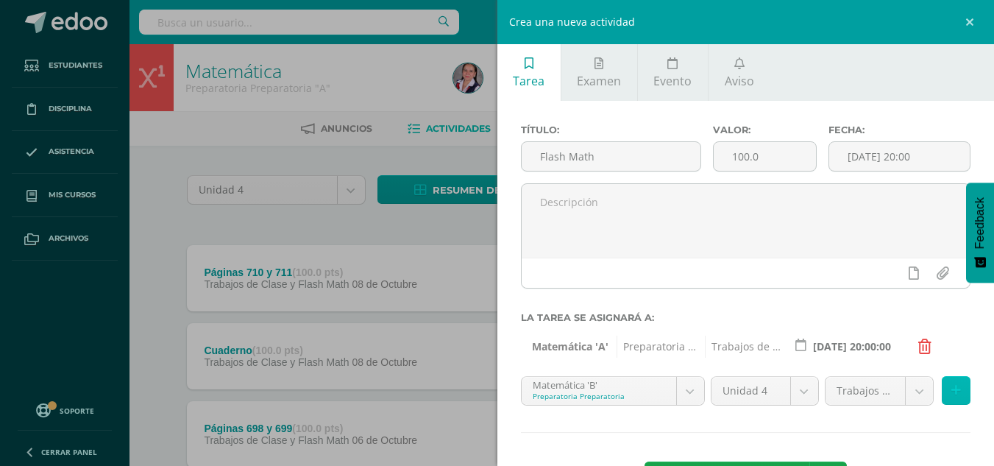
click at [942, 394] on button at bounding box center [956, 390] width 29 height 29
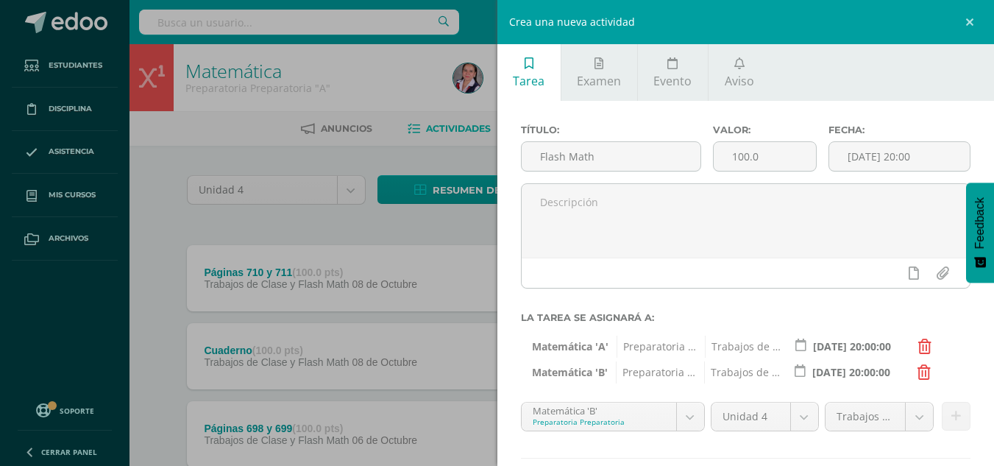
scroll to position [85, 0]
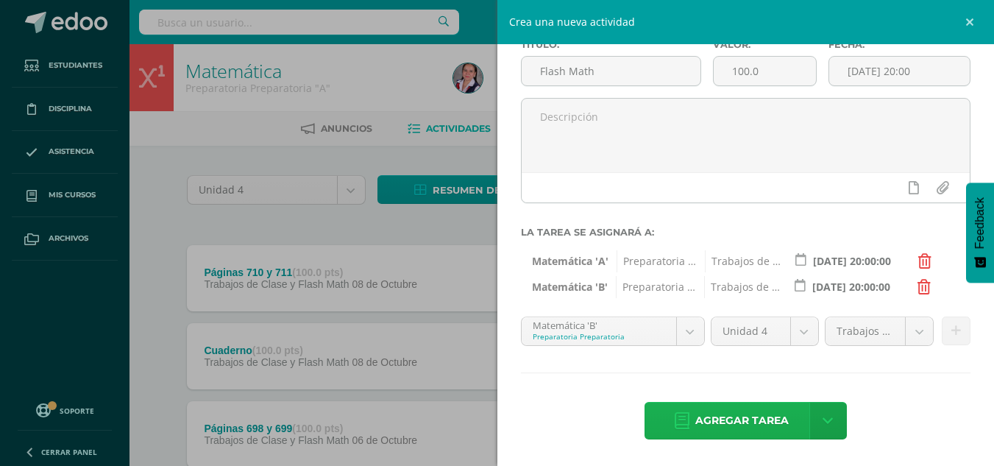
click at [703, 425] on span "Agregar tarea" at bounding box center [741, 420] width 93 height 36
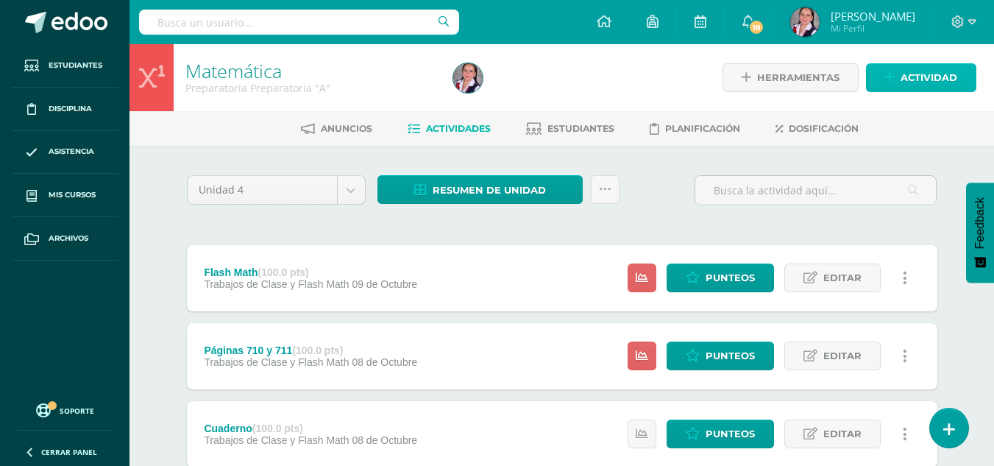
click at [882, 88] on link "Actividad" at bounding box center [921, 77] width 110 height 29
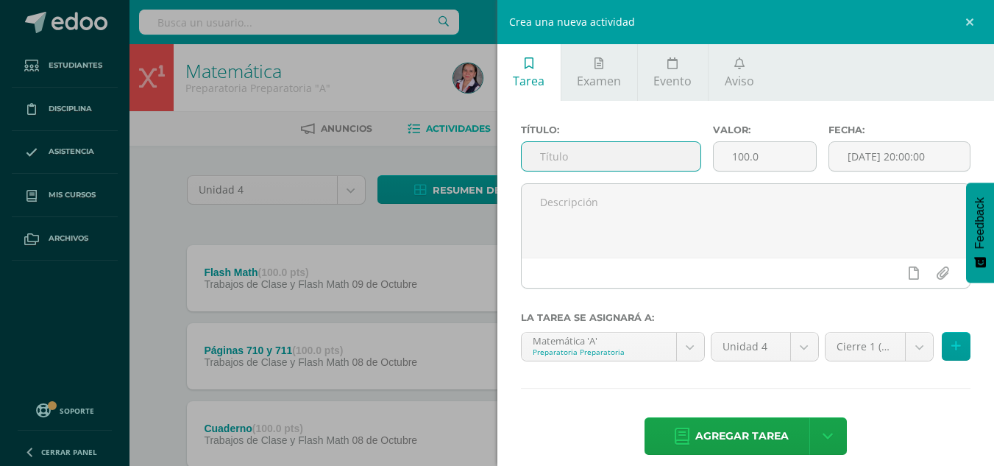
click at [608, 154] on input "text" at bounding box center [611, 156] width 179 height 29
type input "Páginas 716 y 717"
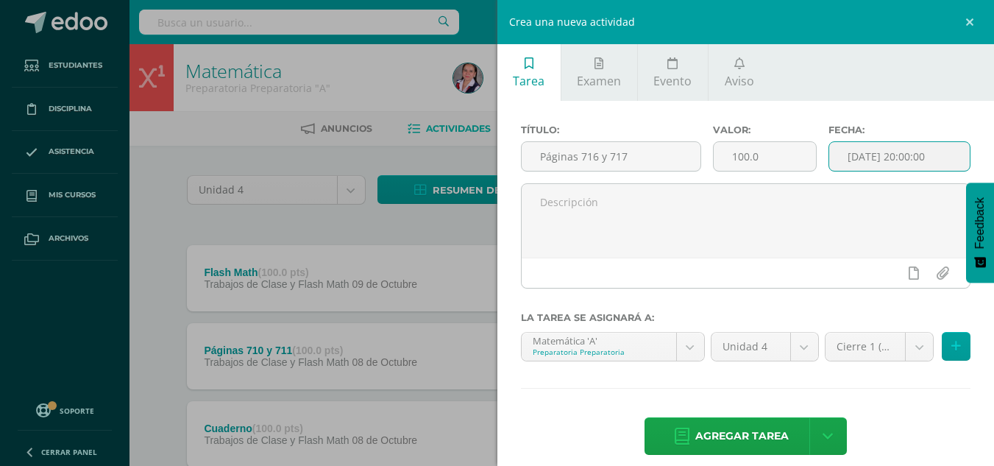
click at [879, 162] on input "[DATE] 20:00:00" at bounding box center [899, 156] width 141 height 29
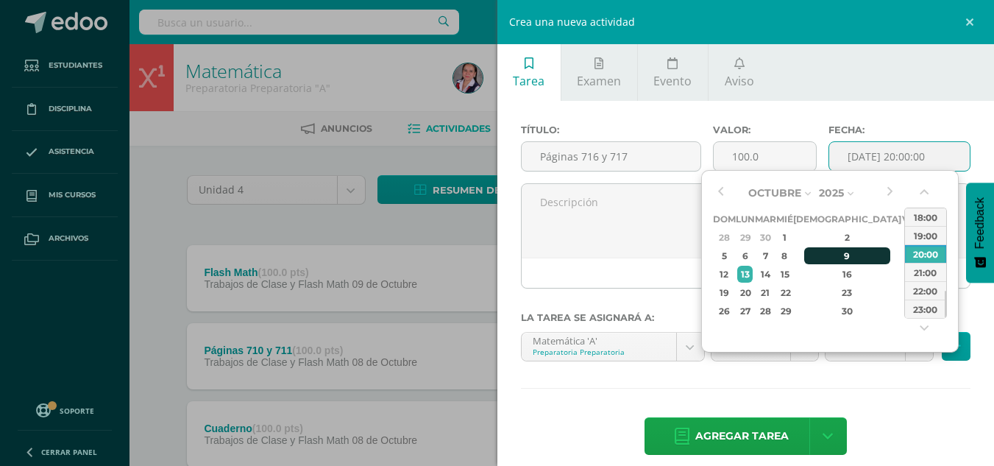
click at [835, 259] on div "9" at bounding box center [847, 255] width 87 height 17
type input "[DATE] 20:00"
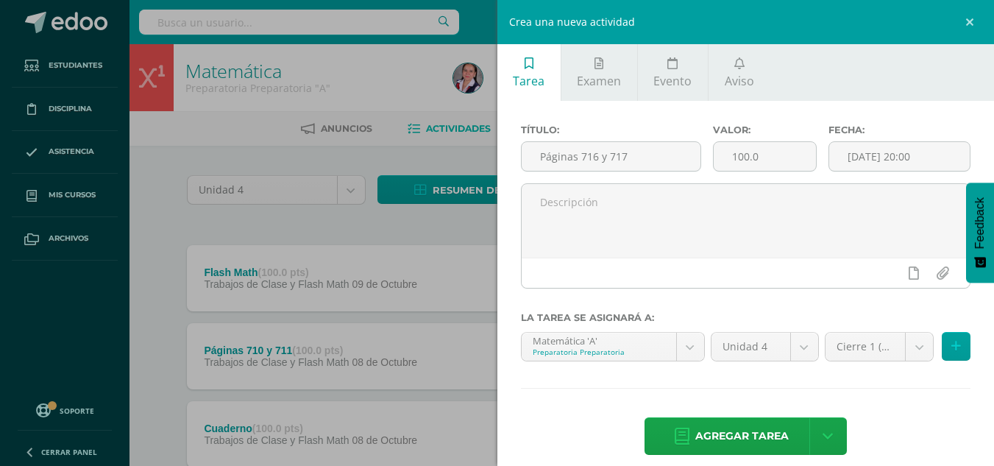
click at [916, 453] on div "Agregar tarea Agregar tarea y ocultar" at bounding box center [746, 437] width 450 height 40
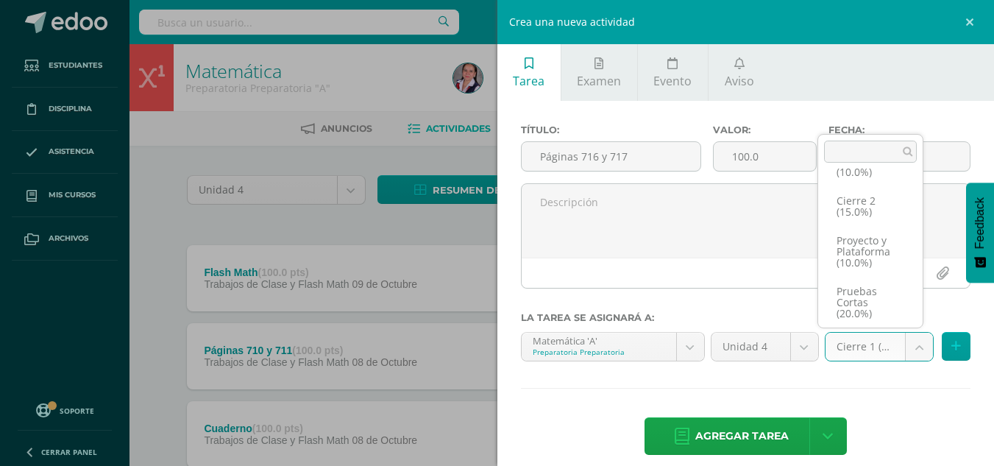
scroll to position [96, 0]
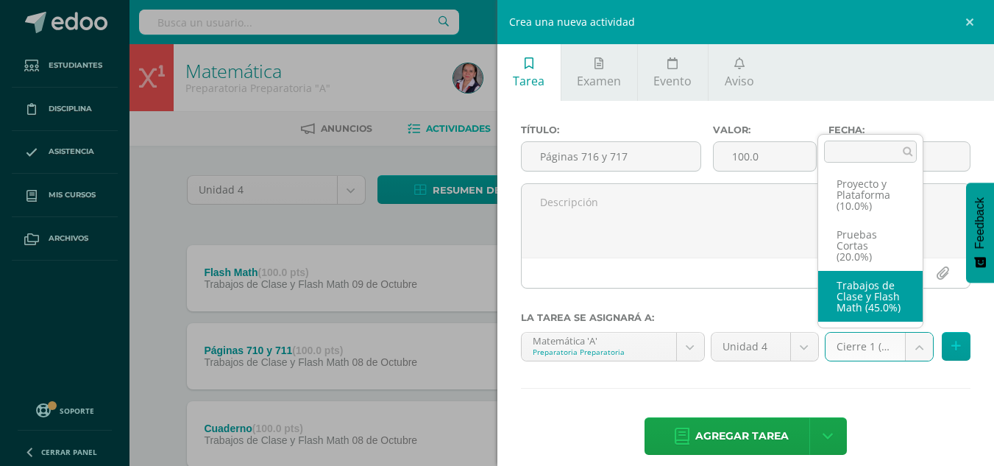
select select "233718"
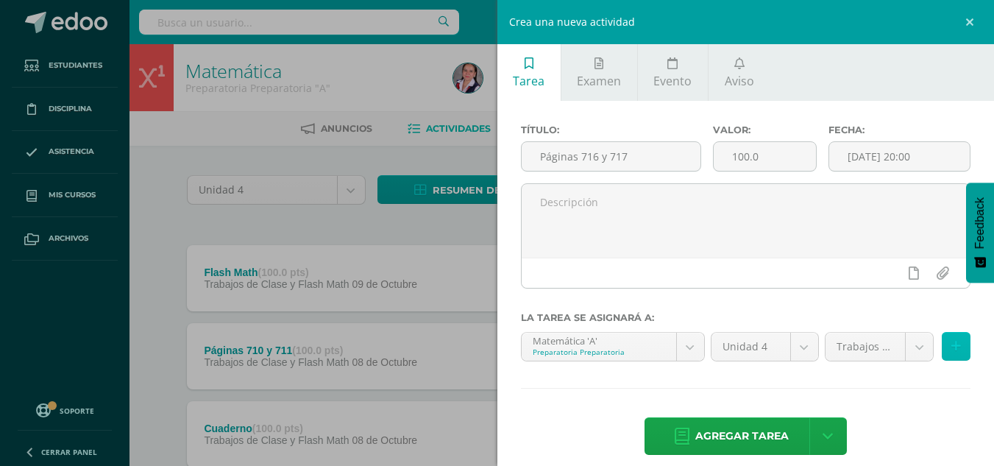
click at [942, 344] on button at bounding box center [956, 346] width 29 height 29
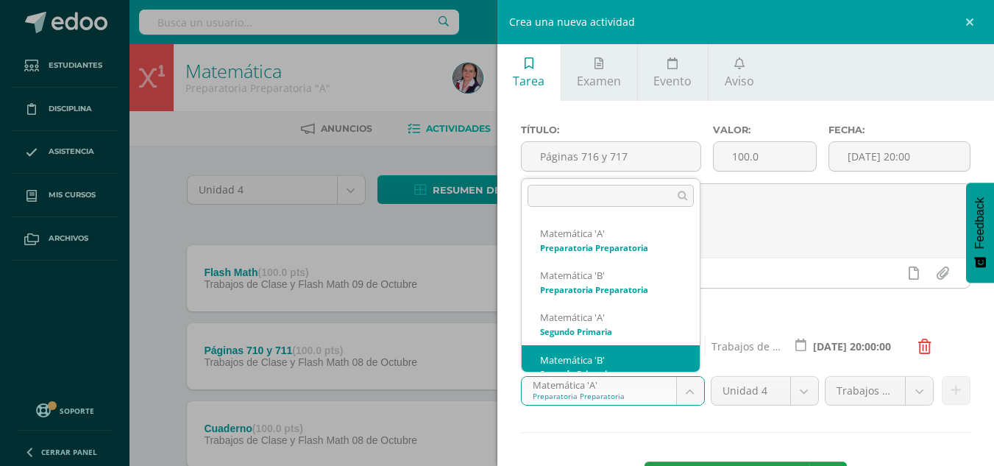
scroll to position [15, 0]
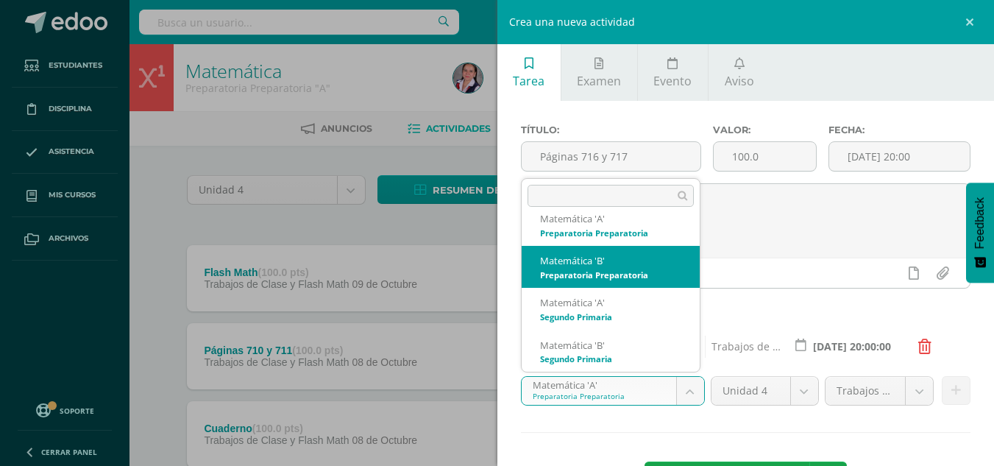
select select "210145"
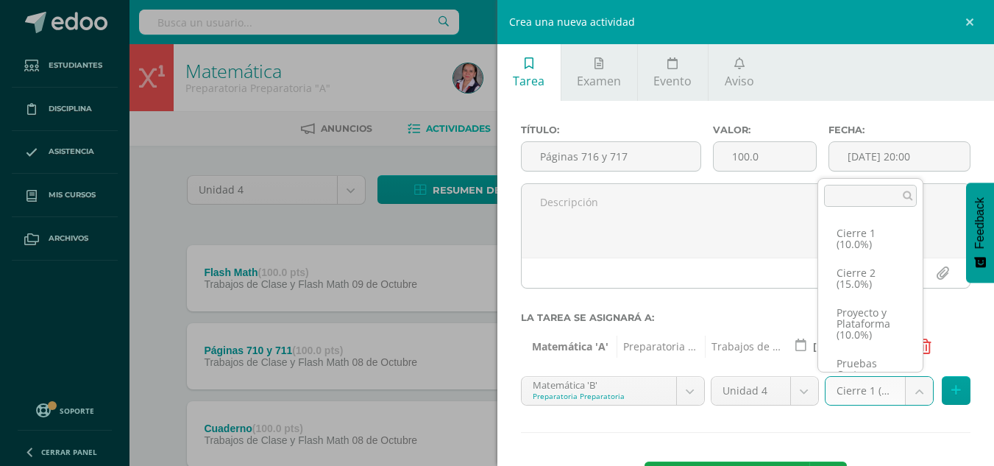
scroll to position [96, 0]
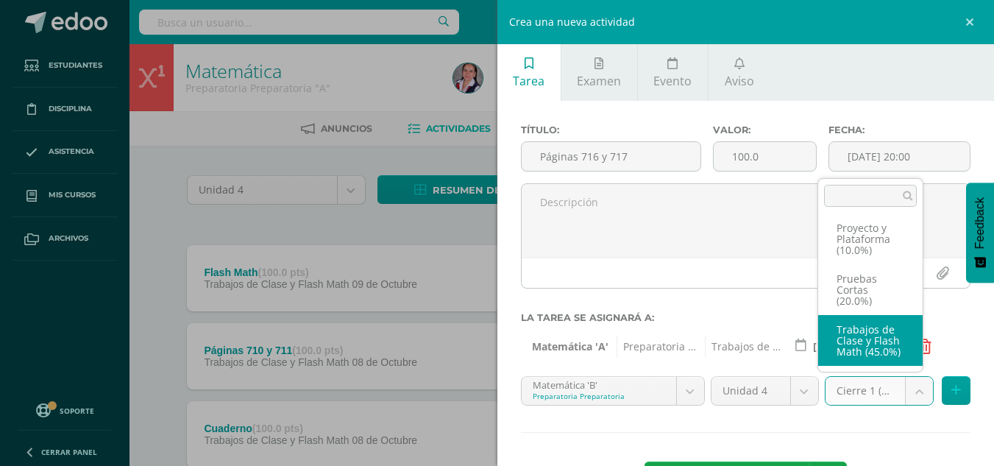
select select "233725"
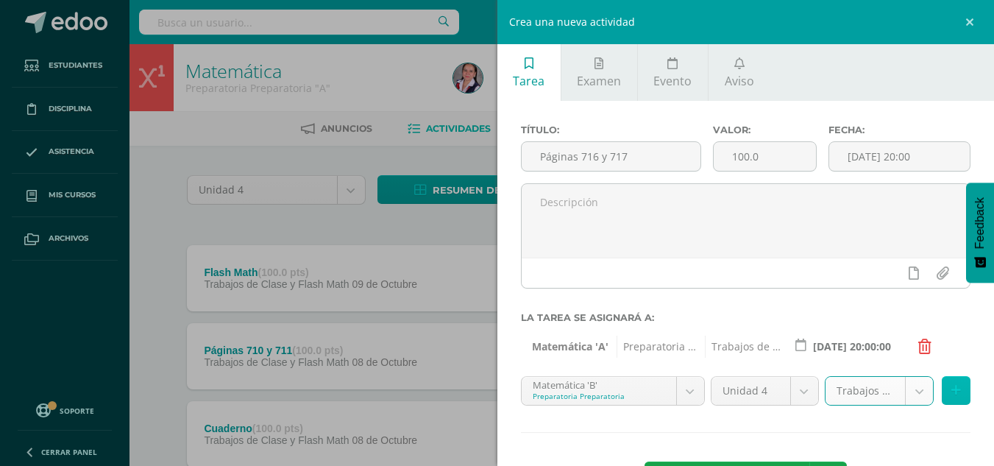
click at [950, 394] on button at bounding box center [956, 390] width 29 height 29
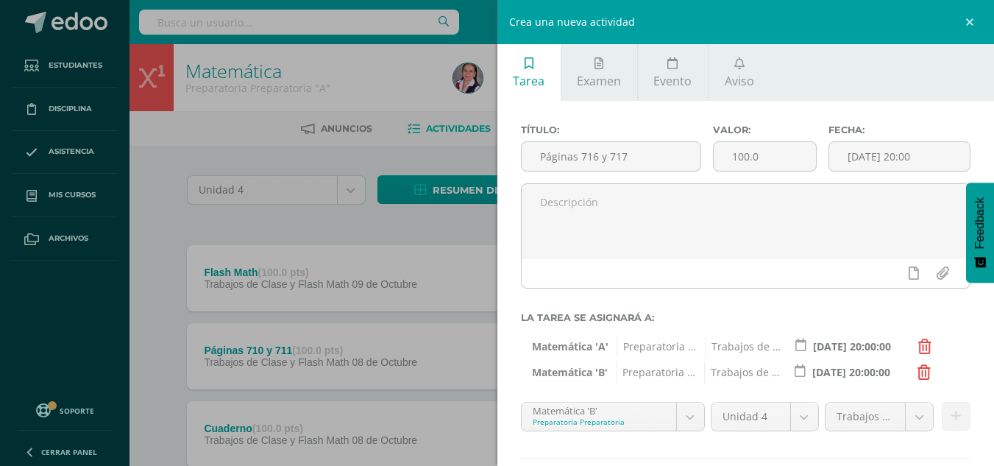
scroll to position [85, 0]
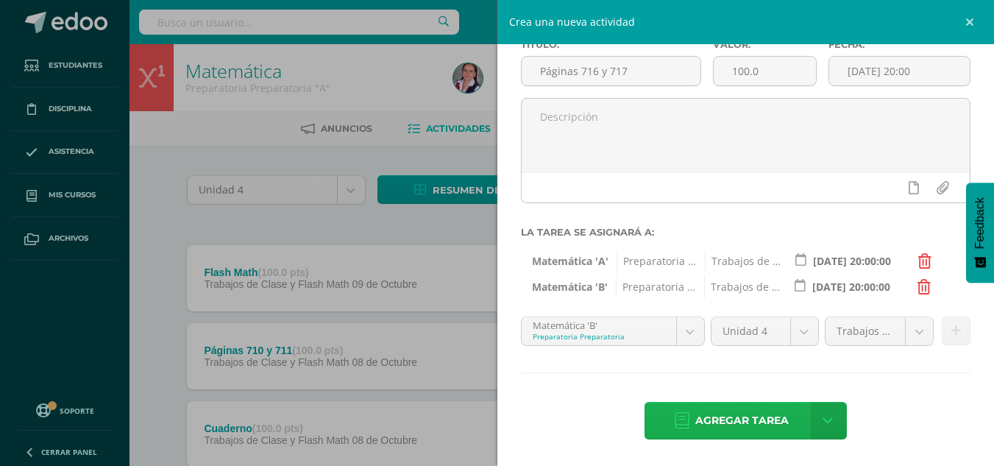
click at [749, 424] on span "Agregar tarea" at bounding box center [741, 420] width 93 height 36
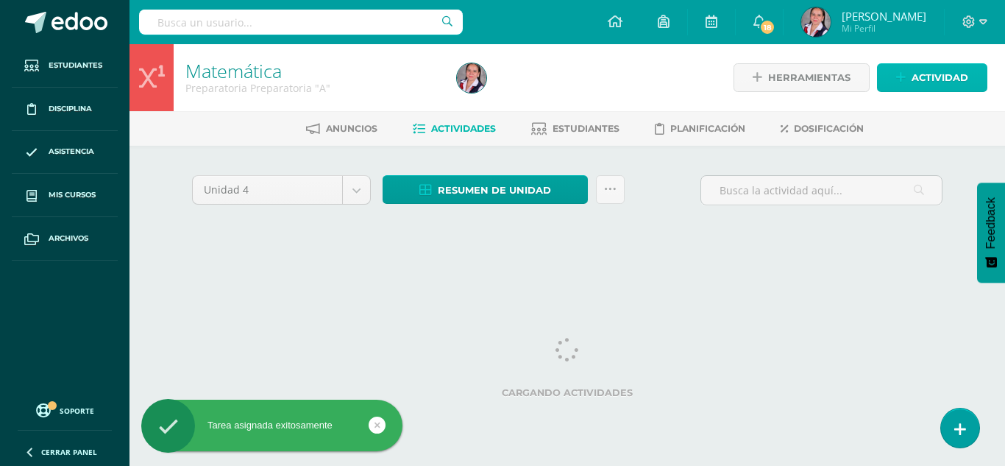
click at [935, 72] on span "Actividad" at bounding box center [939, 77] width 57 height 27
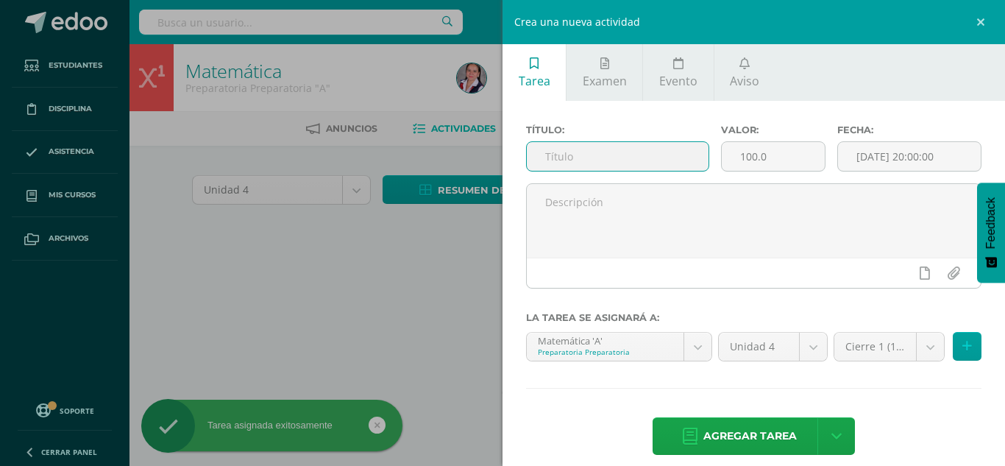
click at [650, 158] on input "text" at bounding box center [618, 156] width 182 height 29
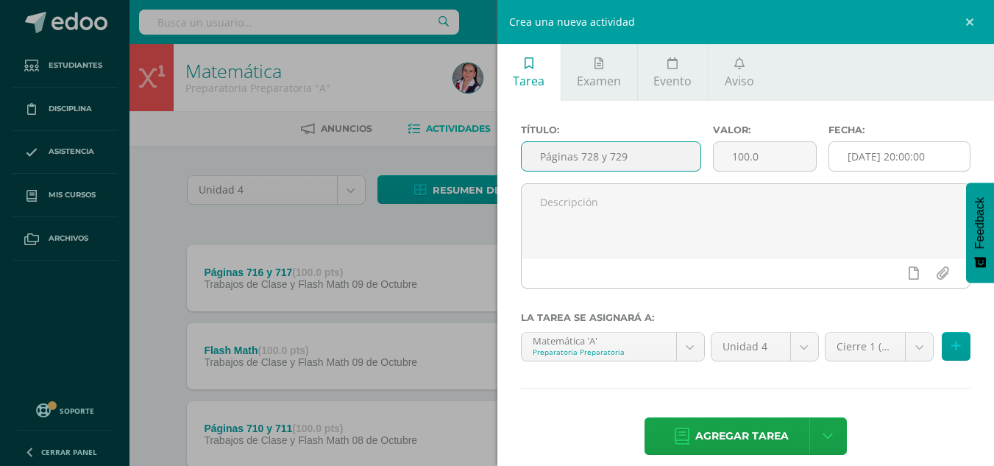
type input "Páginas 728 y 729"
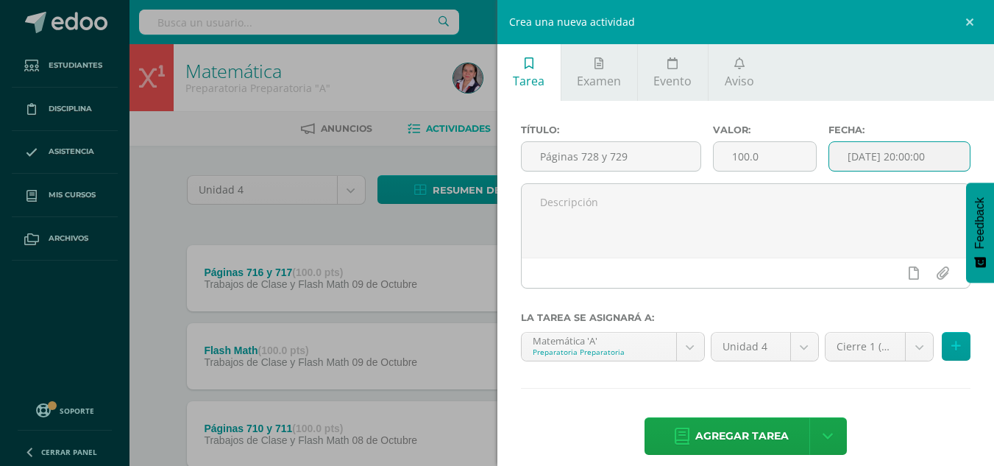
click at [903, 158] on input "[DATE] 20:00:00" at bounding box center [899, 156] width 141 height 29
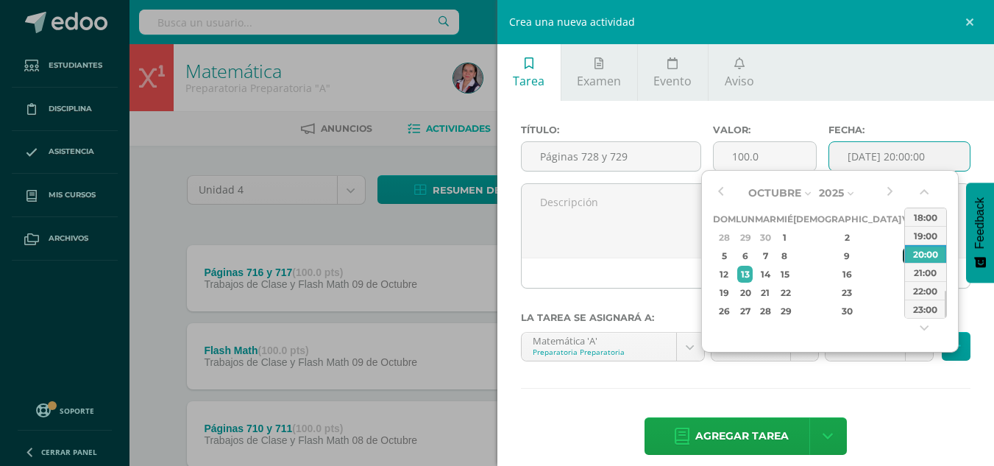
click at [903, 254] on div "10" at bounding box center [909, 255] width 13 height 17
type input "2025-10-10 20:00"
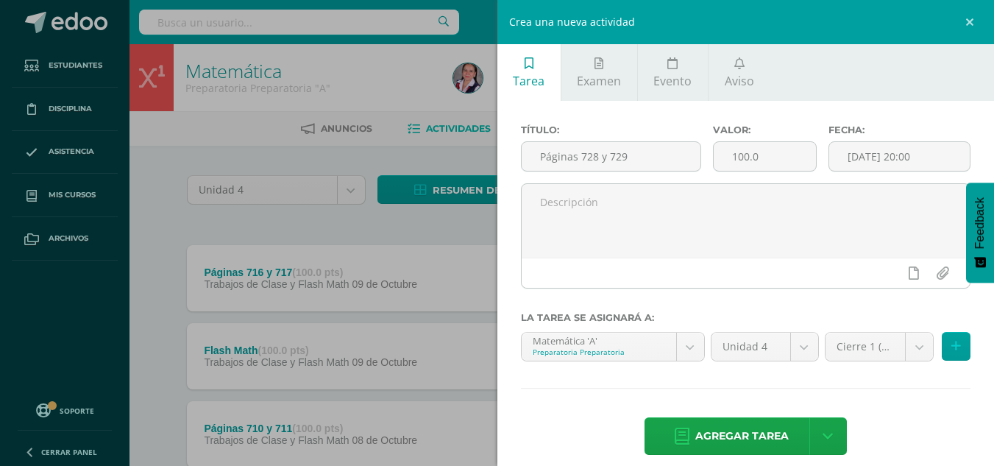
click at [898, 401] on div "Título: Páginas 728 y 729 Valor: 100.0 Fecha: 2025-10-10 20:00 La tarea se asig…" at bounding box center [745, 291] width 497 height 380
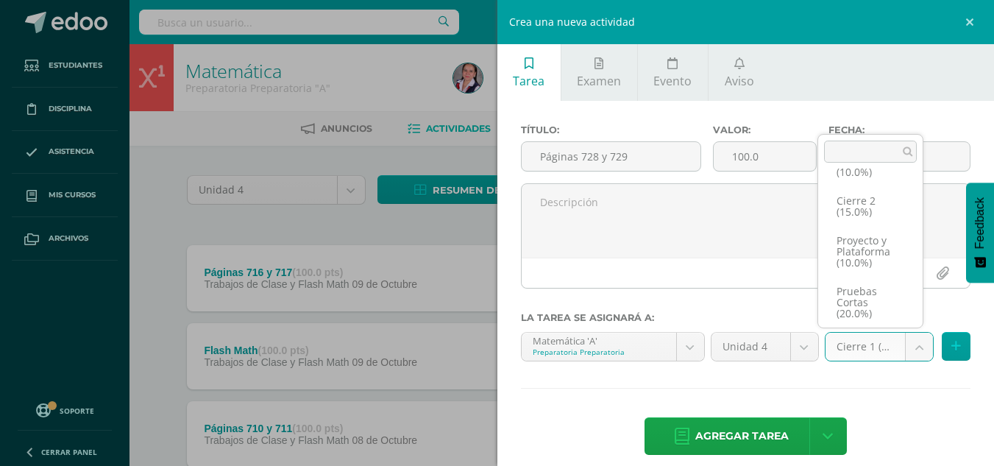
scroll to position [96, 0]
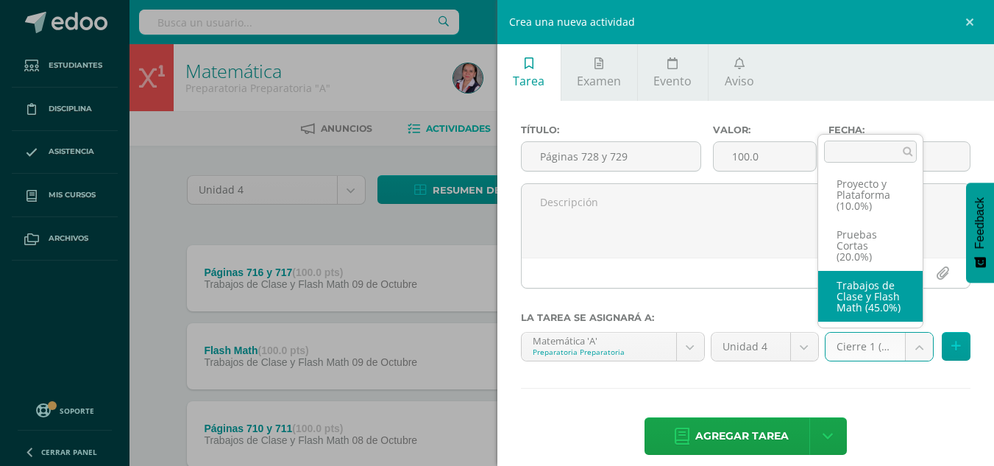
select select "233718"
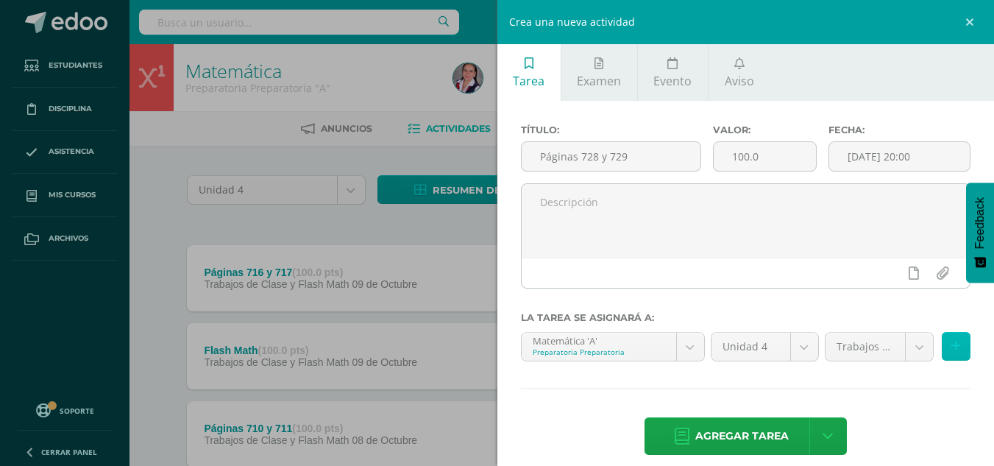
click at [942, 335] on button at bounding box center [956, 346] width 29 height 29
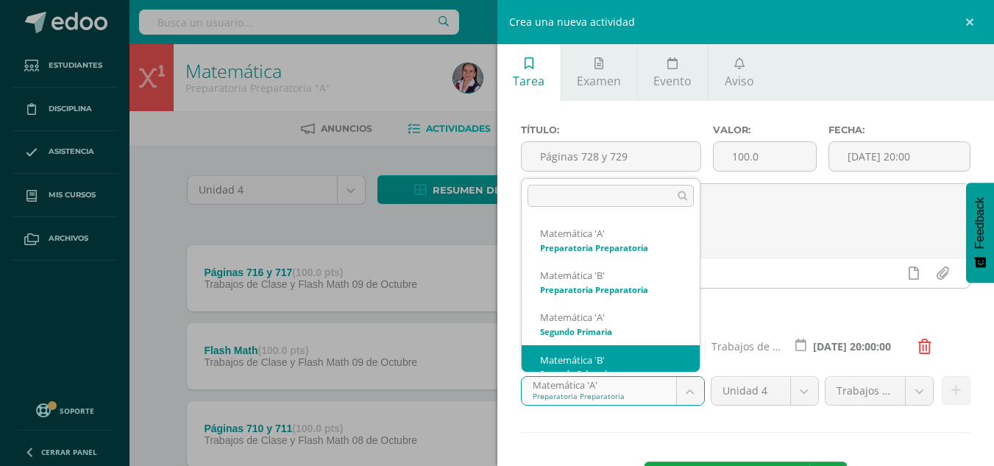
scroll to position [15, 0]
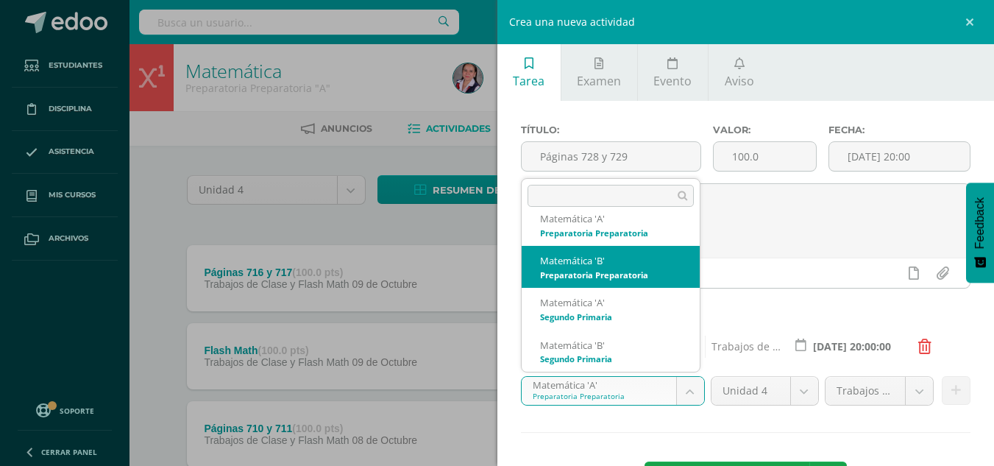
select select "210145"
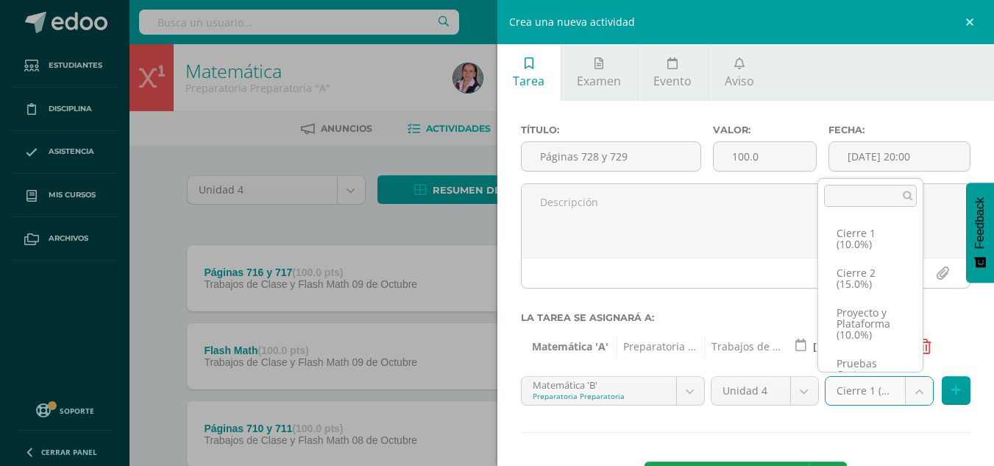
scroll to position [96, 0]
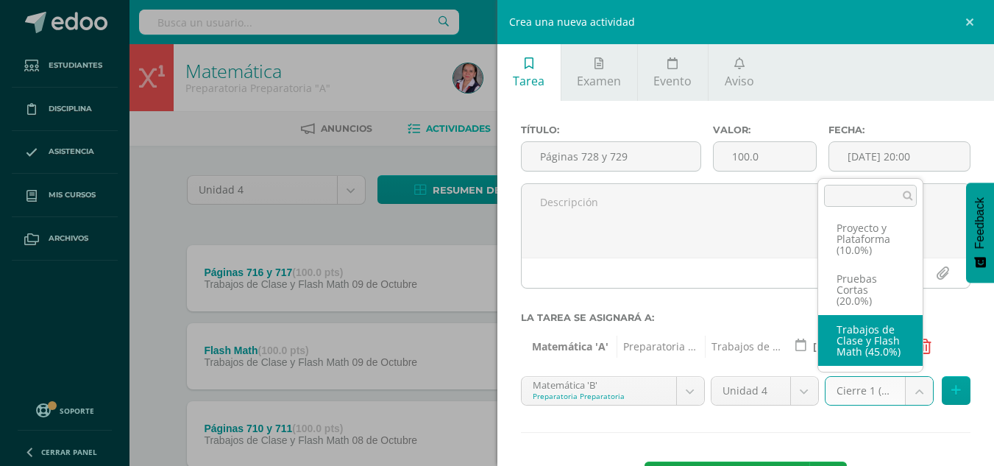
select select "233725"
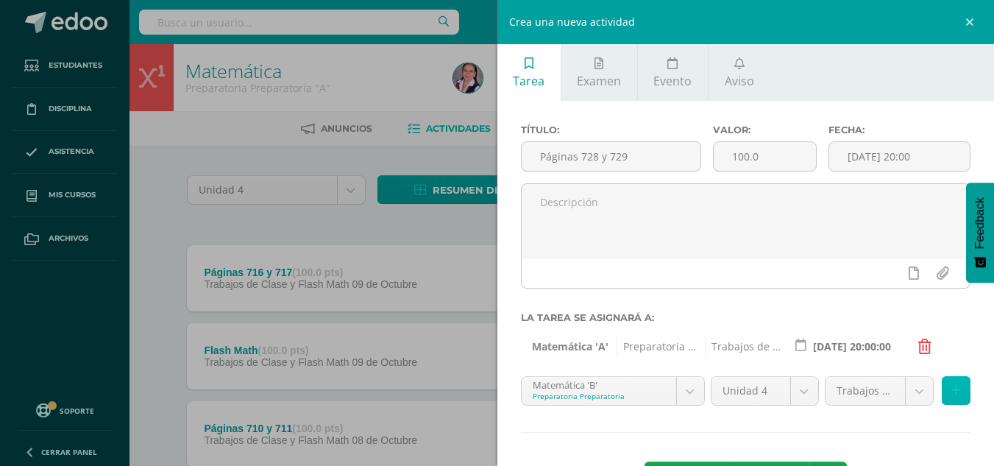
click at [951, 397] on icon at bounding box center [956, 390] width 10 height 13
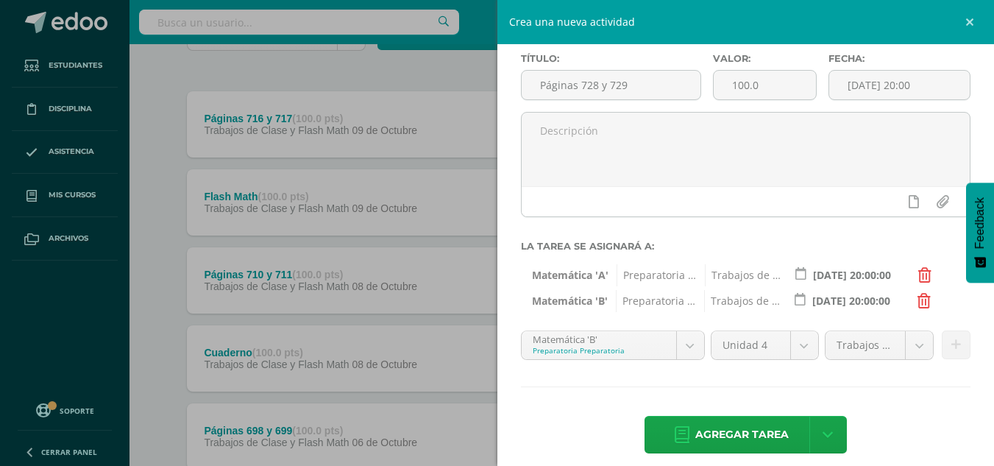
scroll to position [72, 0]
click at [731, 428] on div "Título: Páginas 728 y 729 Valor: 100.0 Fecha: 2025-10-10 20:00 La tarea se asig…" at bounding box center [745, 254] width 497 height 450
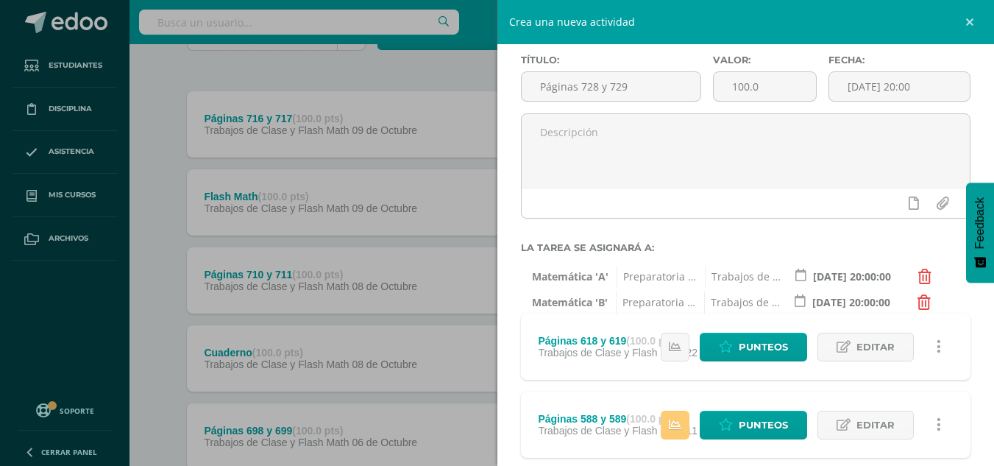
scroll to position [0, 0]
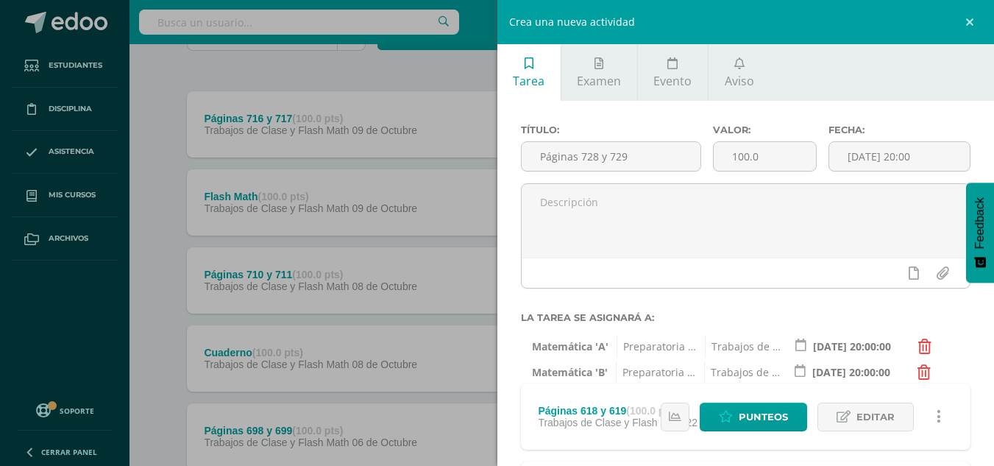
click at [347, 60] on div "Crea una nueva actividad Tarea Examen Evento Aviso Título: Páginas 728 y 729 Va…" at bounding box center [497, 233] width 994 height 466
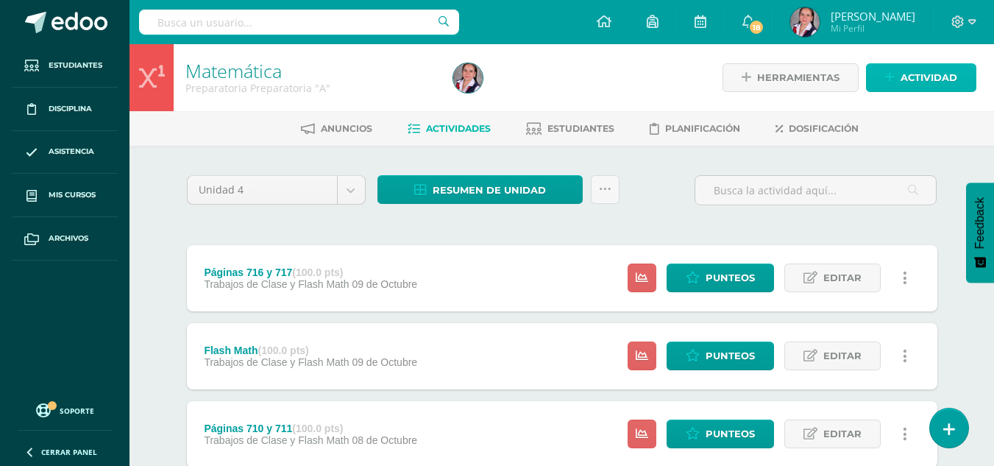
click at [914, 82] on span "Actividad" at bounding box center [928, 77] width 57 height 27
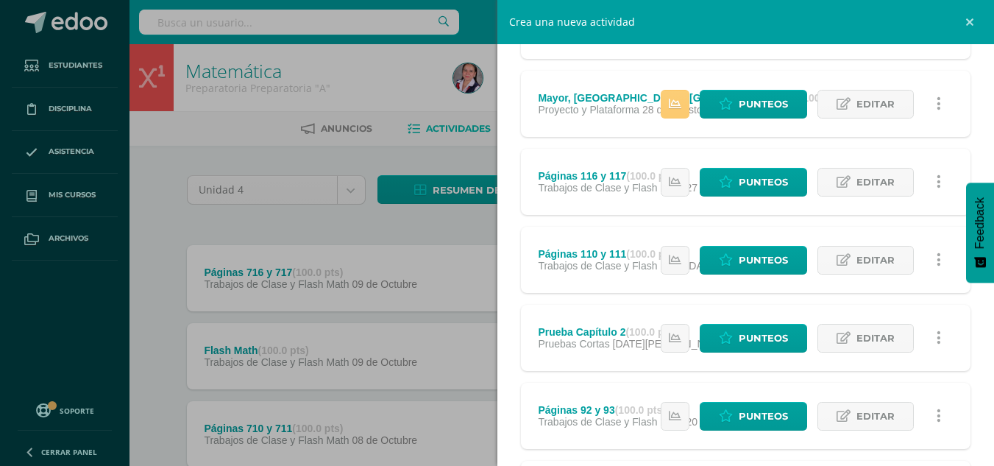
scroll to position [1481, 0]
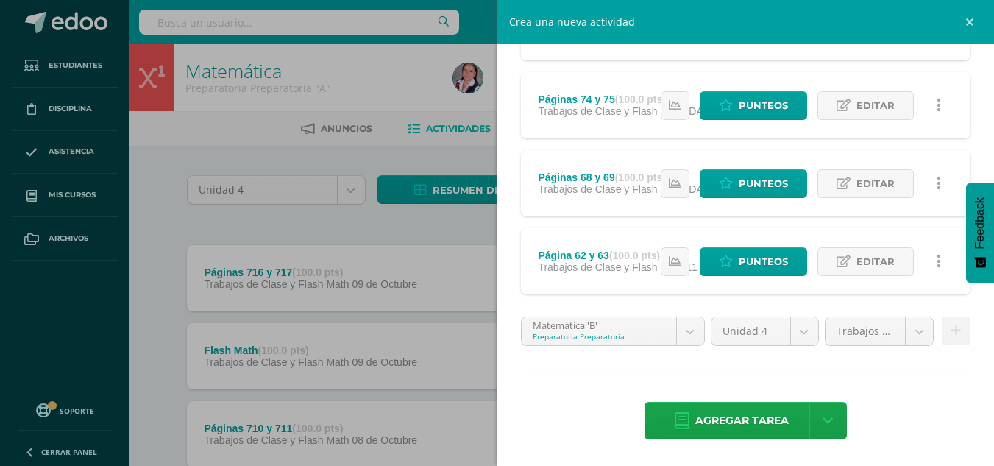
click at [302, 238] on div "Crea una nueva actividad Tarea Examen Evento Aviso Título: Páginas 728 y 729 Va…" at bounding box center [497, 233] width 994 height 466
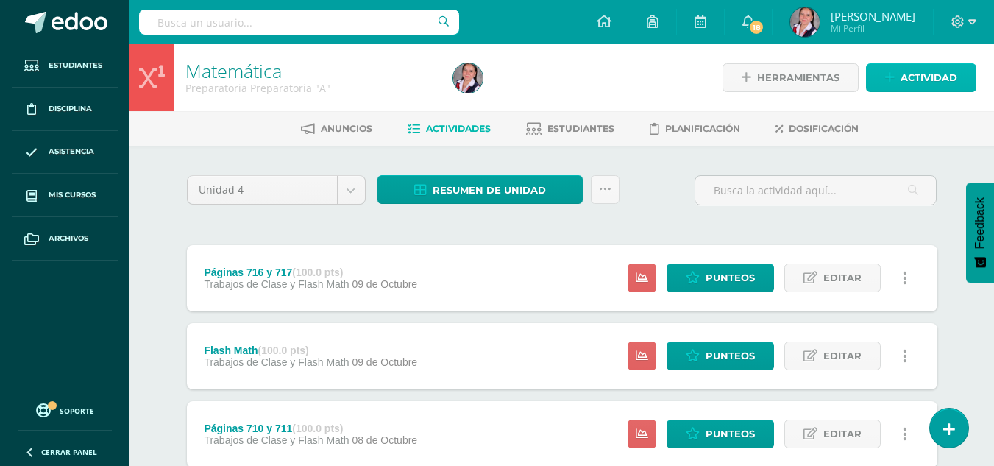
click at [891, 80] on icon at bounding box center [890, 77] width 10 height 13
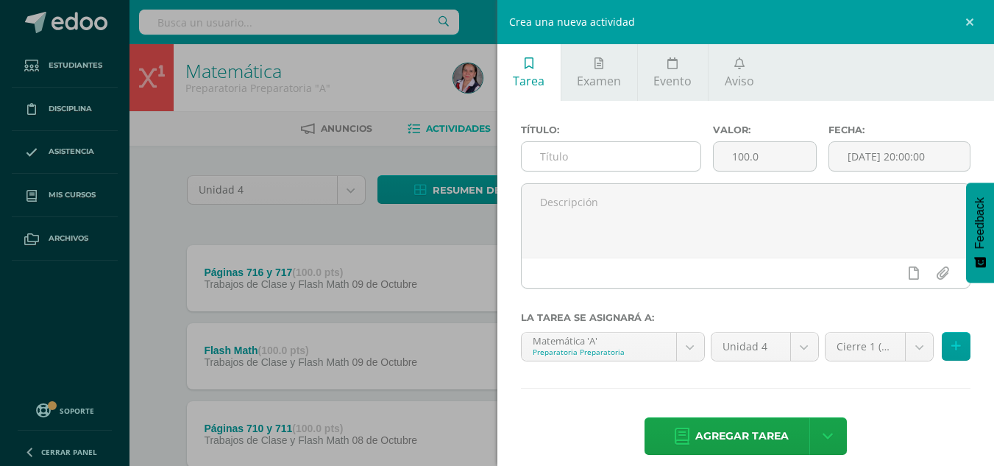
click at [589, 157] on input "text" at bounding box center [611, 156] width 179 height 29
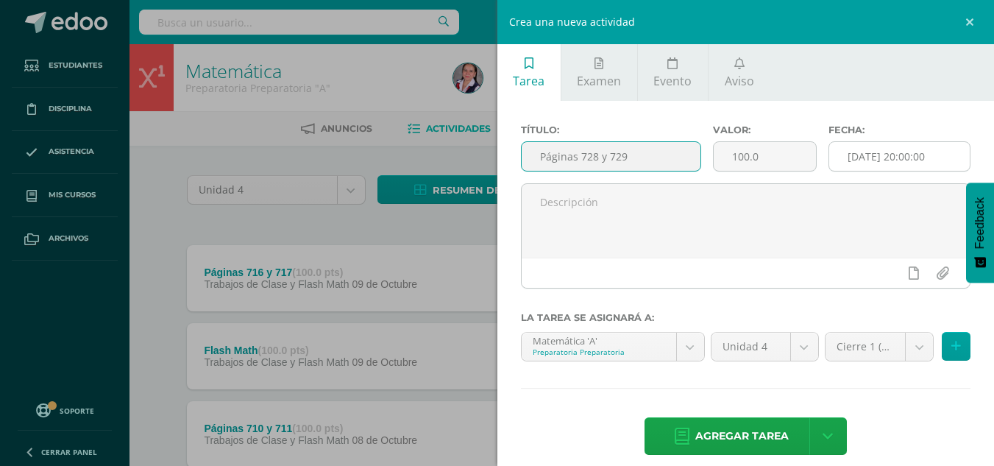
type input "Páginas 728 y 729"
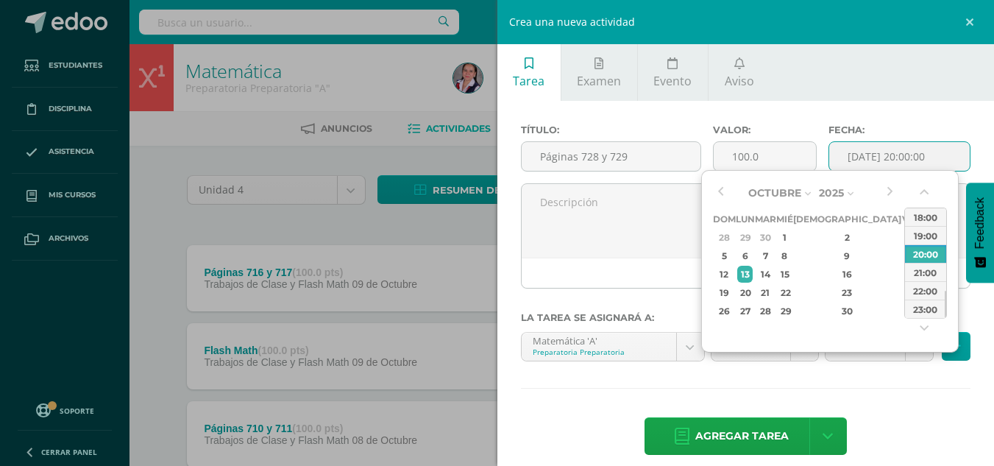
click at [882, 153] on input "[DATE] 20:00:00" at bounding box center [899, 156] width 141 height 29
click at [903, 249] on div "10" at bounding box center [909, 255] width 13 height 17
type input "2025-10-10 20:00"
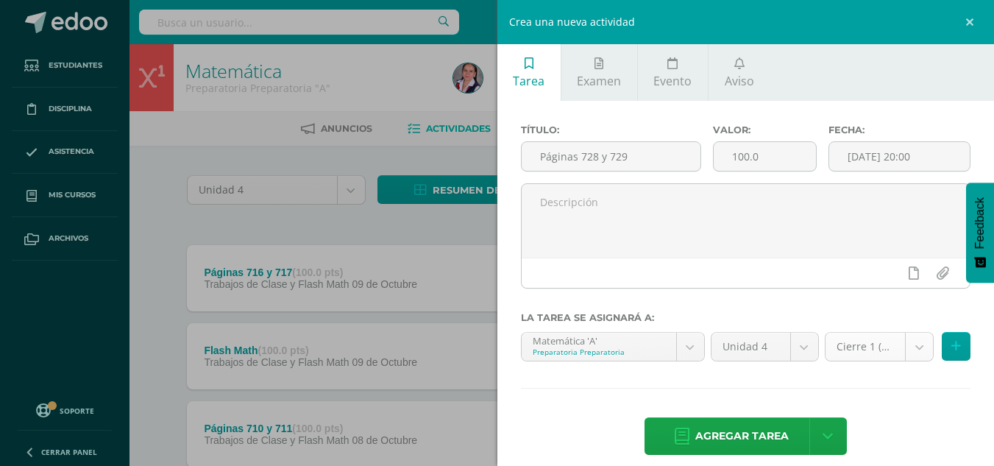
drag, startPoint x: 894, startPoint y: 386, endPoint x: 903, endPoint y: 344, distance: 42.9
click at [903, 344] on div "Título: Páginas 728 y 729 Valor: 100.0 Fecha: 2025-10-10 20:00 La tarea se asig…" at bounding box center [745, 291] width 497 height 380
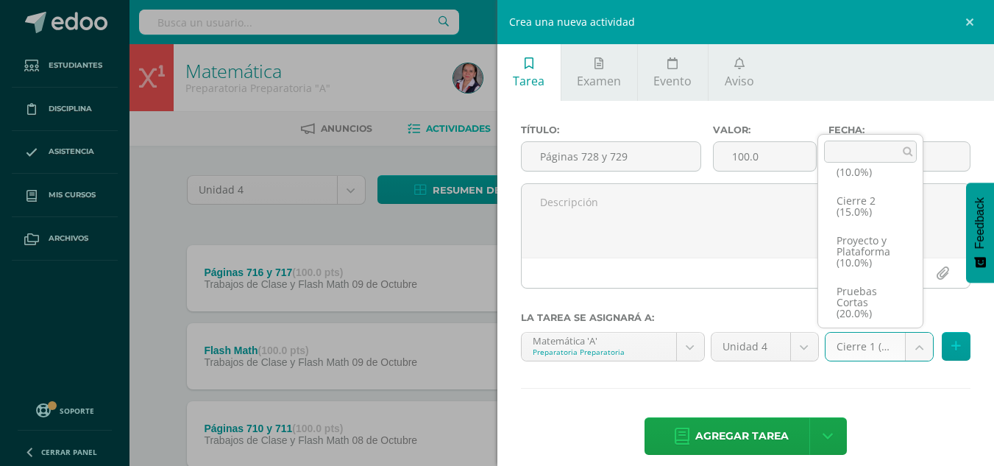
scroll to position [96, 0]
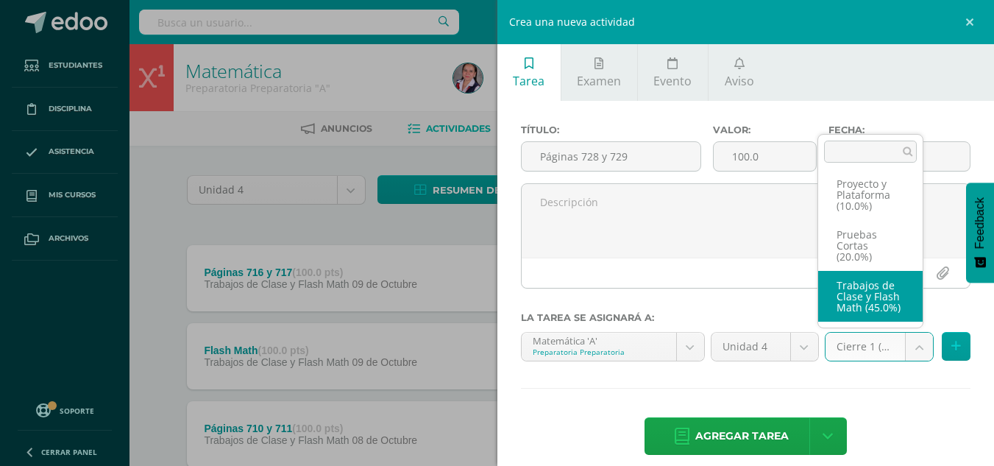
select select "233718"
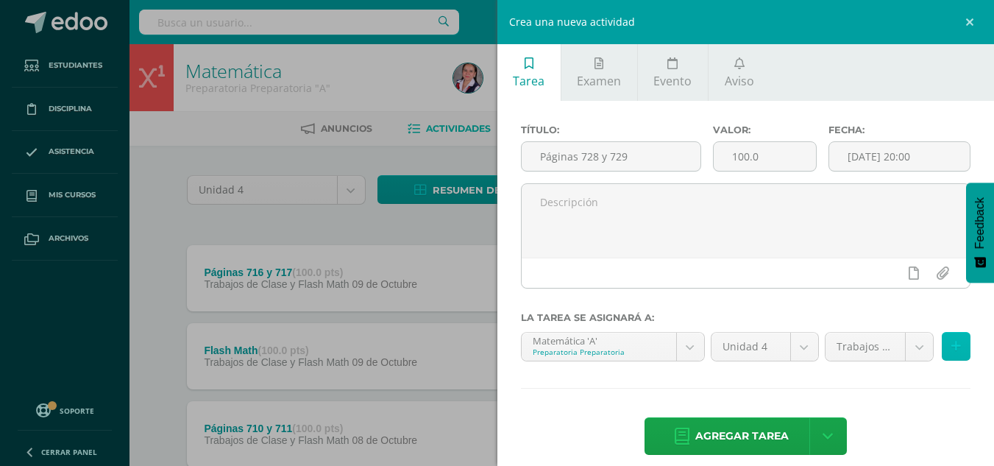
click at [951, 344] on icon at bounding box center [956, 346] width 10 height 13
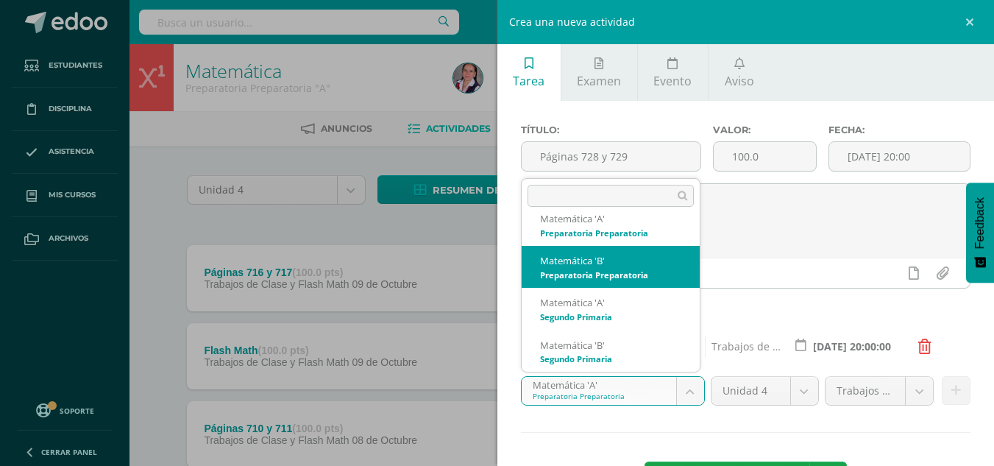
select select "210145"
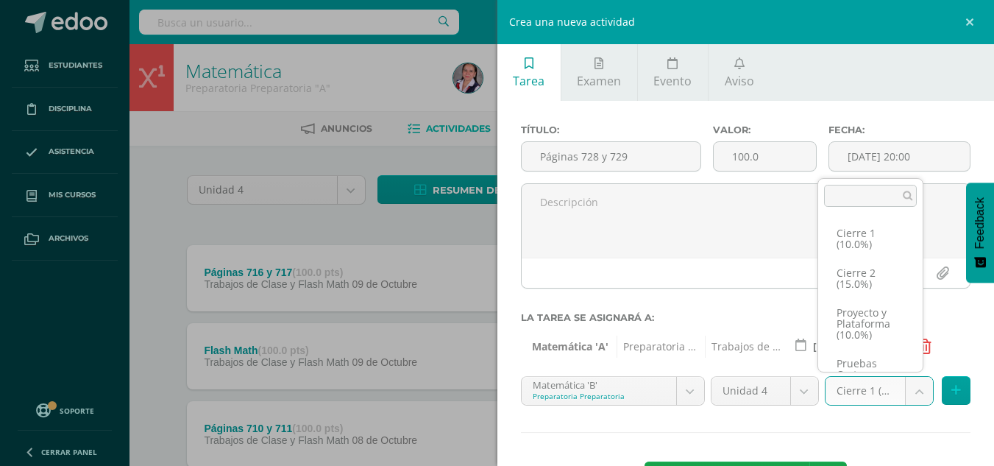
scroll to position [96, 0]
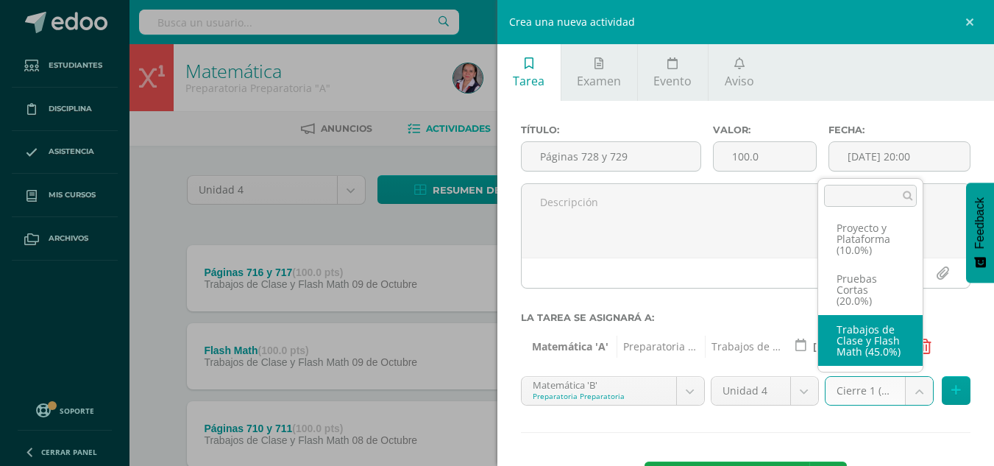
select select "233725"
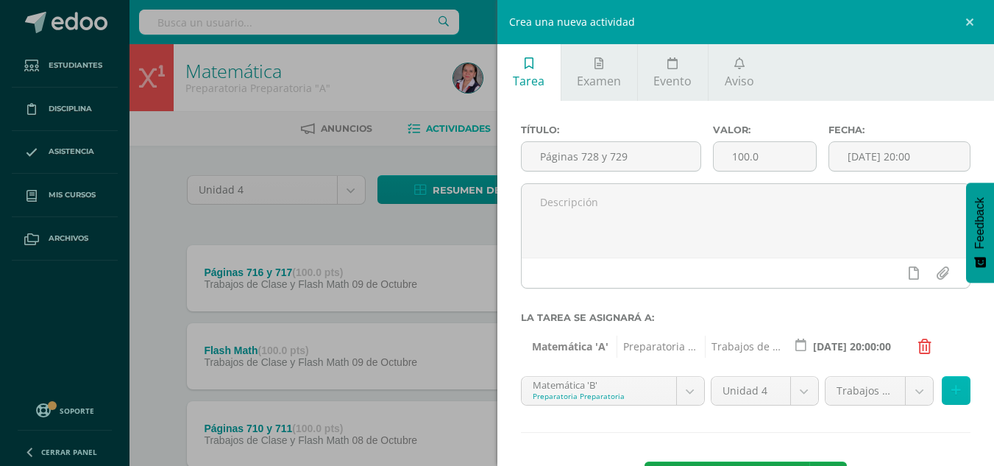
click at [951, 390] on icon at bounding box center [956, 390] width 10 height 13
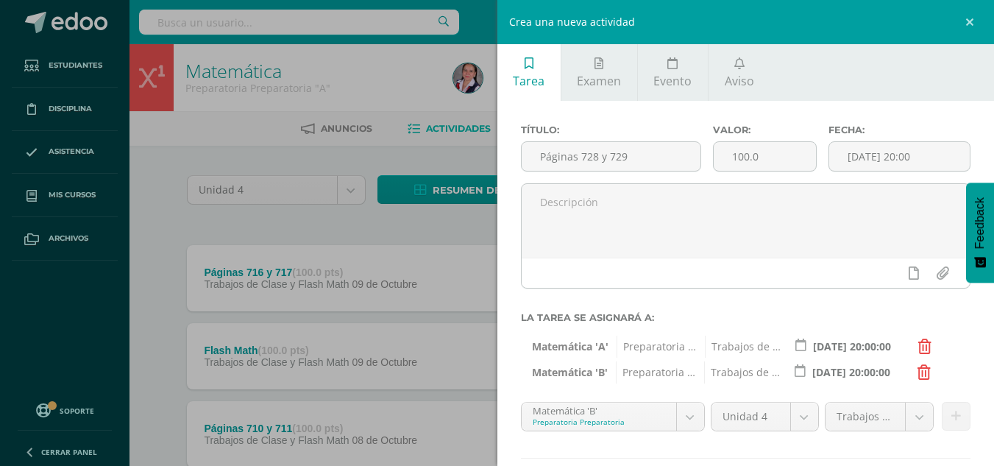
scroll to position [85, 0]
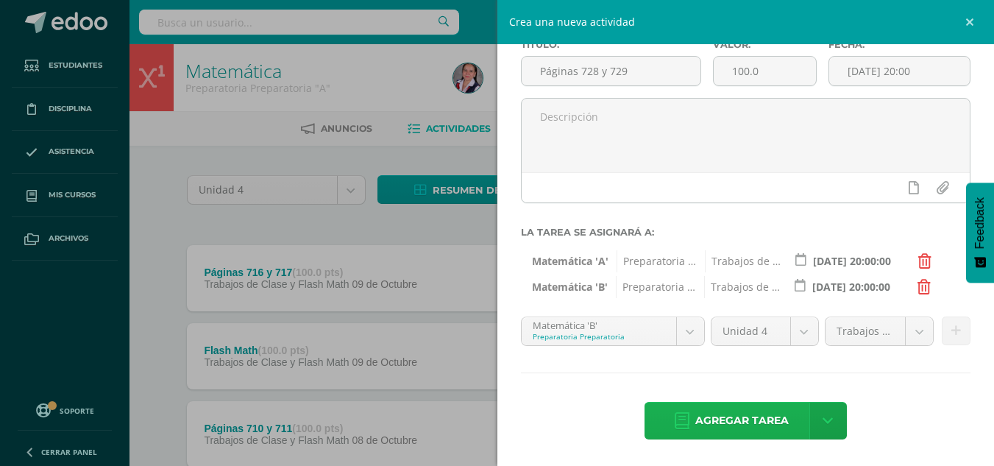
click at [746, 413] on span "Agregar tarea" at bounding box center [741, 420] width 93 height 36
